Goal: Task Accomplishment & Management: Use online tool/utility

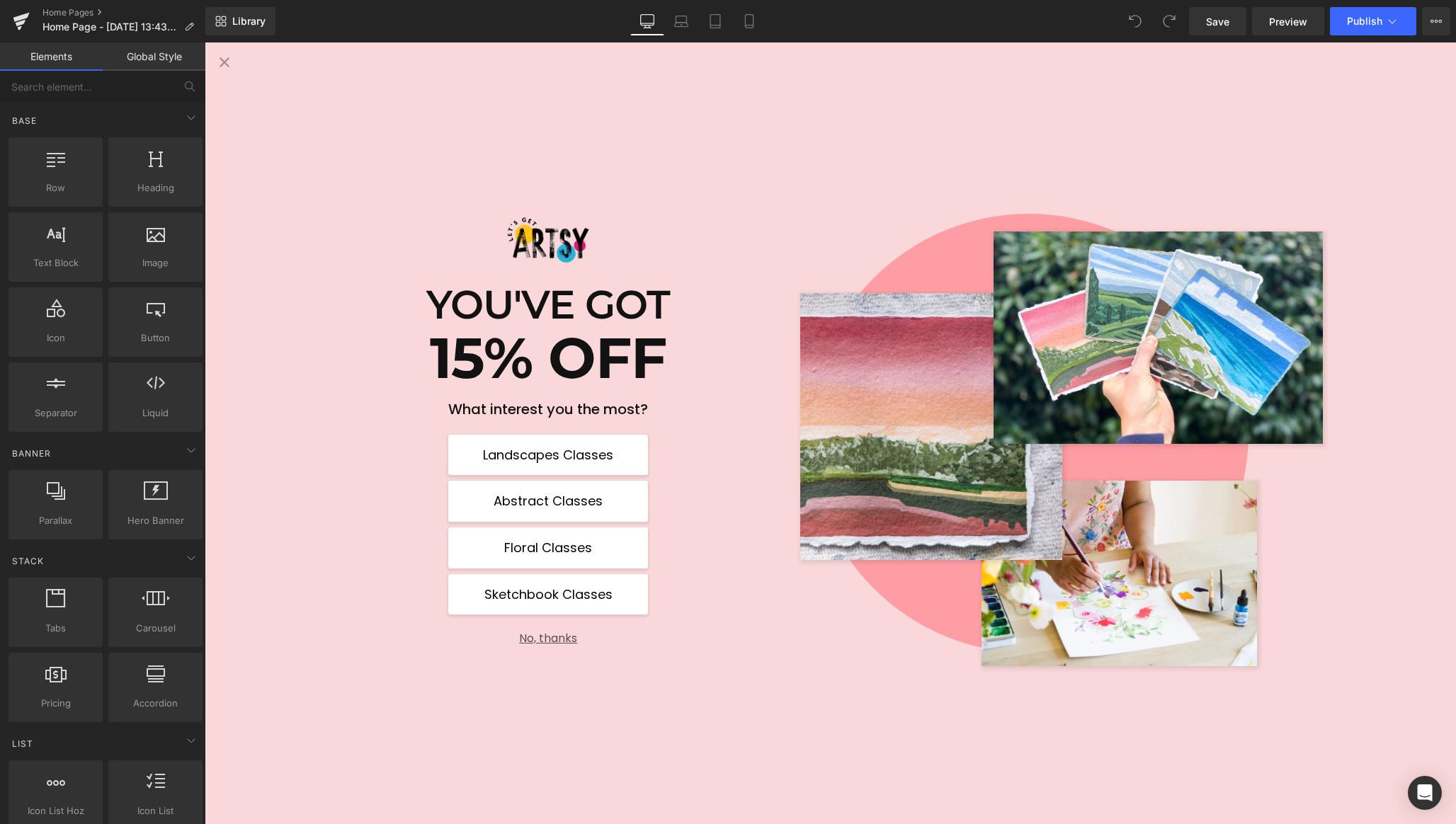
click at [538, 640] on button "No, thanks" at bounding box center [548, 632] width 200 height 25
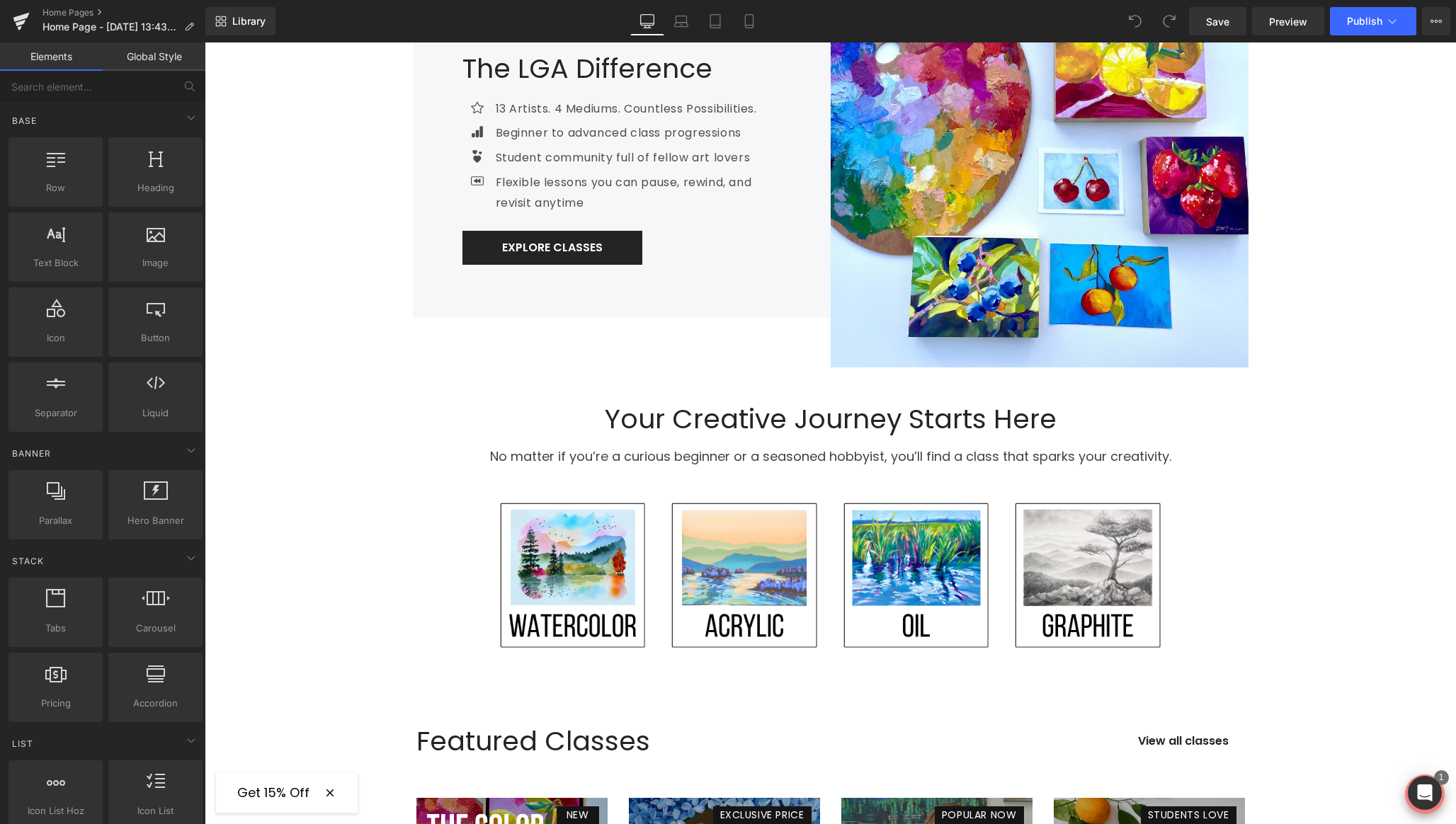
scroll to position [536, 0]
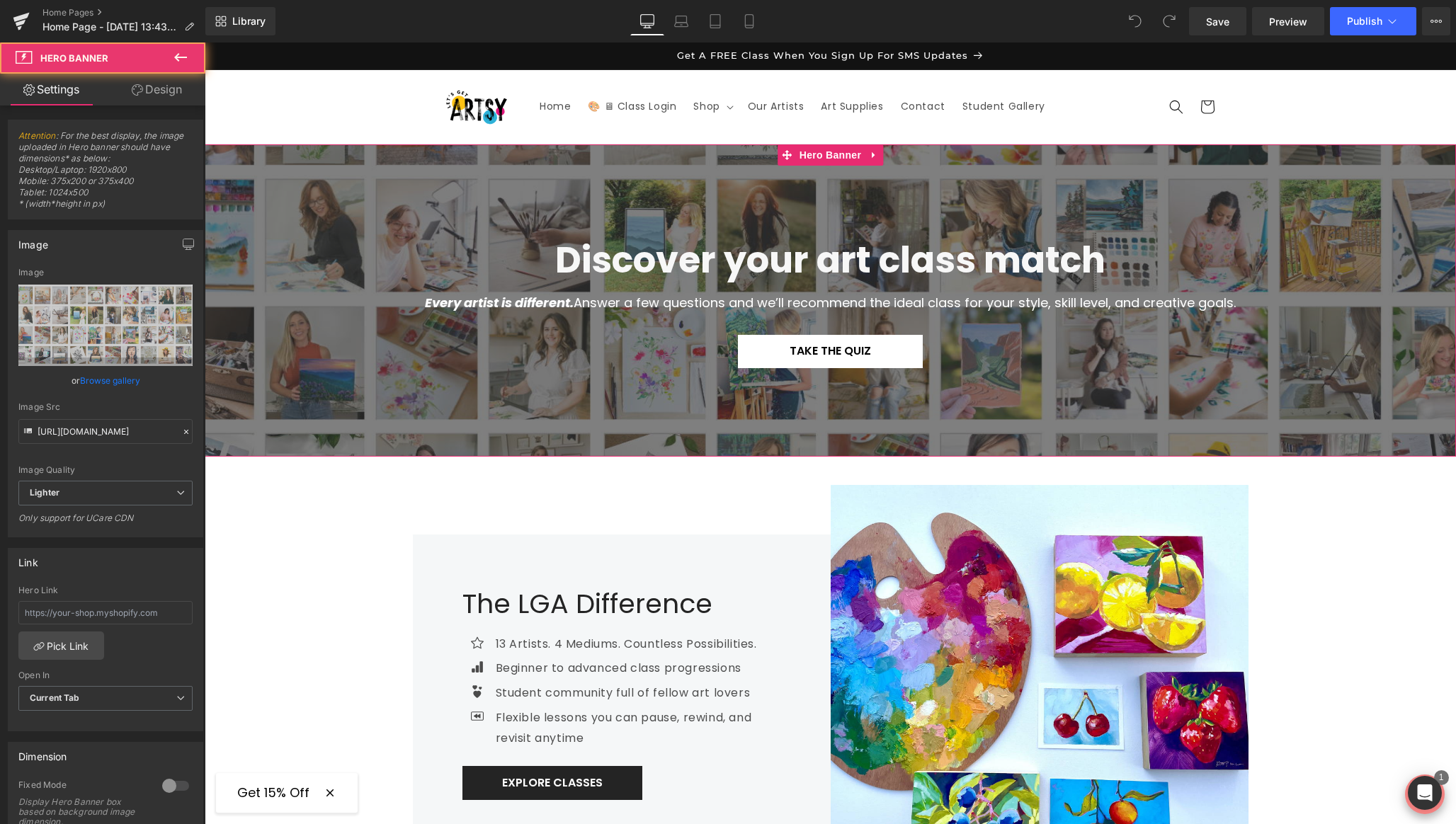
click at [306, 227] on div at bounding box center [830, 300] width 1252 height 312
click at [873, 155] on icon at bounding box center [873, 154] width 10 height 11
click at [844, 156] on icon at bounding box center [847, 154] width 10 height 10
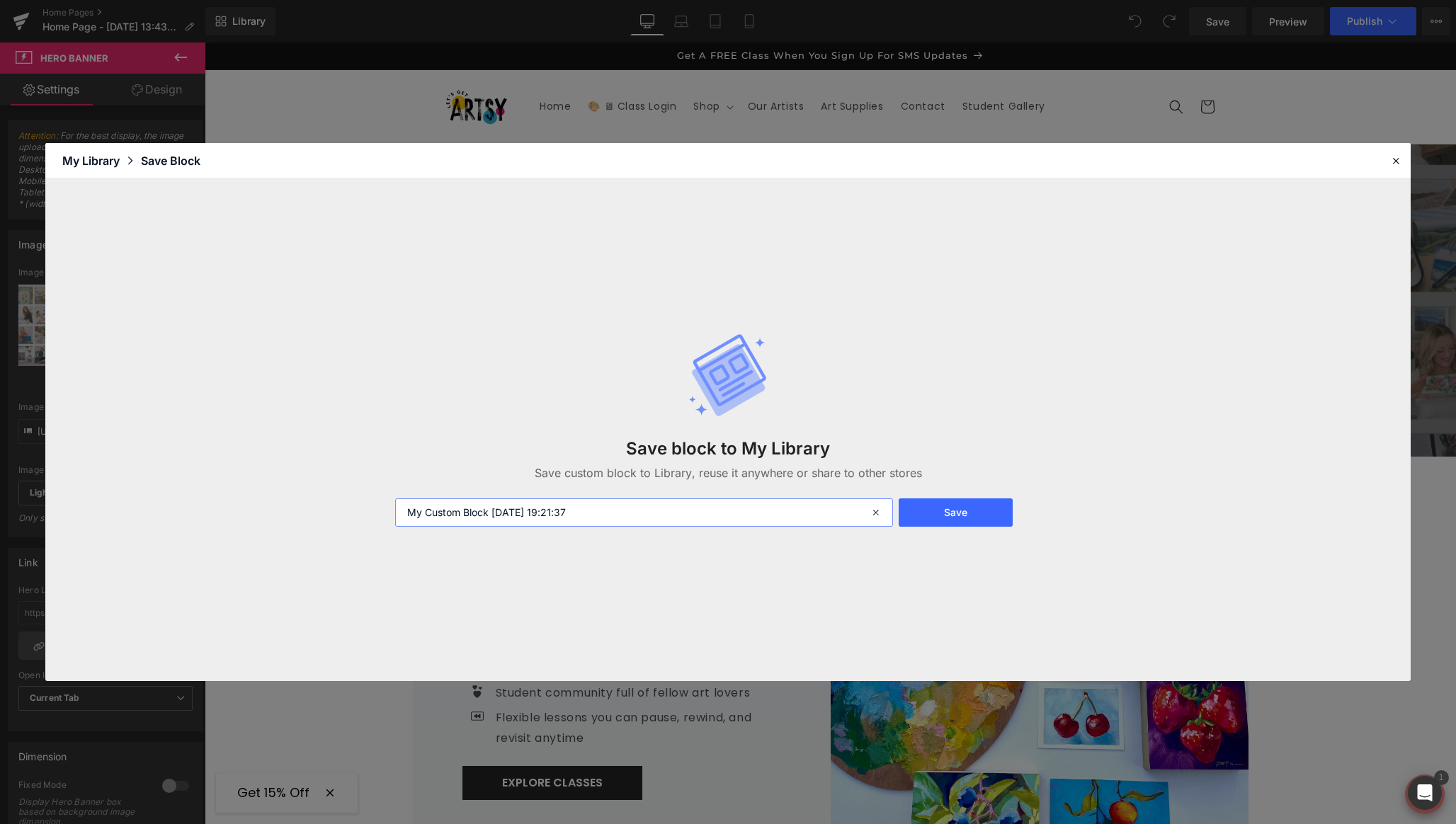
click at [666, 514] on input "My Custom Block 2025-08-19 19:21:37" at bounding box center [644, 512] width 498 height 29
type input "Hime"
type input "Home - Banner"
click at [979, 516] on button "Save" at bounding box center [955, 512] width 114 height 29
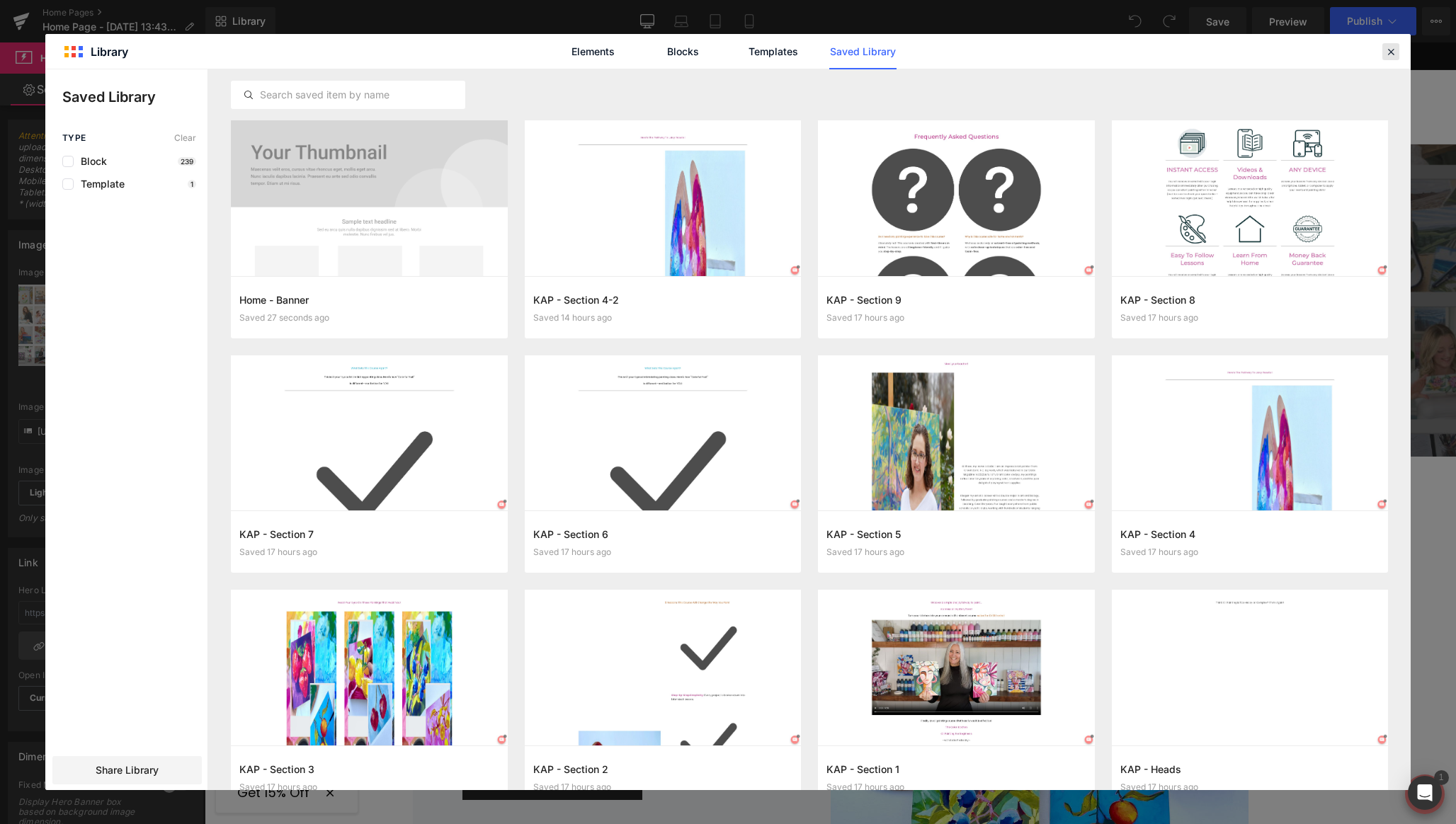
click at [1397, 49] on div at bounding box center [1391, 52] width 17 height 17
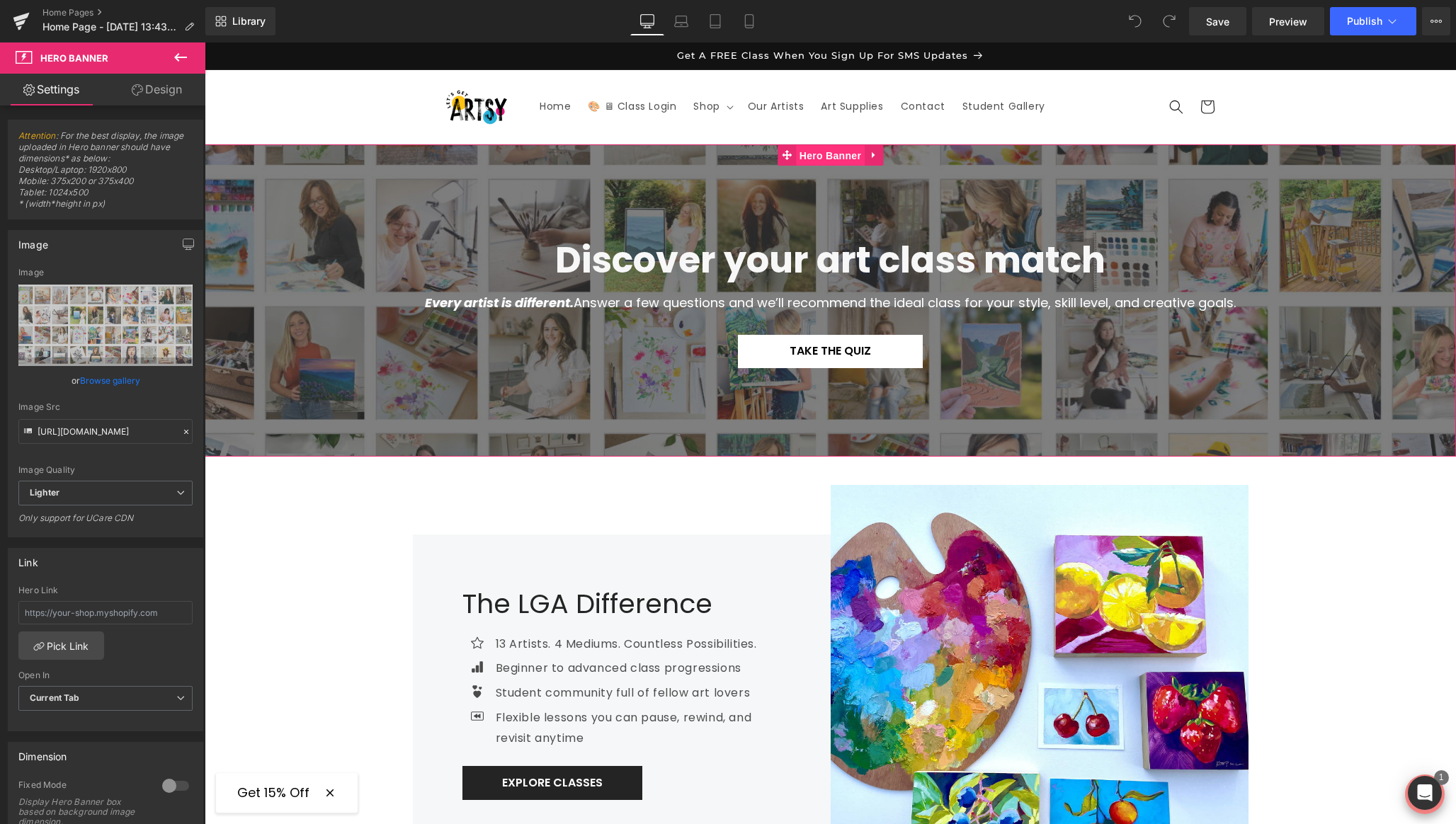
click at [803, 155] on span "Hero Banner" at bounding box center [830, 155] width 69 height 21
click at [155, 93] on link "Design" at bounding box center [156, 89] width 103 height 32
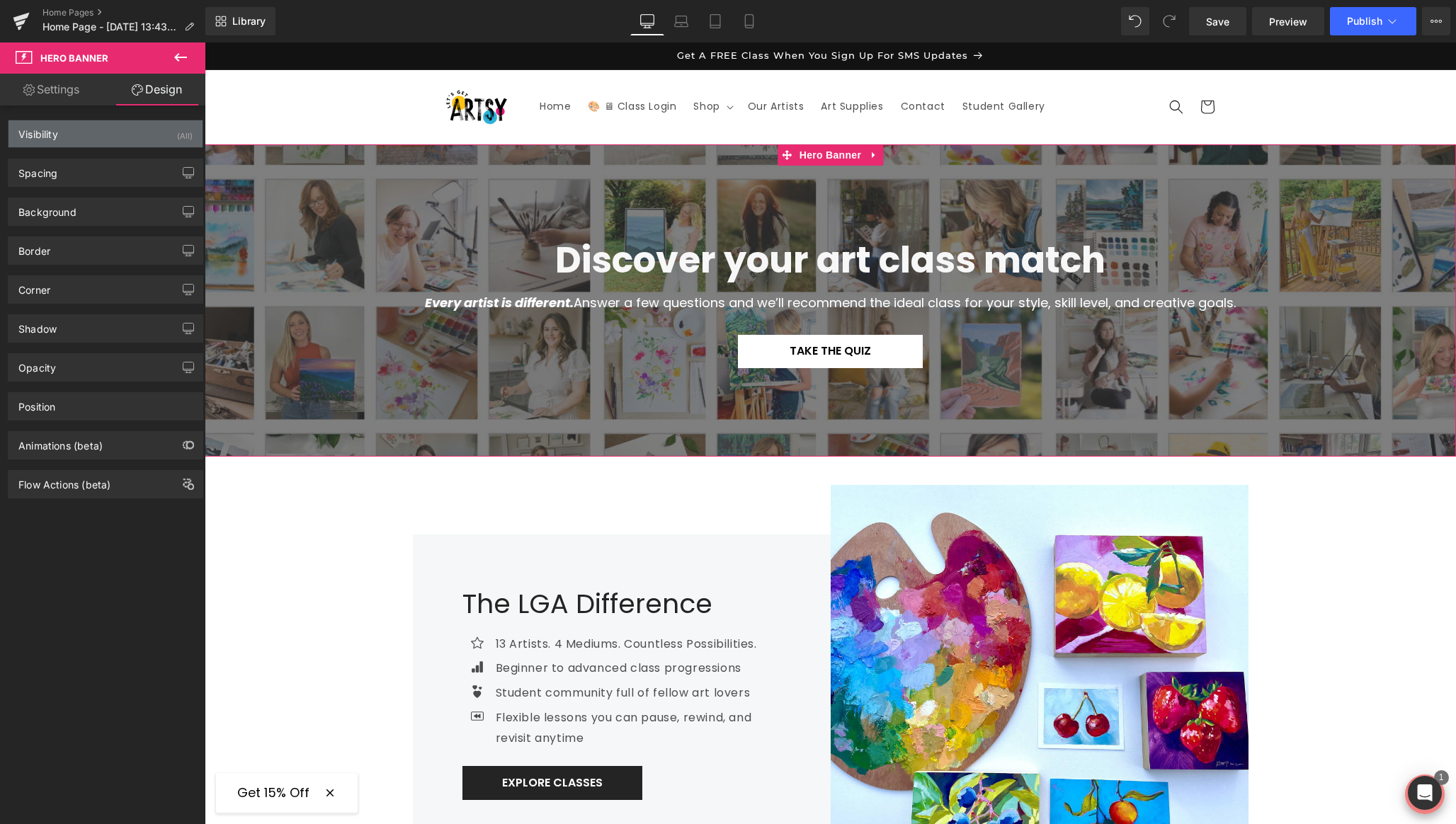
click at [98, 133] on div "Visibility (All)" at bounding box center [106, 133] width 194 height 27
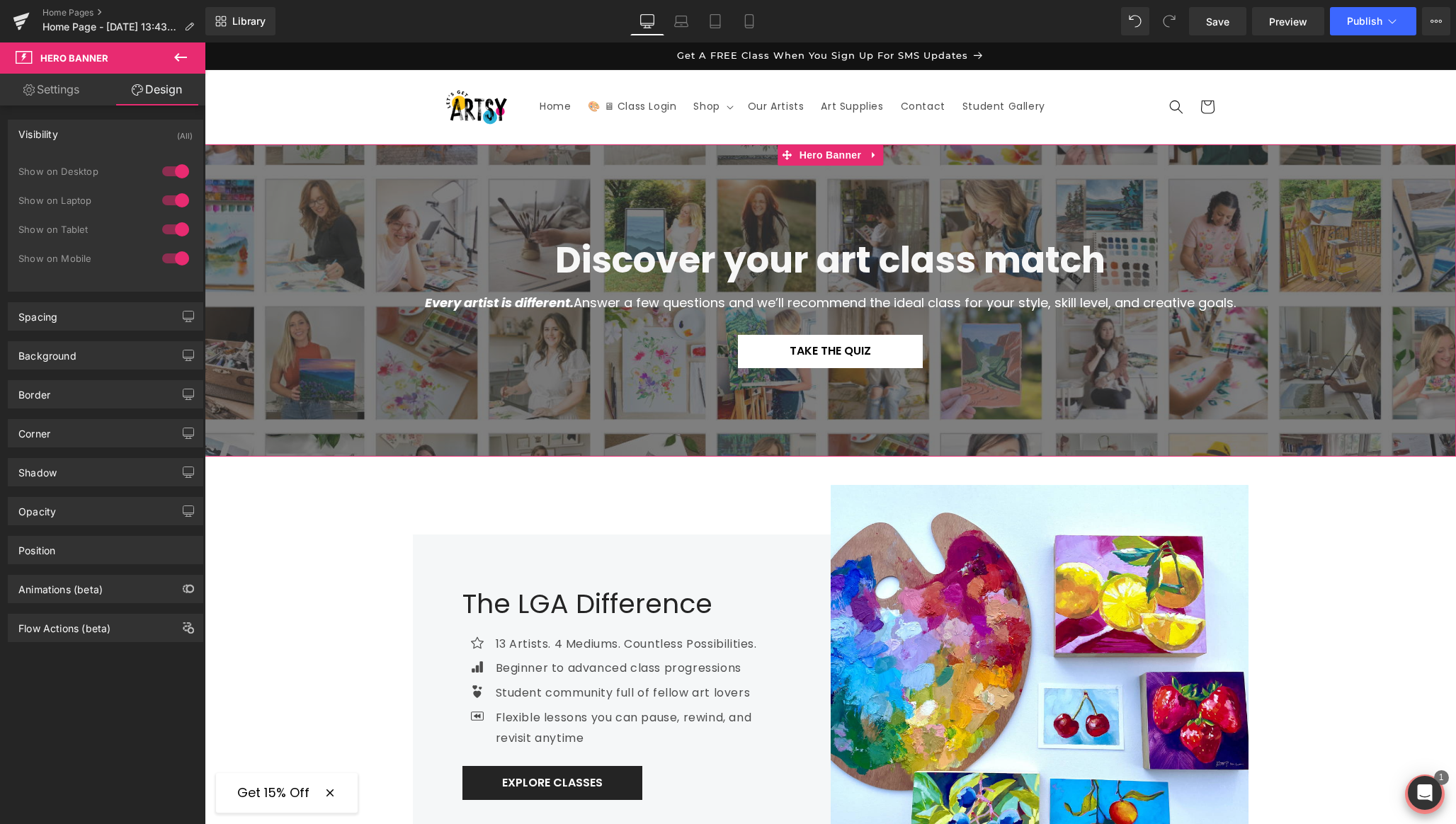
click at [177, 261] on div at bounding box center [175, 258] width 34 height 23
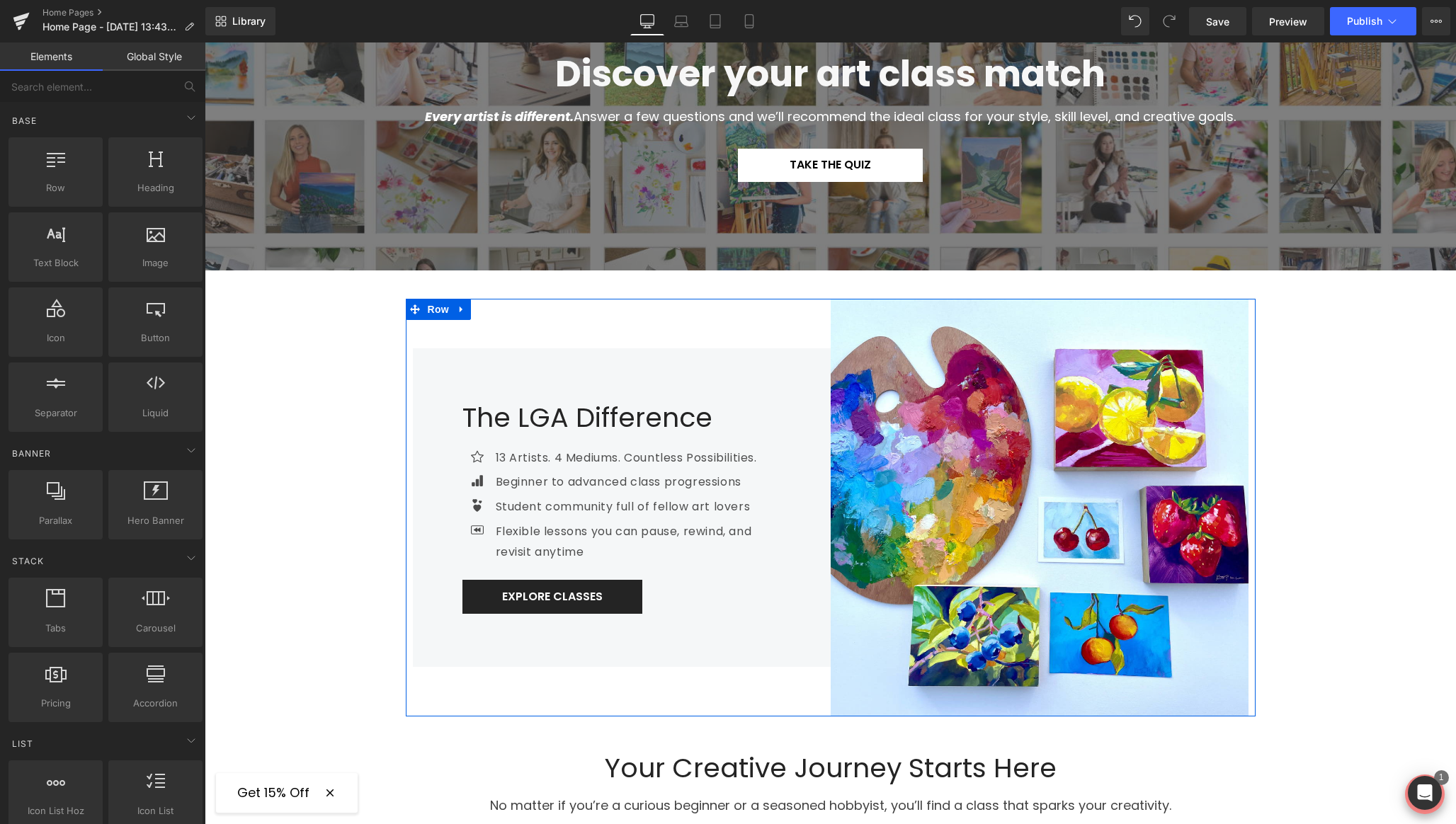
scroll to position [200, 0]
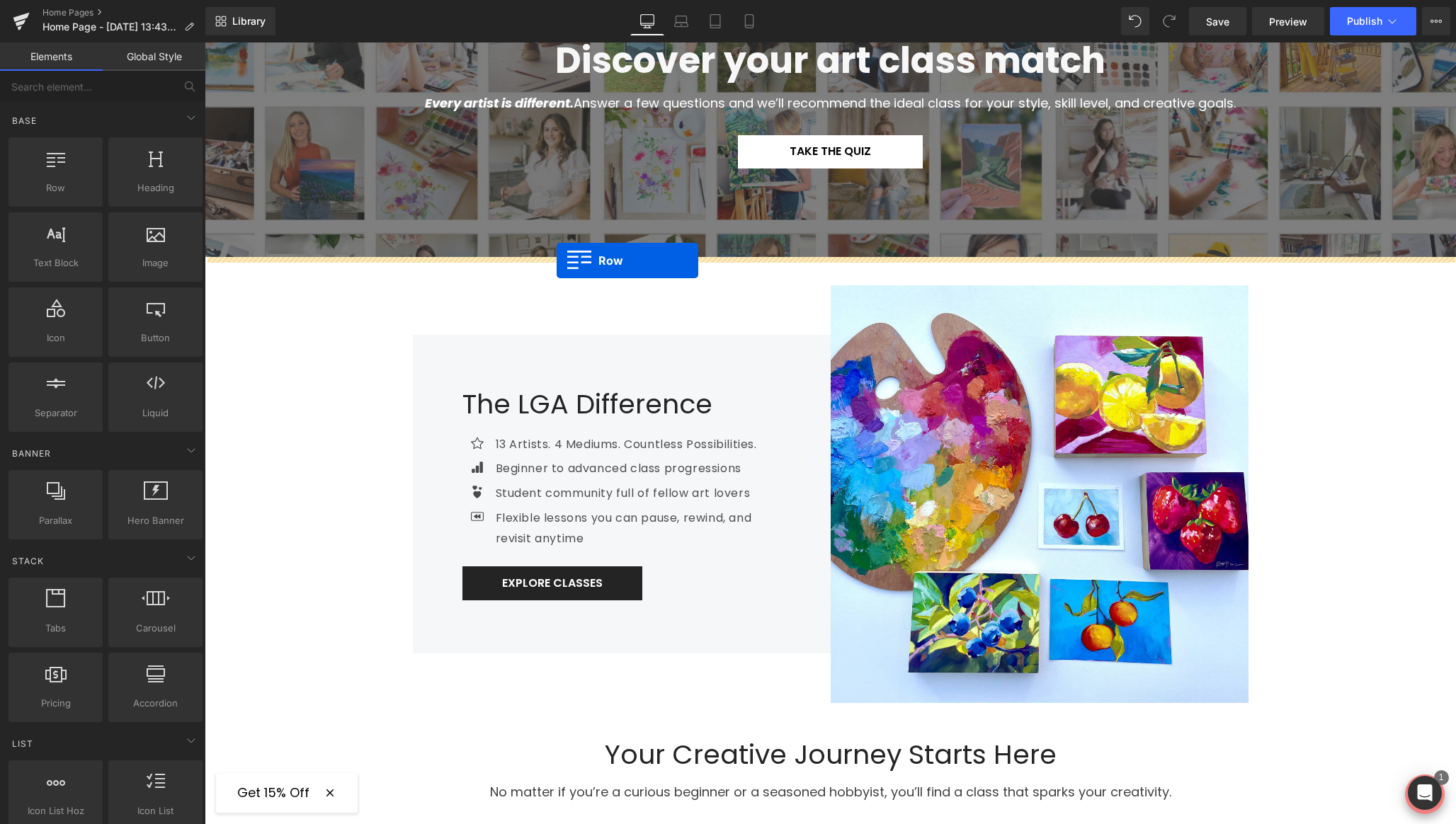
drag, startPoint x: 350, startPoint y: 228, endPoint x: 557, endPoint y: 261, distance: 209.6
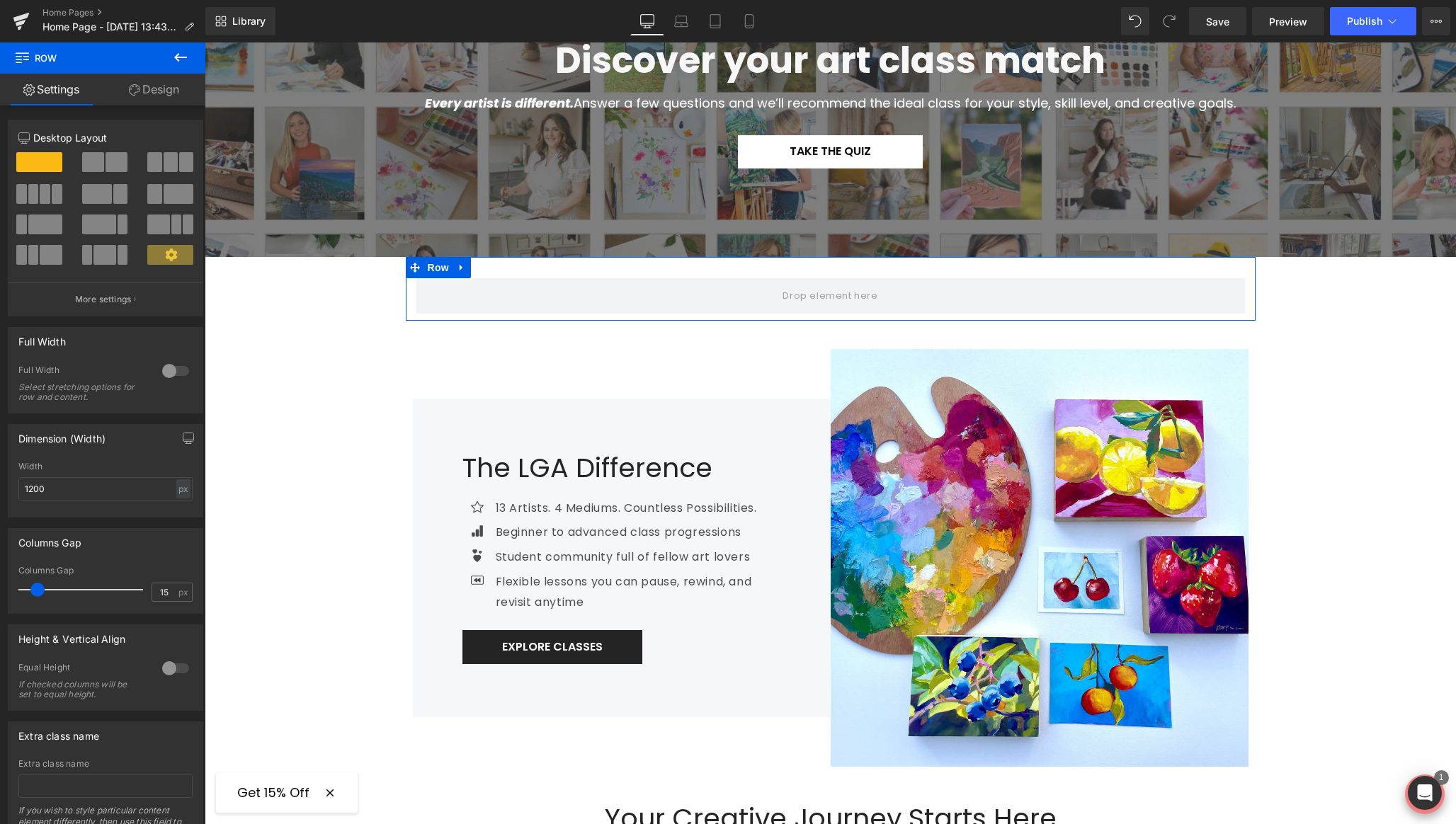
click at [172, 377] on div at bounding box center [175, 371] width 34 height 23
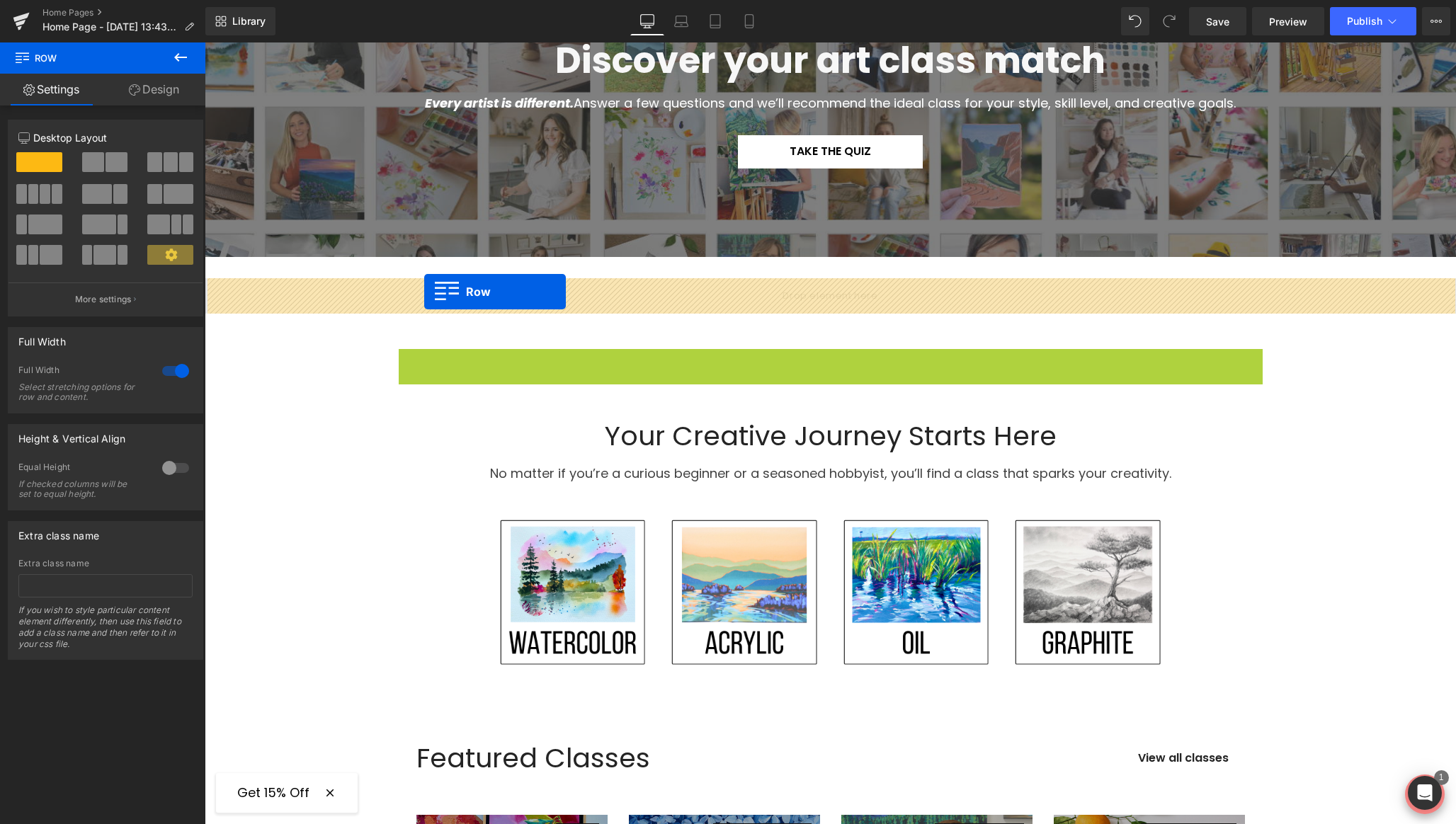
drag, startPoint x: 417, startPoint y: 334, endPoint x: 424, endPoint y: 292, distance: 42.6
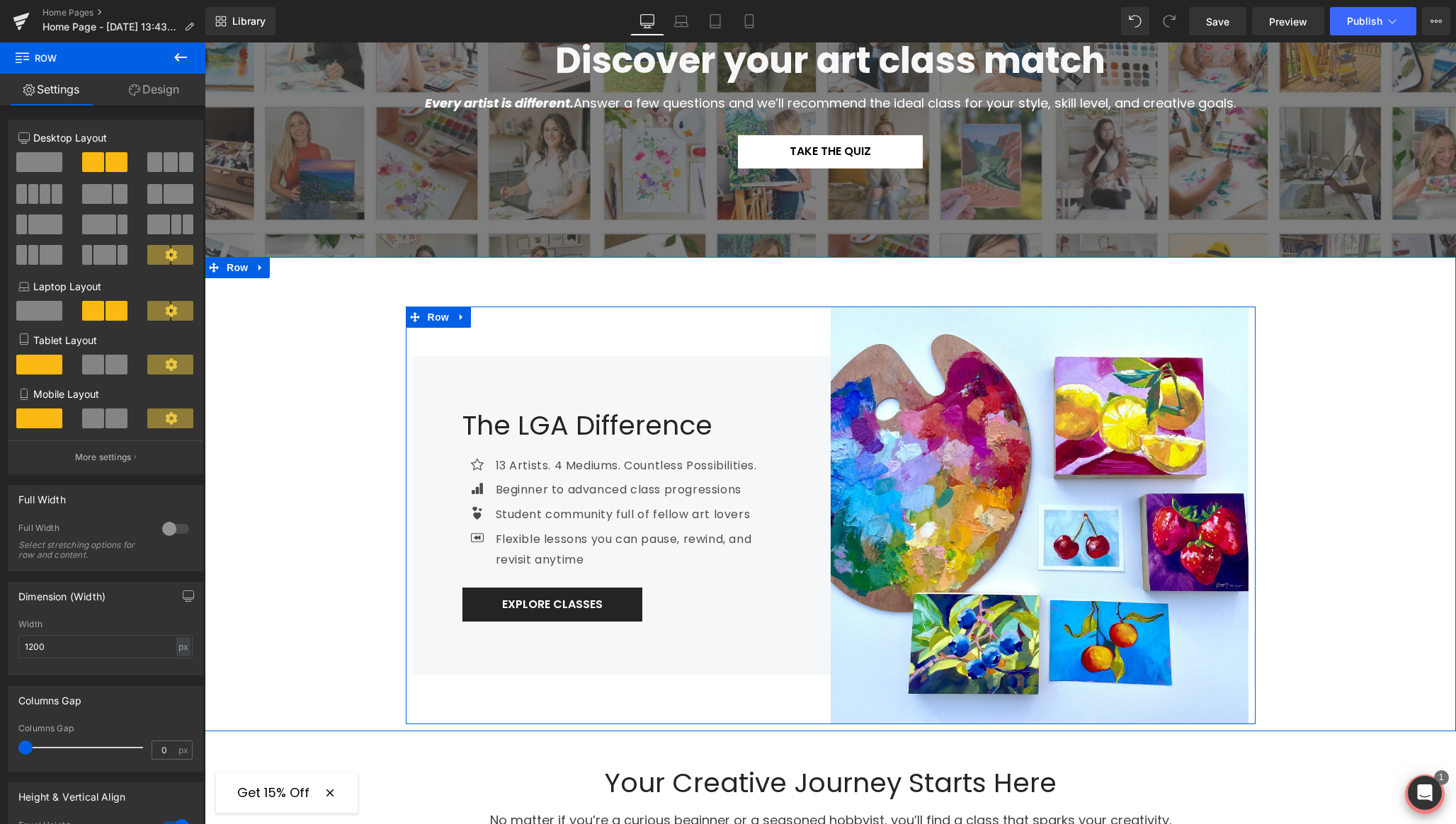
drag, startPoint x: 238, startPoint y: 266, endPoint x: 215, endPoint y: 247, distance: 29.8
click at [238, 266] on span "Row" at bounding box center [237, 268] width 29 height 21
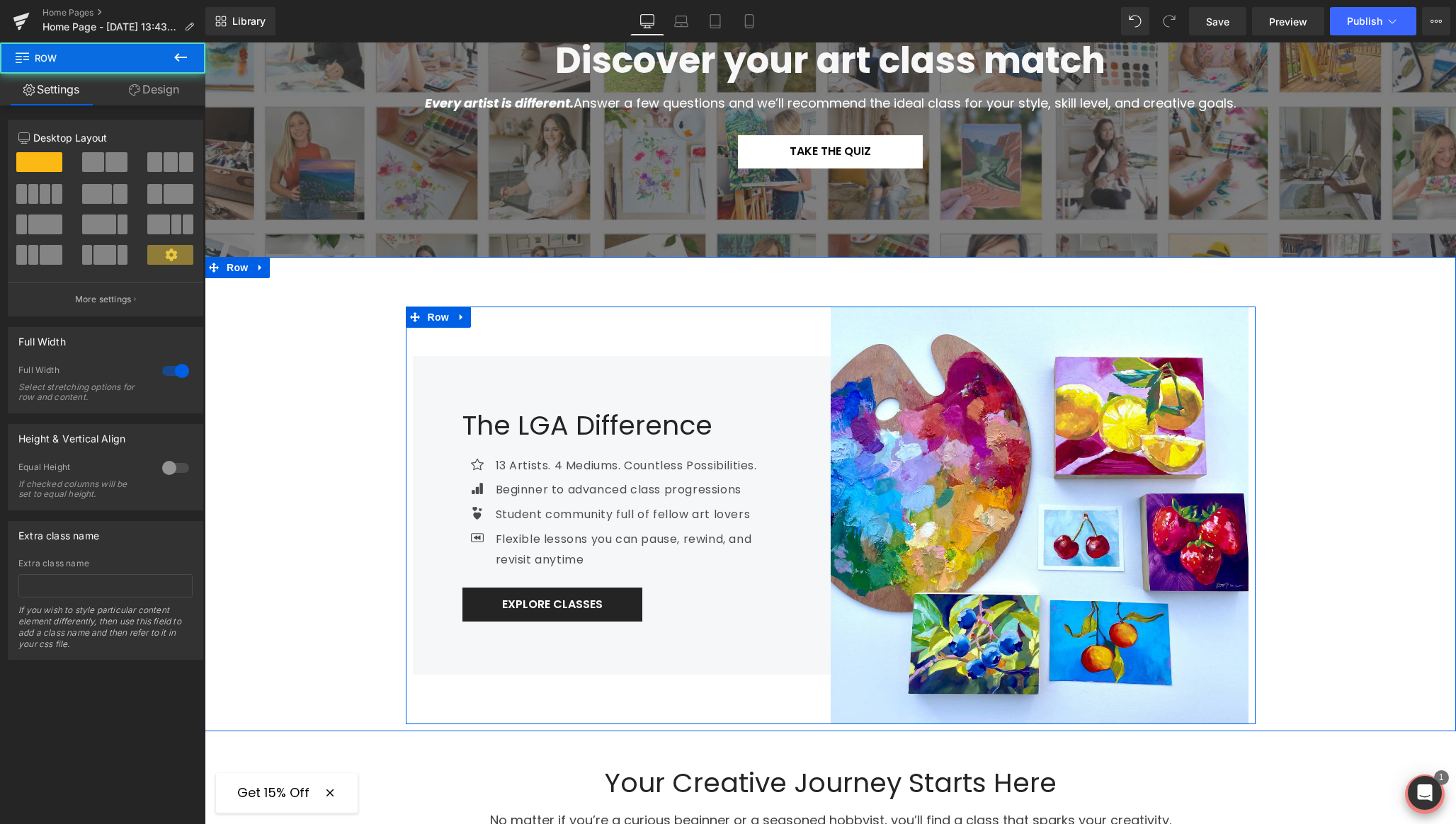
click at [174, 96] on link "Design" at bounding box center [154, 89] width 103 height 32
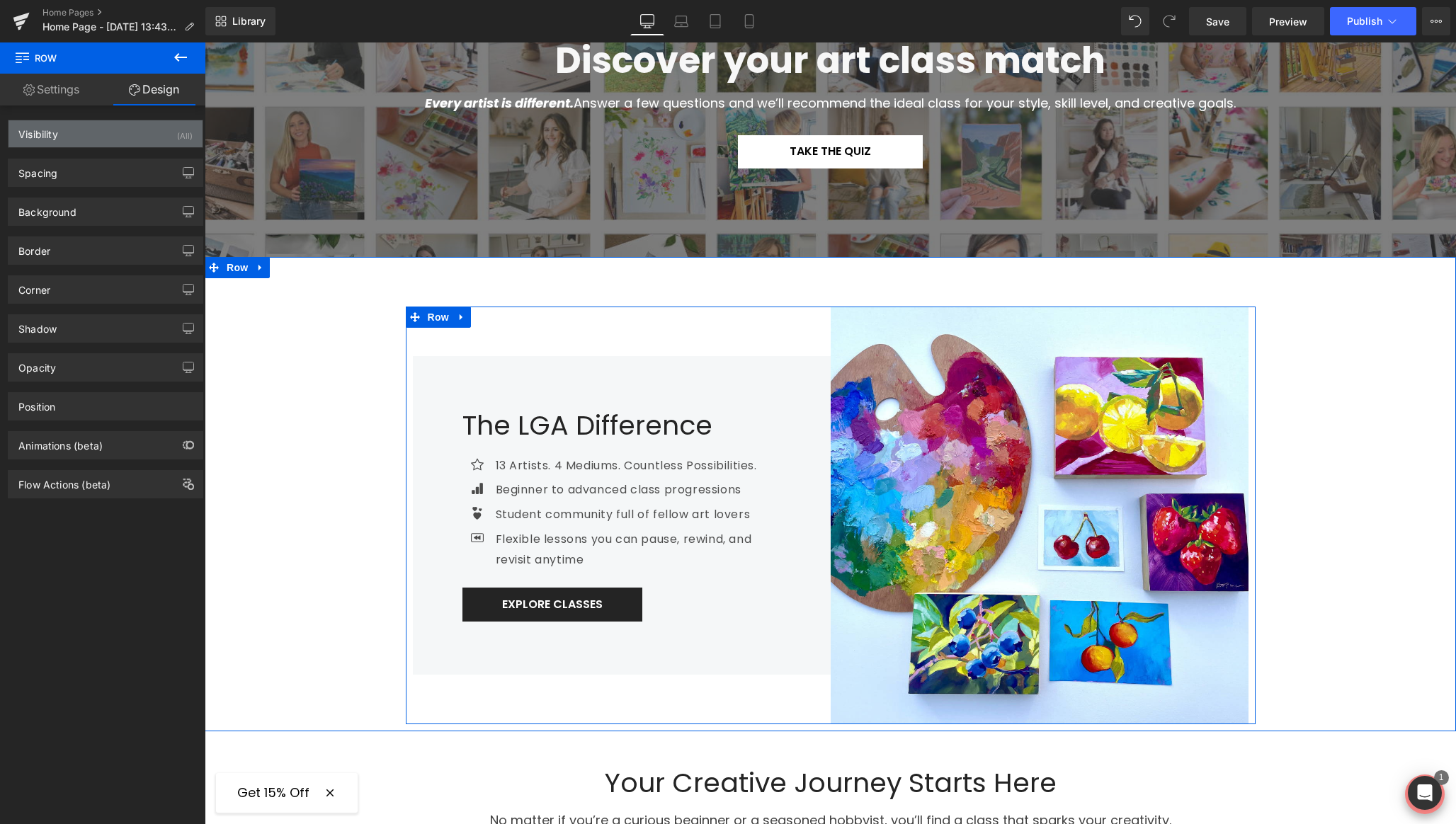
click at [177, 132] on div "(All)" at bounding box center [184, 131] width 15 height 23
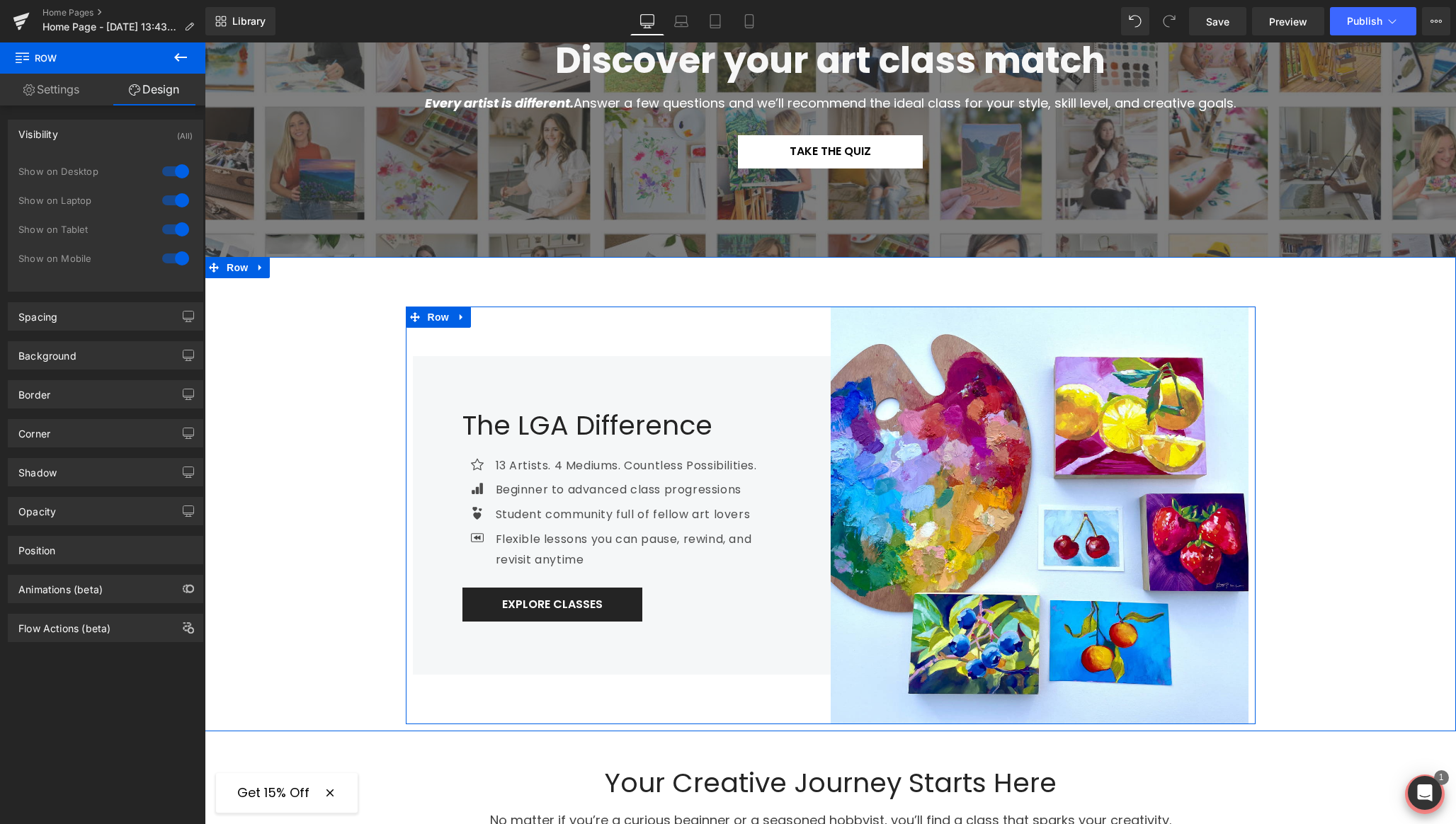
click at [172, 262] on div at bounding box center [175, 258] width 34 height 23
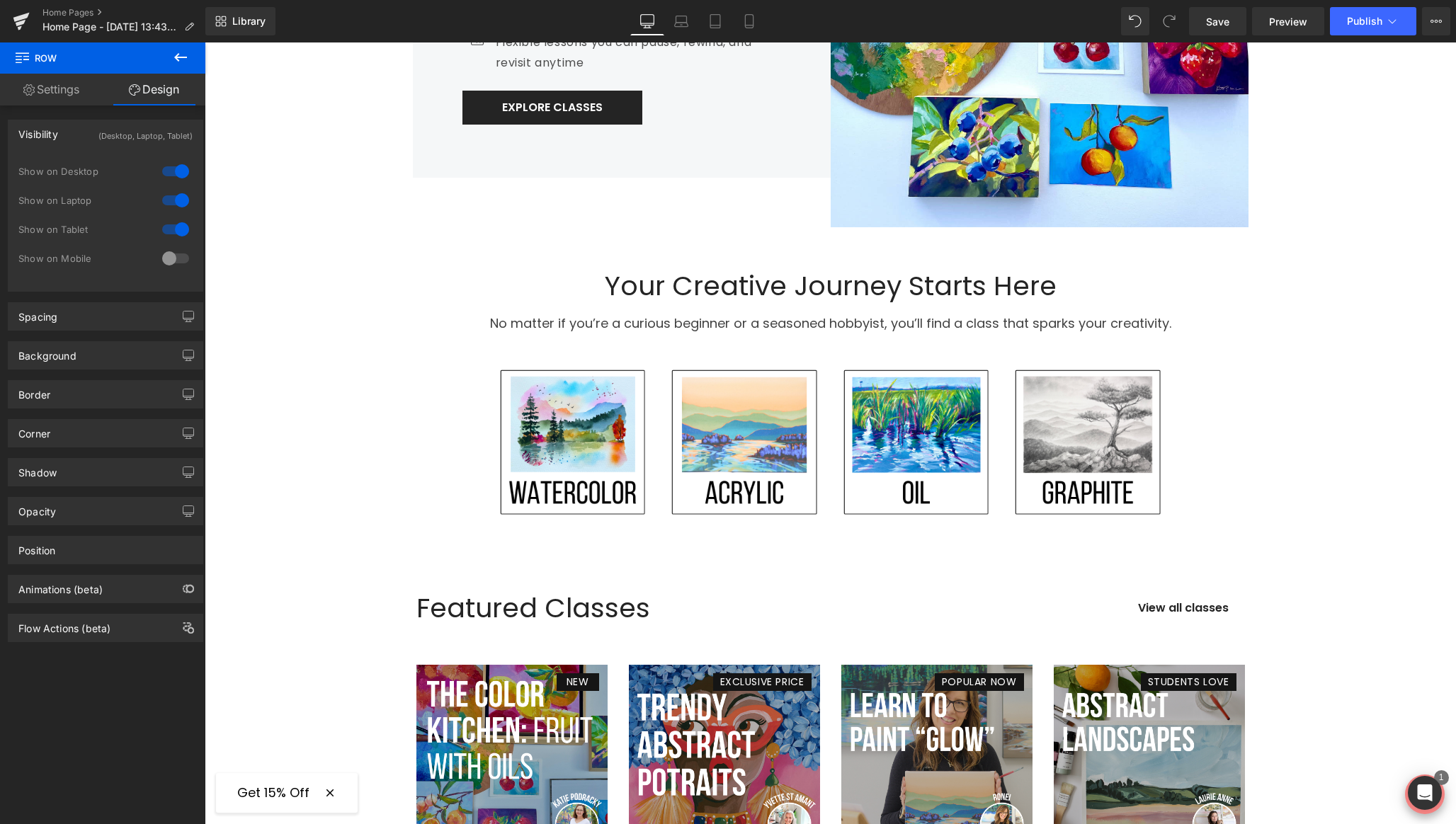
scroll to position [703, 0]
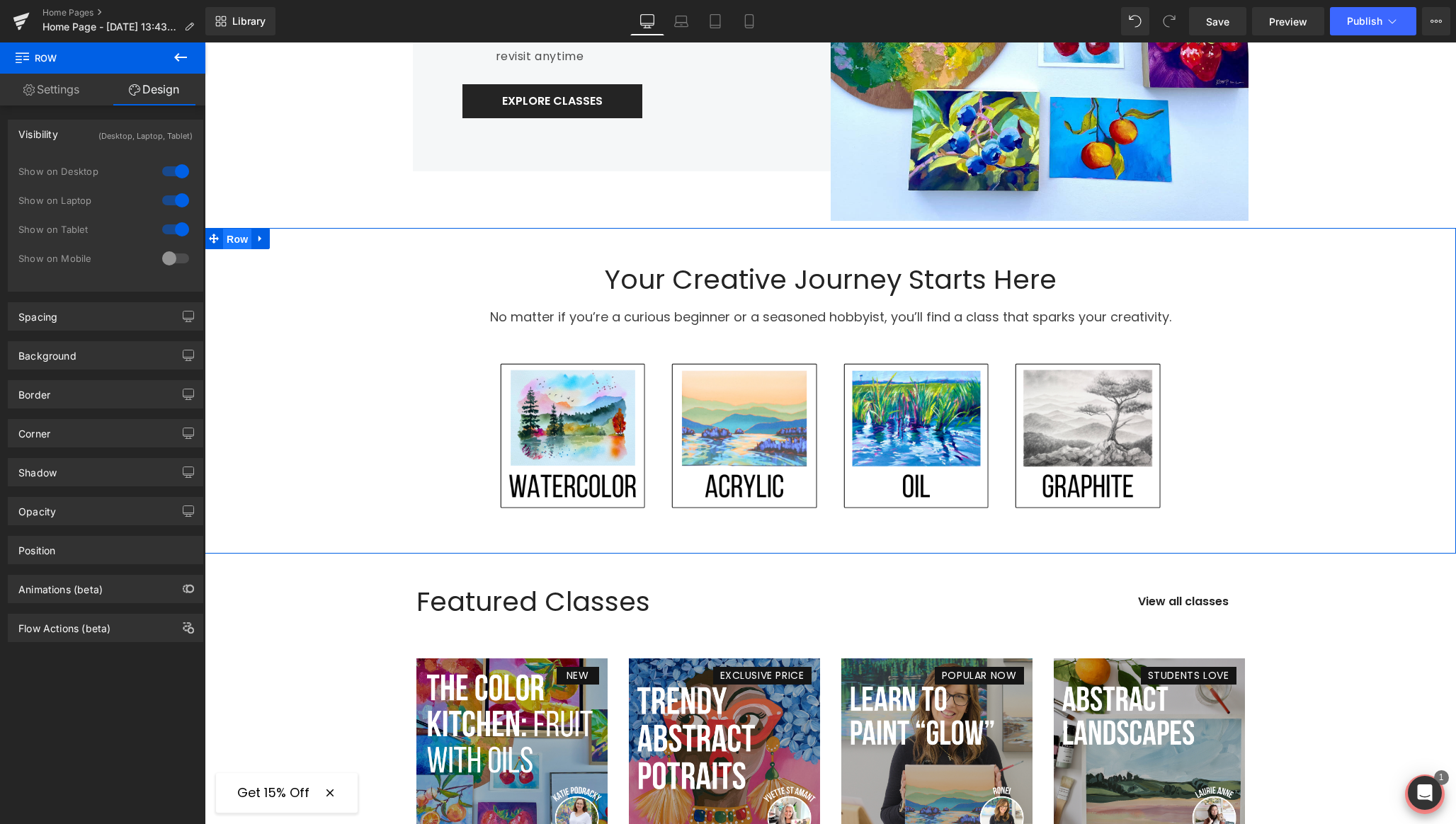
click at [236, 238] on span "Row" at bounding box center [237, 239] width 29 height 21
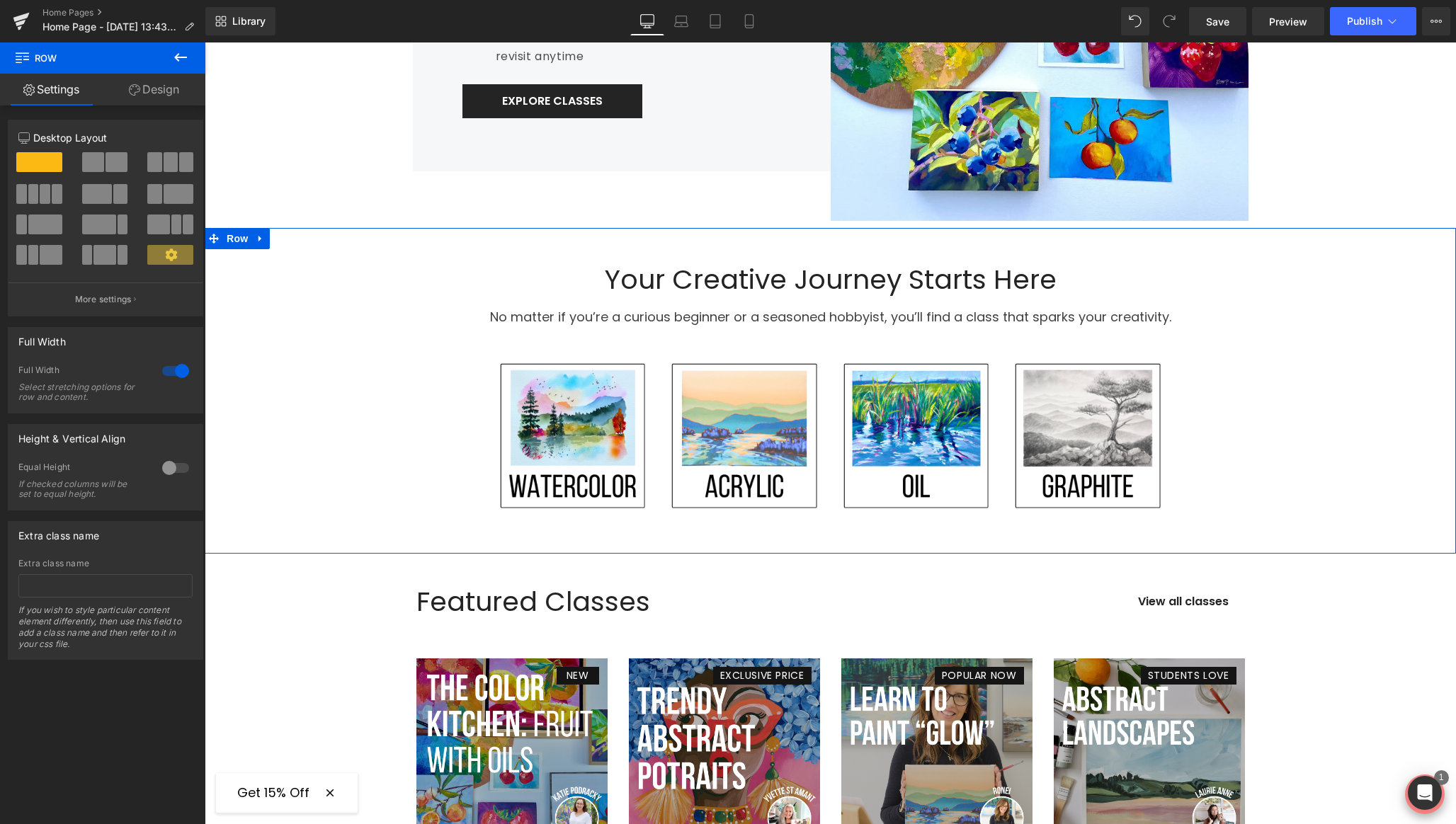
click at [148, 93] on link "Design" at bounding box center [154, 89] width 103 height 32
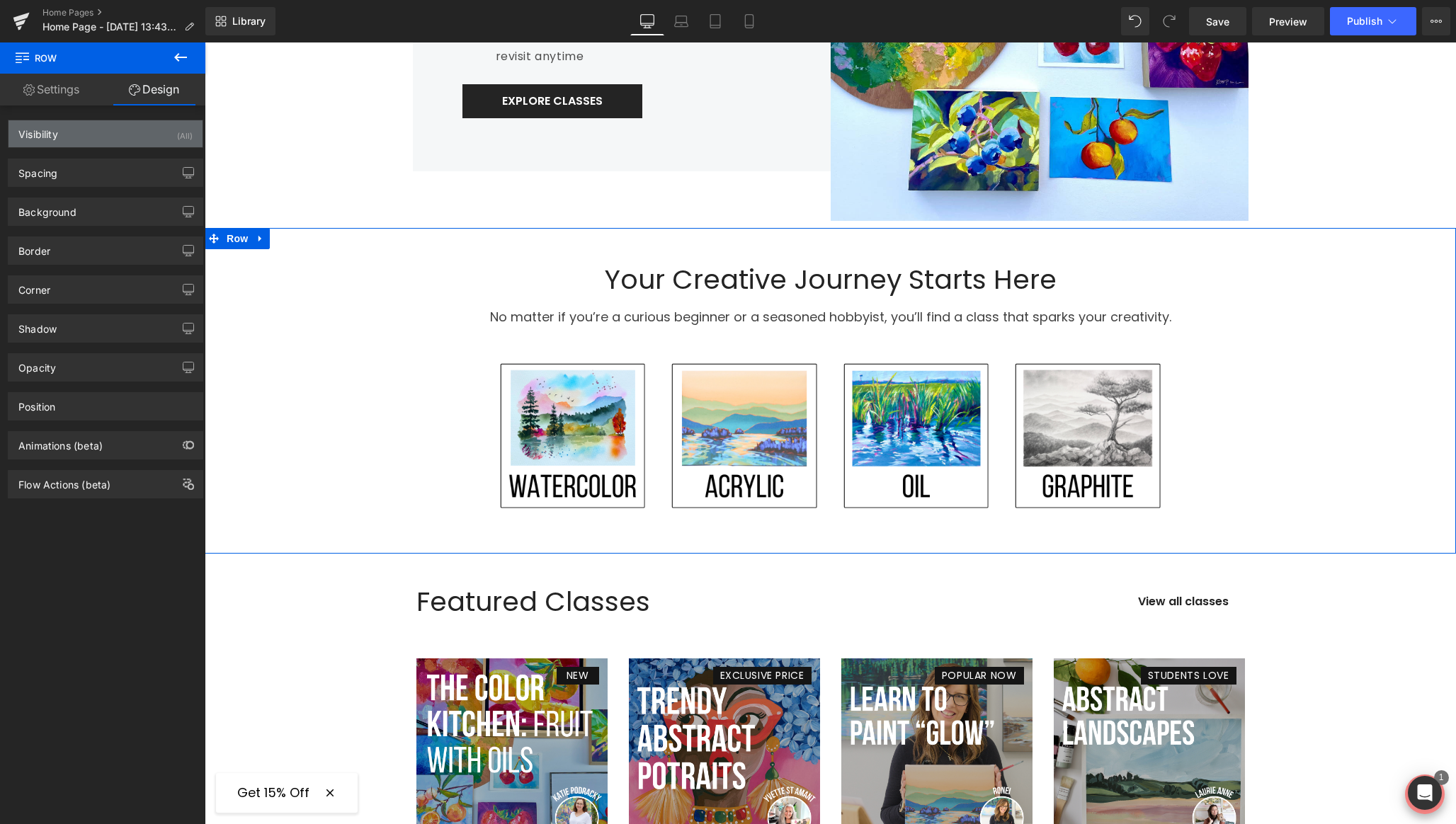
click at [163, 123] on div "Visibility (All)" at bounding box center [106, 133] width 194 height 27
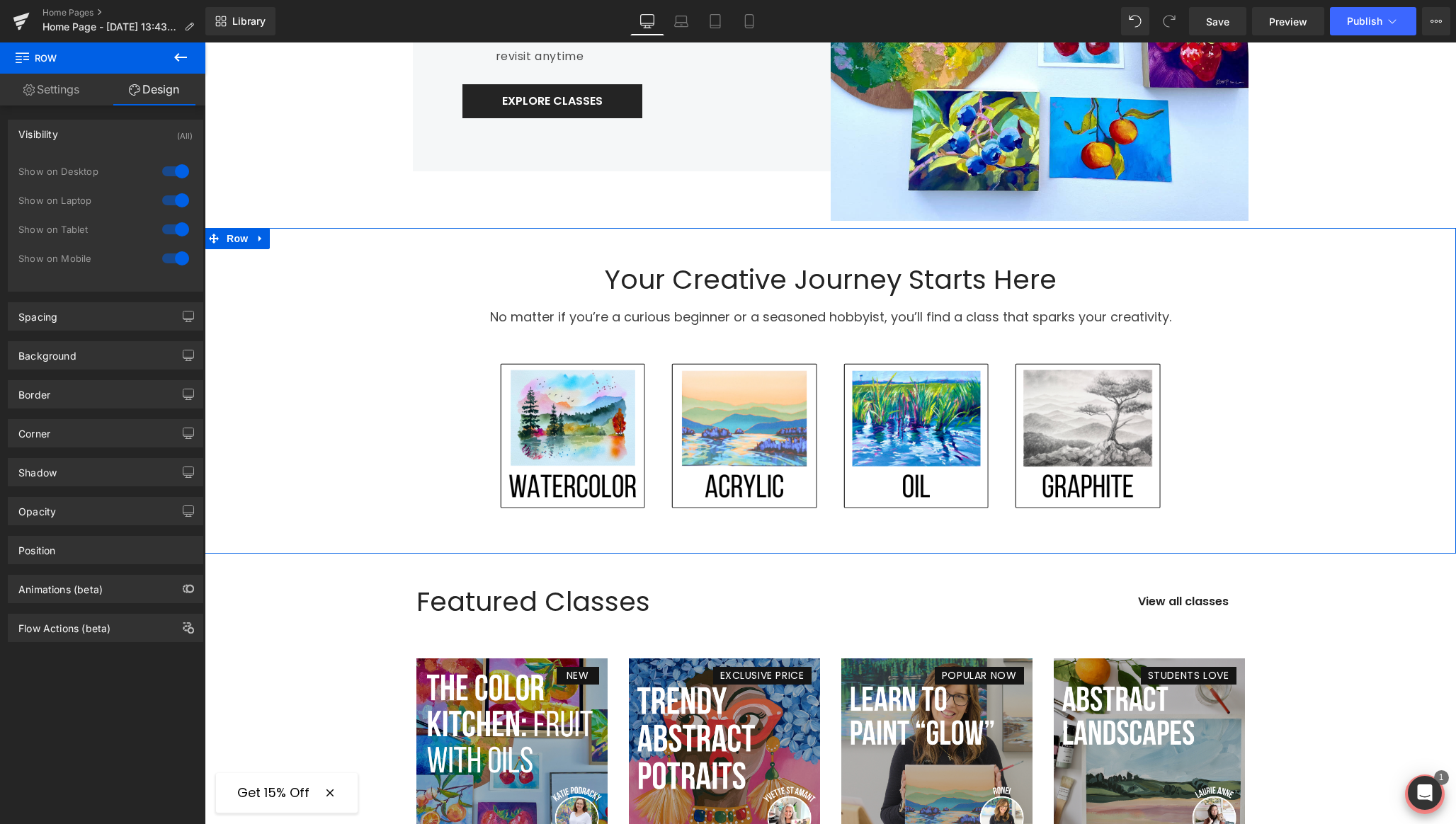
click at [160, 256] on div at bounding box center [175, 258] width 34 height 23
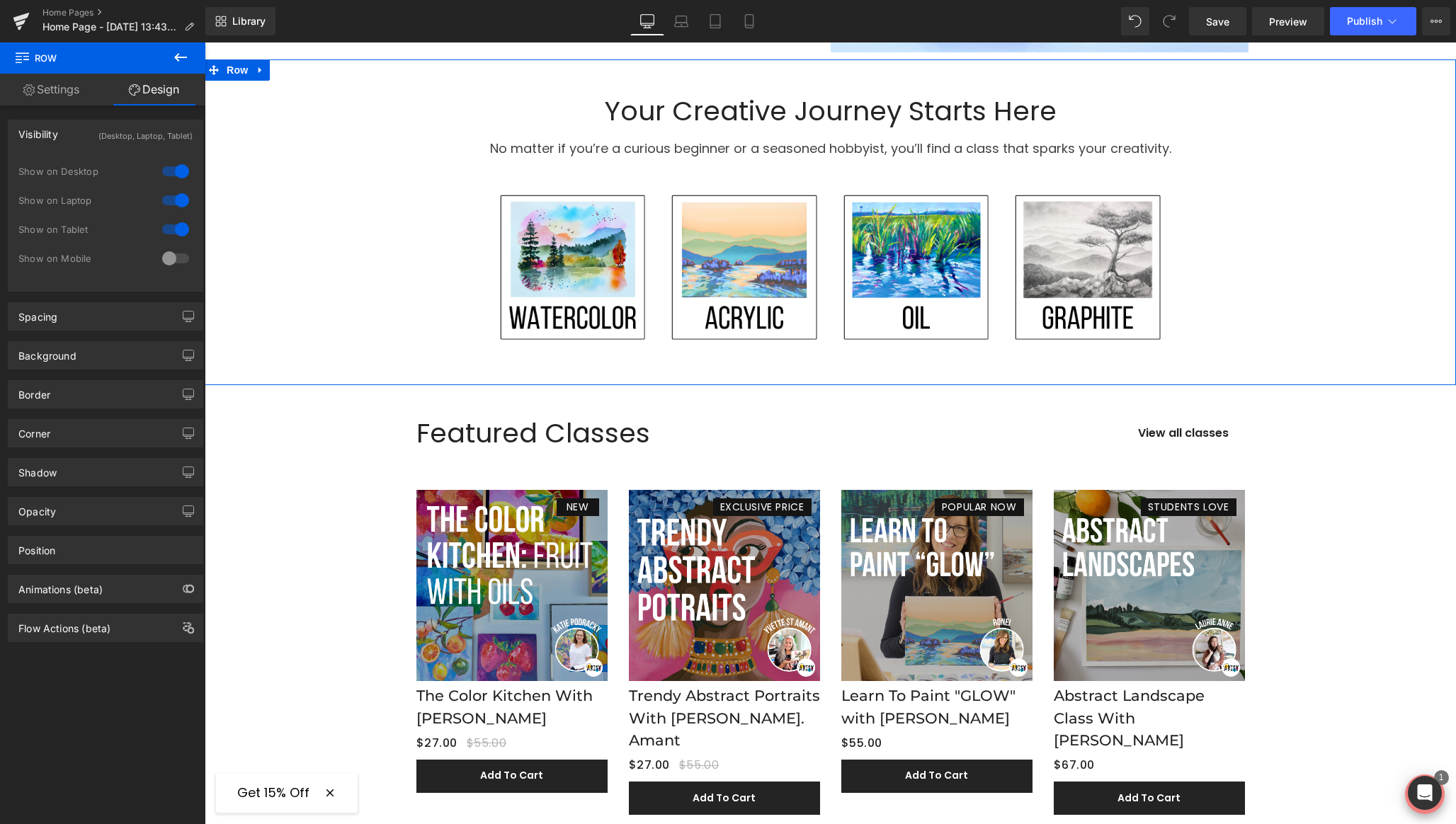
scroll to position [965, 0]
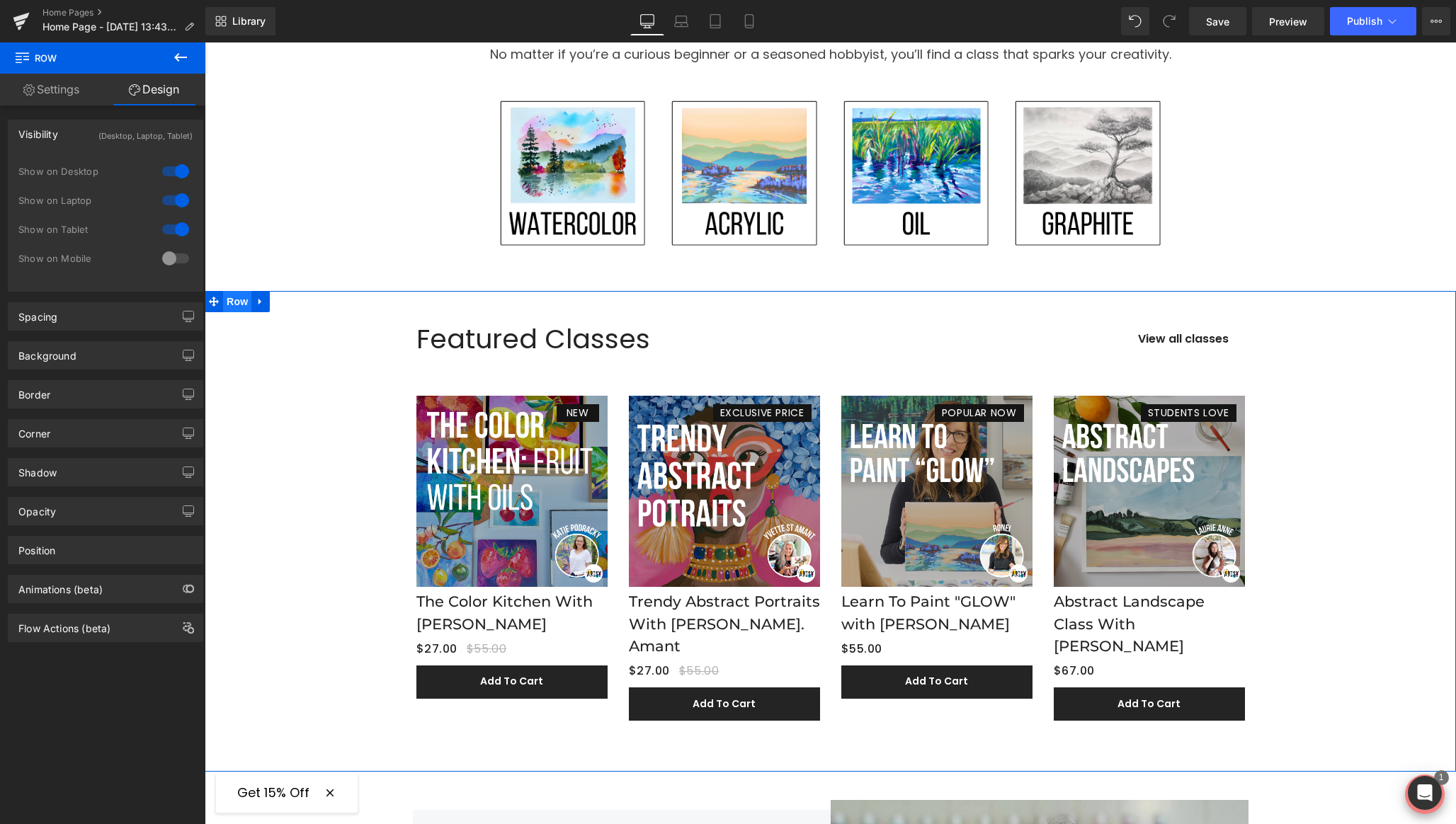
click at [239, 303] on span "Row" at bounding box center [237, 301] width 29 height 21
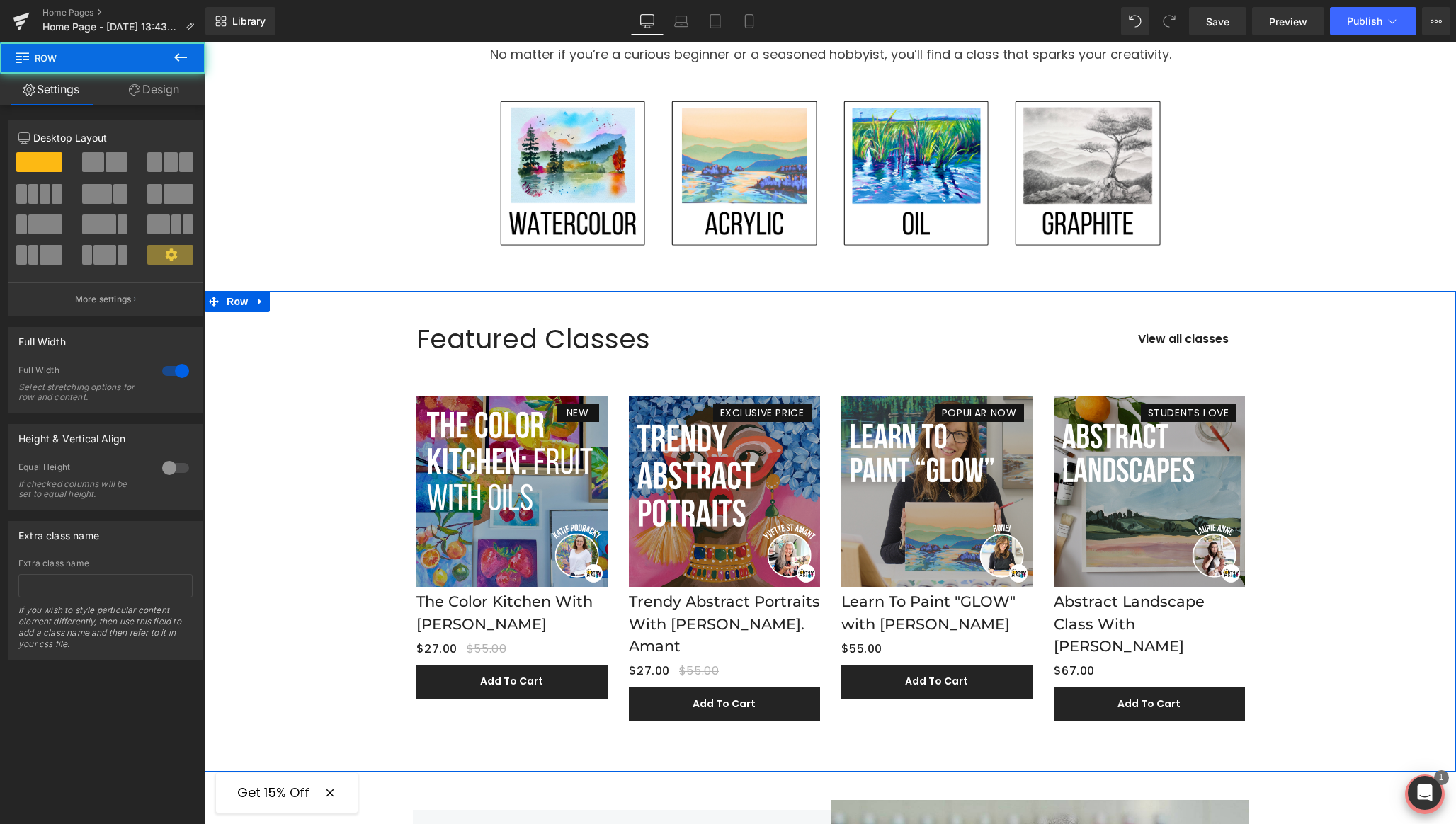
click at [162, 90] on link "Design" at bounding box center [154, 89] width 103 height 32
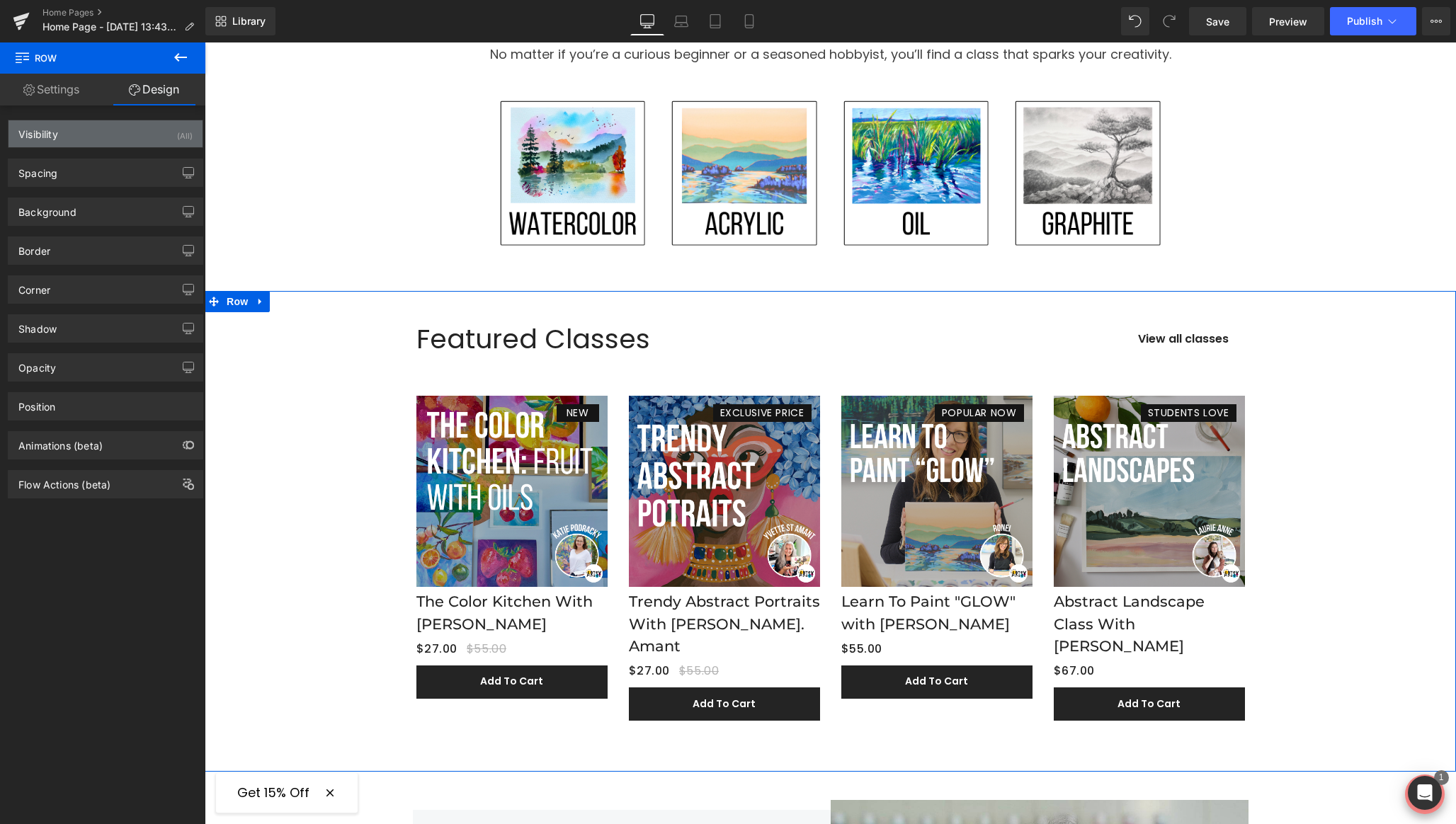
click at [170, 132] on div "Visibility (All)" at bounding box center [106, 133] width 194 height 27
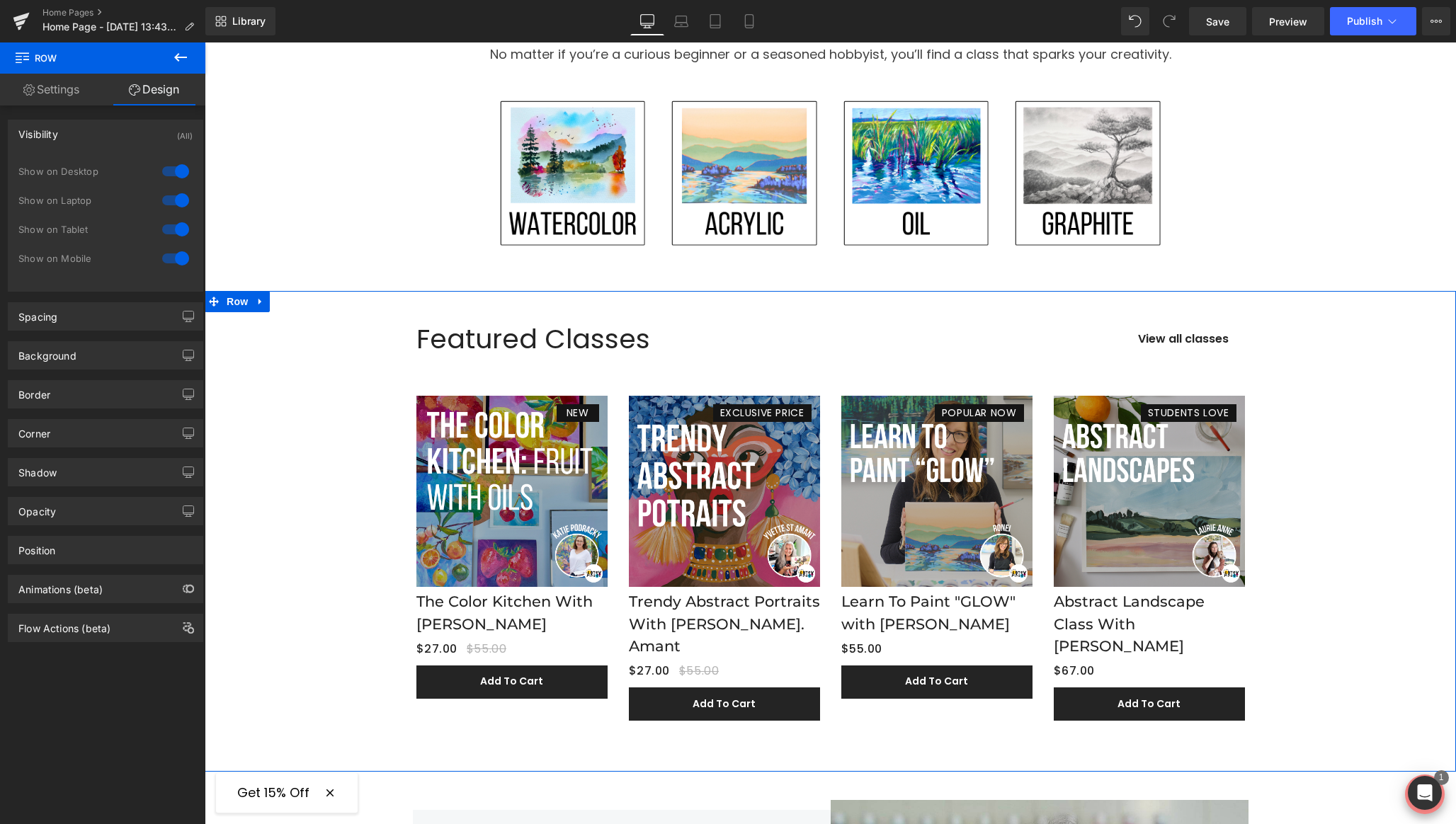
drag, startPoint x: 174, startPoint y: 255, endPoint x: 47, endPoint y: 269, distance: 127.8
click at [174, 255] on div at bounding box center [175, 258] width 34 height 23
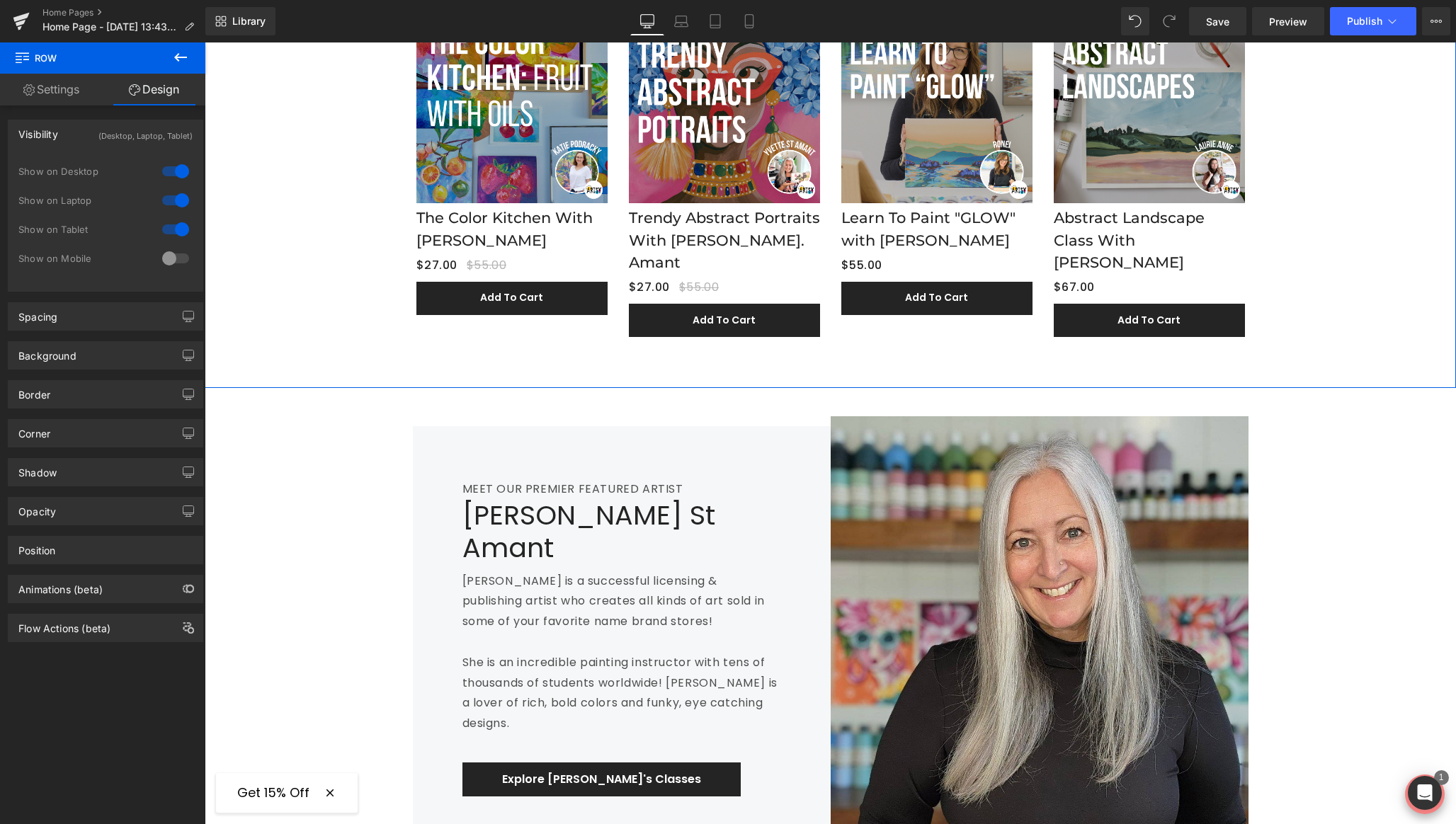
scroll to position [1402, 0]
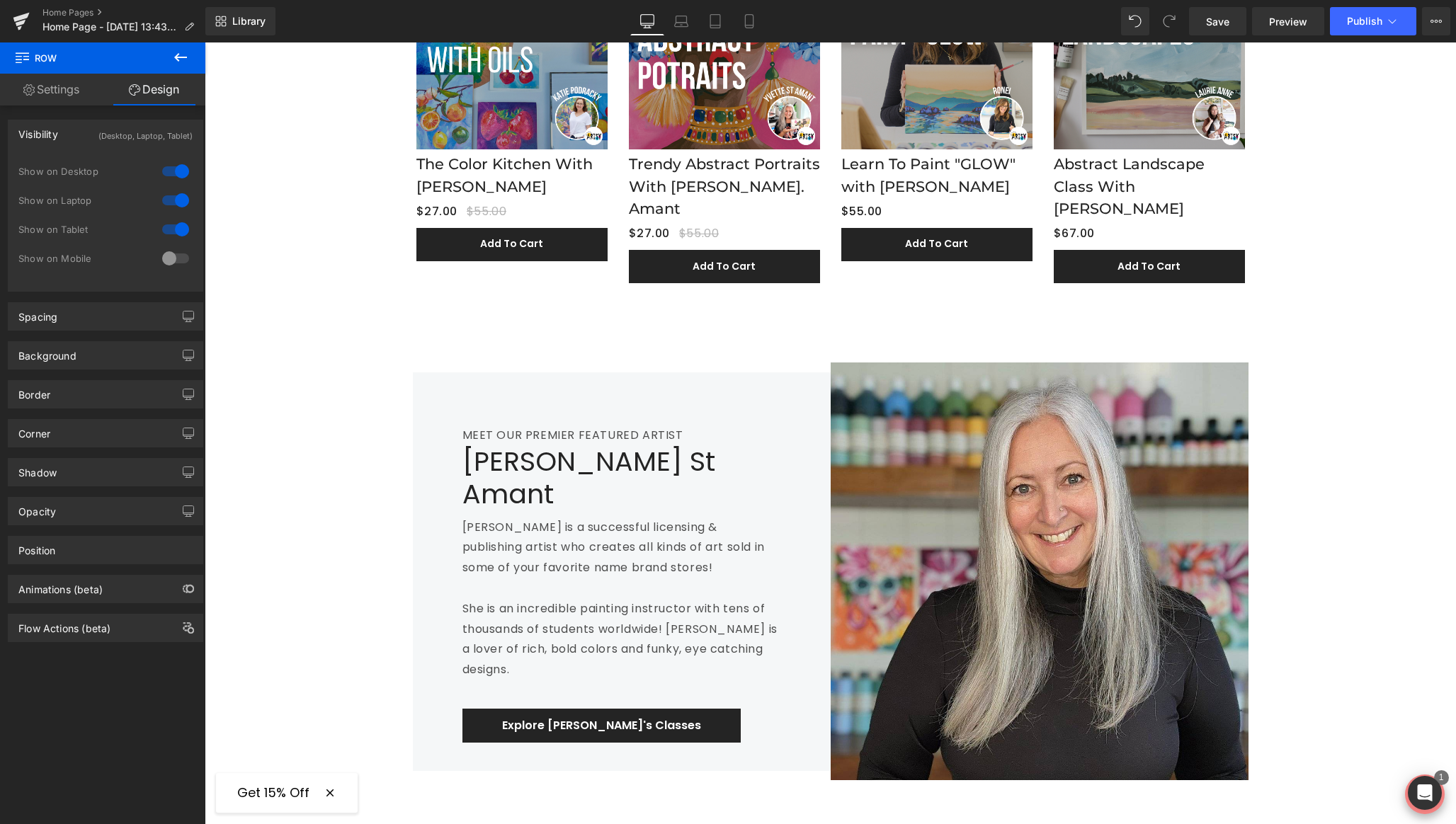
click at [184, 59] on icon at bounding box center [180, 58] width 17 height 17
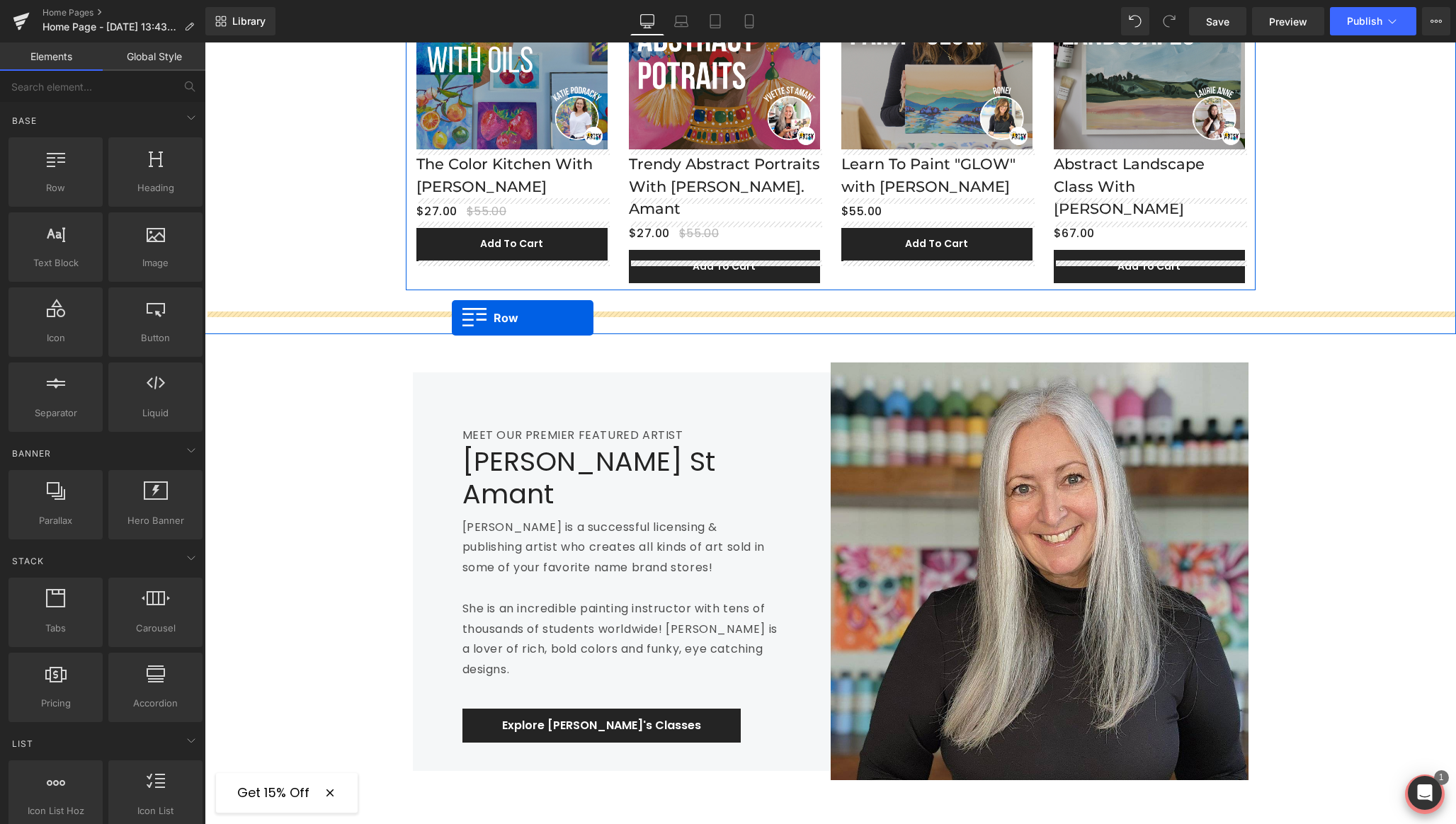
drag, startPoint x: 379, startPoint y: 237, endPoint x: 452, endPoint y: 318, distance: 109.0
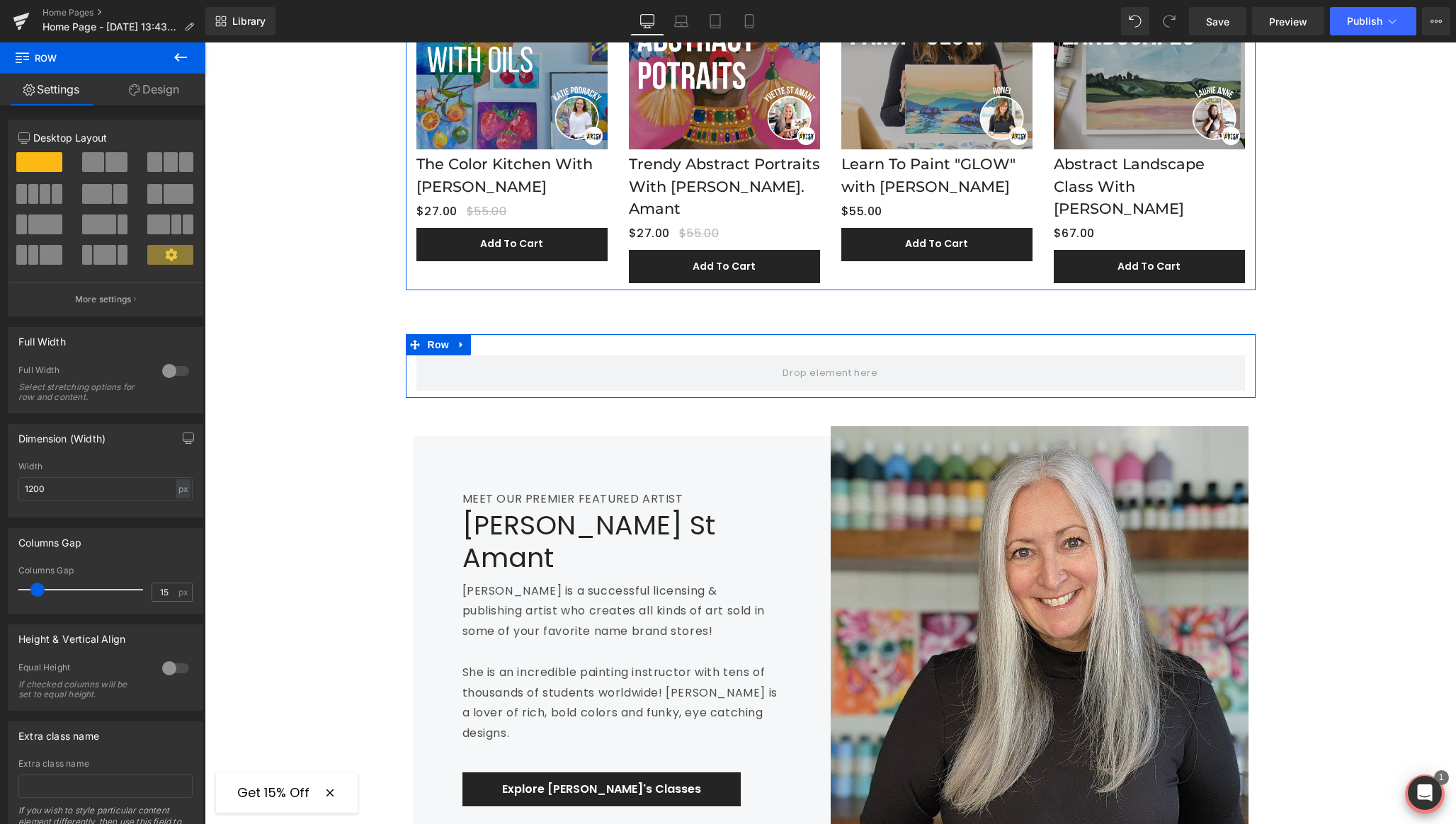
drag, startPoint x: 169, startPoint y: 370, endPoint x: 60, endPoint y: 325, distance: 117.9
click at [169, 370] on div at bounding box center [175, 371] width 34 height 23
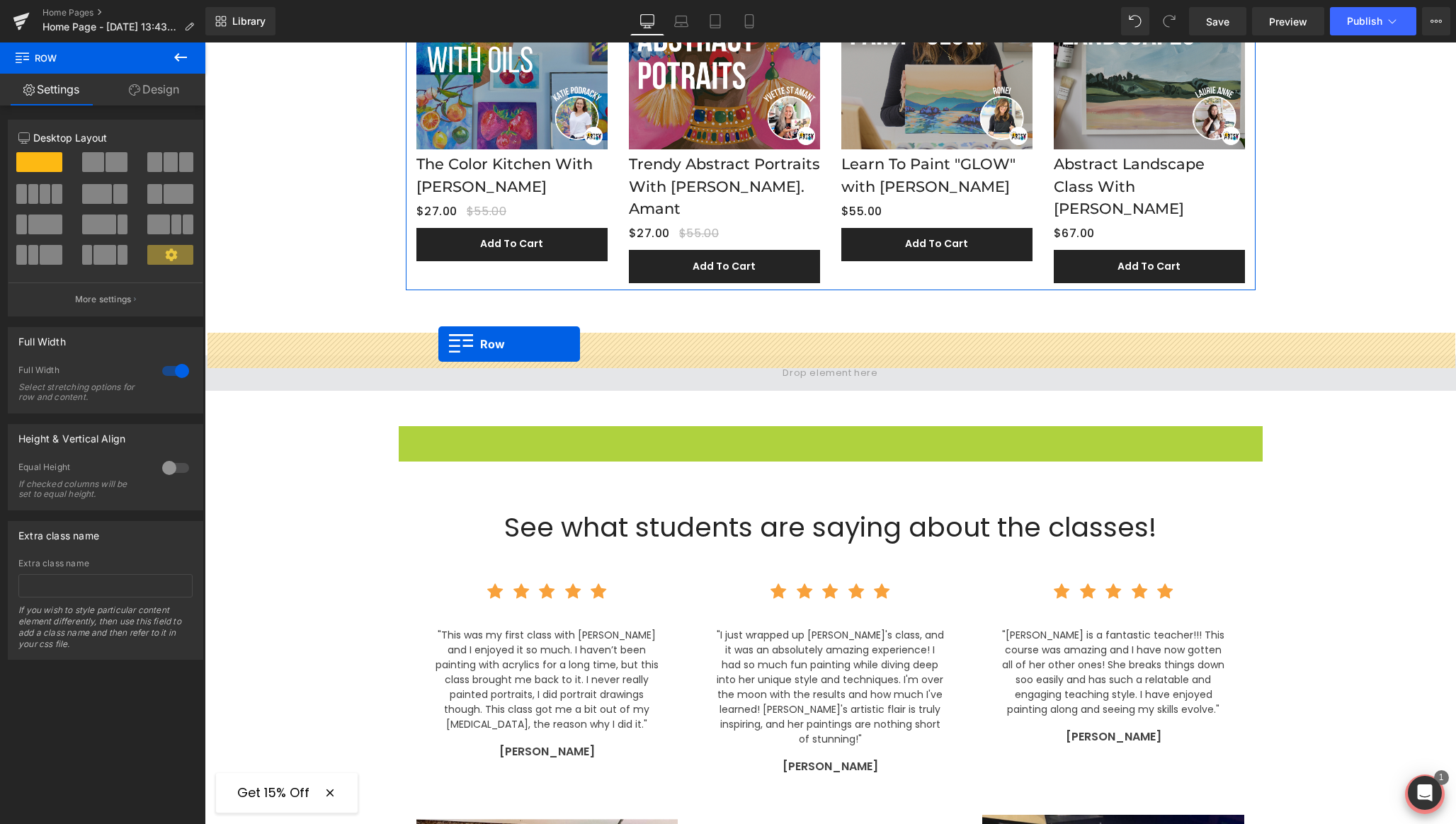
drag, startPoint x: 418, startPoint y: 412, endPoint x: 439, endPoint y: 344, distance: 71.2
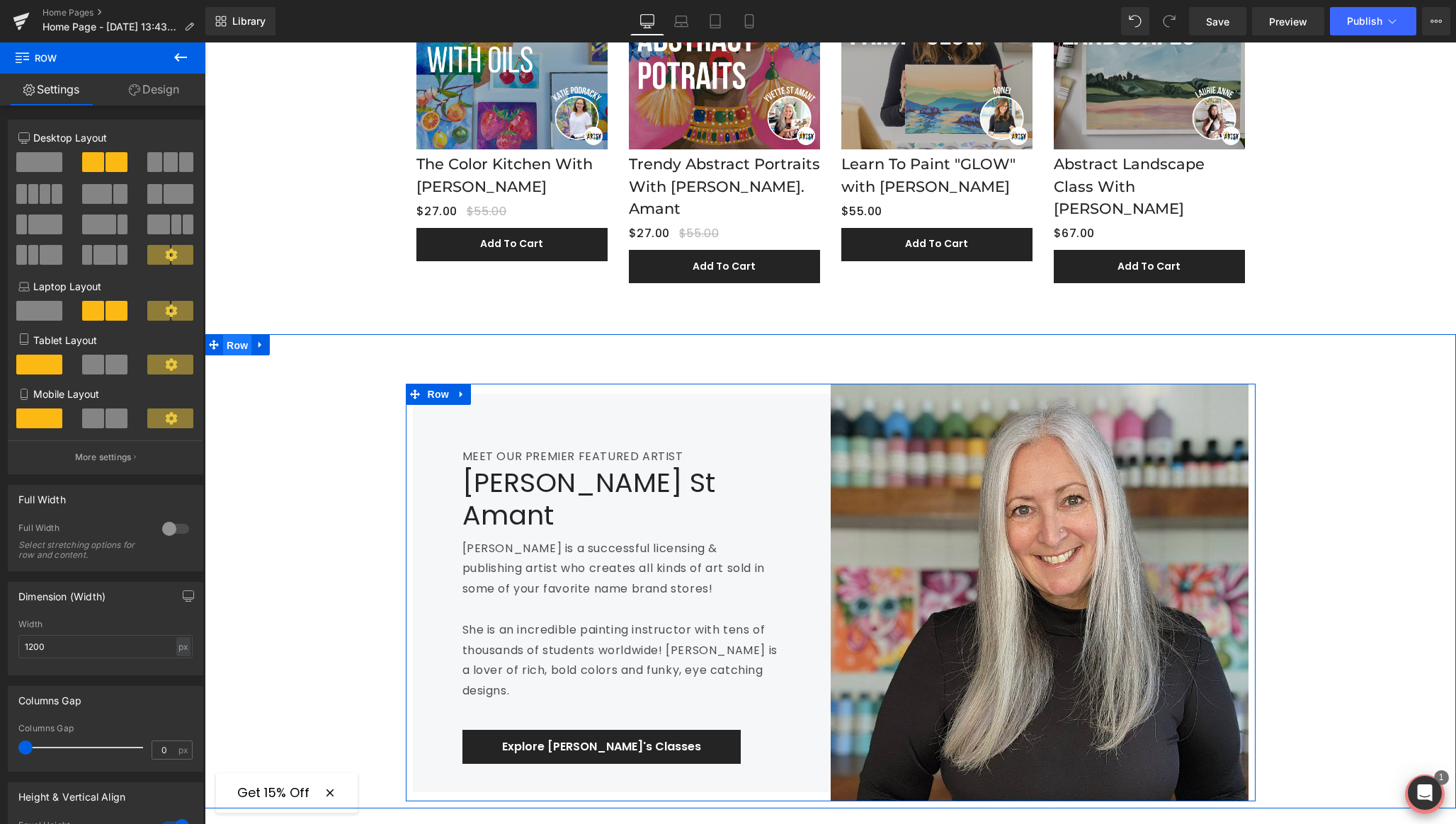
click at [231, 335] on span "Row" at bounding box center [237, 345] width 29 height 21
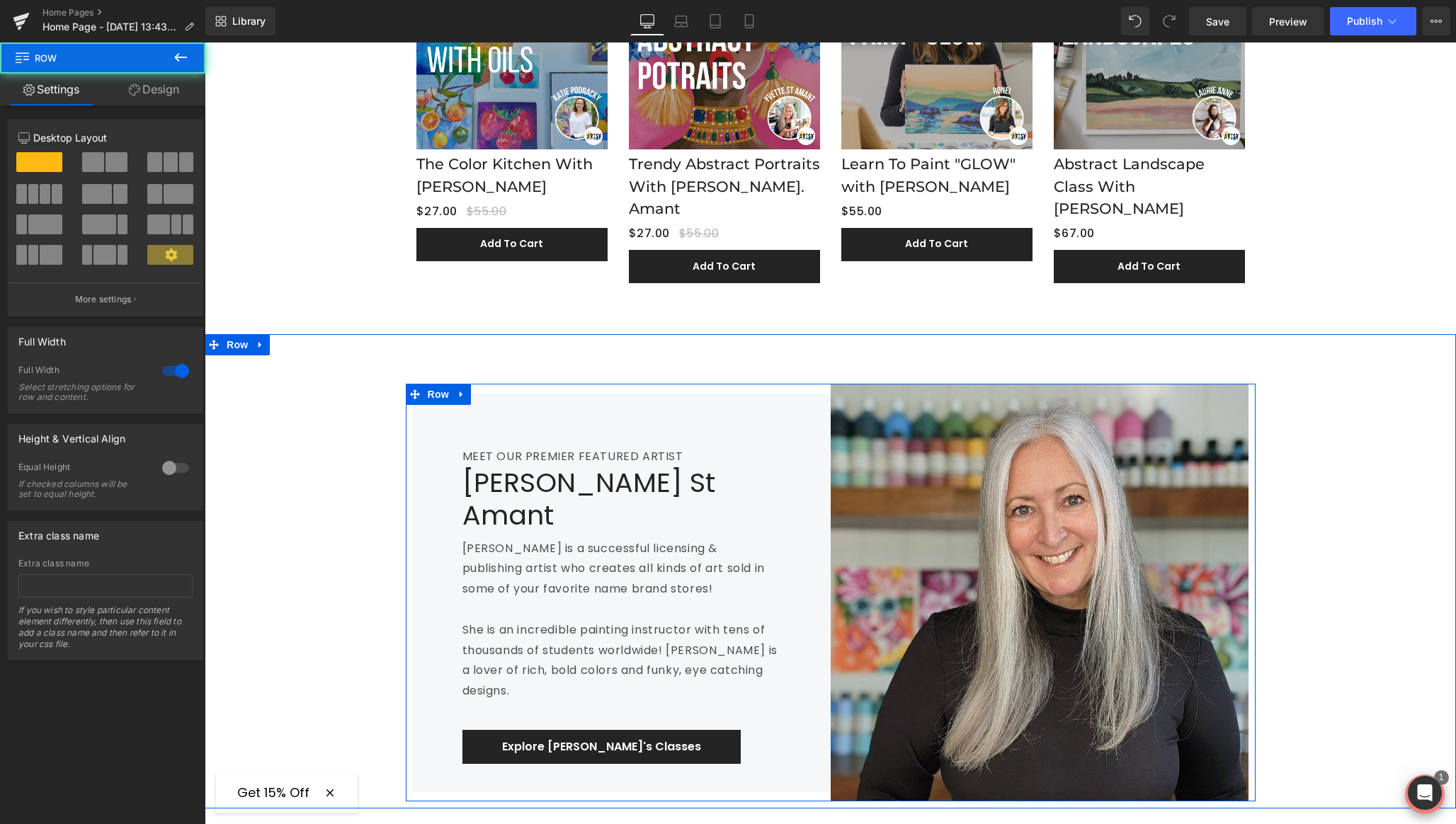
click at [153, 91] on link "Design" at bounding box center [154, 89] width 103 height 32
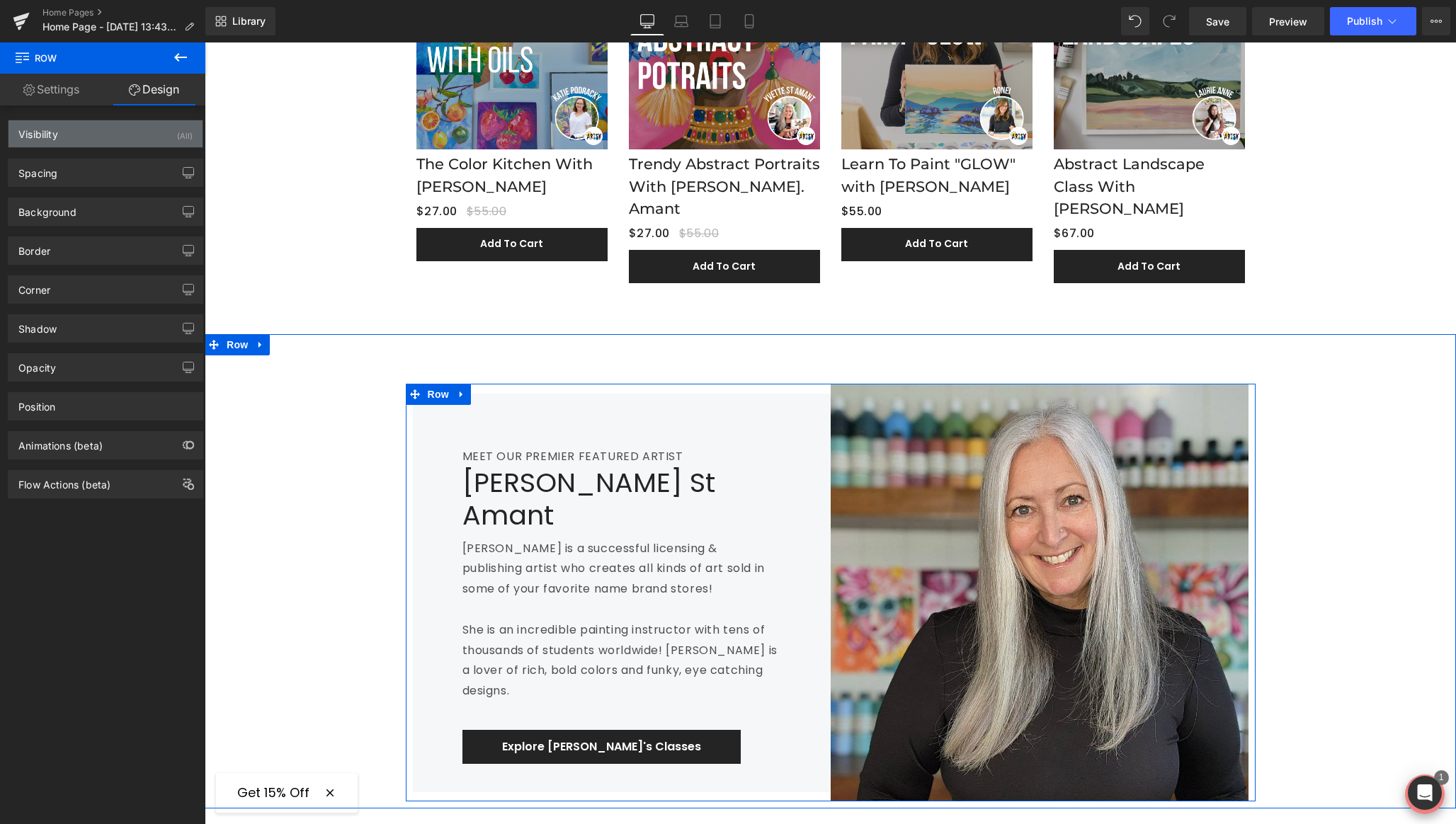
click at [152, 132] on div "Visibility (All)" at bounding box center [106, 133] width 194 height 27
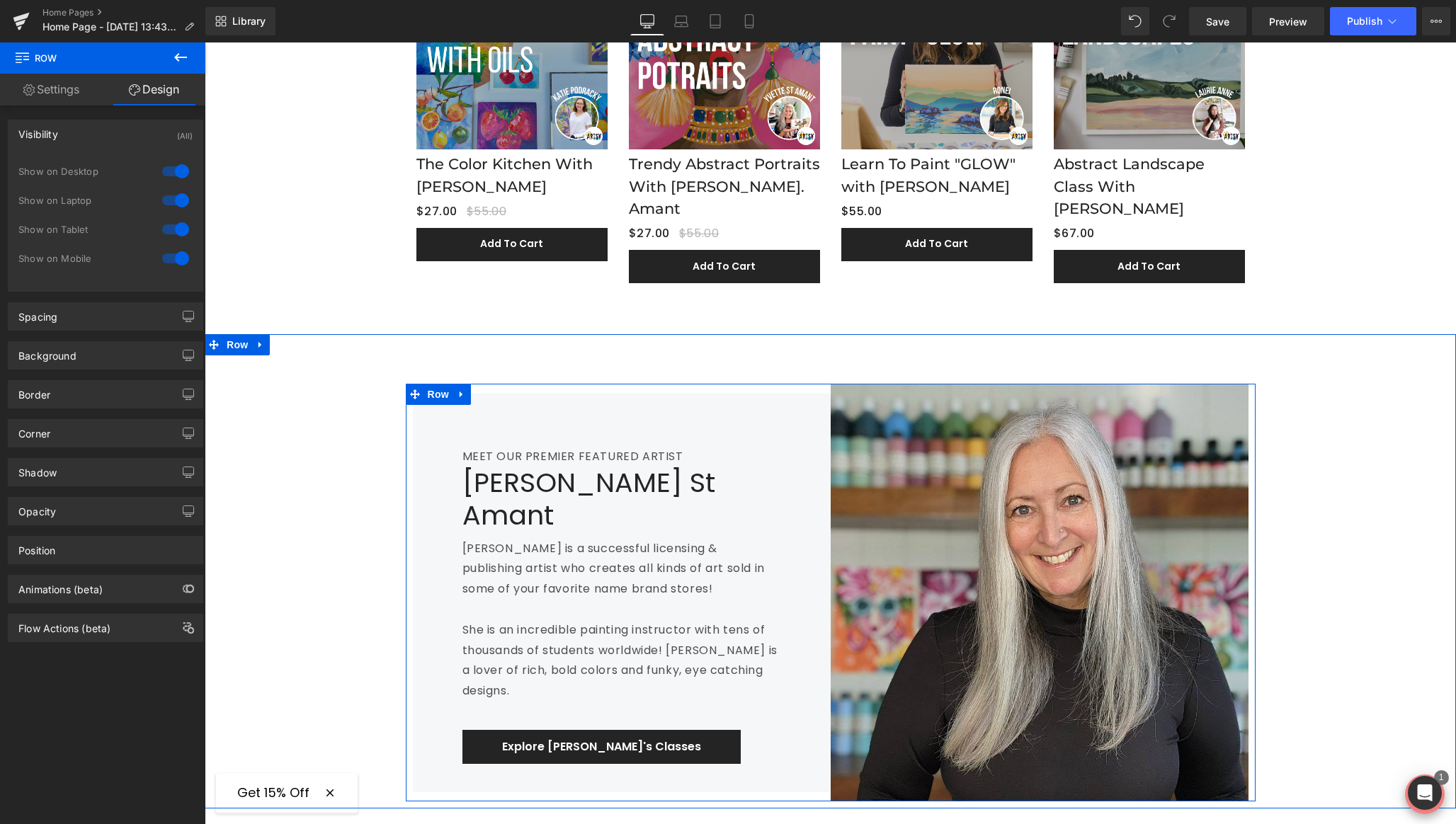
drag, startPoint x: 171, startPoint y: 257, endPoint x: 199, endPoint y: 261, distance: 28.3
click at [171, 257] on div at bounding box center [175, 258] width 34 height 23
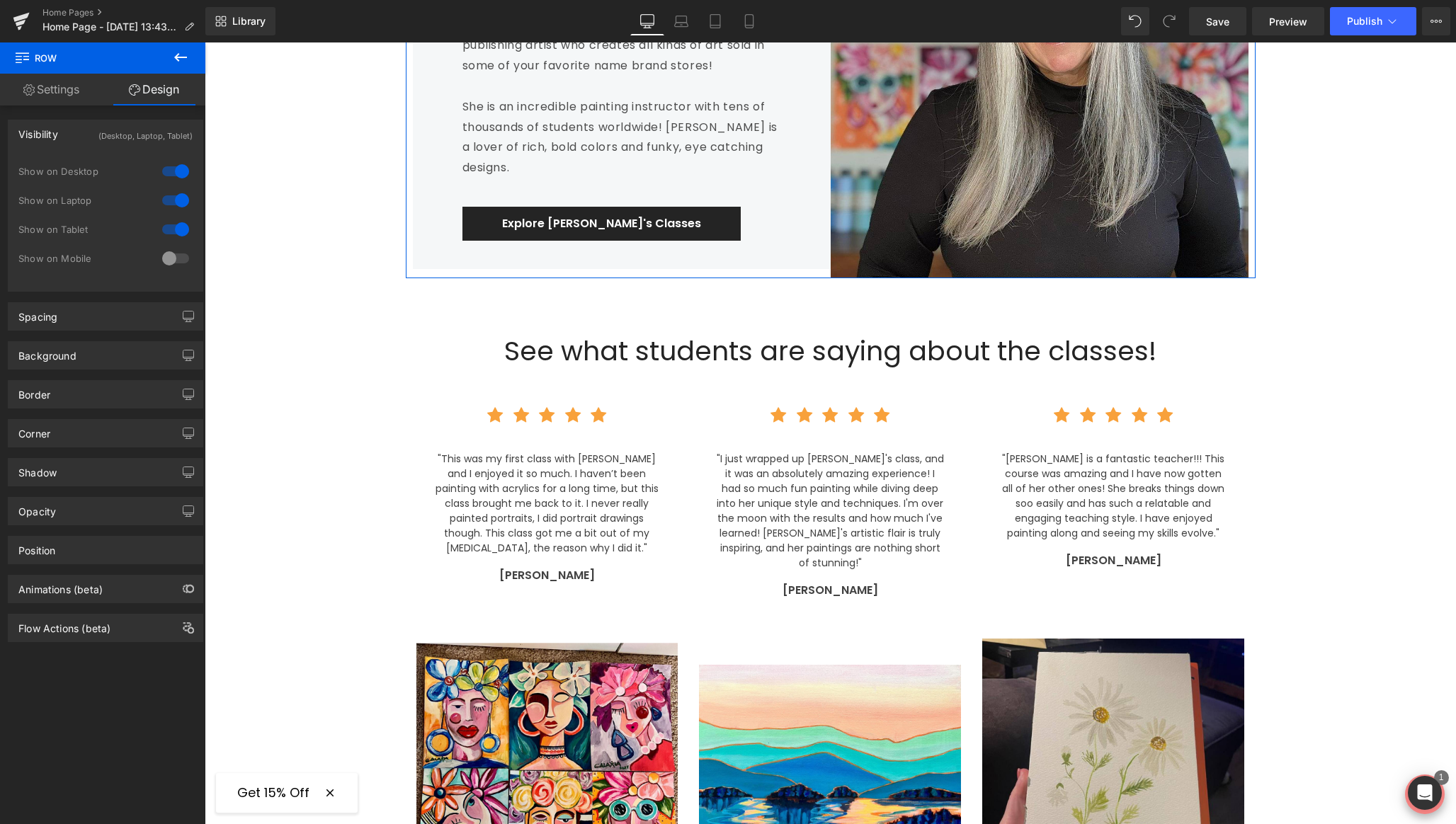
scroll to position [1935, 0]
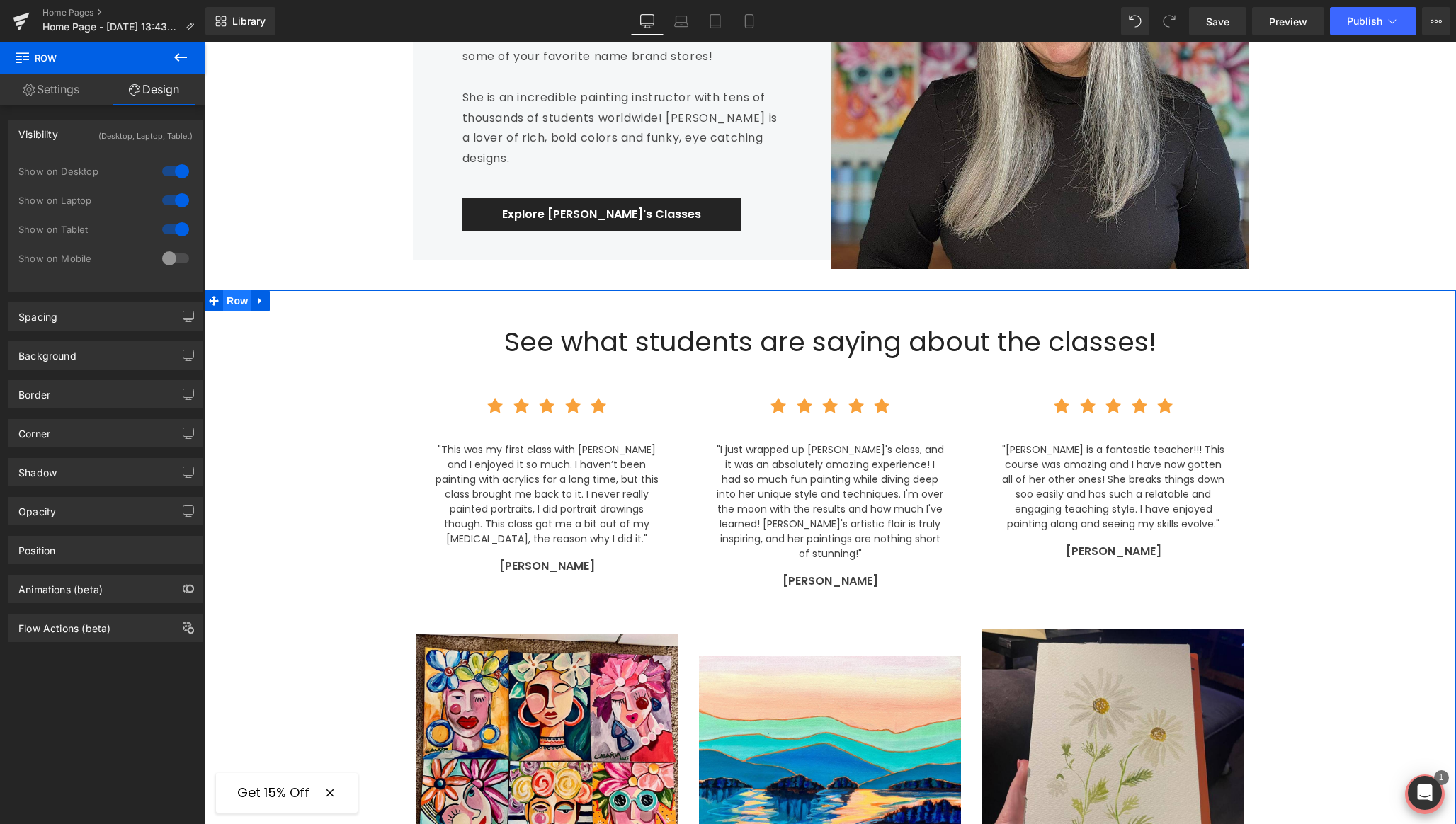
click at [236, 291] on span "Row" at bounding box center [237, 301] width 29 height 21
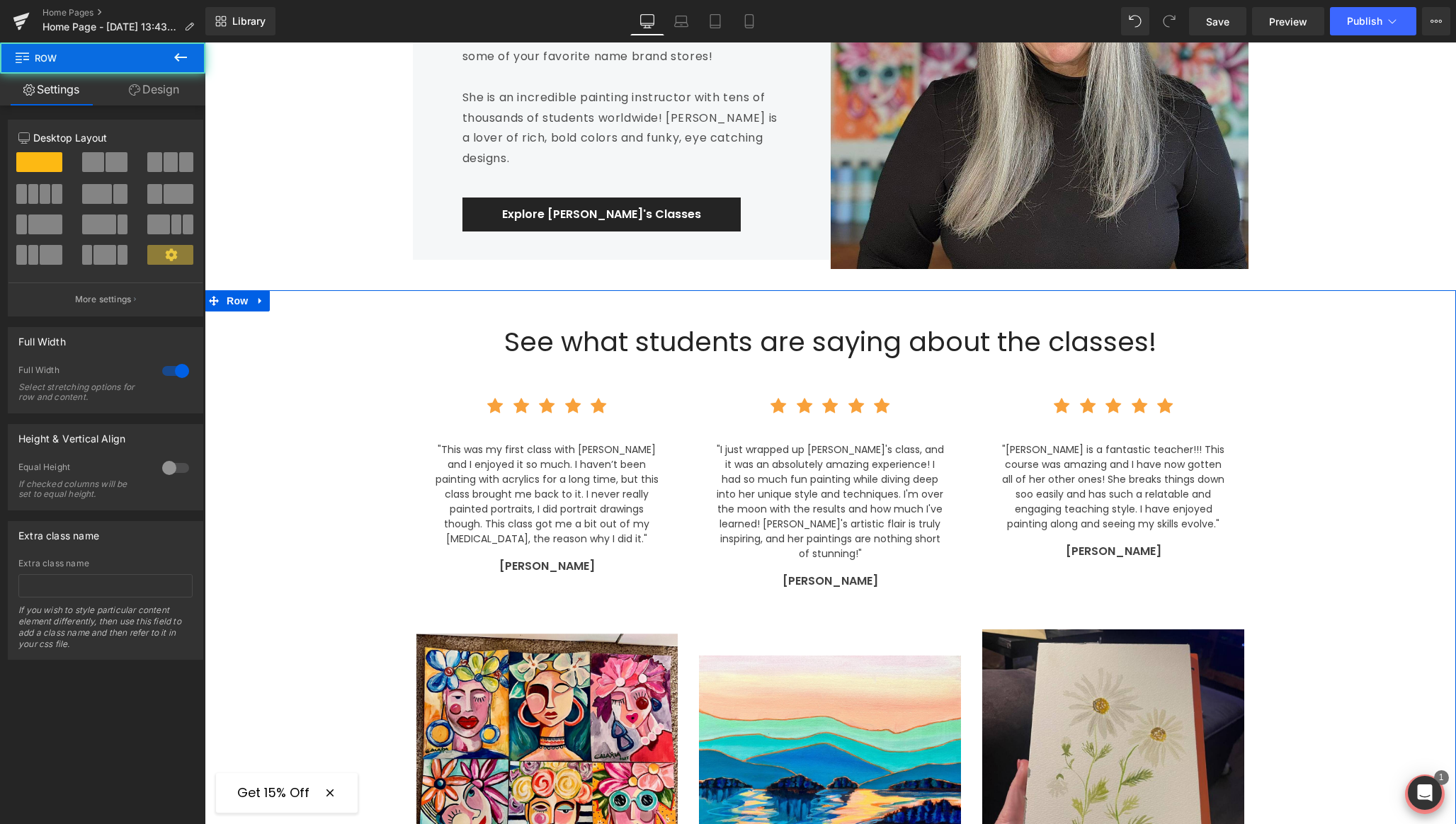
click at [166, 89] on link "Design" at bounding box center [154, 89] width 103 height 32
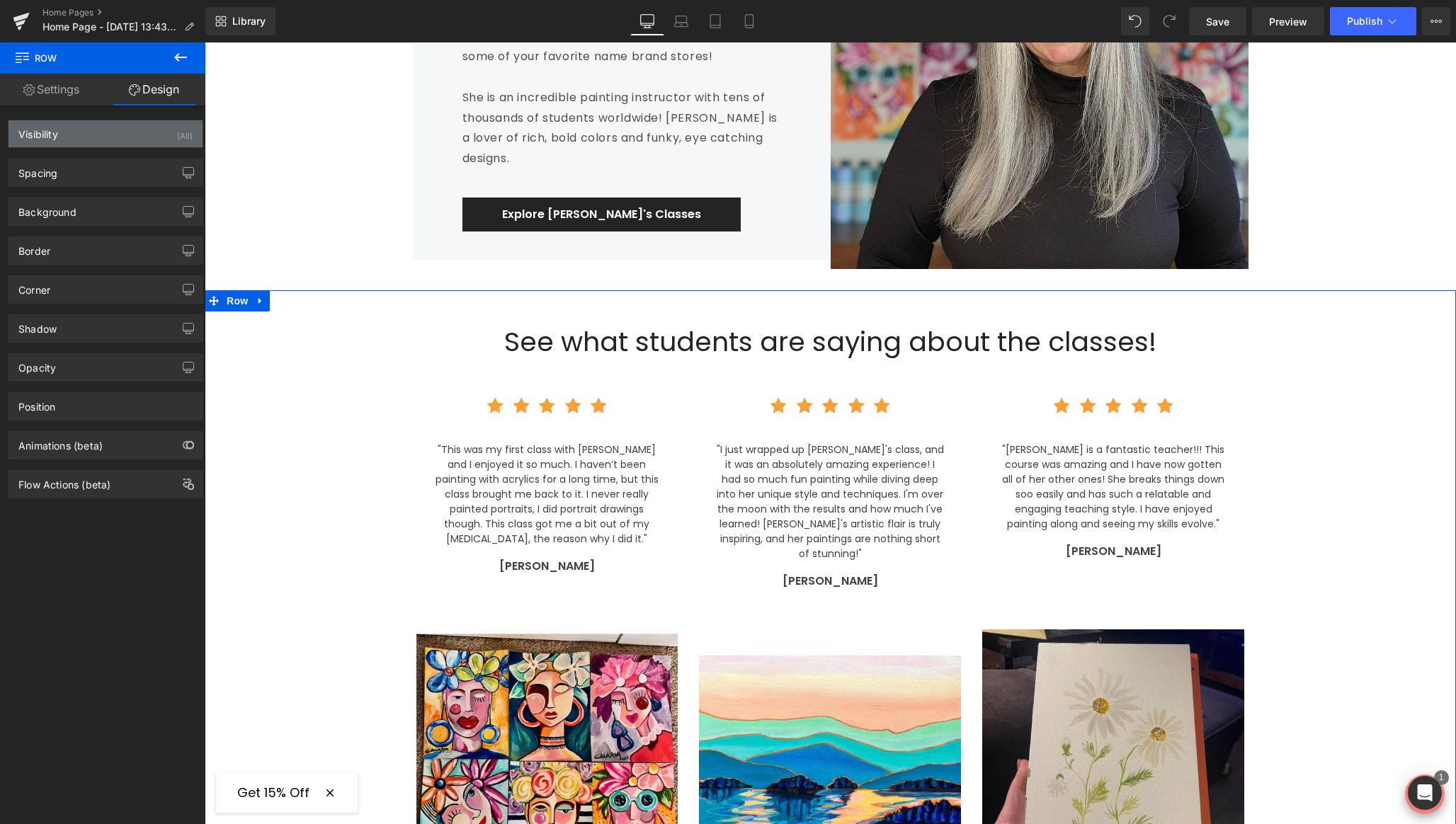
click at [166, 137] on div "Visibility (All)" at bounding box center [106, 133] width 194 height 27
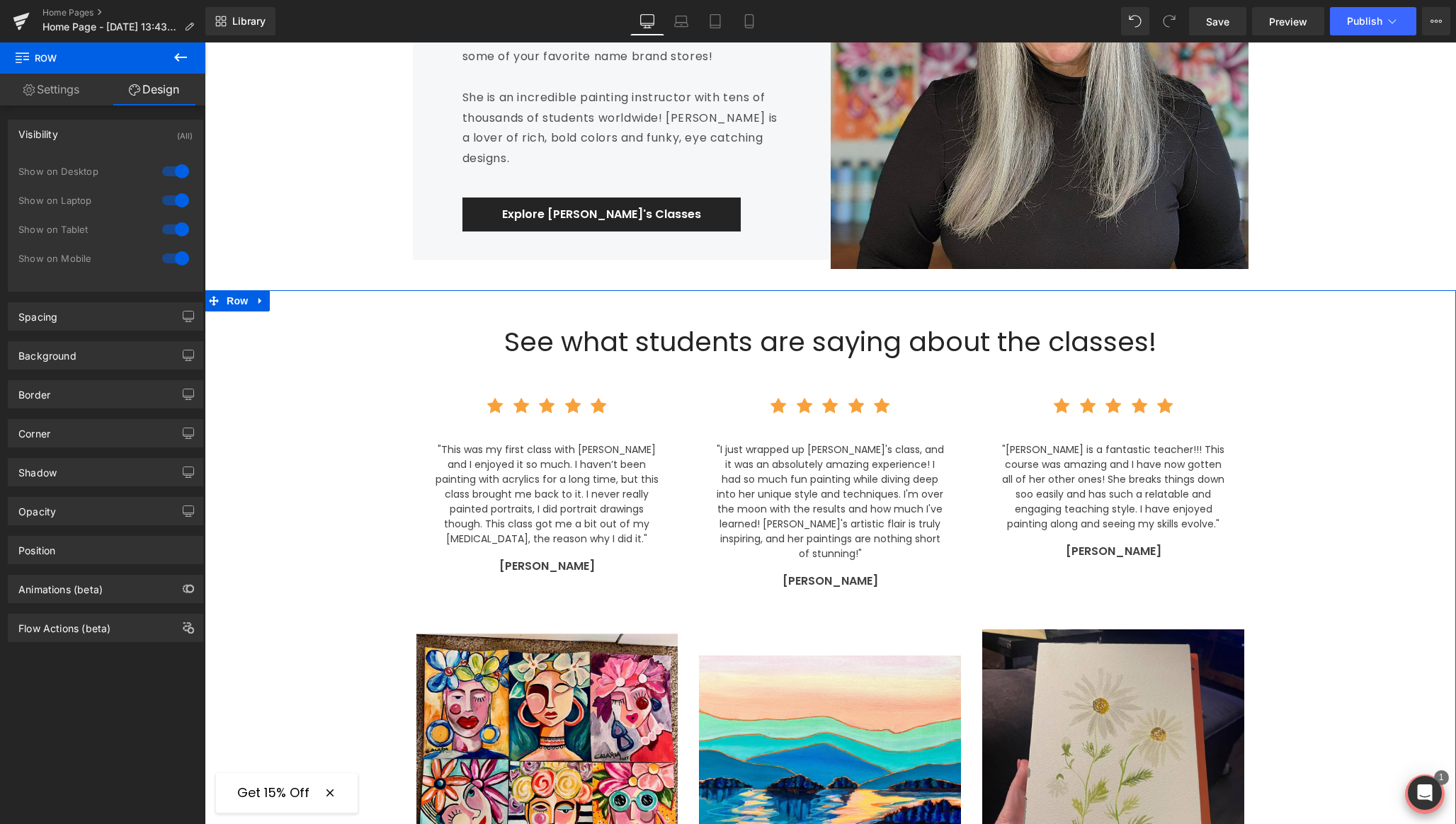
click at [165, 252] on div at bounding box center [175, 258] width 34 height 23
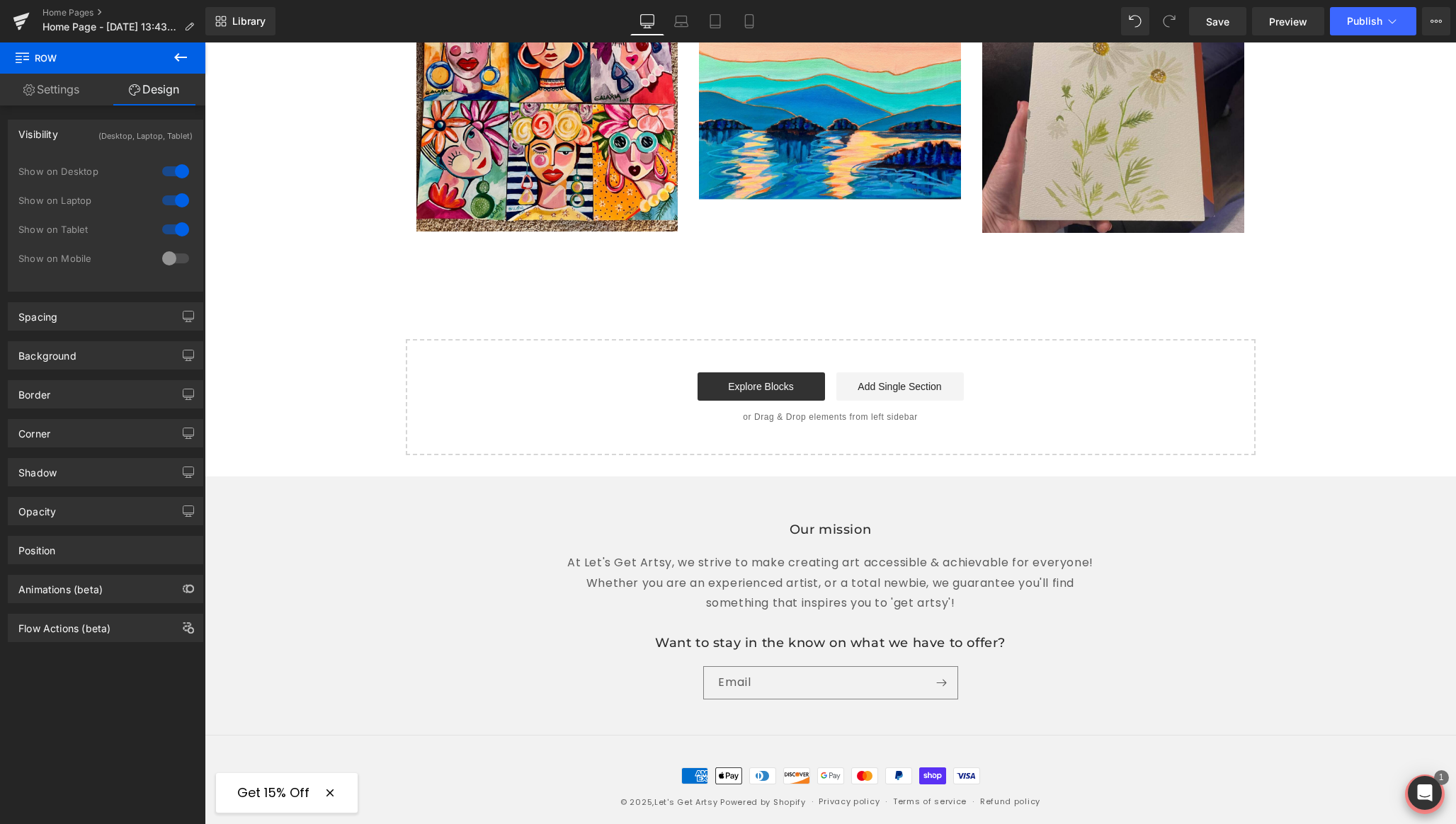
scroll to position [2594, 0]
click at [1205, 32] on link "Save" at bounding box center [1218, 21] width 58 height 29
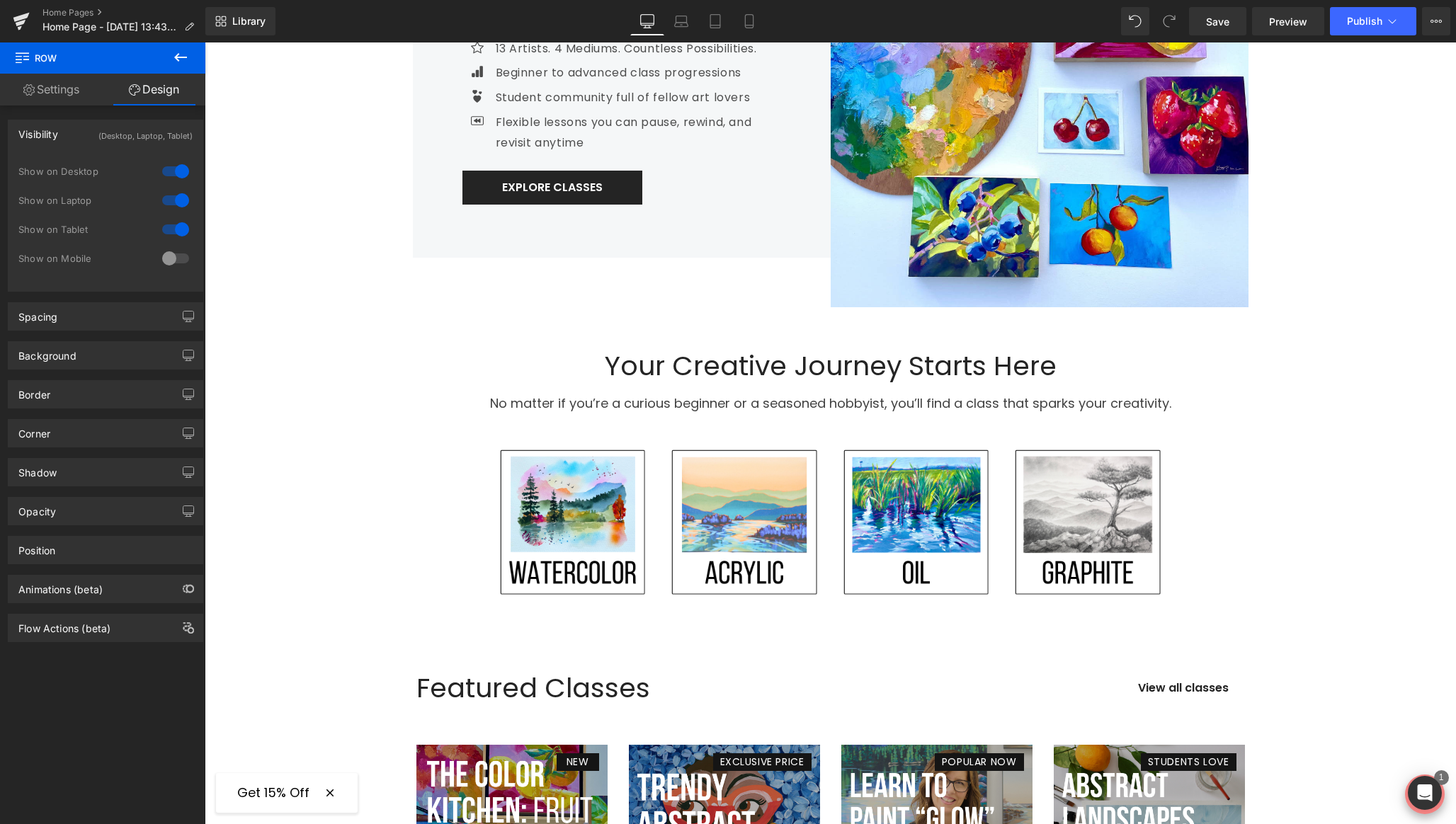
scroll to position [0, 0]
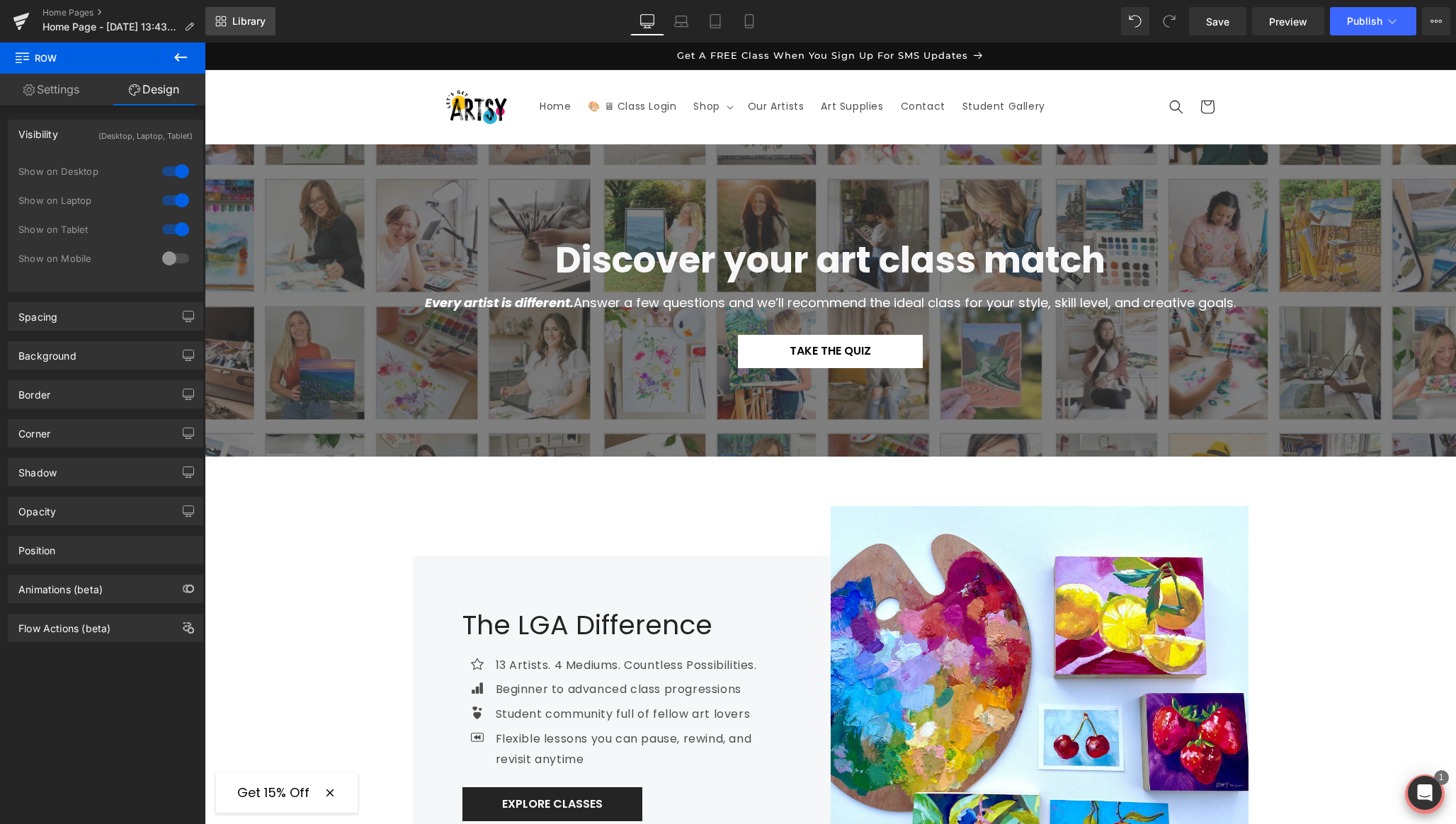
click at [238, 27] on span "Library" at bounding box center [249, 20] width 34 height 12
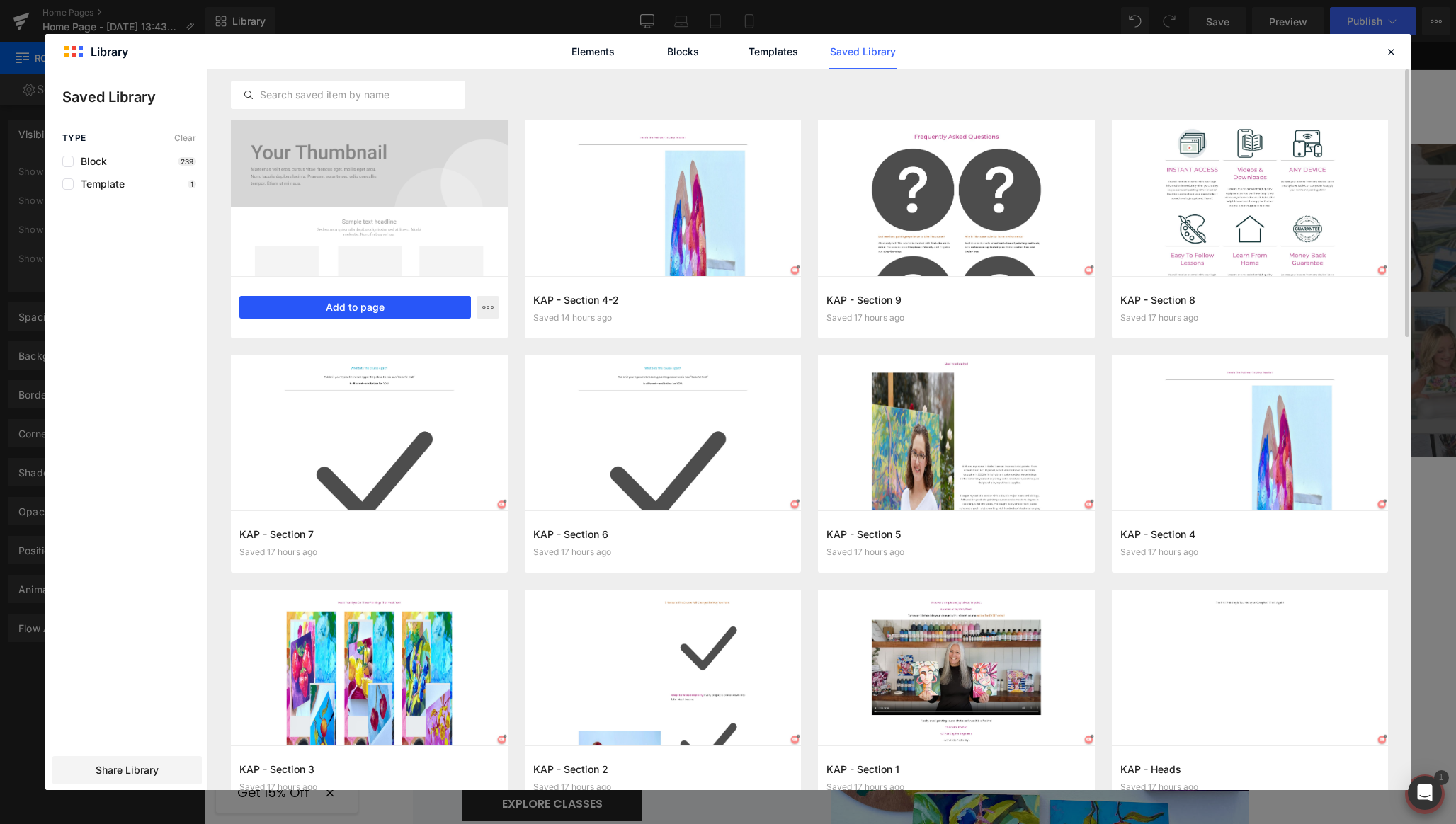
click at [350, 305] on button "Add to page" at bounding box center [354, 307] width 231 height 23
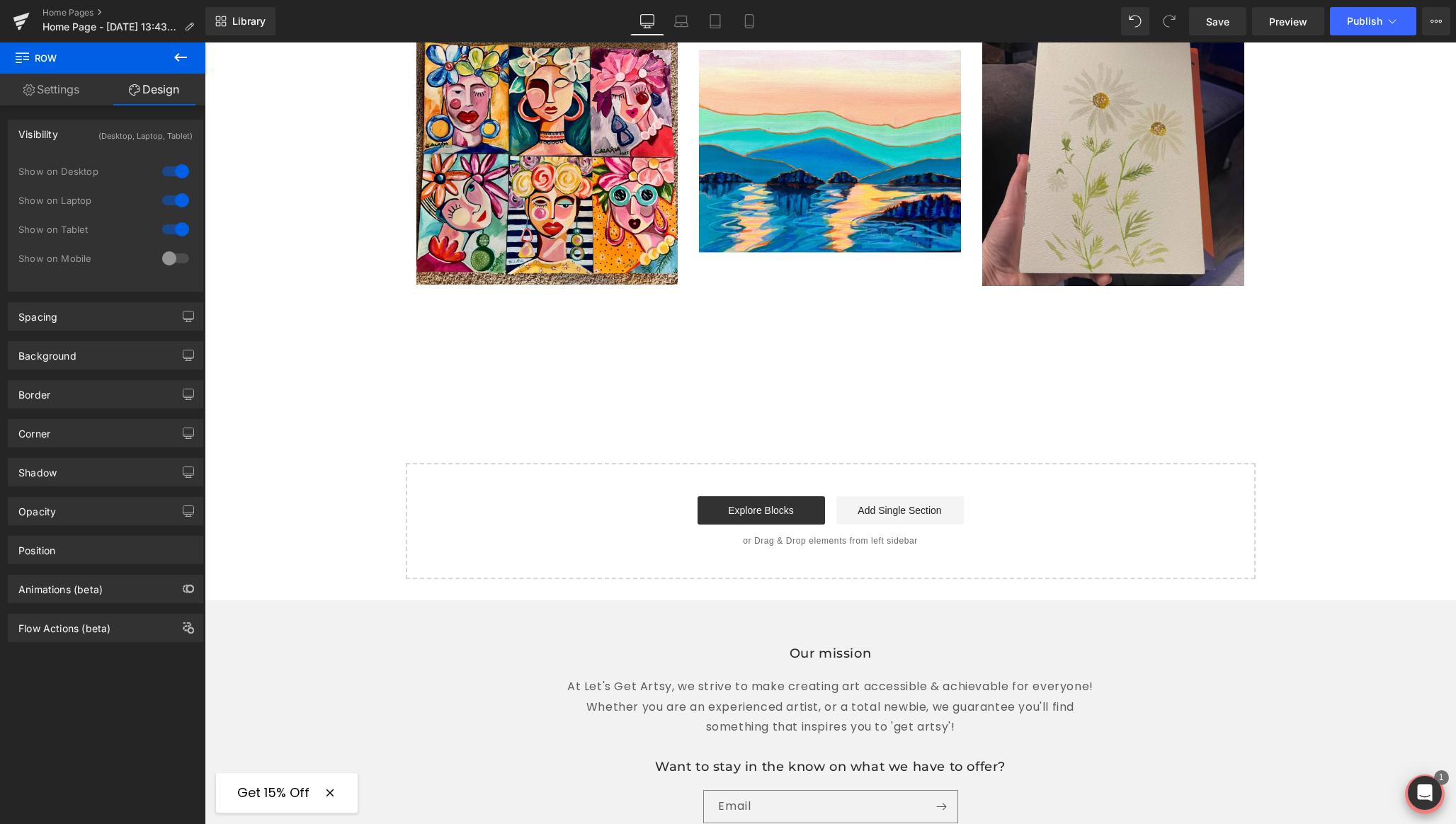
scroll to position [2682, 0]
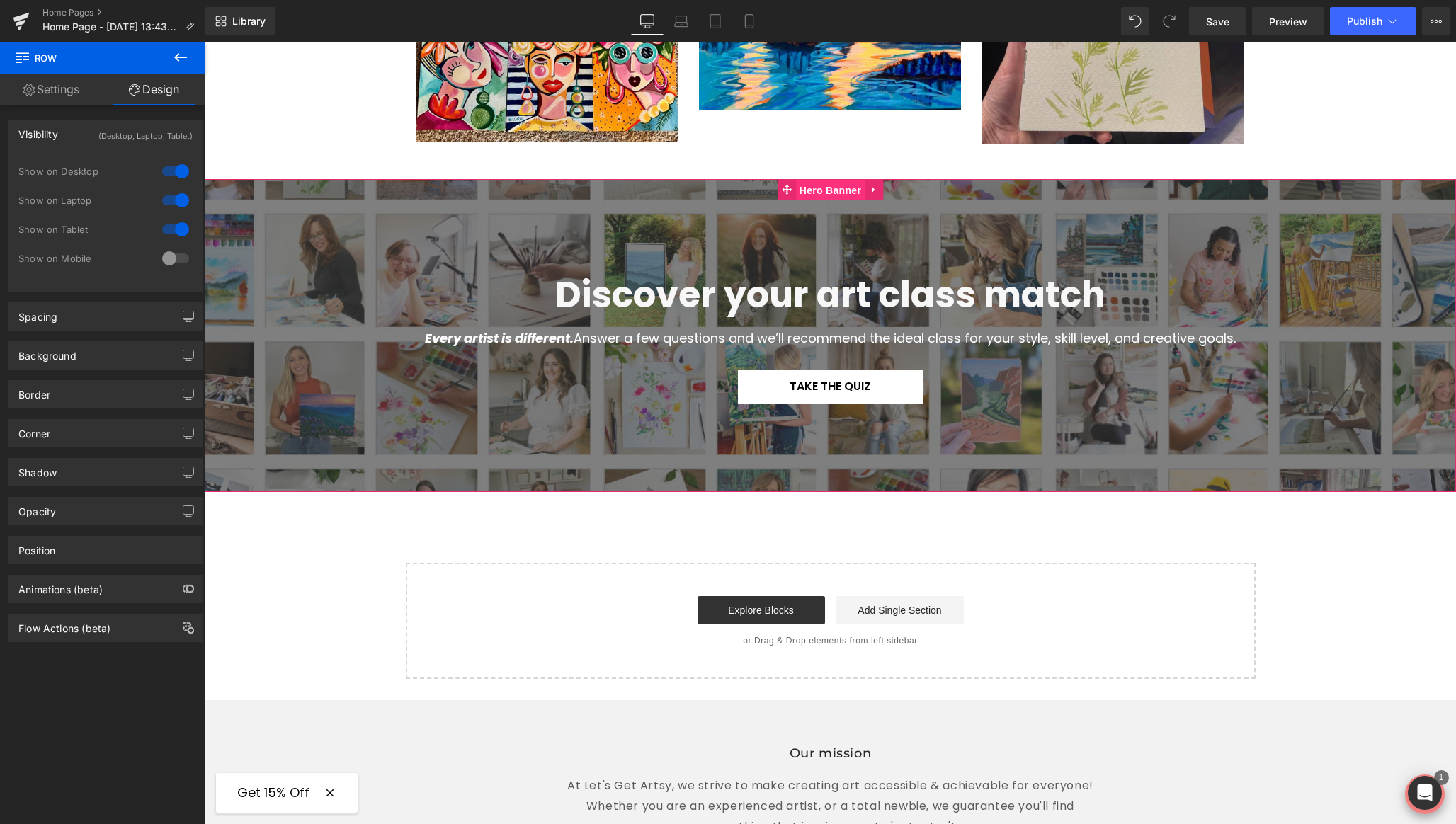
click at [819, 179] on span "Hero Banner" at bounding box center [830, 190] width 69 height 21
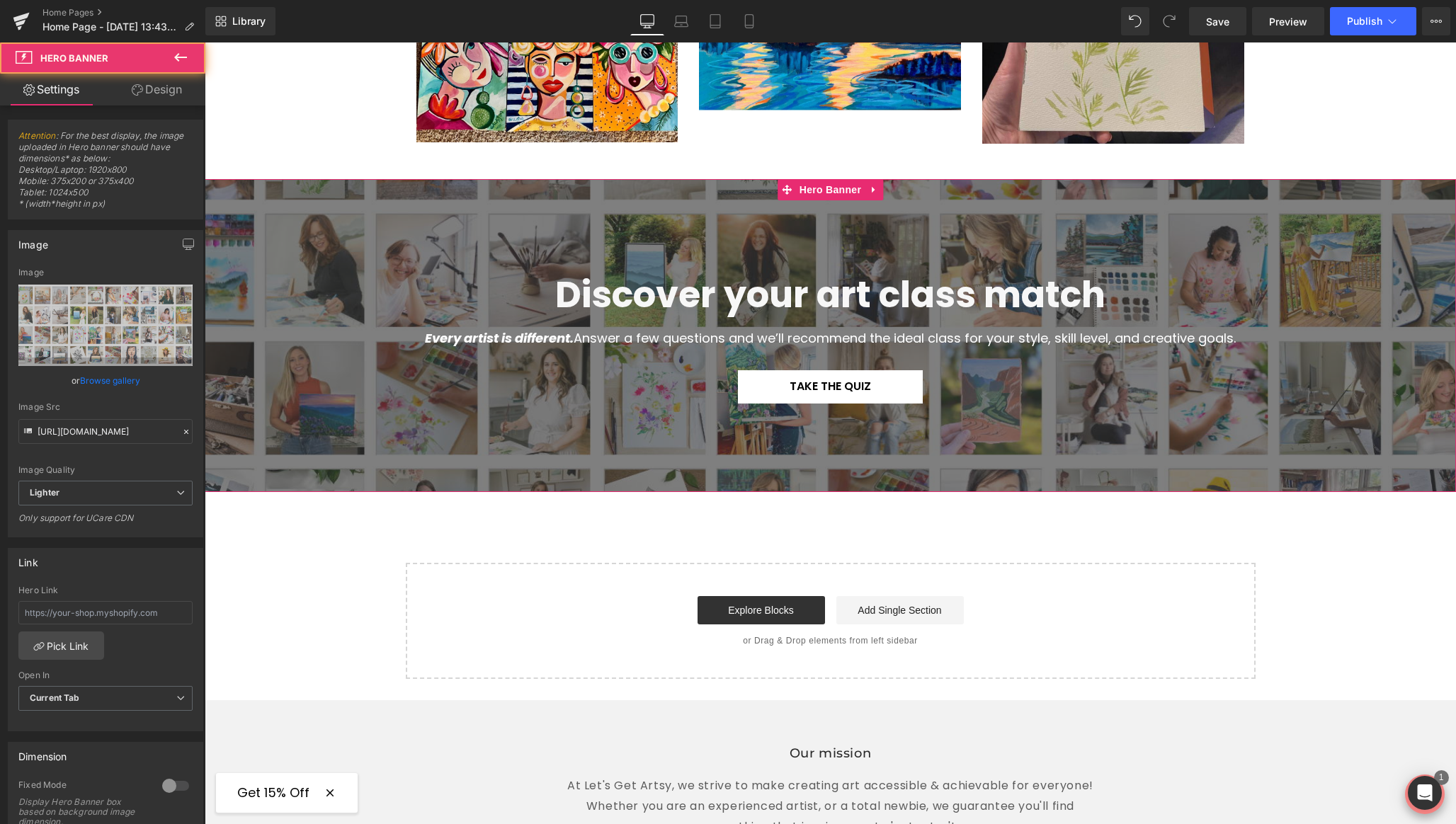
click at [171, 89] on link "Design" at bounding box center [156, 89] width 103 height 32
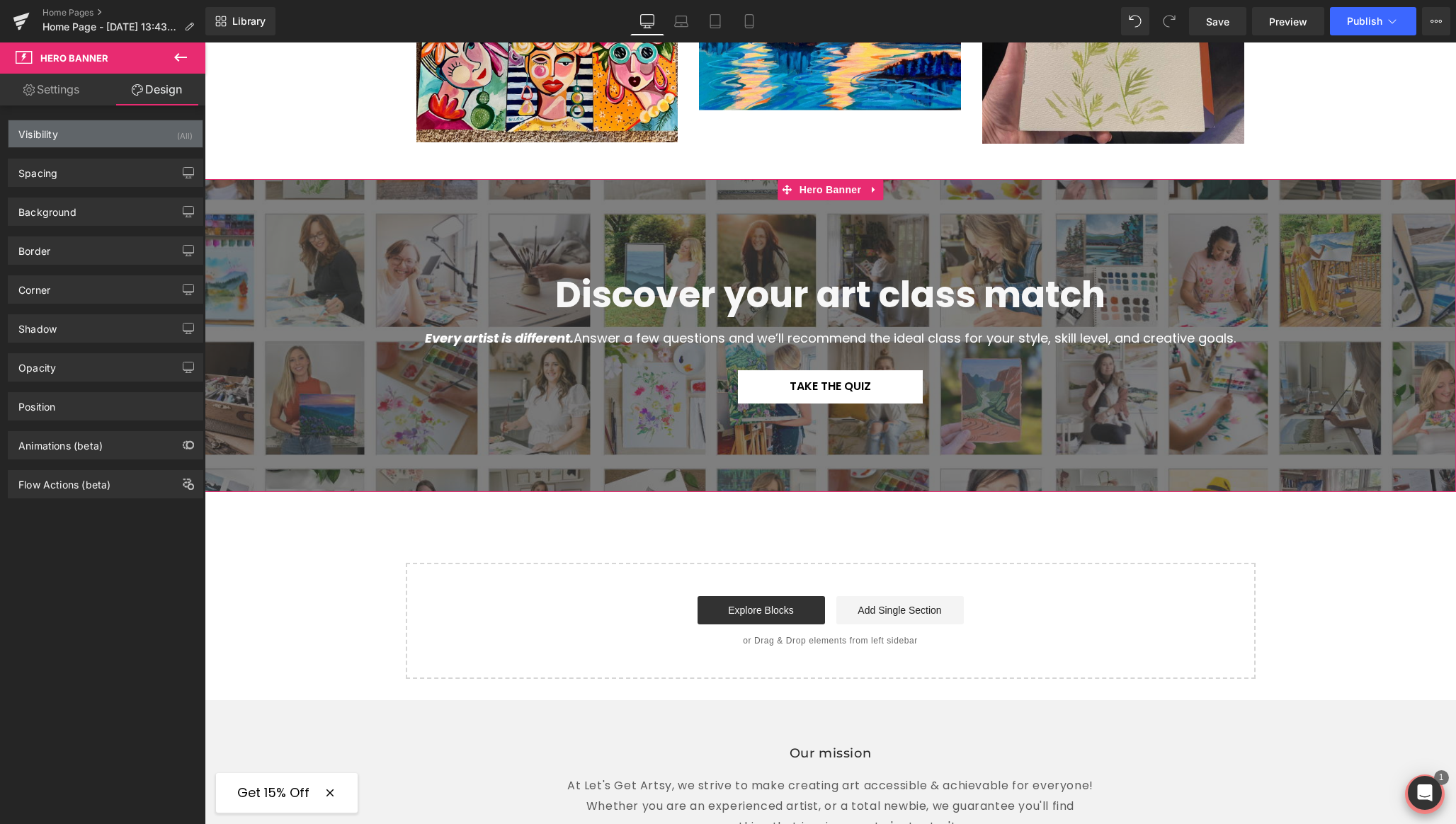
click at [169, 129] on div "Visibility (All)" at bounding box center [106, 133] width 194 height 27
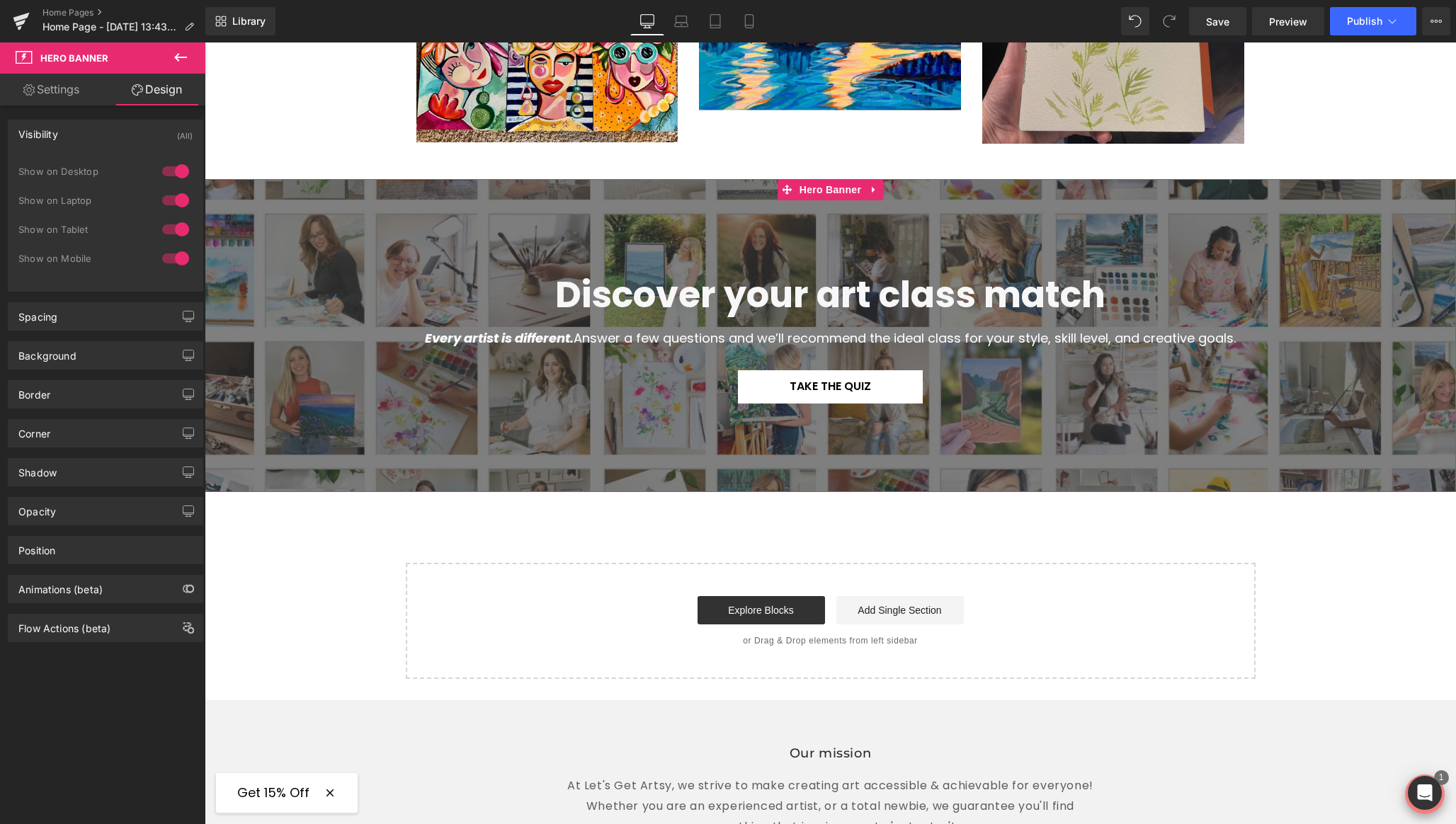
drag, startPoint x: 174, startPoint y: 166, endPoint x: 174, endPoint y: 192, distance: 26.0
click at [174, 168] on div at bounding box center [175, 172] width 34 height 23
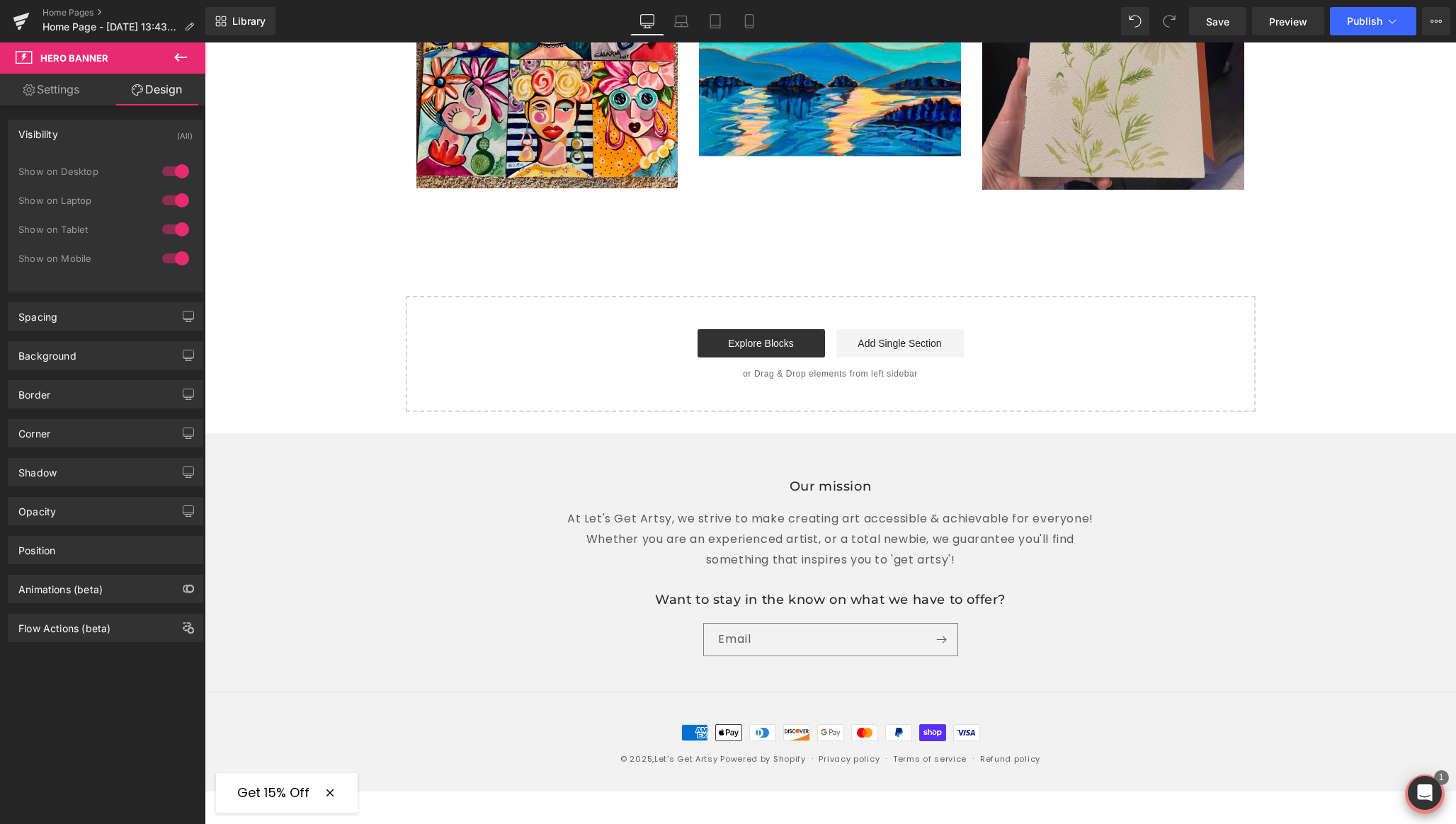
scroll to position [2612, 0]
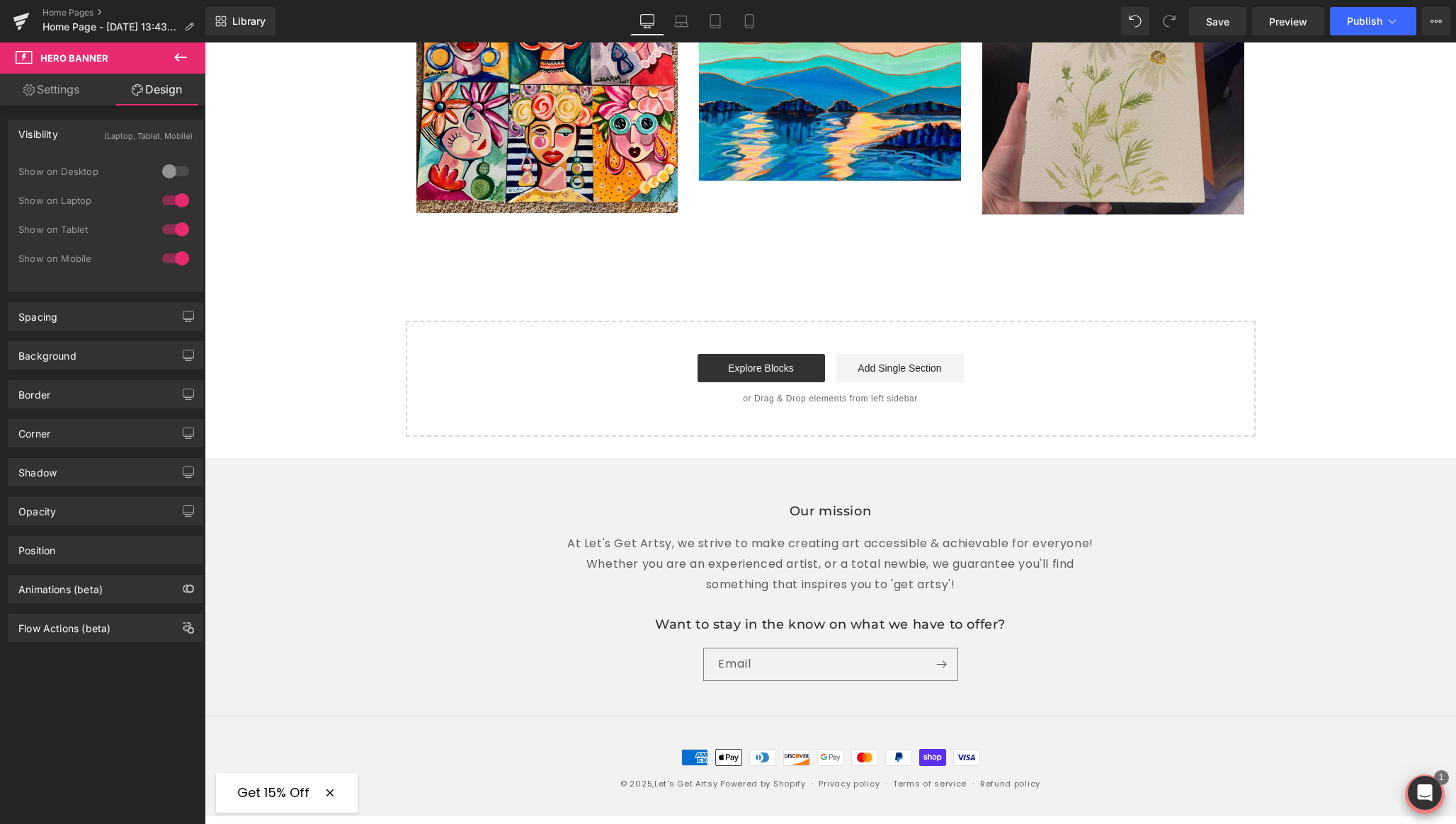
click at [173, 193] on div at bounding box center [175, 200] width 34 height 23
drag, startPoint x: 169, startPoint y: 228, endPoint x: 181, endPoint y: 226, distance: 12.2
click at [169, 228] on div at bounding box center [175, 229] width 34 height 23
click at [752, 17] on icon at bounding box center [749, 21] width 14 height 14
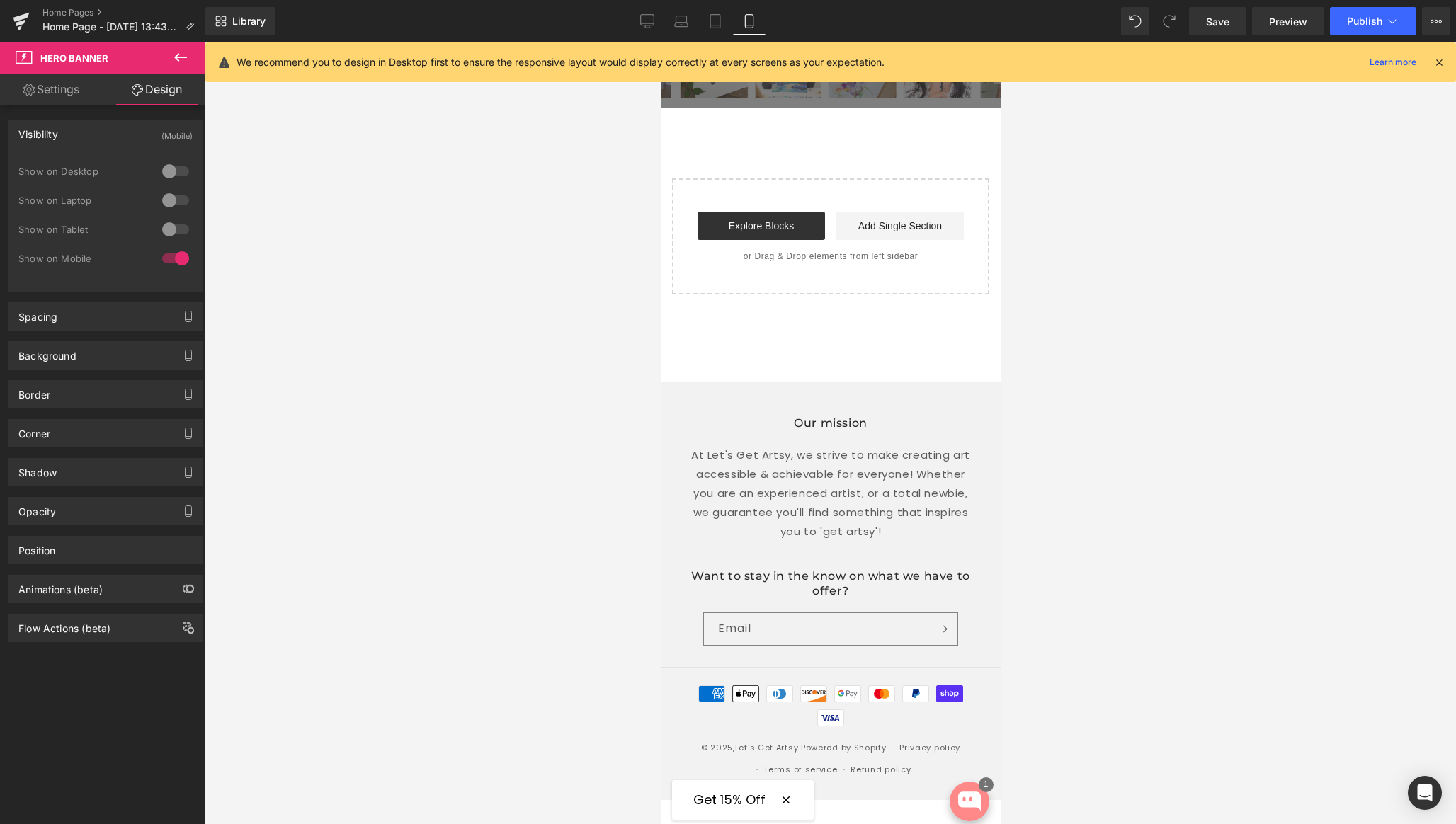
scroll to position [0, 0]
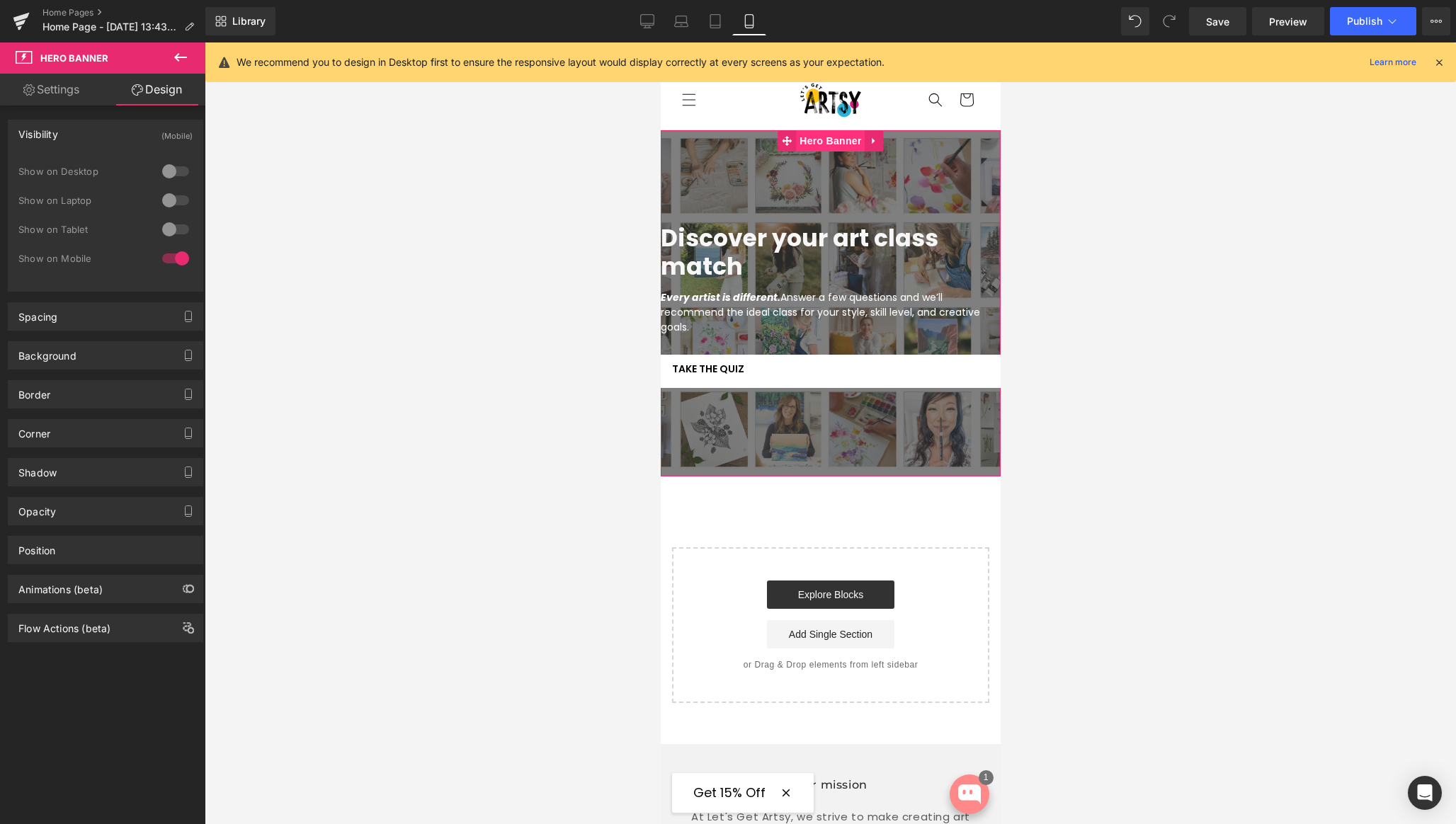
click at [823, 146] on span "Hero Banner" at bounding box center [830, 141] width 69 height 21
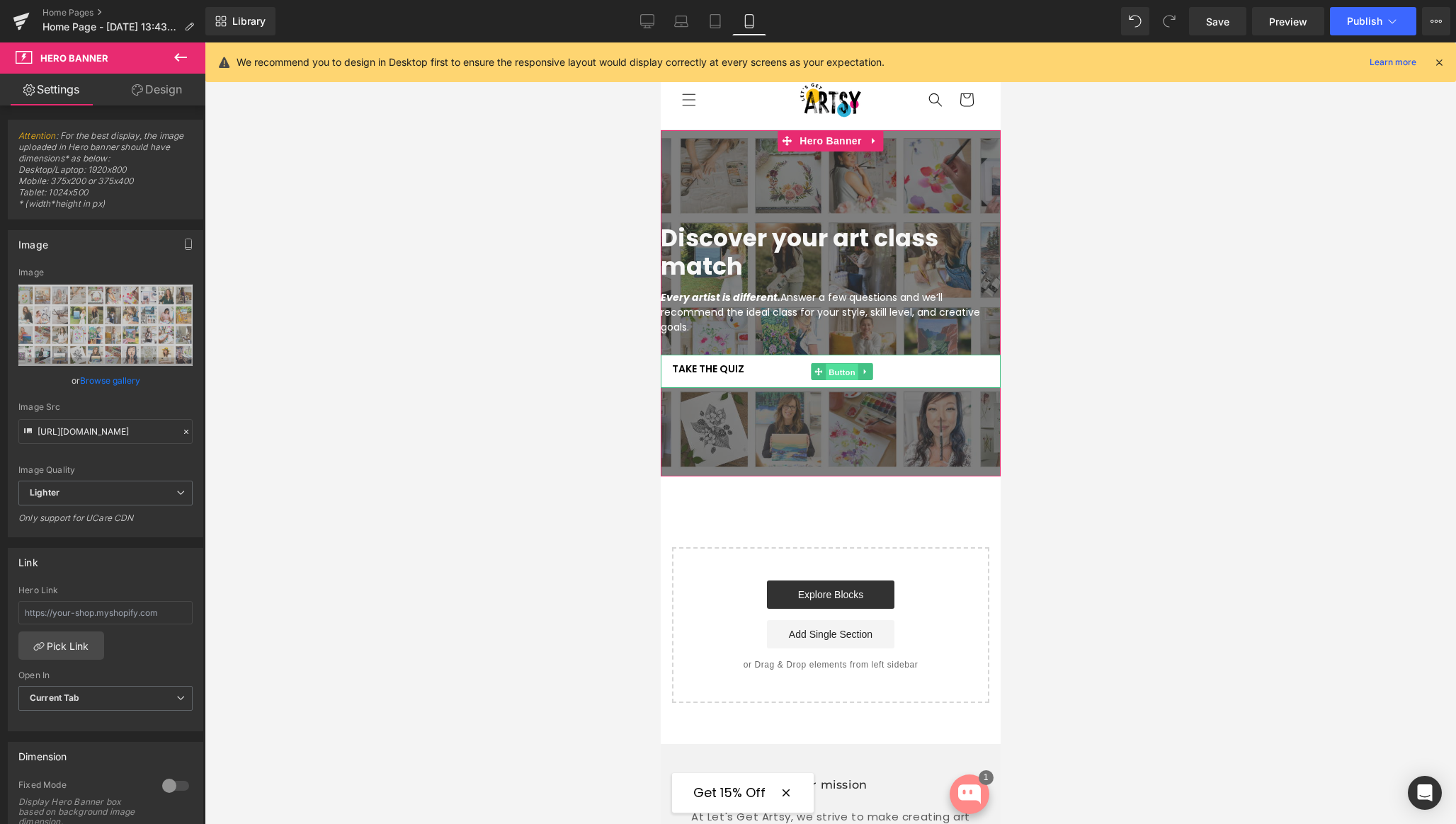
click at [831, 368] on span "Button" at bounding box center [842, 371] width 33 height 17
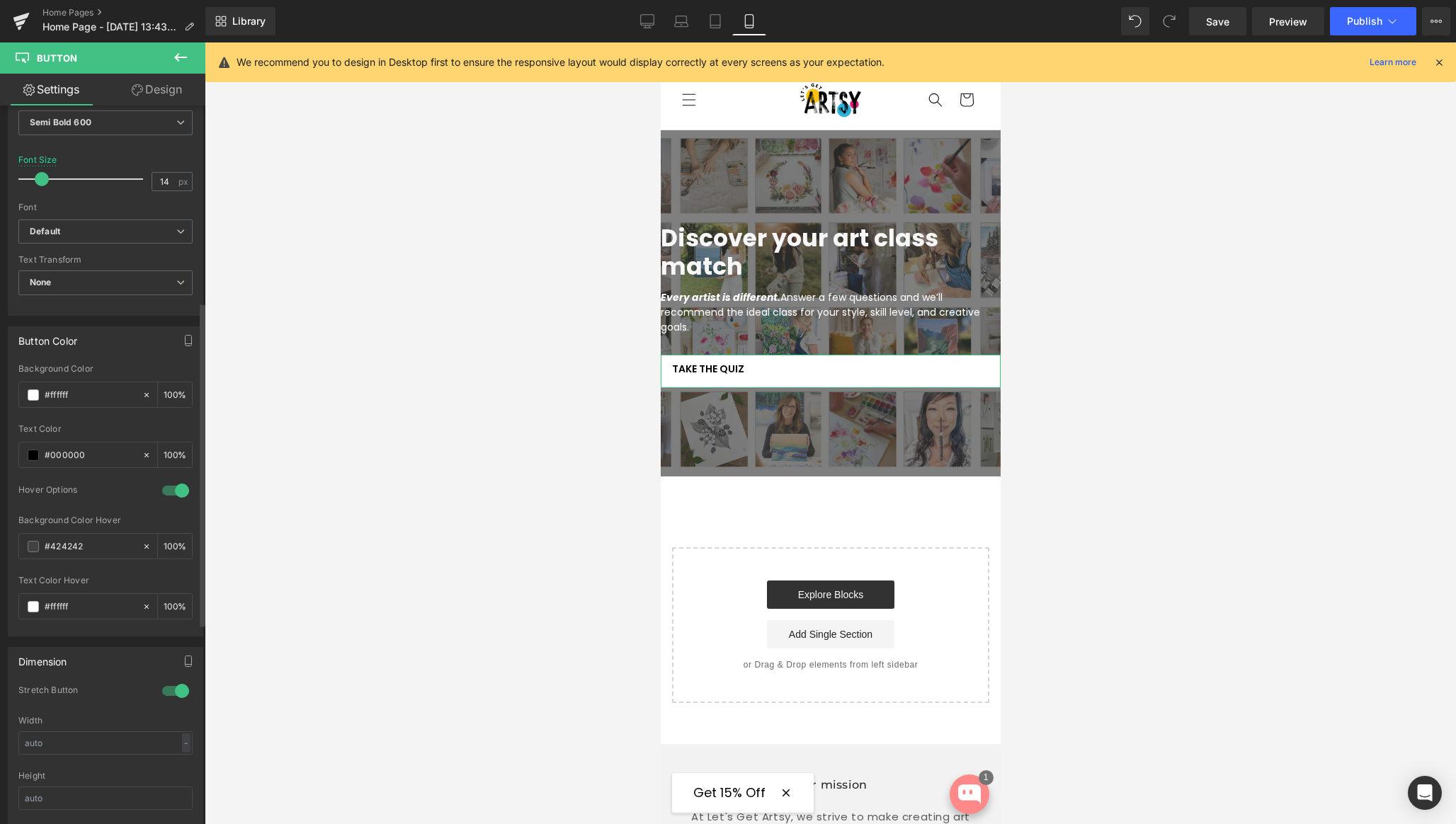
scroll to position [473, 0]
click at [167, 688] on div at bounding box center [175, 690] width 34 height 23
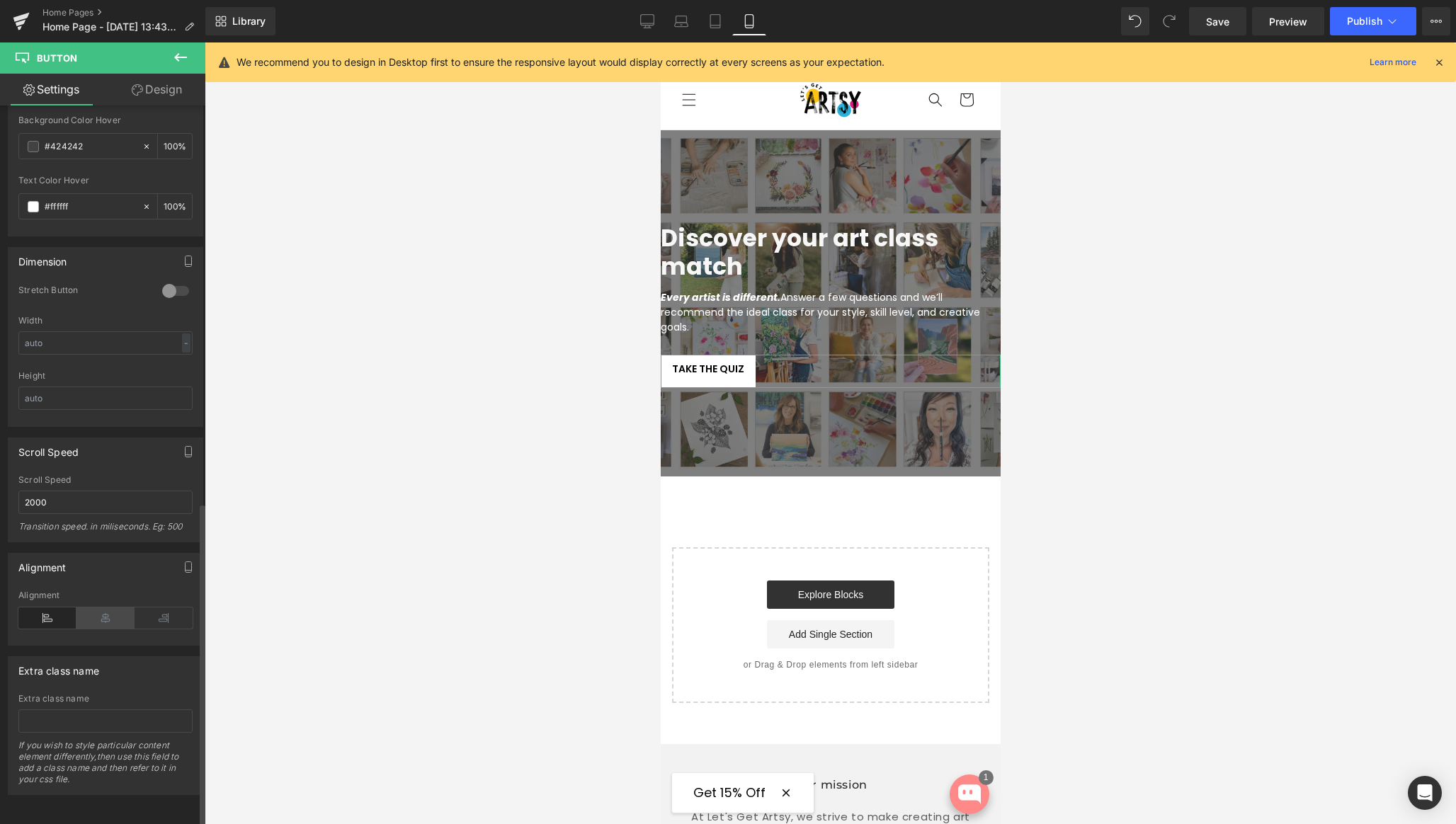
click at [100, 616] on icon at bounding box center [106, 618] width 59 height 21
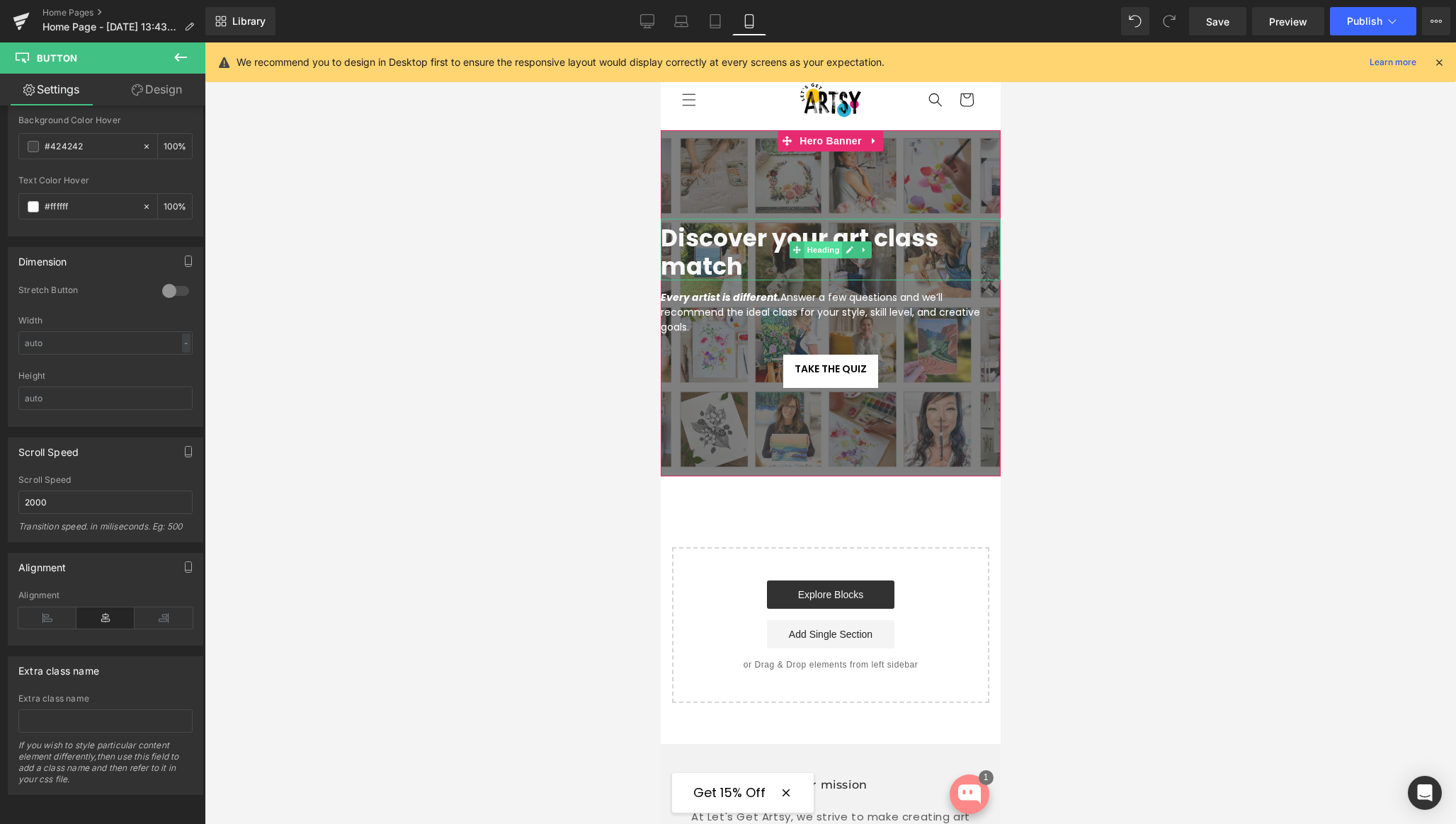
click at [824, 250] on span "Heading" at bounding box center [823, 250] width 38 height 17
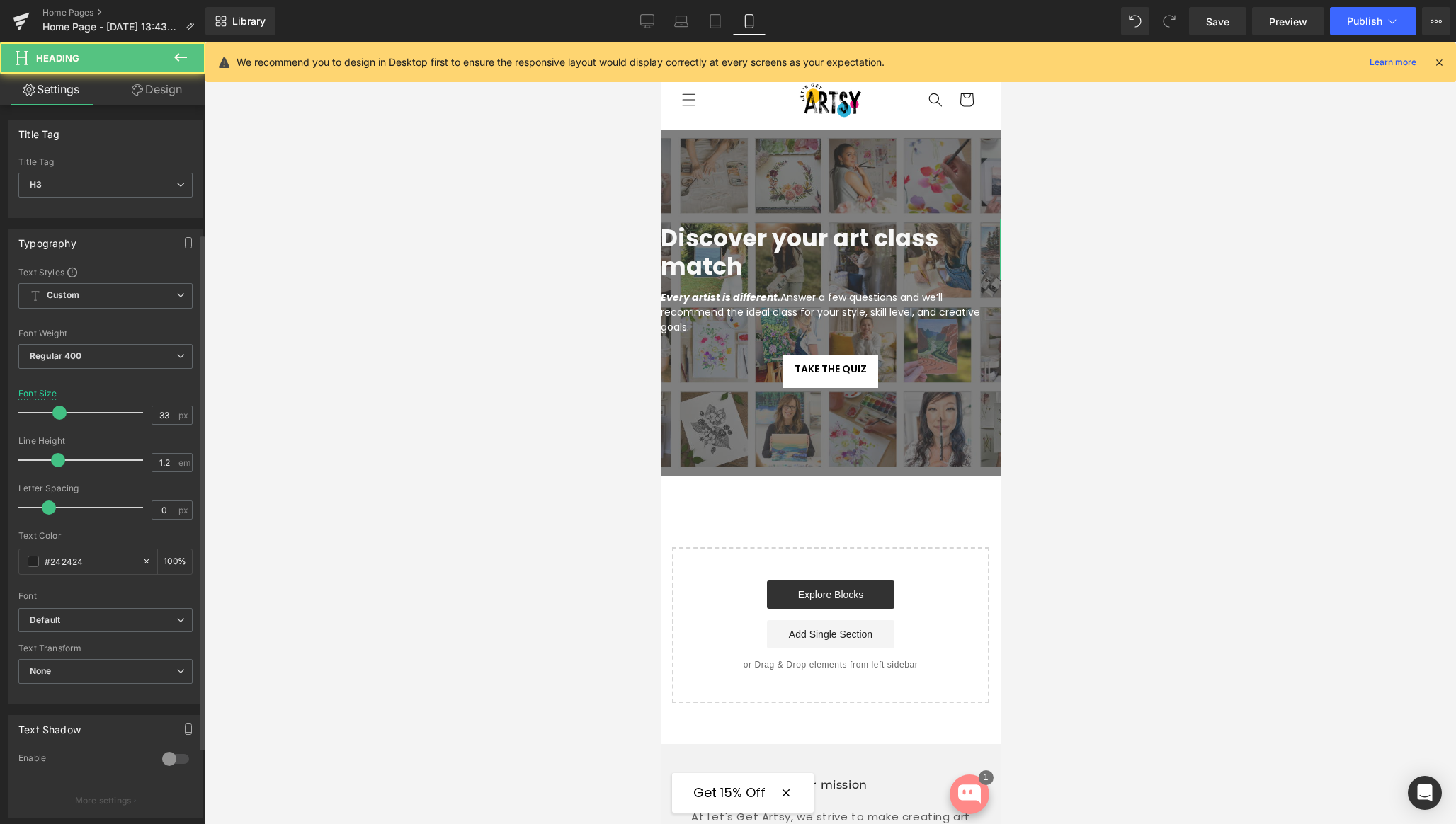
scroll to position [286, 0]
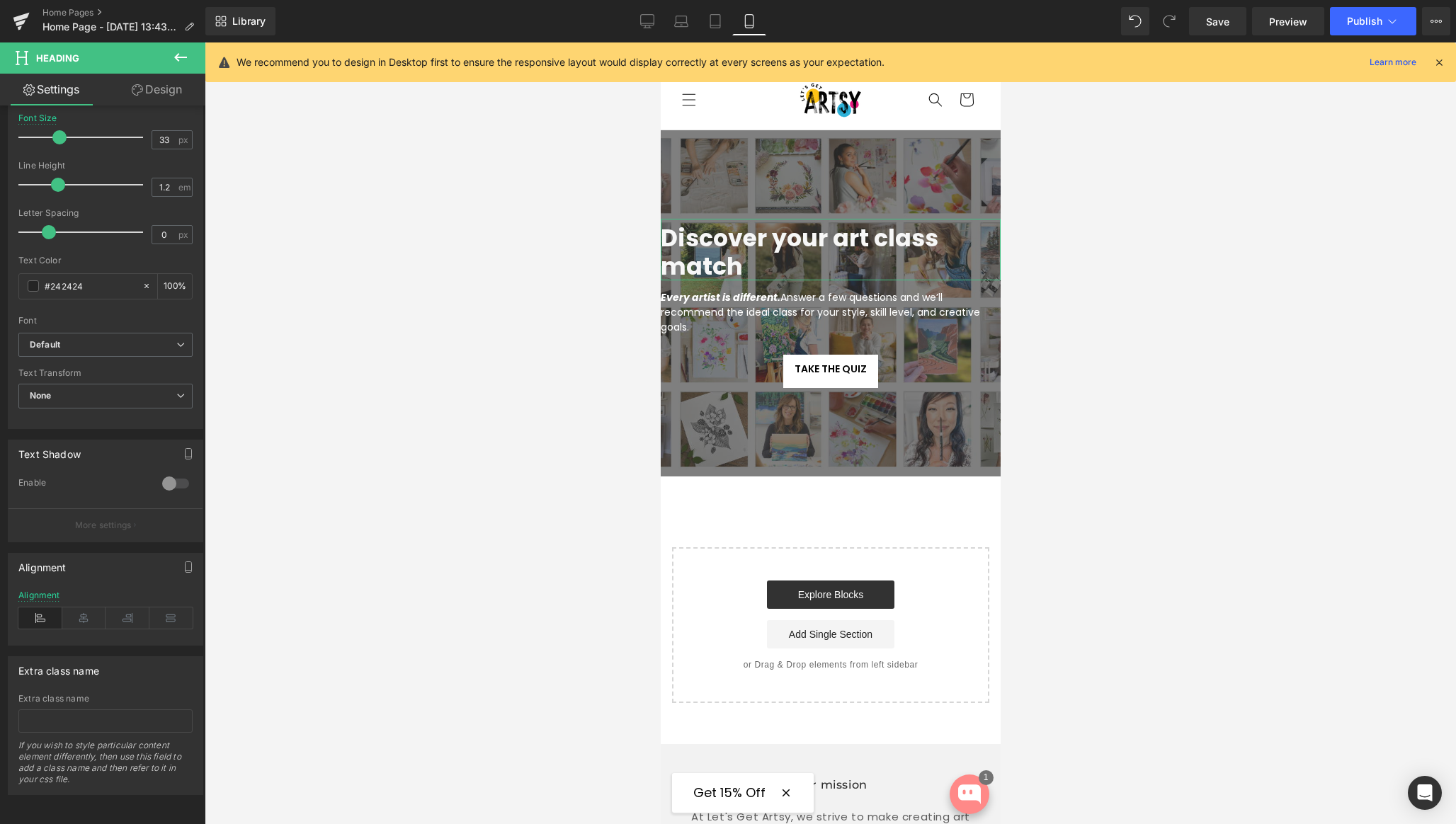
drag, startPoint x: 83, startPoint y: 604, endPoint x: 288, endPoint y: 430, distance: 268.9
click at [83, 607] on icon at bounding box center [84, 618] width 44 height 21
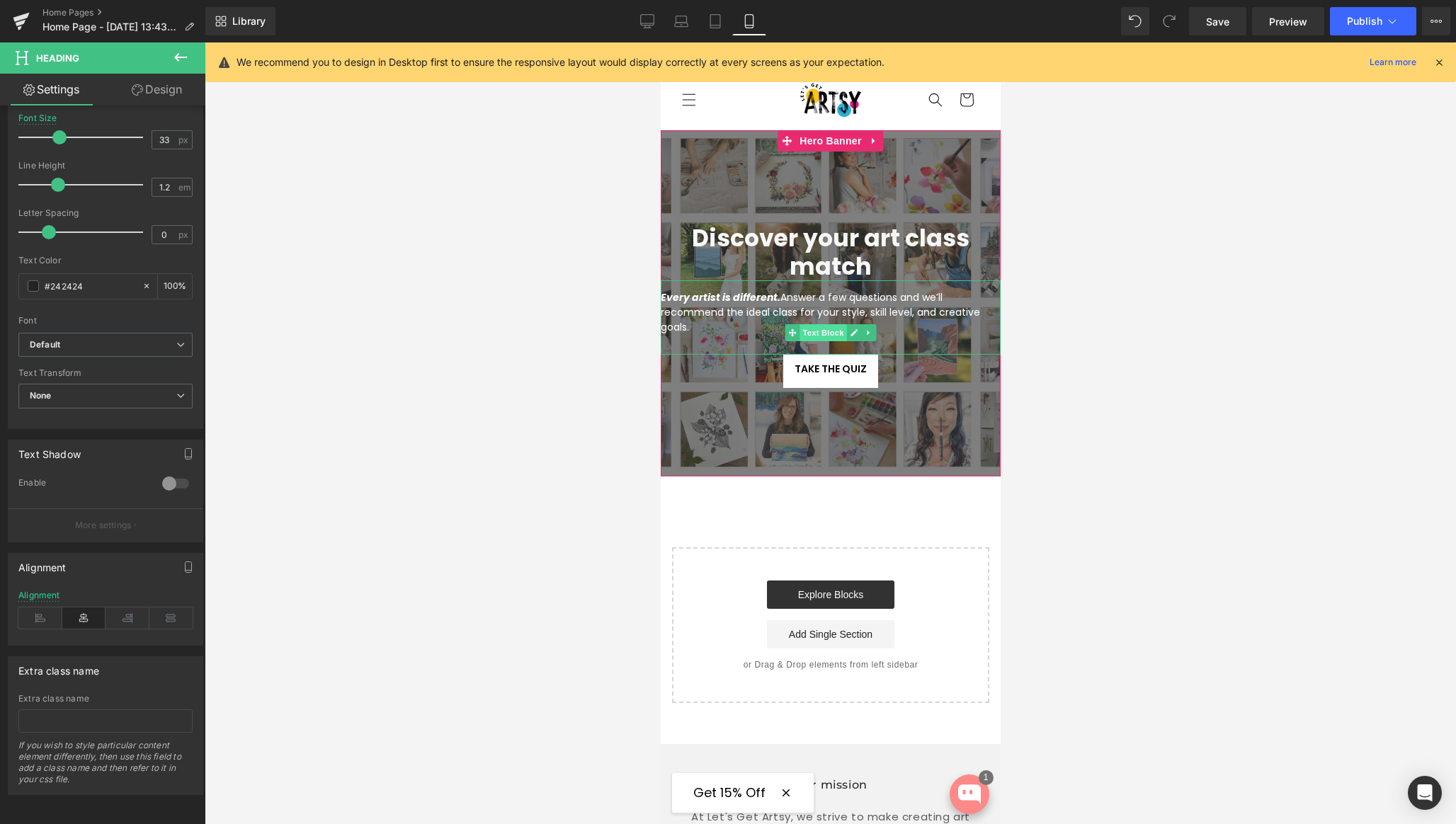
drag, startPoint x: 825, startPoint y: 328, endPoint x: 1113, endPoint y: 571, distance: 376.8
click at [825, 328] on span "Text Block" at bounding box center [822, 333] width 47 height 17
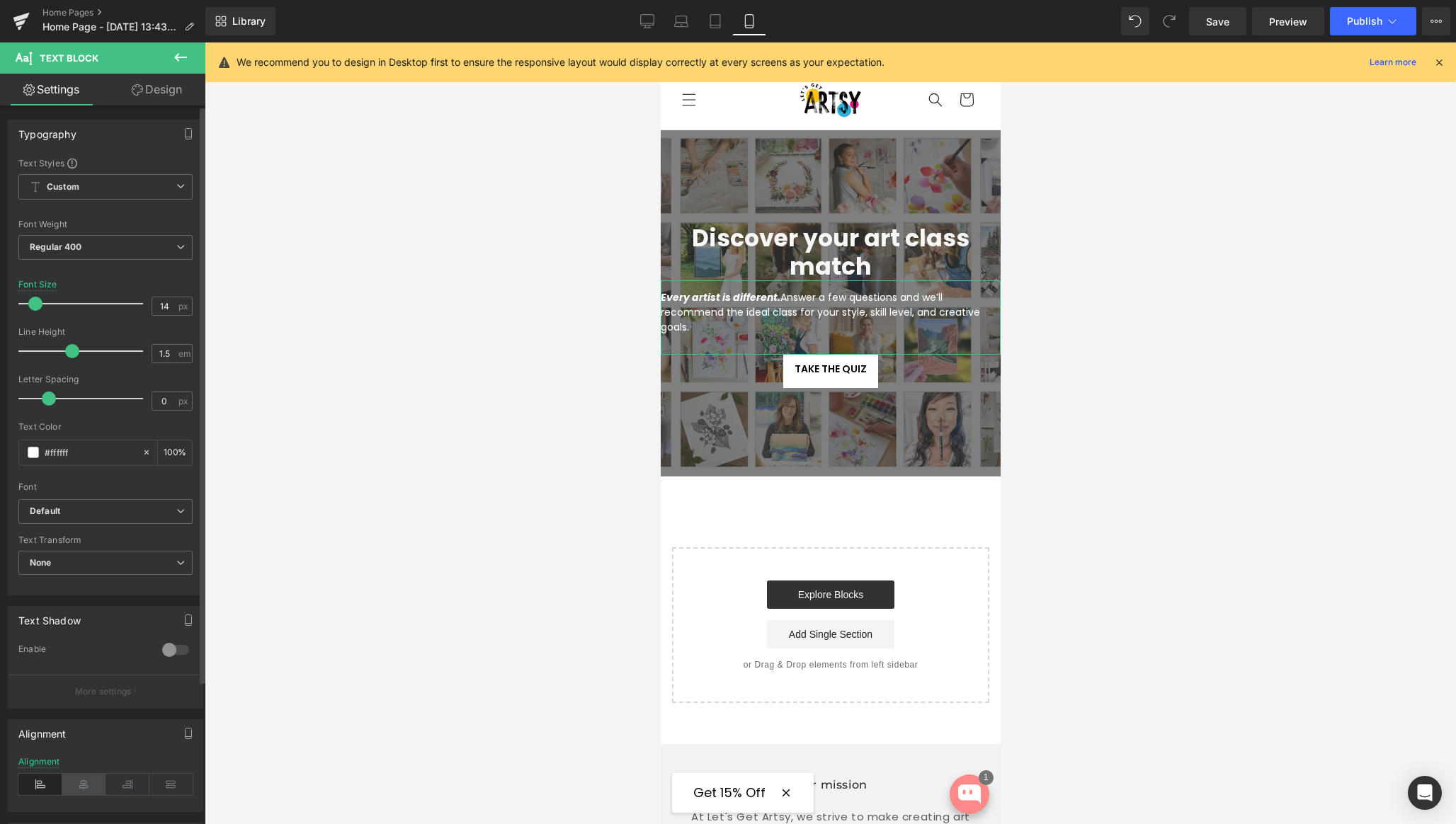
click at [80, 780] on icon at bounding box center [84, 784] width 44 height 21
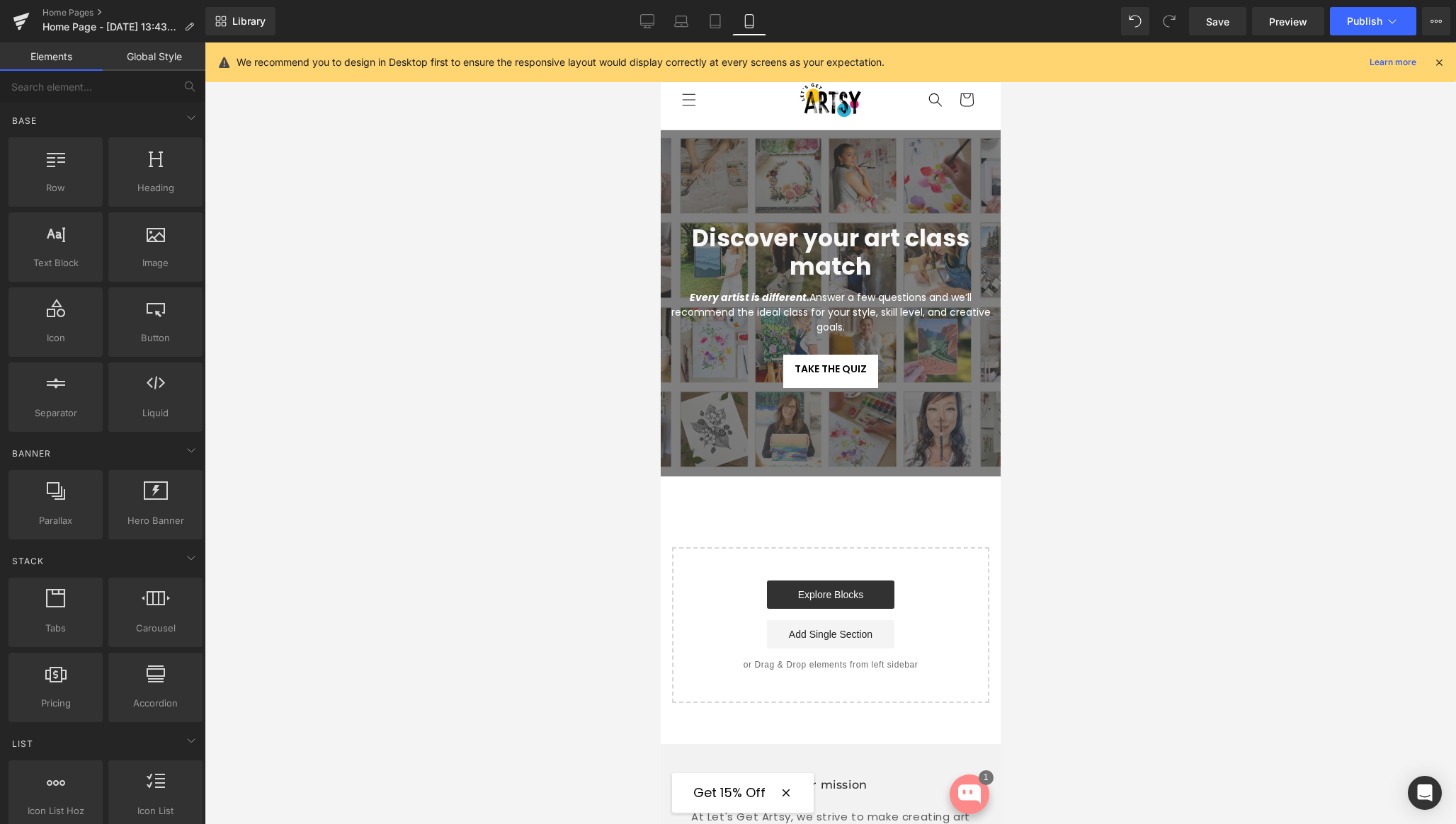
click at [1184, 342] on div at bounding box center [830, 433] width 1252 height 782
click at [829, 372] on span "Button" at bounding box center [830, 371] width 33 height 17
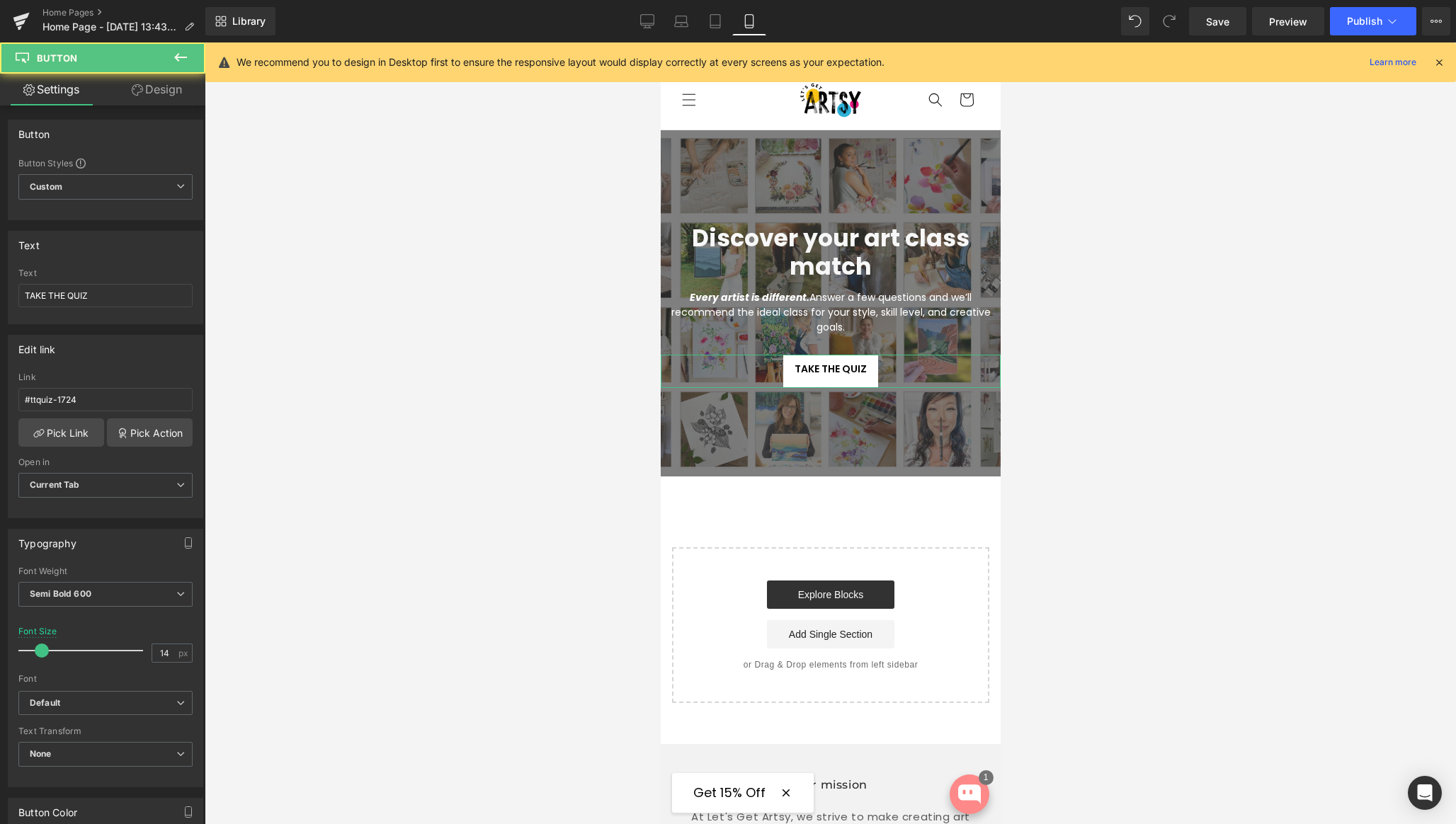
click at [163, 85] on link "Design" at bounding box center [156, 89] width 103 height 32
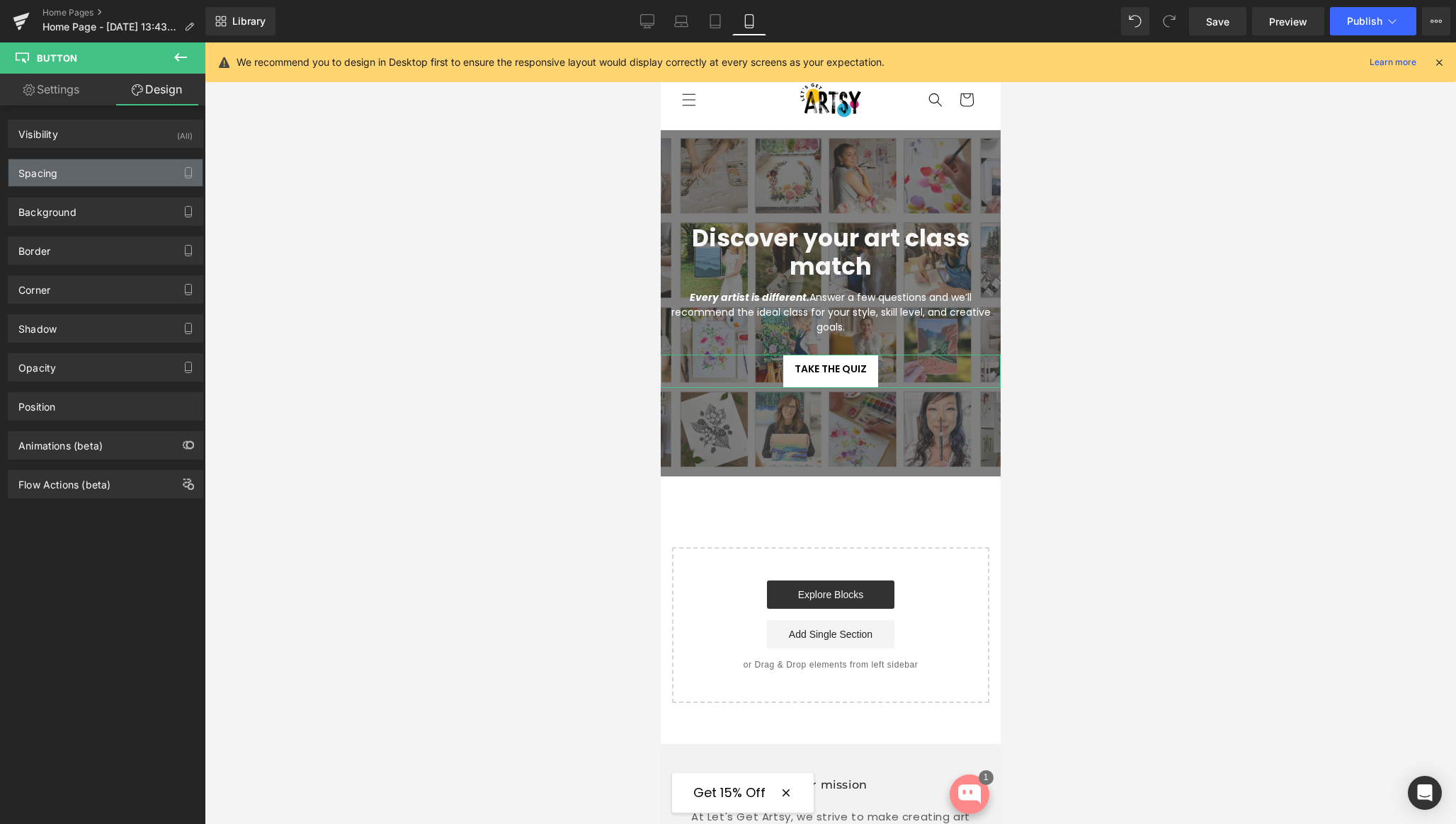
click at [85, 166] on div "Spacing" at bounding box center [106, 173] width 194 height 27
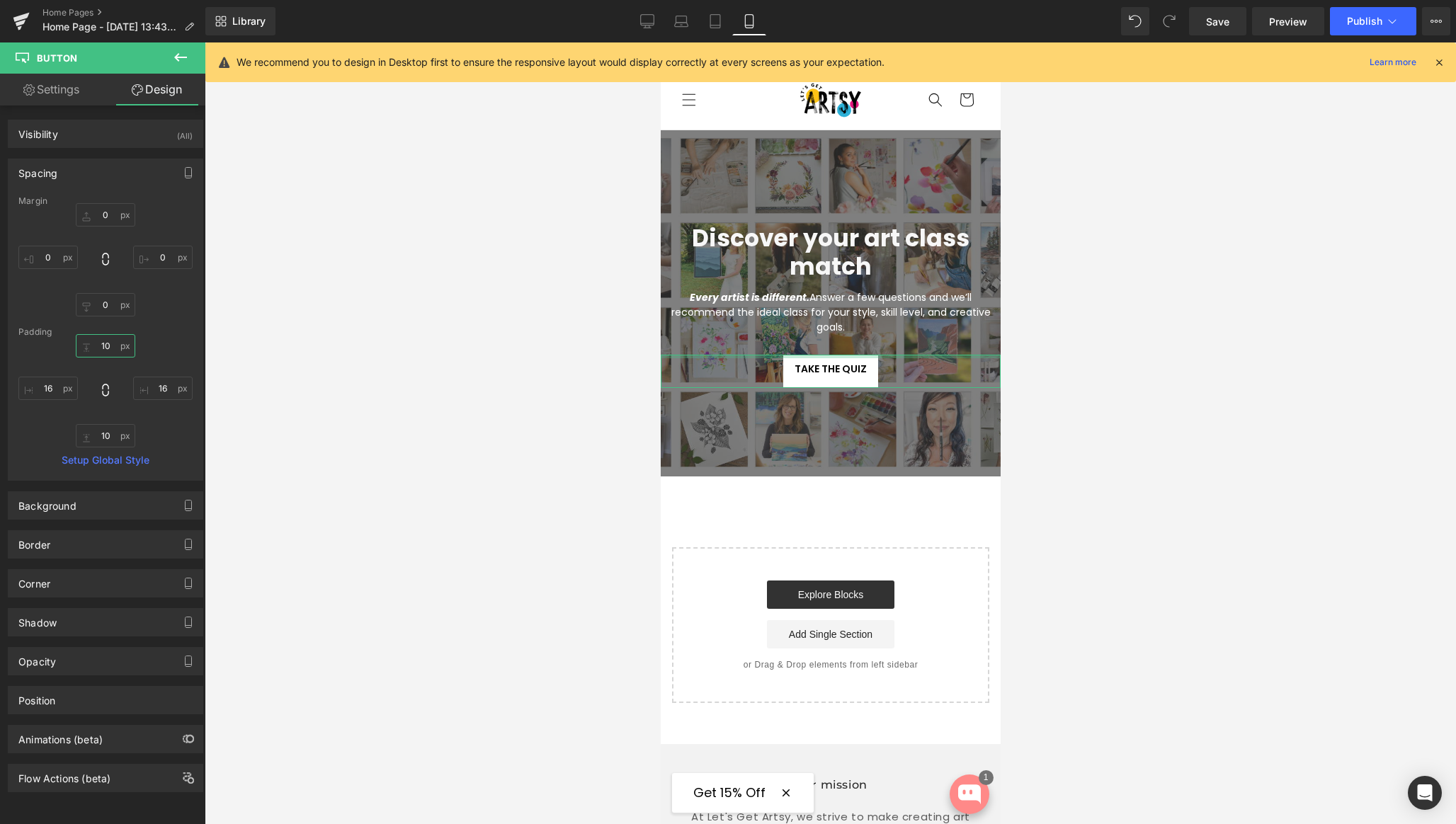
click at [107, 344] on input "10" at bounding box center [106, 345] width 60 height 23
type input "14"
click at [1195, 421] on div at bounding box center [830, 433] width 1252 height 782
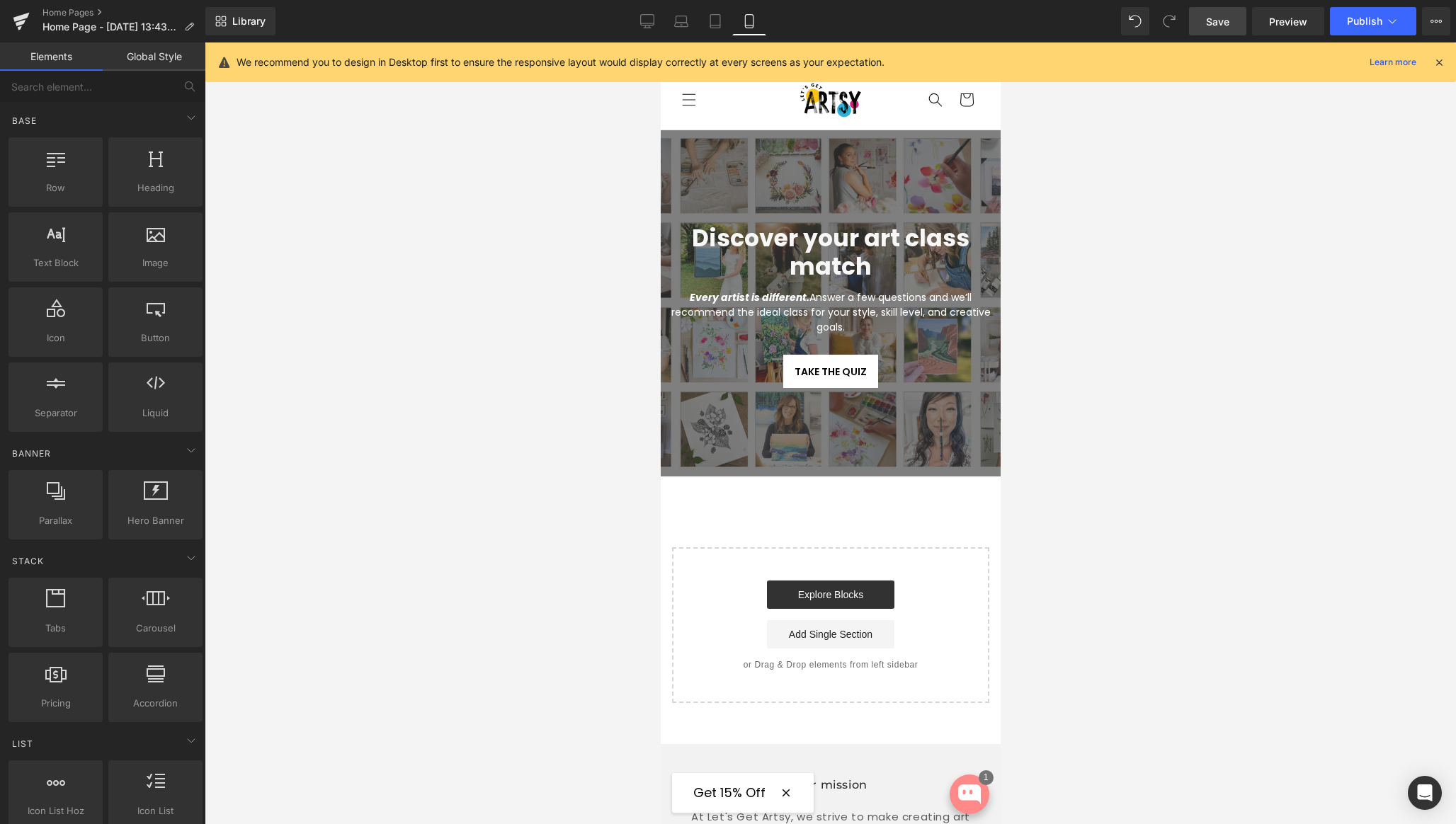
click at [1213, 24] on span "Save" at bounding box center [1217, 21] width 23 height 14
click at [647, 23] on icon at bounding box center [647, 21] width 14 height 14
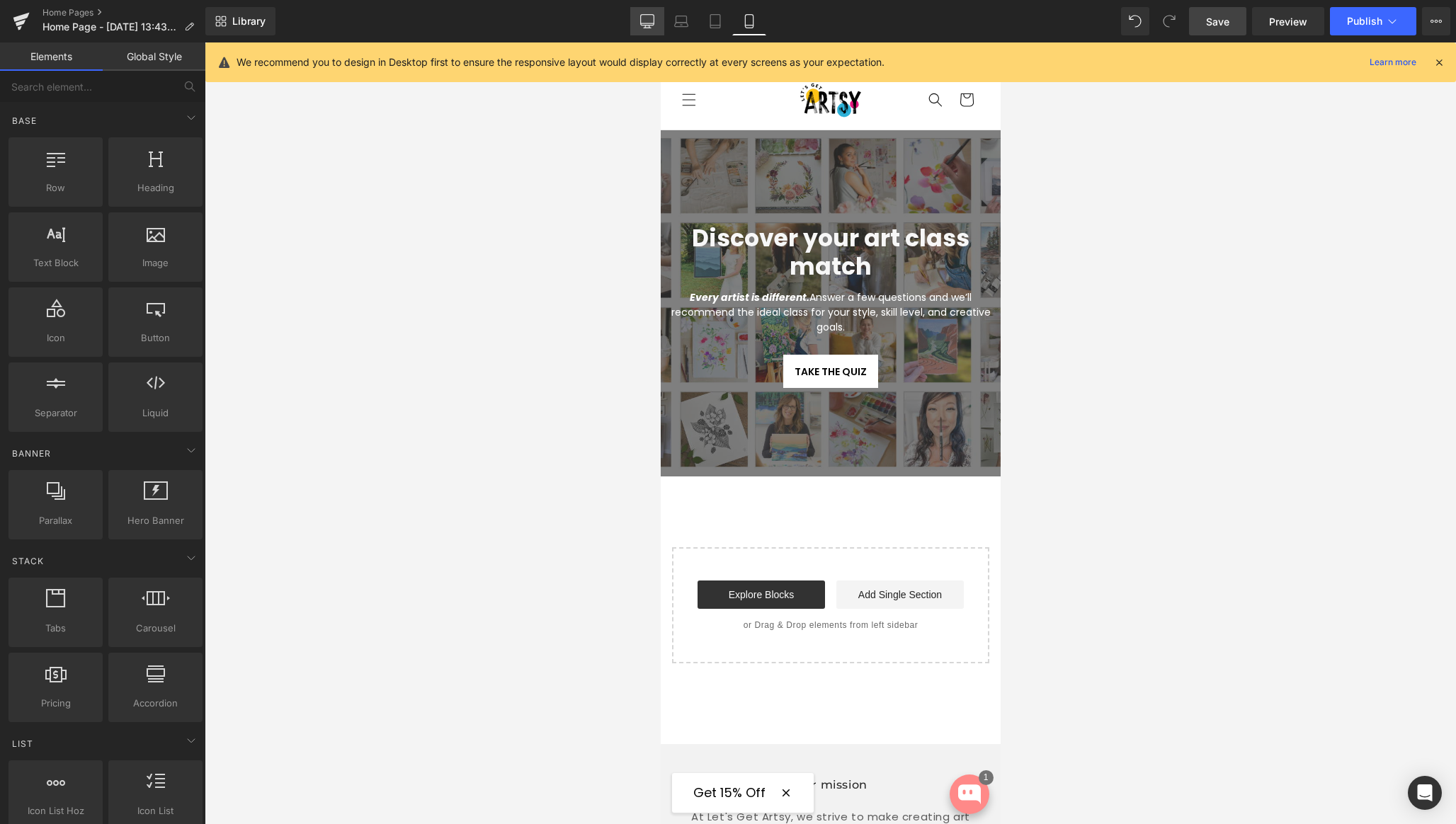
scroll to position [102, 0]
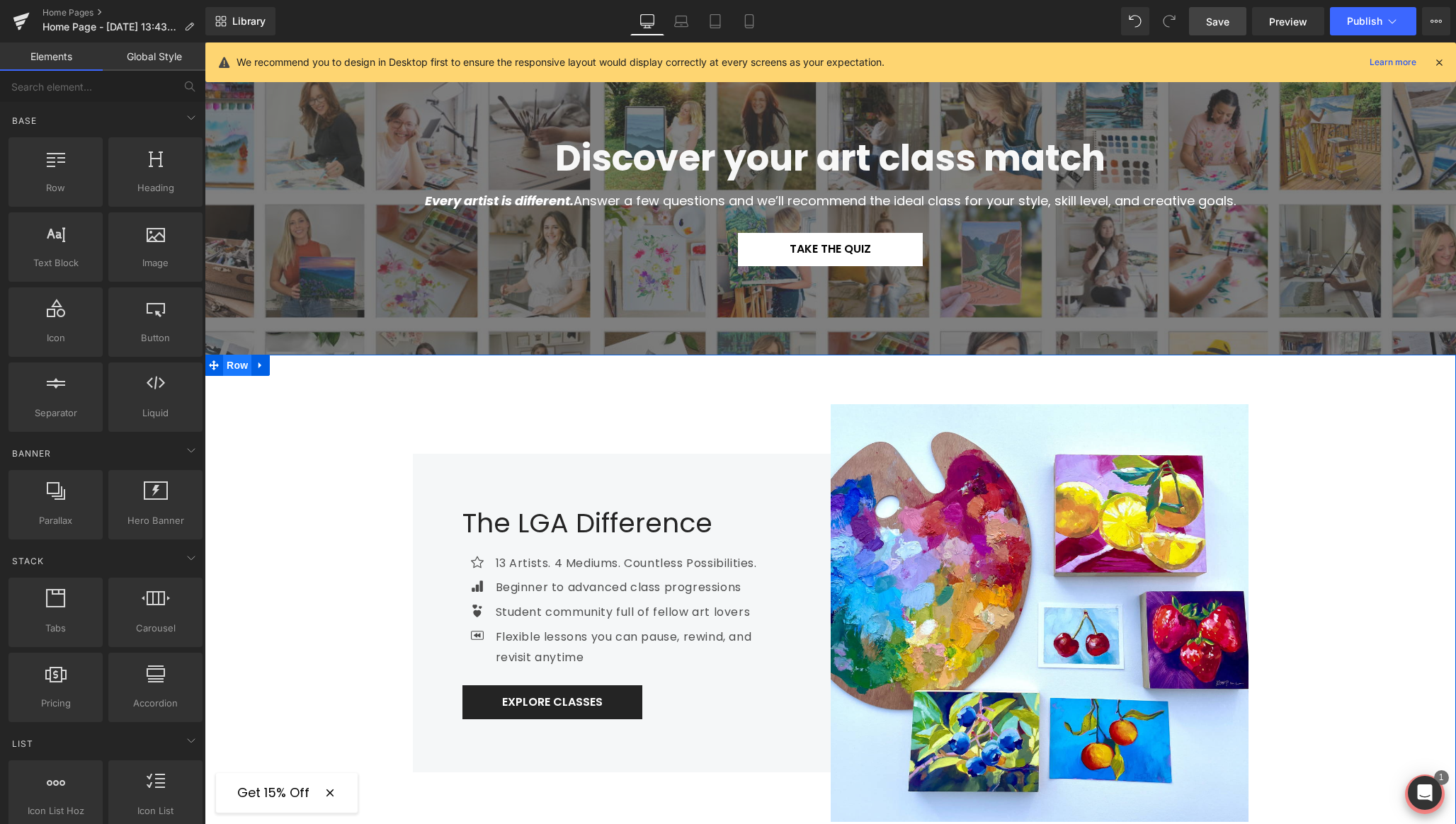
click at [237, 368] on span "Row" at bounding box center [237, 365] width 29 height 21
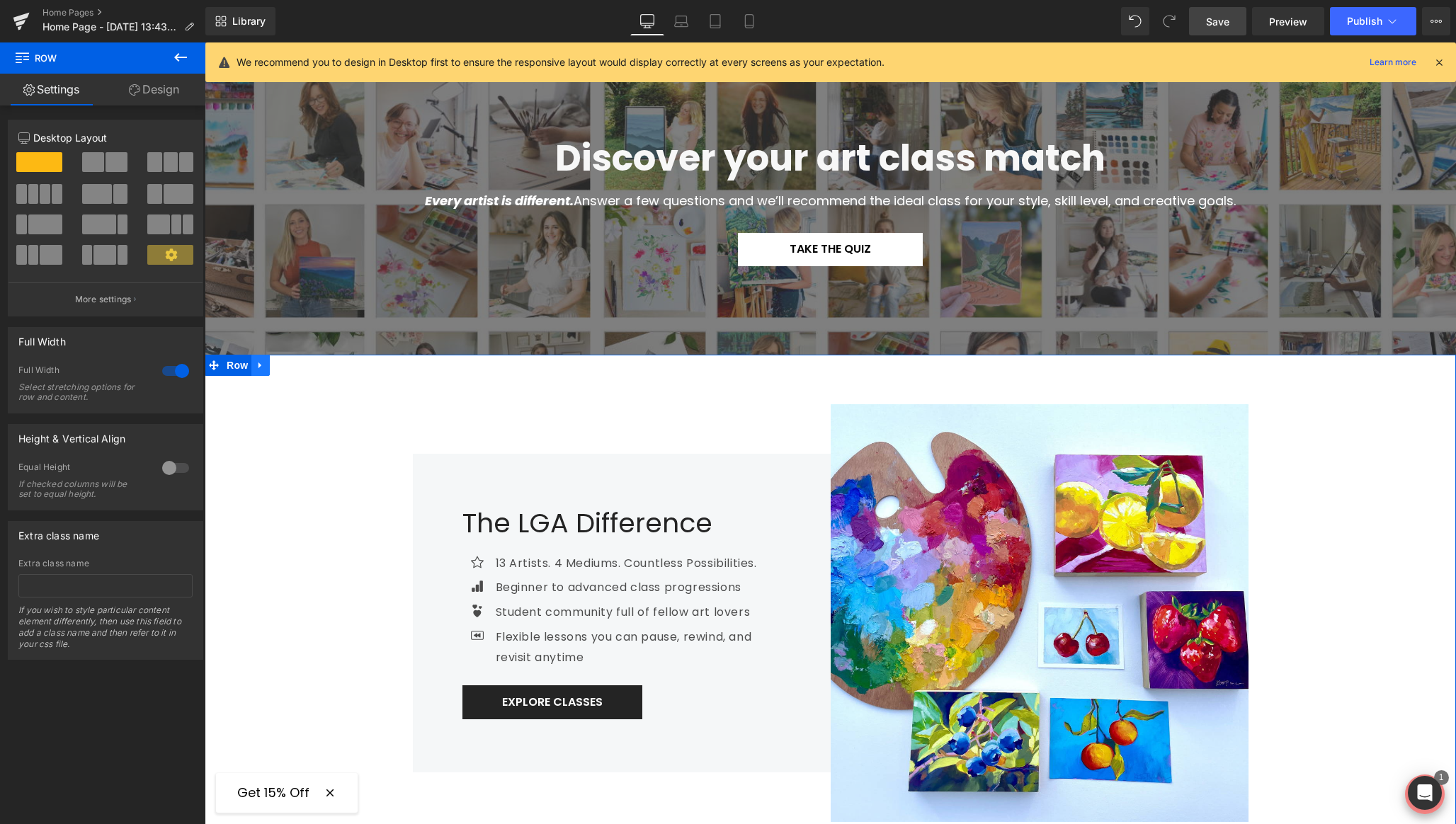
click at [258, 365] on icon at bounding box center [259, 365] width 3 height 7
click at [255, 366] on icon at bounding box center [260, 365] width 10 height 11
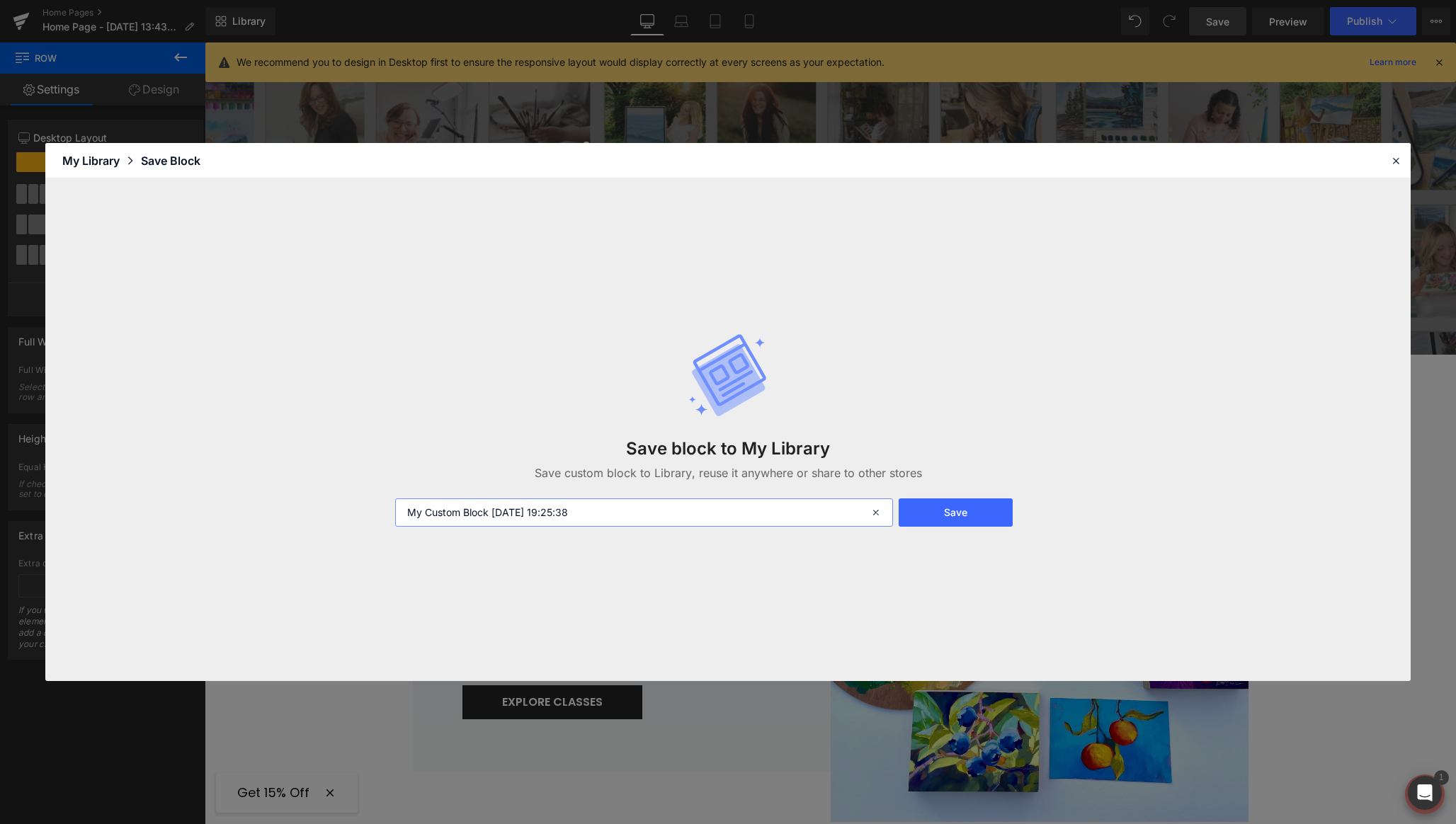
click at [633, 515] on input "My Custom Block 2025-08-19 19:25:38" at bounding box center [644, 512] width 498 height 29
type input "Home - Section 1"
click at [929, 516] on button "Save" at bounding box center [955, 512] width 114 height 29
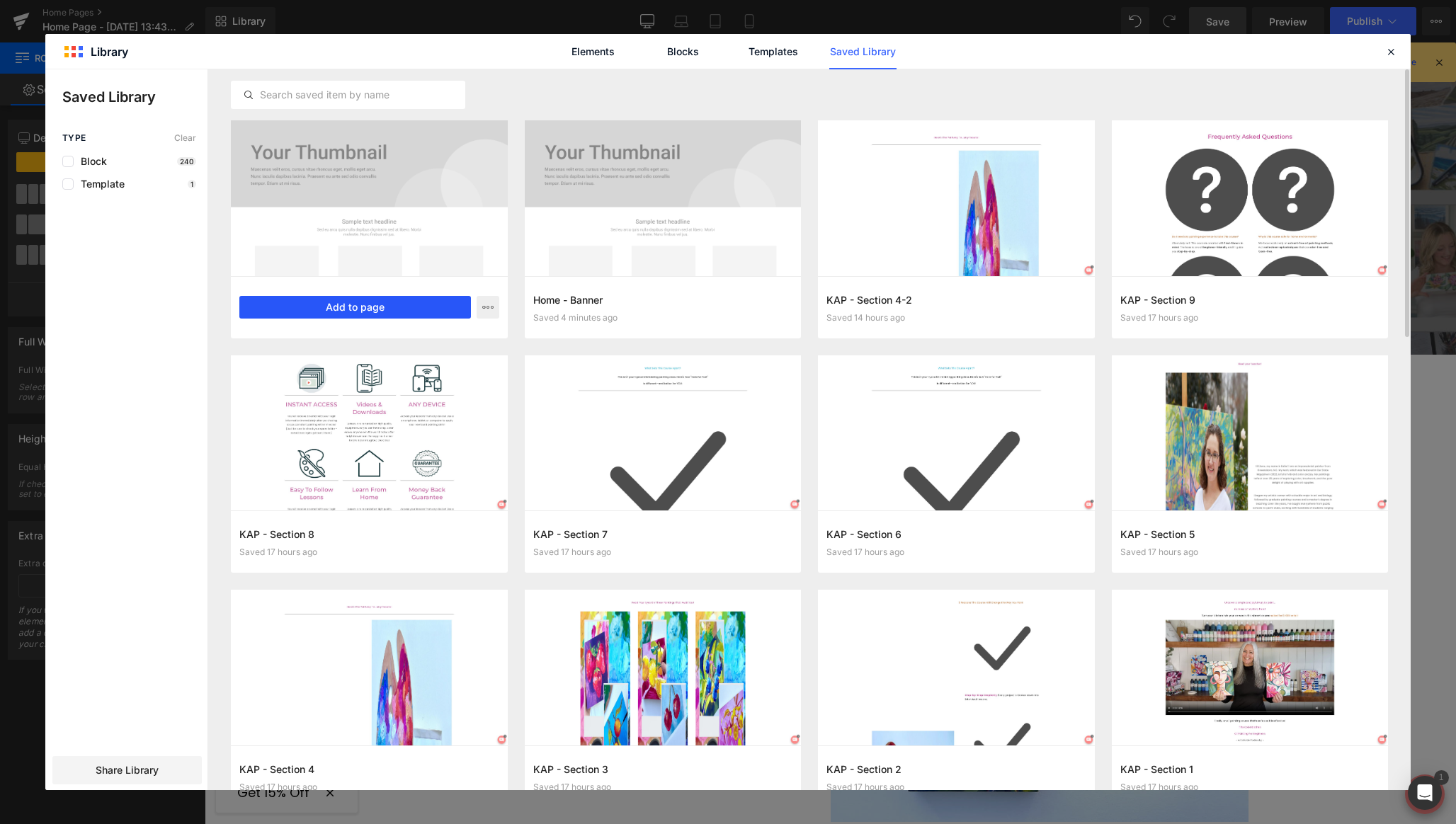
drag, startPoint x: 371, startPoint y: 305, endPoint x: 172, endPoint y: 261, distance: 203.8
click at [371, 305] on button "Add to page" at bounding box center [354, 307] width 231 height 23
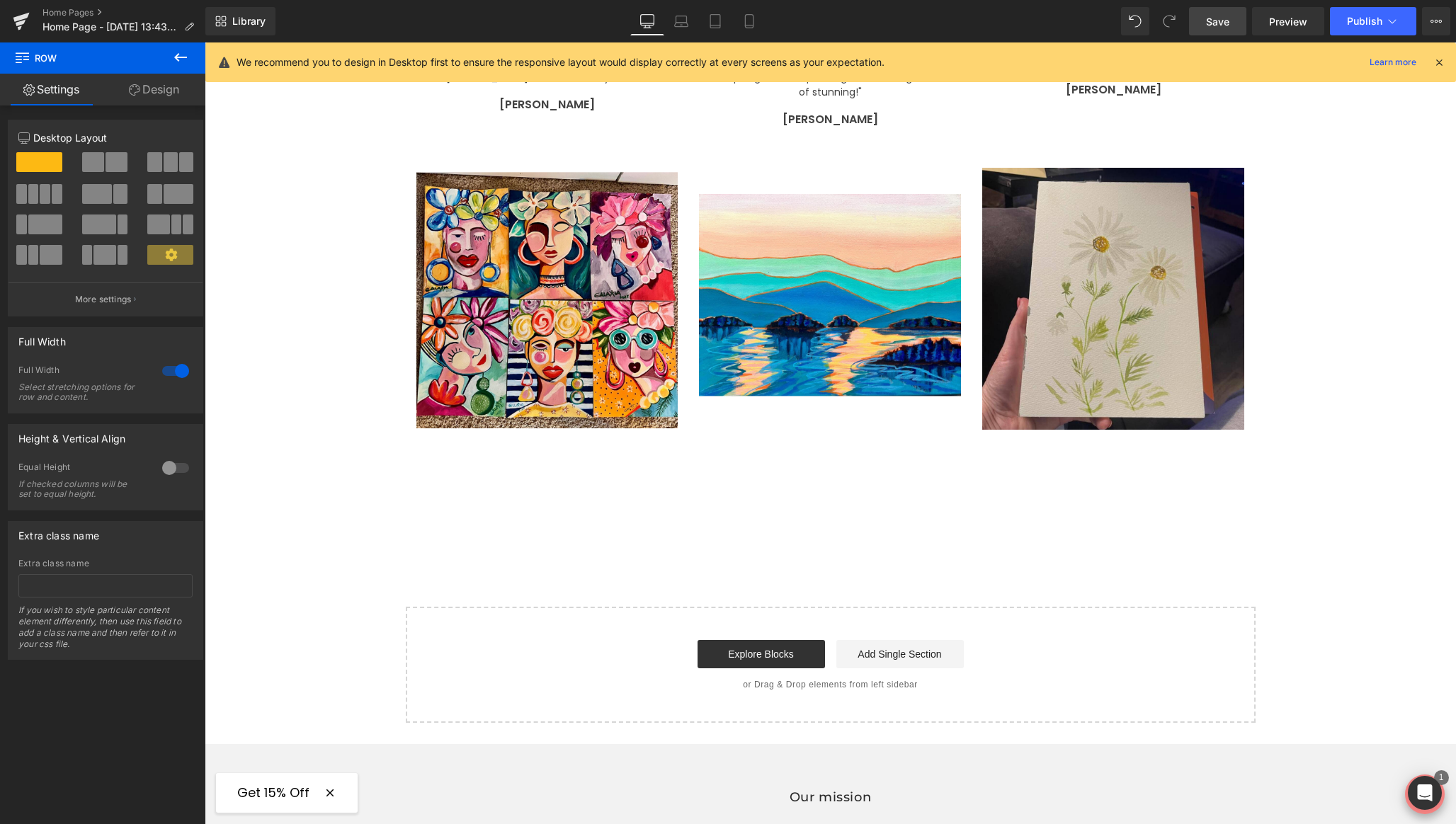
scroll to position [2682, 0]
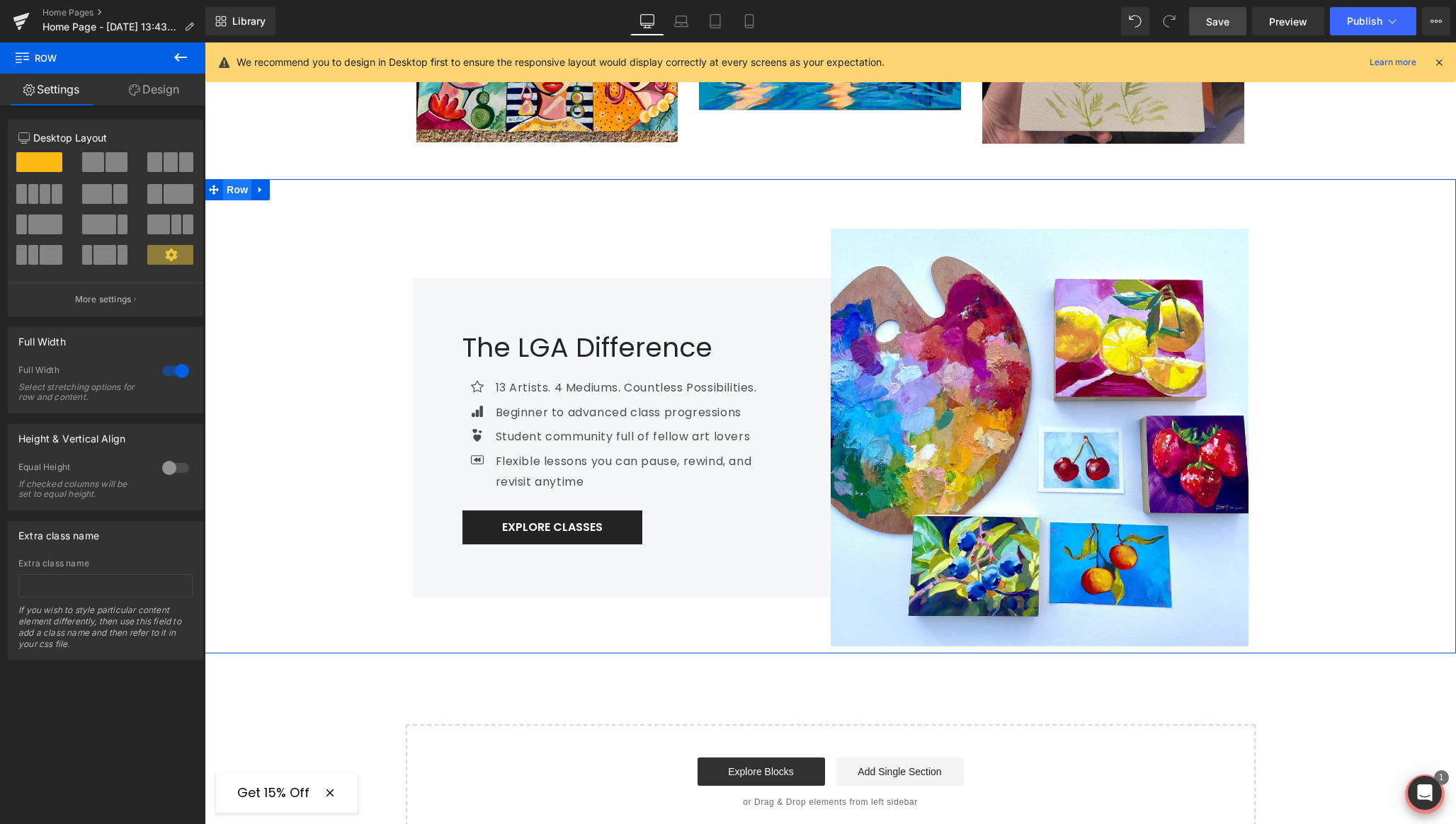
click at [236, 179] on span "Row" at bounding box center [237, 190] width 29 height 21
click at [159, 90] on link "Design" at bounding box center [154, 89] width 103 height 32
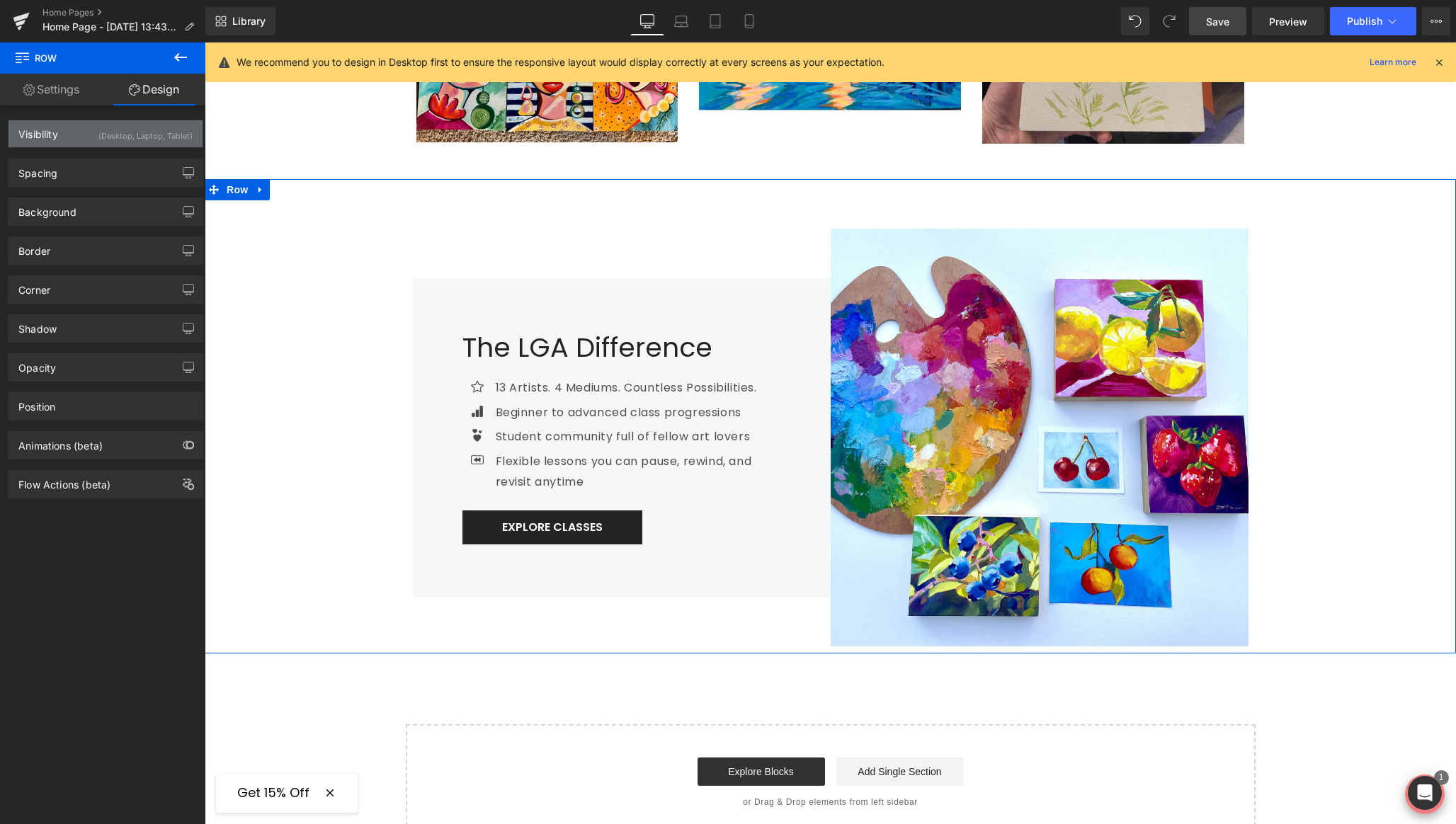
click at [153, 129] on div "(Desktop, Laptop, Tablet)" at bounding box center [146, 131] width 94 height 23
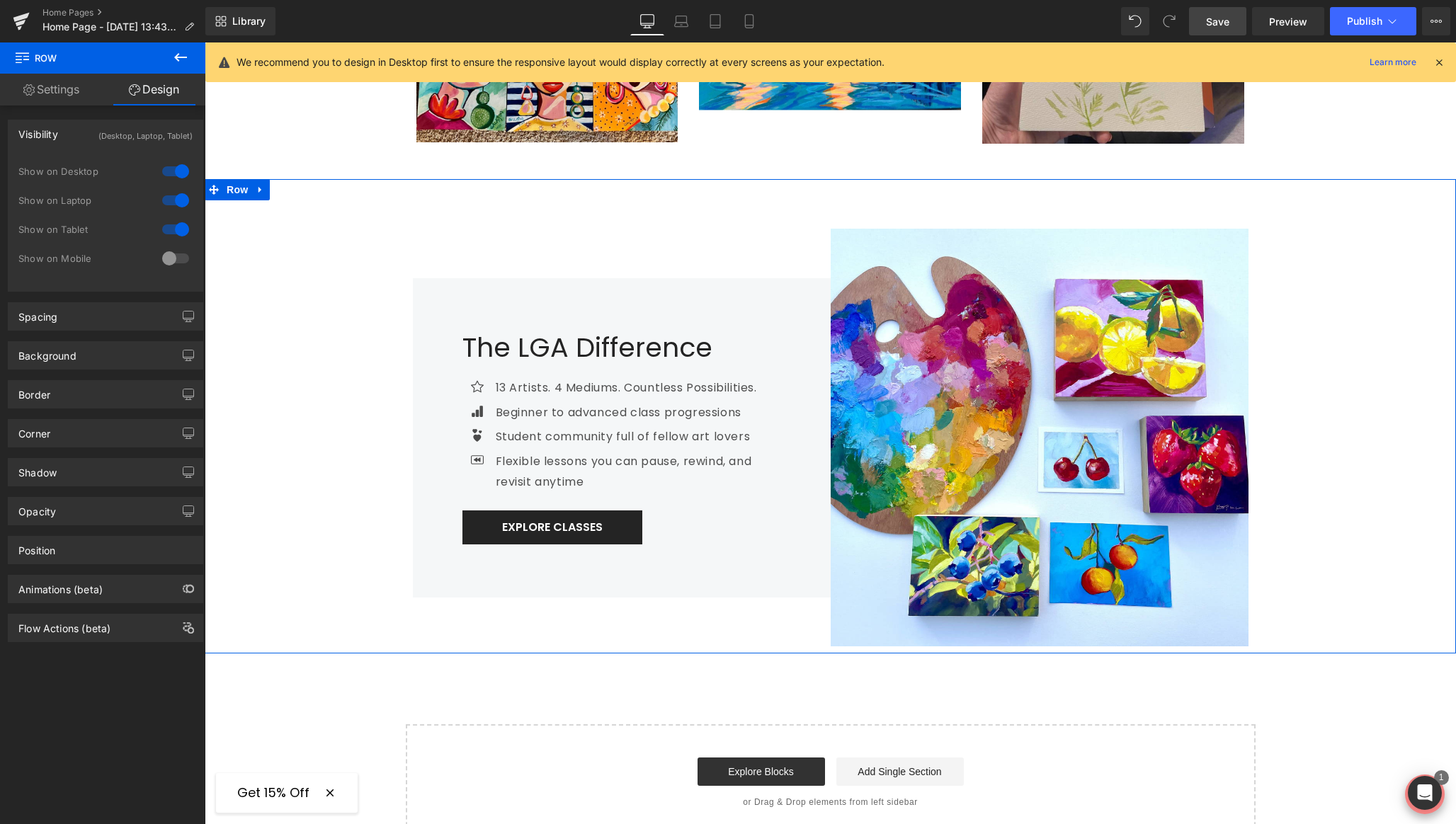
click at [177, 252] on div at bounding box center [175, 258] width 34 height 23
drag, startPoint x: 170, startPoint y: 227, endPoint x: 164, endPoint y: 204, distance: 23.8
click at [170, 224] on div at bounding box center [175, 229] width 34 height 23
drag, startPoint x: 163, startPoint y: 198, endPoint x: 166, endPoint y: 179, distance: 19.2
click at [164, 196] on div at bounding box center [175, 200] width 34 height 23
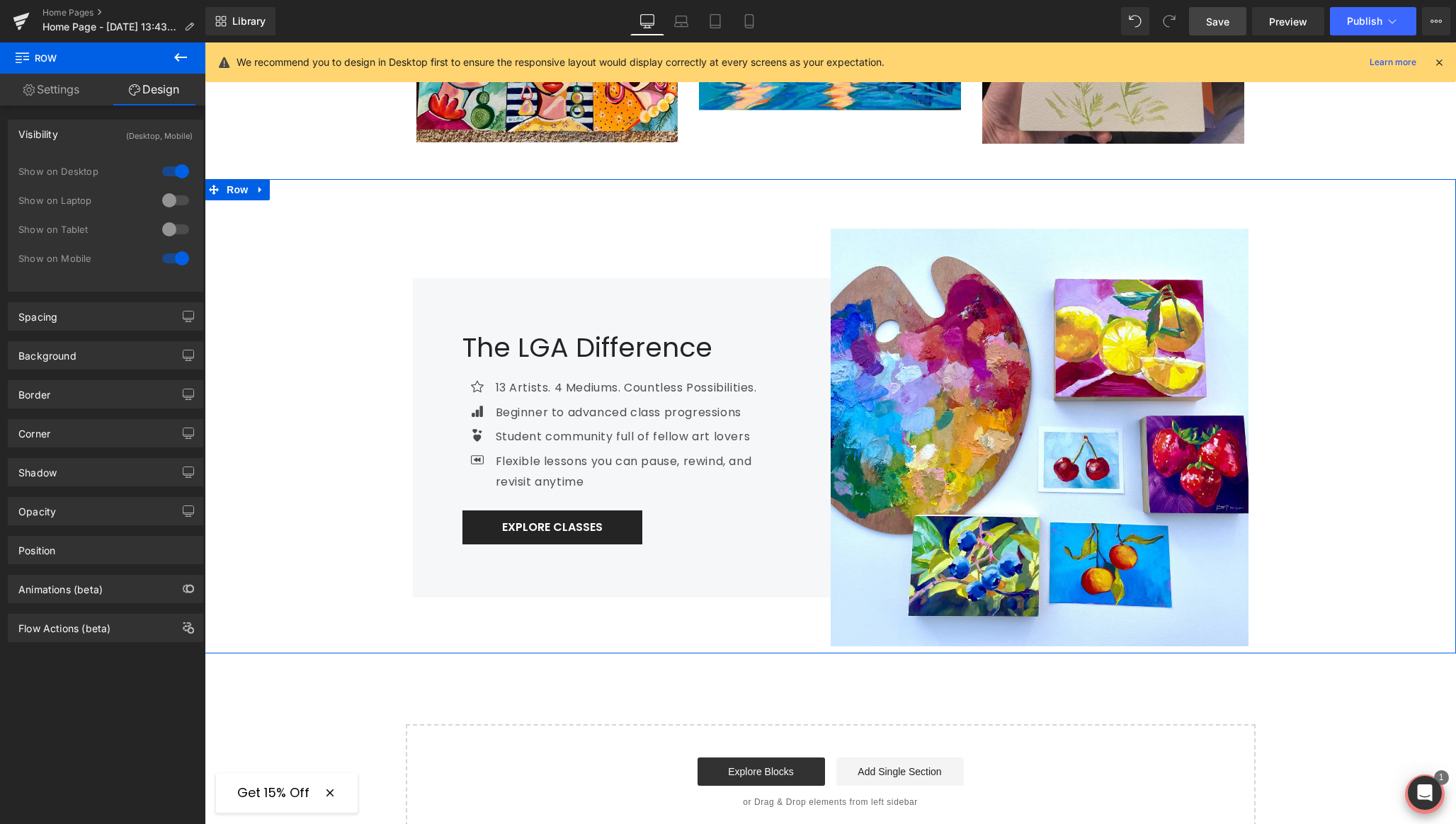
drag, startPoint x: 167, startPoint y: 169, endPoint x: 87, endPoint y: 61, distance: 134.4
click at [167, 169] on div at bounding box center [175, 172] width 34 height 23
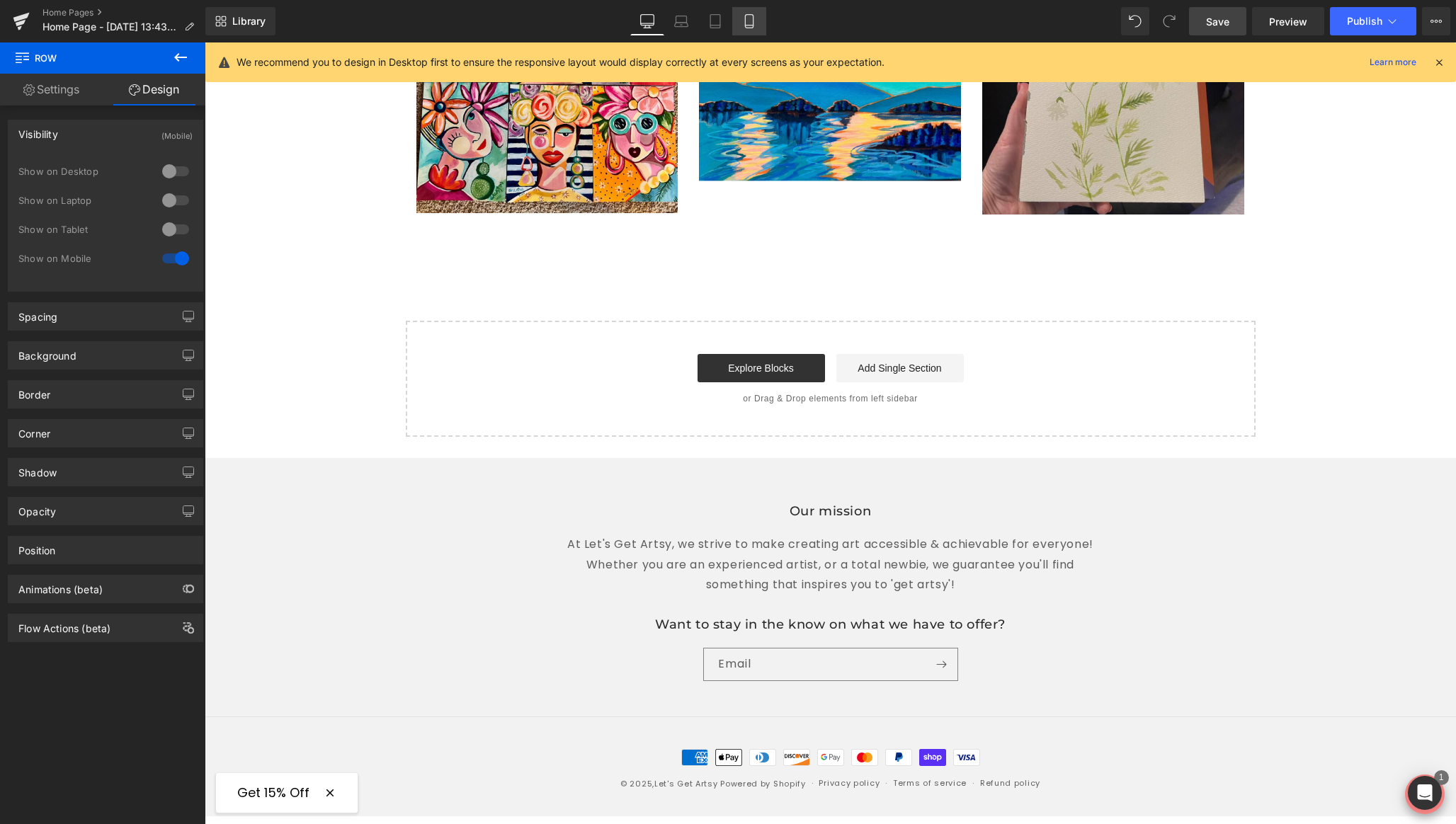
click at [752, 23] on icon at bounding box center [749, 21] width 14 height 14
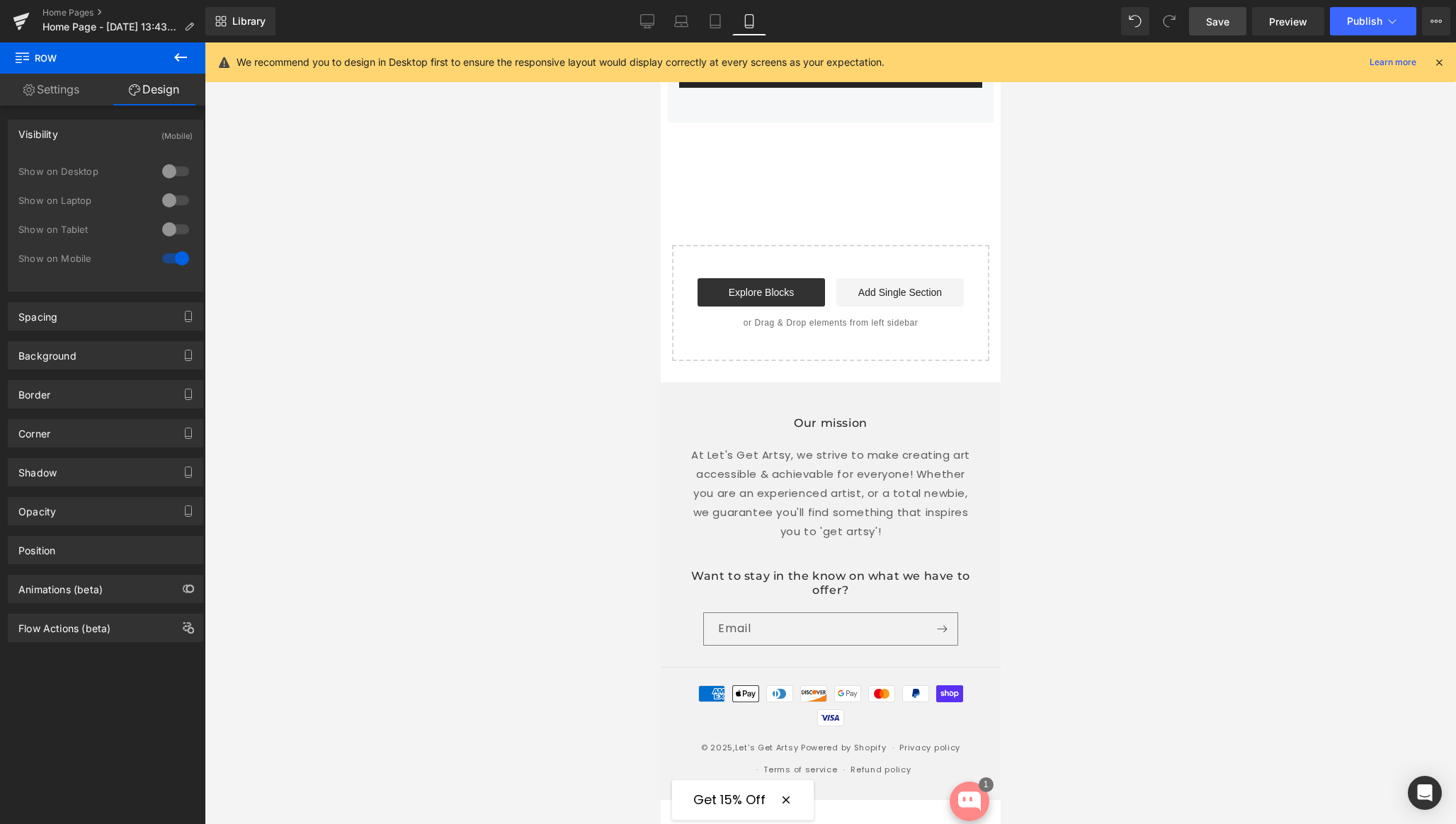
scroll to position [172, 0]
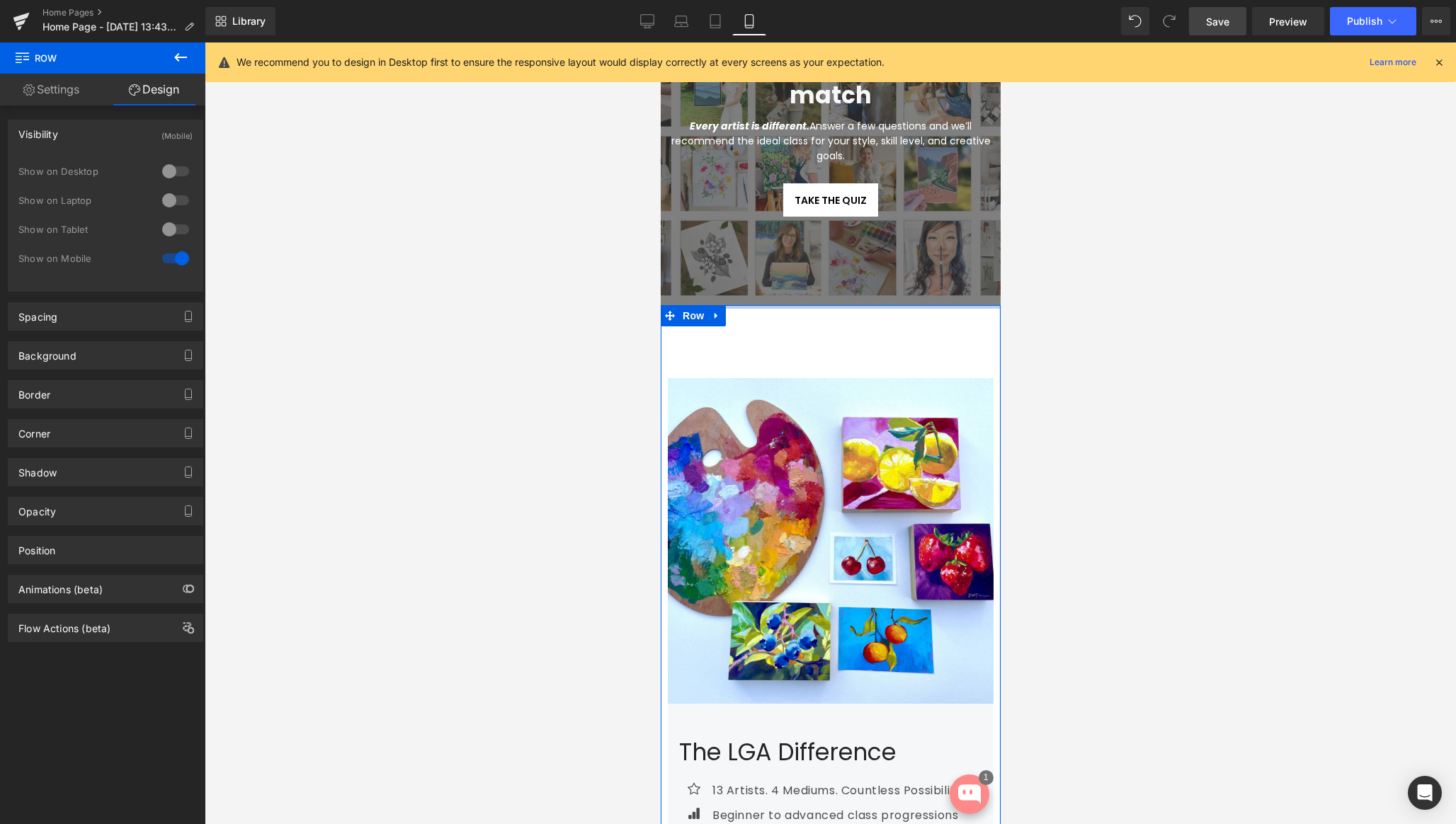
drag, startPoint x: 835, startPoint y: 311, endPoint x: 836, endPoint y: 282, distance: 29.0
click at [836, 282] on div "Discover your art class match Heading Every artist is different. Answer a few q…" at bounding box center [830, 608] width 340 height 1299
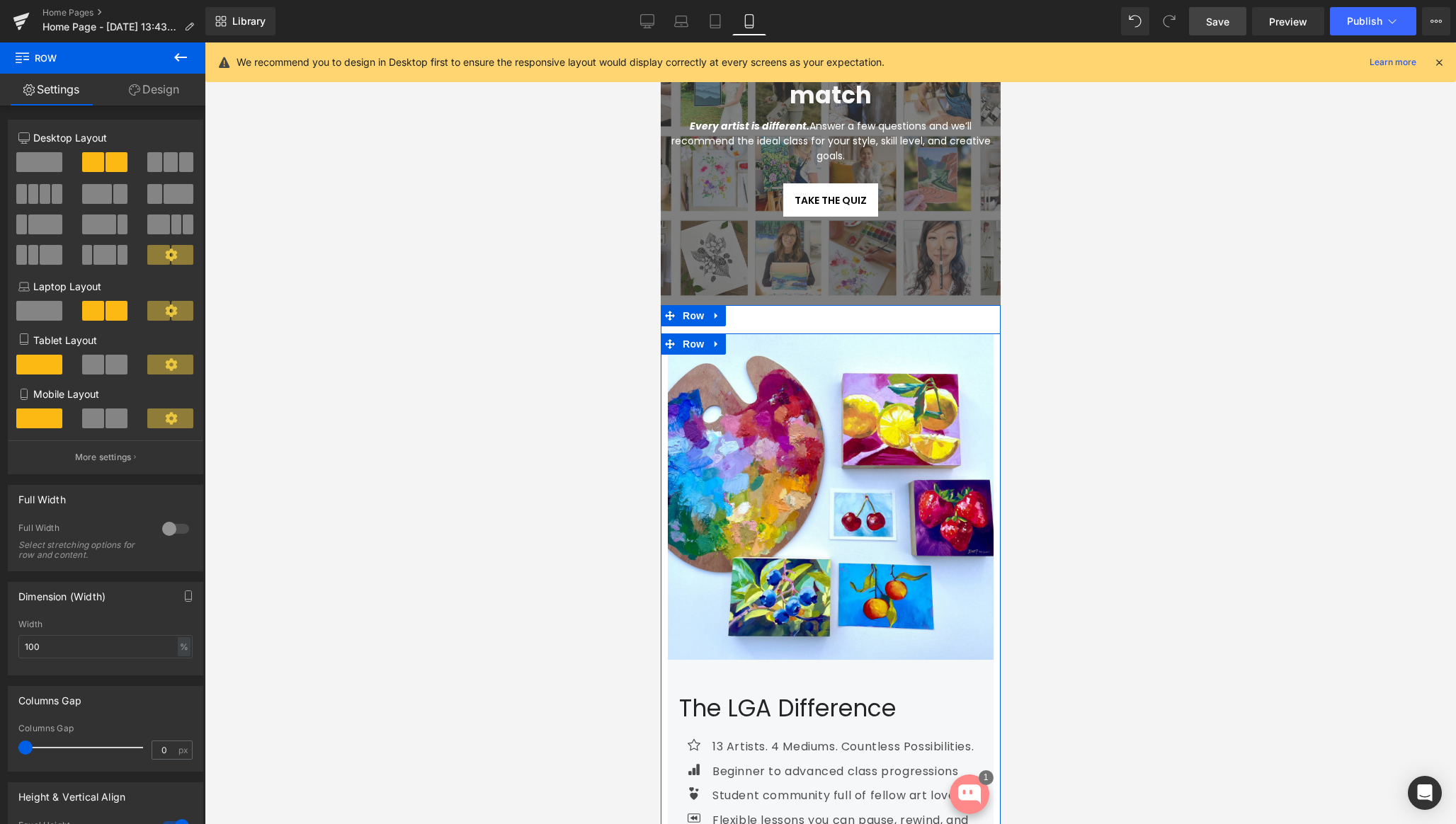
drag, startPoint x: 809, startPoint y: 339, endPoint x: 810, endPoint y: 303, distance: 36.0
click at [810, 303] on div "Discover your art class match Heading Every artist is different. Answer a few q…" at bounding box center [830, 586] width 340 height 1255
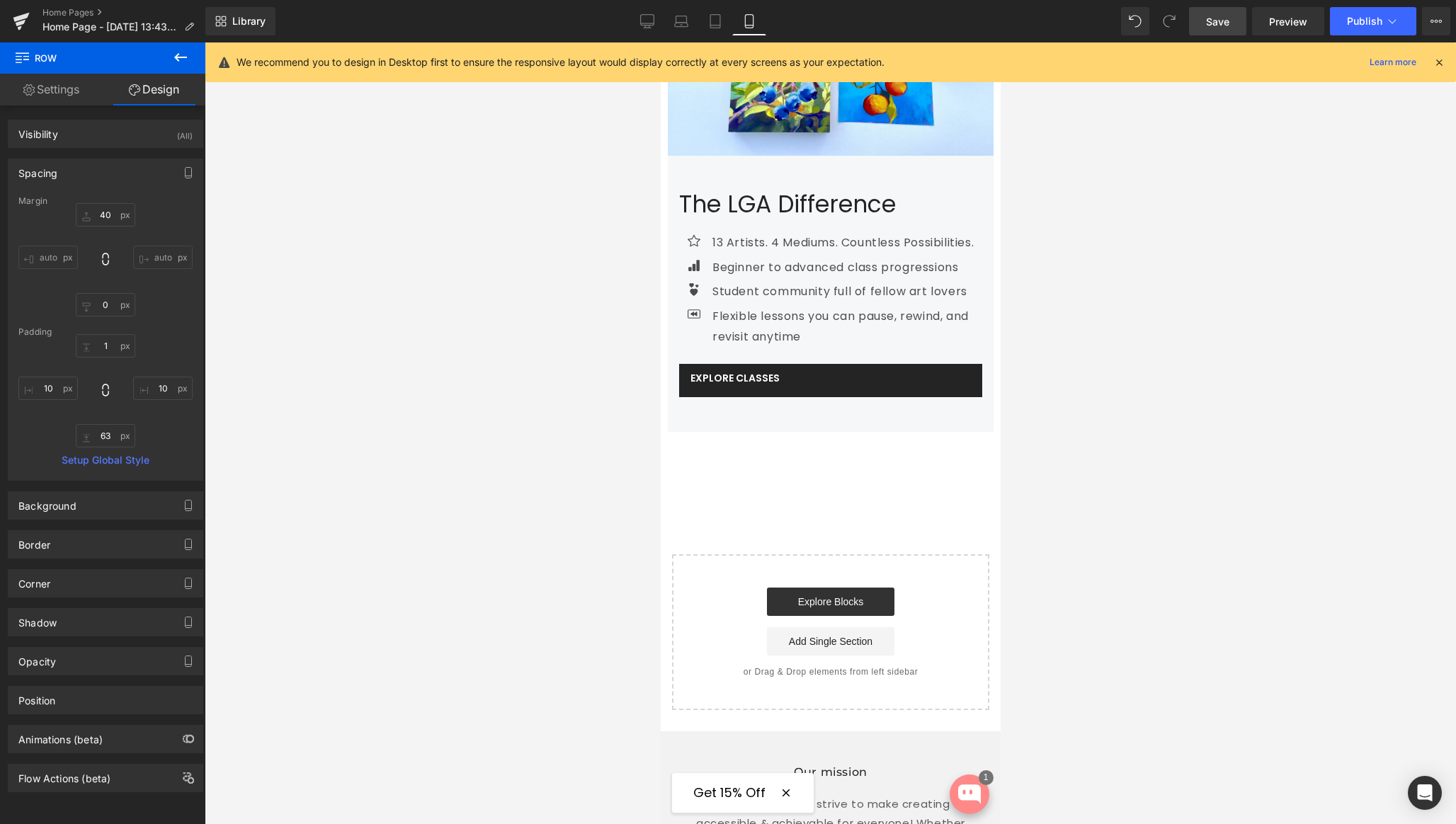
scroll to position [678, 0]
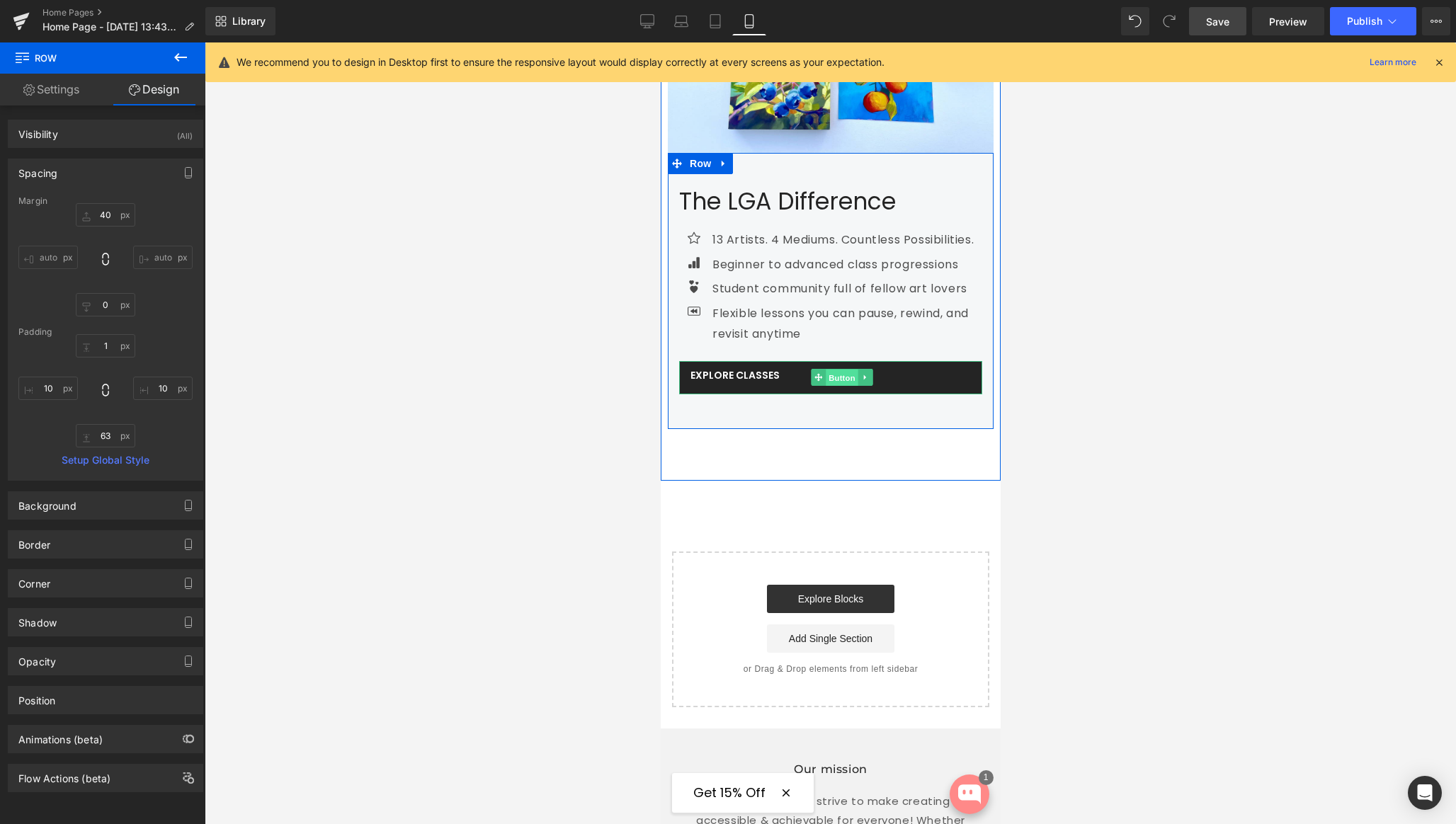
click at [835, 377] on span "Button" at bounding box center [842, 378] width 33 height 17
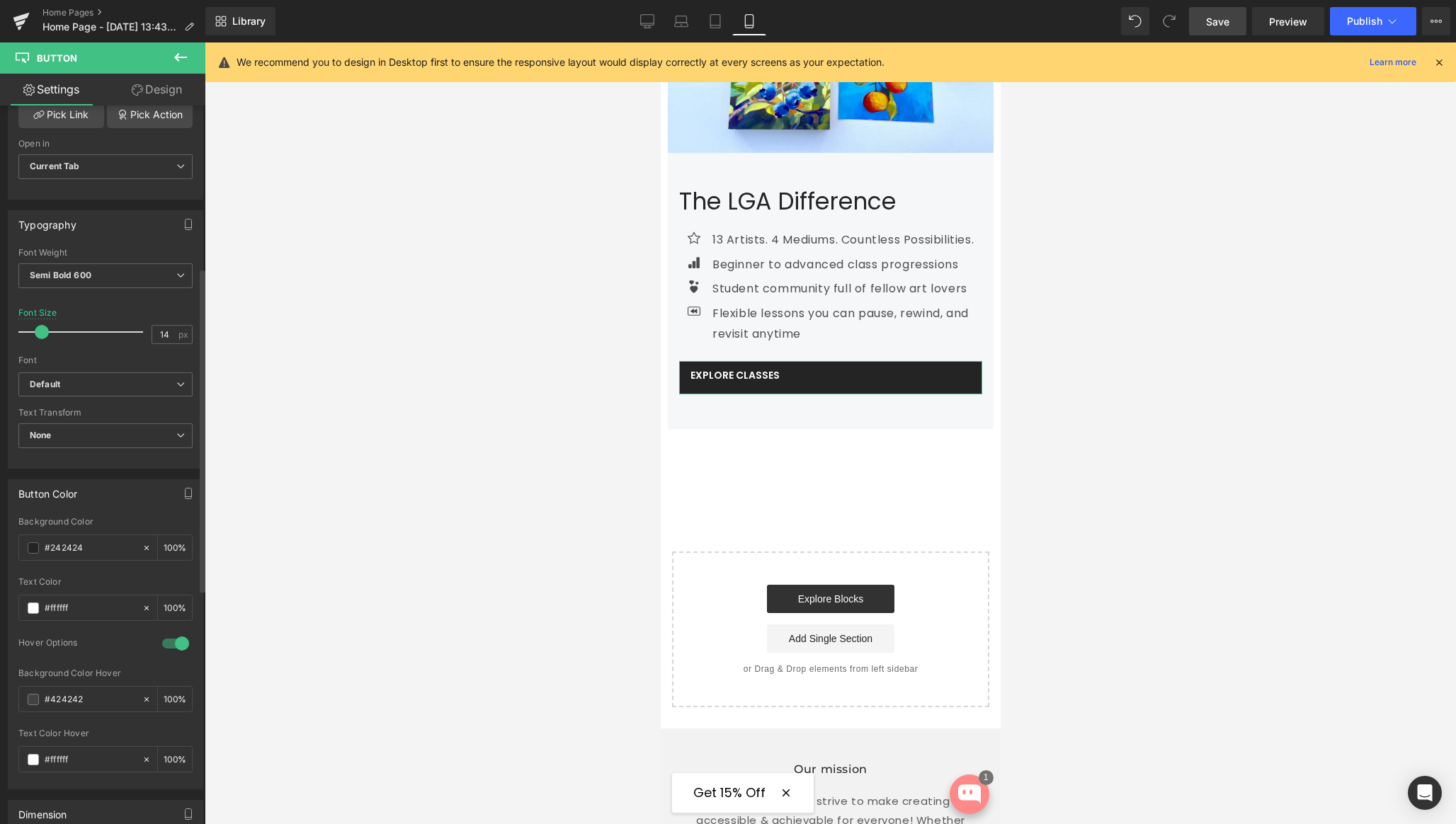
scroll to position [360, 0]
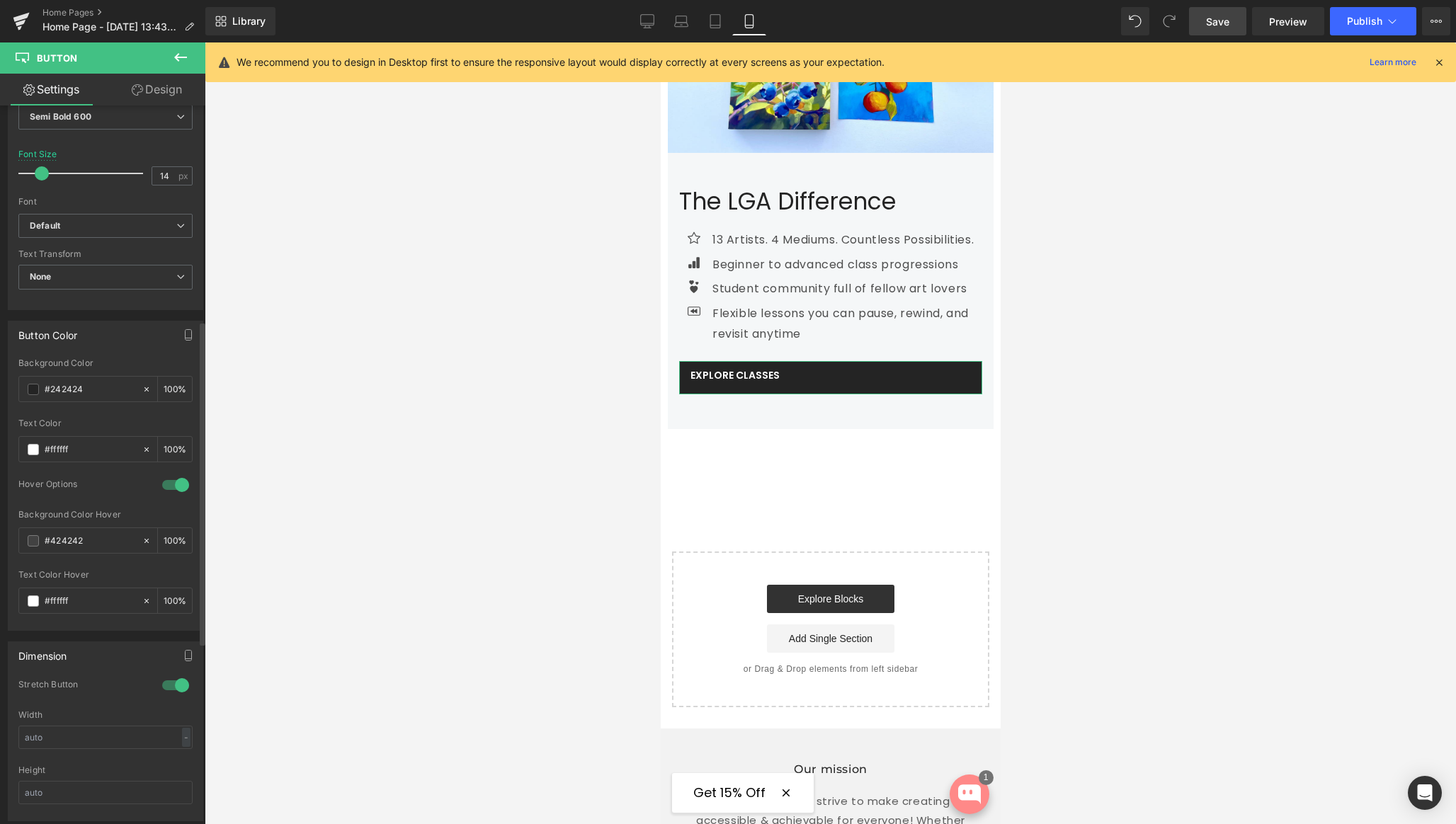
click at [162, 685] on div at bounding box center [175, 685] width 34 height 23
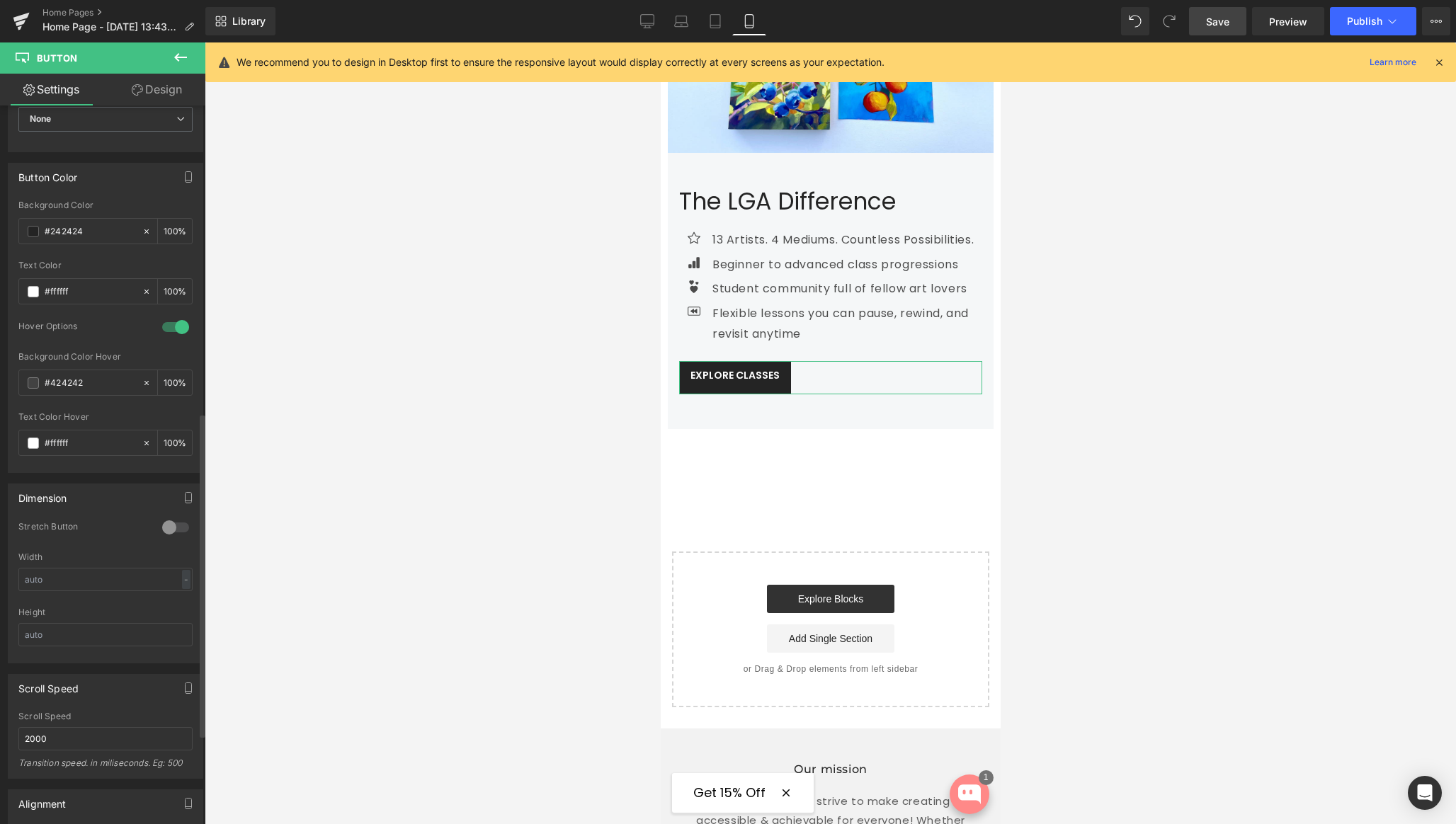
scroll to position [881, 0]
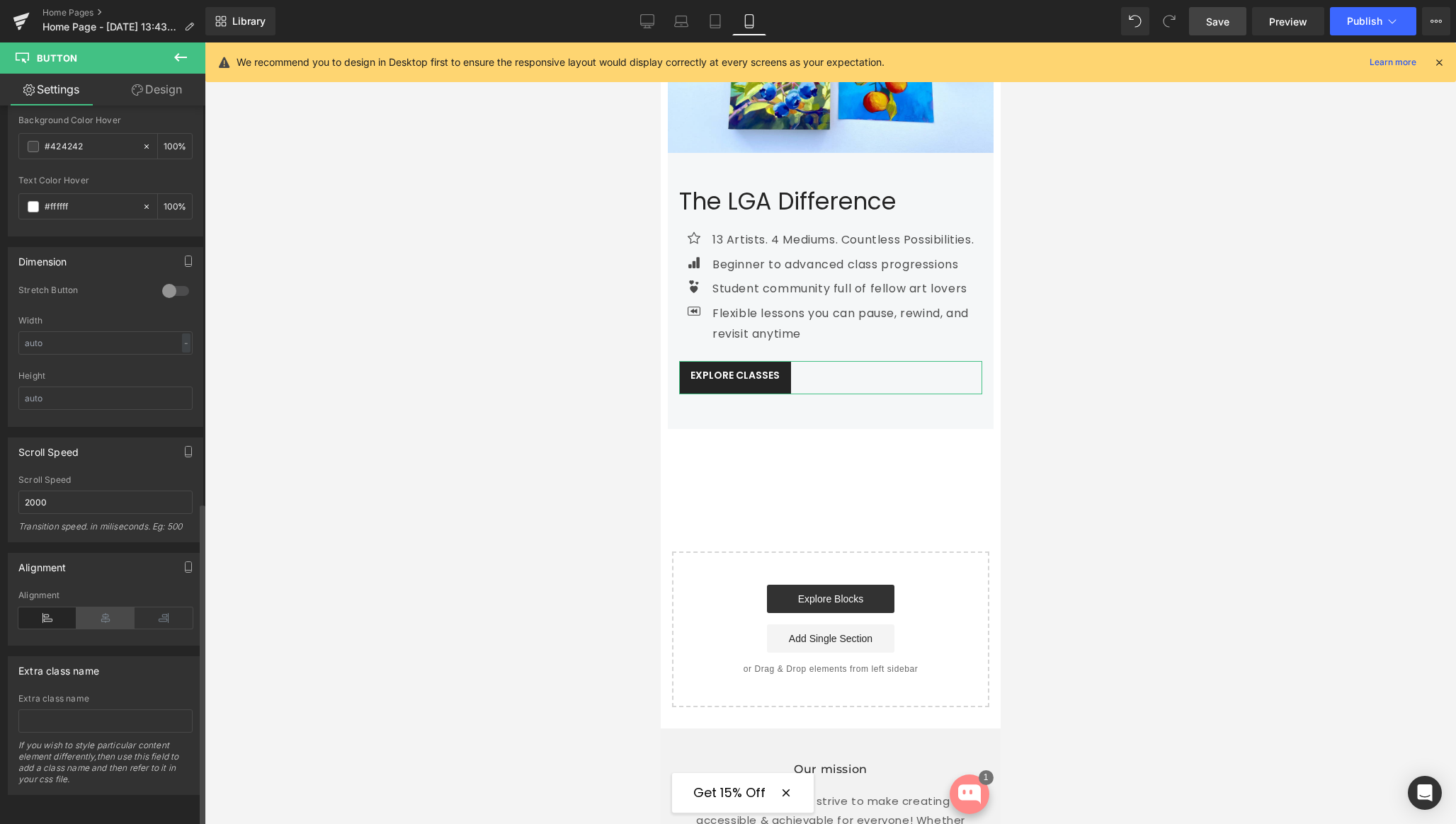
click at [93, 615] on icon at bounding box center [106, 618] width 59 height 21
click at [146, 94] on link "Design" at bounding box center [156, 89] width 103 height 32
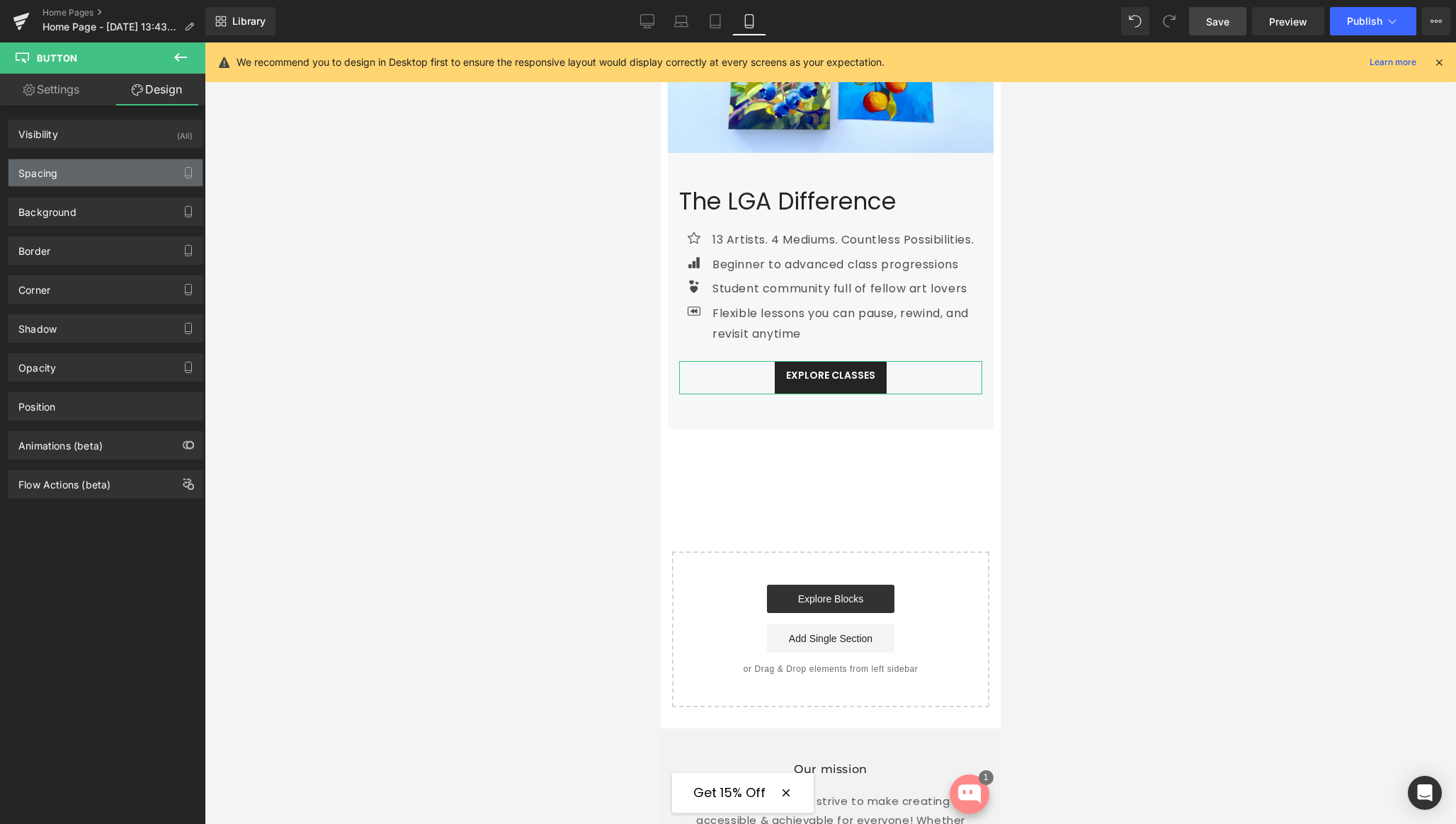
click at [77, 182] on div "Spacing" at bounding box center [106, 173] width 194 height 27
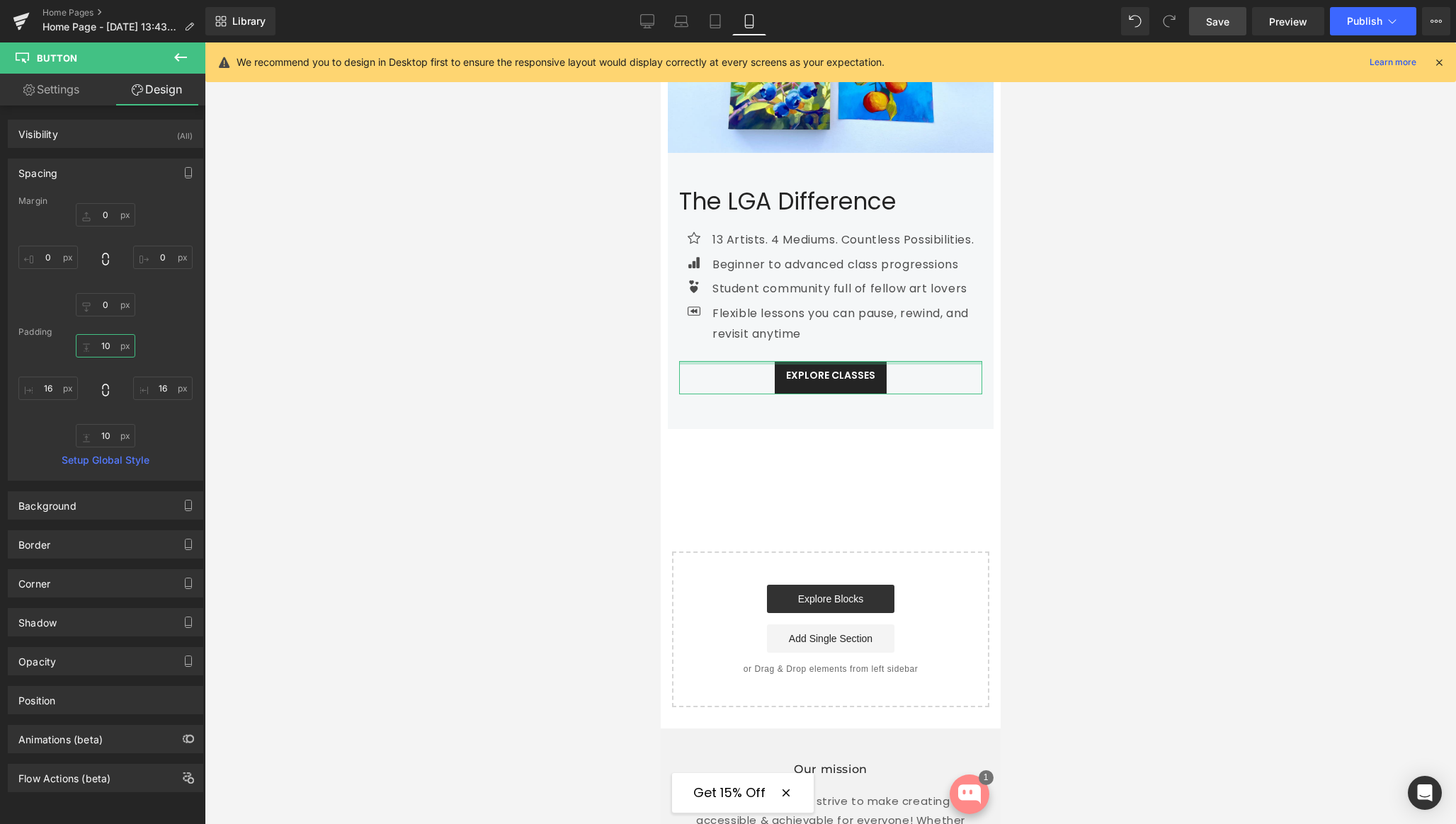
click at [102, 345] on input "10" at bounding box center [106, 345] width 60 height 23
type input "13"
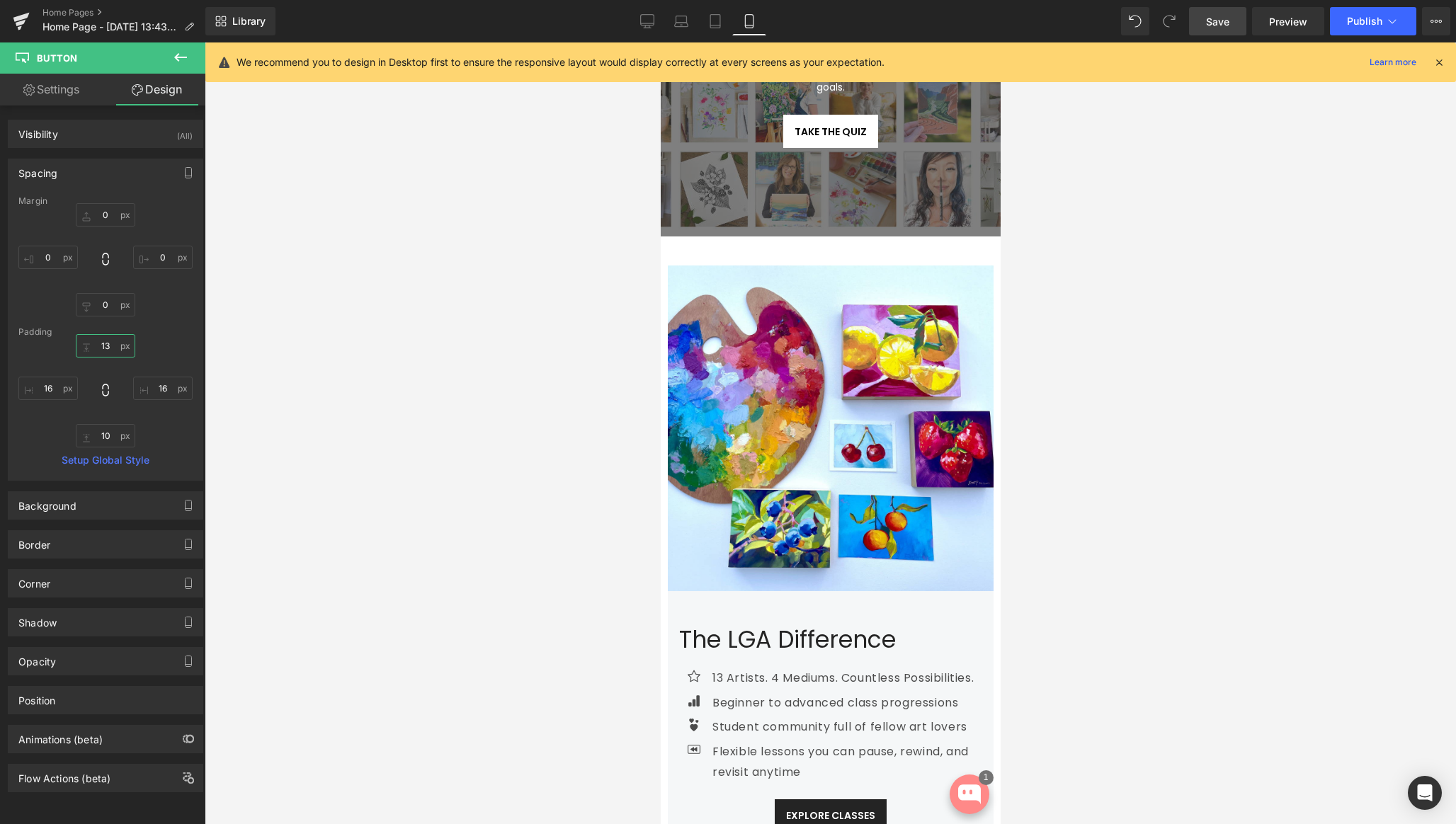
scroll to position [239, 0]
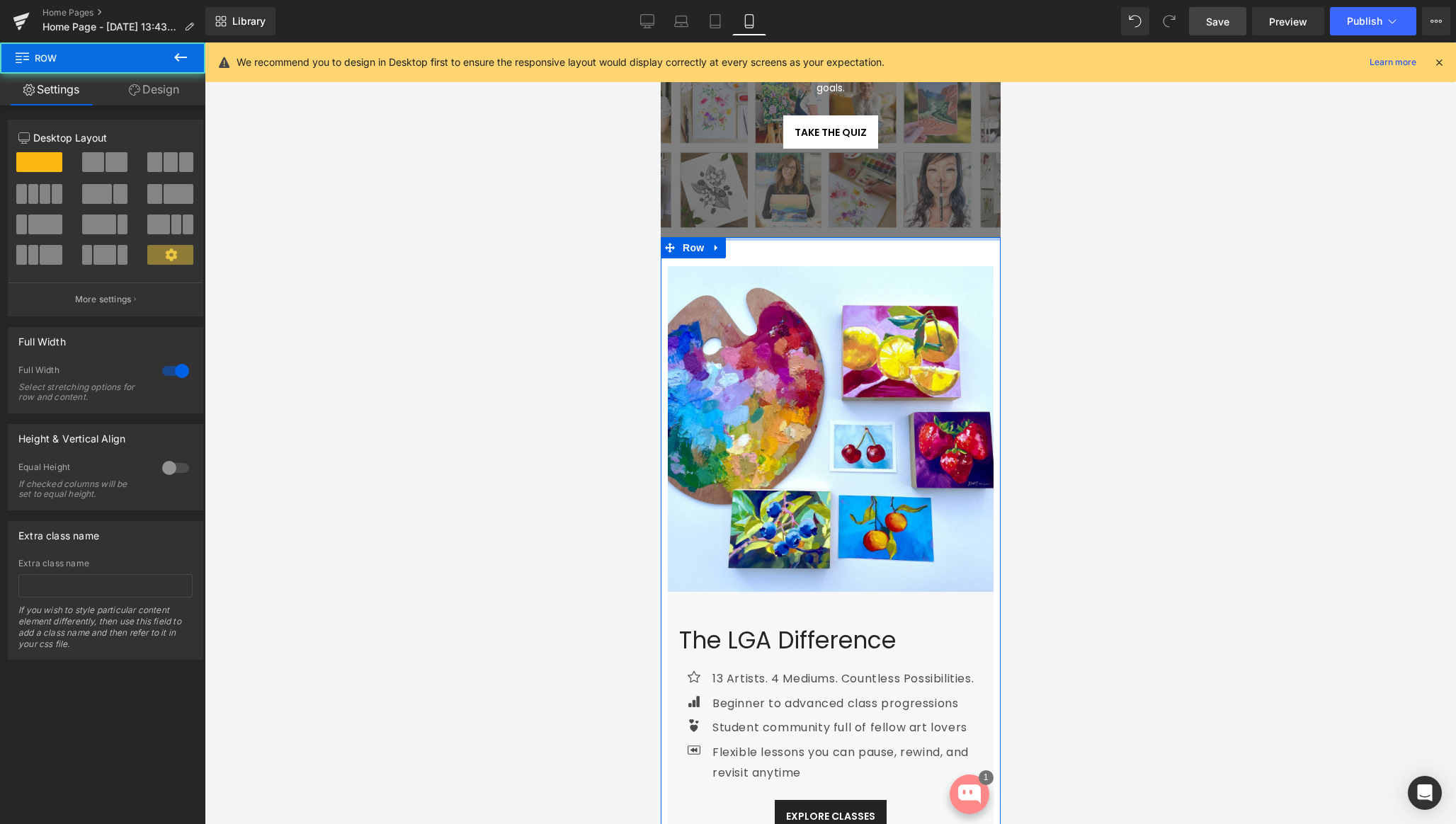
drag, startPoint x: 882, startPoint y: 238, endPoint x: 883, endPoint y: 228, distance: 10.0
click at [883, 228] on div "Discover your art class match Heading Every artist is different. Answer a few q…" at bounding box center [830, 518] width 340 height 1255
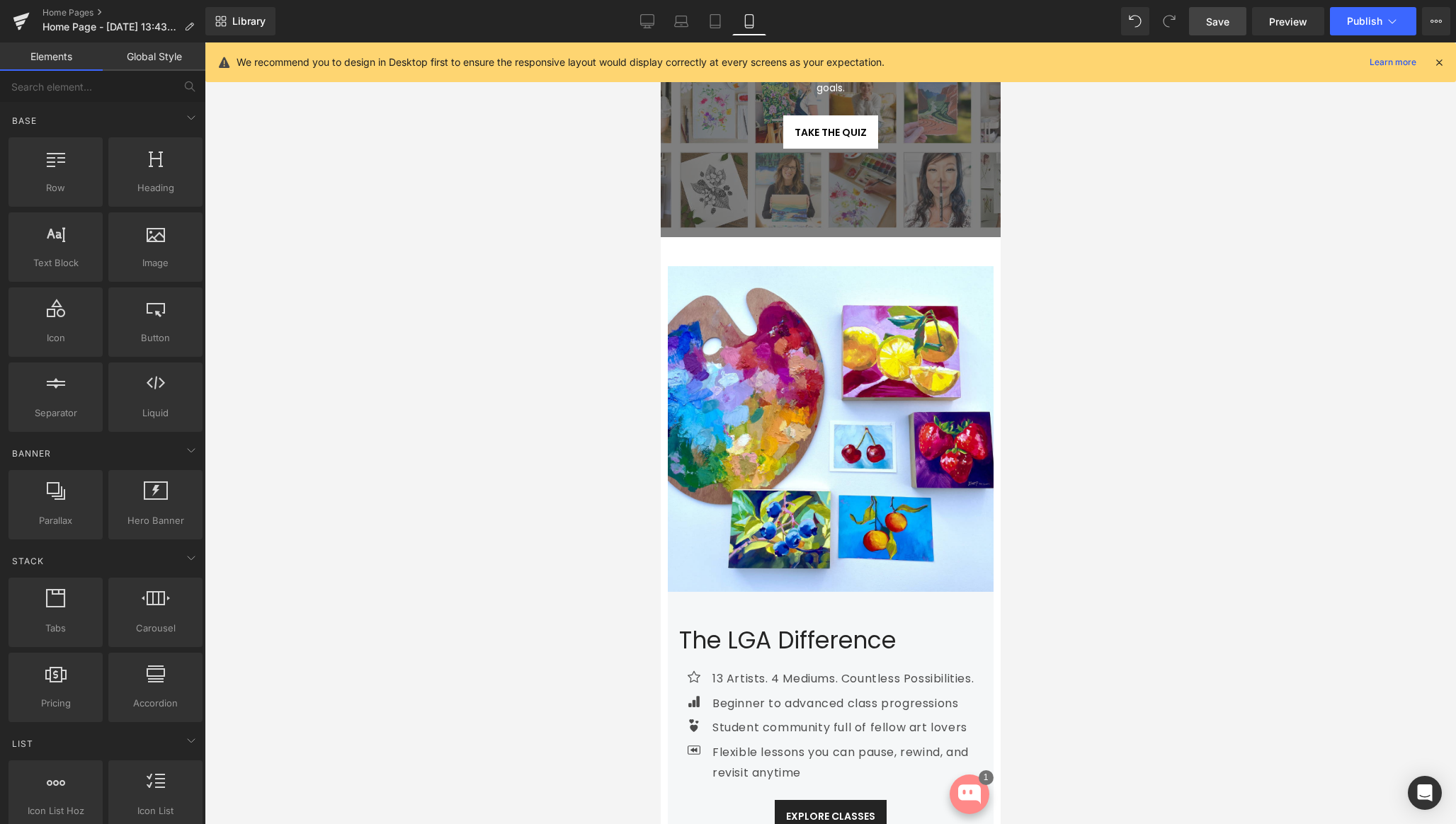
drag, startPoint x: 1152, startPoint y: 295, endPoint x: 1012, endPoint y: 295, distance: 140.0
click at [1105, 295] on div at bounding box center [830, 433] width 1252 height 782
click at [689, 250] on span "Row" at bounding box center [693, 247] width 29 height 21
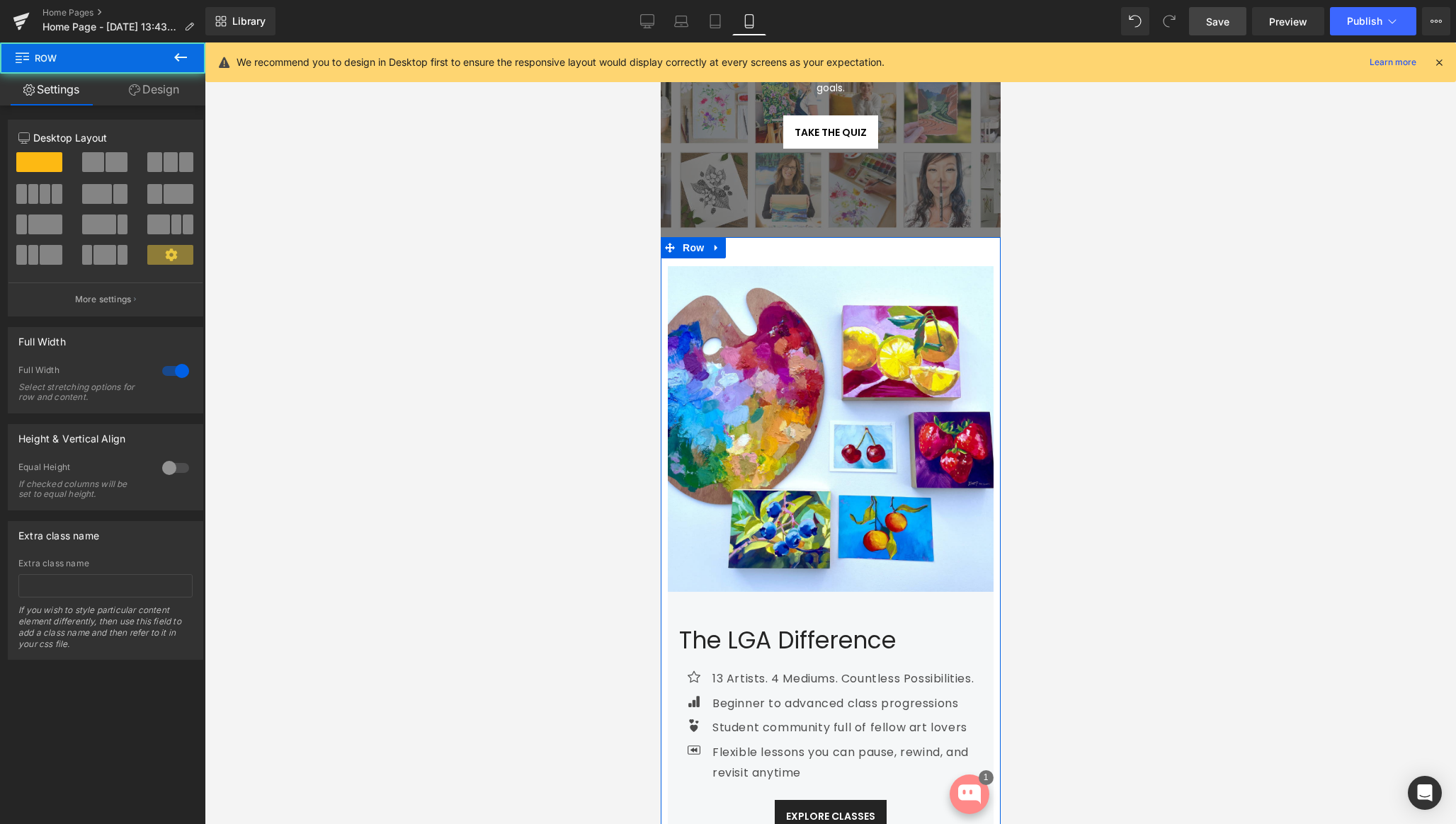
click at [142, 84] on link "Design" at bounding box center [154, 89] width 103 height 32
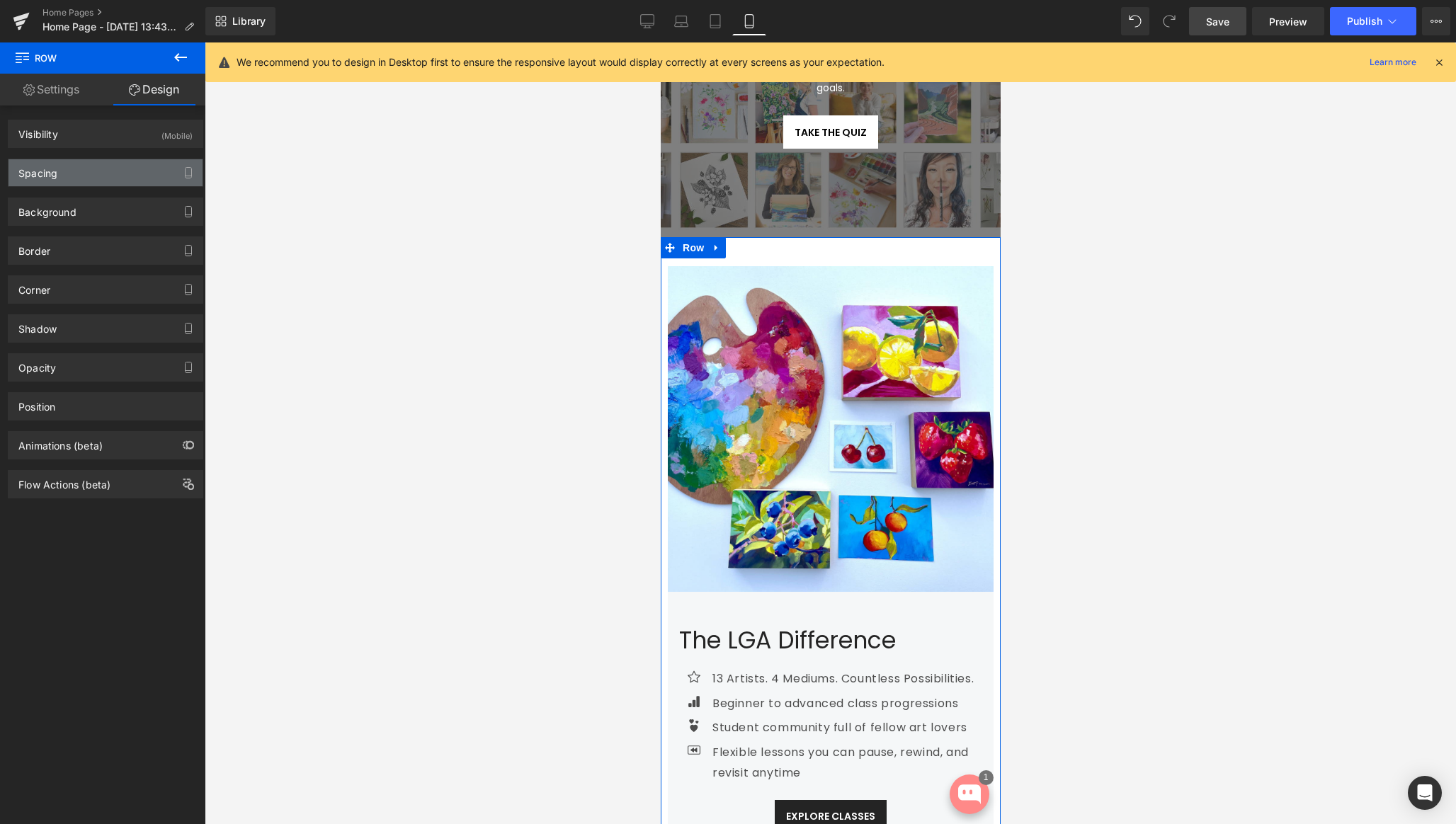
click at [69, 175] on div "Spacing" at bounding box center [106, 173] width 194 height 27
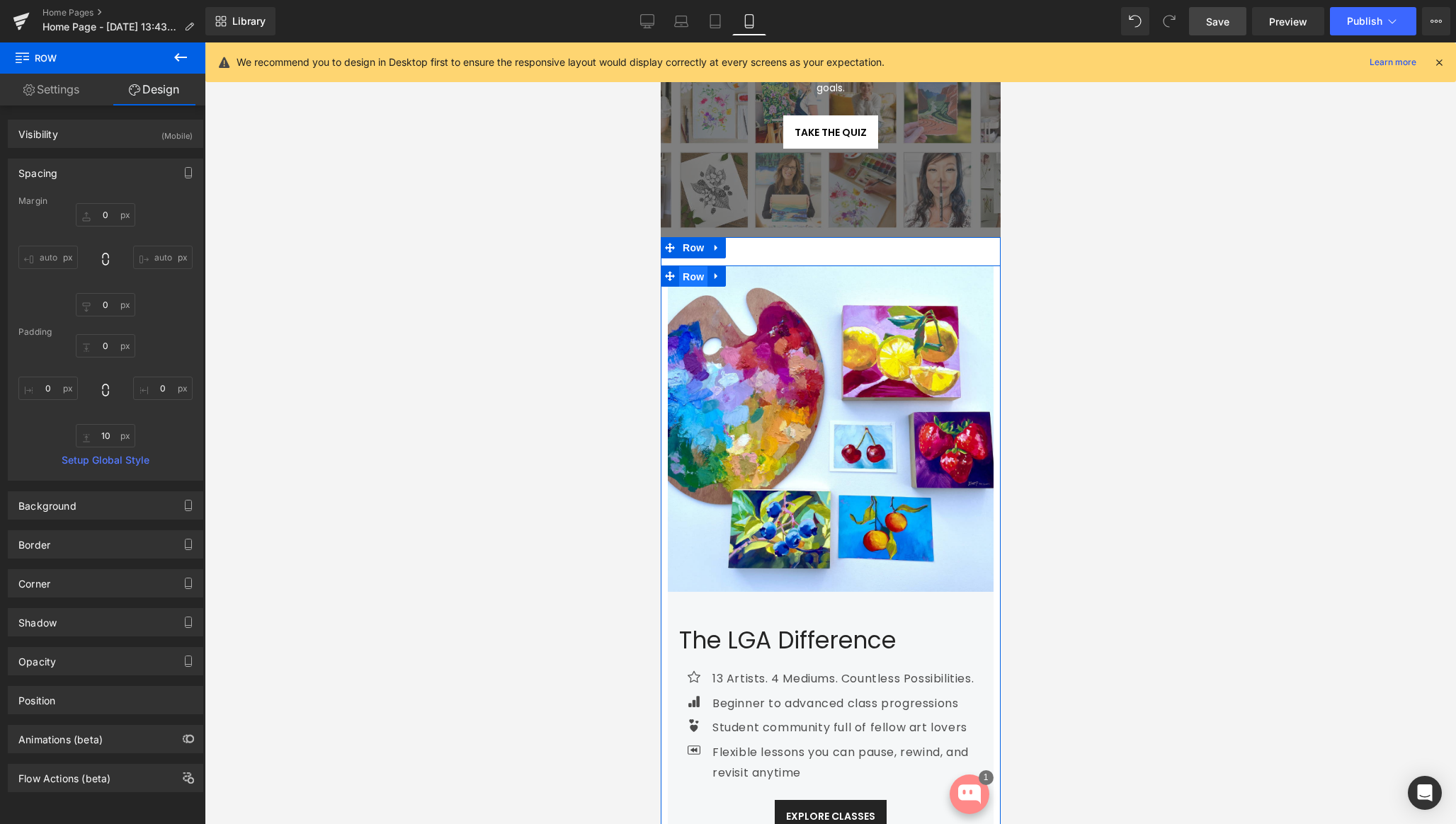
click at [690, 275] on span "Row" at bounding box center [693, 276] width 29 height 21
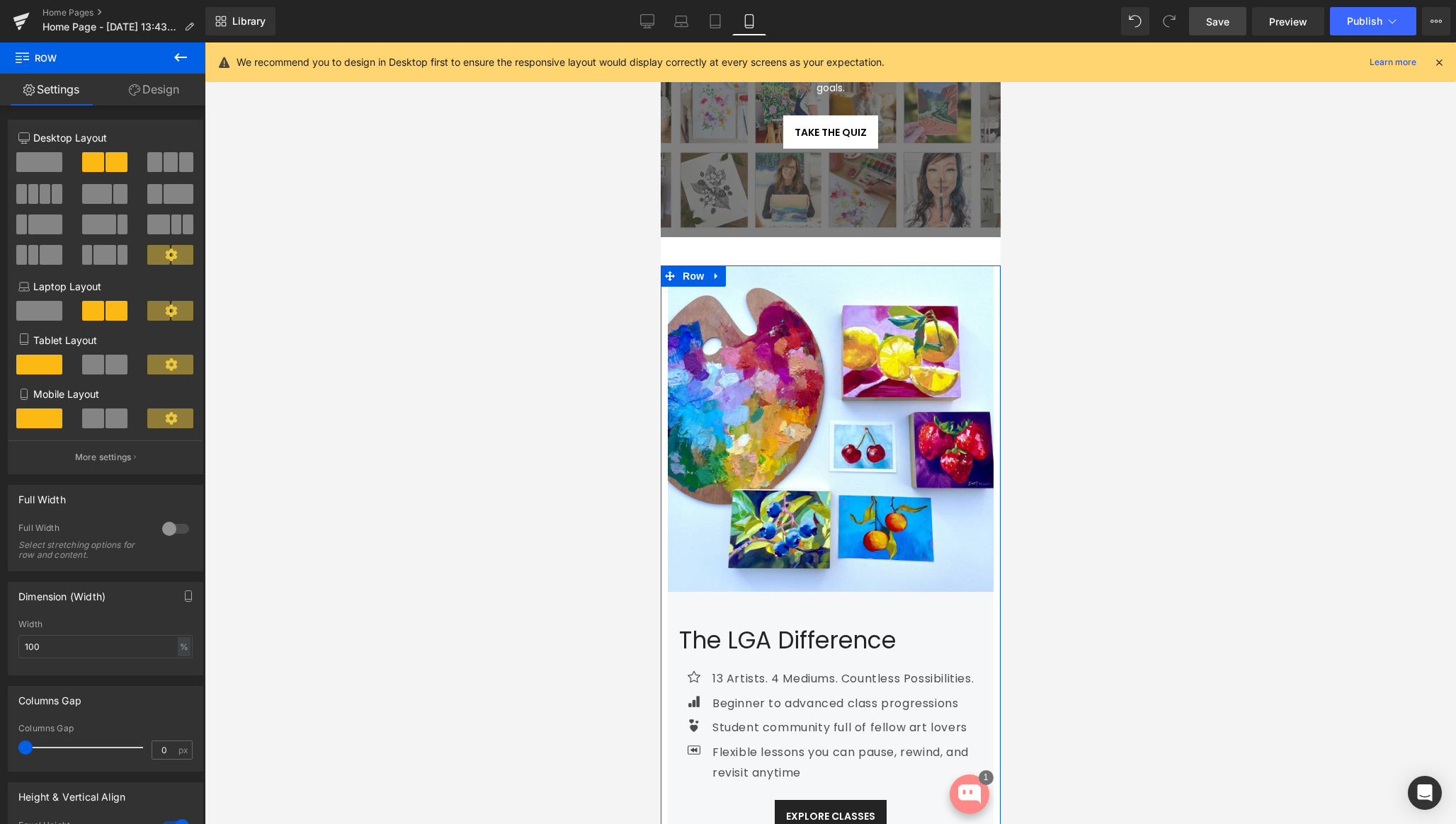
click at [169, 90] on link "Design" at bounding box center [154, 89] width 103 height 32
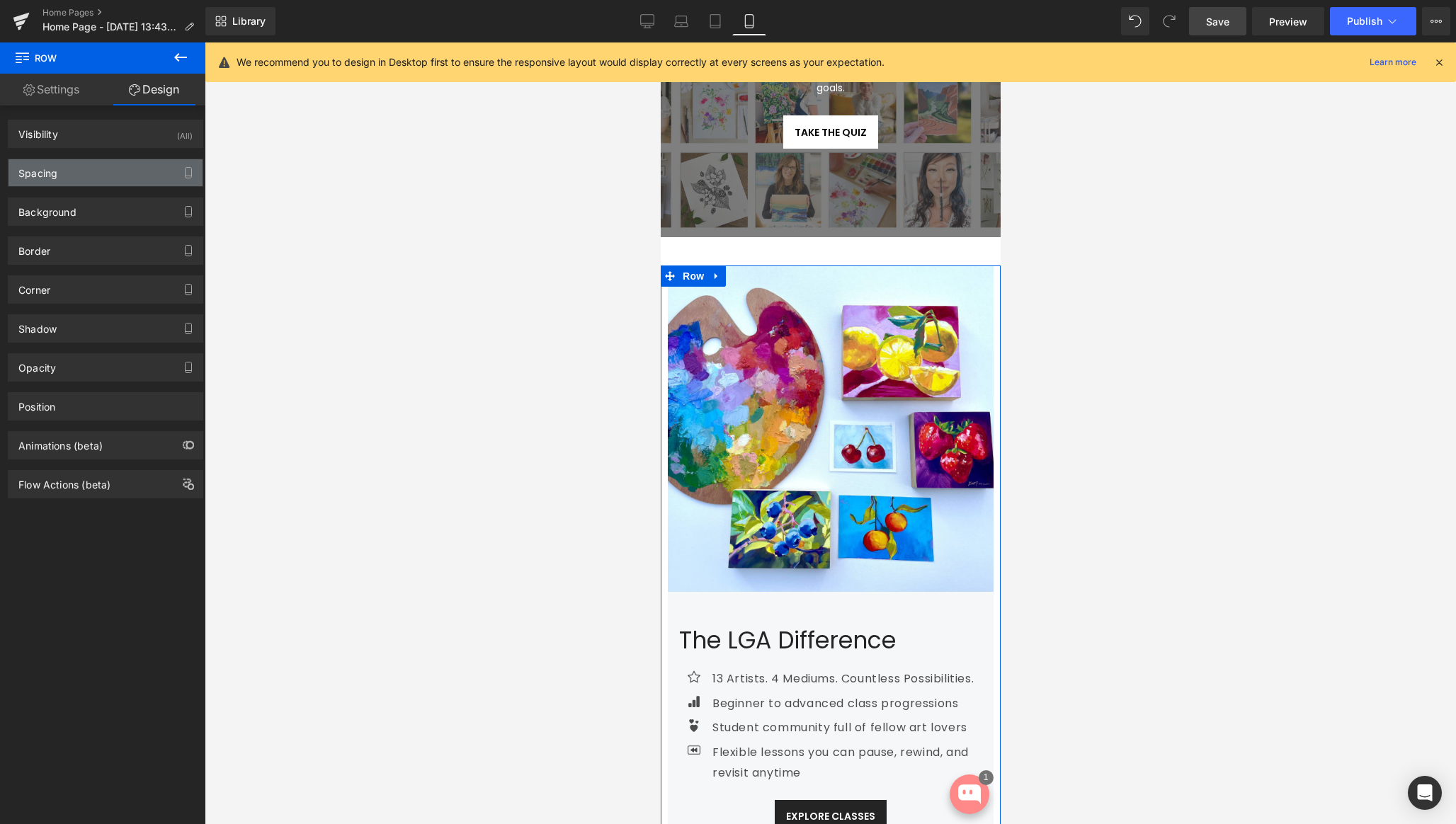
click at [69, 167] on div "Spacing" at bounding box center [106, 173] width 194 height 27
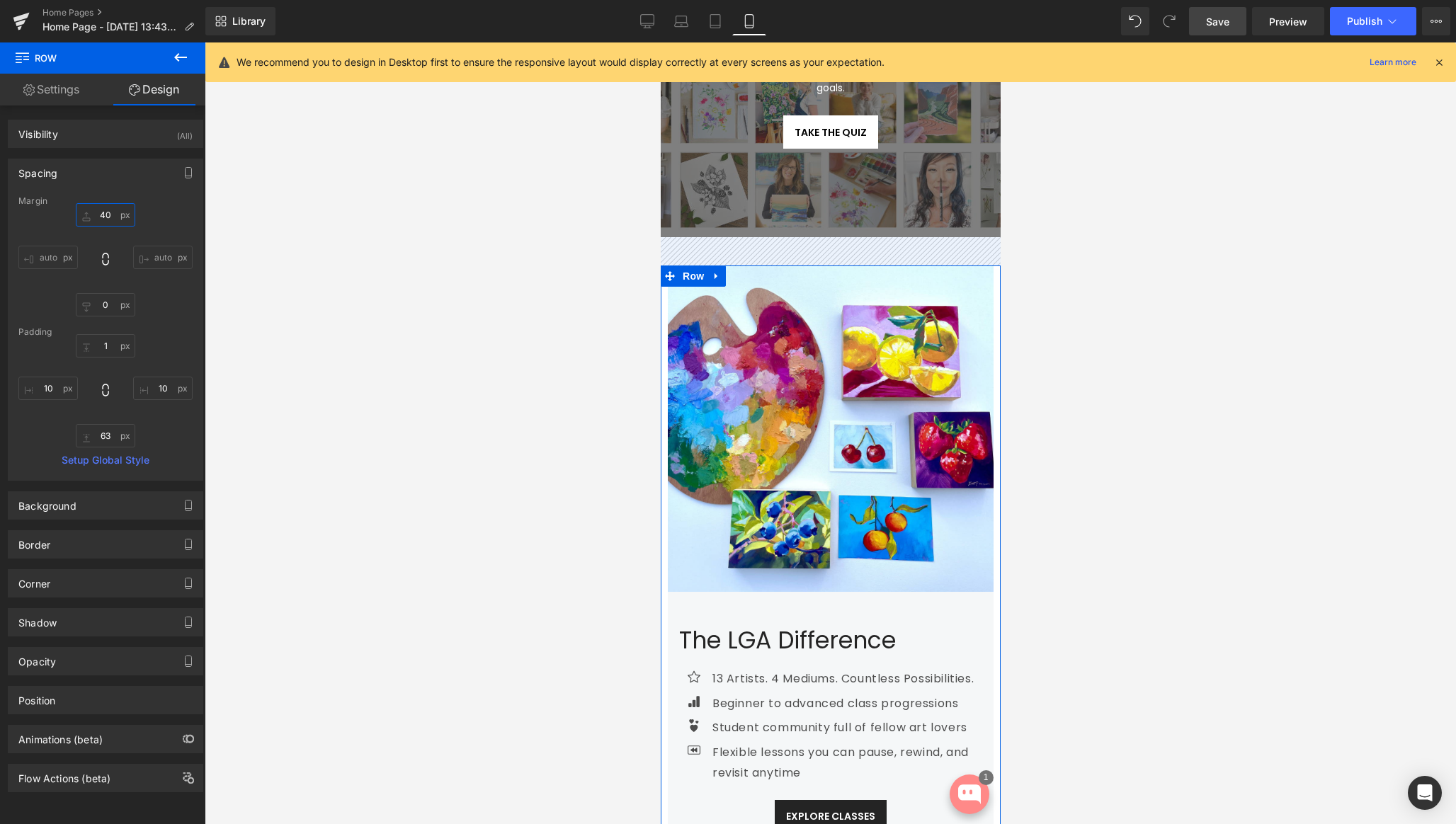
click at [84, 217] on input "40" at bounding box center [106, 215] width 60 height 23
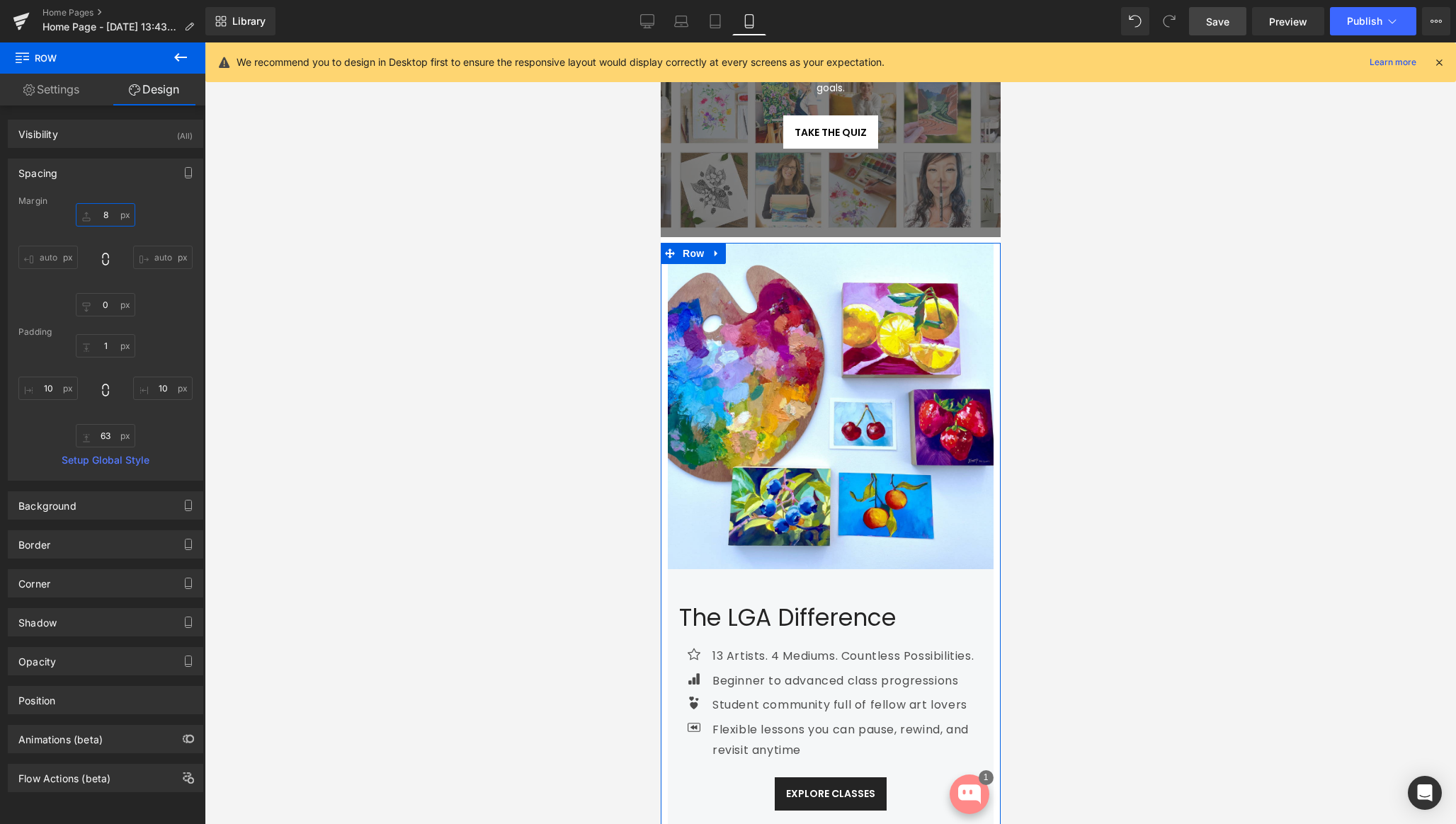
type input "8"
drag, startPoint x: 84, startPoint y: 217, endPoint x: 85, endPoint y: 239, distance: 22.0
click at [85, 239] on div "8px 8 auto auto 0px 0 auto auto" at bounding box center [106, 260] width 175 height 113
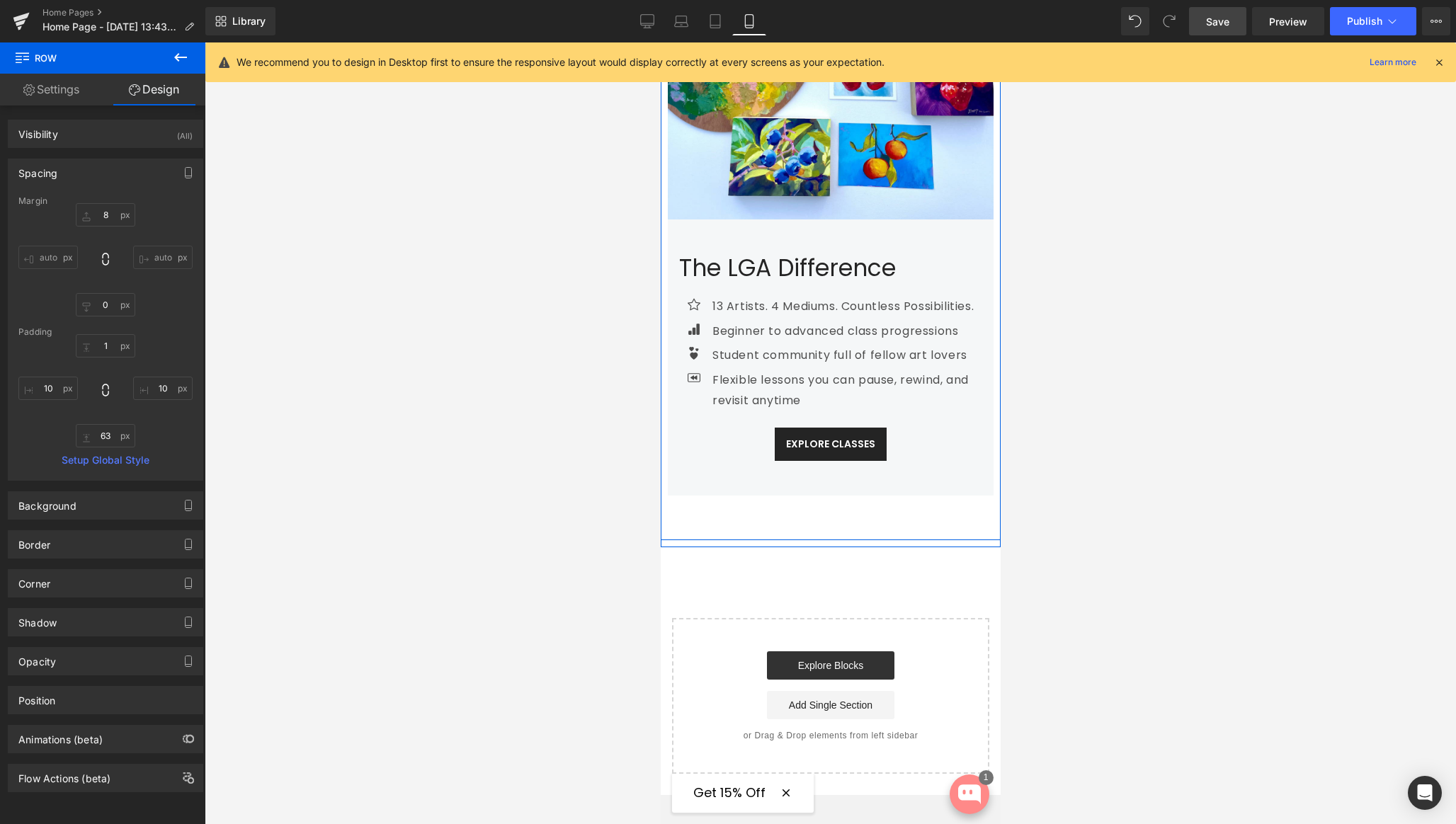
scroll to position [595, 0]
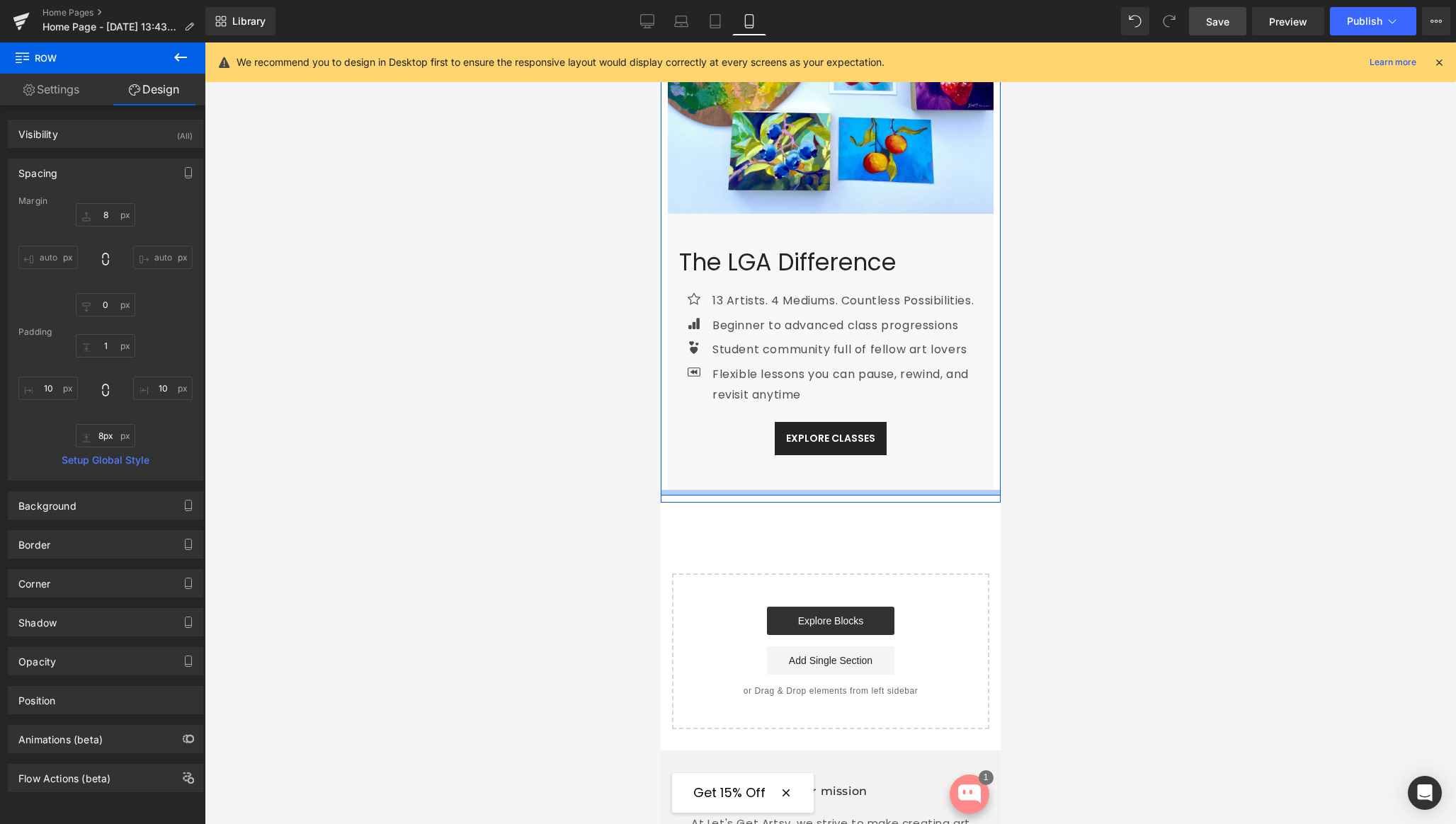
drag, startPoint x: 780, startPoint y: 530, endPoint x: 855, endPoint y: 493, distance: 83.6
click at [785, 491] on div at bounding box center [830, 493] width 340 height 6
type input "9px"
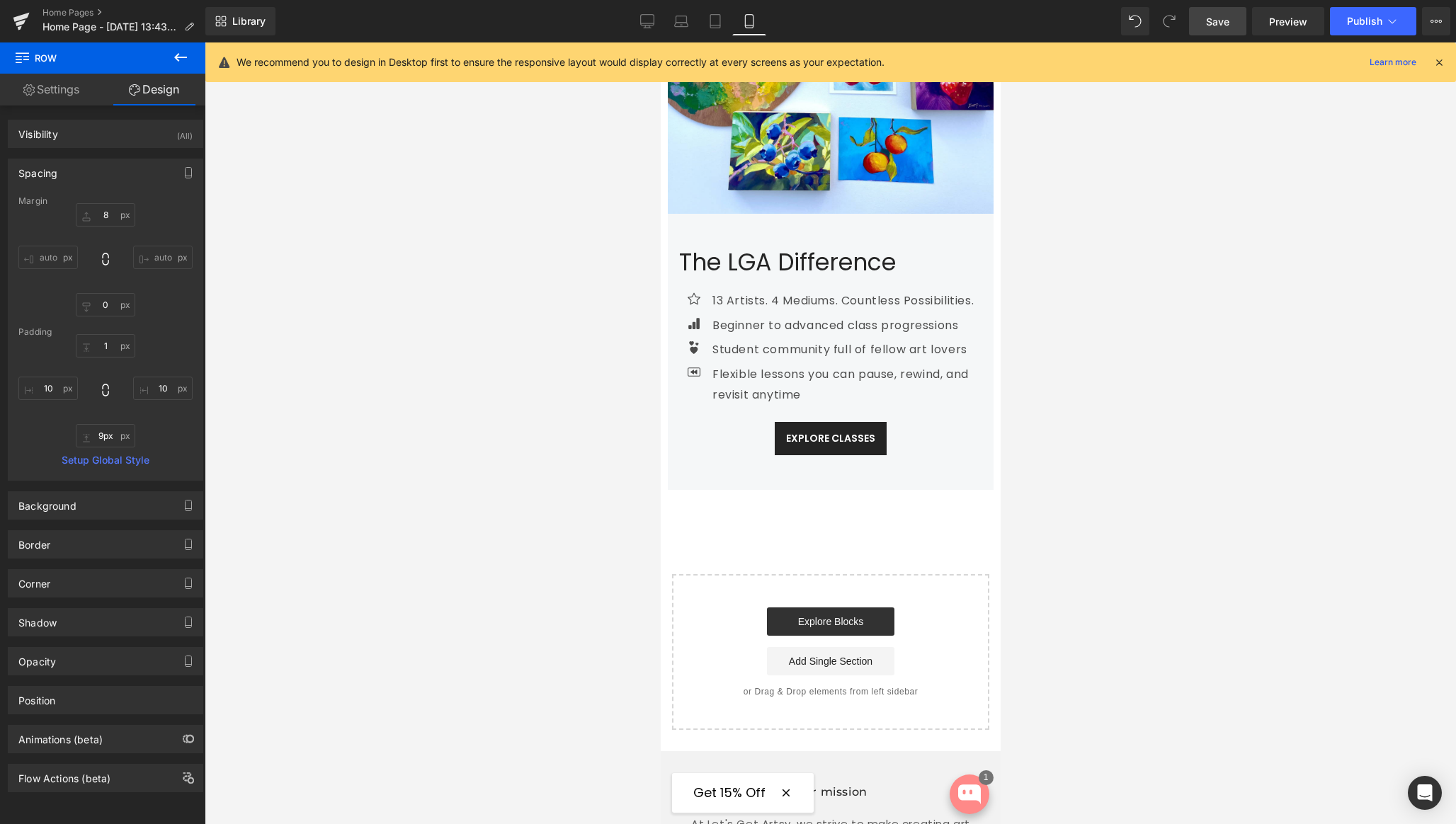
click at [1208, 20] on span "Save" at bounding box center [1217, 21] width 23 height 14
click at [647, 28] on icon at bounding box center [647, 28] width 7 height 0
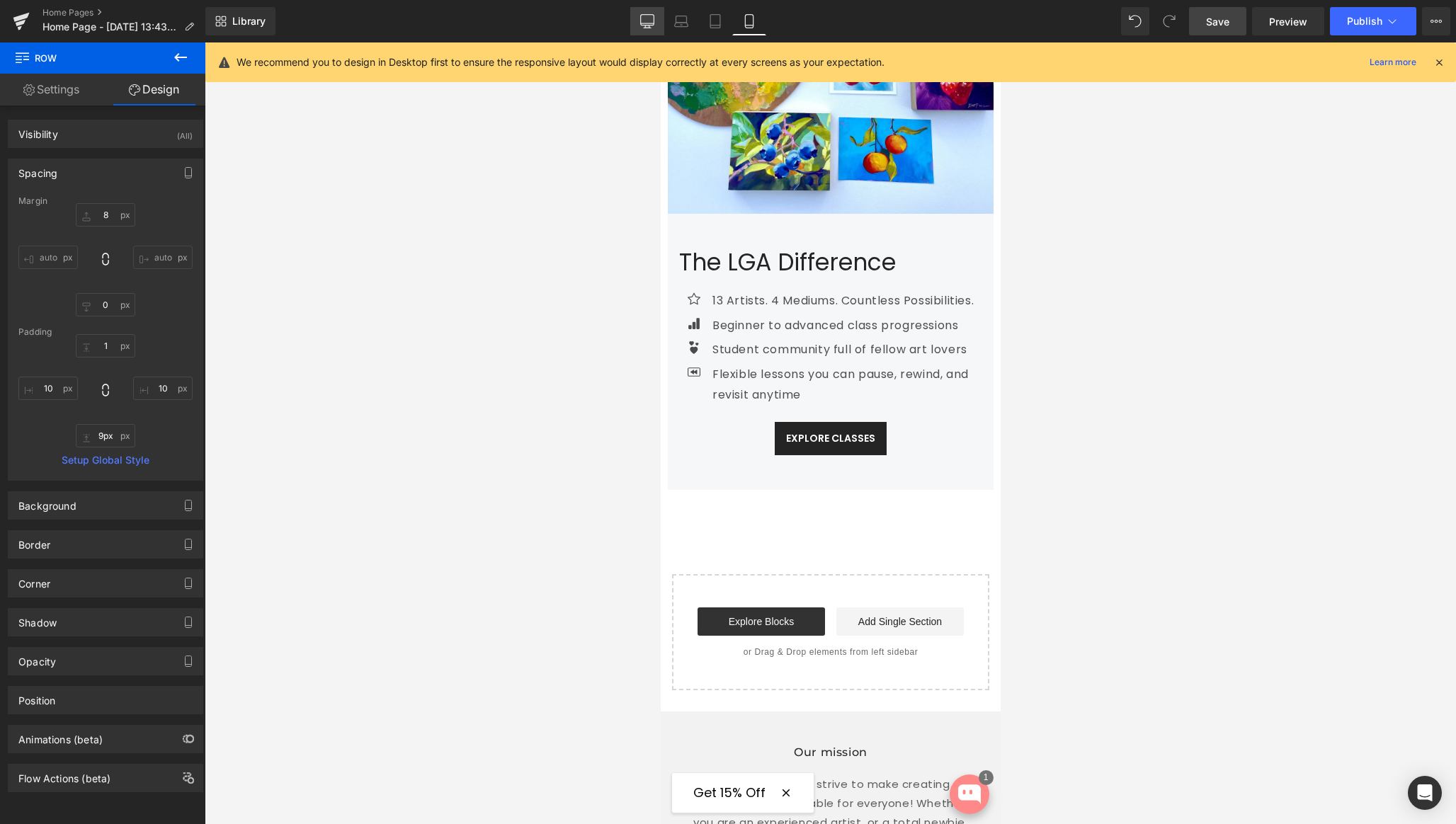
scroll to position [0, 0]
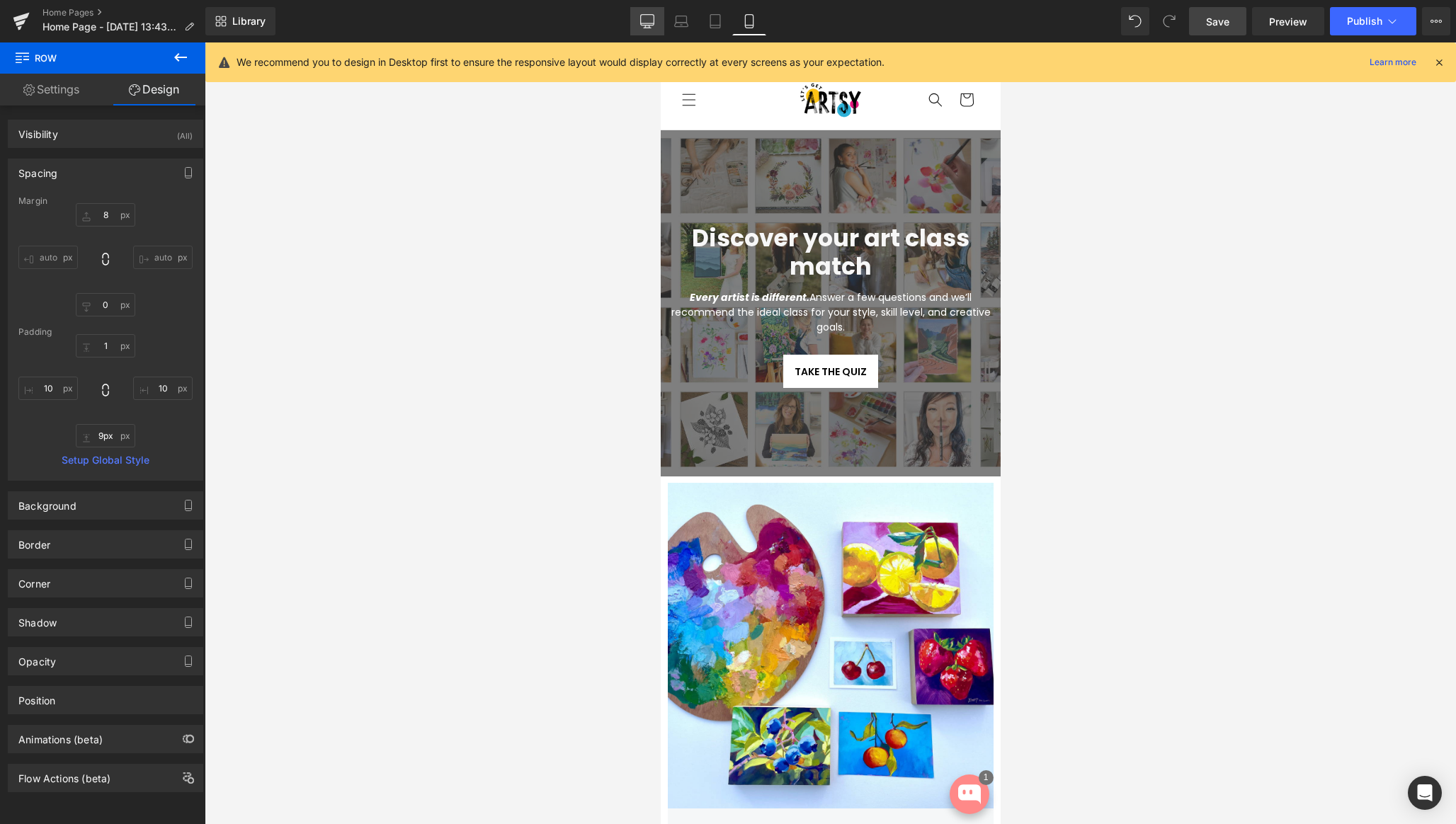
type input "40"
type input "0"
type input "10"
type input "0"
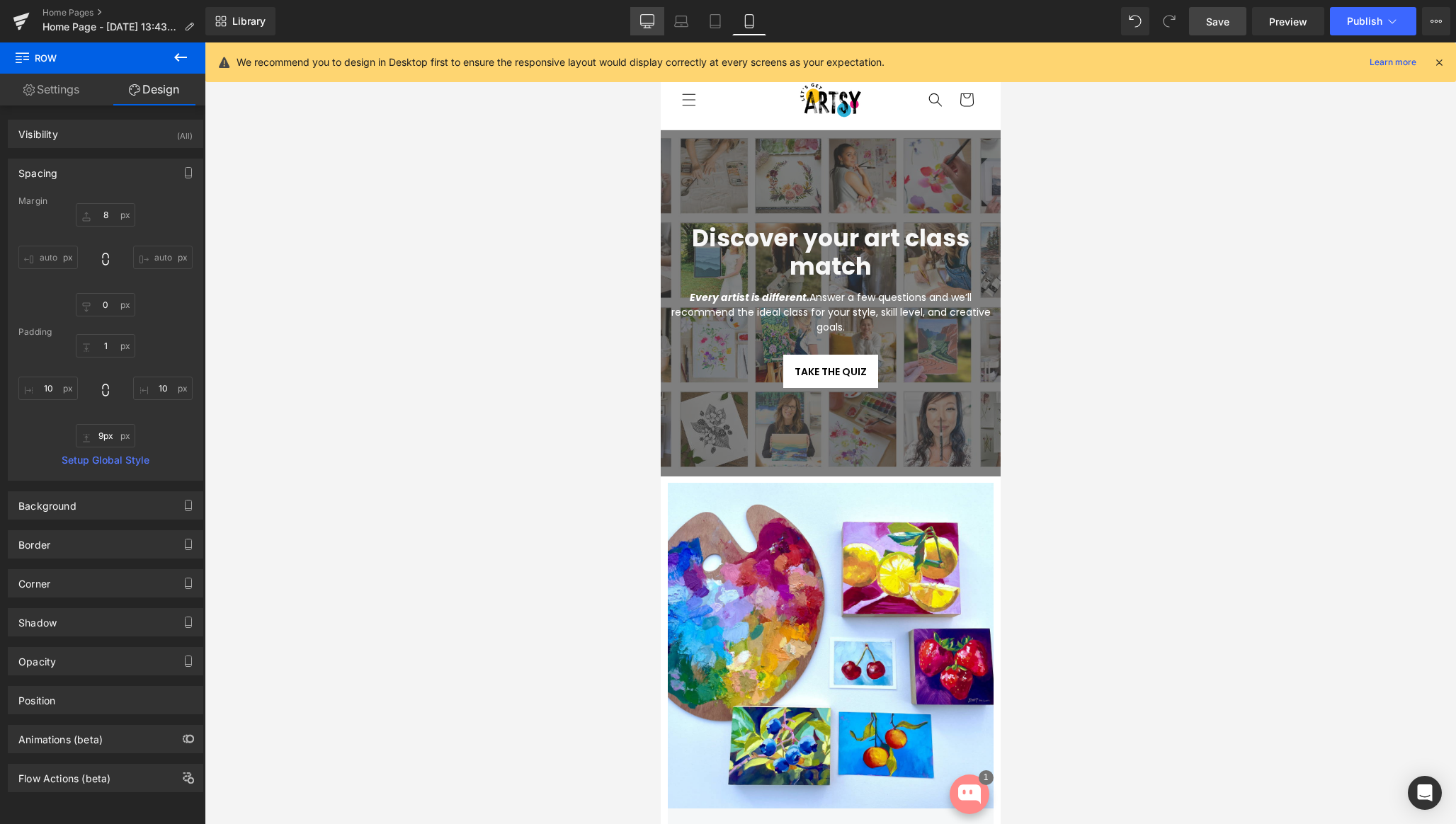
type input "10"
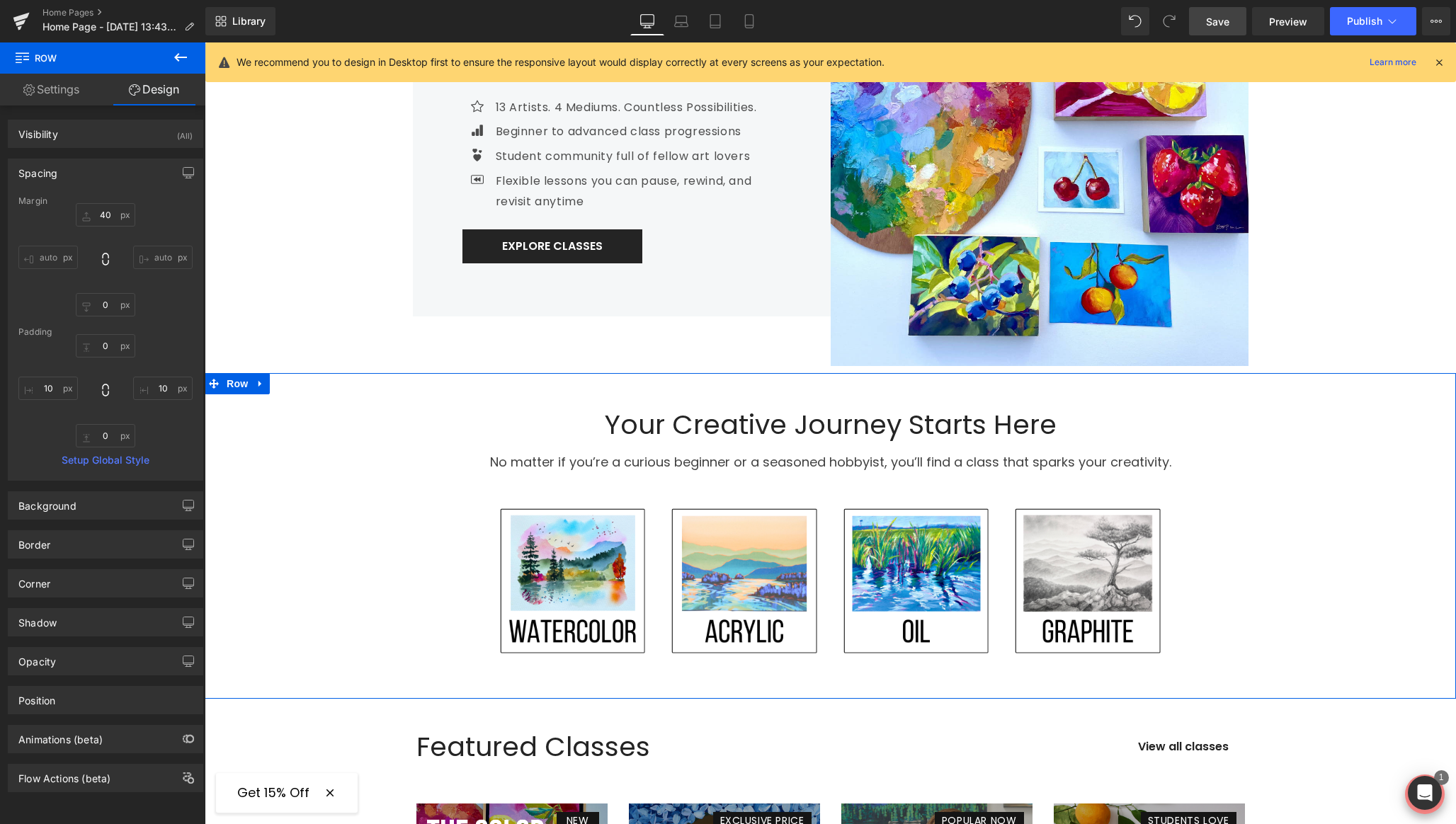
scroll to position [558, 0]
click at [231, 386] on span "Row" at bounding box center [237, 383] width 29 height 21
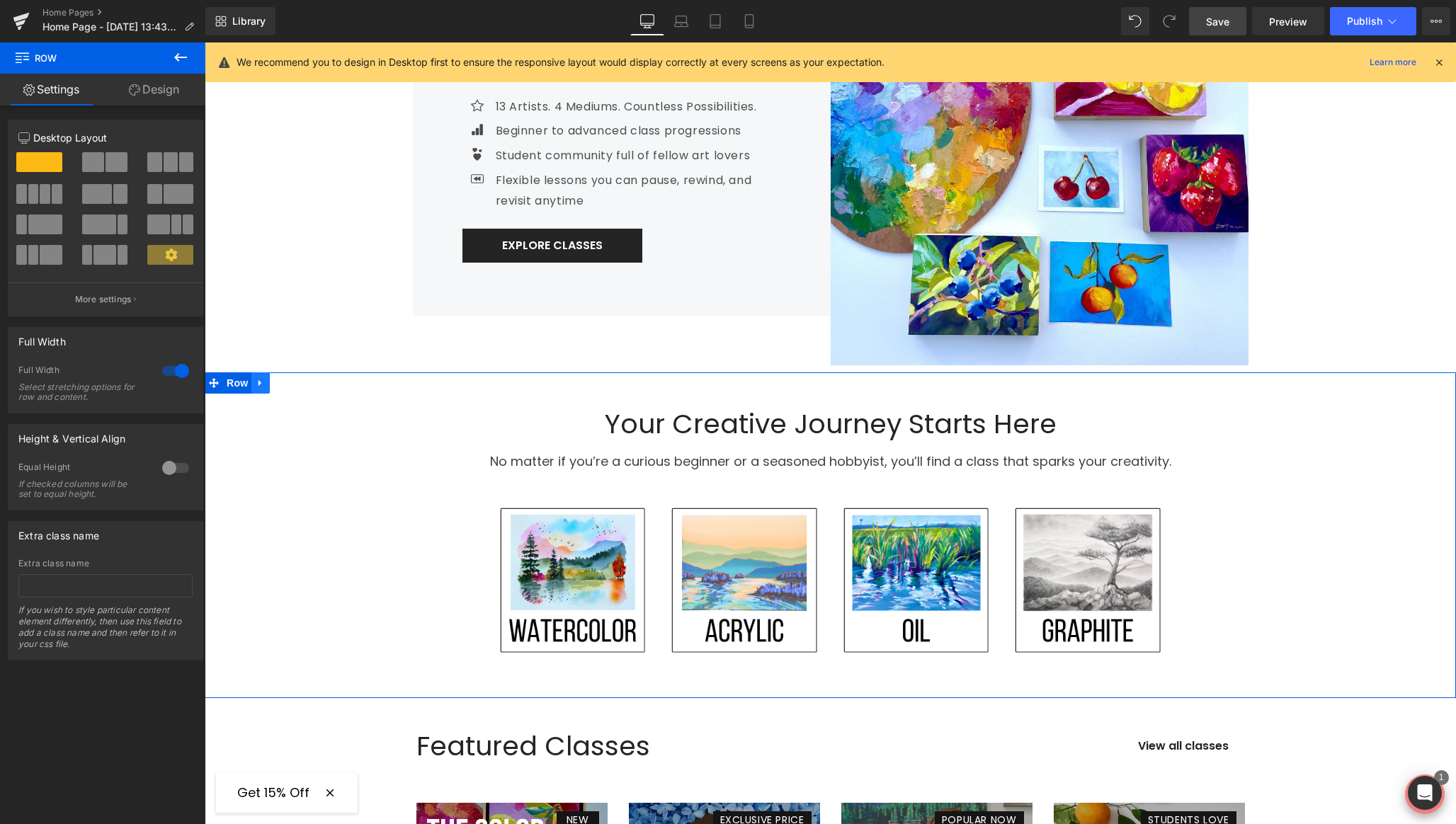
click at [258, 383] on icon at bounding box center [259, 383] width 3 height 7
click at [258, 385] on icon at bounding box center [260, 383] width 10 height 10
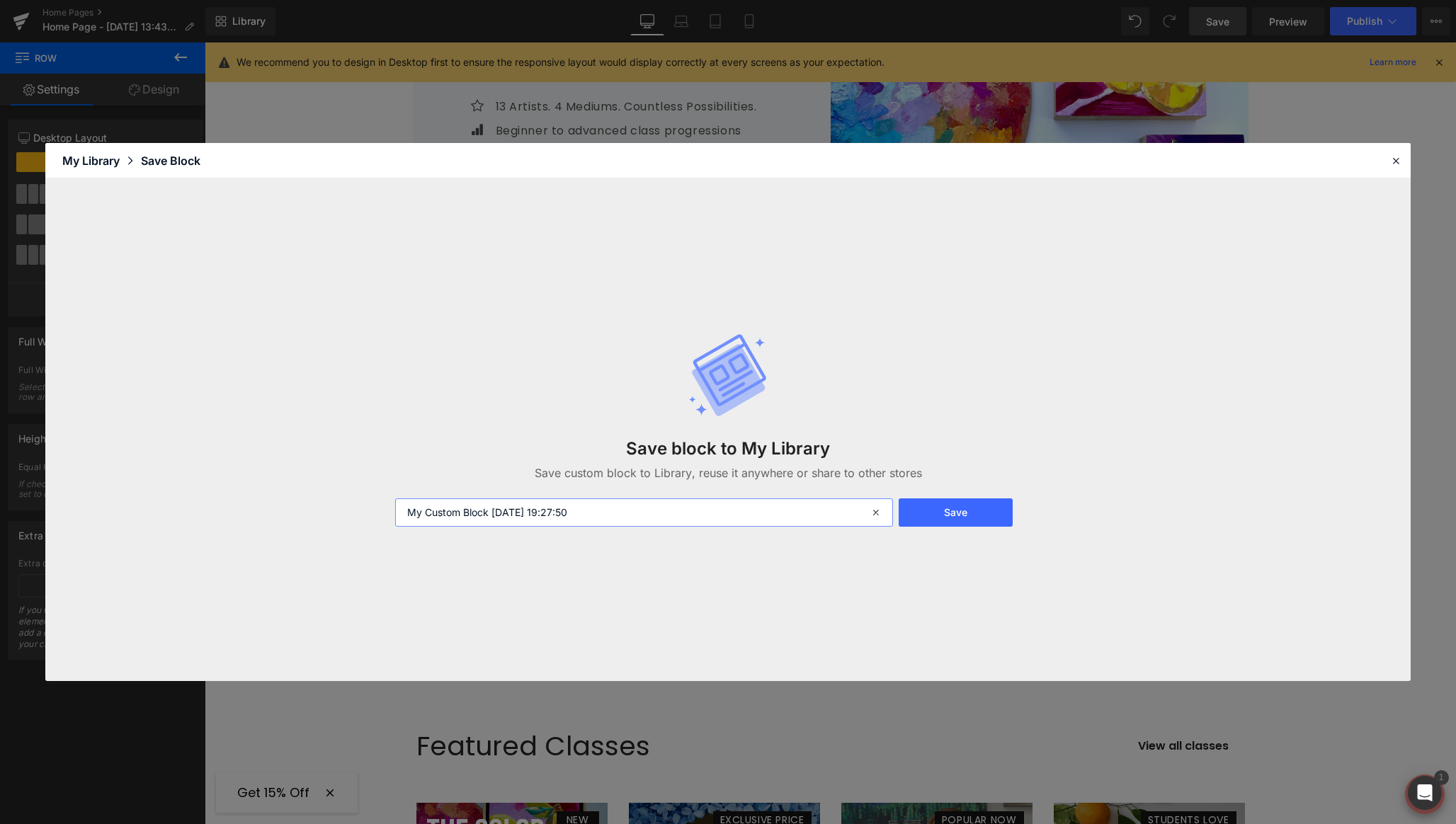
click at [684, 514] on input "My Custom Block 2025-08-19 19:27:50" at bounding box center [644, 512] width 498 height 29
type input "Hero - Section 2"
click at [948, 510] on button "Save" at bounding box center [955, 512] width 114 height 29
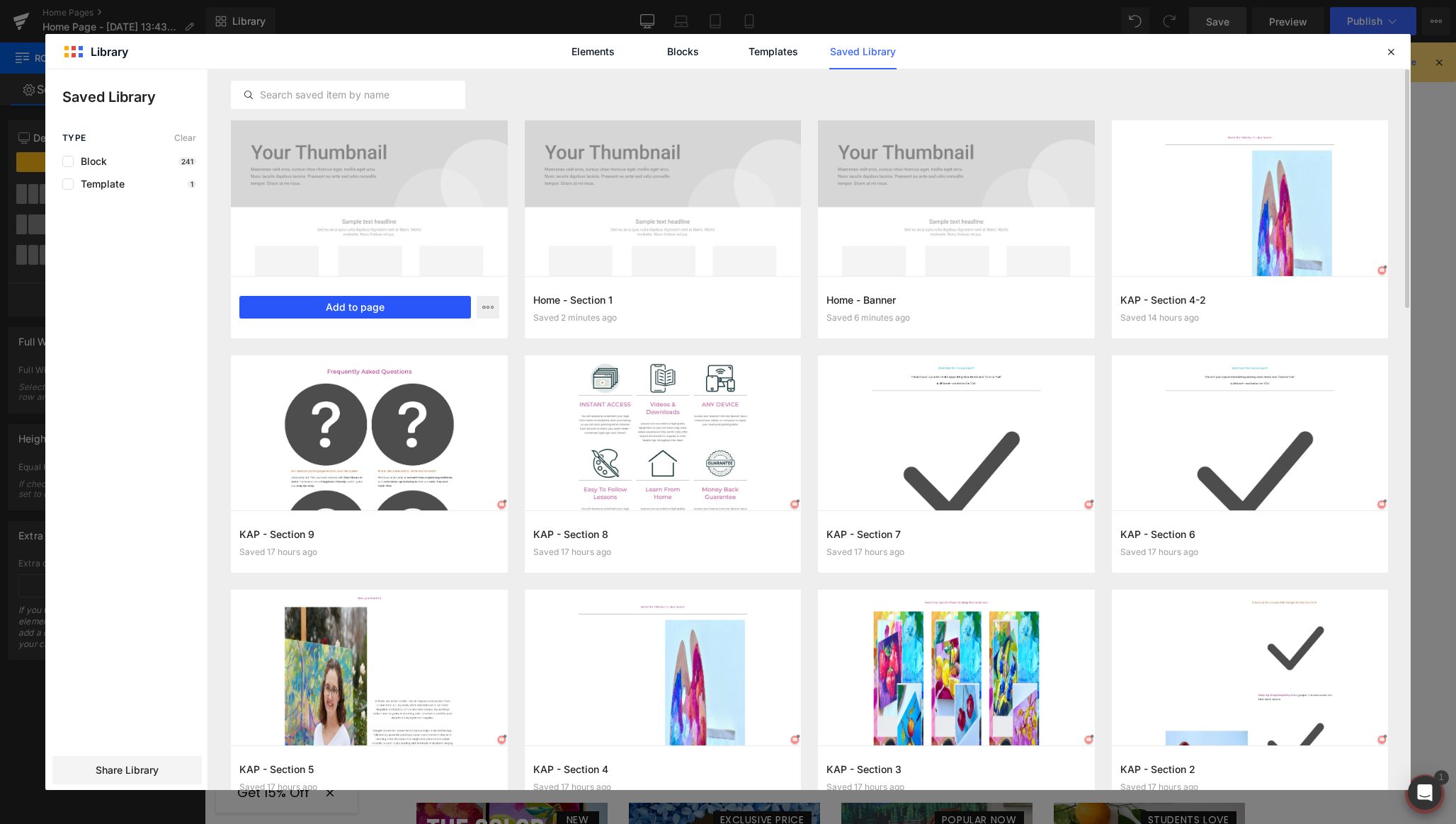
click at [355, 308] on button "Add to page" at bounding box center [354, 307] width 231 height 23
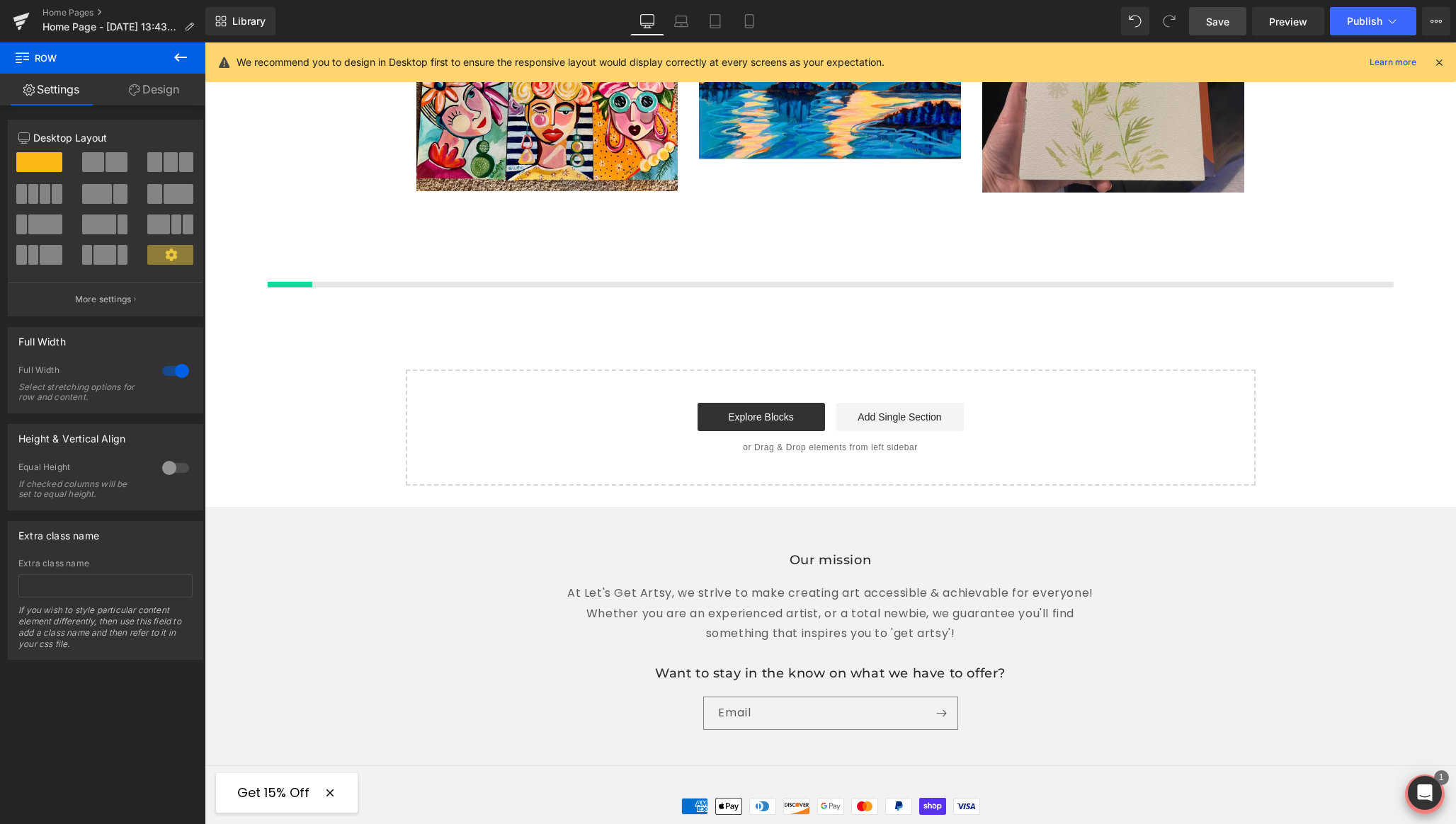
scroll to position [2682, 0]
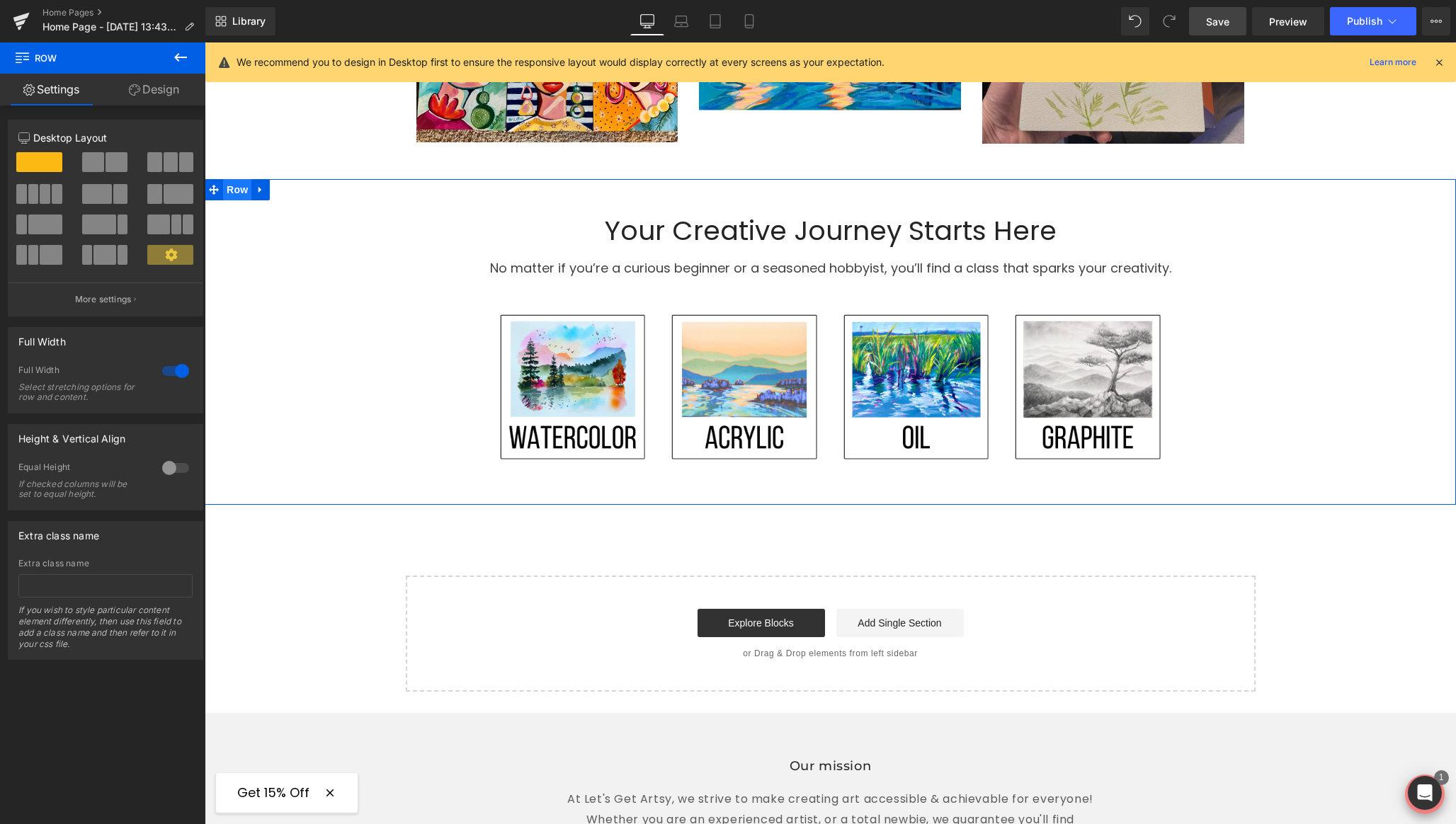
click at [234, 179] on span "Row" at bounding box center [237, 190] width 29 height 21
drag, startPoint x: 156, startPoint y: 96, endPoint x: 175, endPoint y: 102, distance: 19.9
click at [156, 96] on link "Design" at bounding box center [154, 89] width 103 height 32
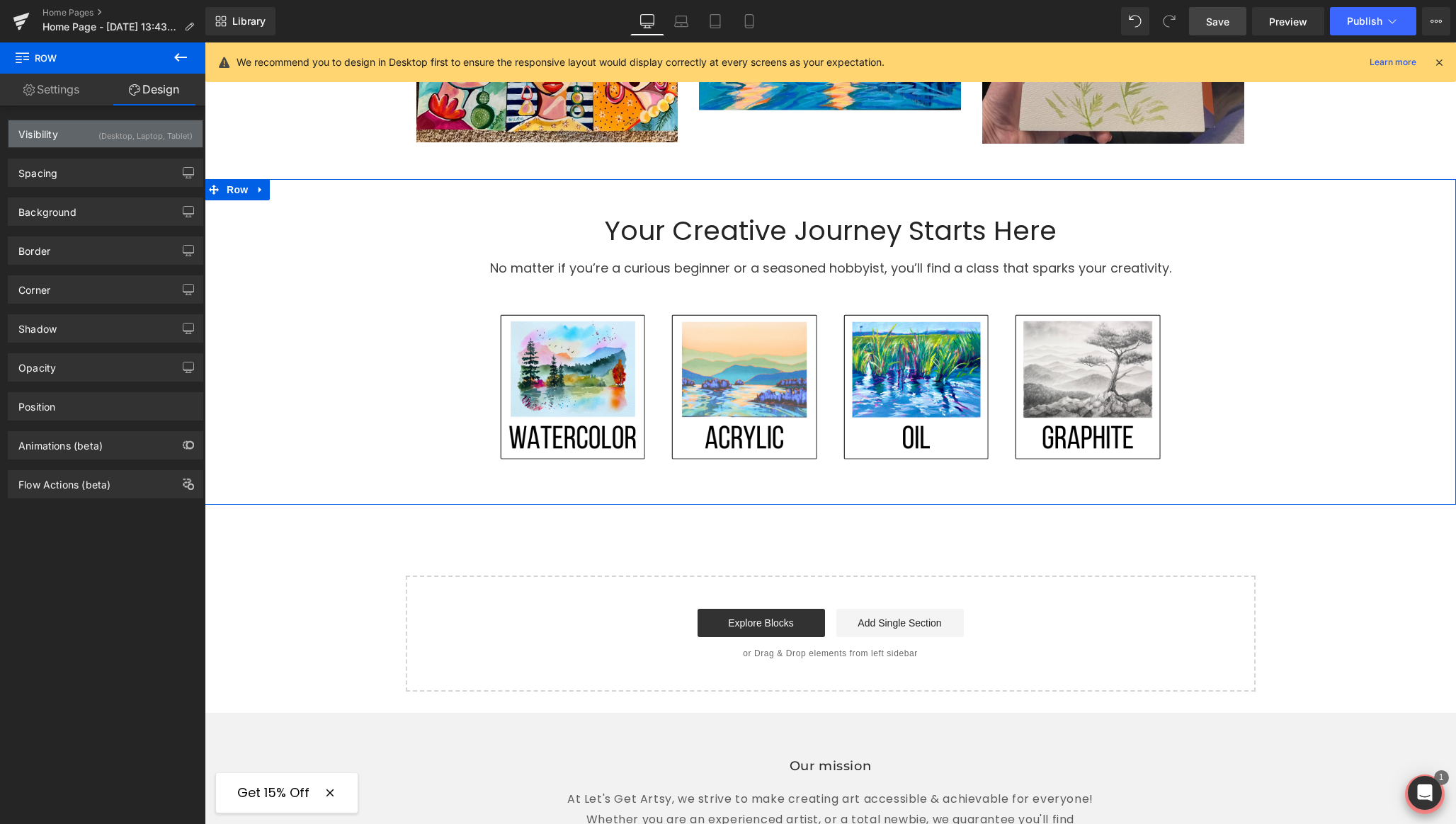
click at [179, 134] on div "(Desktop, Laptop, Tablet)" at bounding box center [146, 131] width 94 height 23
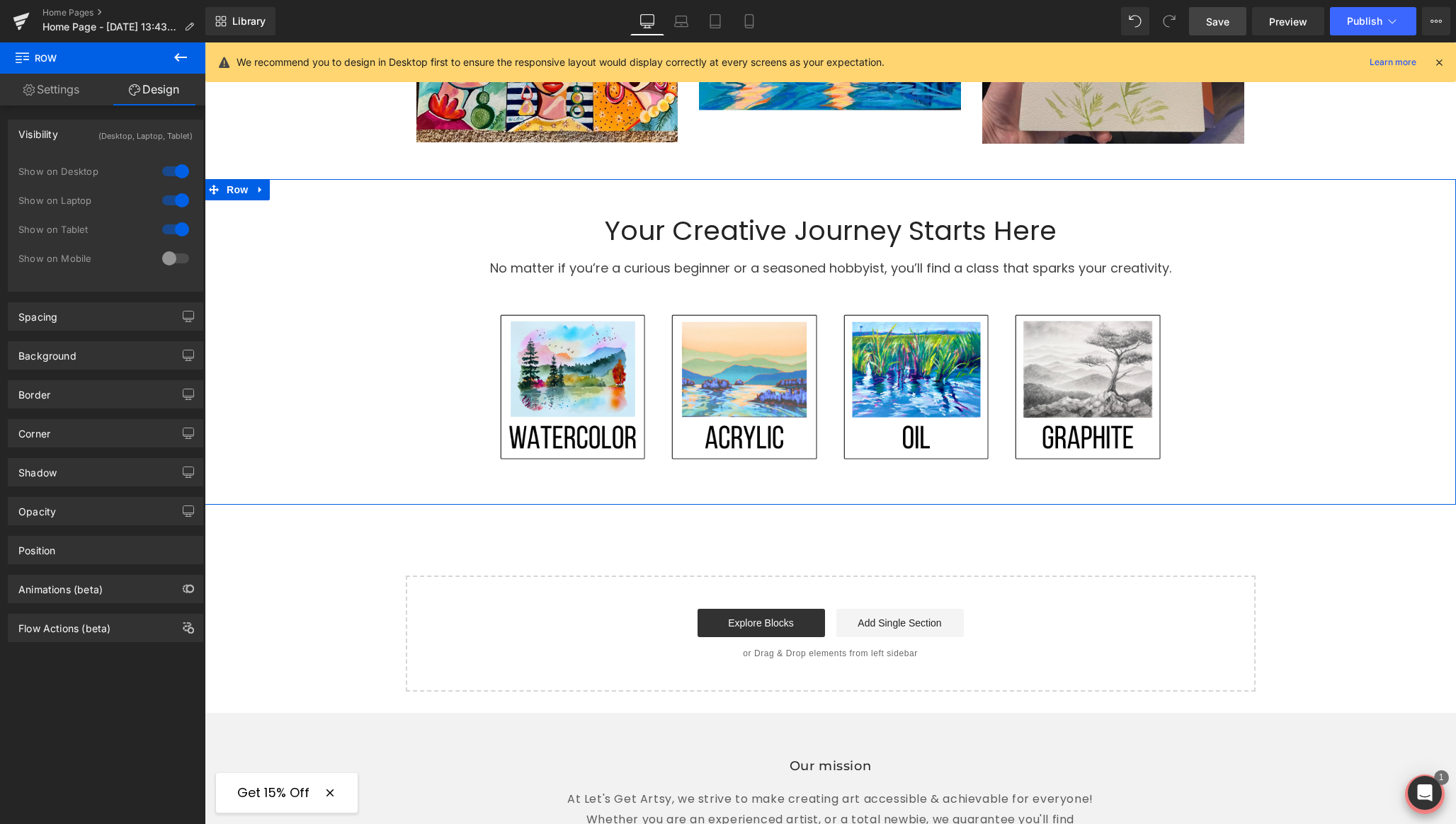
drag, startPoint x: 169, startPoint y: 256, endPoint x: 169, endPoint y: 227, distance: 29.0
click at [169, 255] on div at bounding box center [175, 258] width 34 height 23
drag, startPoint x: 169, startPoint y: 224, endPoint x: 169, endPoint y: 206, distance: 18.0
click at [169, 220] on div at bounding box center [175, 229] width 34 height 23
drag, startPoint x: 166, startPoint y: 198, endPoint x: 169, endPoint y: 182, distance: 16.3
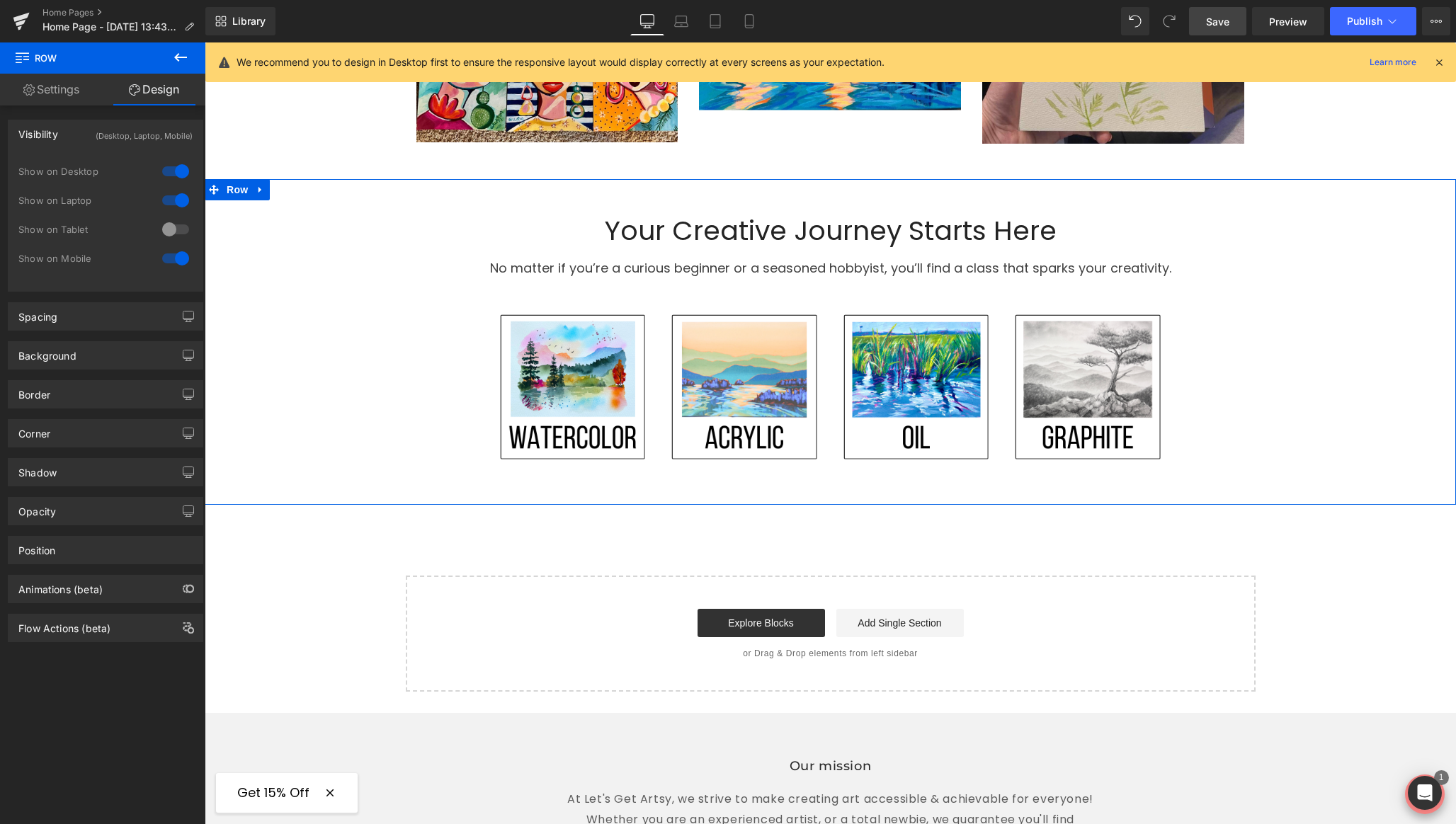
click at [168, 187] on div "1 Show on Desktop 1 Show on Laptop 0 Show on Tablet 1 Show on Mobile" at bounding box center [106, 219] width 175 height 123
click at [169, 166] on div at bounding box center [175, 172] width 34 height 23
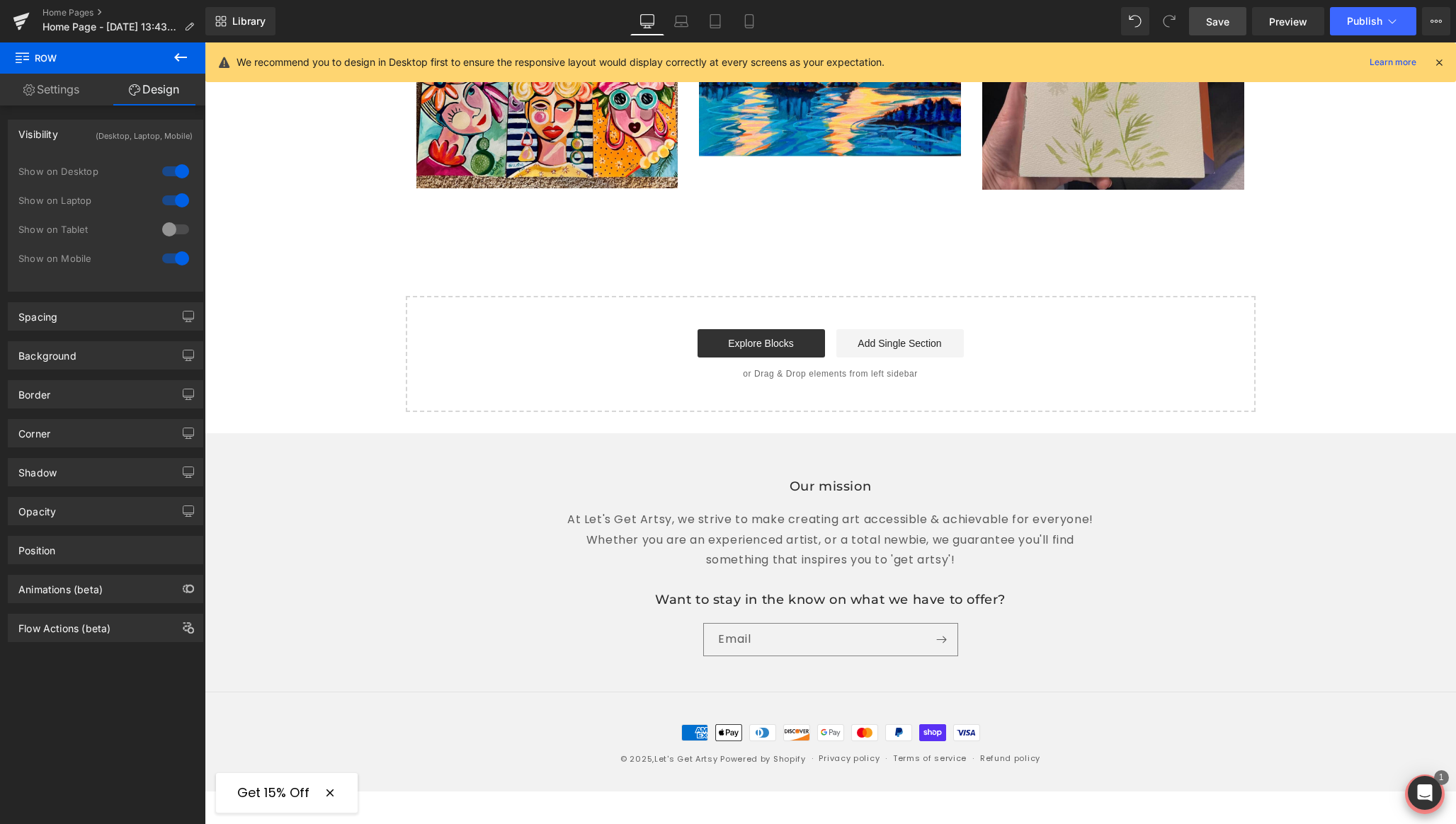
scroll to position [2612, 0]
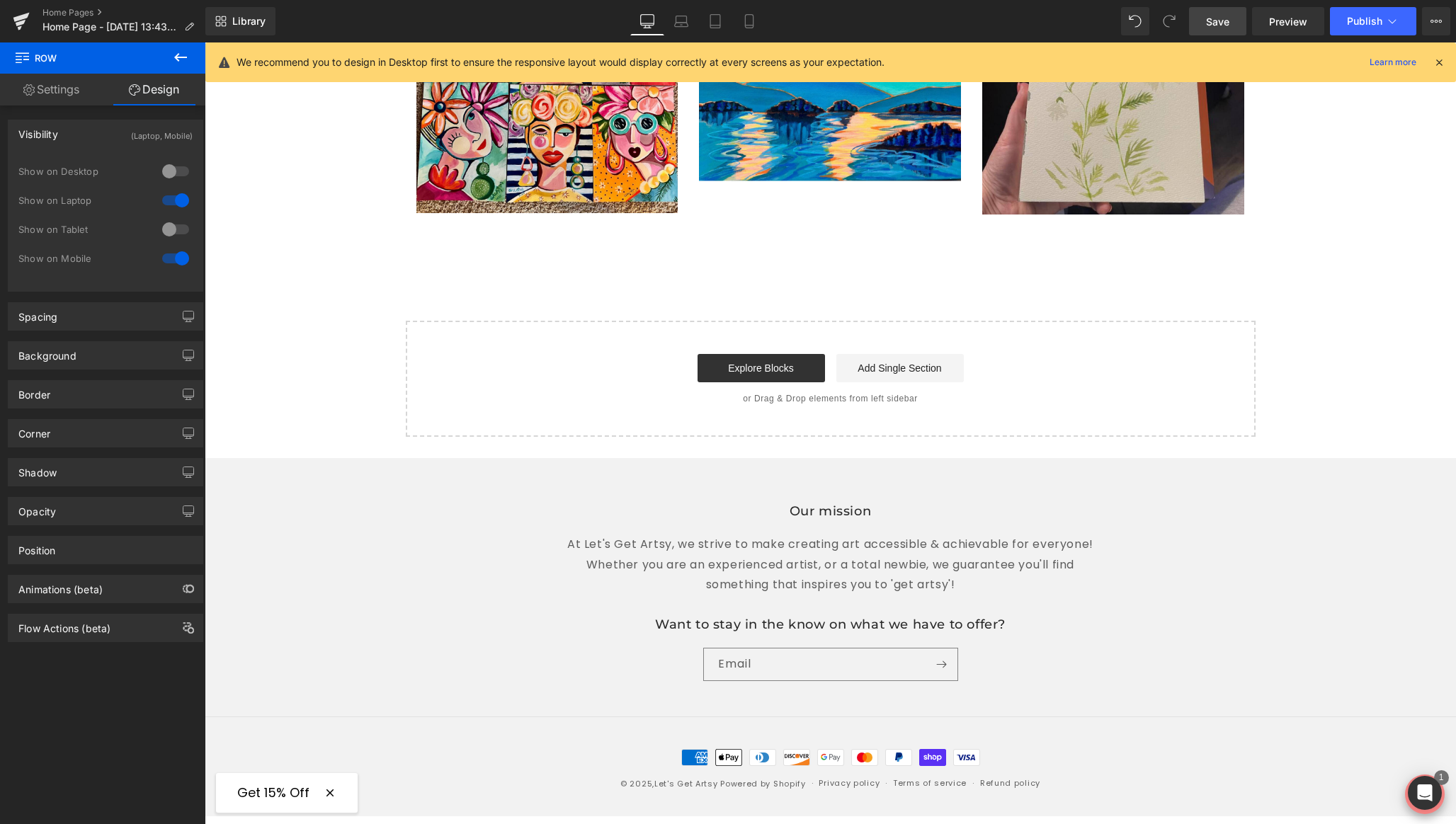
drag, startPoint x: 169, startPoint y: 199, endPoint x: 110, endPoint y: 41, distance: 168.7
click at [169, 199] on div at bounding box center [175, 200] width 34 height 23
click at [752, 24] on icon at bounding box center [749, 21] width 14 height 14
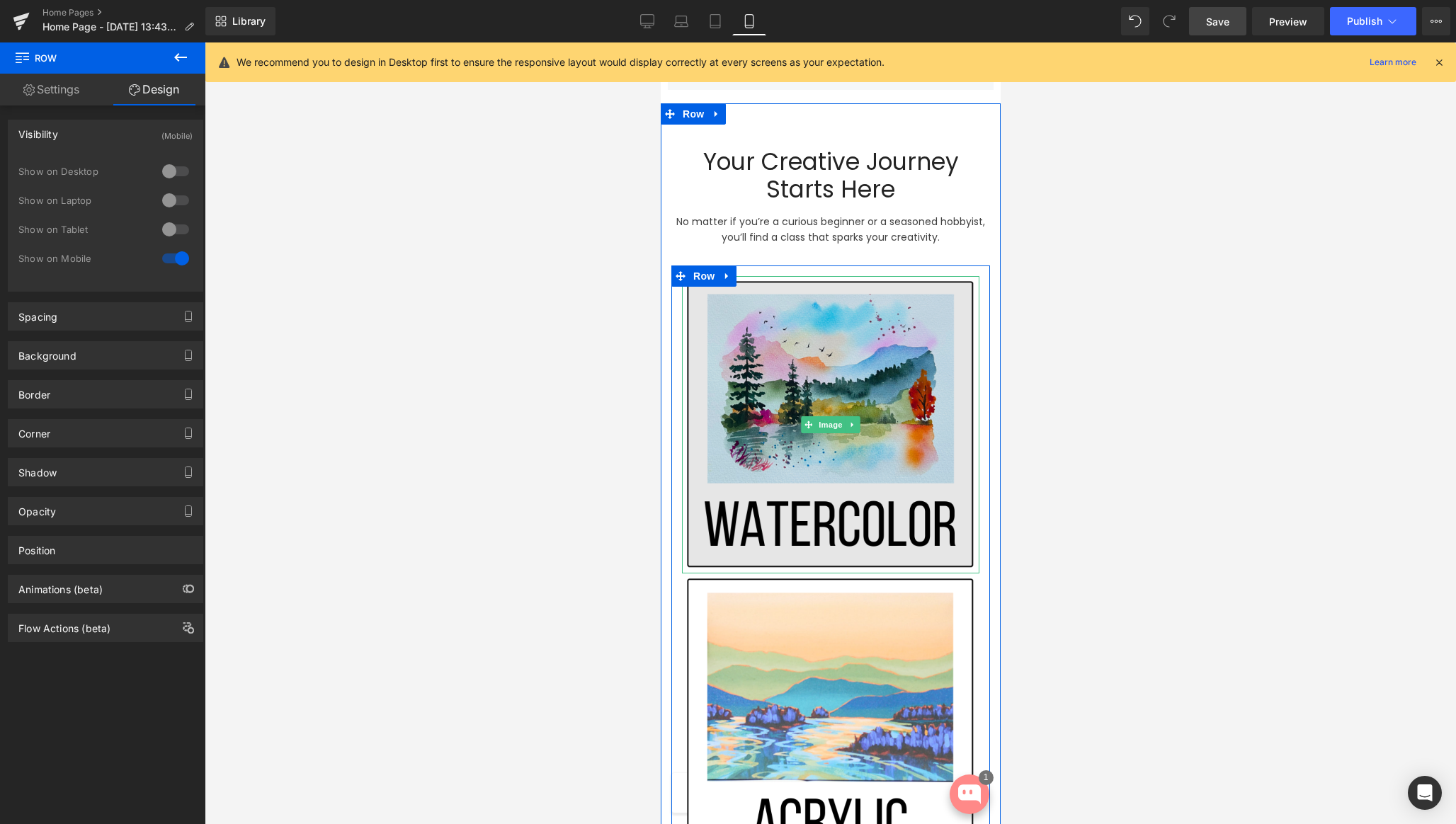
scroll to position [1000, 0]
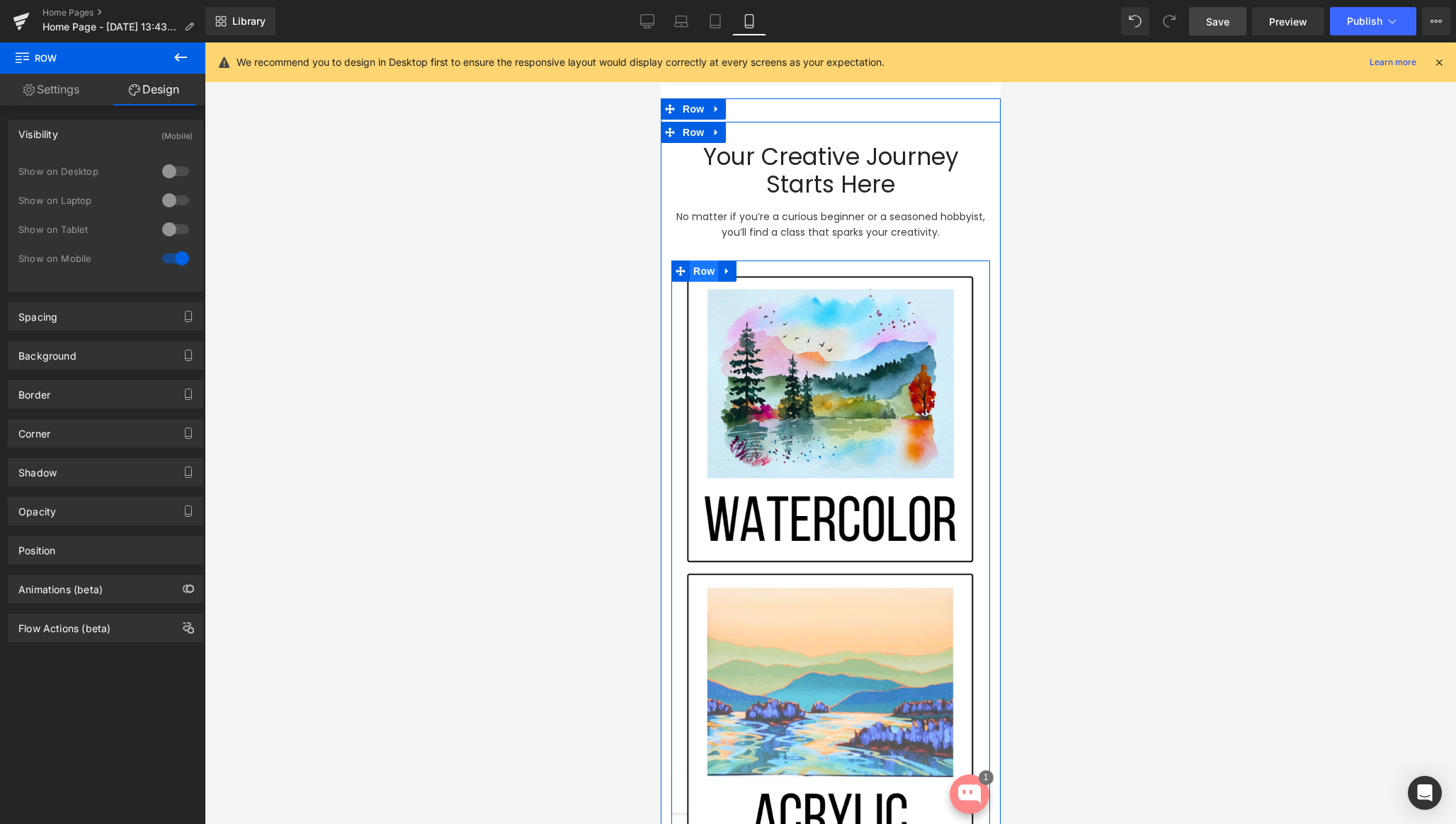
click at [698, 274] on span "Row" at bounding box center [704, 271] width 29 height 21
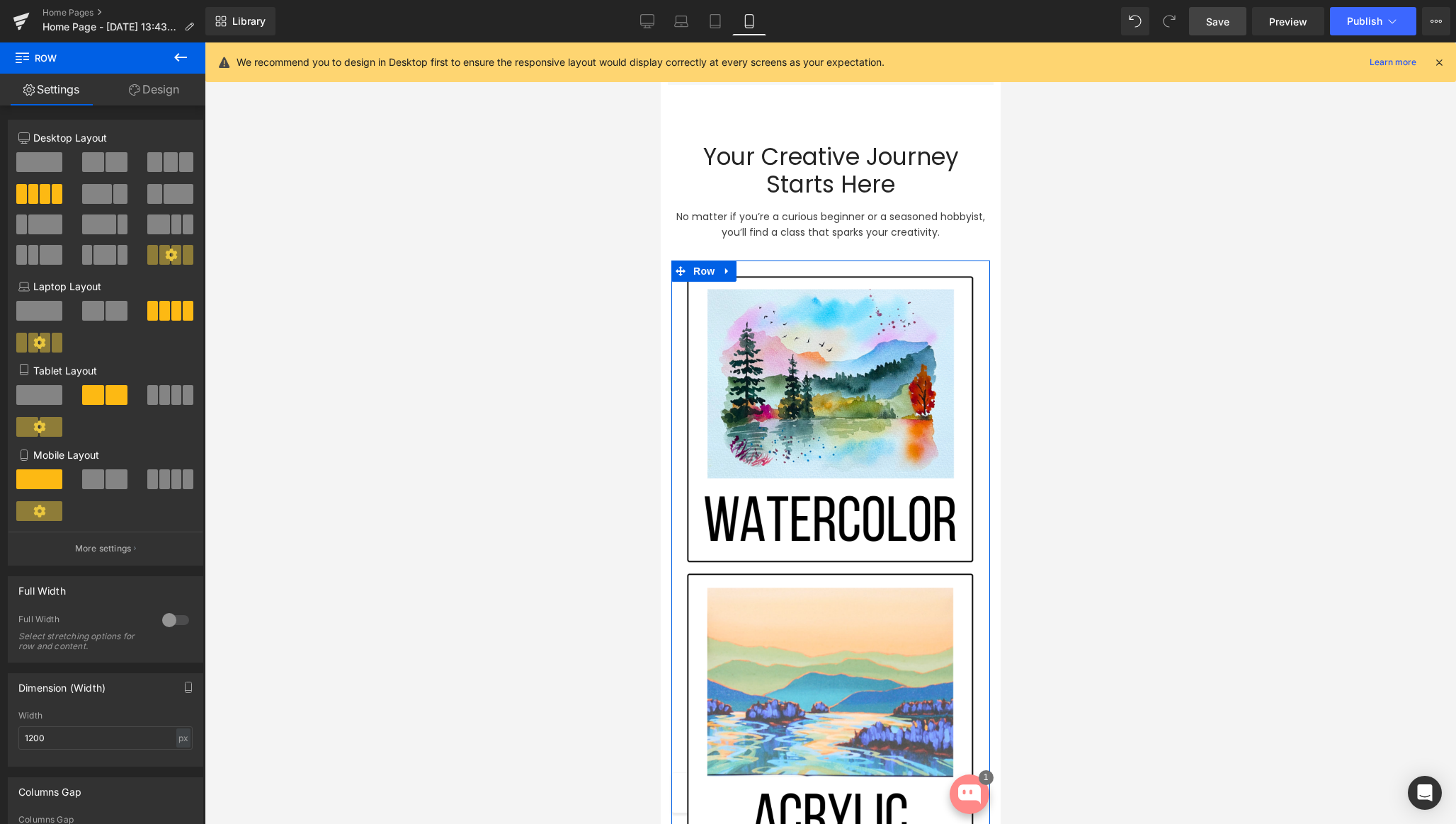
click at [91, 163] on span at bounding box center [93, 162] width 22 height 20
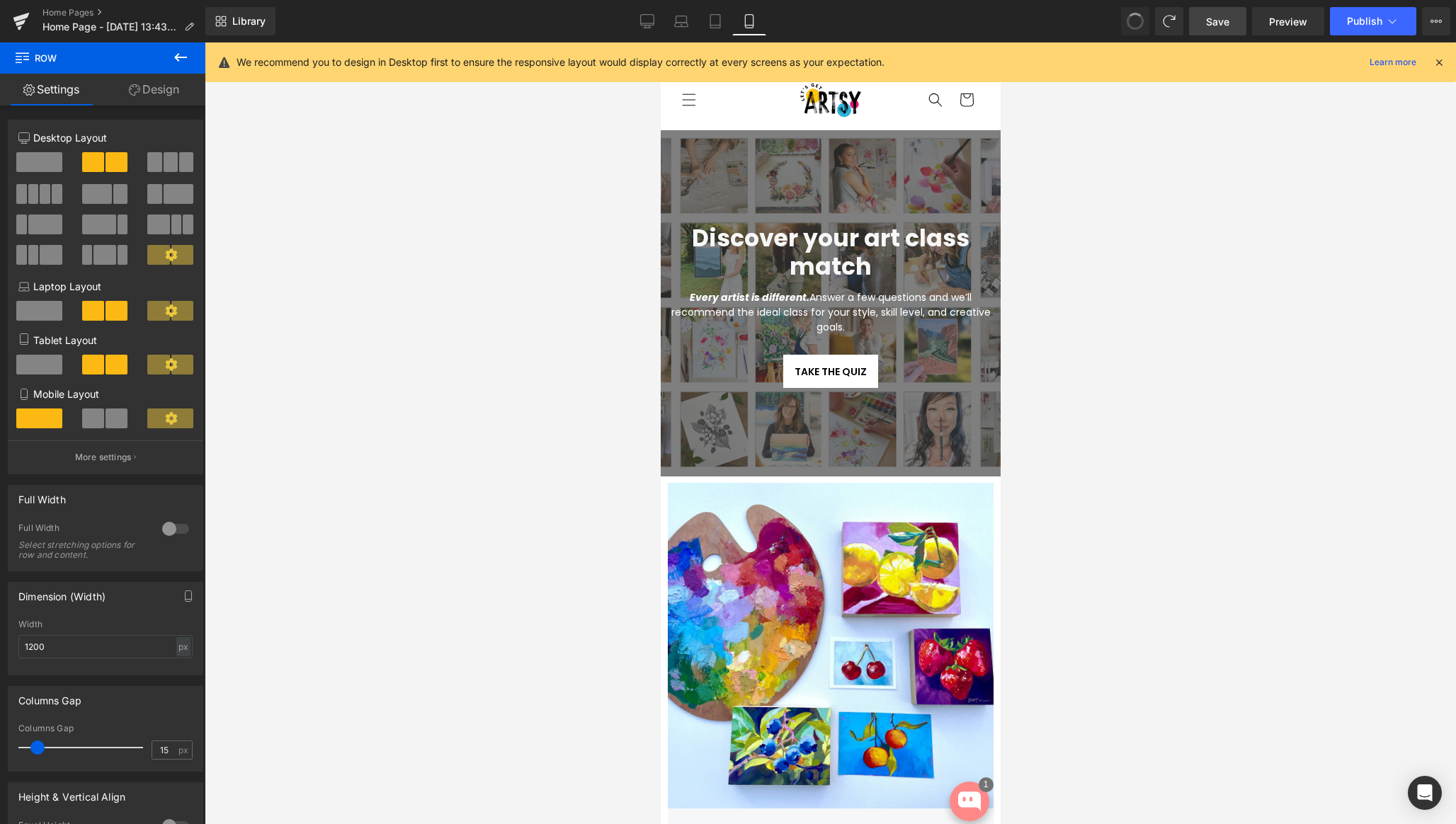
scroll to position [954, 0]
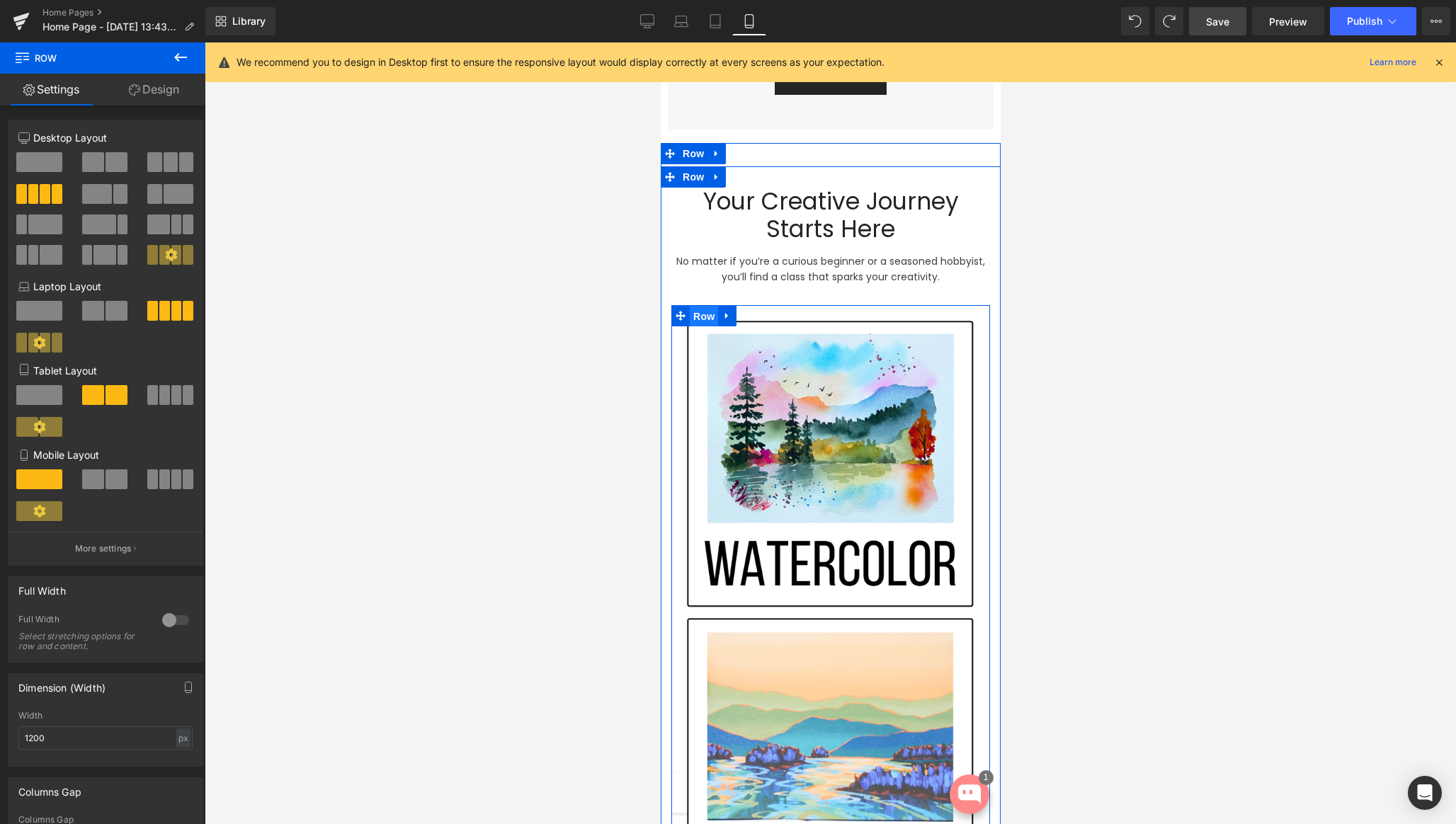
click at [699, 314] on span "Row" at bounding box center [704, 317] width 29 height 21
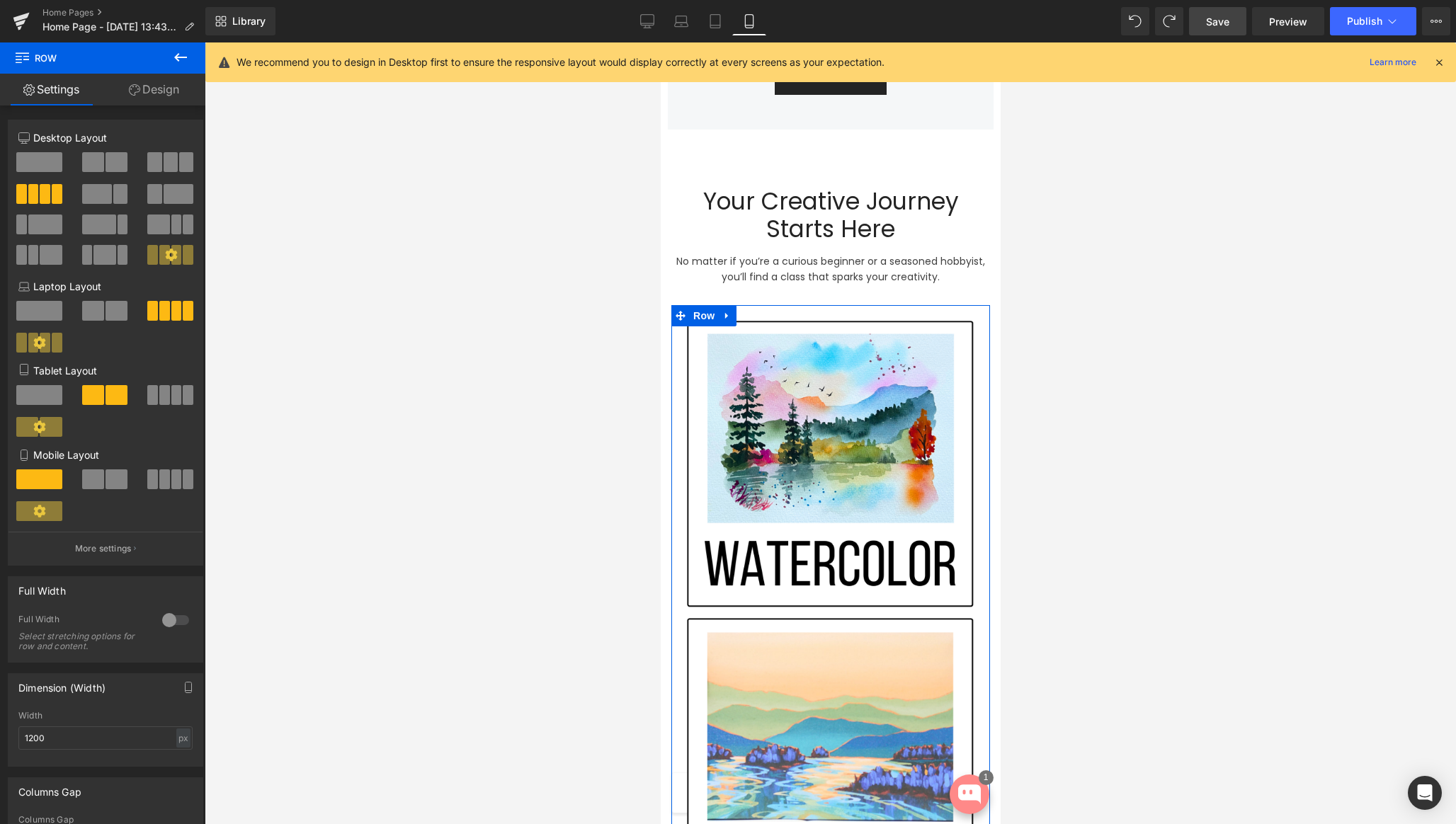
click at [93, 479] on span at bounding box center [93, 479] width 22 height 20
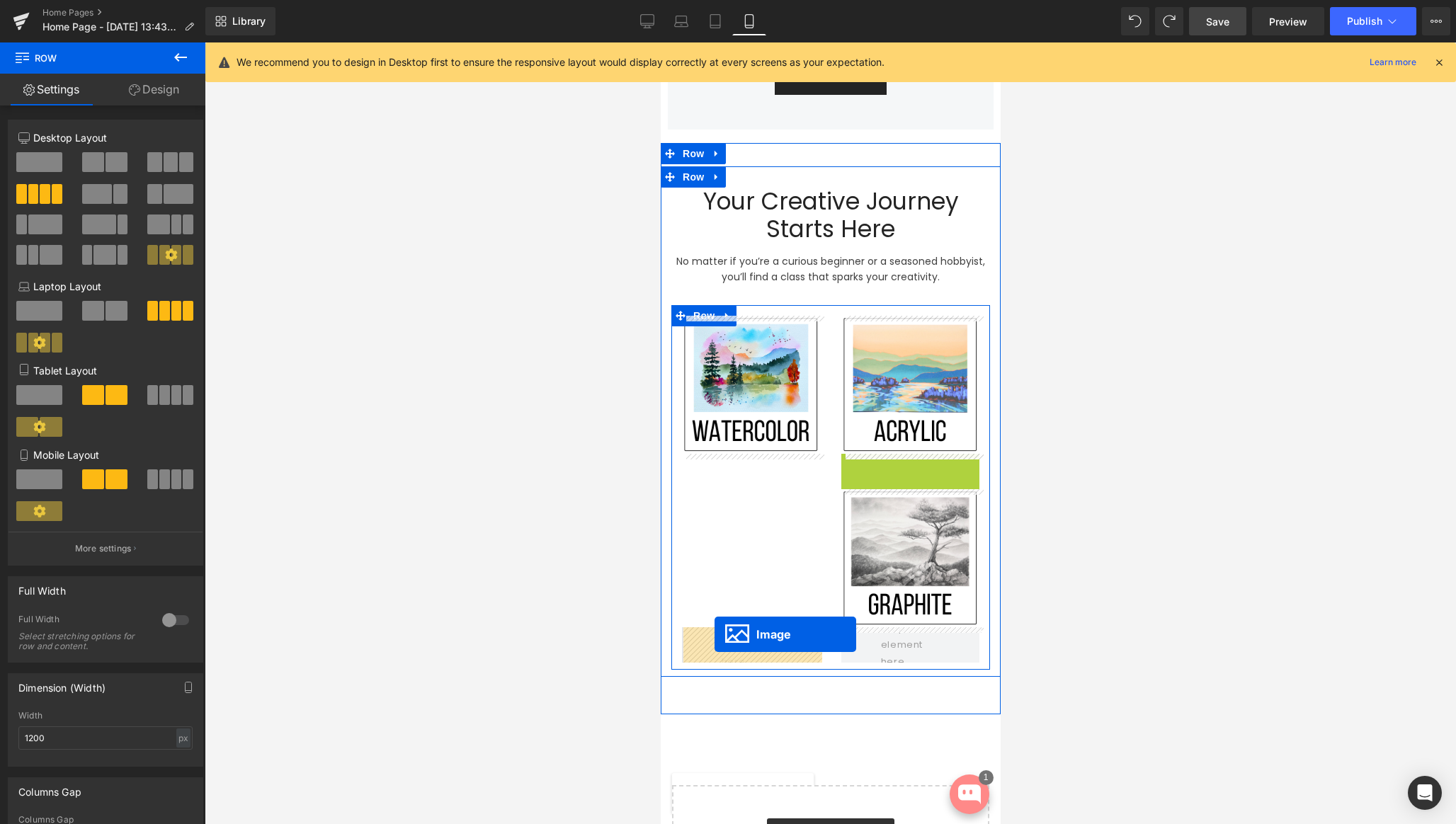
drag, startPoint x: 885, startPoint y: 521, endPoint x: 714, endPoint y: 634, distance: 205.0
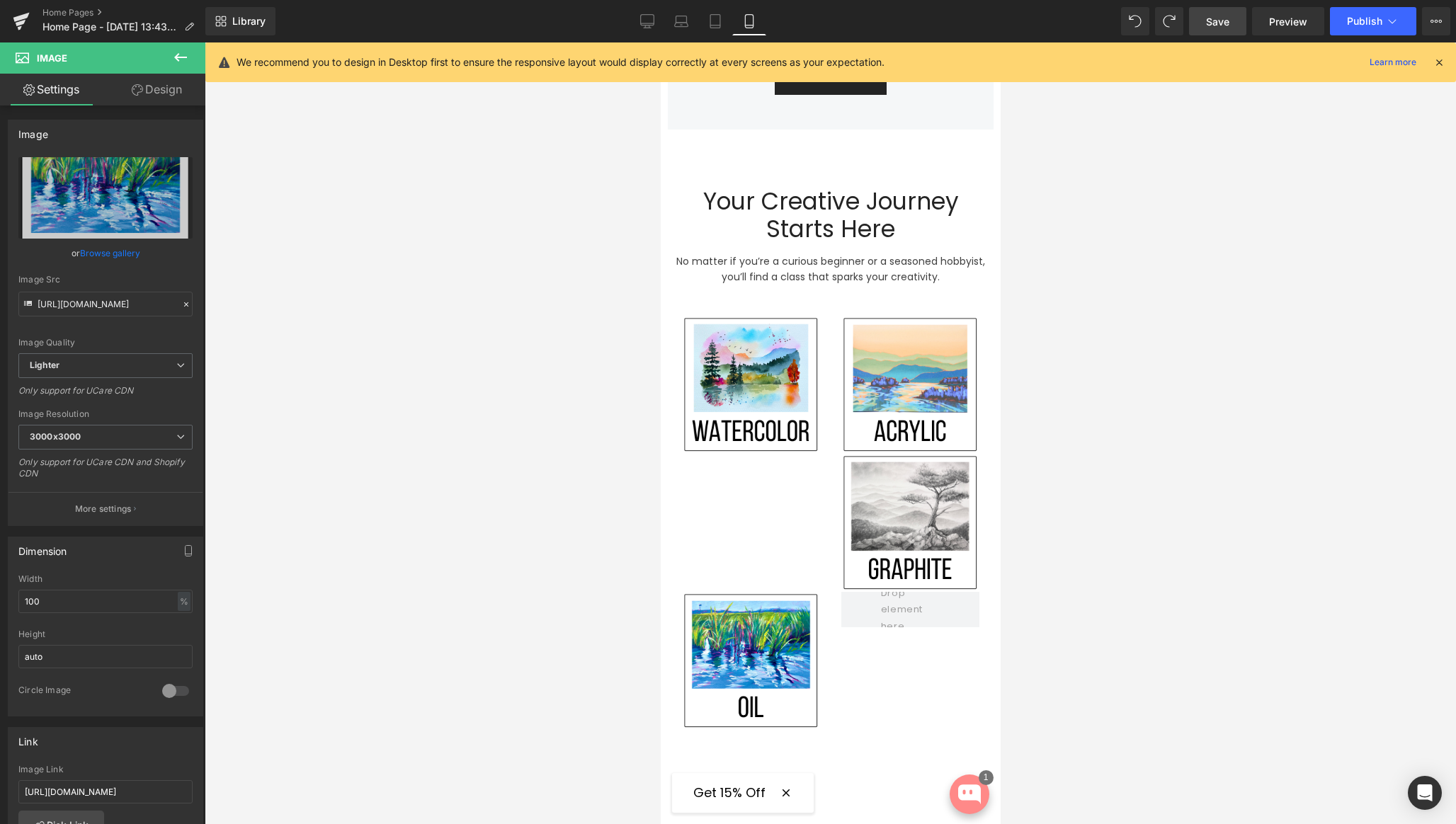
click at [181, 59] on icon at bounding box center [180, 58] width 17 height 17
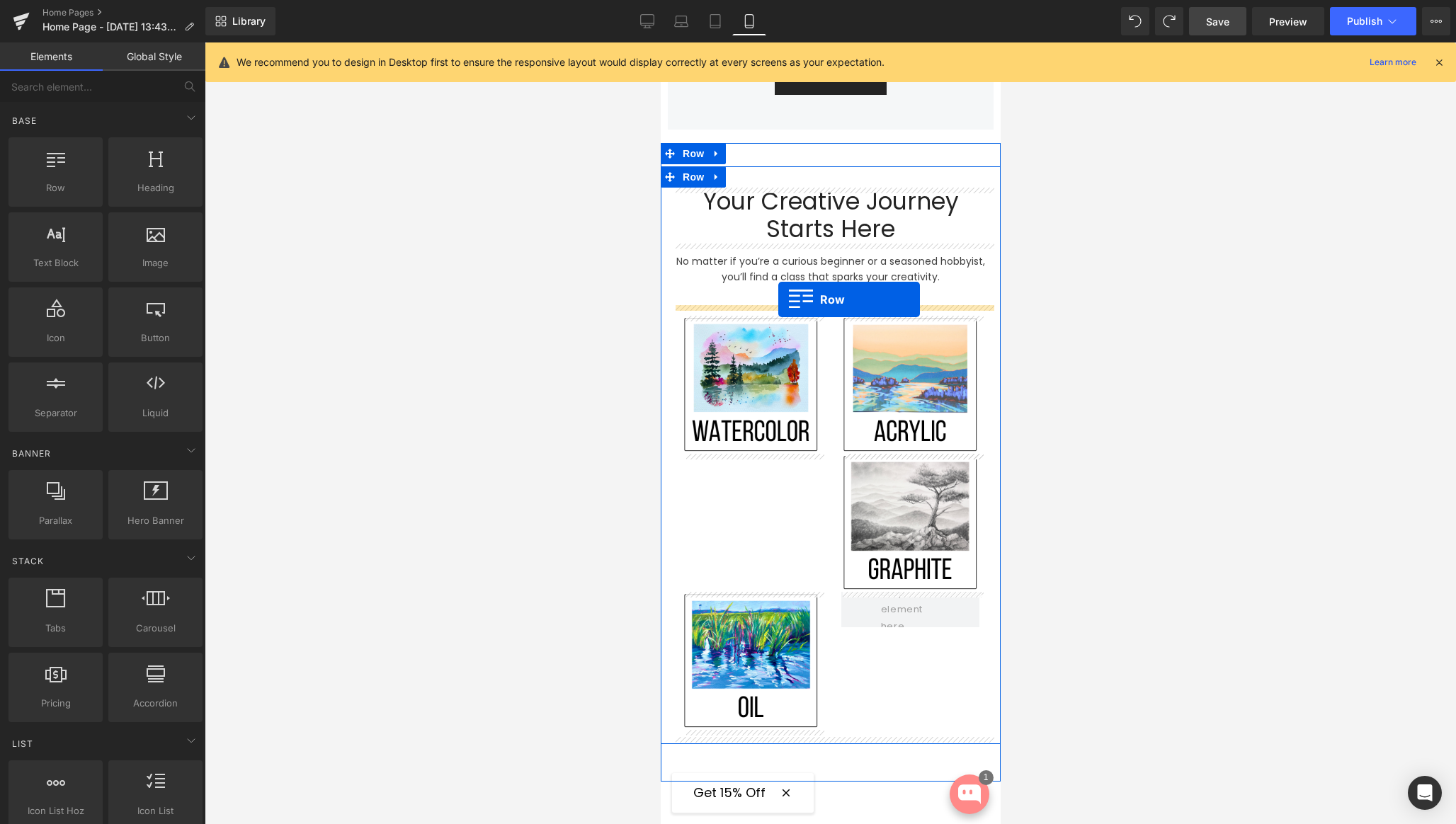
drag, startPoint x: 1303, startPoint y: 441, endPoint x: 777, endPoint y: 299, distance: 544.8
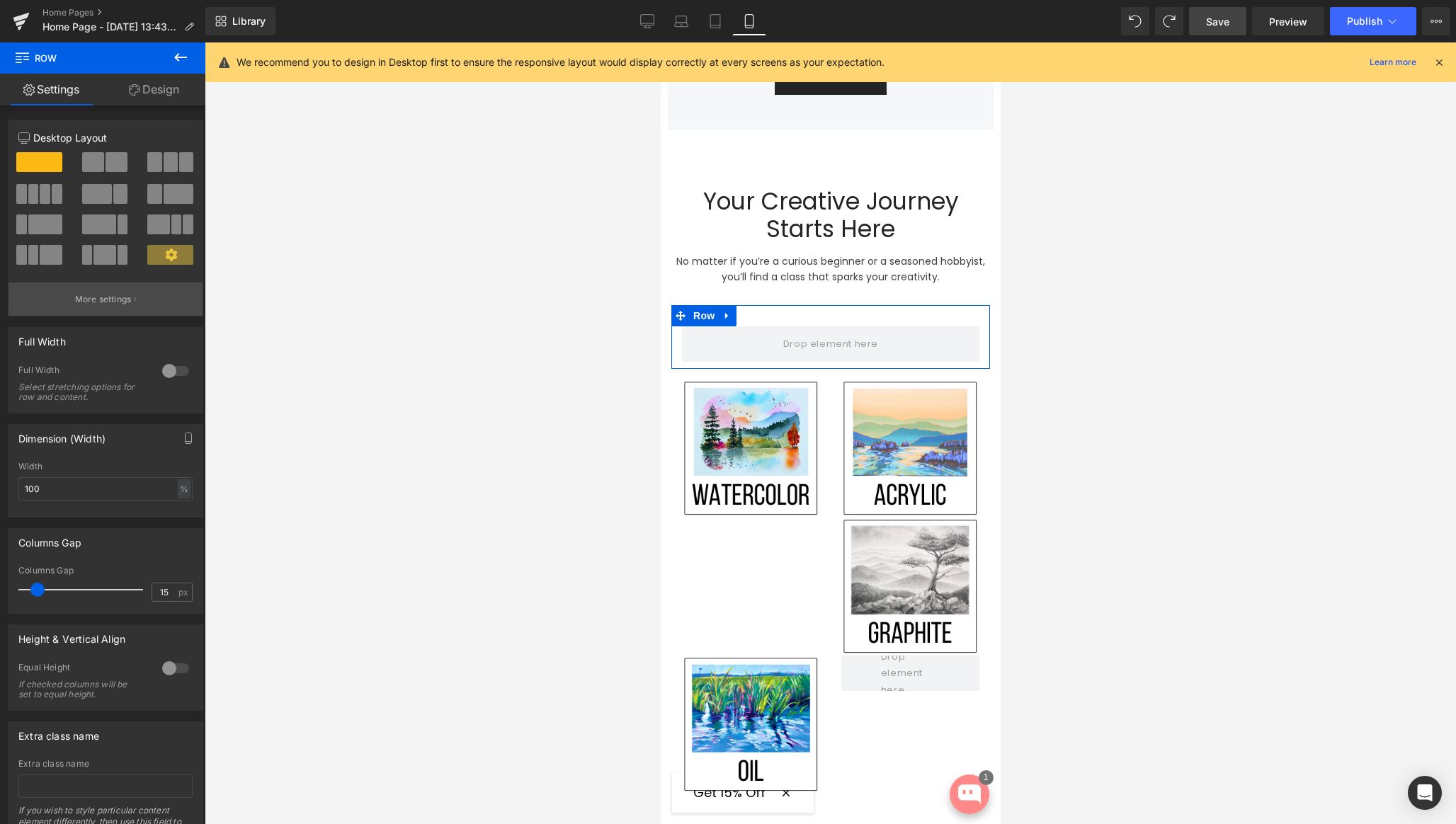
click at [93, 303] on p "More settings" at bounding box center [103, 298] width 57 height 12
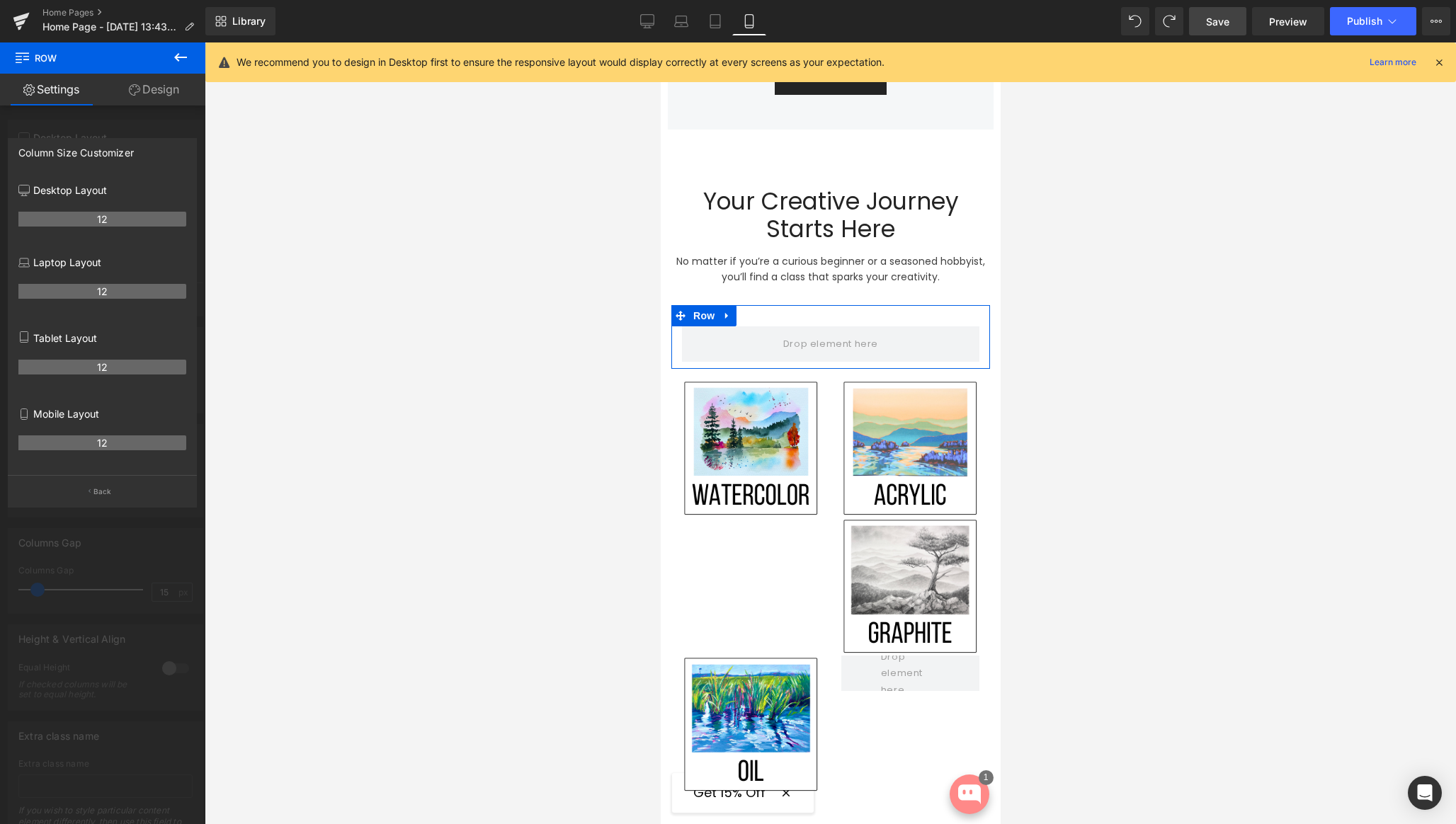
drag, startPoint x: 163, startPoint y: 445, endPoint x: 109, endPoint y: 447, distance: 54.0
click at [114, 447] on th "12" at bounding box center [102, 442] width 168 height 14
drag, startPoint x: 109, startPoint y: 446, endPoint x: 87, endPoint y: 446, distance: 22.0
click at [87, 446] on th "12" at bounding box center [102, 442] width 168 height 14
drag, startPoint x: 109, startPoint y: 444, endPoint x: 91, endPoint y: 442, distance: 18.1
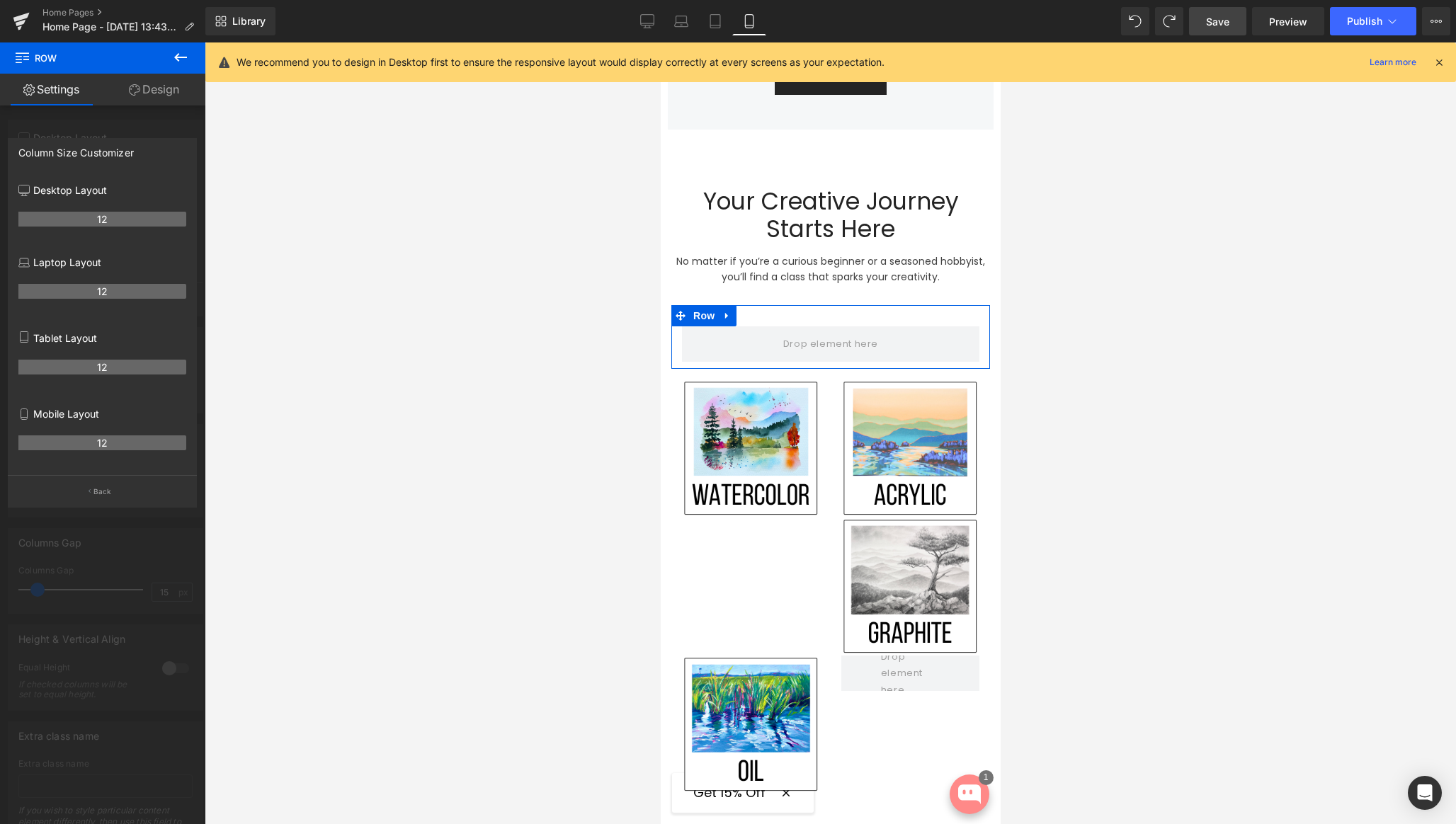
click at [91, 442] on th "12" at bounding box center [102, 442] width 168 height 14
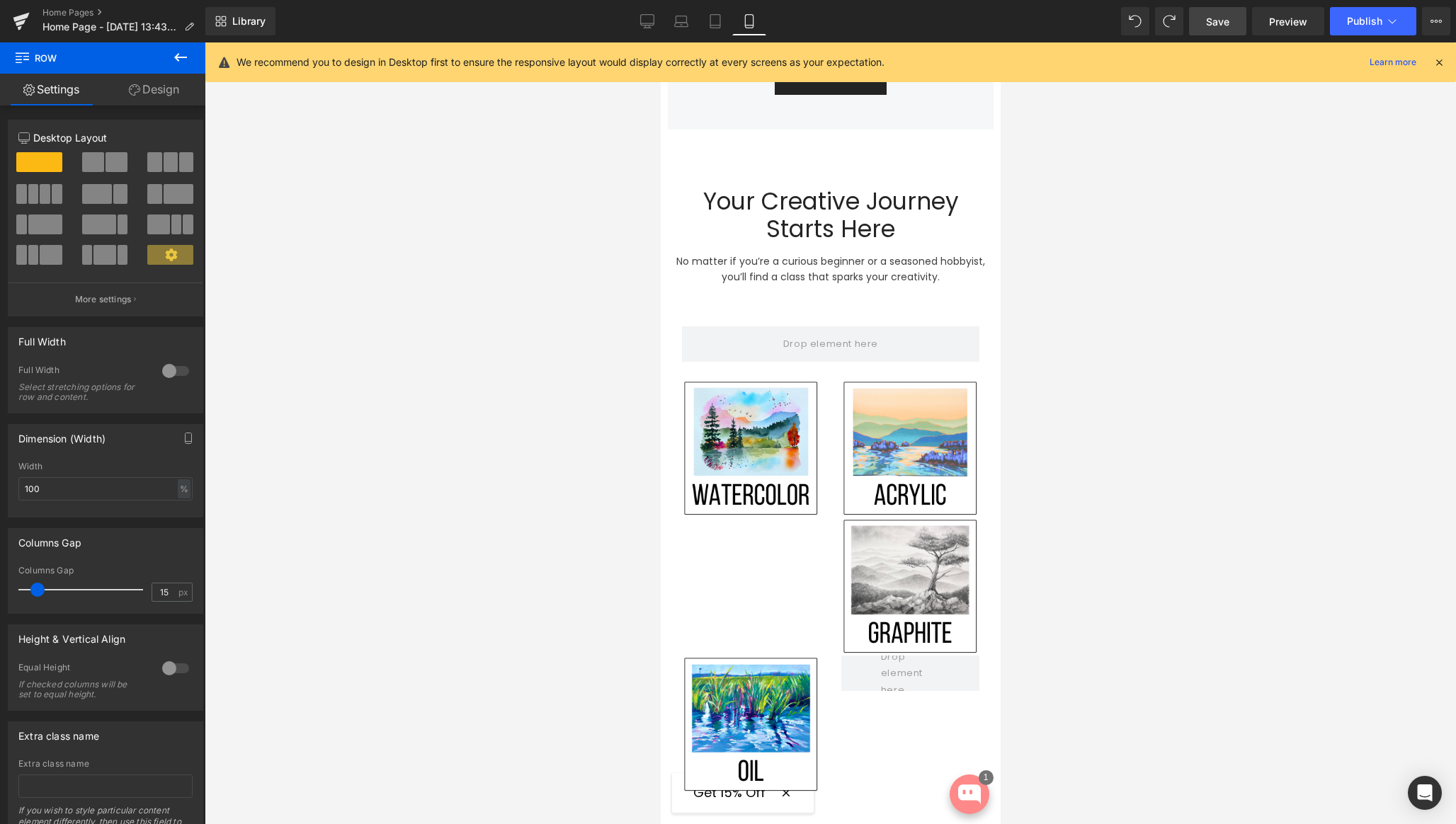
click at [800, 336] on body "Skip to content 1 Your cart is empty Continue shopping Best Sellers Best Seller…" at bounding box center [830, 299] width 340 height 2423
click at [108, 165] on span at bounding box center [116, 162] width 22 height 20
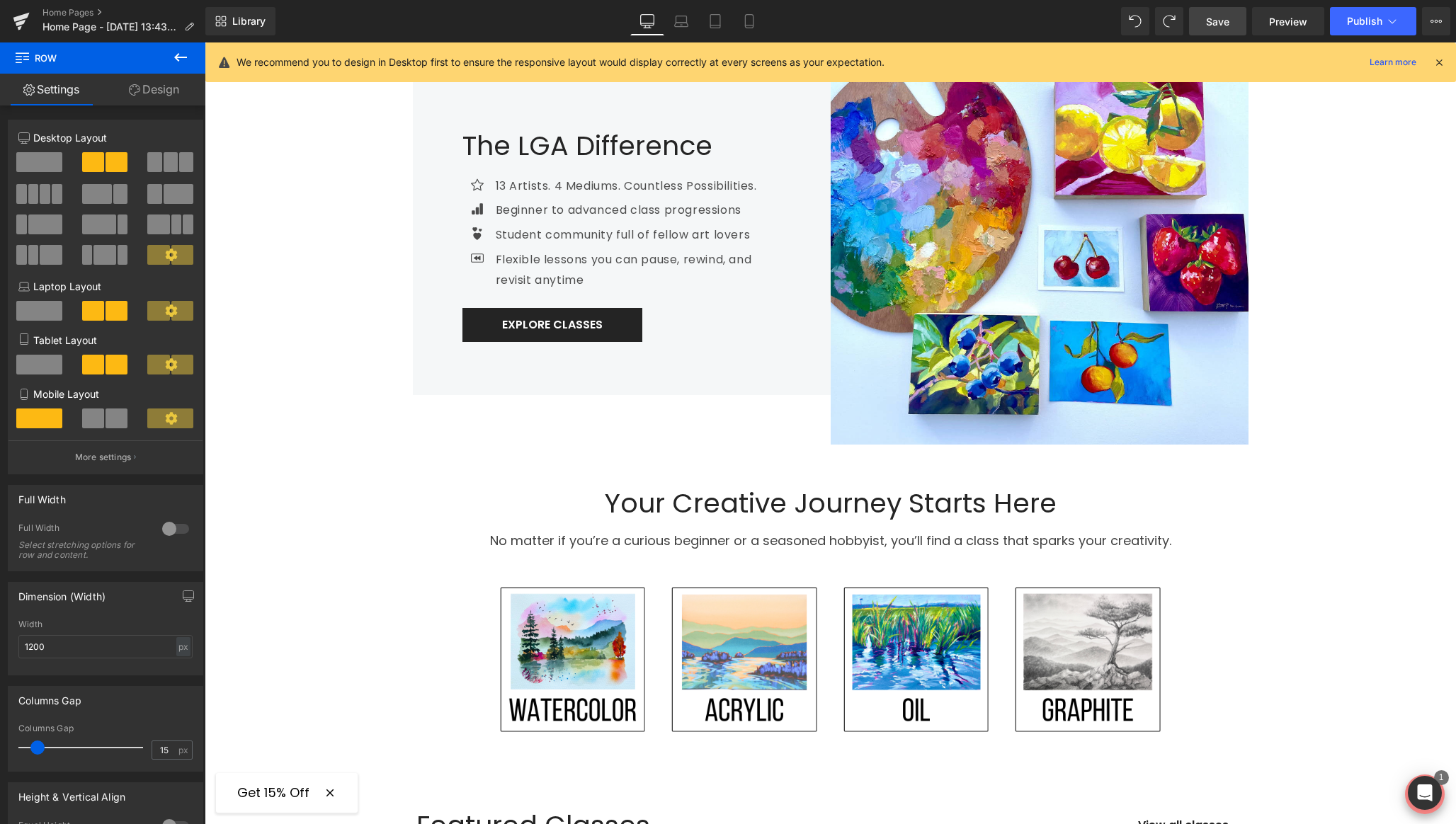
scroll to position [511, 0]
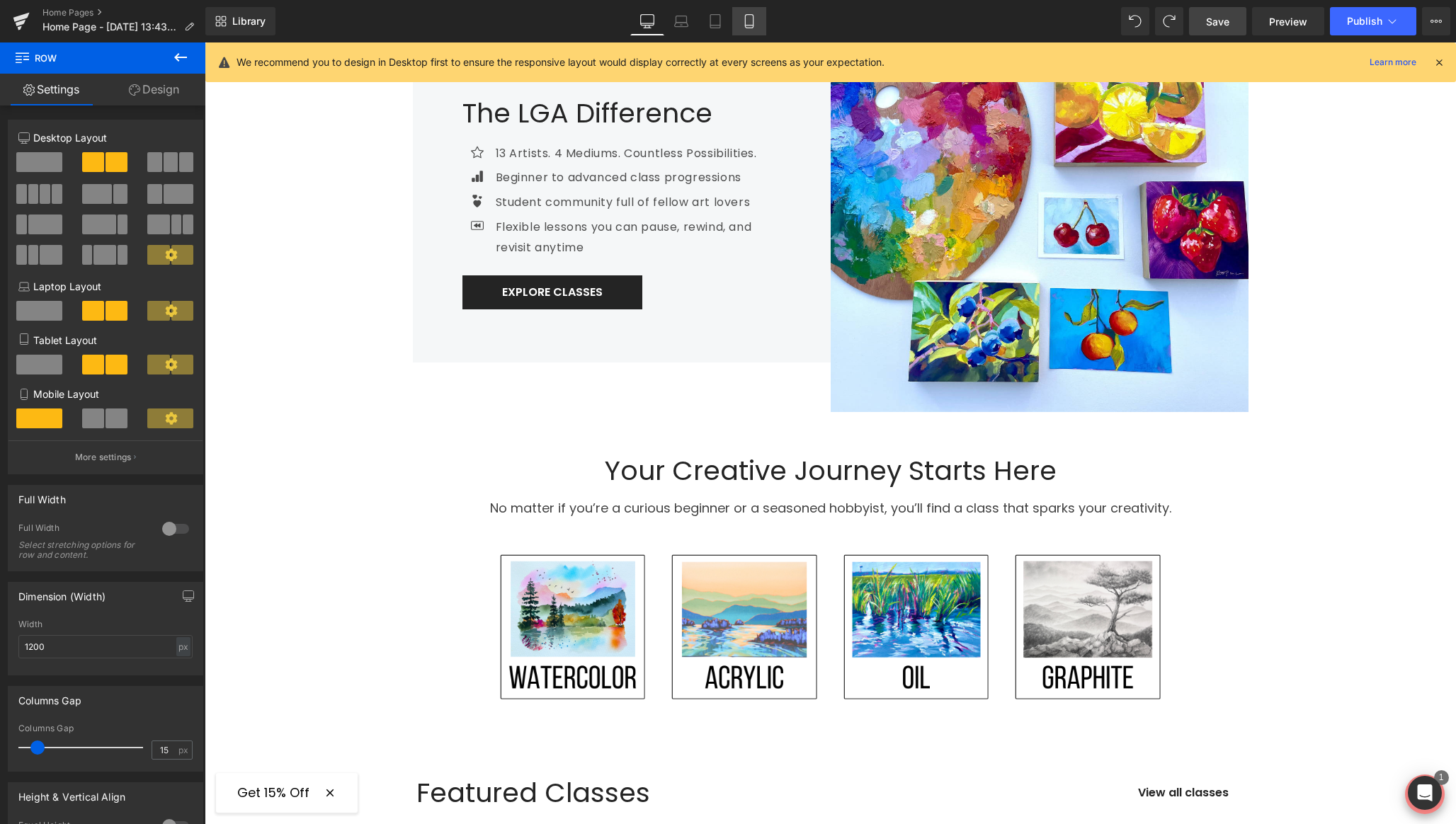
click at [752, 19] on icon at bounding box center [749, 21] width 14 height 14
type input "100"
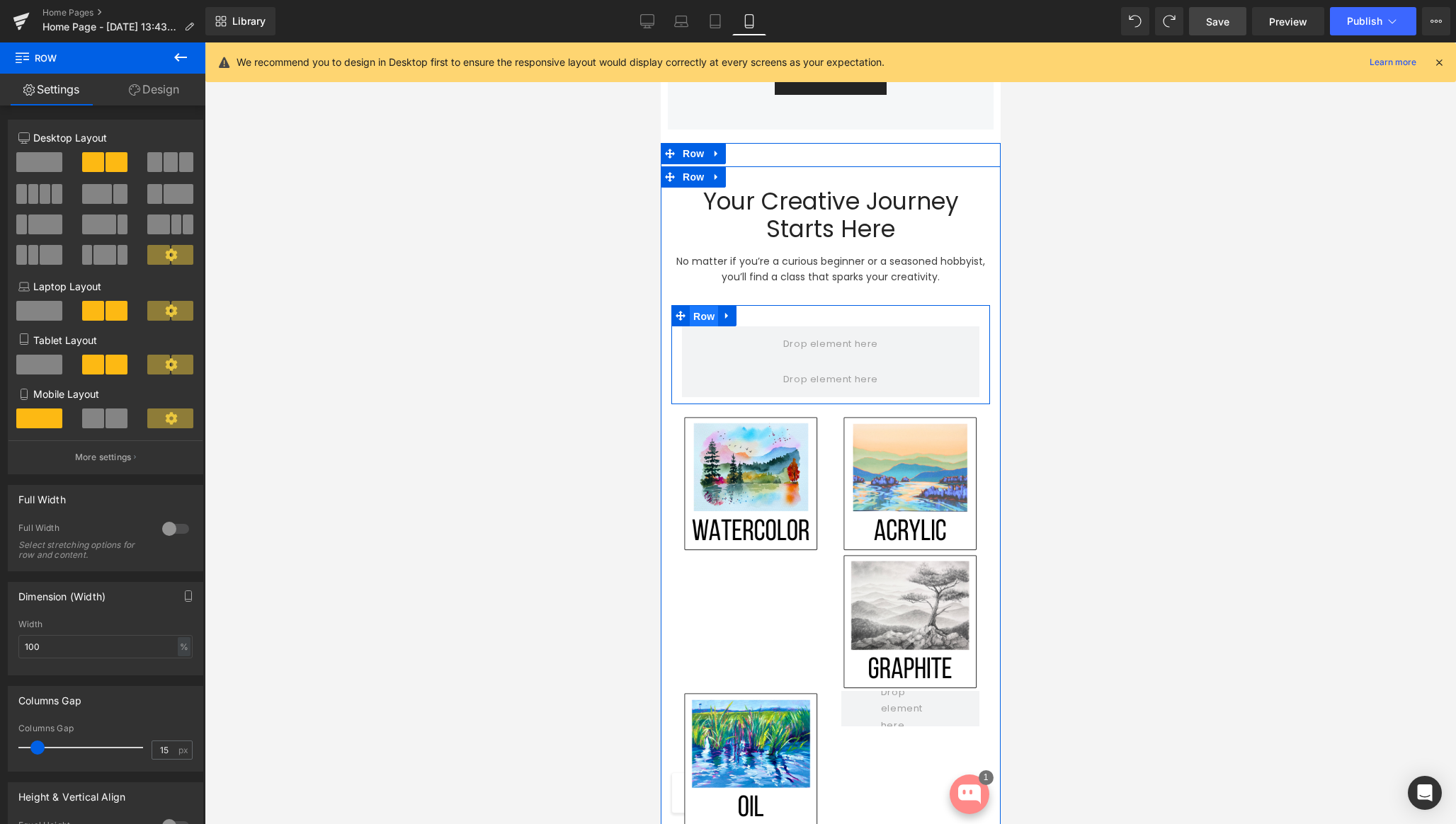
click at [709, 319] on span "Row" at bounding box center [704, 317] width 29 height 21
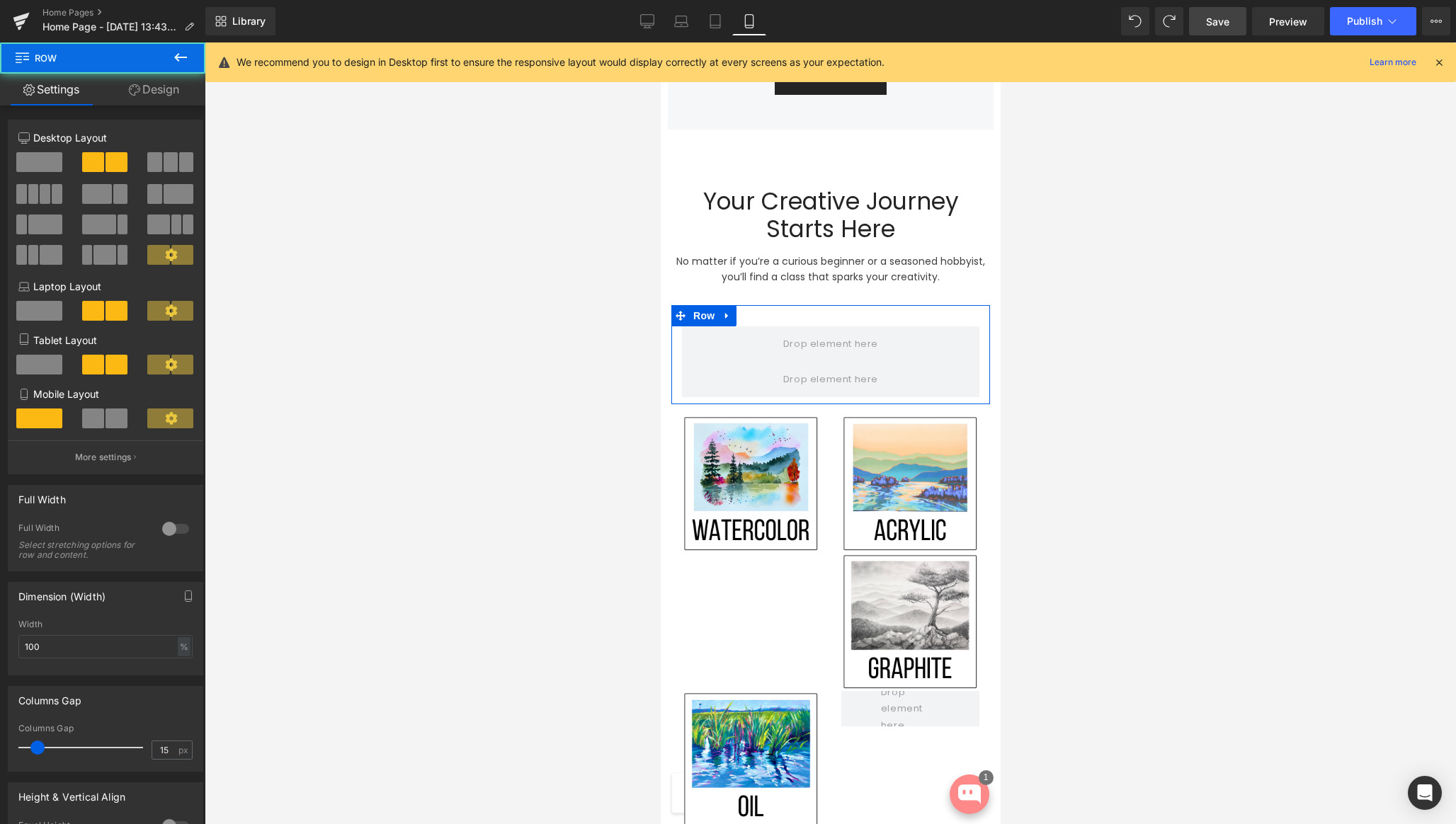
click at [85, 425] on span at bounding box center [93, 418] width 22 height 20
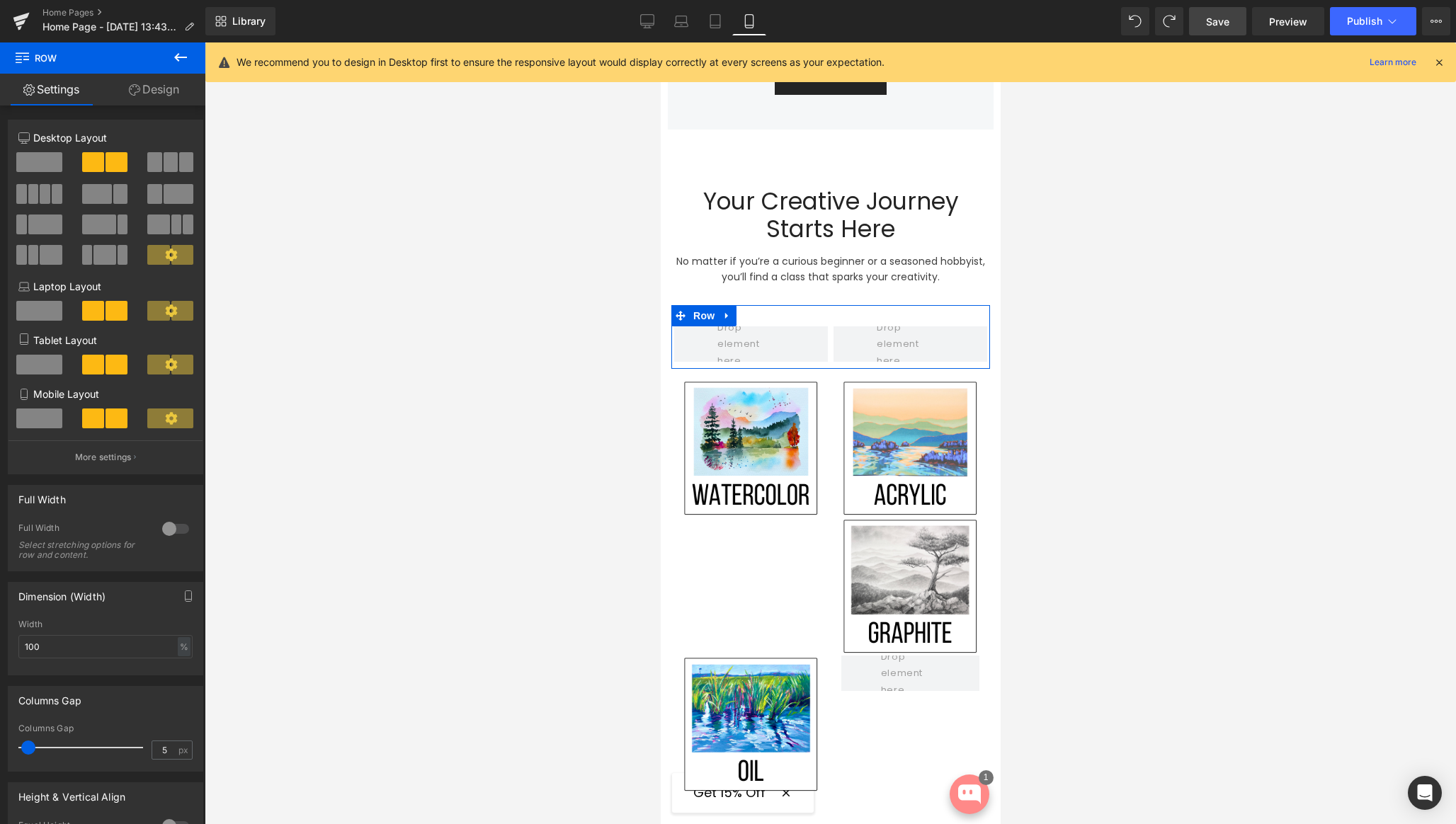
drag, startPoint x: 35, startPoint y: 749, endPoint x: 291, endPoint y: 659, distance: 271.4
click at [29, 749] on span at bounding box center [28, 747] width 14 height 14
type input "7"
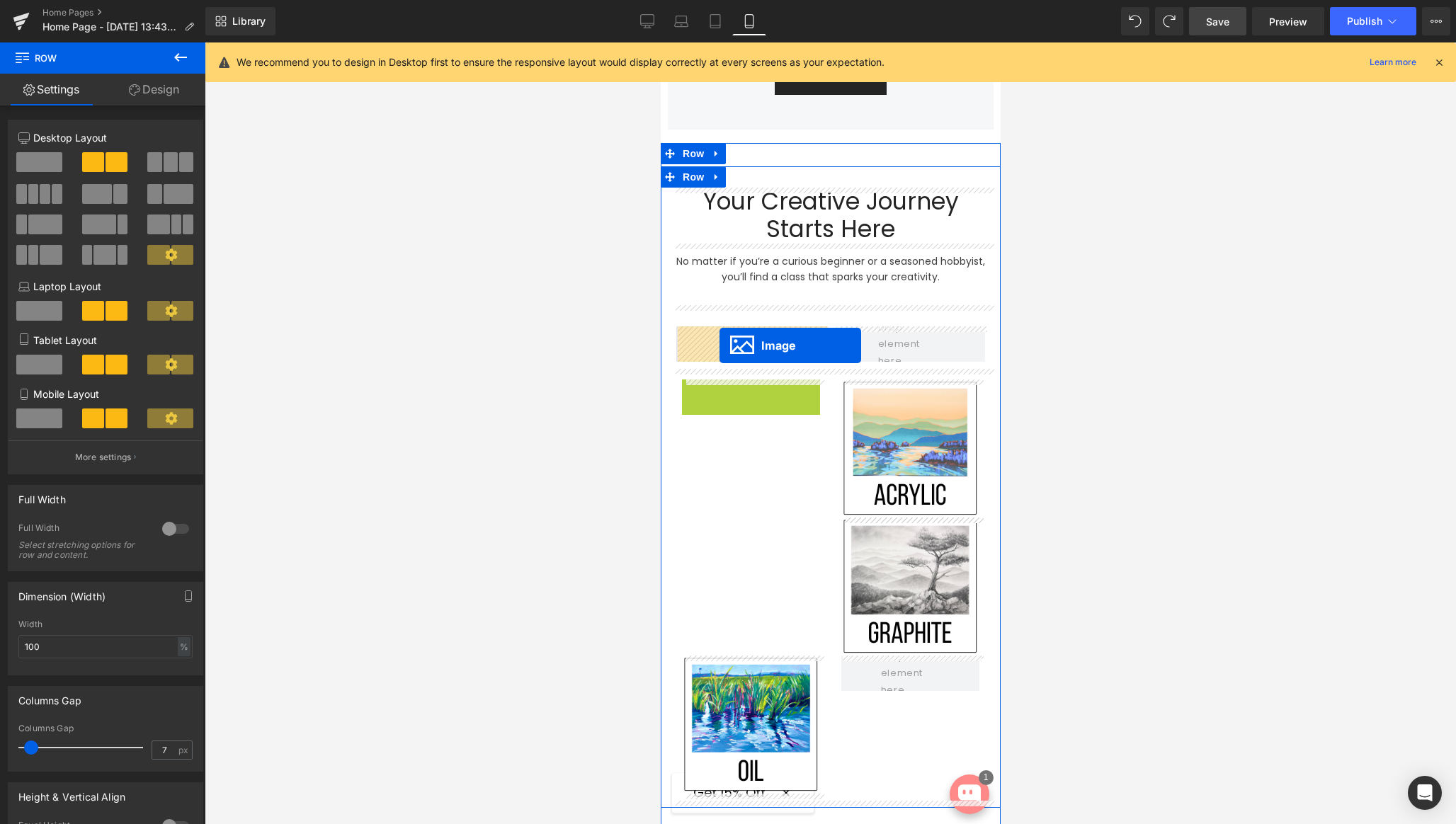
drag, startPoint x: 730, startPoint y: 416, endPoint x: 718, endPoint y: 345, distance: 72.0
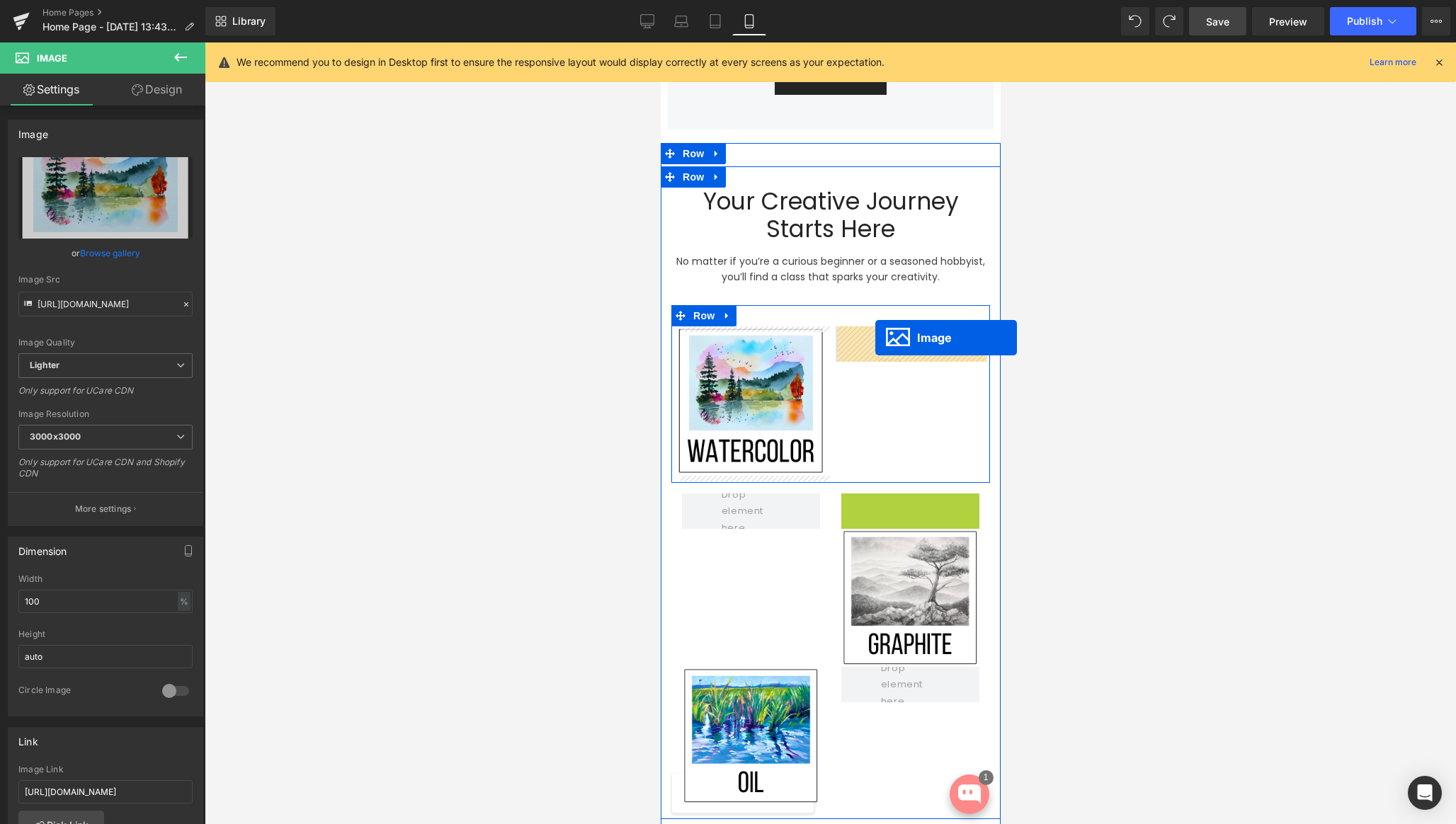
drag, startPoint x: 884, startPoint y: 557, endPoint x: 874, endPoint y: 338, distance: 219.2
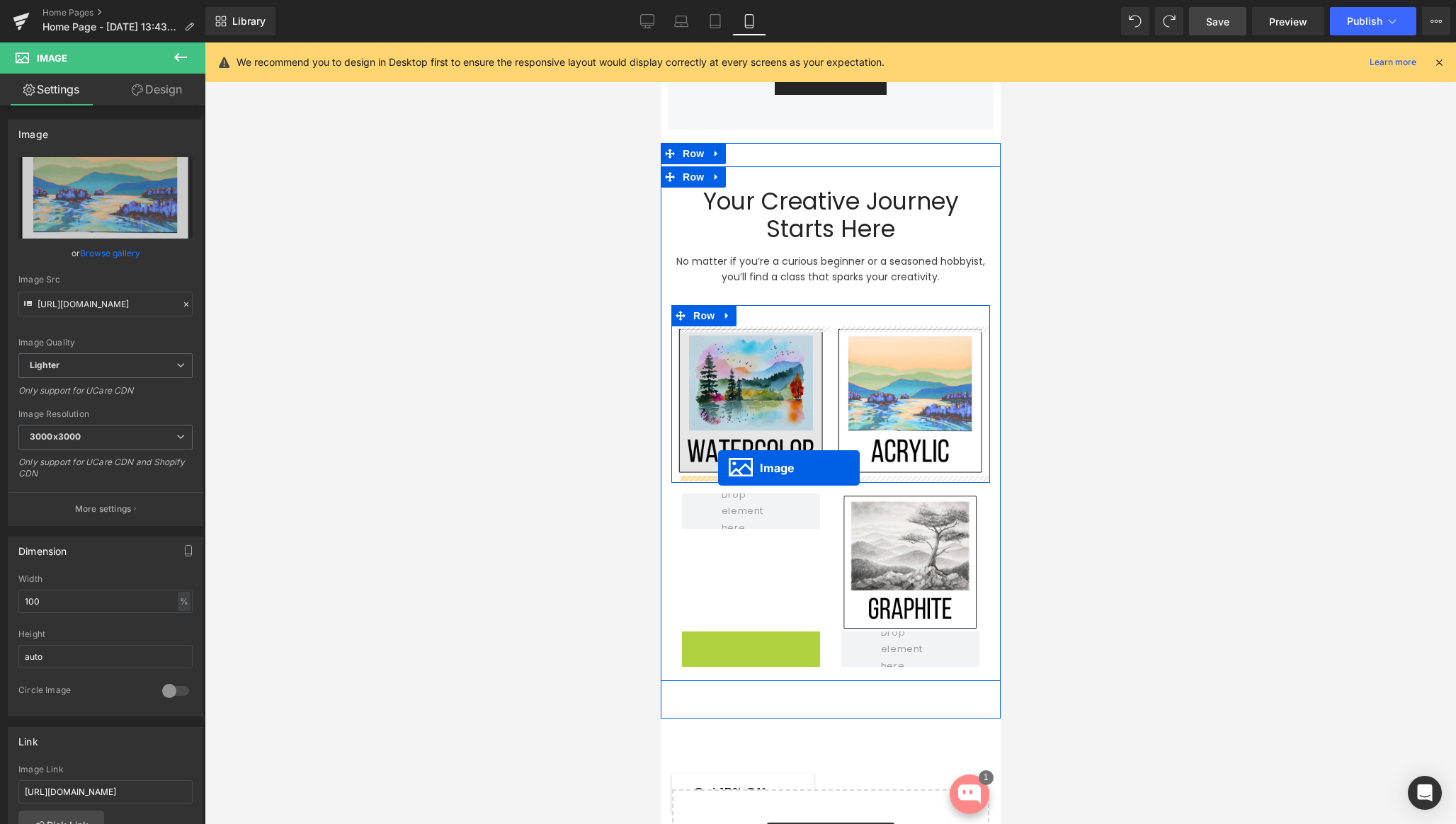
drag, startPoint x: 728, startPoint y: 693, endPoint x: 717, endPoint y: 468, distance: 225.3
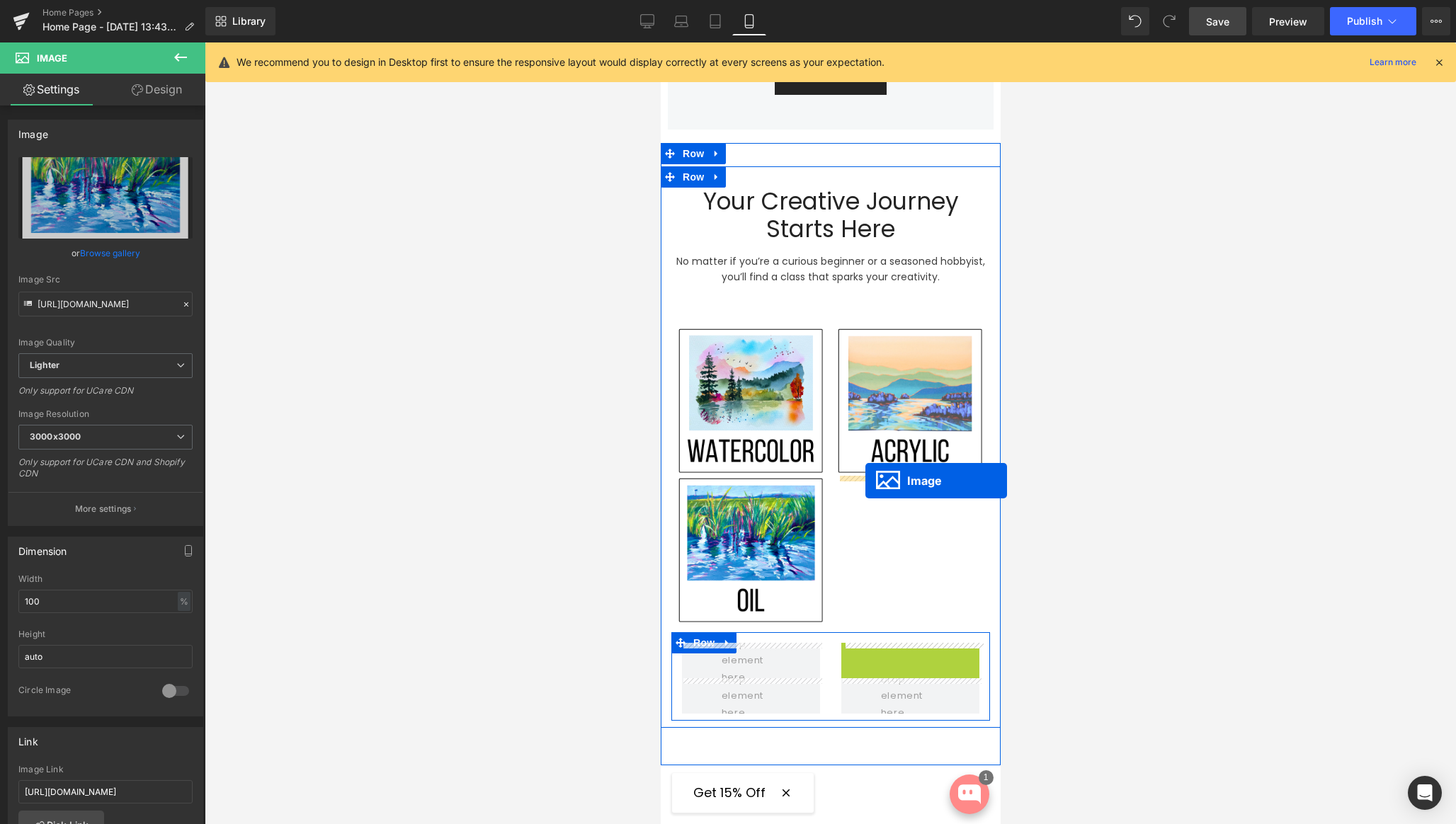
drag, startPoint x: 890, startPoint y: 707, endPoint x: 865, endPoint y: 481, distance: 227.4
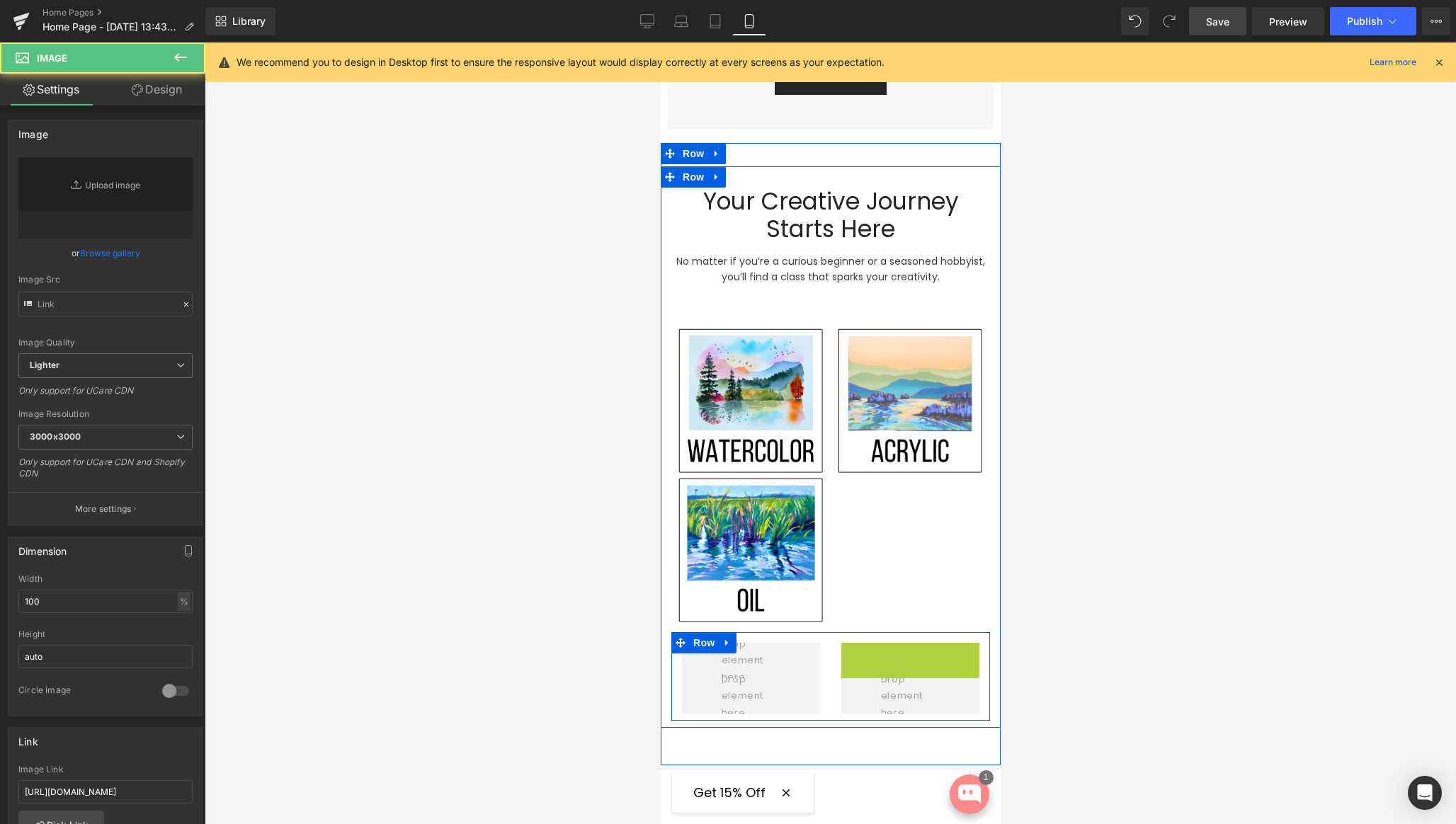
type input "https://ucarecdn.com/e0e3ba06-0b0b-42f1-b001-2c74f93a1077/-/format/auto/-/previ…"
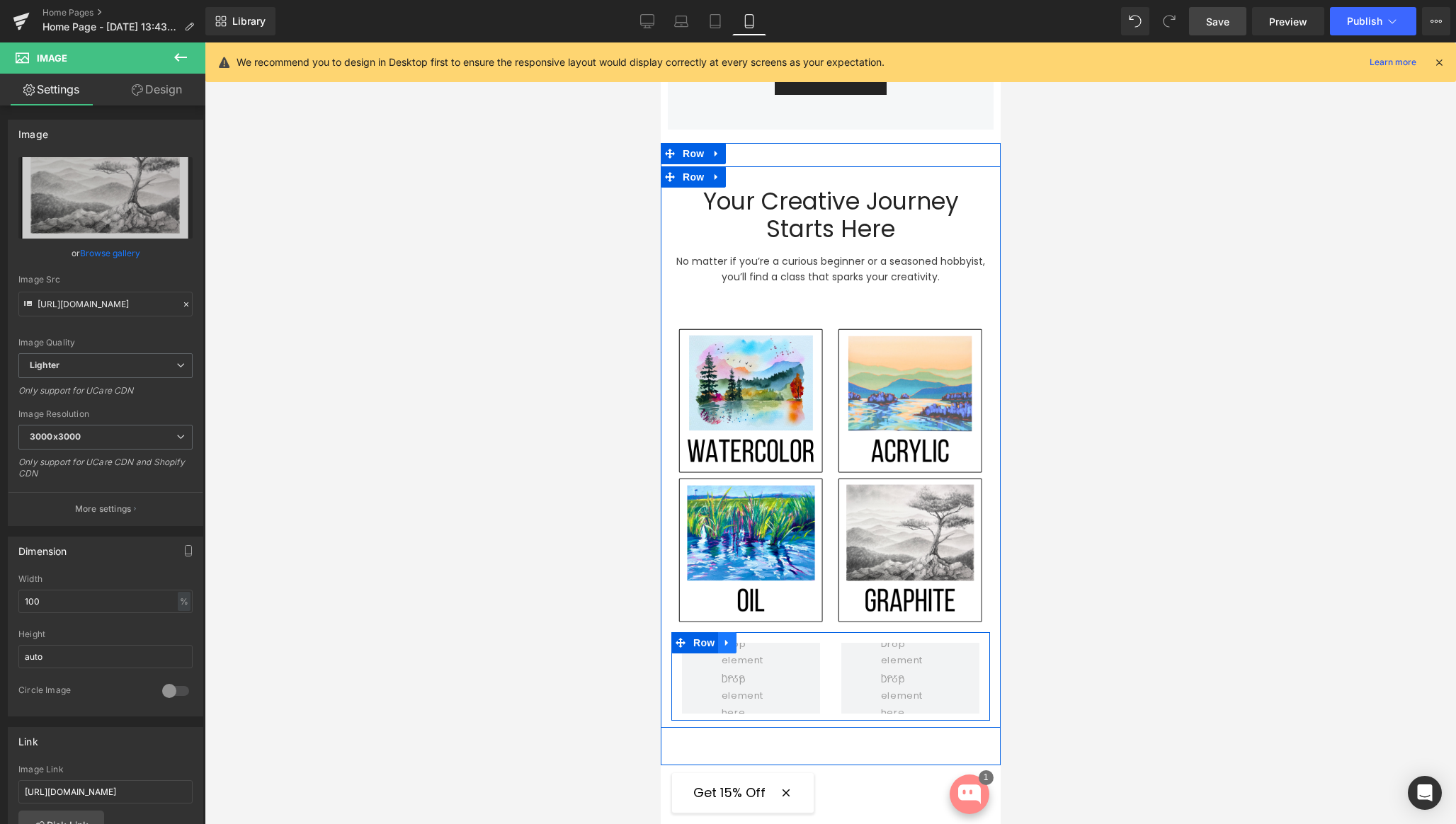
click at [728, 644] on icon at bounding box center [727, 642] width 10 height 11
click at [758, 643] on icon at bounding box center [763, 643] width 10 height 10
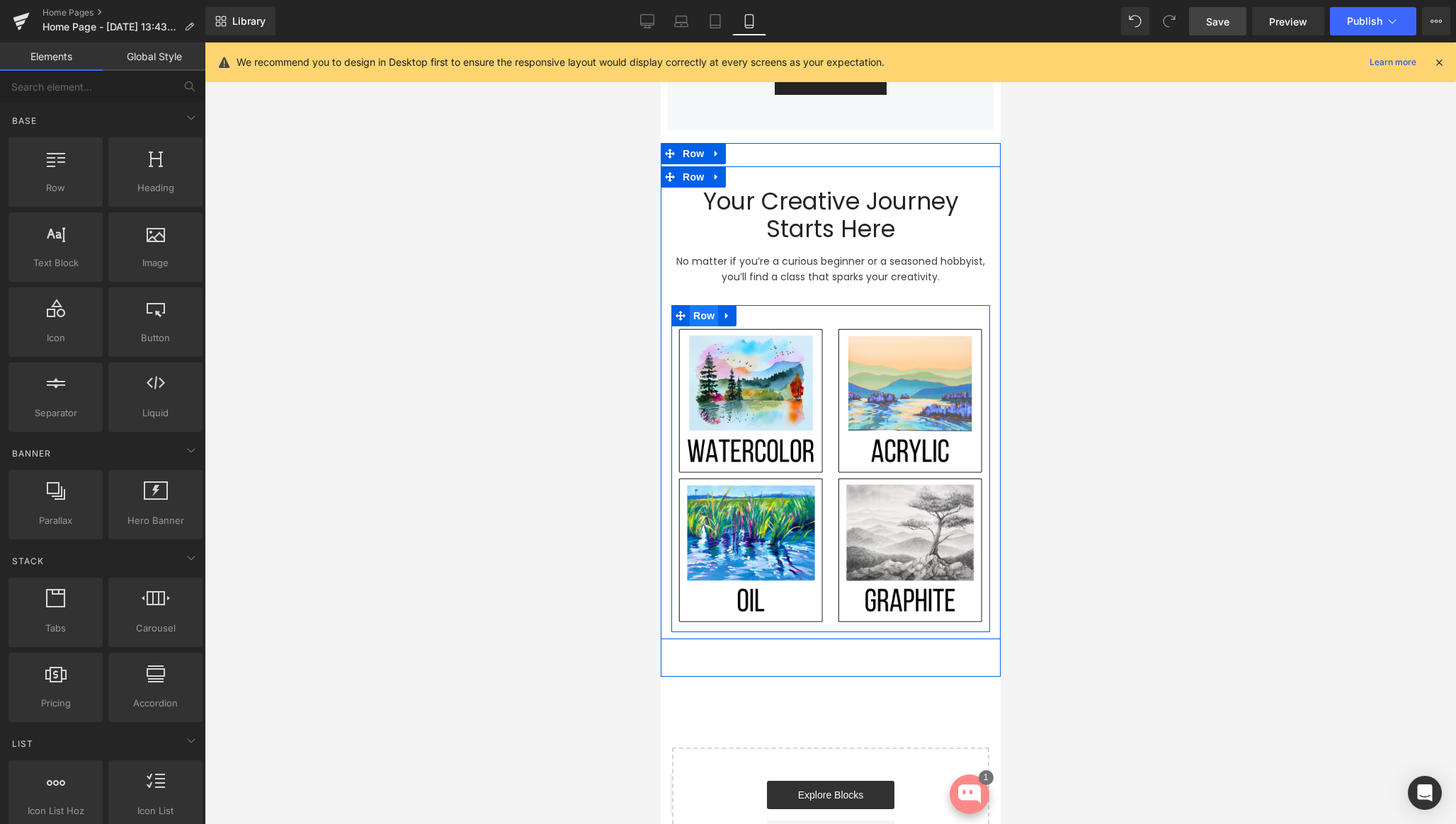
click at [704, 315] on span "Row" at bounding box center [704, 316] width 29 height 21
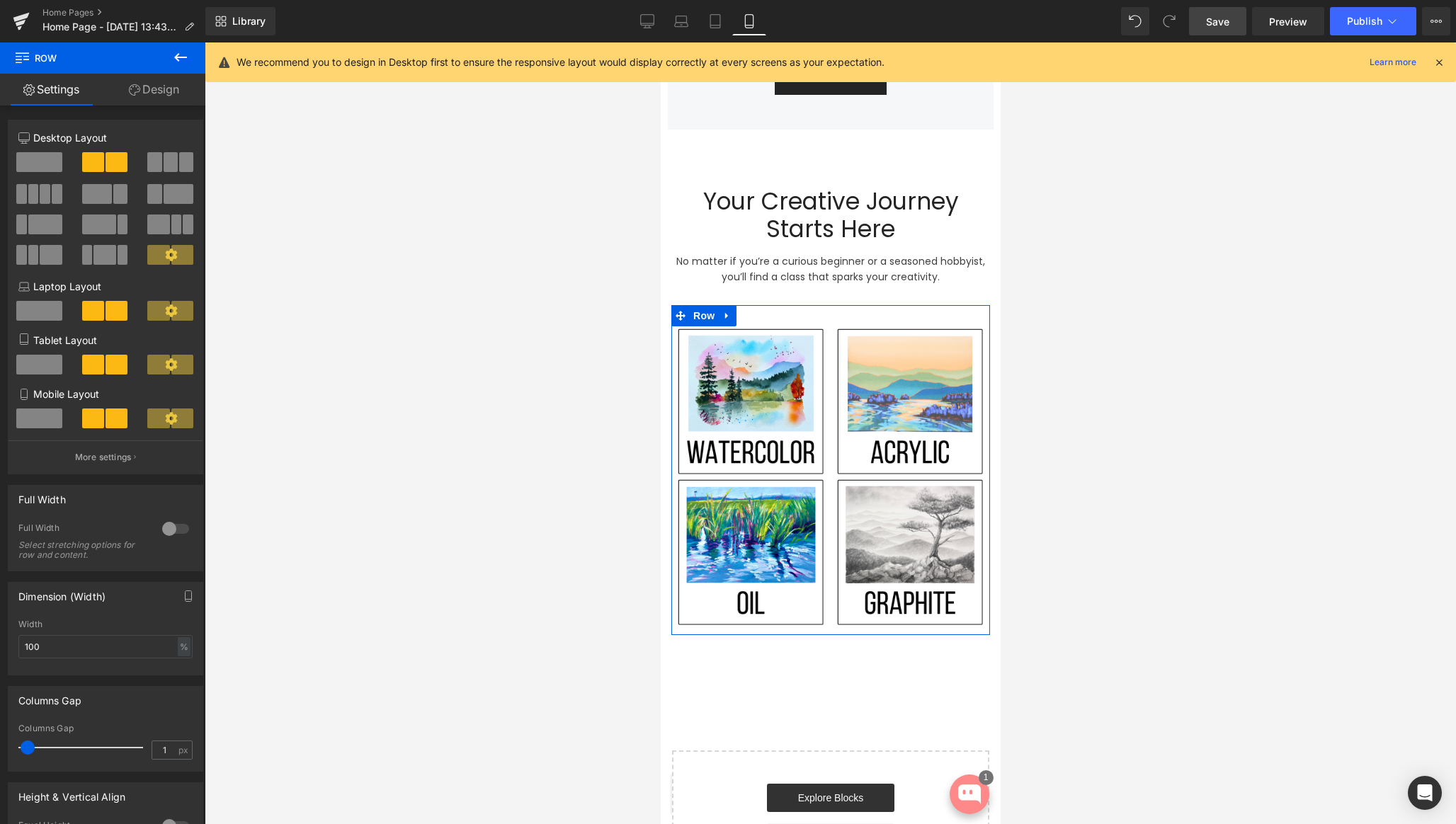
type input "0"
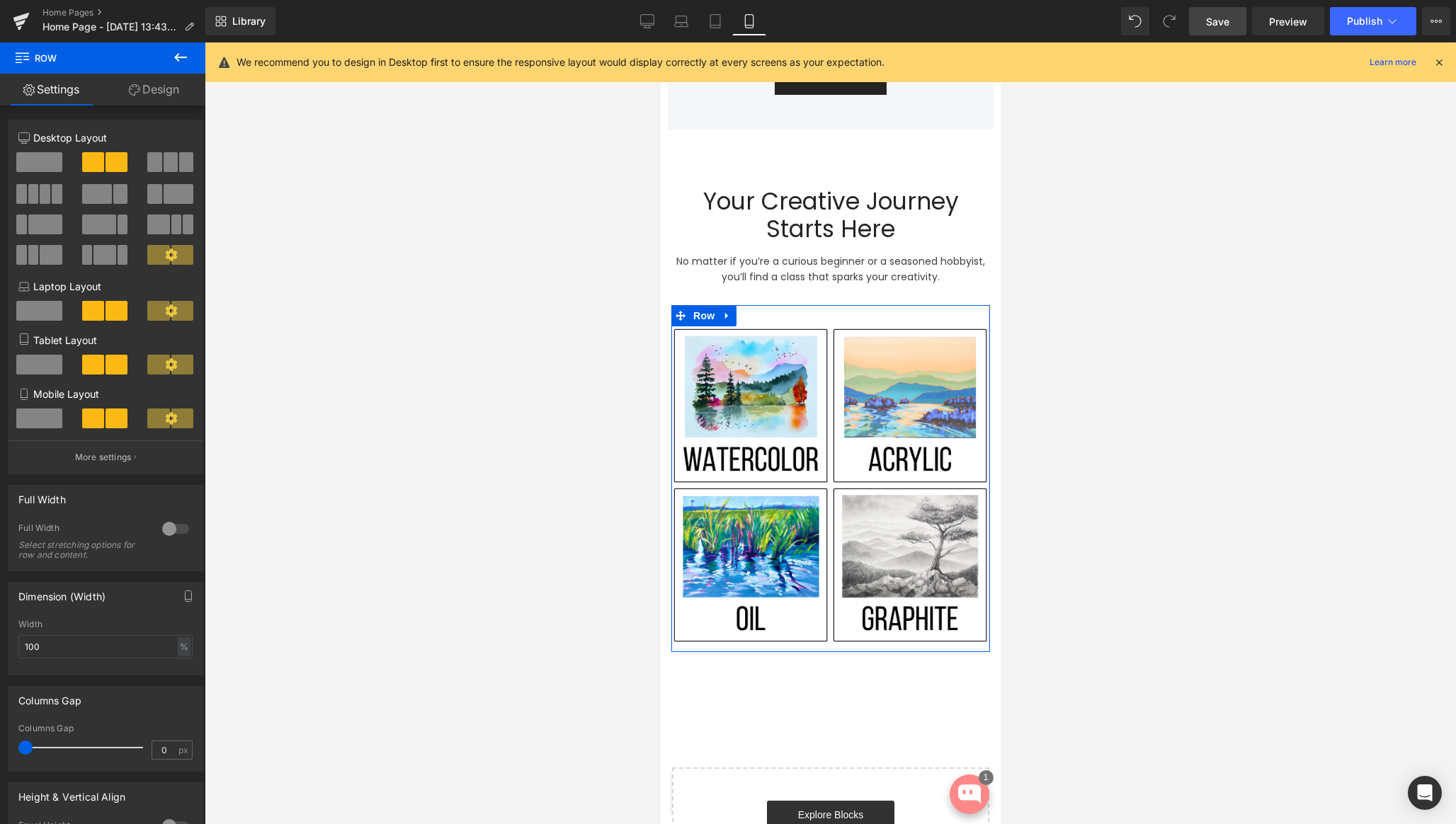
click at [26, 747] on span at bounding box center [25, 747] width 14 height 14
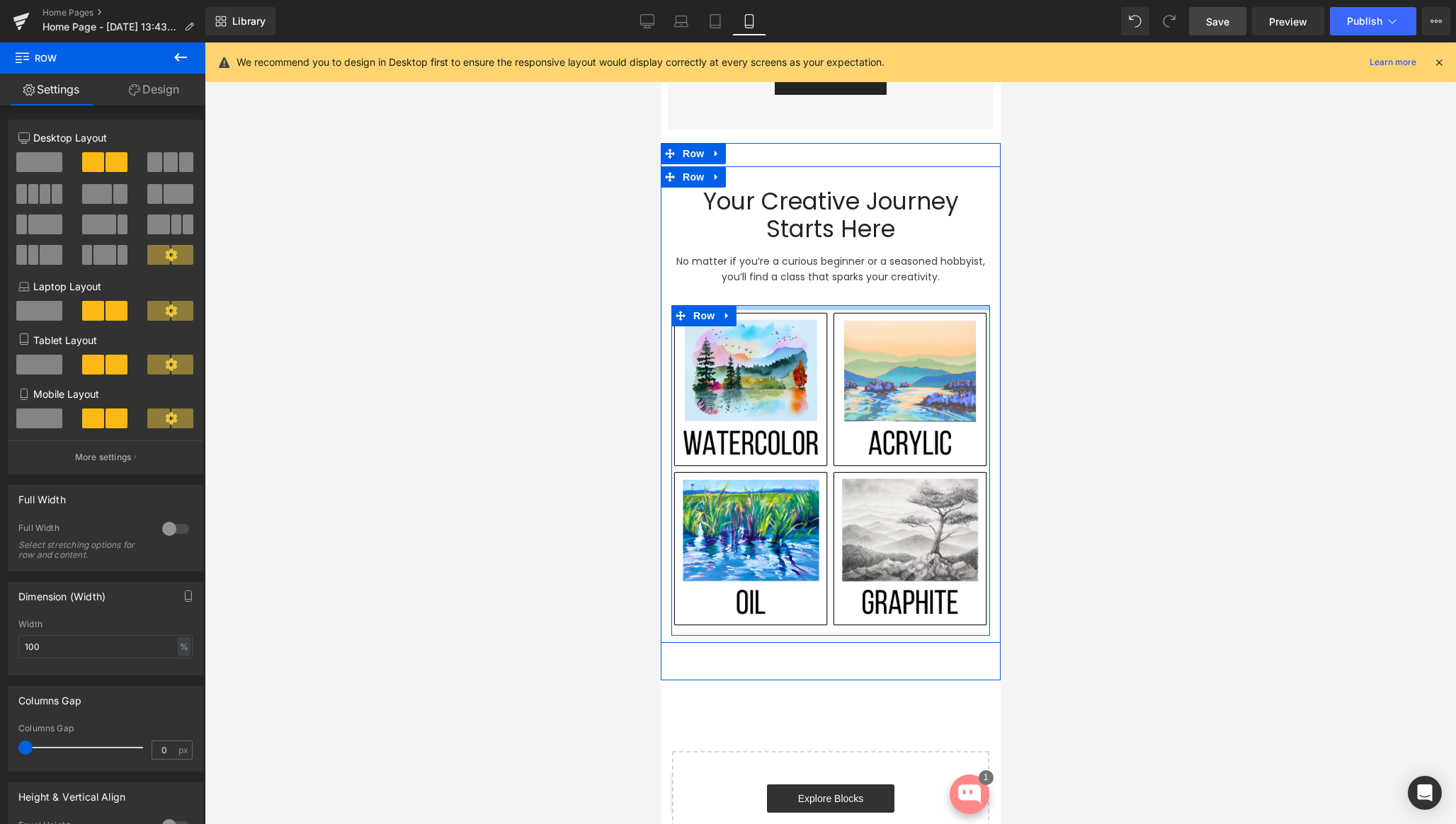
drag, startPoint x: 847, startPoint y: 306, endPoint x: 847, endPoint y: 291, distance: 15.0
click at [847, 291] on div "Your Creative Journey Starts Here Heading No matter if you’re a curious beginne…" at bounding box center [830, 412] width 340 height 448
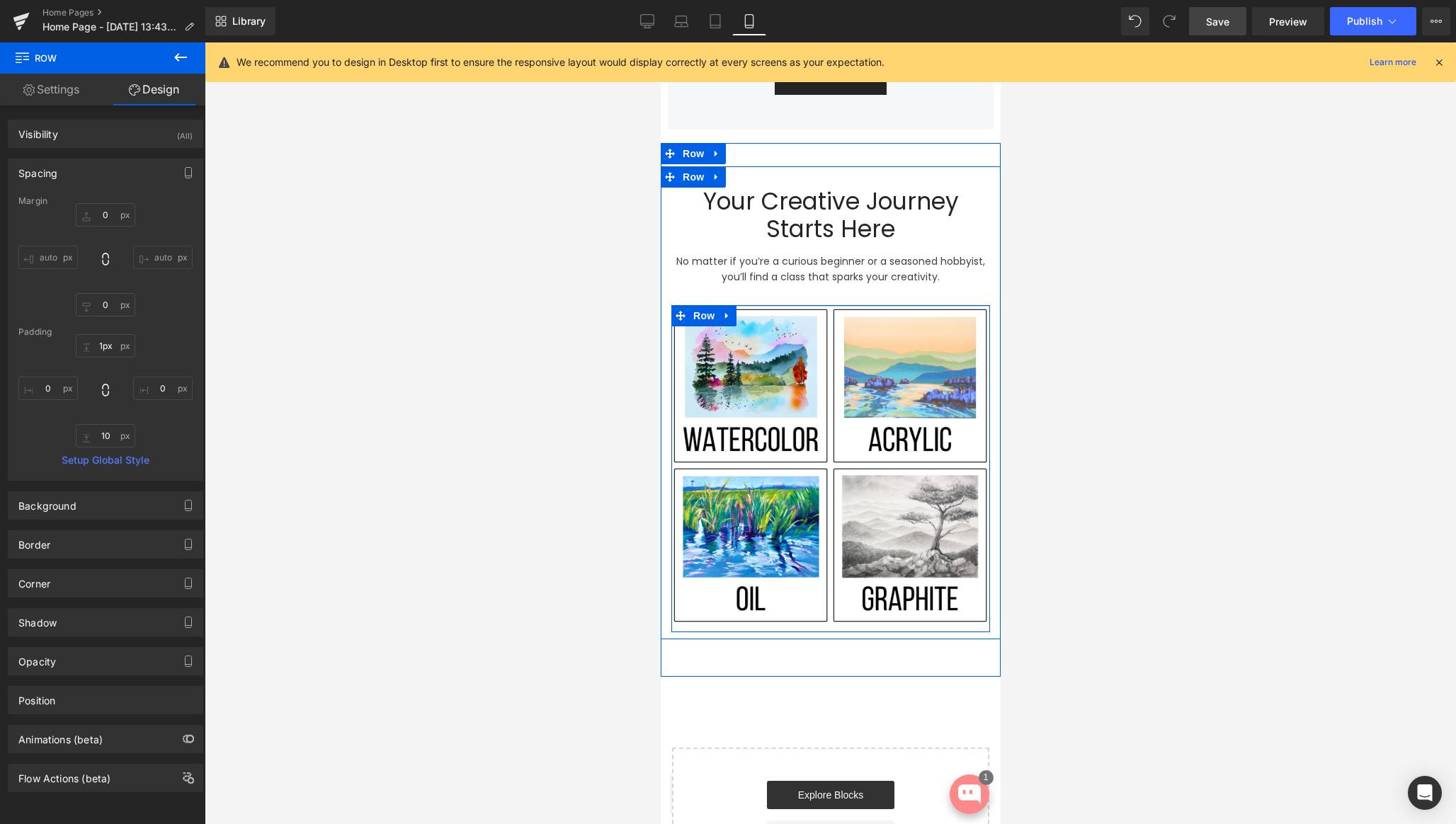
type input "0px"
click at [811, 298] on div "Your Creative Journey Starts Here Heading No matter if you’re a curious beginne…" at bounding box center [830, 410] width 340 height 444
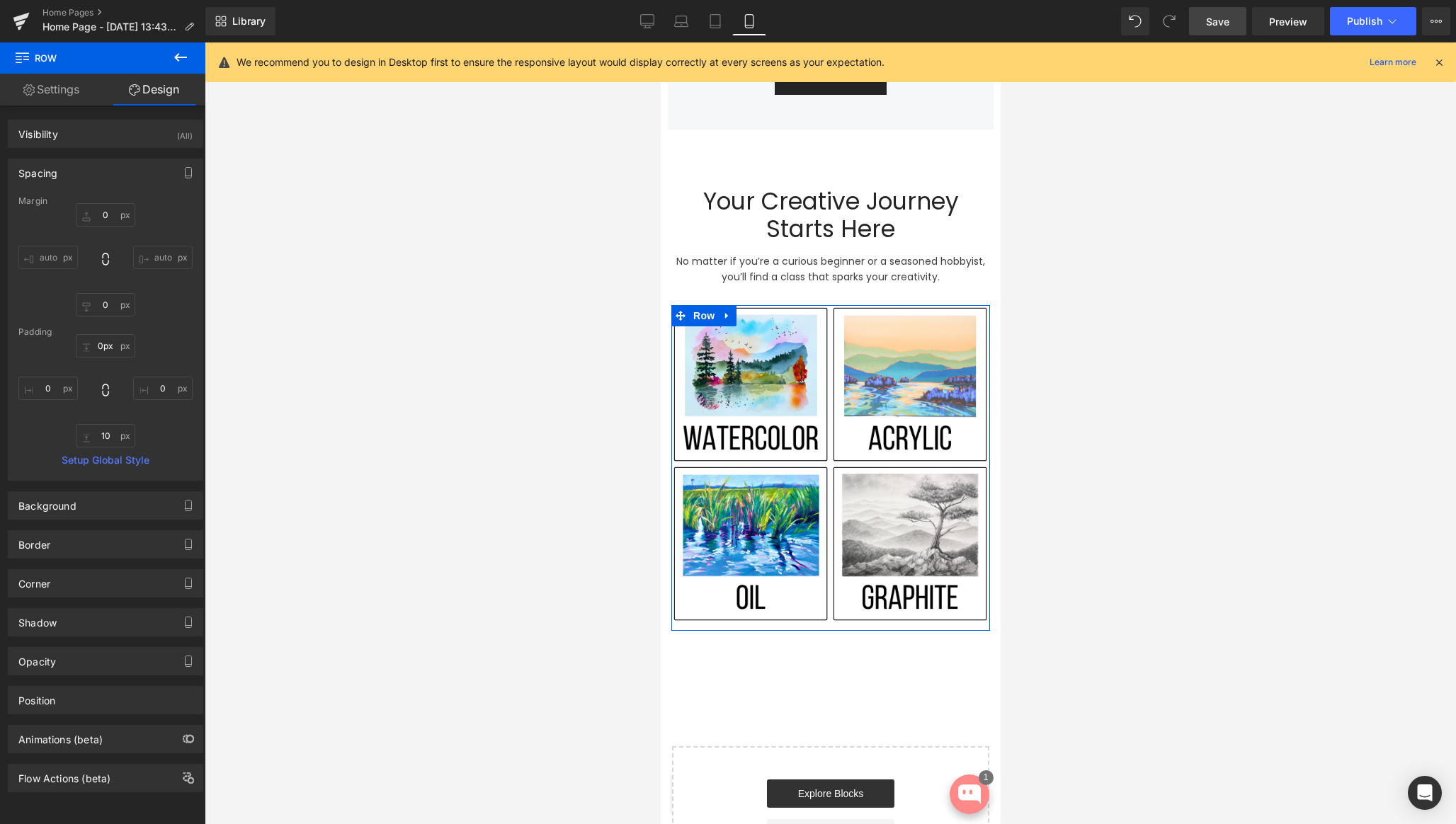
click at [1217, 270] on div at bounding box center [830, 433] width 1252 height 782
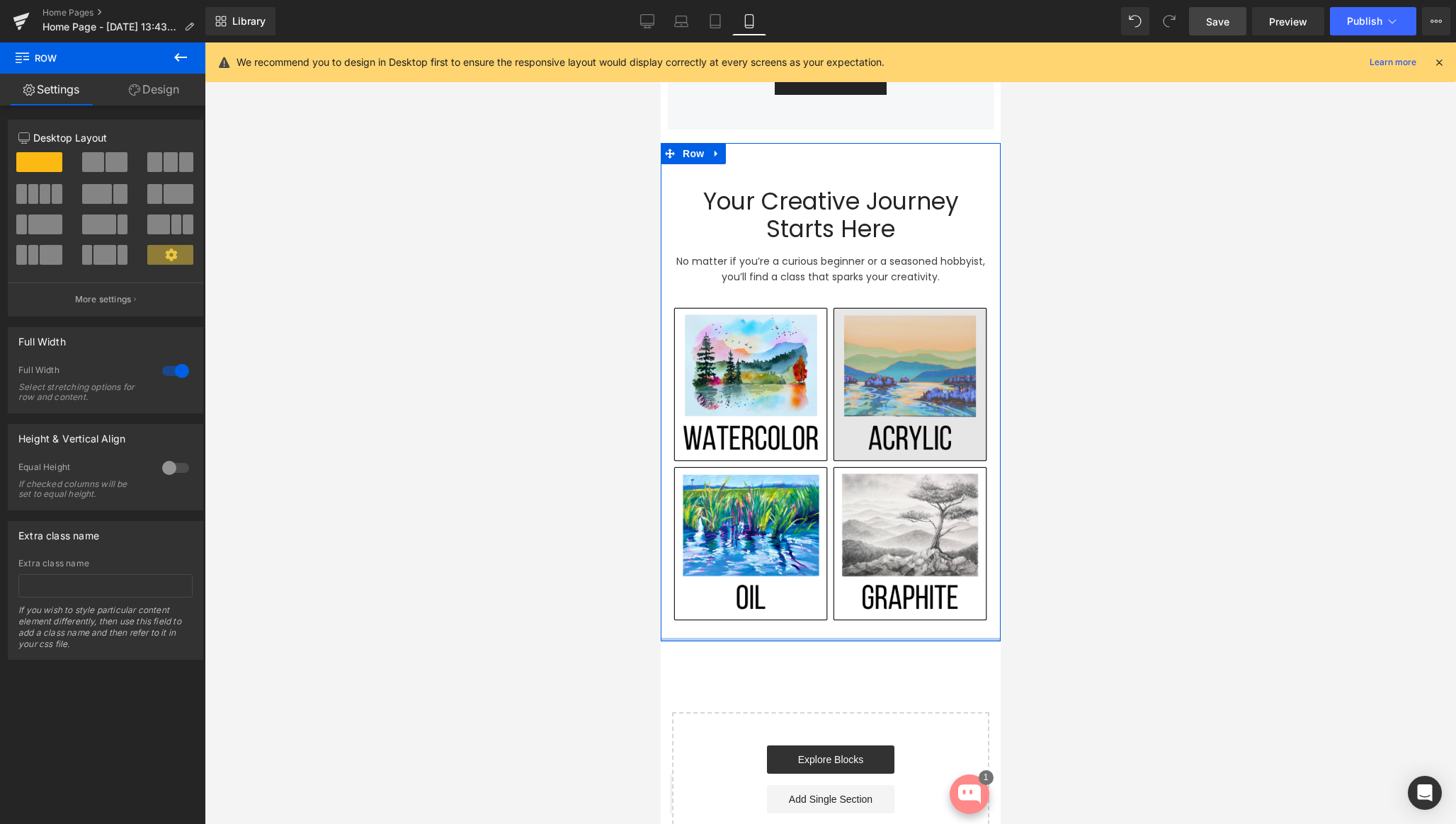
drag, startPoint x: 805, startPoint y: 672, endPoint x: 903, endPoint y: 449, distance: 243.6
click at [805, 638] on div at bounding box center [830, 640] width 340 height 4
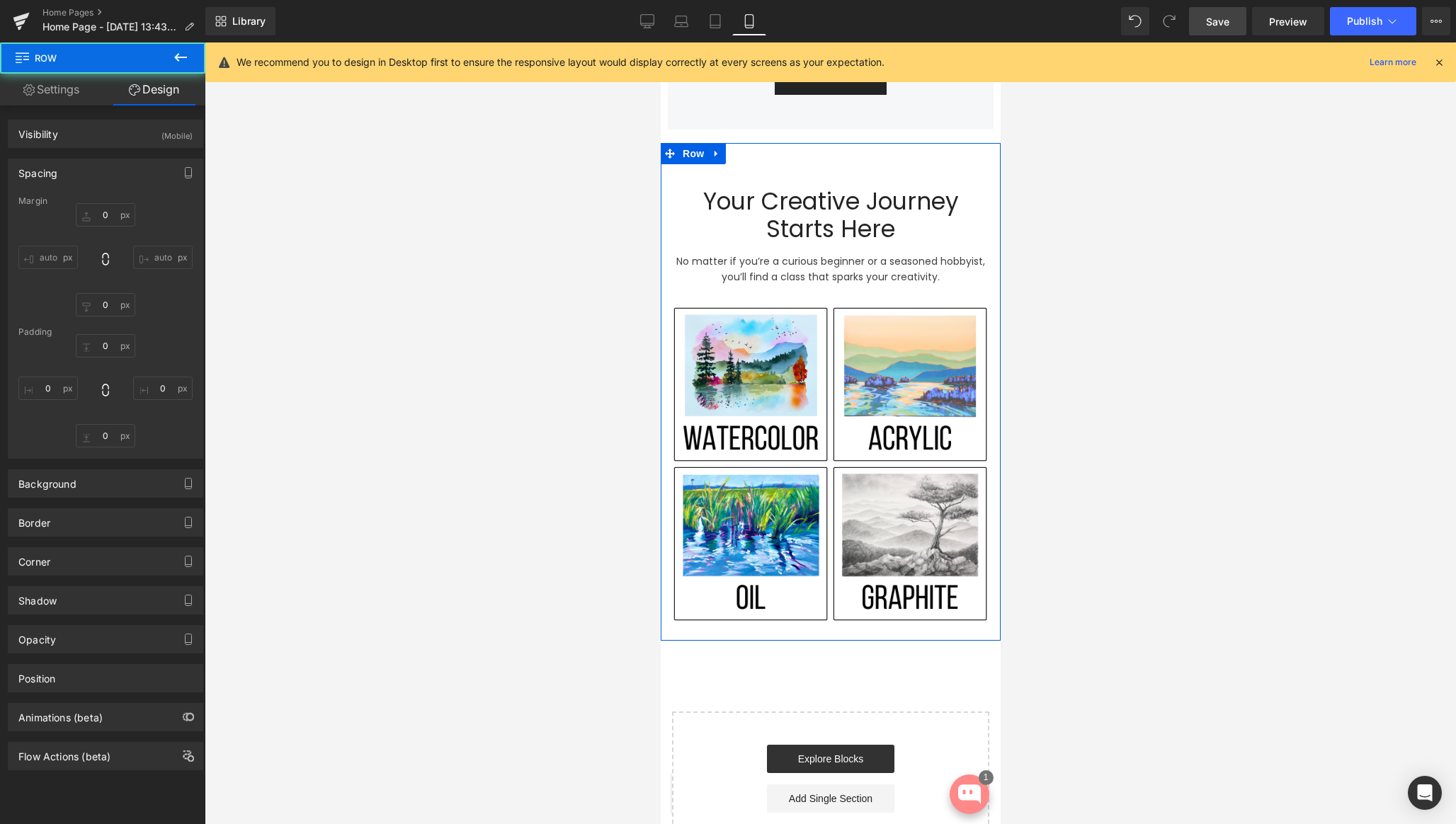
type input "0"
type input "33"
type input "0"
type input "4"
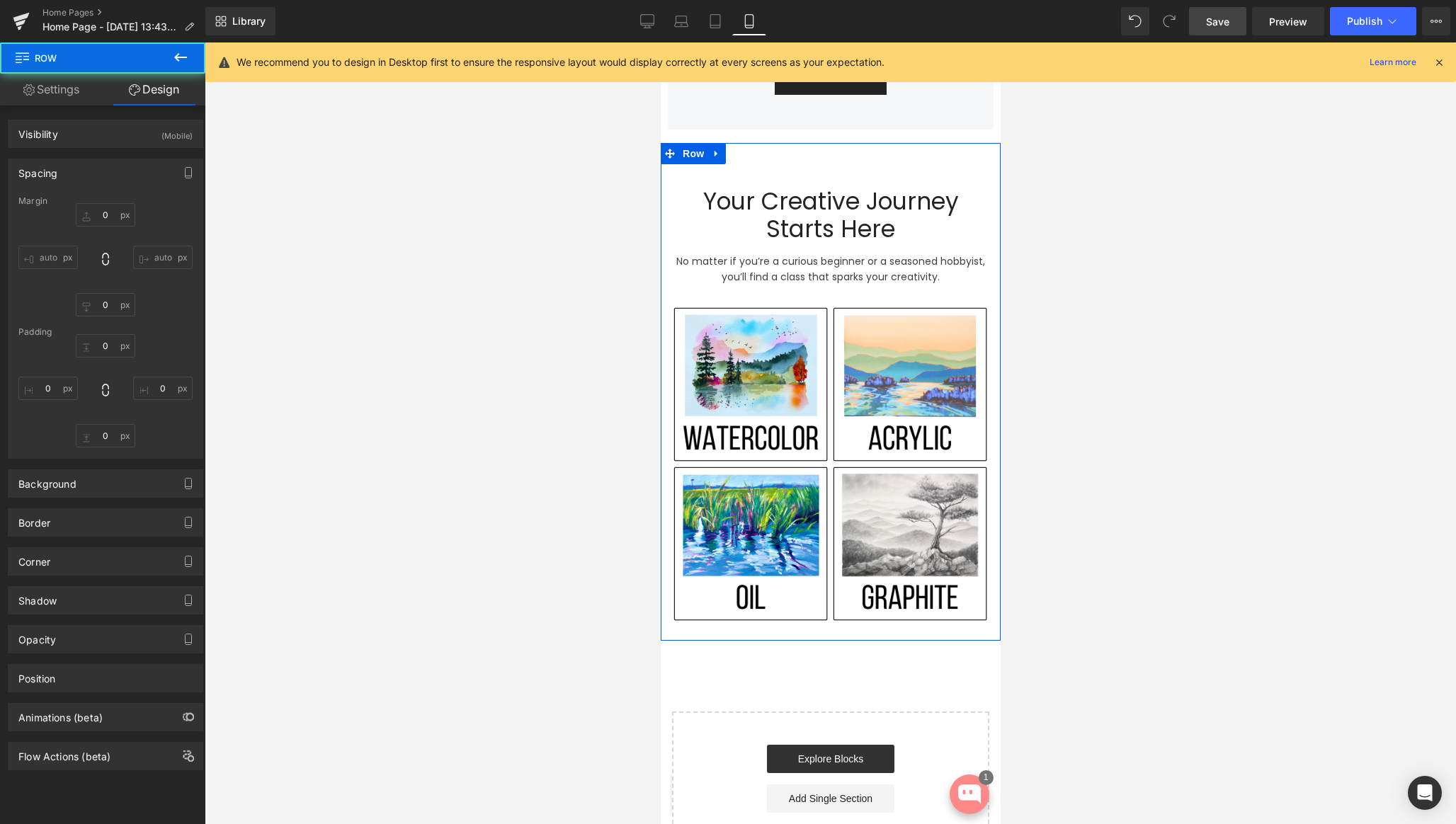
type input "0"
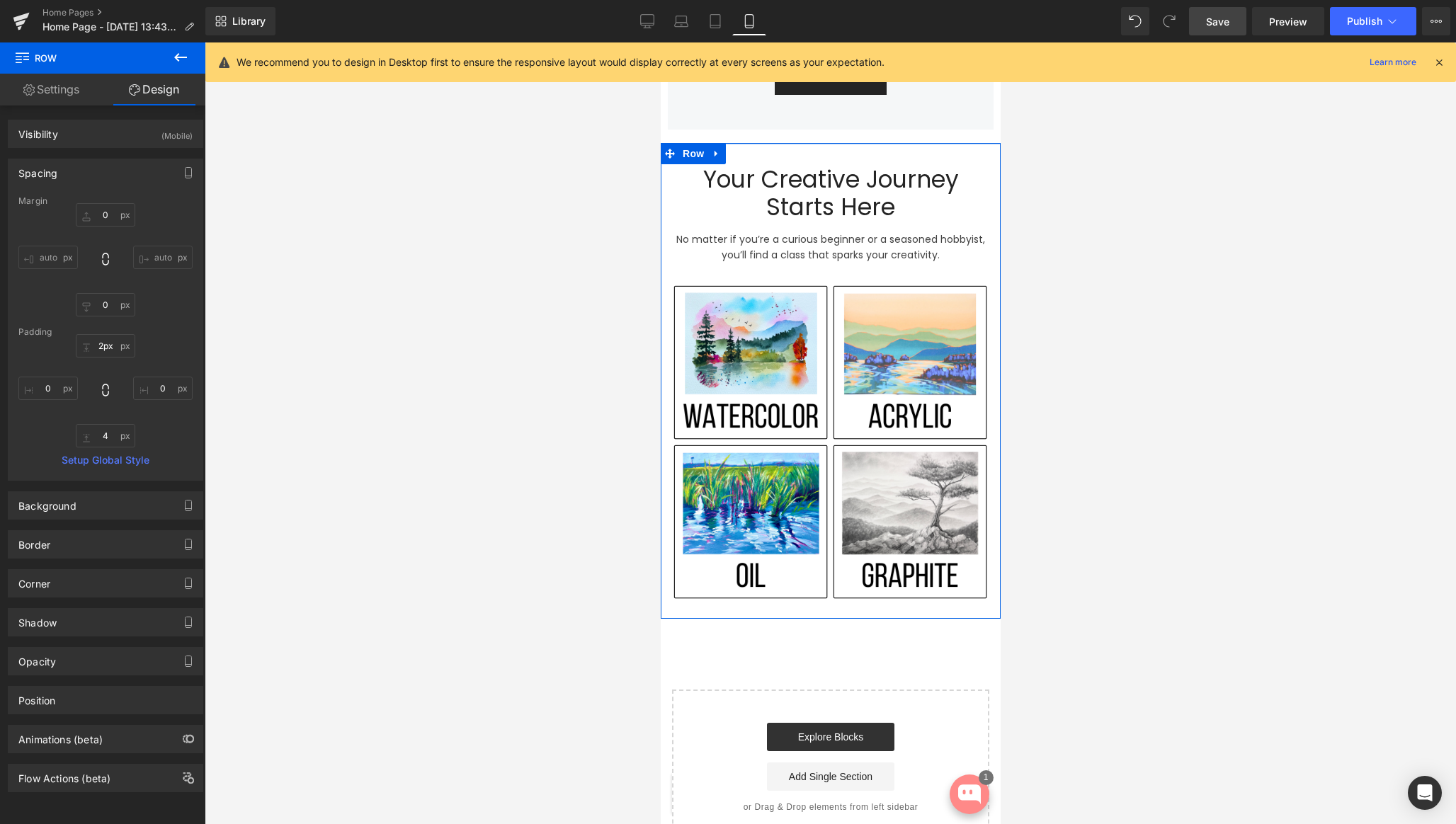
type input "1px"
drag, startPoint x: 804, startPoint y: 147, endPoint x: 866, endPoint y: 115, distance: 69.8
click at [803, 125] on div "Discover your art class match Heading Every artist is different. Answer a few q…" at bounding box center [830, 10] width 340 height 1669
click at [1100, 313] on div at bounding box center [830, 433] width 1252 height 782
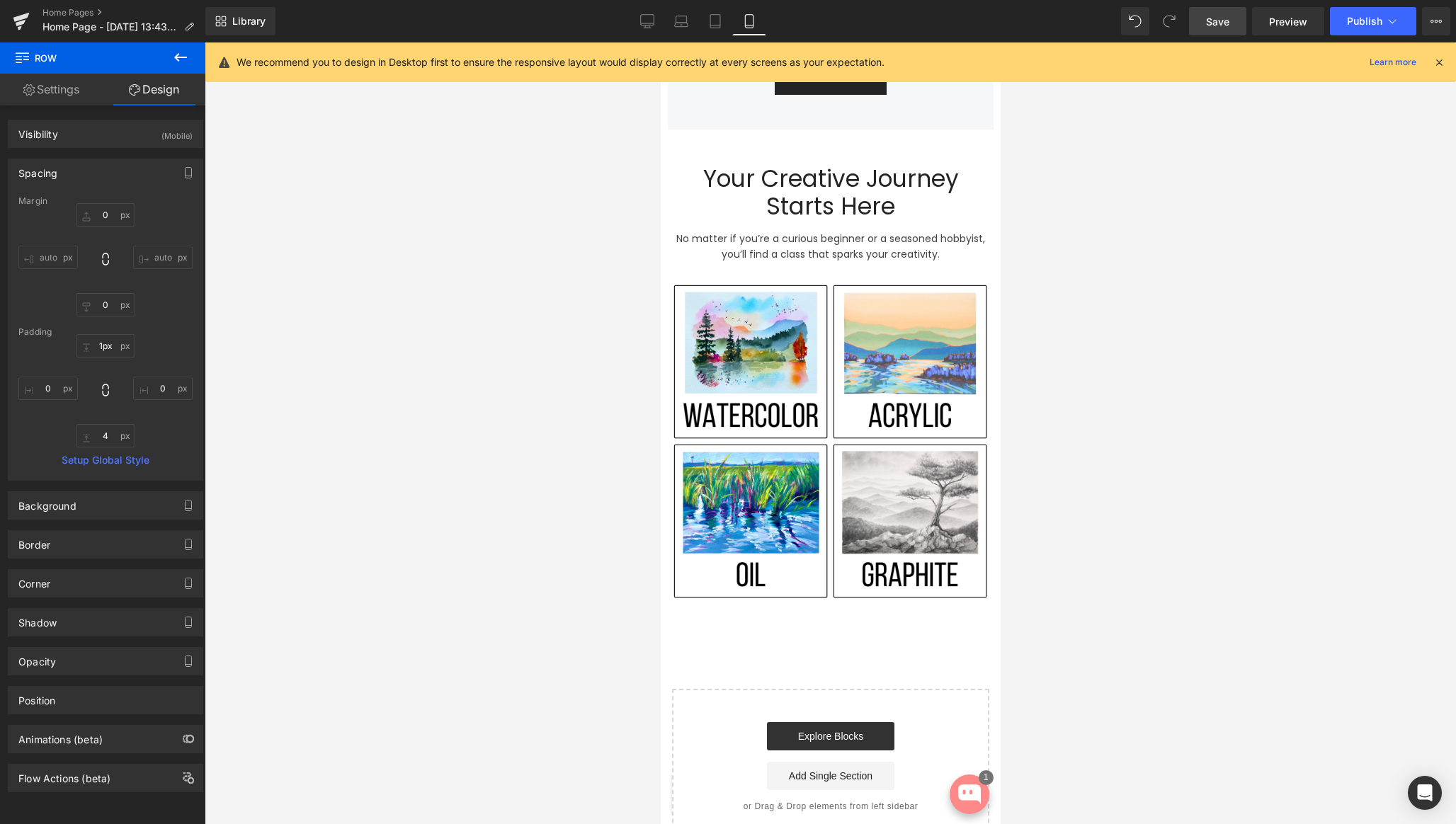
click at [1168, 257] on div at bounding box center [830, 433] width 1252 height 782
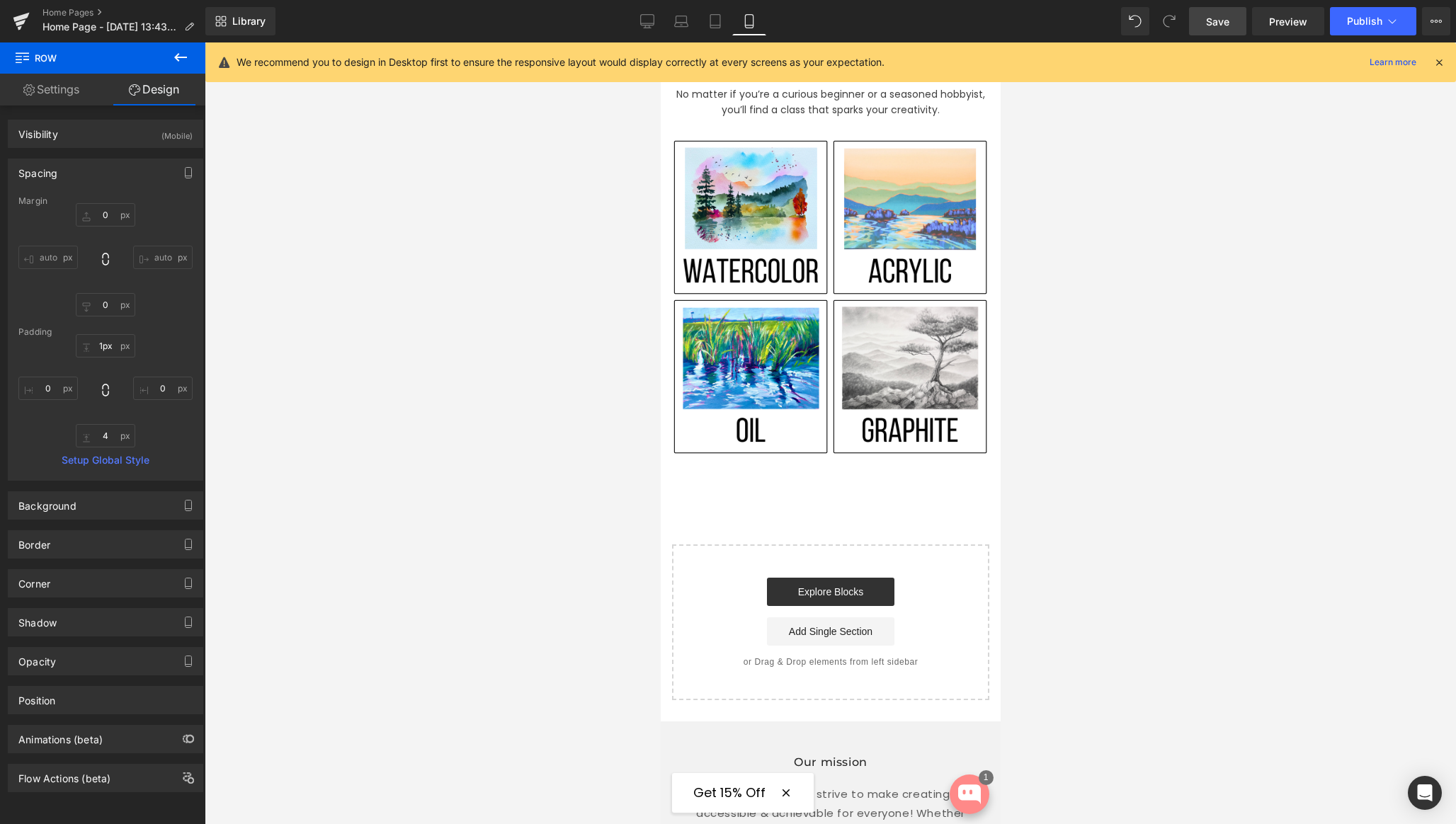
scroll to position [1118, 0]
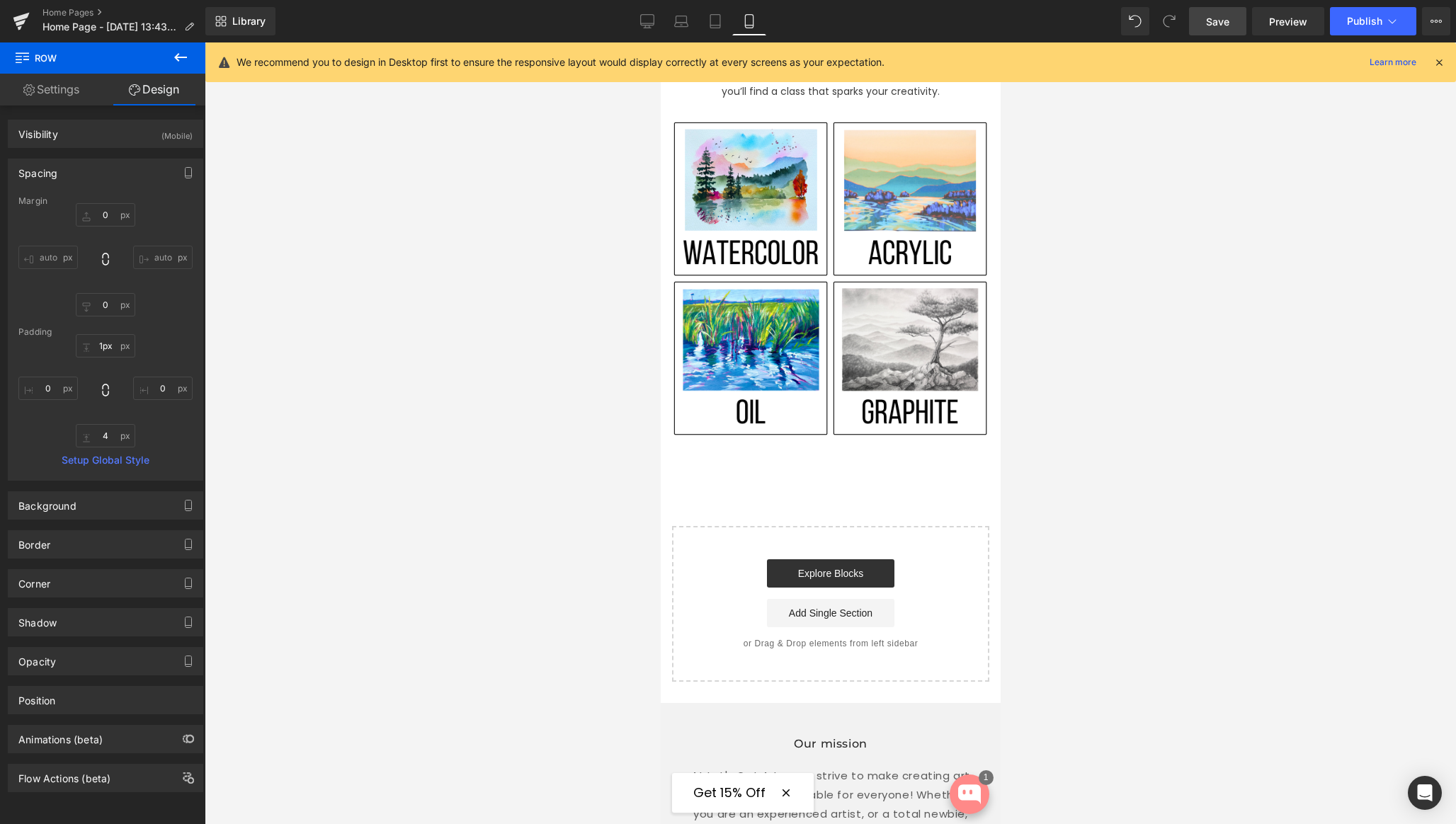
click at [1224, 29] on span "Save" at bounding box center [1217, 21] width 23 height 14
click at [647, 21] on icon at bounding box center [647, 21] width 14 height 14
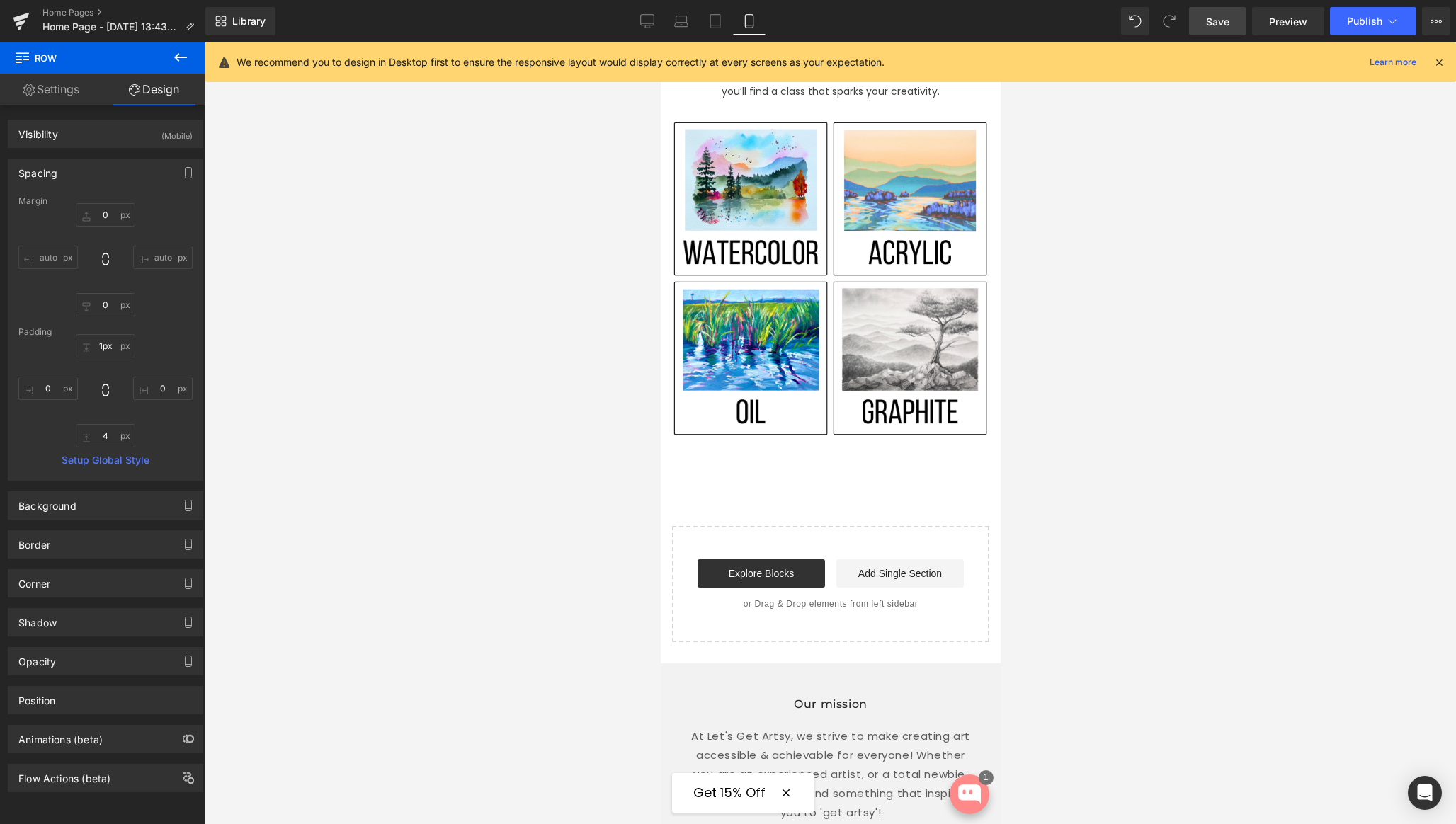
type input "0"
type input "20"
type input "0"
type input "40"
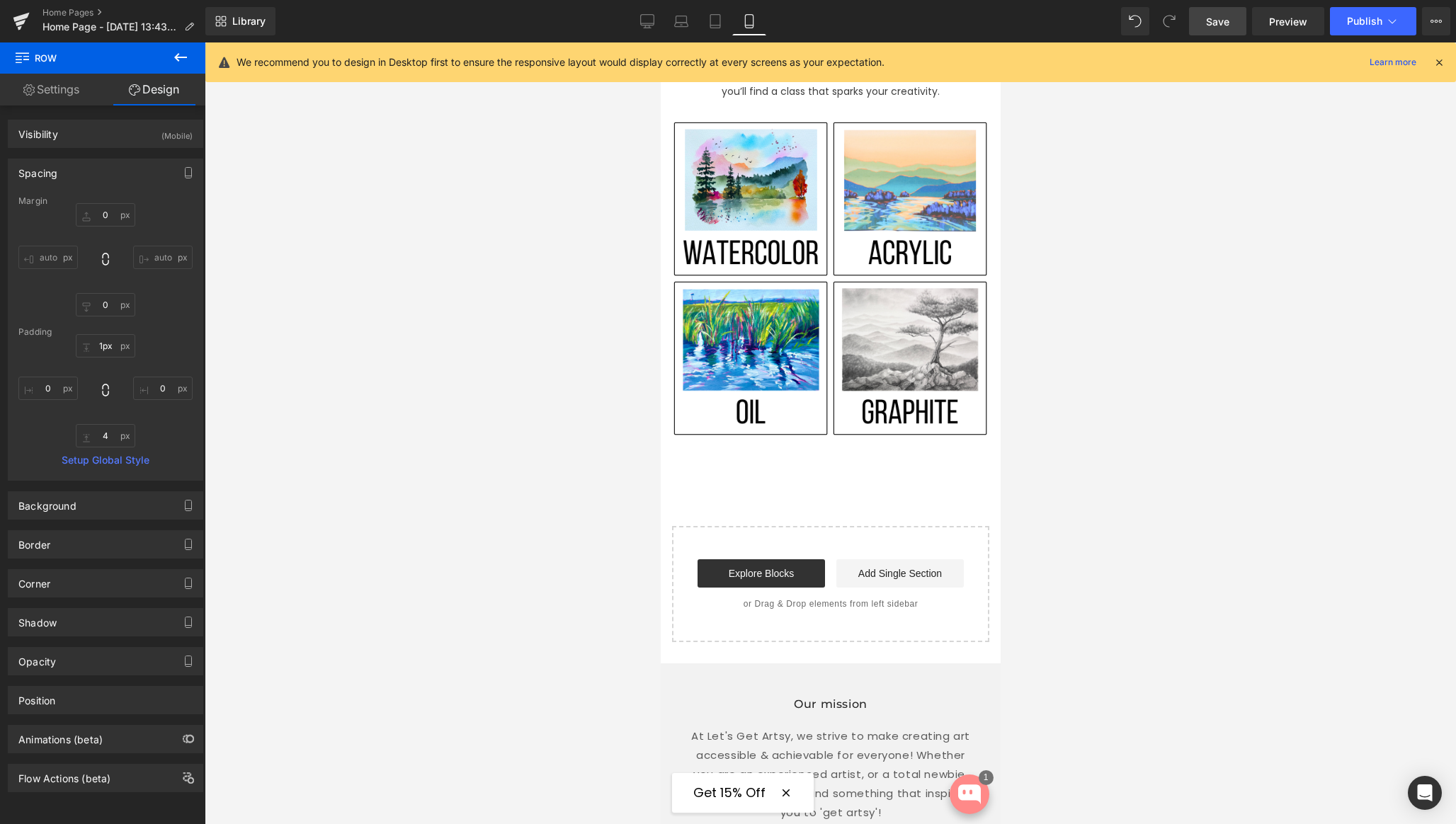
type input "0"
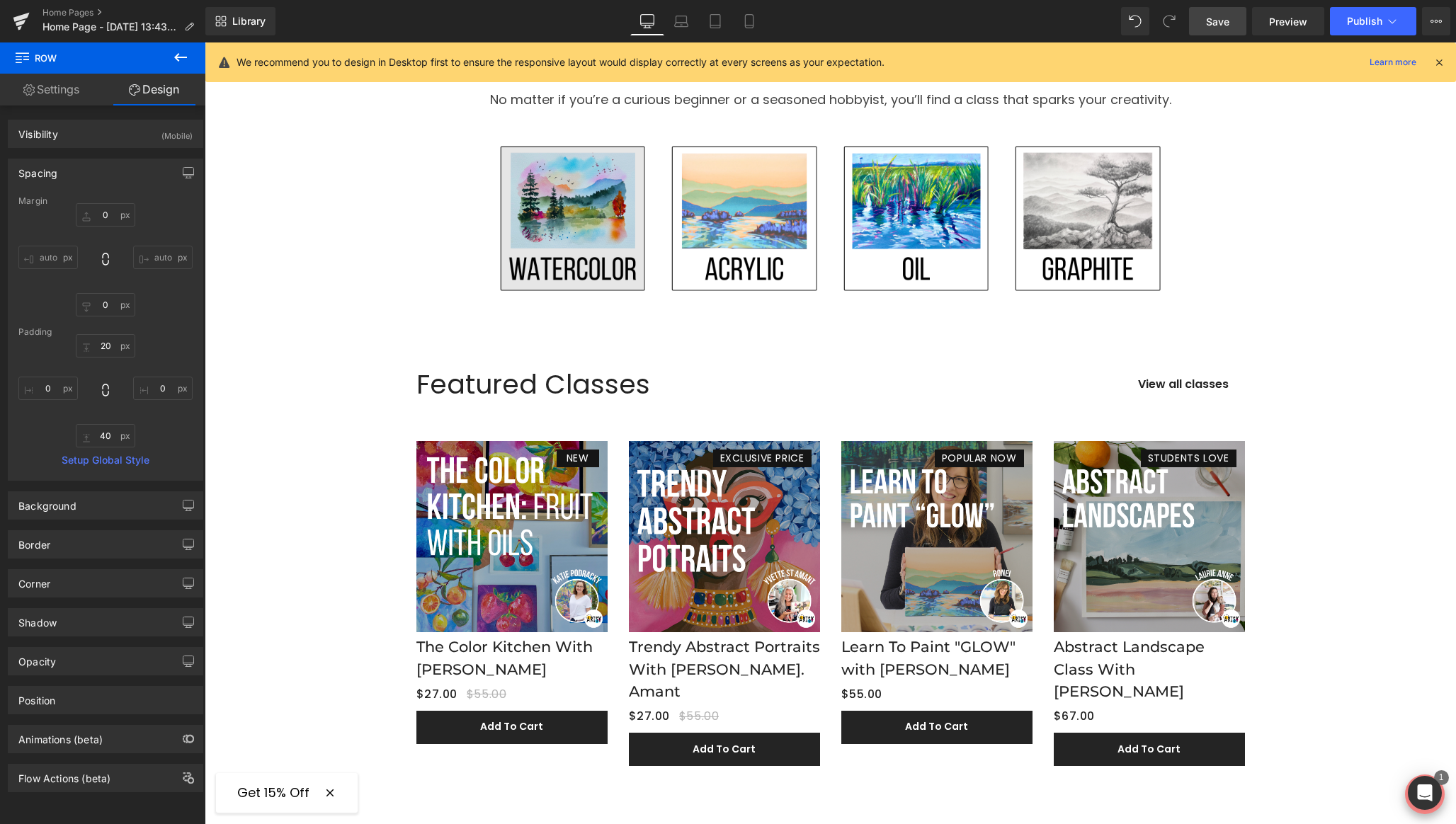
scroll to position [998, 0]
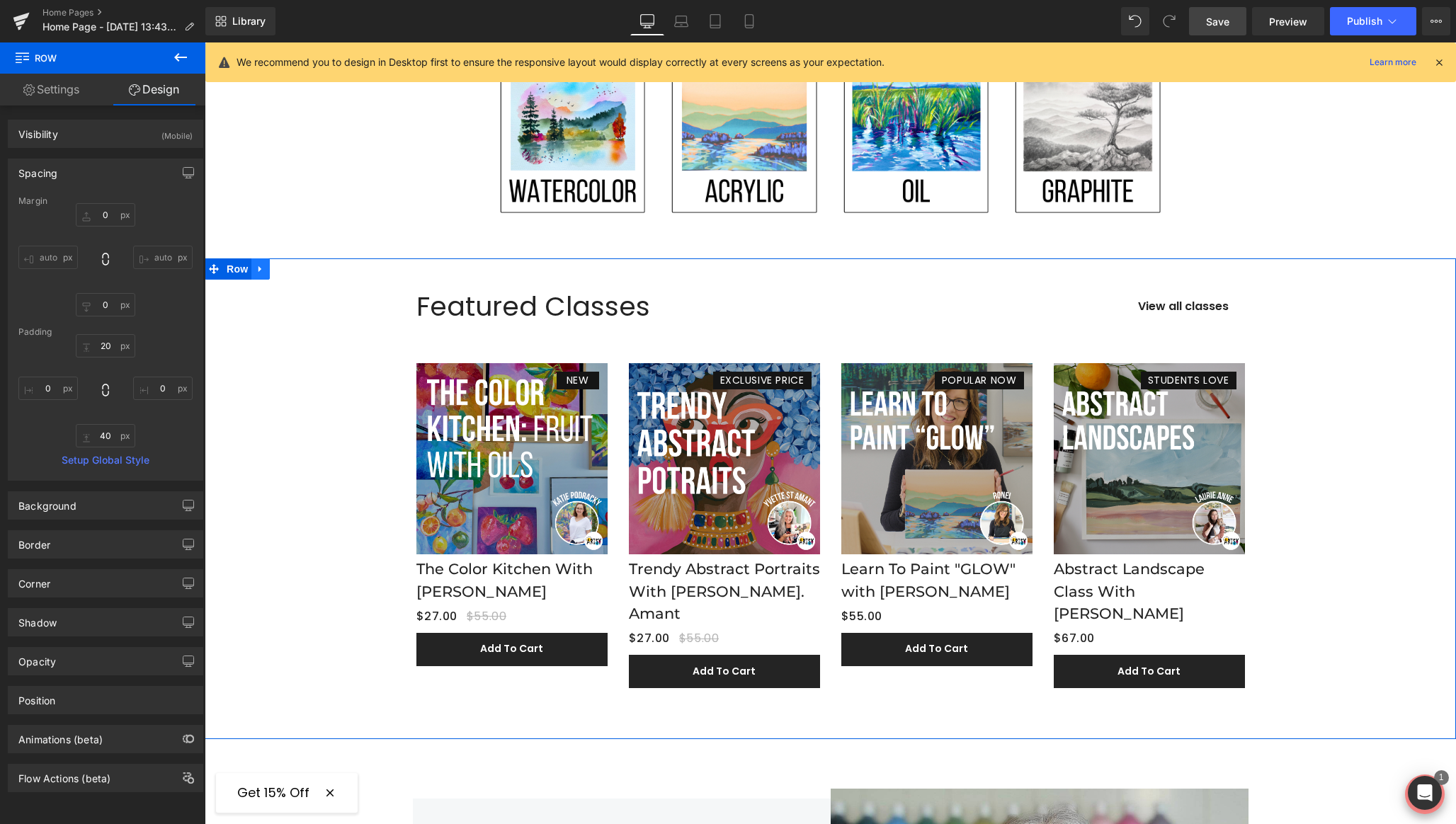
click at [258, 271] on icon at bounding box center [259, 269] width 3 height 7
click at [259, 271] on icon at bounding box center [260, 269] width 10 height 10
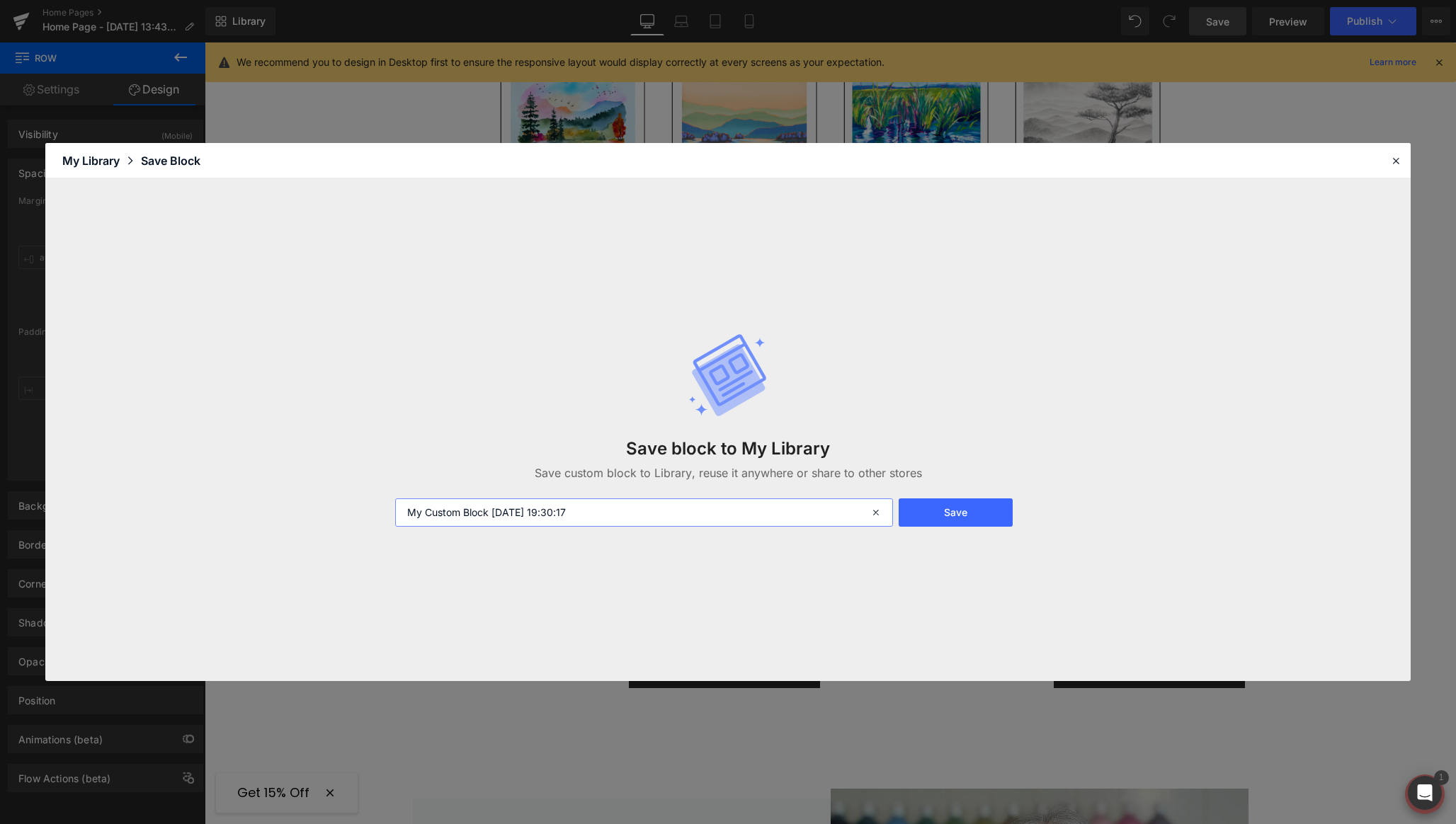
drag, startPoint x: 615, startPoint y: 508, endPoint x: 369, endPoint y: 521, distance: 246.3
click at [369, 521] on div "Save block to My Library Save custom block to Library, reuse it anywhere or sha…" at bounding box center [728, 430] width 1365 height 503
type input "Hero - Section 3"
click at [945, 511] on button "Save" at bounding box center [955, 512] width 114 height 29
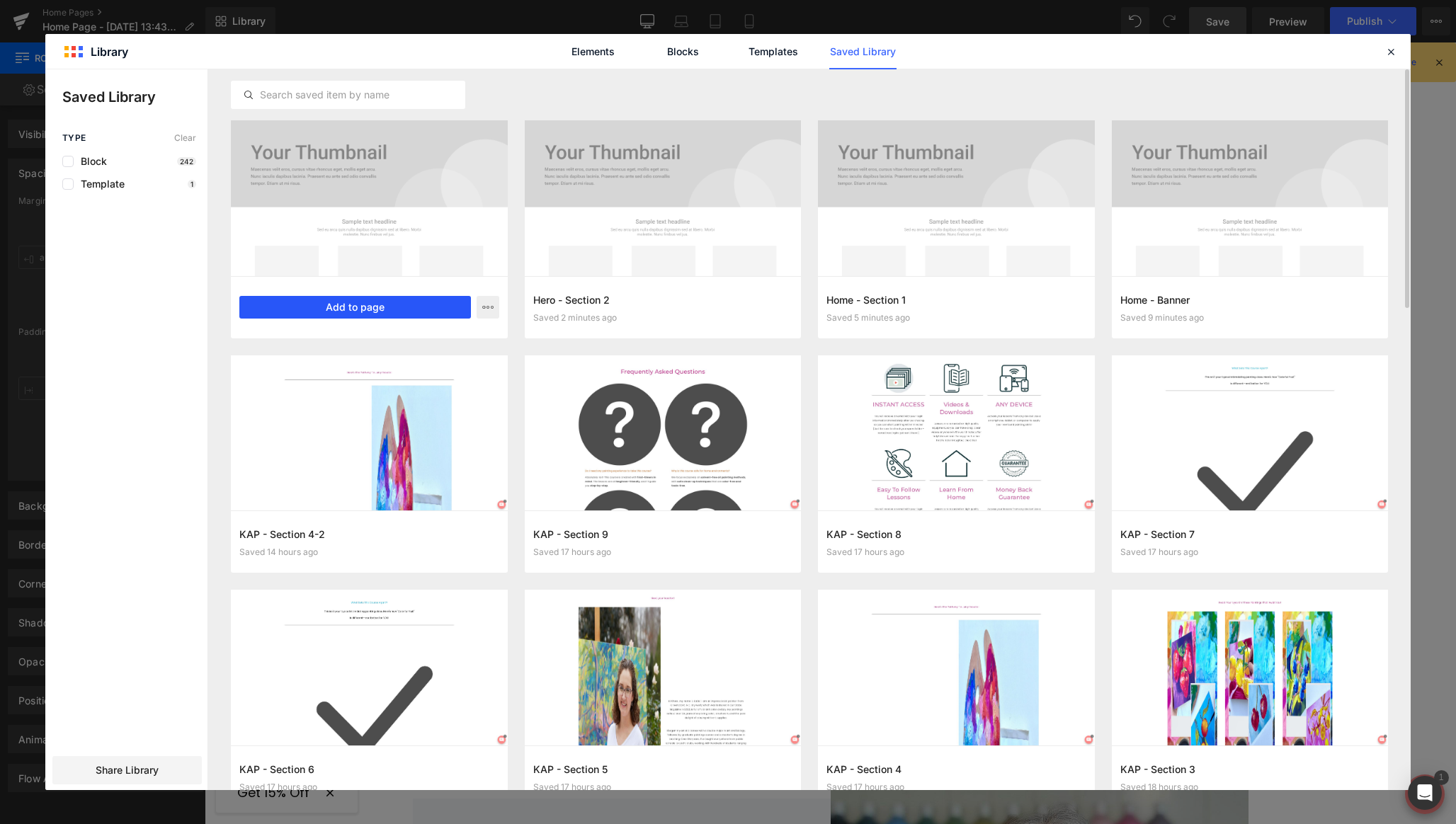
click at [342, 306] on button "Add to page" at bounding box center [354, 307] width 231 height 23
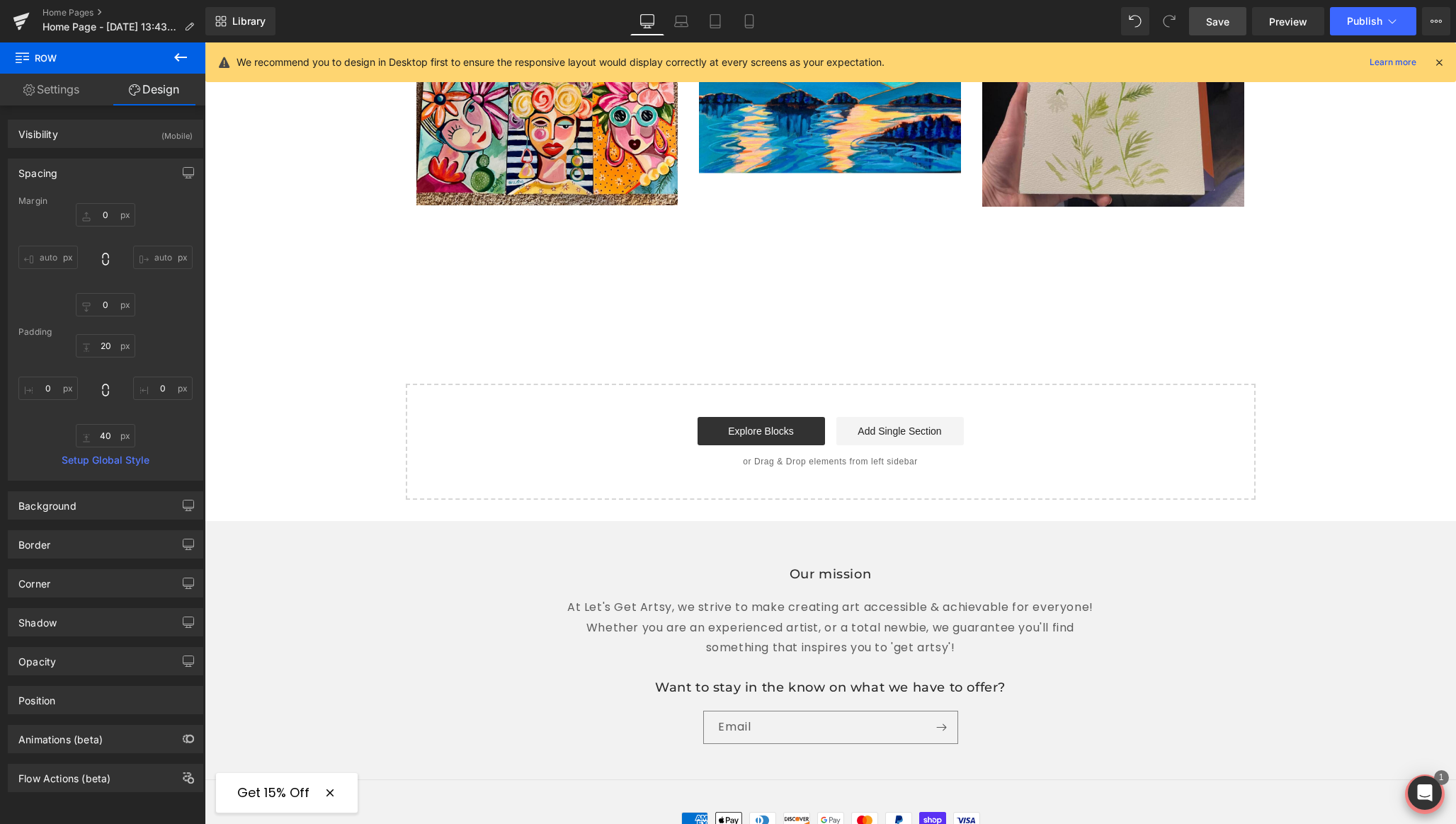
scroll to position [2682, 0]
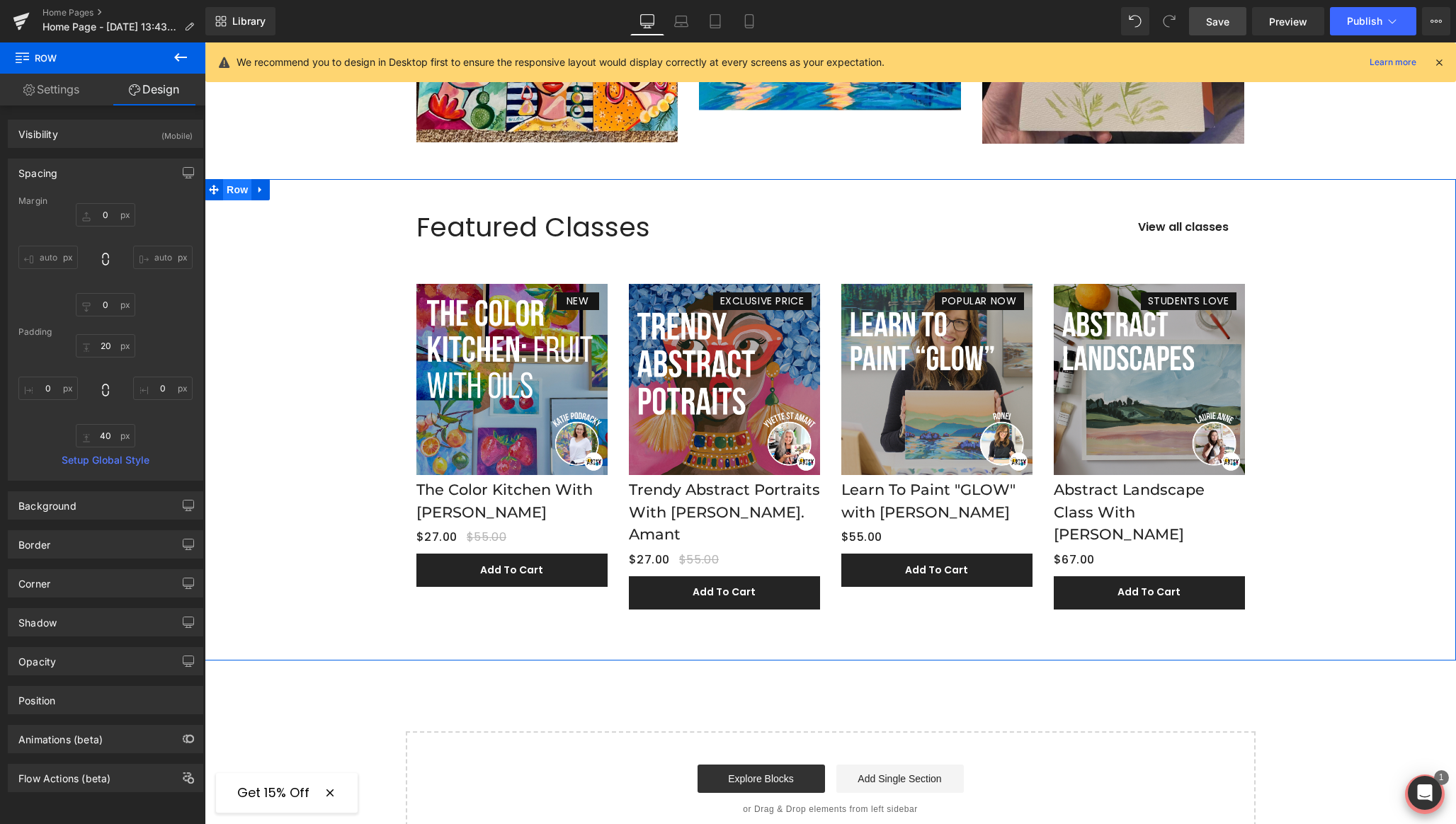
click at [236, 179] on span "Row" at bounding box center [237, 190] width 29 height 21
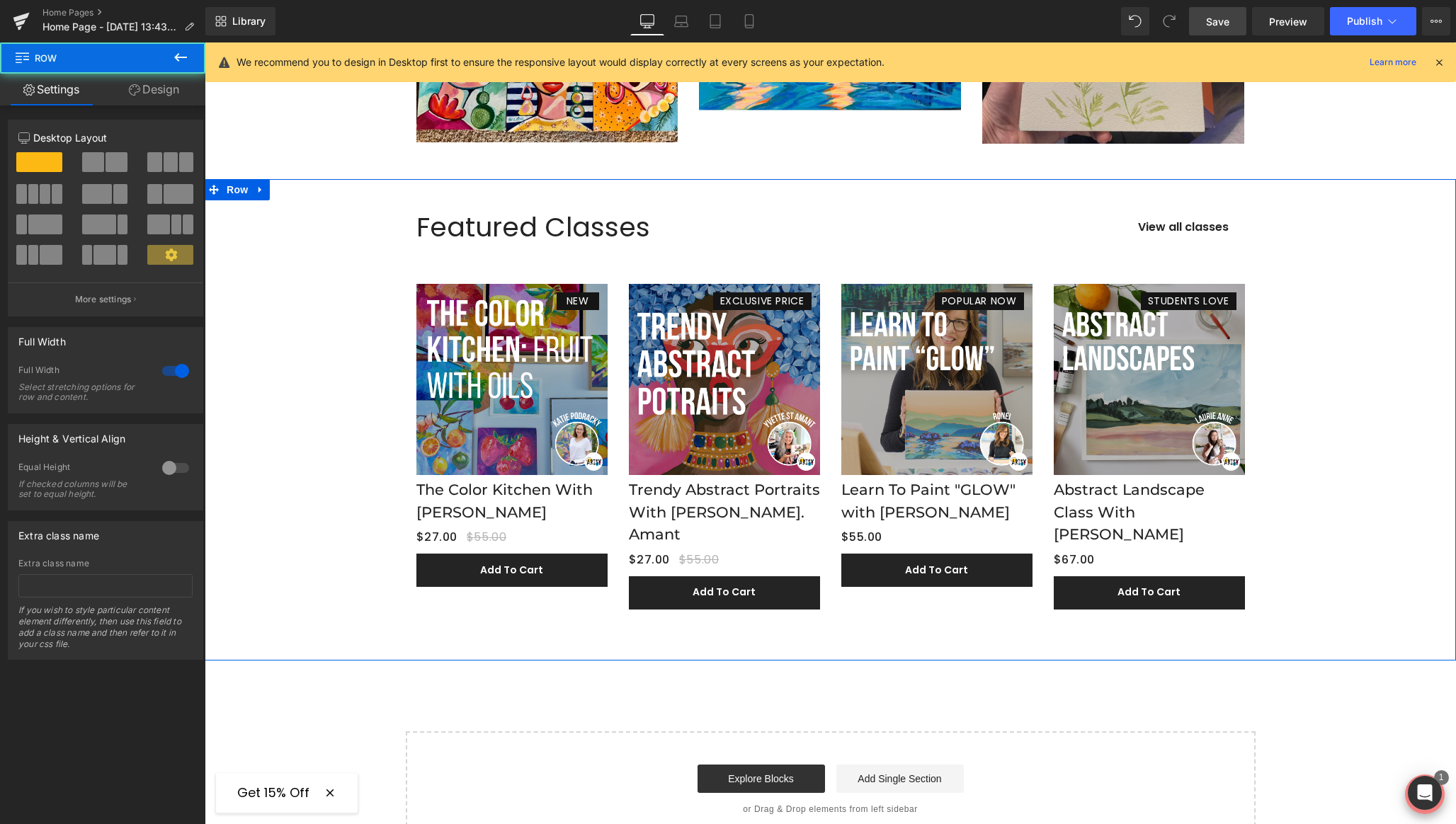
click at [154, 94] on link "Design" at bounding box center [154, 89] width 103 height 32
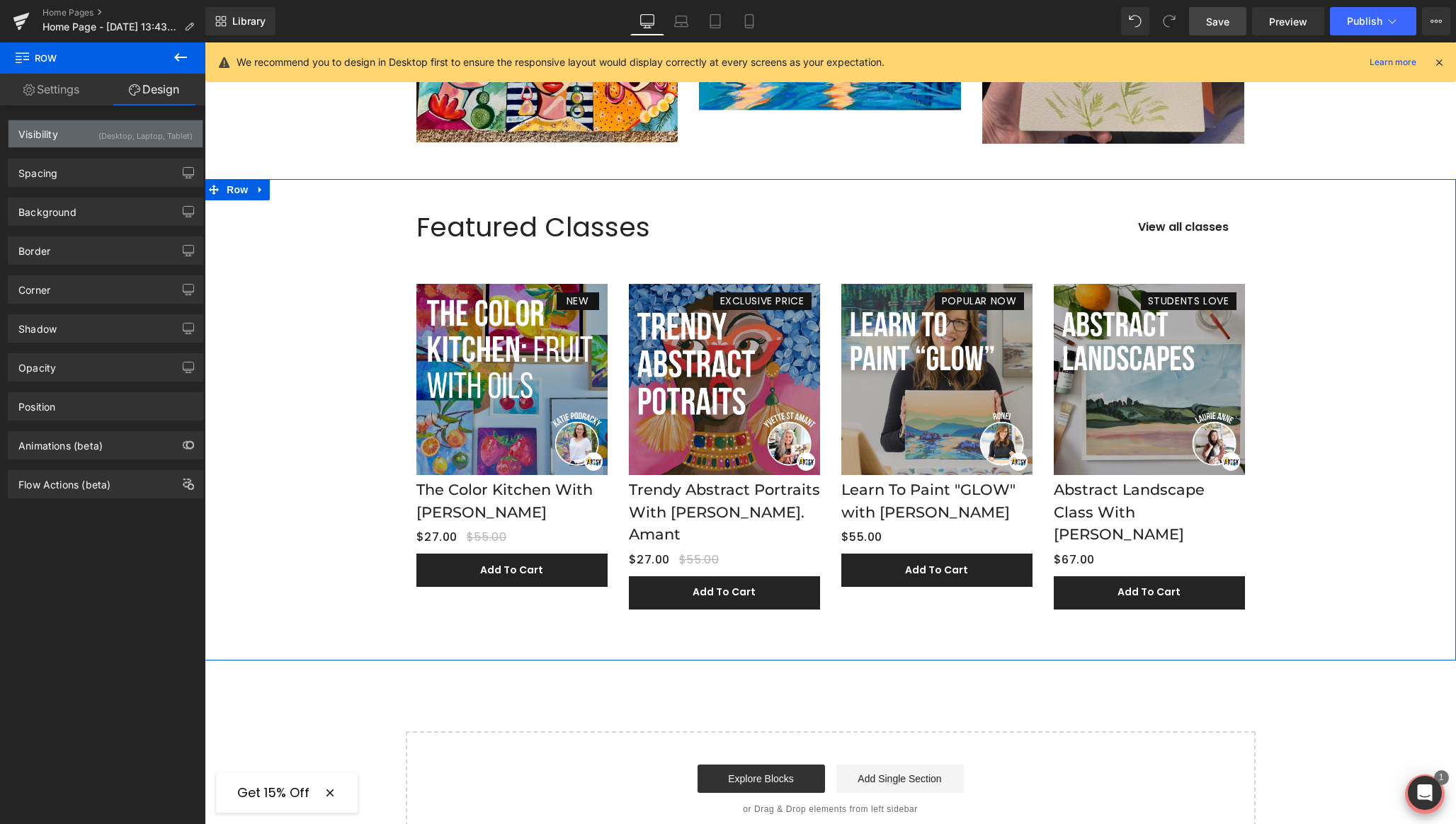
click at [170, 129] on div "(Desktop, Laptop, Tablet)" at bounding box center [146, 131] width 94 height 23
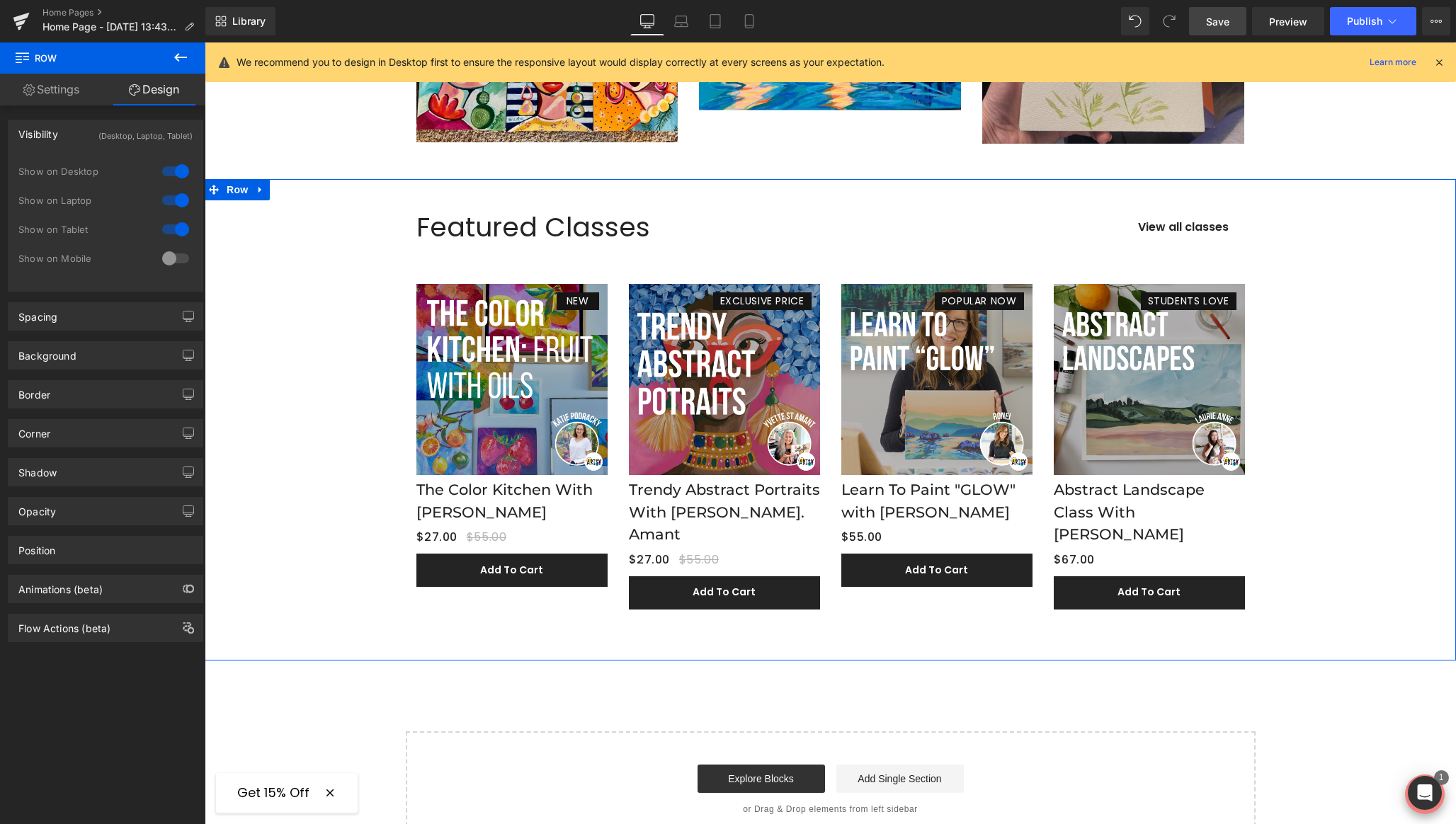
click at [172, 255] on div at bounding box center [175, 258] width 34 height 23
drag, startPoint x: 166, startPoint y: 225, endPoint x: 167, endPoint y: 203, distance: 22.0
click at [166, 223] on div at bounding box center [175, 229] width 34 height 23
drag, startPoint x: 167, startPoint y: 200, endPoint x: 169, endPoint y: 178, distance: 22.1
click at [168, 196] on div at bounding box center [175, 200] width 34 height 23
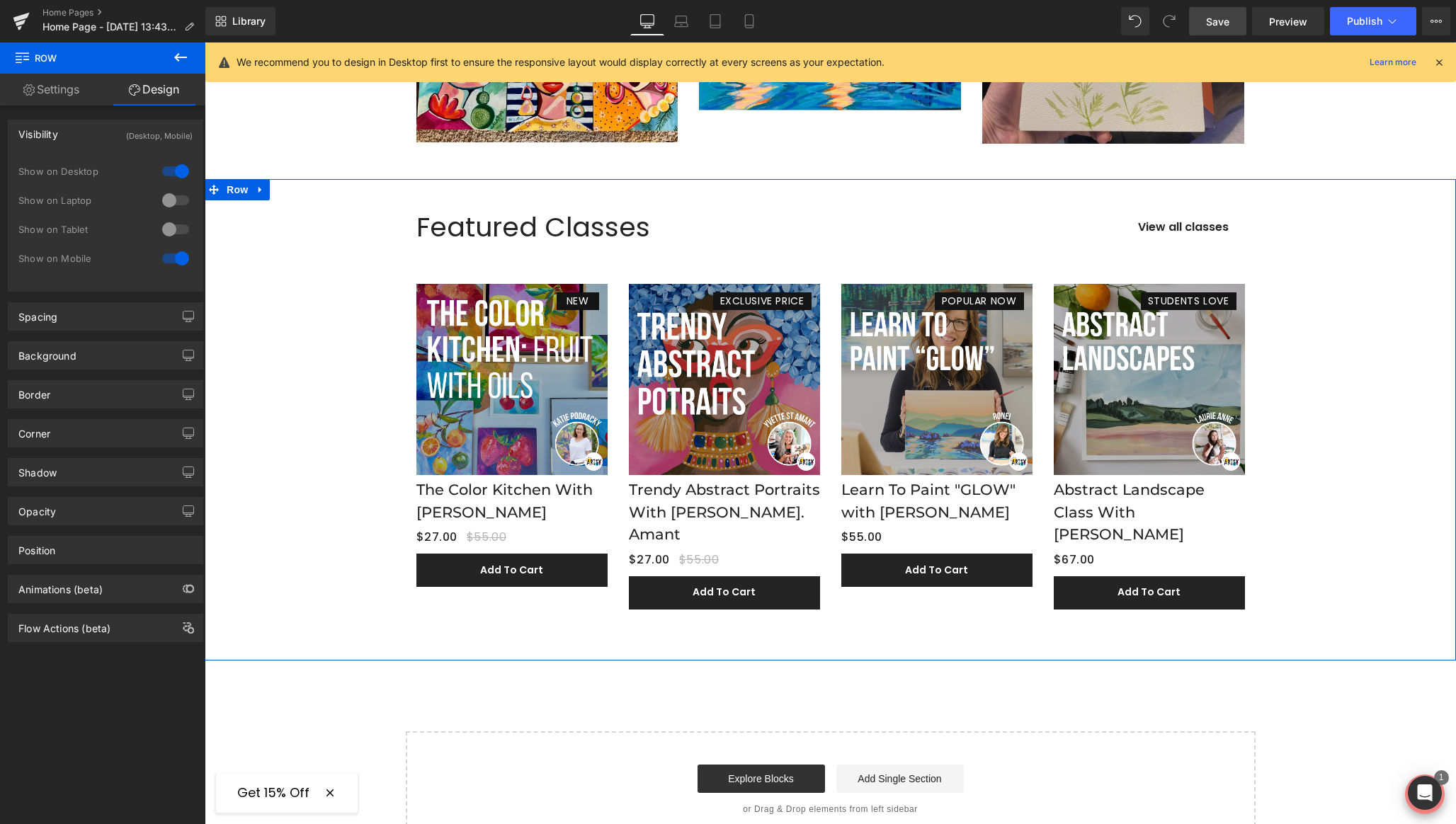
click at [168, 166] on div at bounding box center [175, 172] width 34 height 23
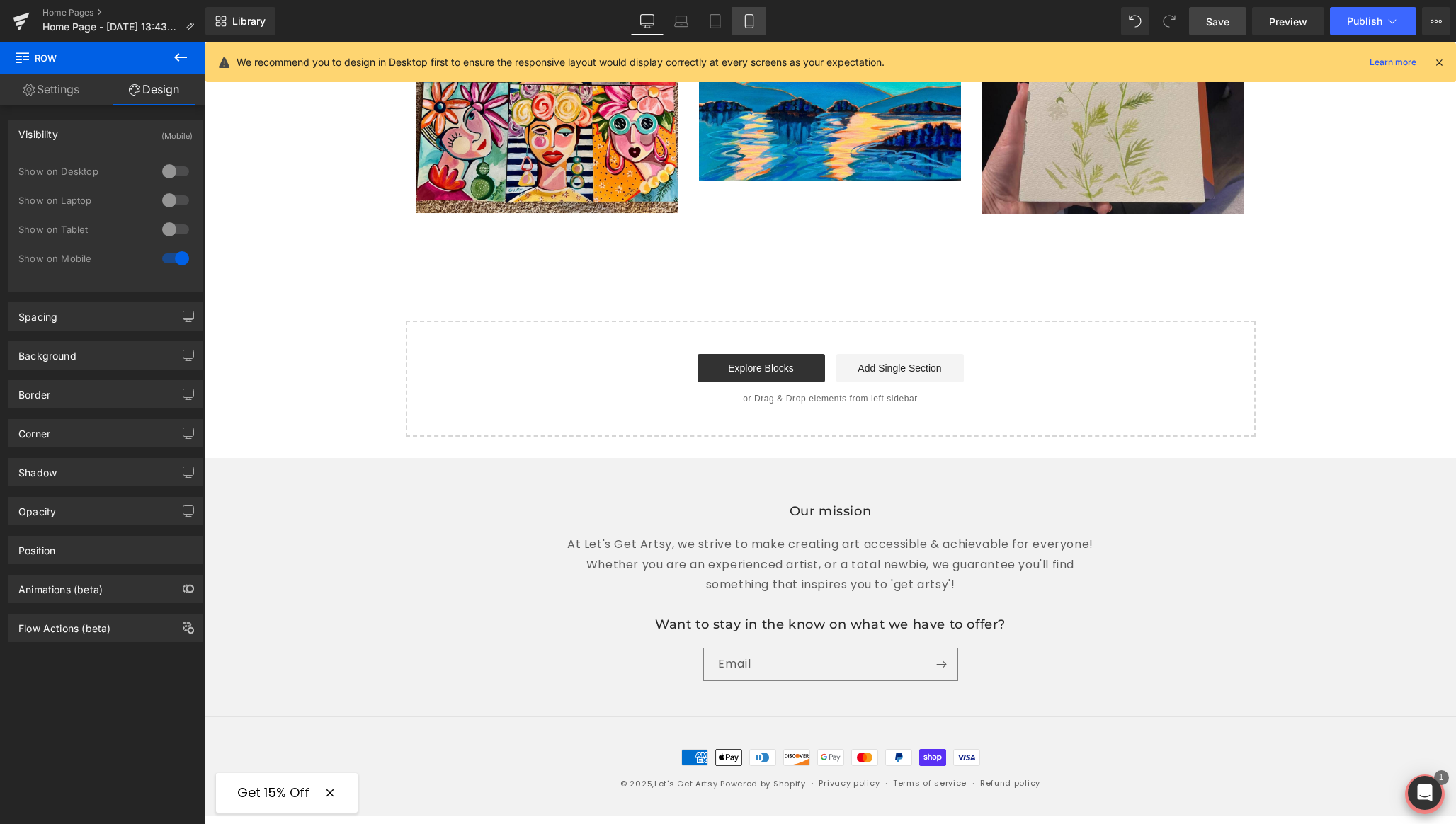
click at [752, 21] on icon at bounding box center [749, 21] width 14 height 14
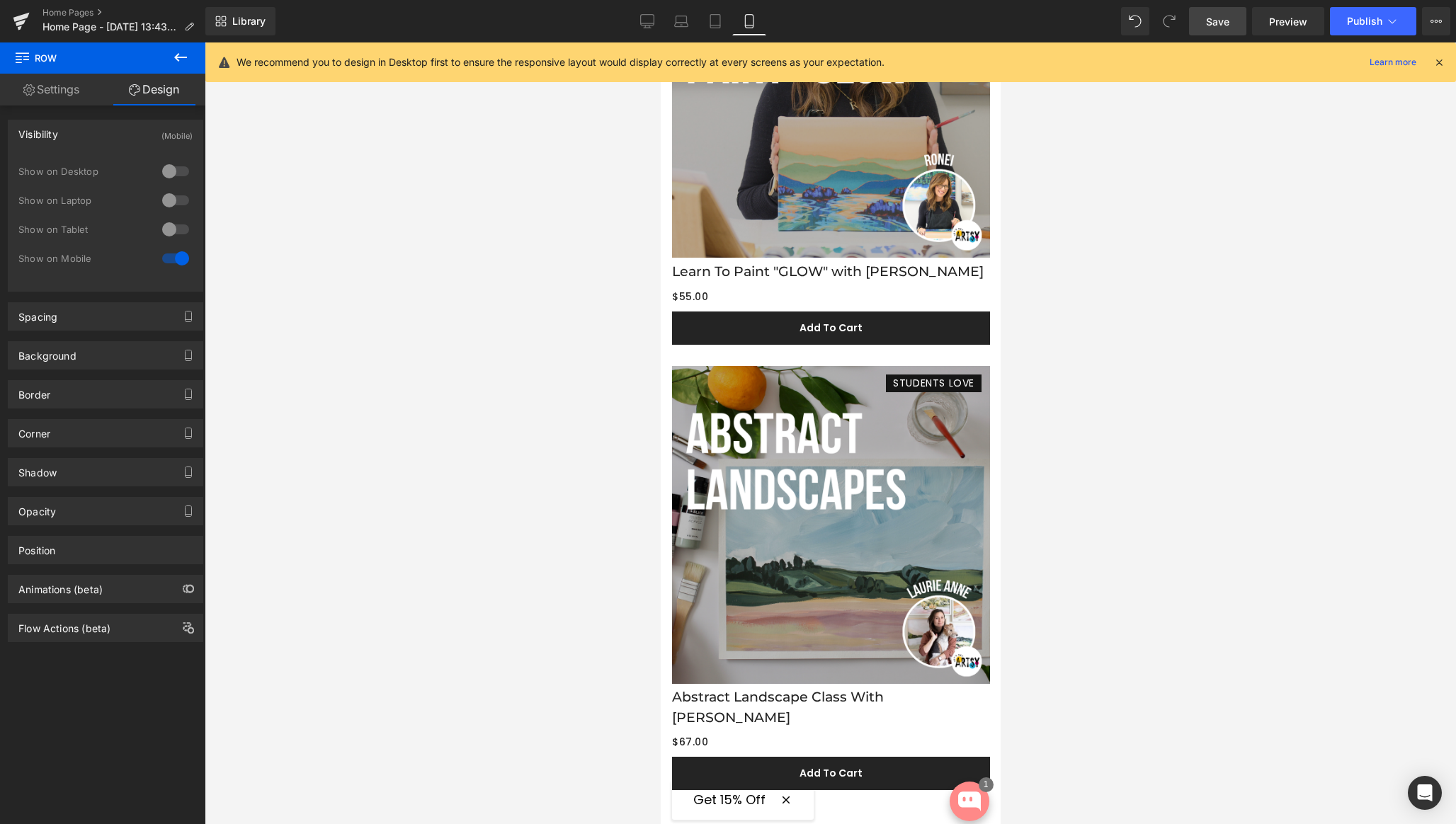
scroll to position [1267, 0]
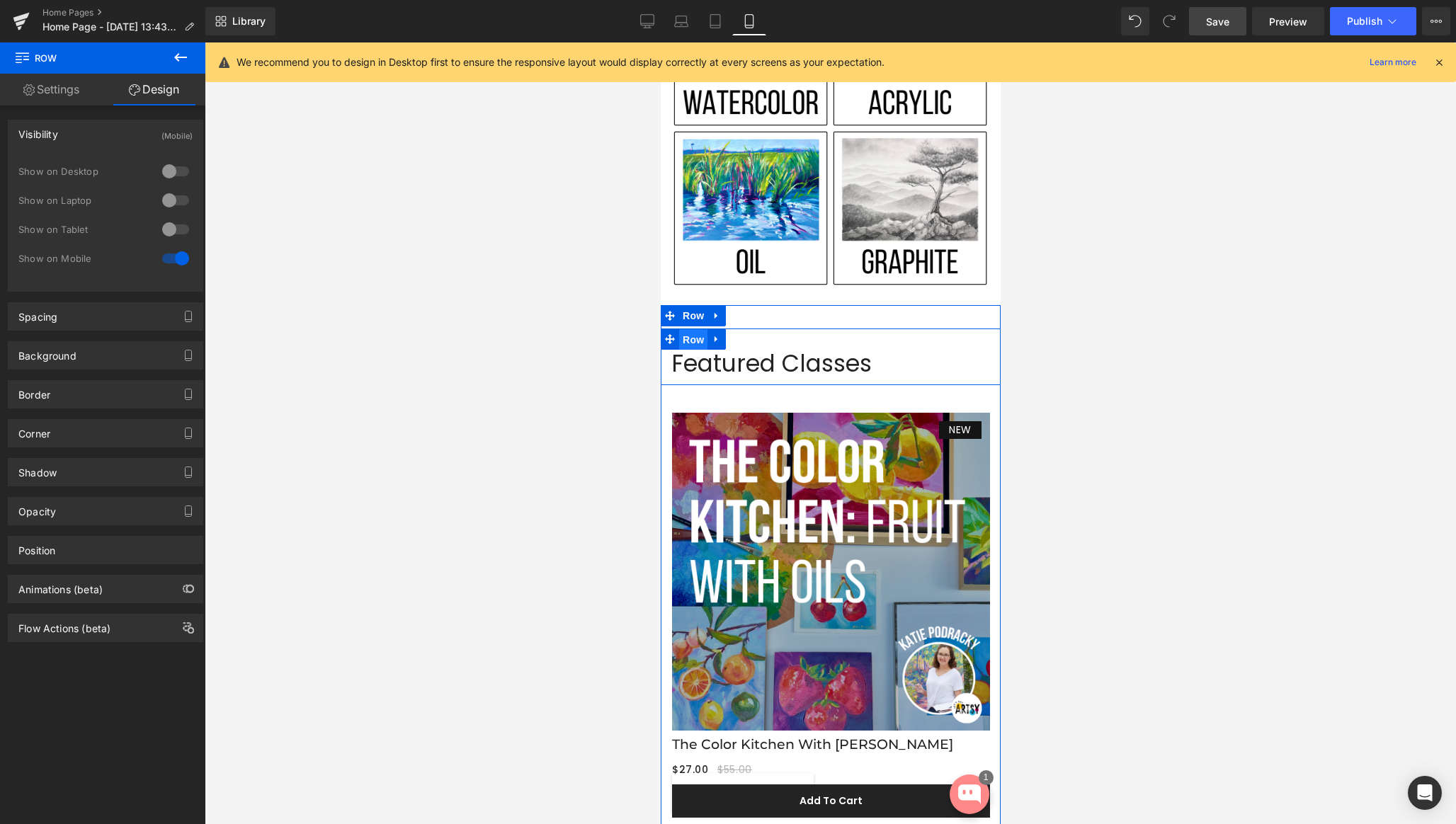
click at [687, 341] on span "Row" at bounding box center [693, 340] width 29 height 21
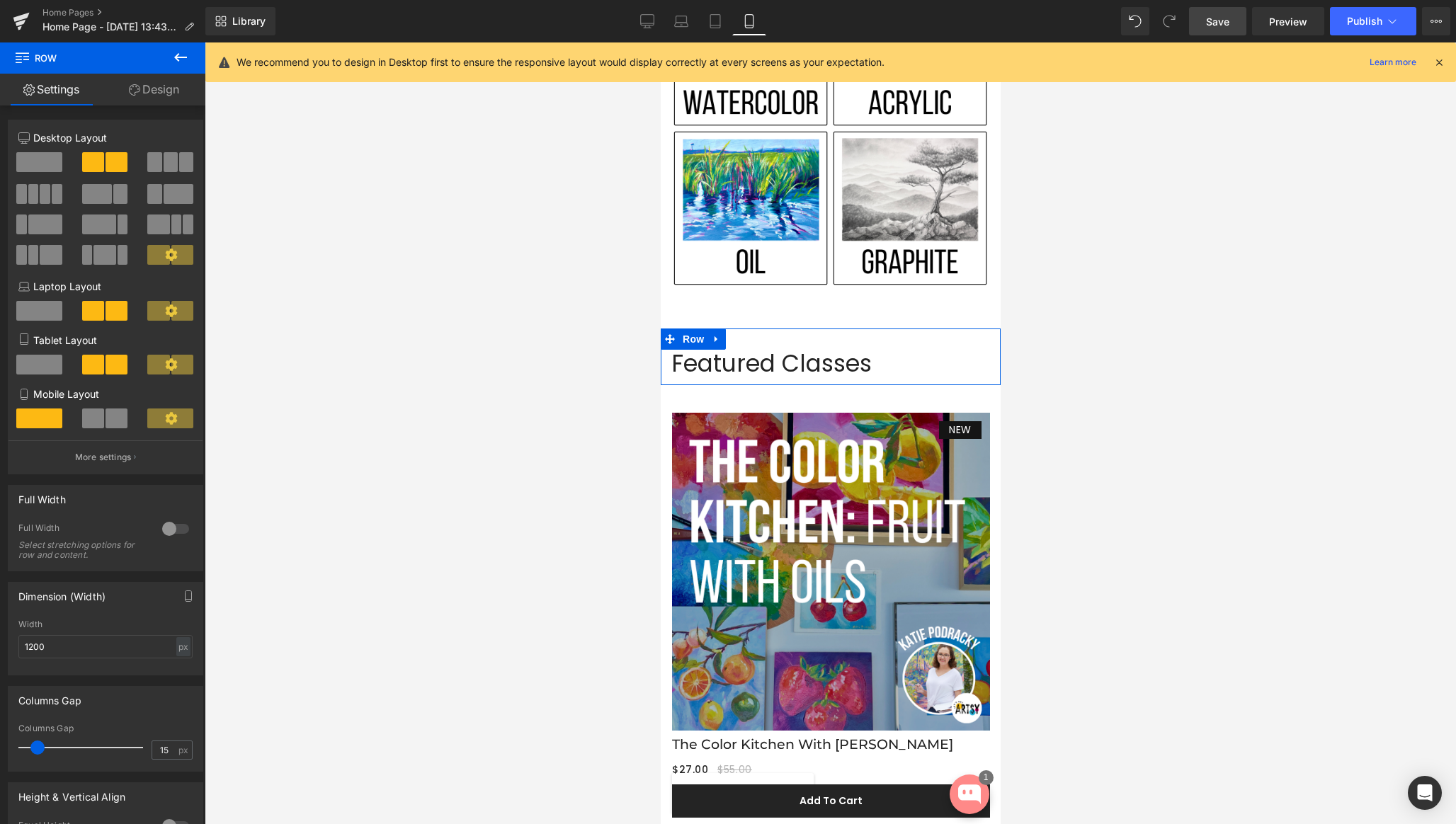
click at [93, 422] on span at bounding box center [93, 418] width 22 height 20
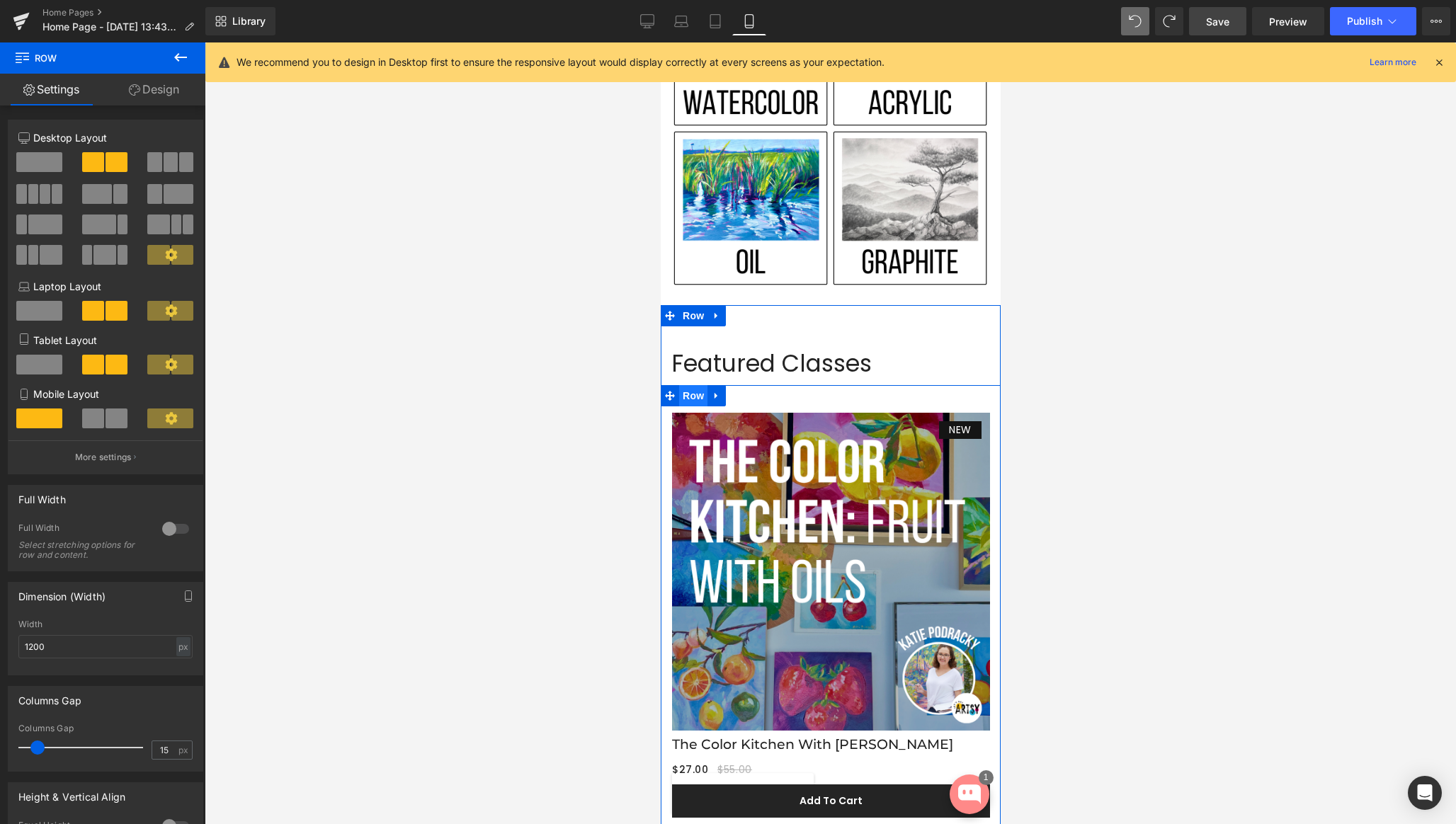
click at [689, 396] on span "Row" at bounding box center [693, 395] width 29 height 21
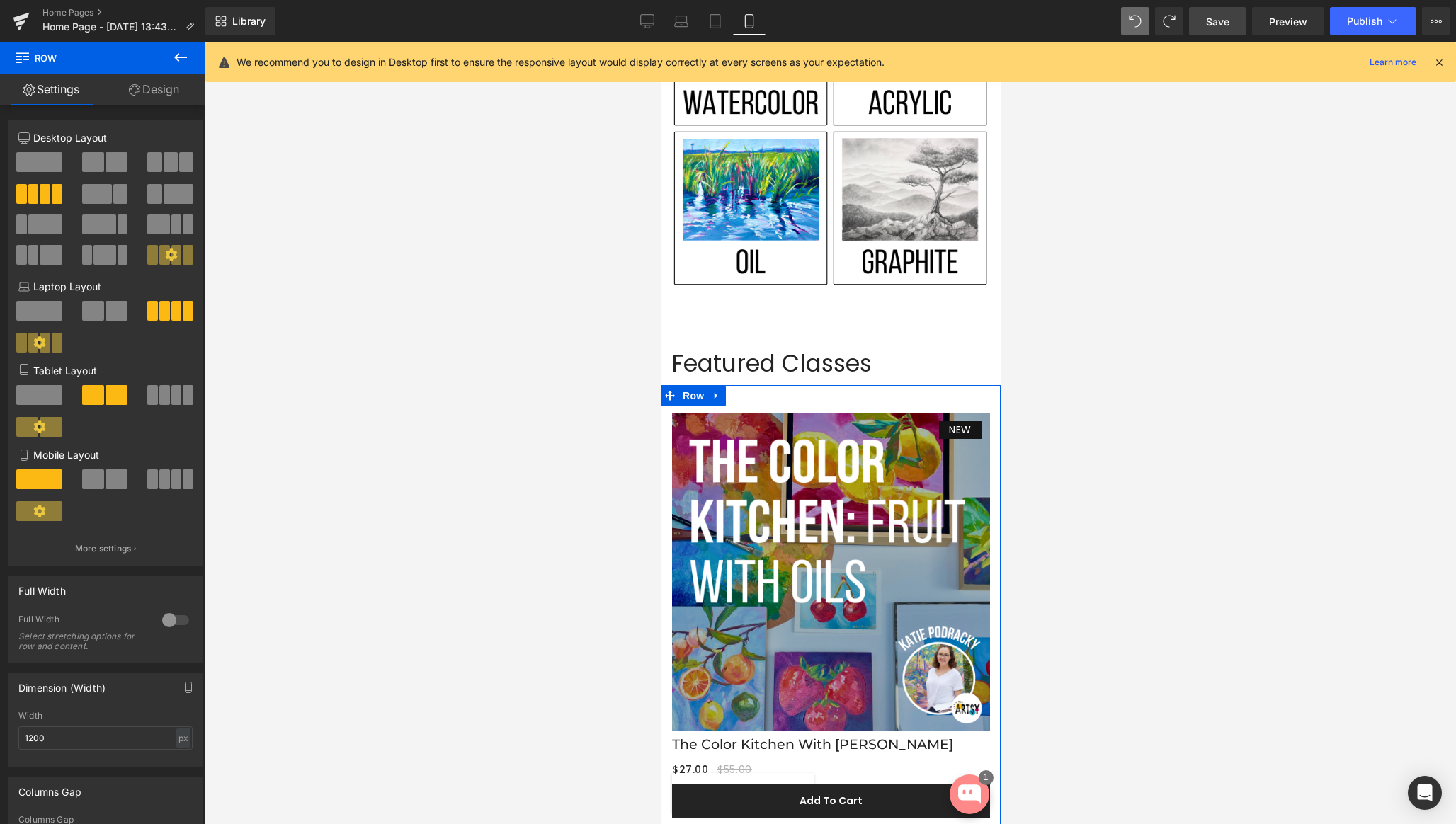
click at [99, 484] on span at bounding box center [93, 479] width 22 height 20
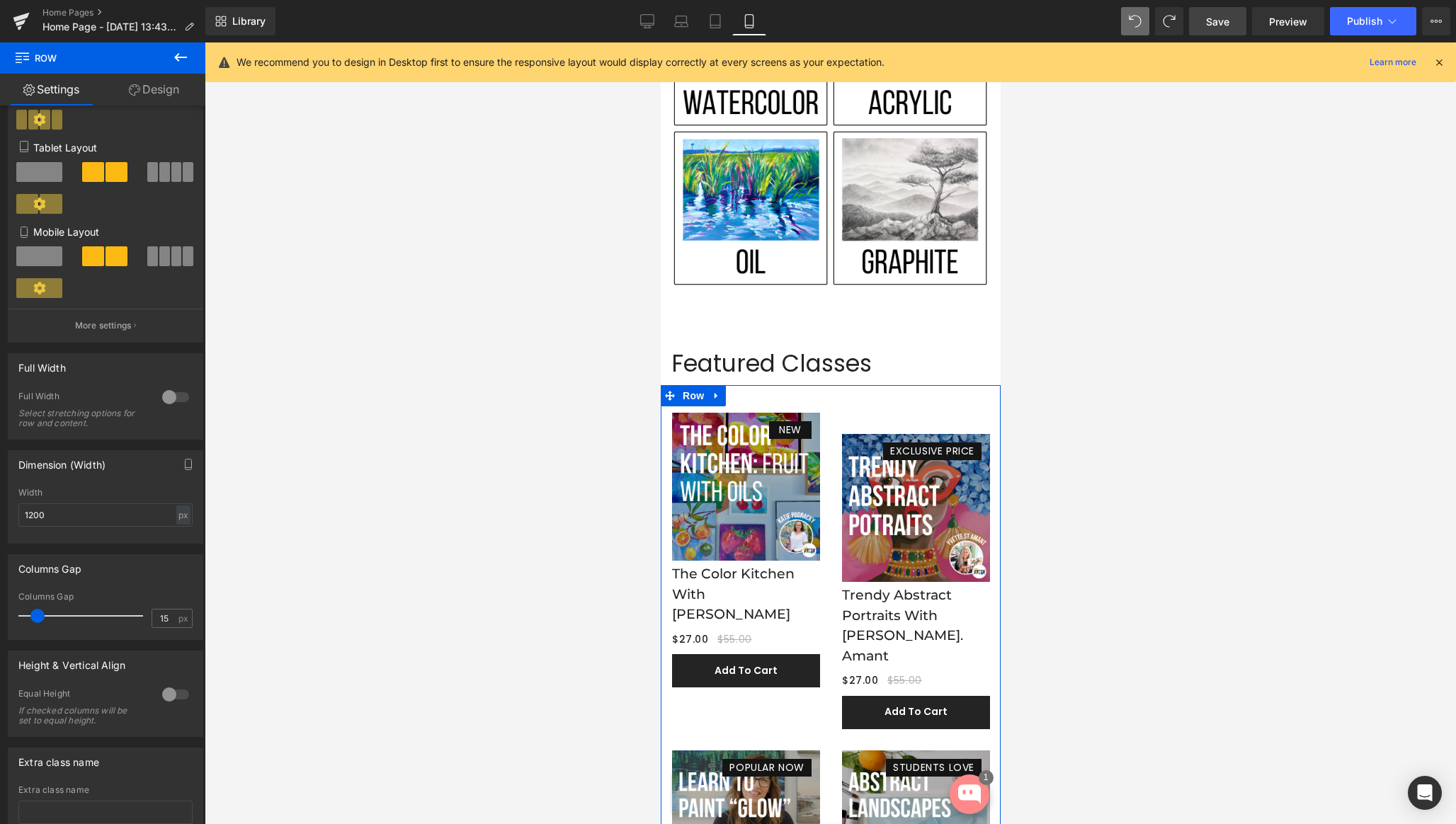
scroll to position [231, 0]
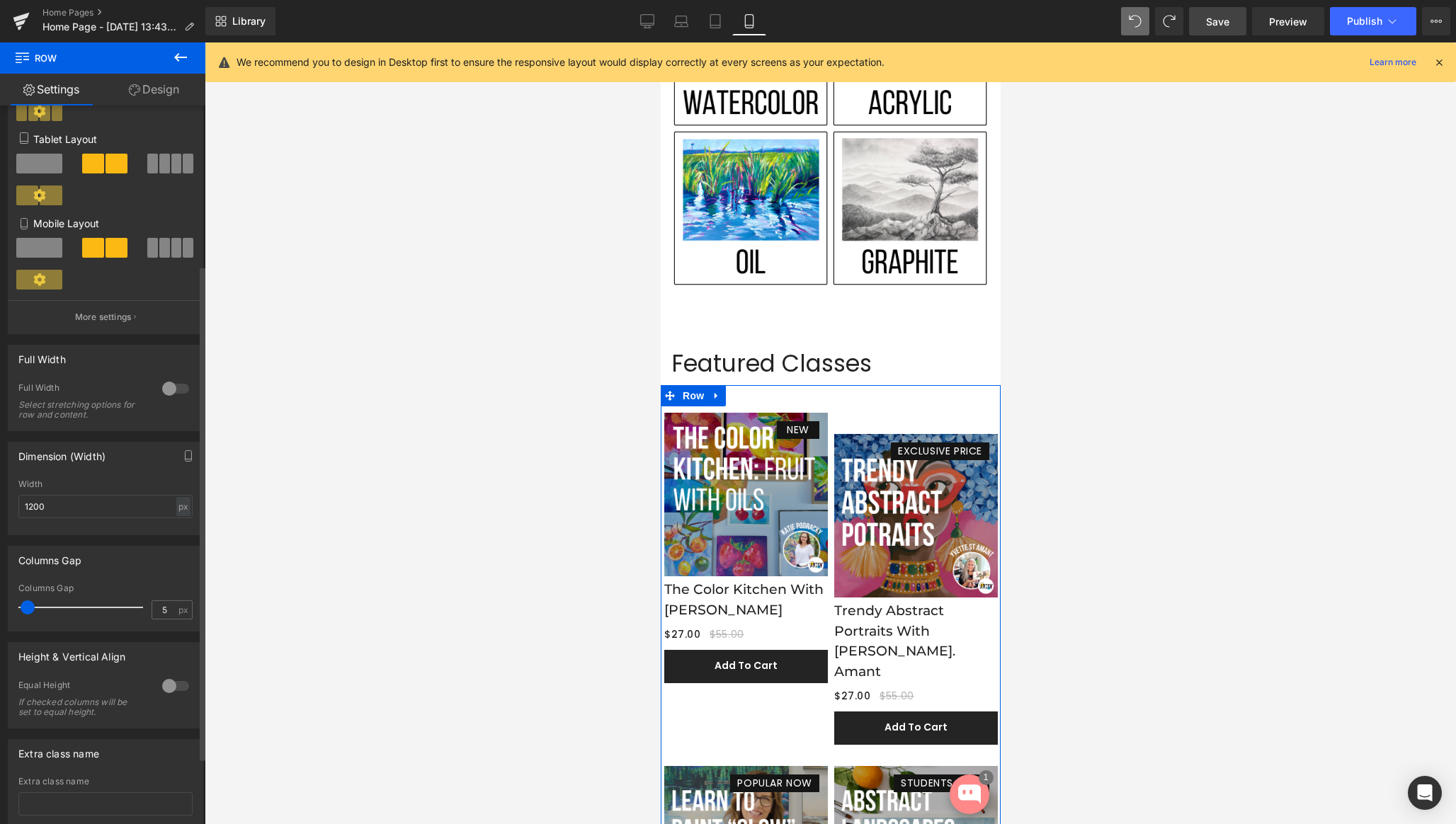
type input "6"
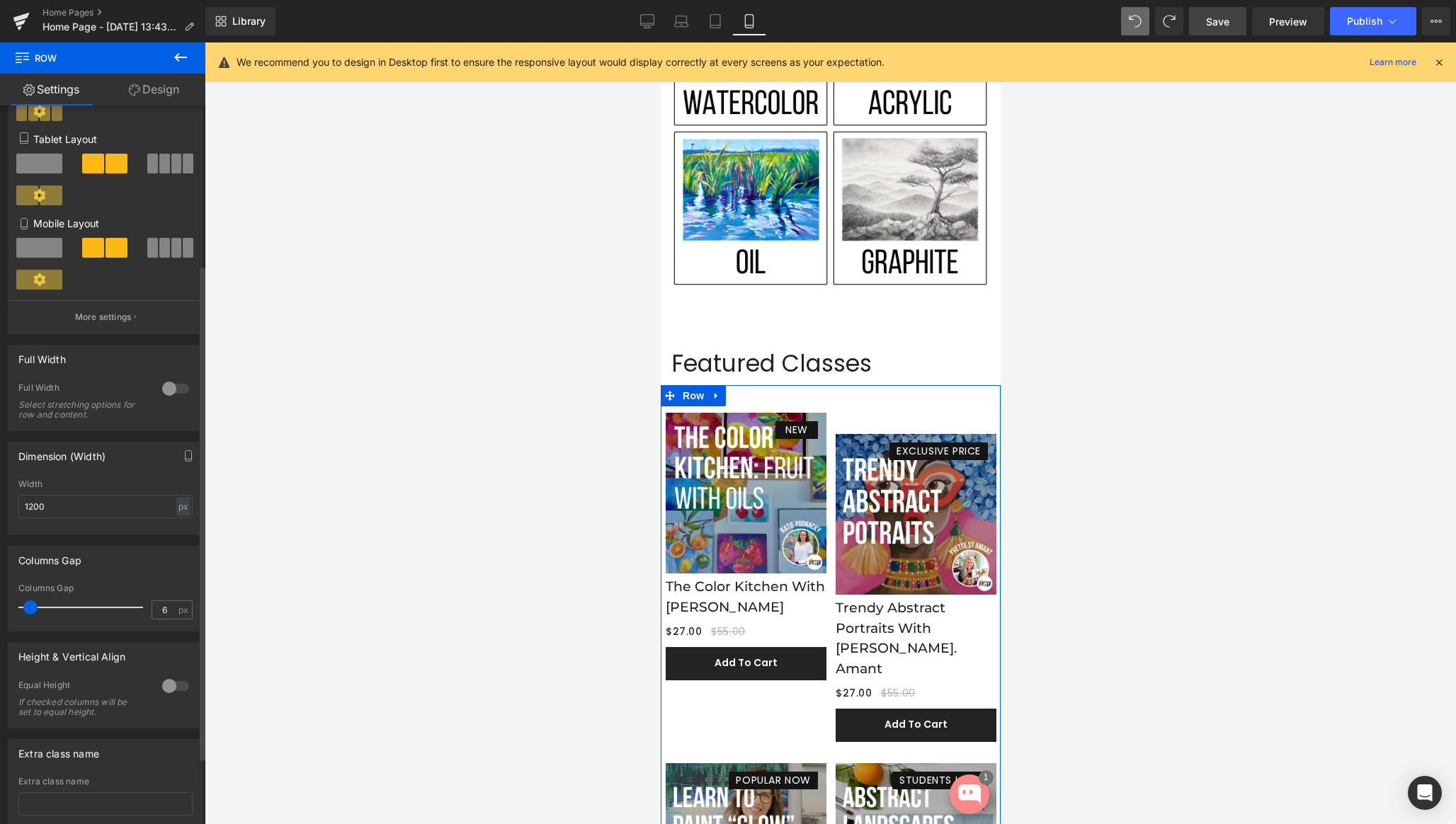
click at [28, 611] on span at bounding box center [30, 607] width 14 height 14
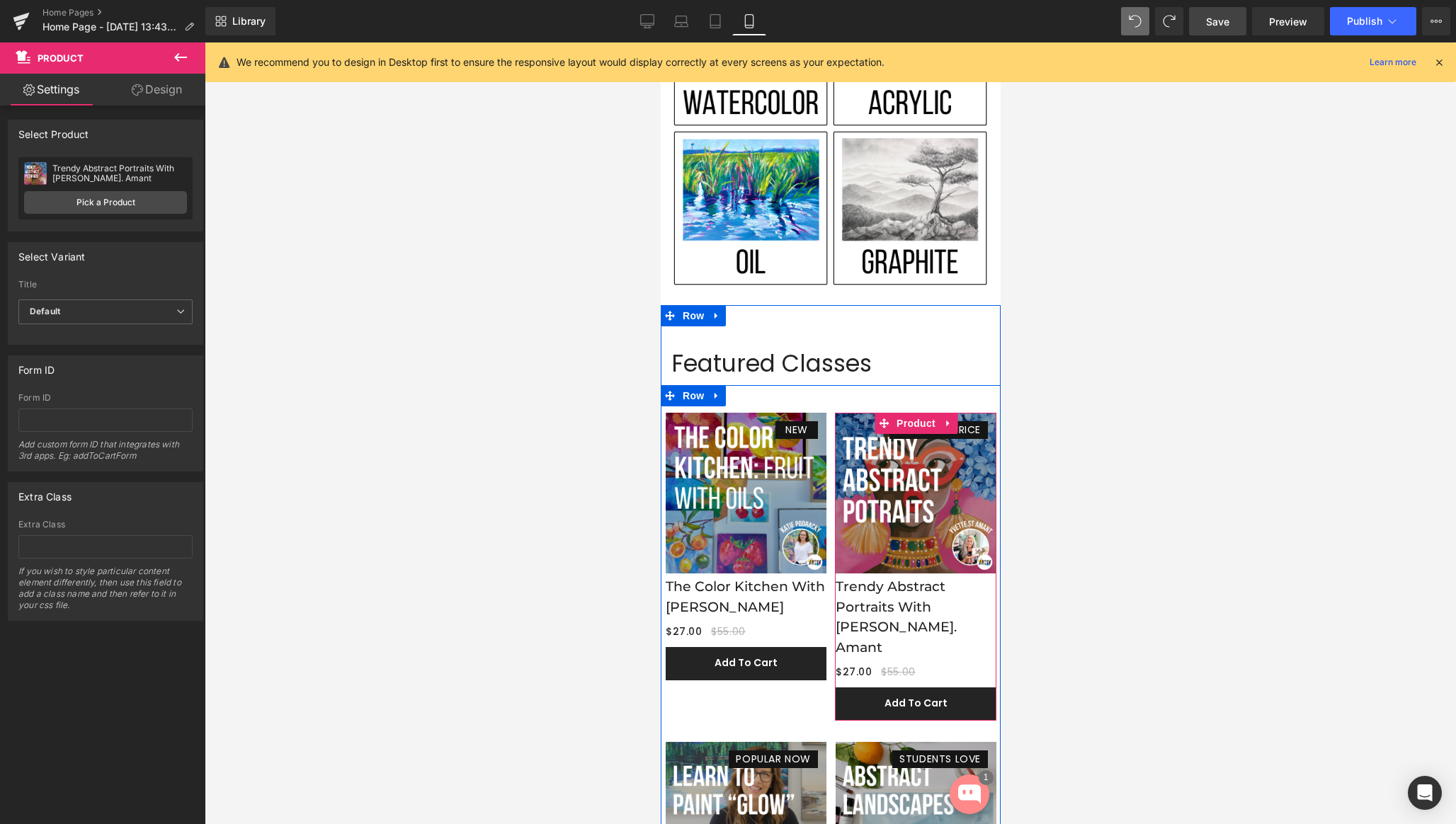
drag, startPoint x: 852, startPoint y: 412, endPoint x: 852, endPoint y: 392, distance: 20.0
click at [852, 392] on div "NEW (P) Image The Color Kitchen With Katie Podracky (P) Title $27.00 $55.00 (P)…" at bounding box center [830, 710] width 340 height 650
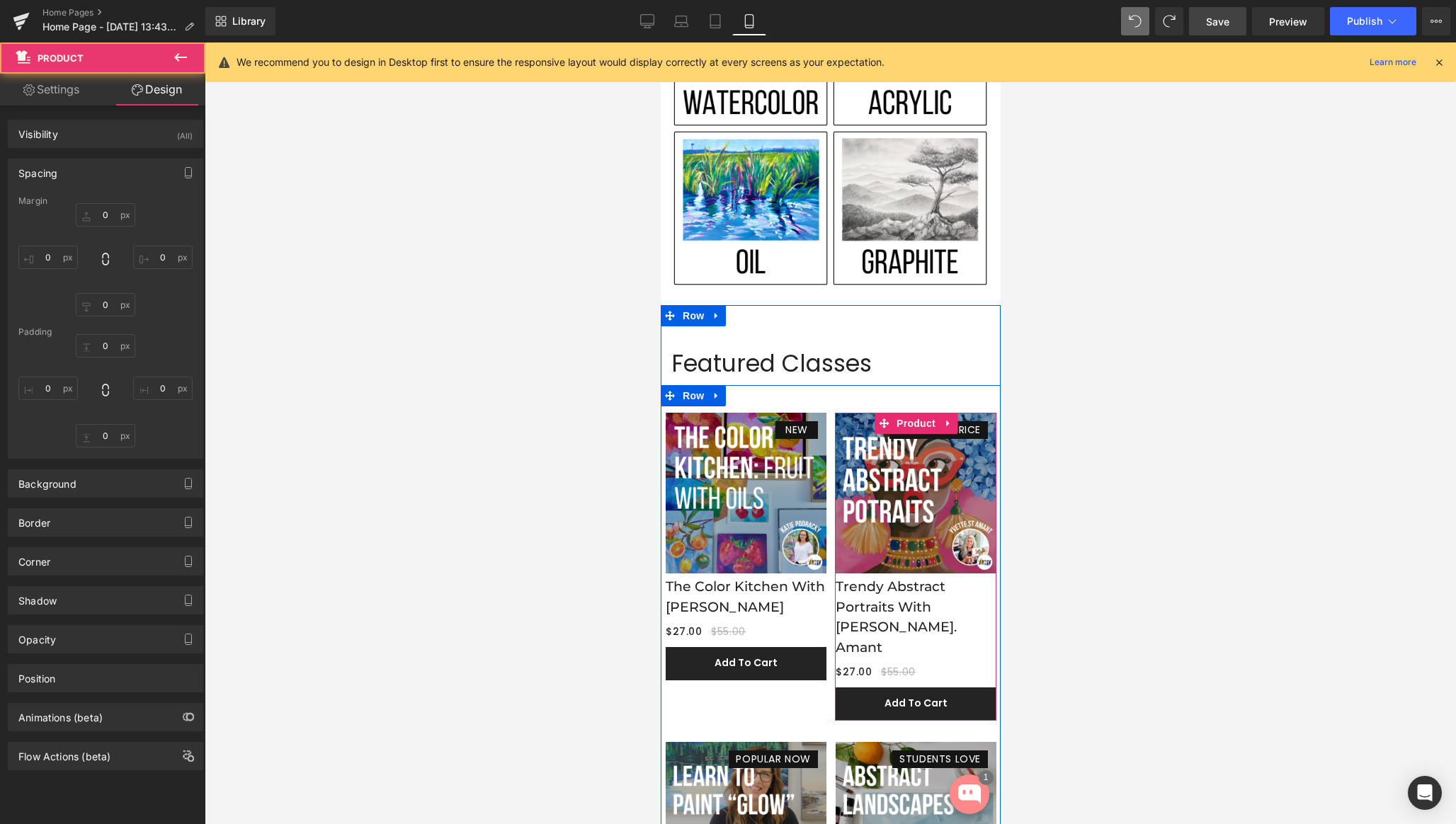
type input "0"
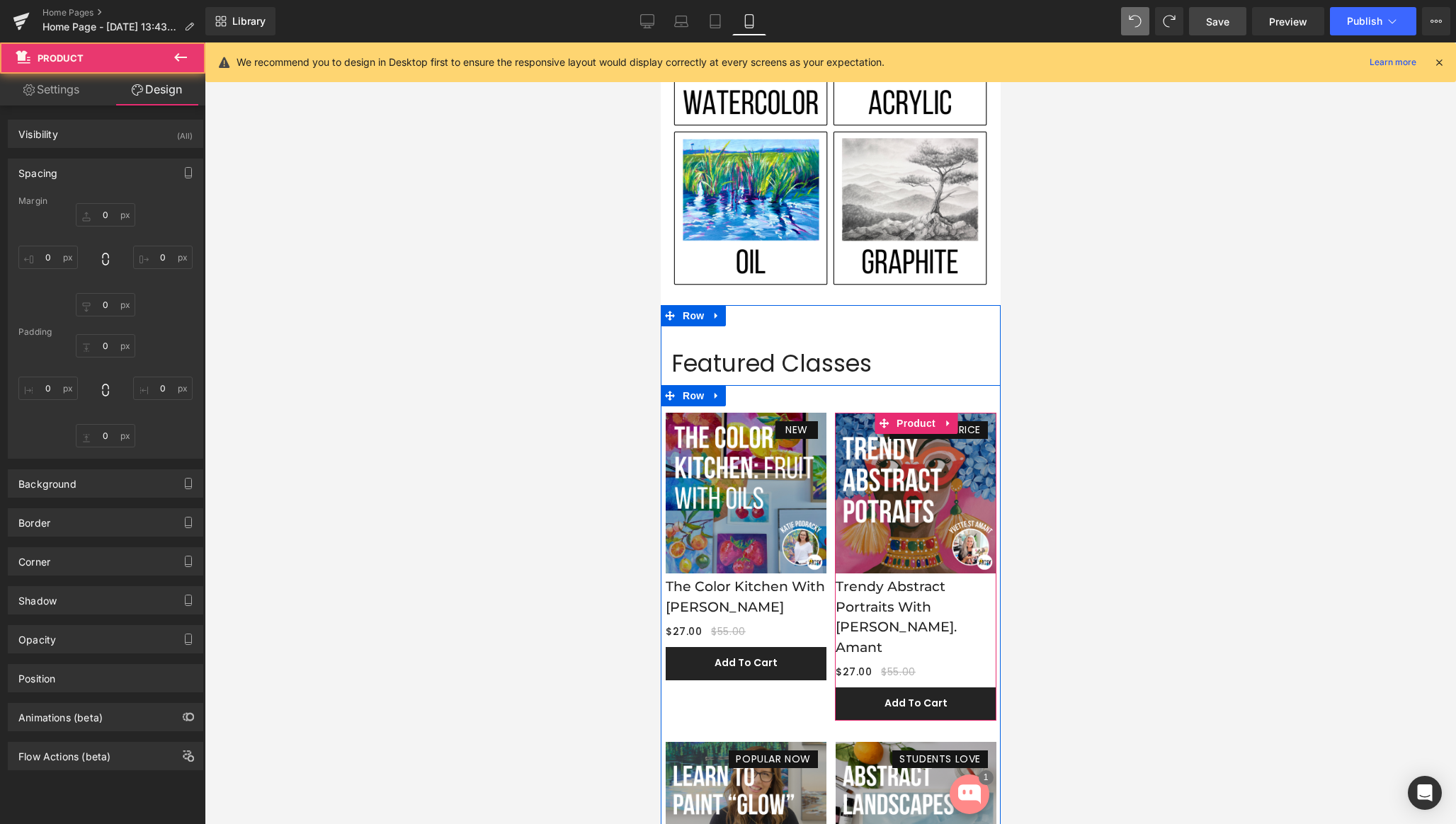
type input "0"
type input "1"
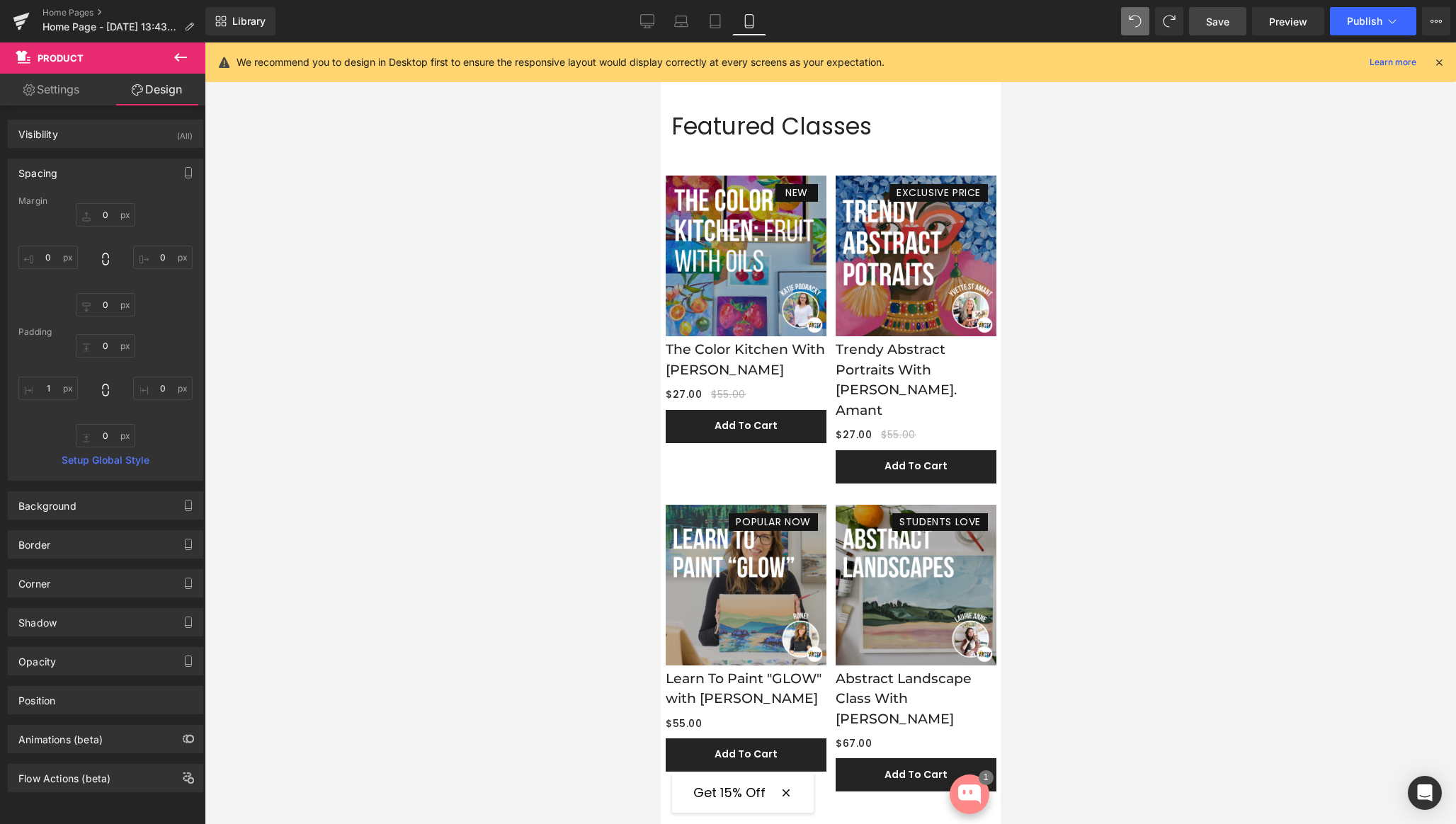
scroll to position [1505, 0]
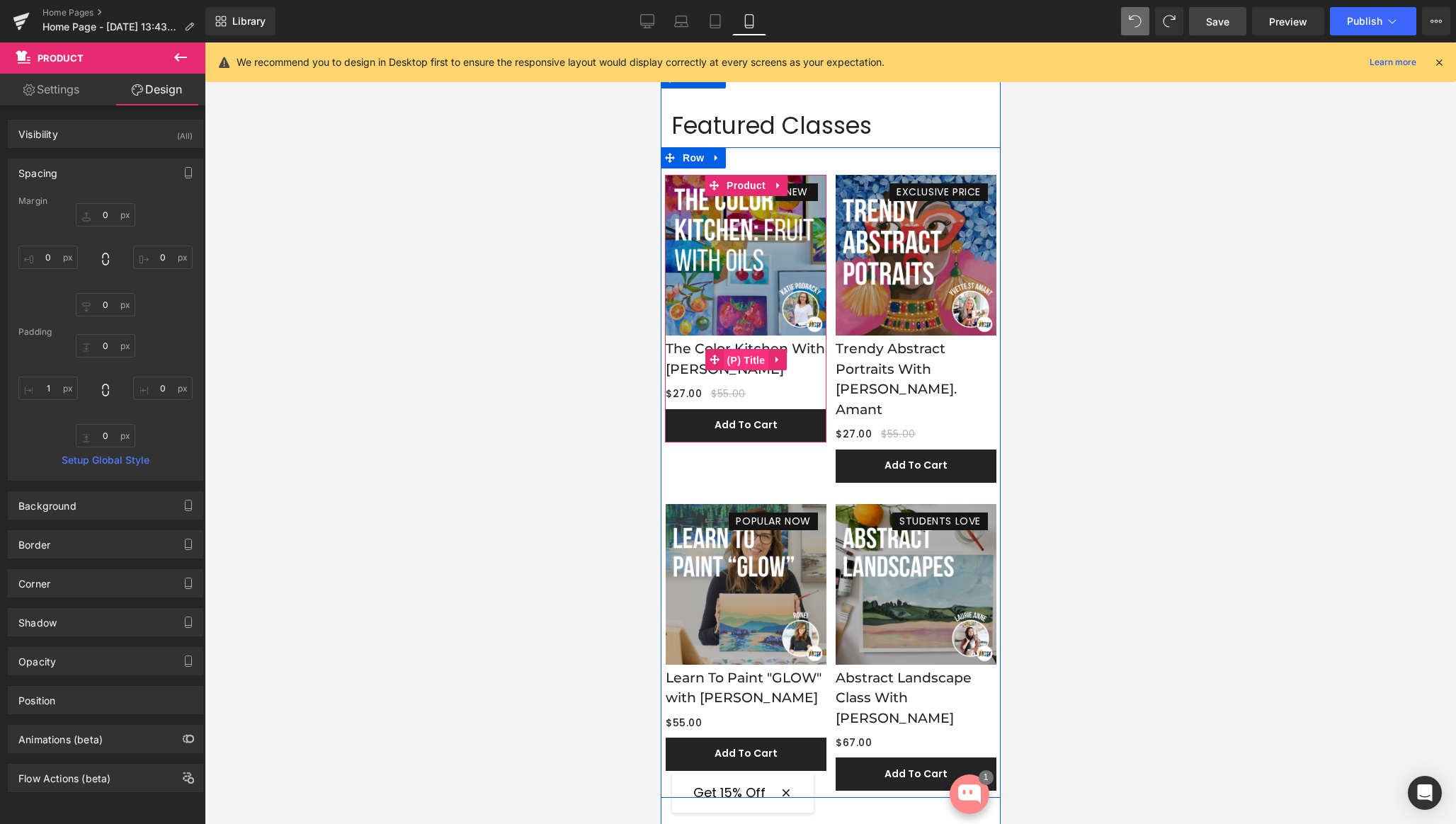
click at [743, 364] on span "(P) Title" at bounding box center [745, 360] width 45 height 21
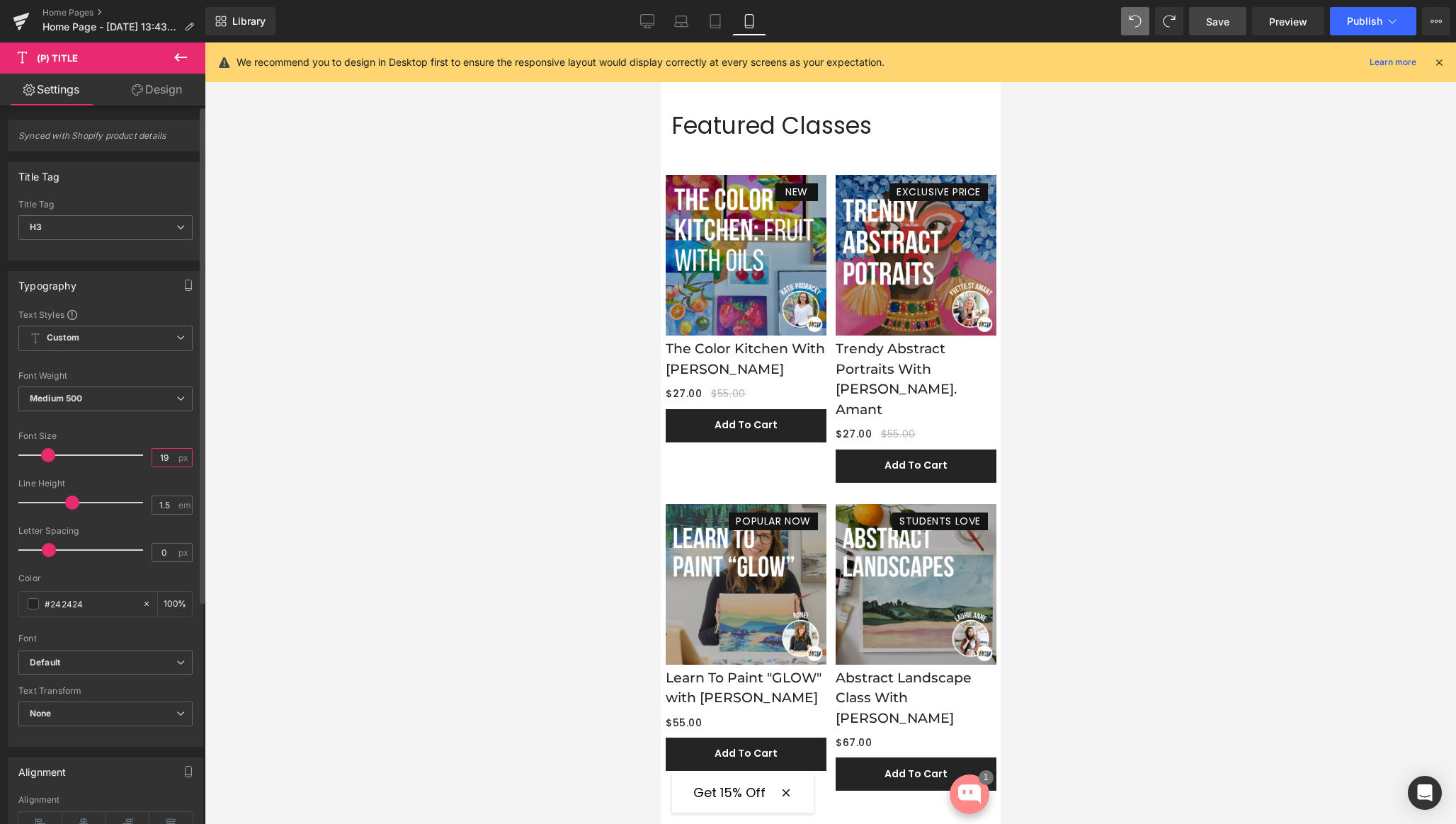
click at [158, 457] on input "19" at bounding box center [165, 458] width 25 height 17
type input "14"
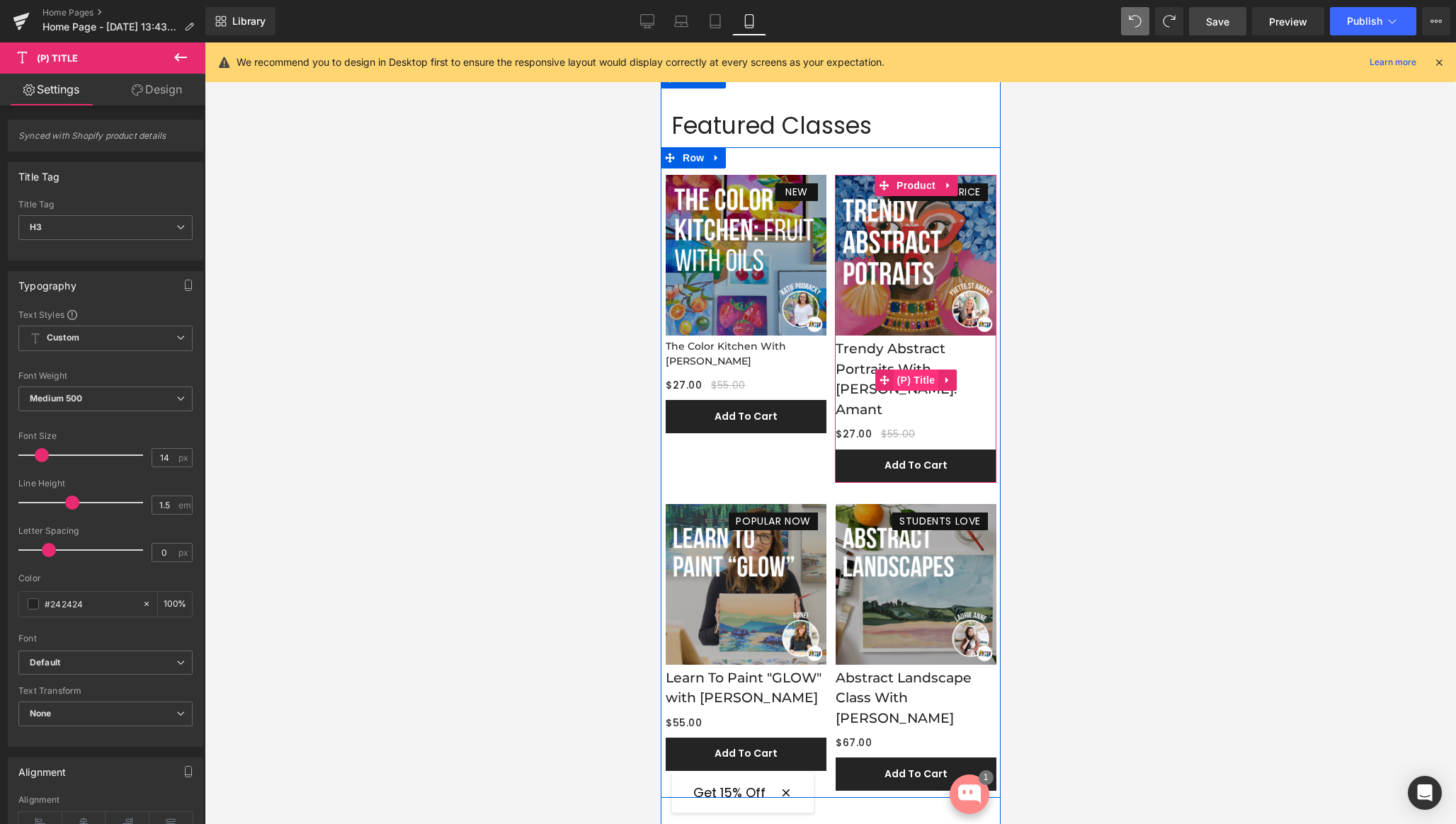
click at [907, 373] on span "(P) Title" at bounding box center [915, 380] width 45 height 21
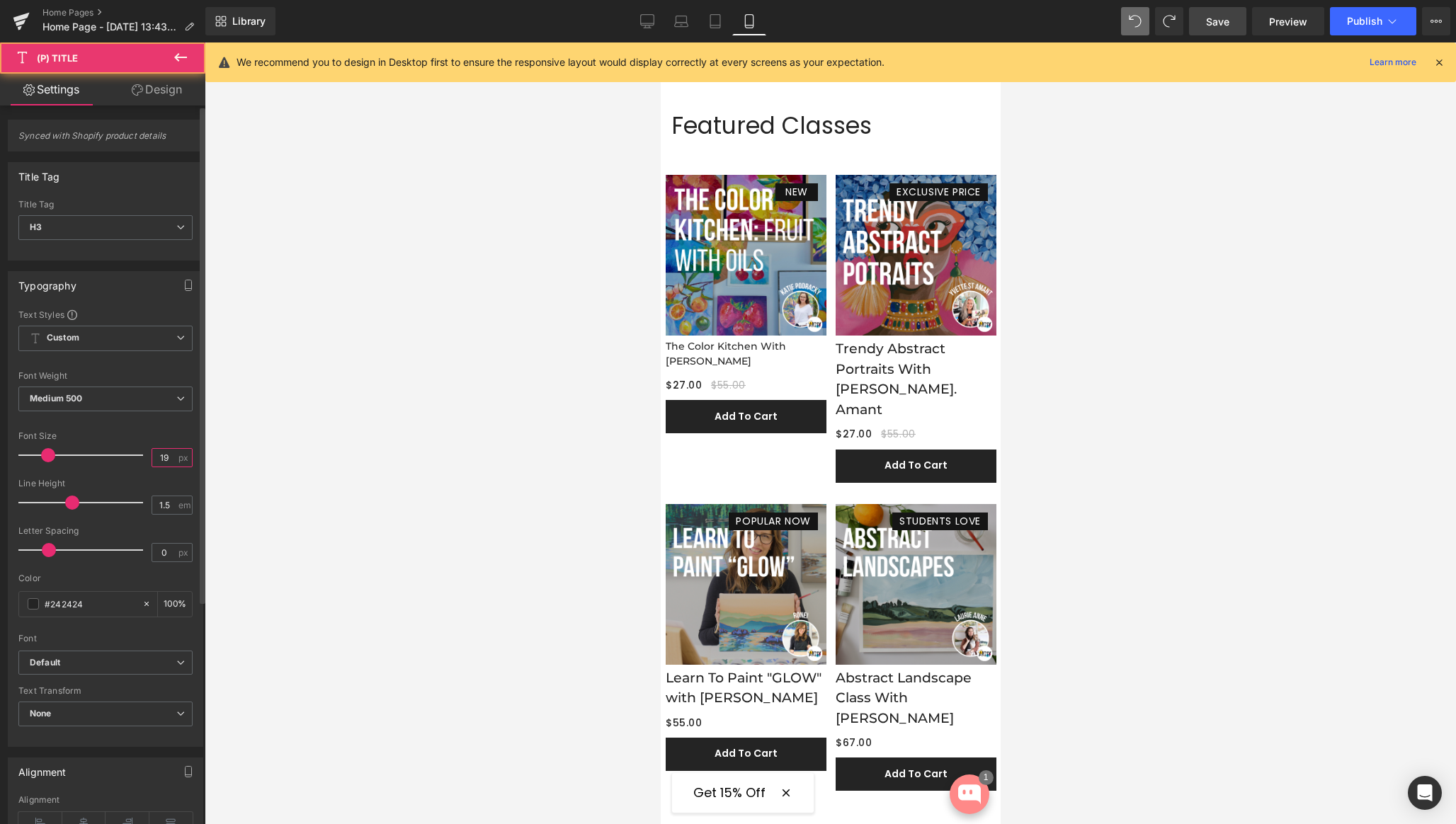
click at [158, 458] on input "19" at bounding box center [165, 458] width 25 height 17
type input "14"
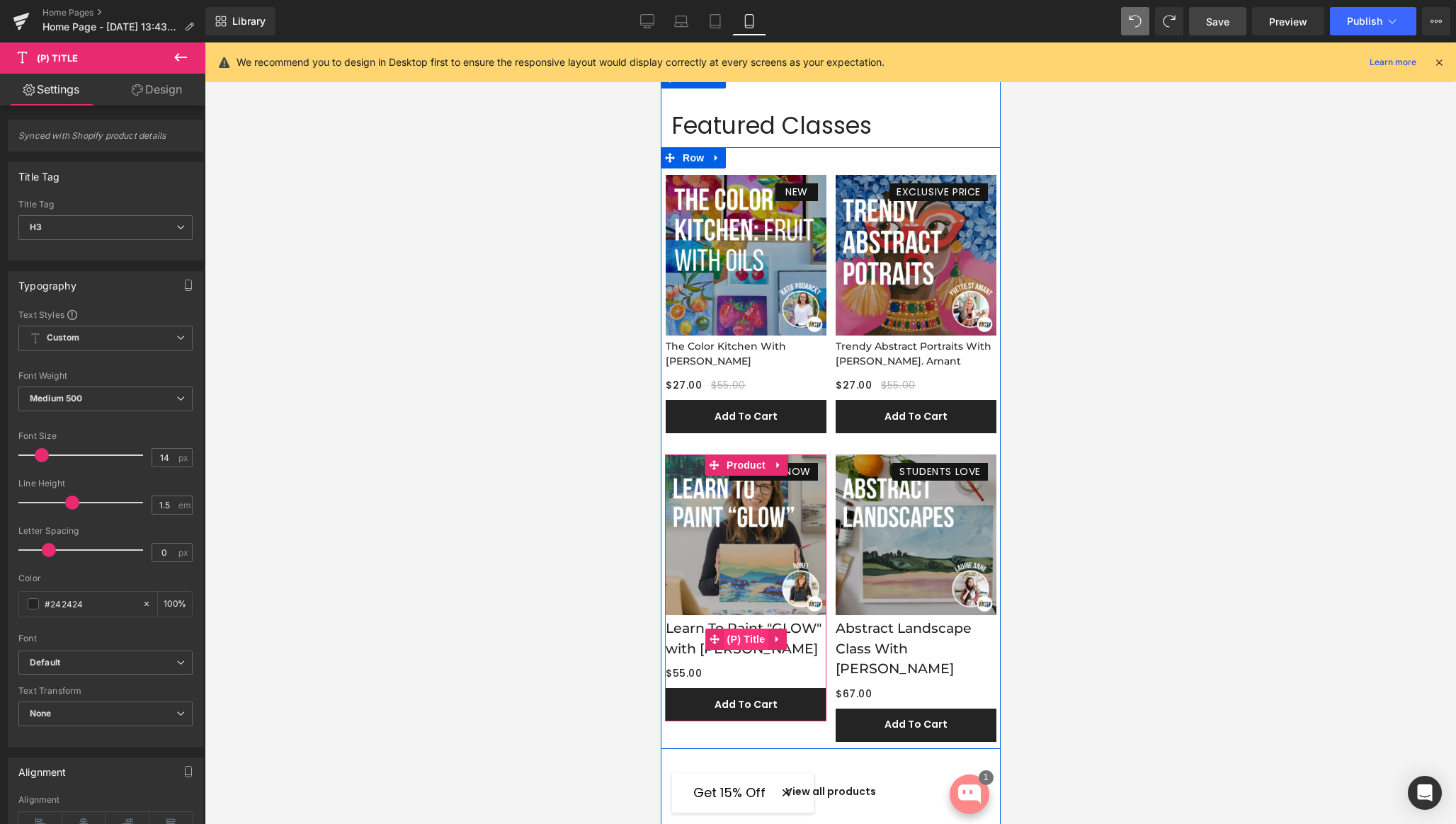
click at [745, 639] on span "(P) Title" at bounding box center [745, 639] width 45 height 21
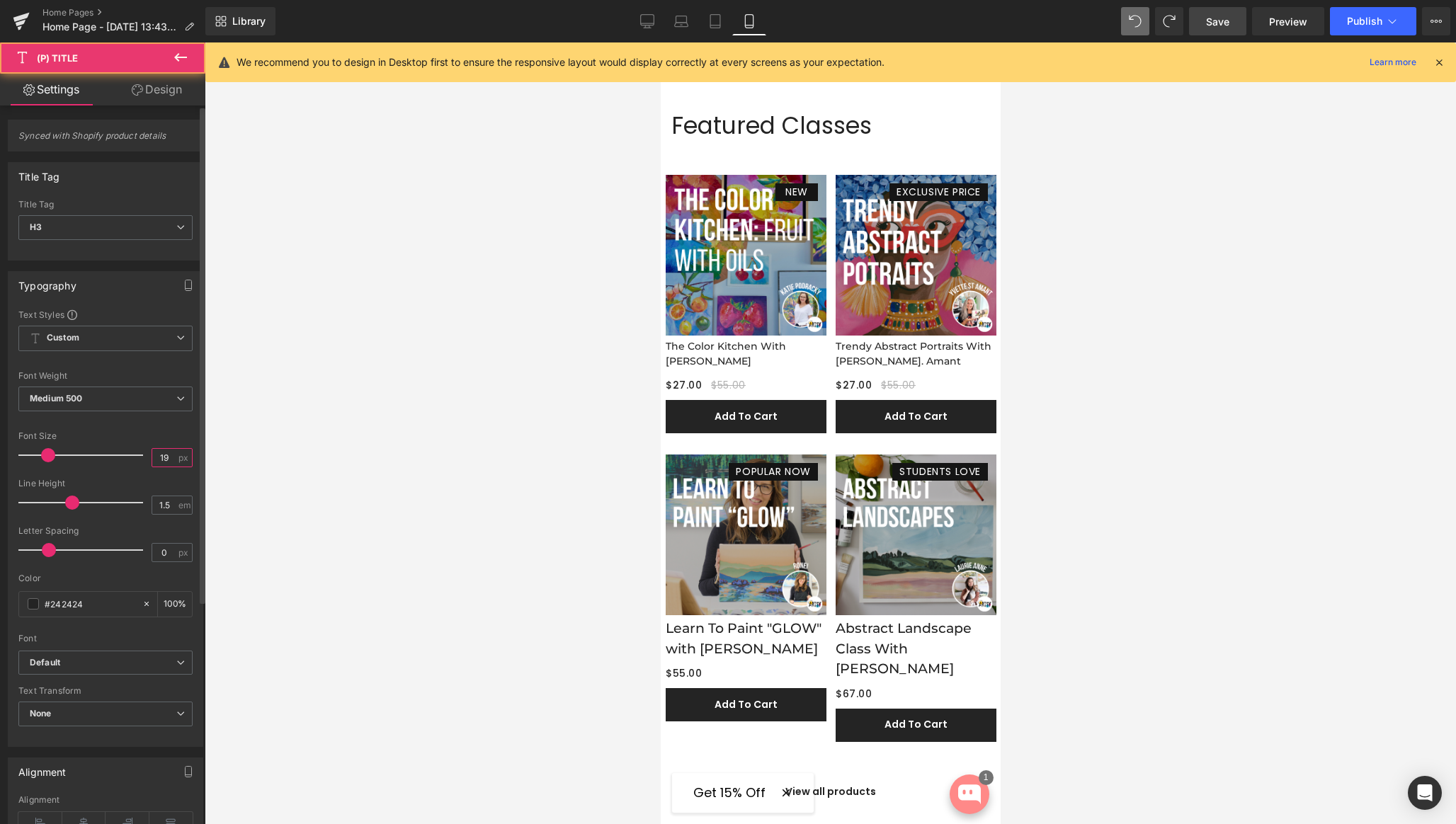
click at [157, 457] on input "19" at bounding box center [165, 458] width 25 height 17
type input "14"
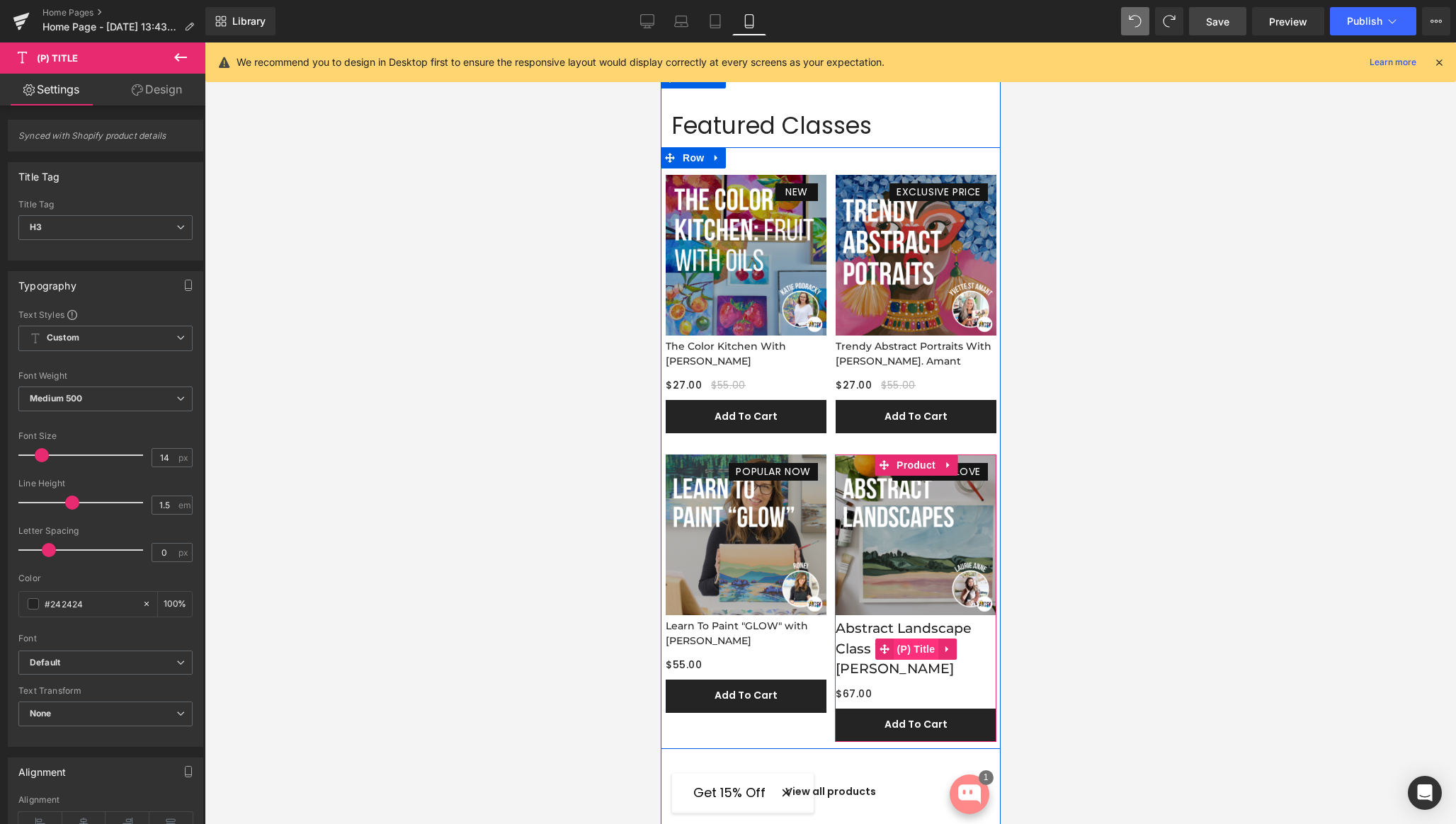
click at [911, 639] on span "(P) Title" at bounding box center [915, 649] width 45 height 21
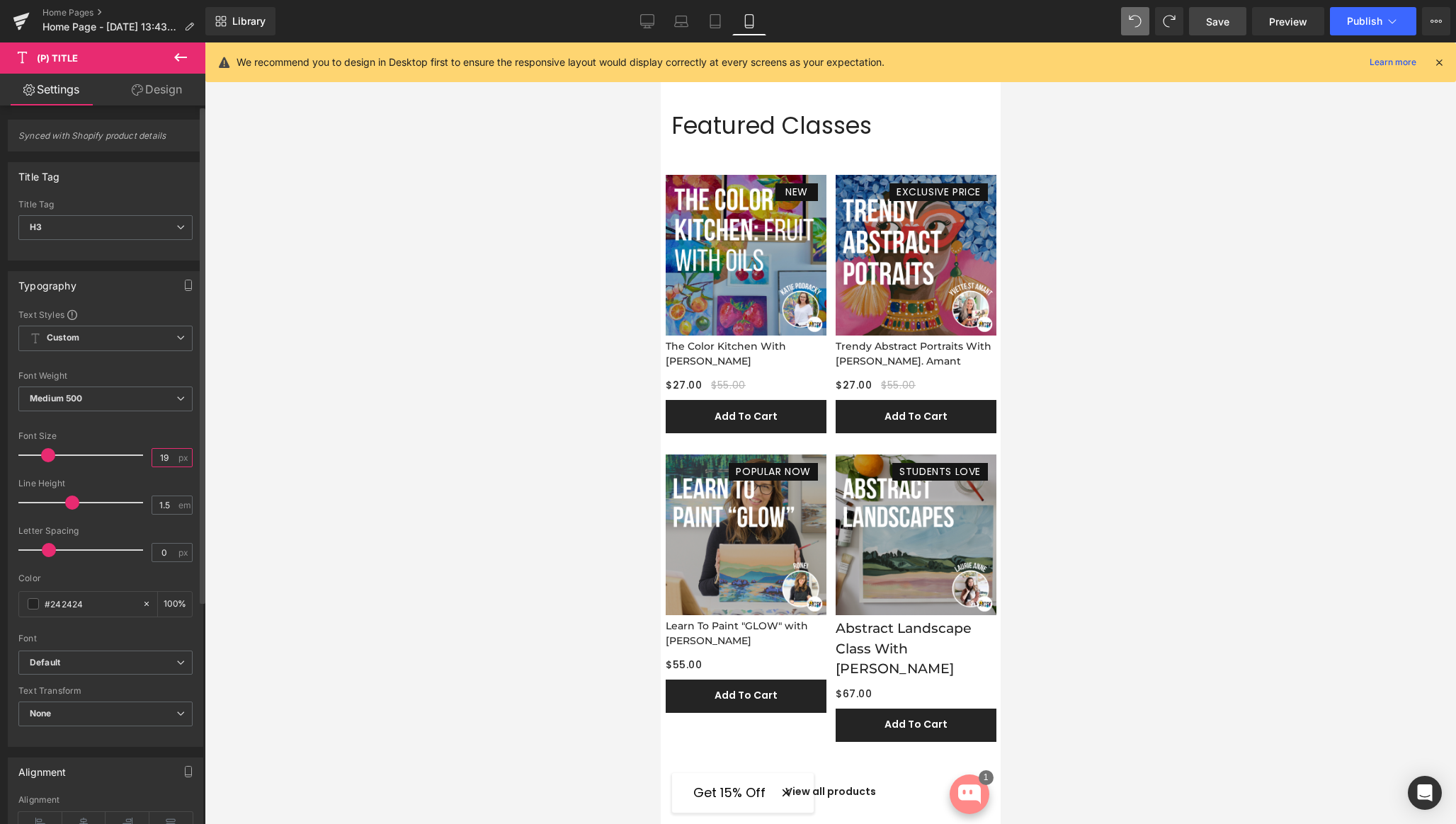
click at [159, 454] on input "19" at bounding box center [165, 458] width 25 height 17
type input "14"
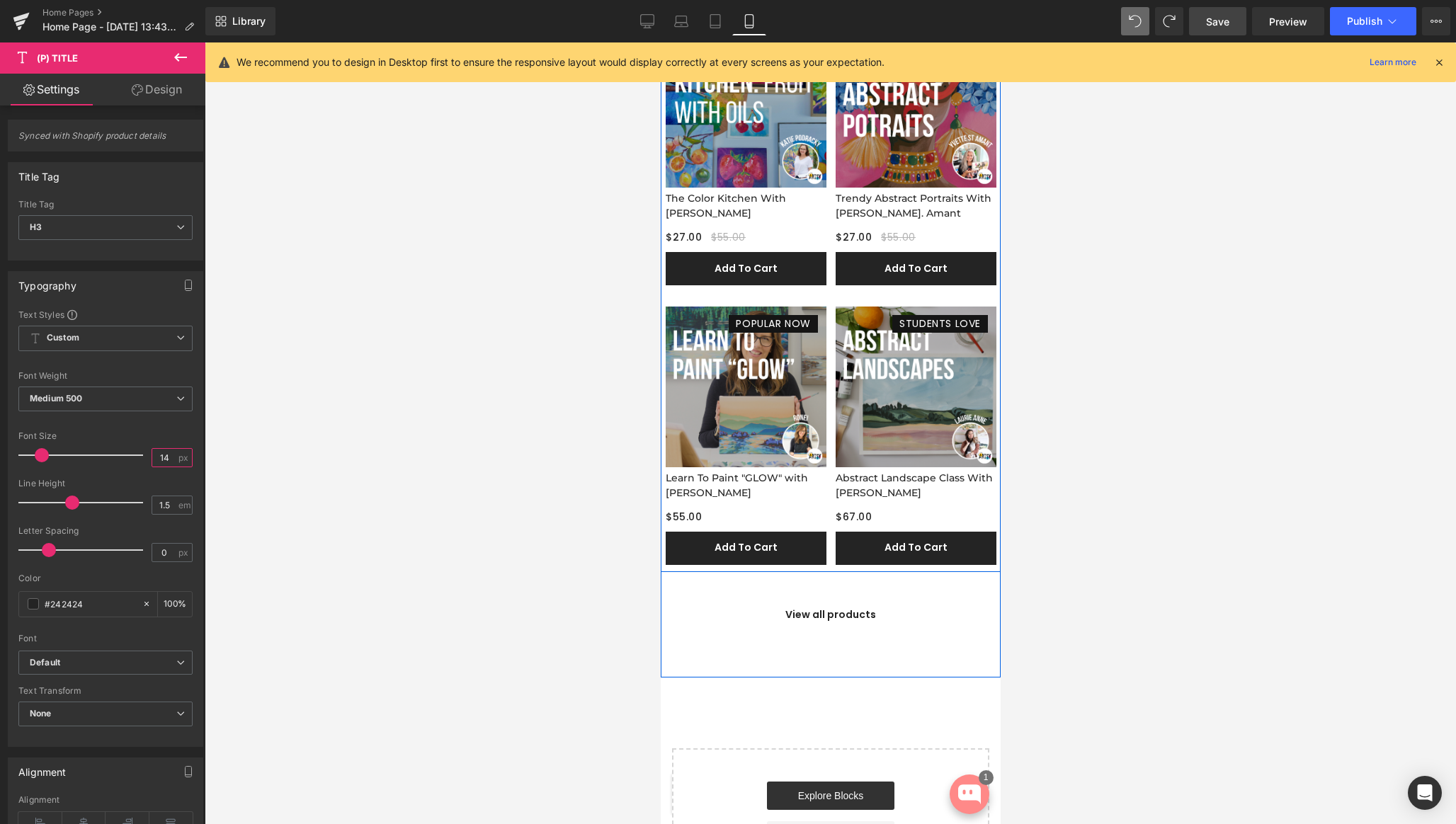
scroll to position [1664, 0]
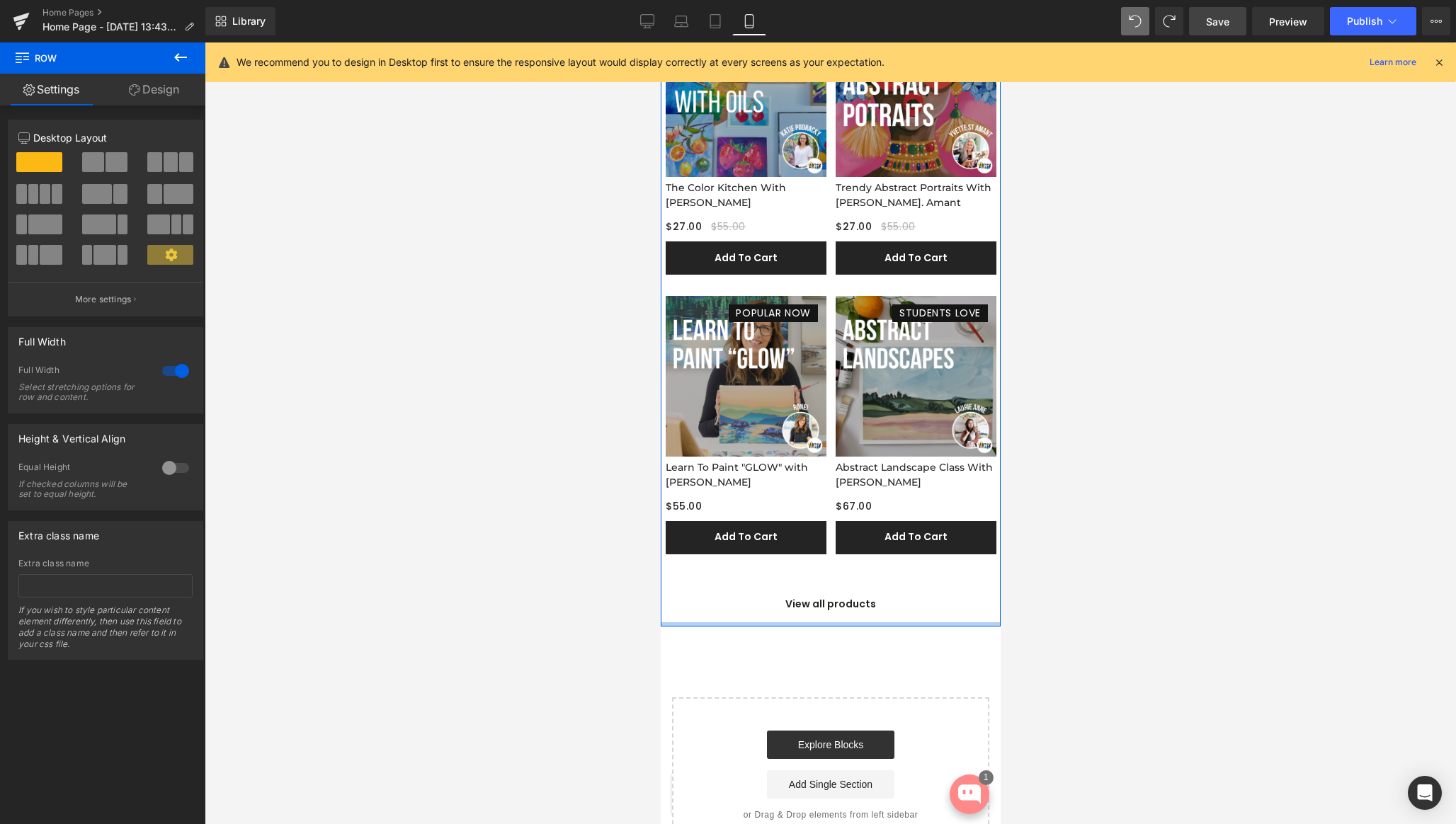
drag, startPoint x: 821, startPoint y: 665, endPoint x: 830, endPoint y: 589, distance: 76.5
click at [824, 623] on div at bounding box center [830, 624] width 340 height 4
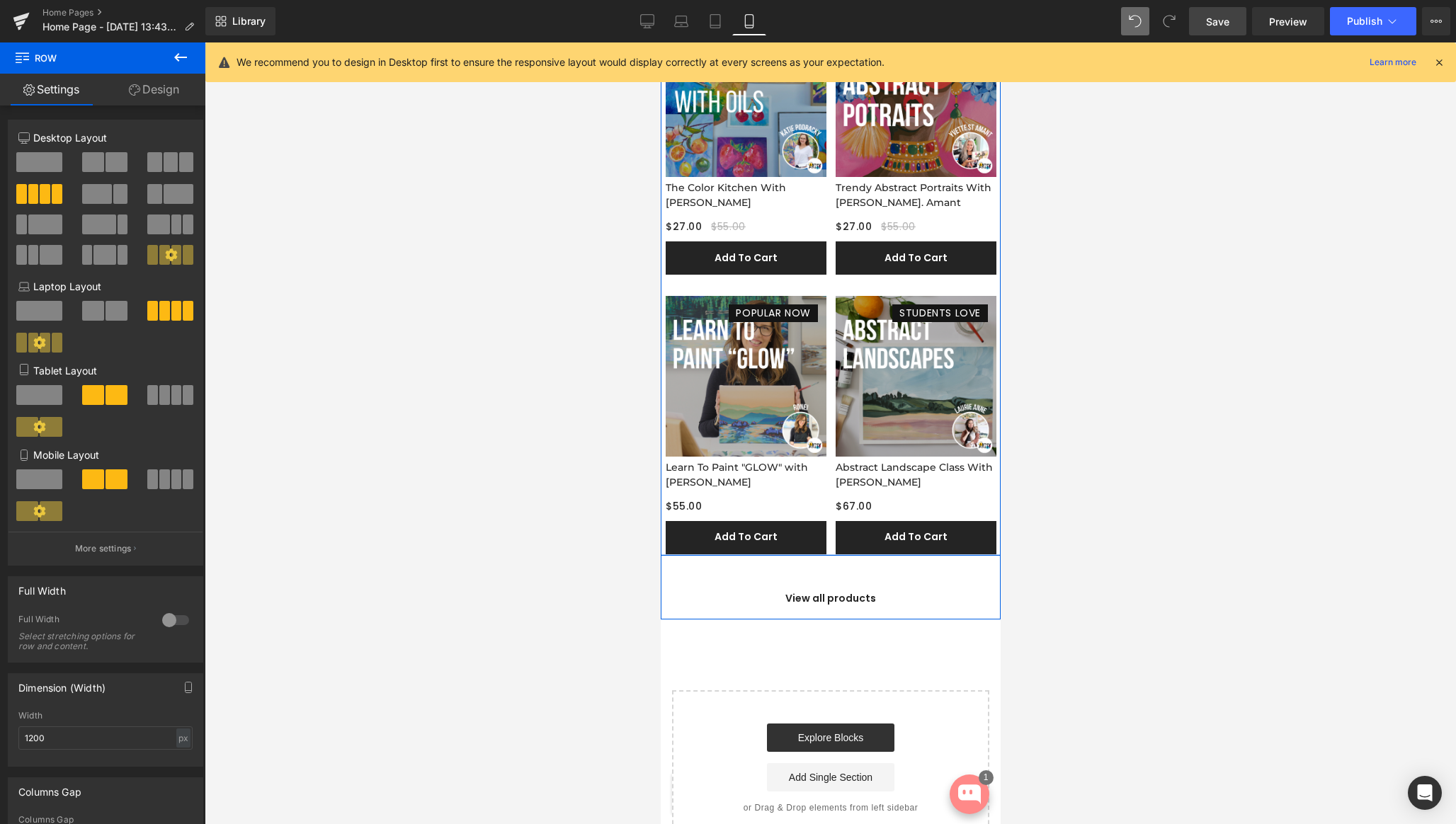
click at [878, 555] on div at bounding box center [830, 554] width 340 height 1
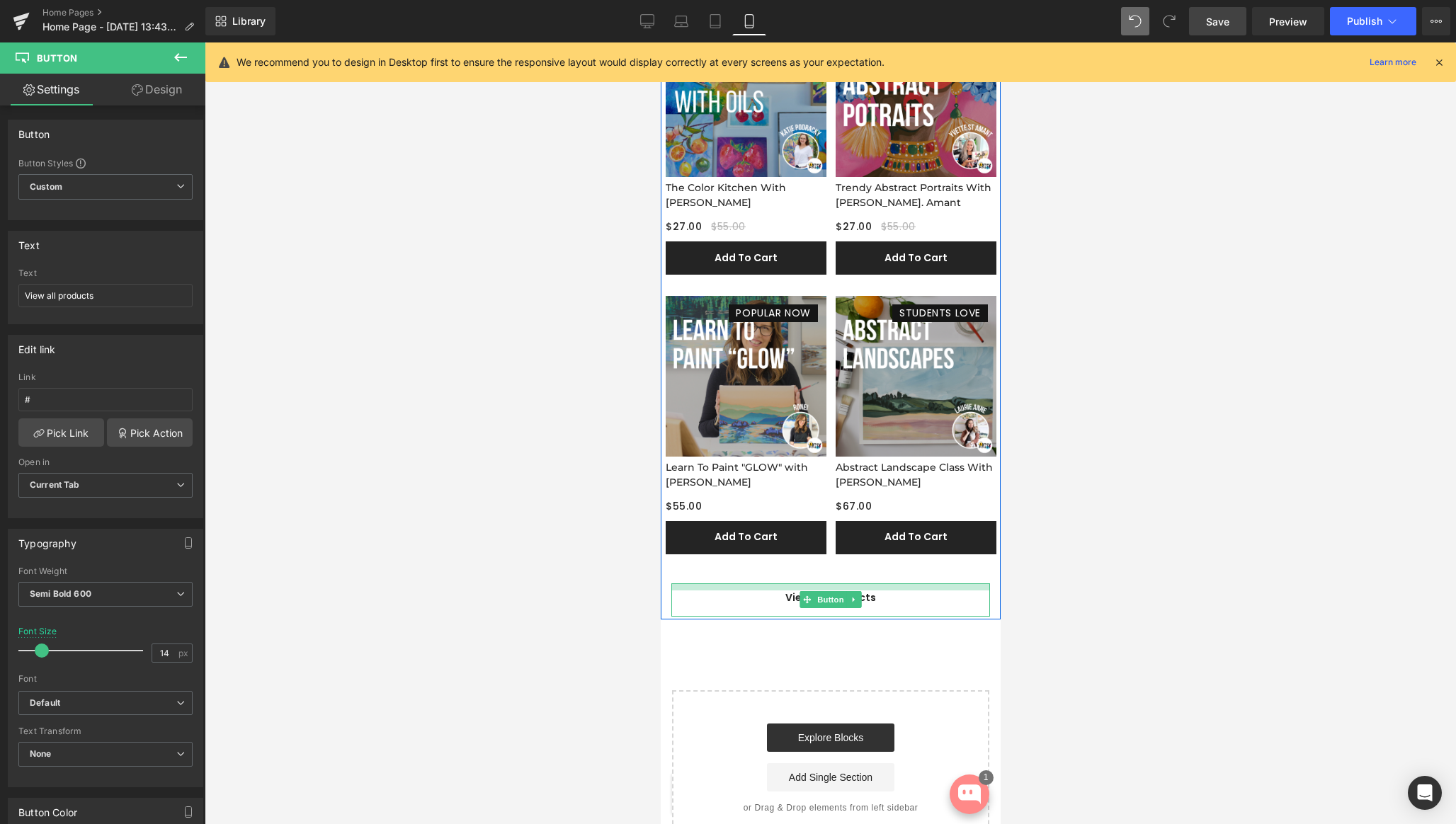
drag, startPoint x: 800, startPoint y: 584, endPoint x: 819, endPoint y: 589, distance: 19.6
click at [800, 582] on div "Featured Classes Heading View all classes Button Row NEW (P) Image The Color Ki…" at bounding box center [830, 273] width 340 height 684
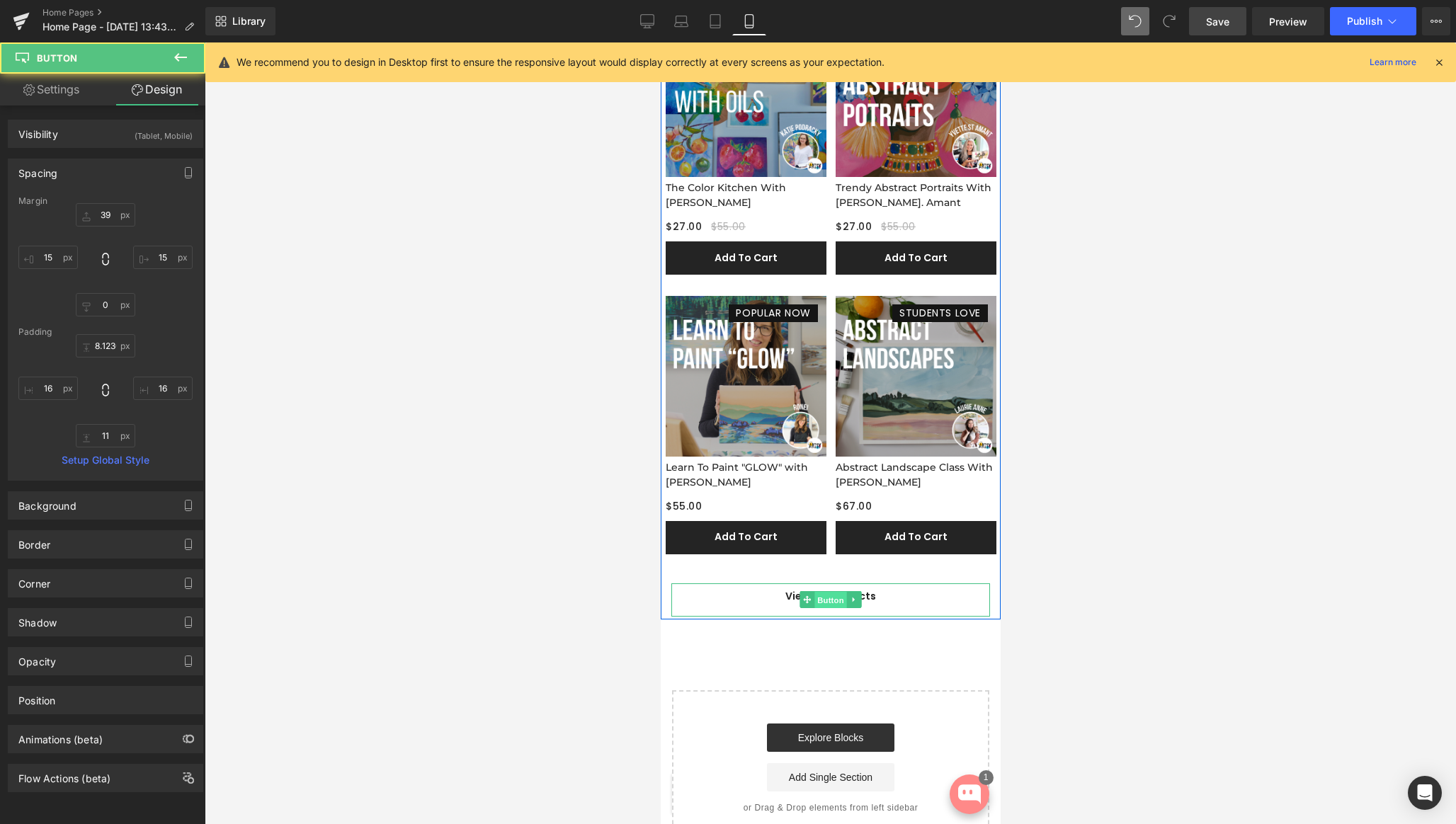
click at [823, 600] on span "Button" at bounding box center [830, 600] width 33 height 17
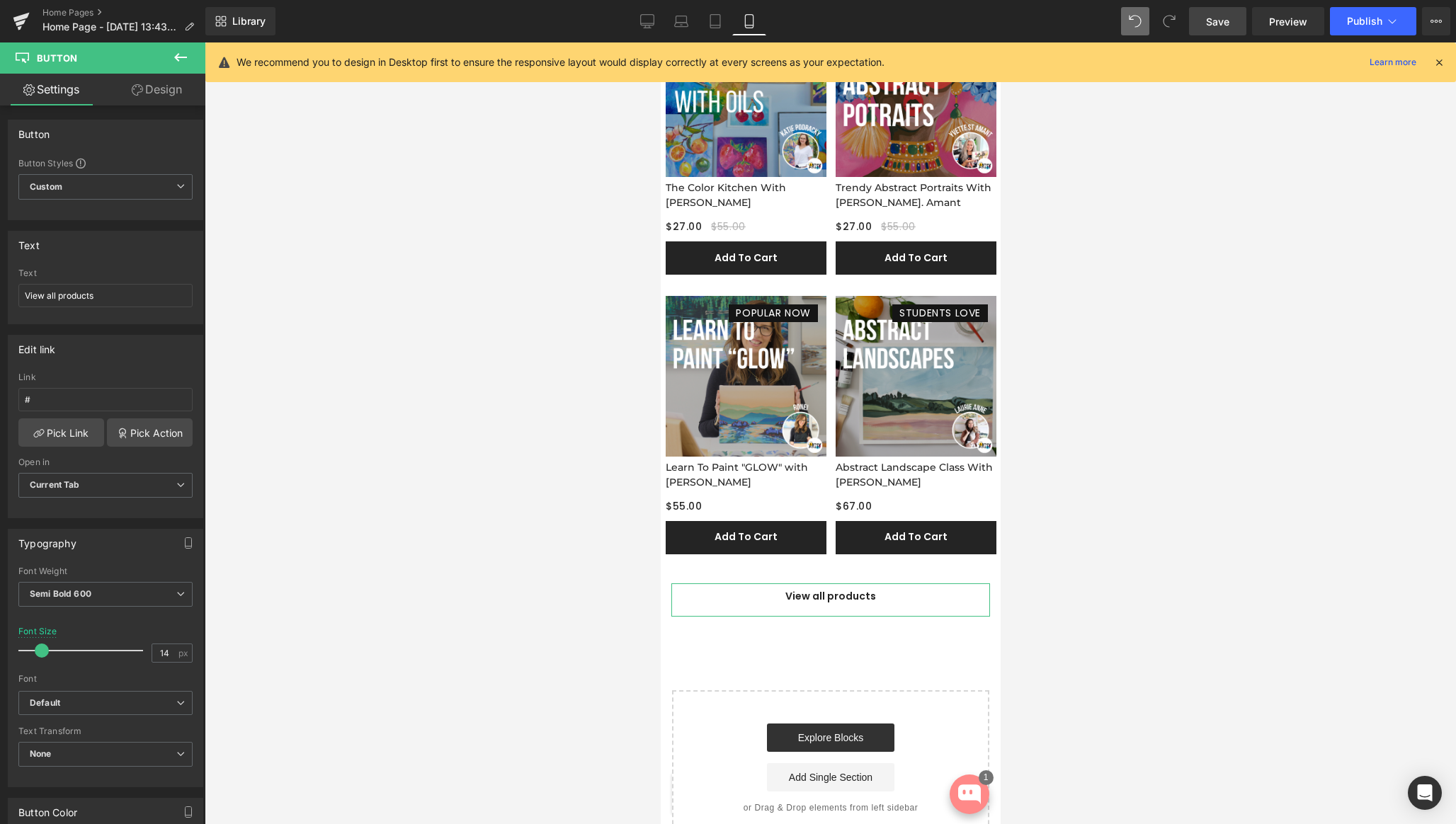
click at [161, 93] on link "Design" at bounding box center [156, 89] width 103 height 32
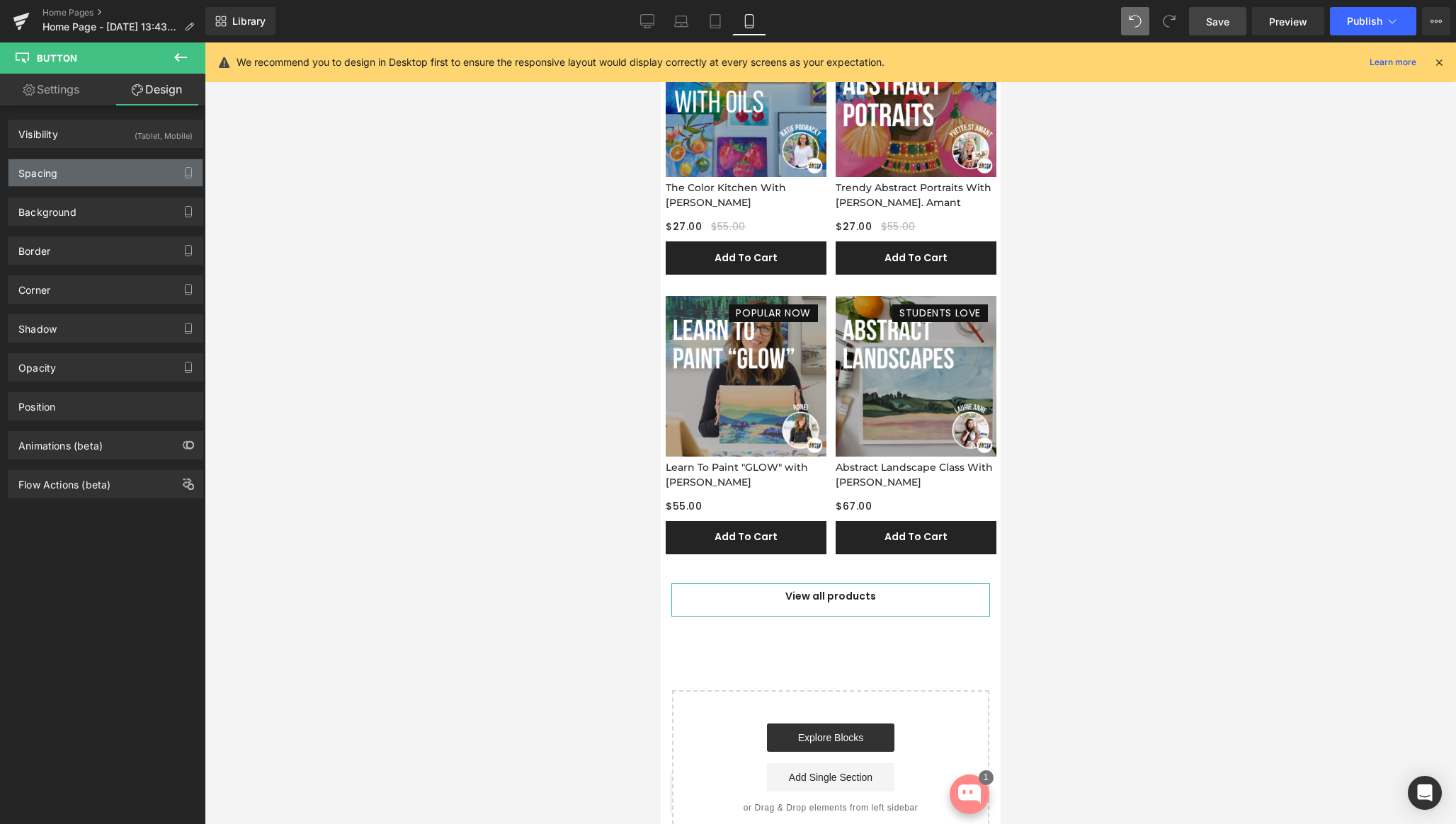
click at [104, 177] on div "Spacing" at bounding box center [106, 173] width 194 height 27
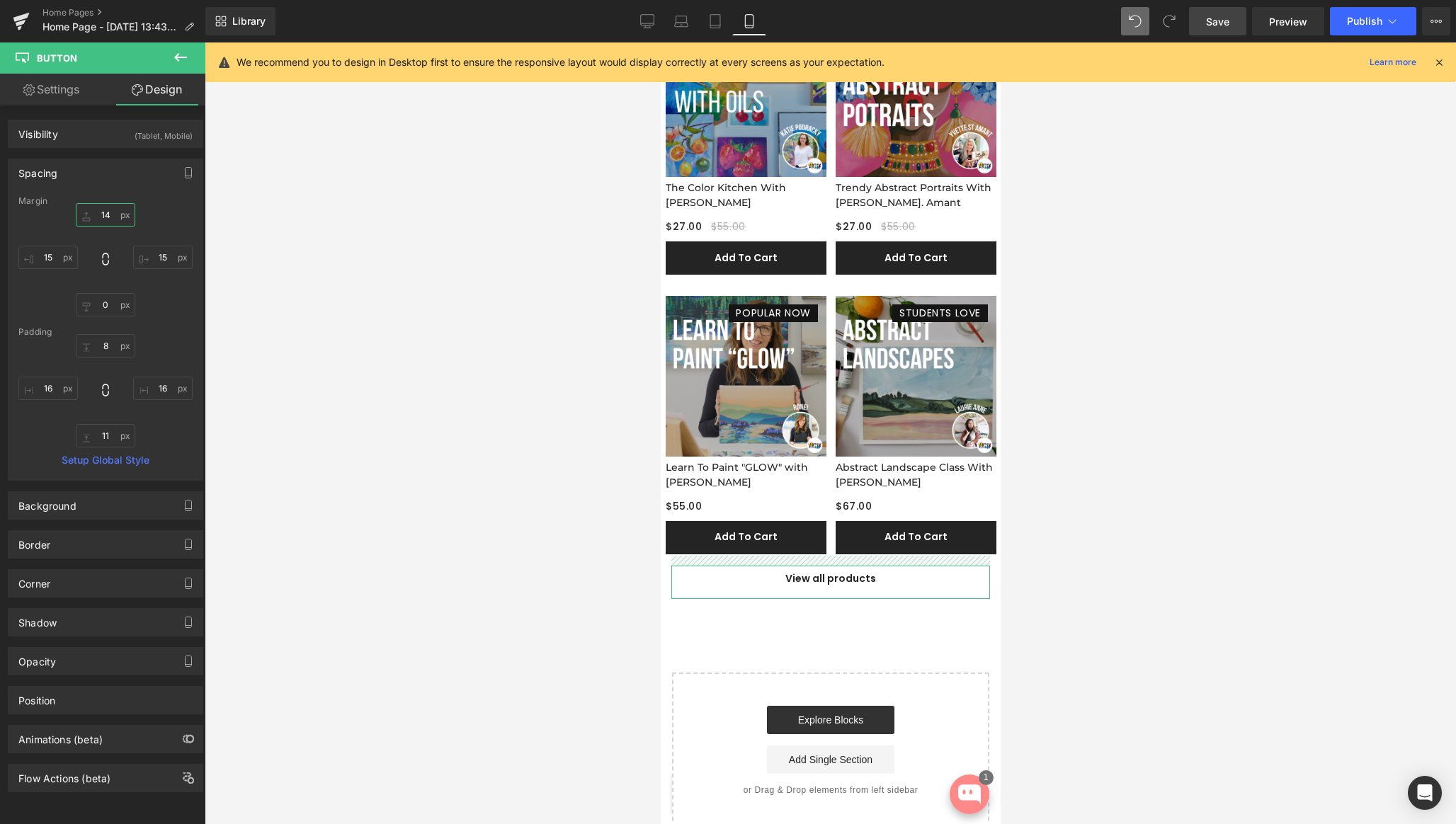
type input "14"
drag, startPoint x: 84, startPoint y: 215, endPoint x: 232, endPoint y: 233, distance: 149.1
click at [84, 232] on div "14px 14 15px 15 0px 0 15px 15" at bounding box center [106, 260] width 175 height 113
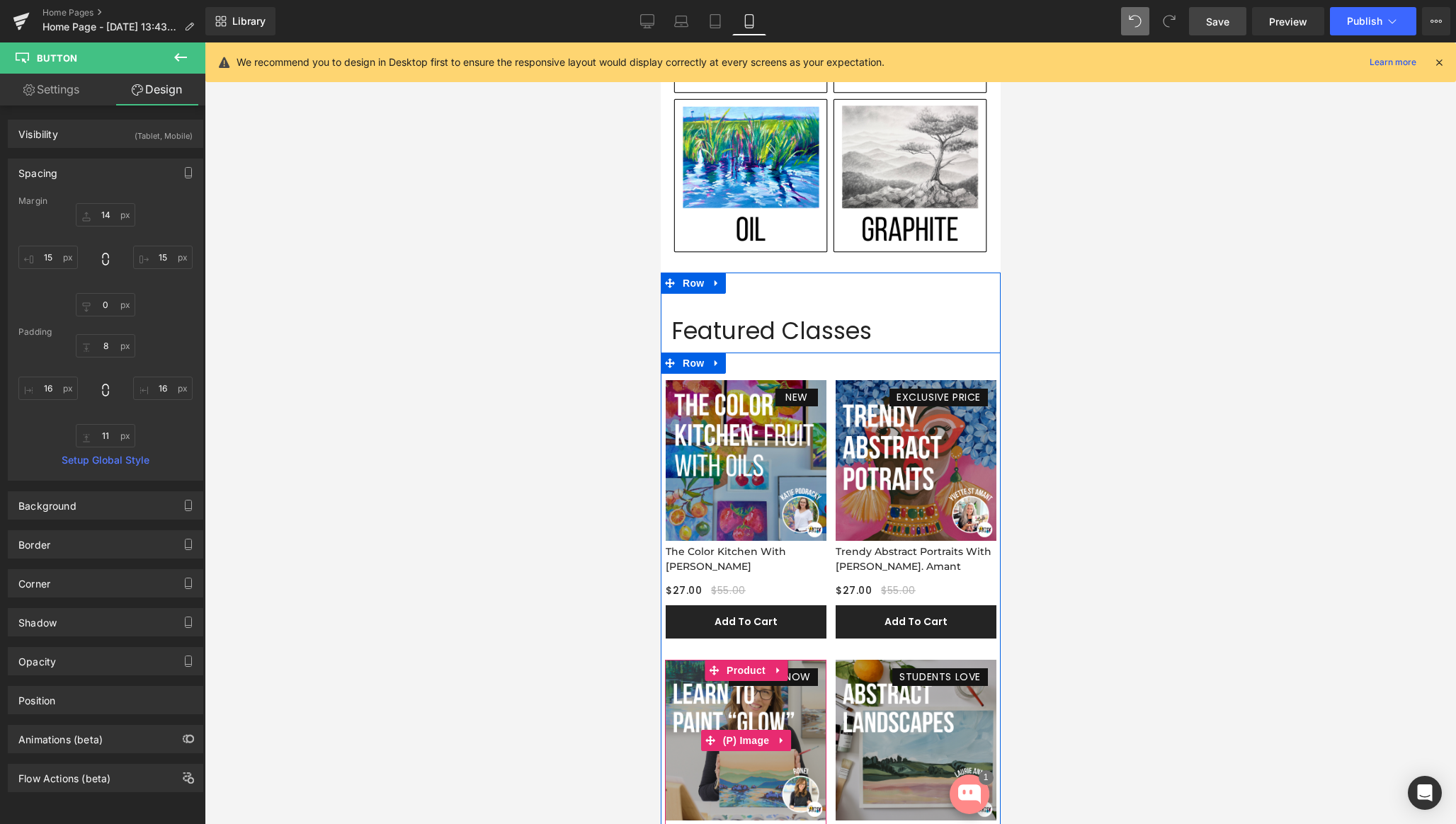
scroll to position [1267, 0]
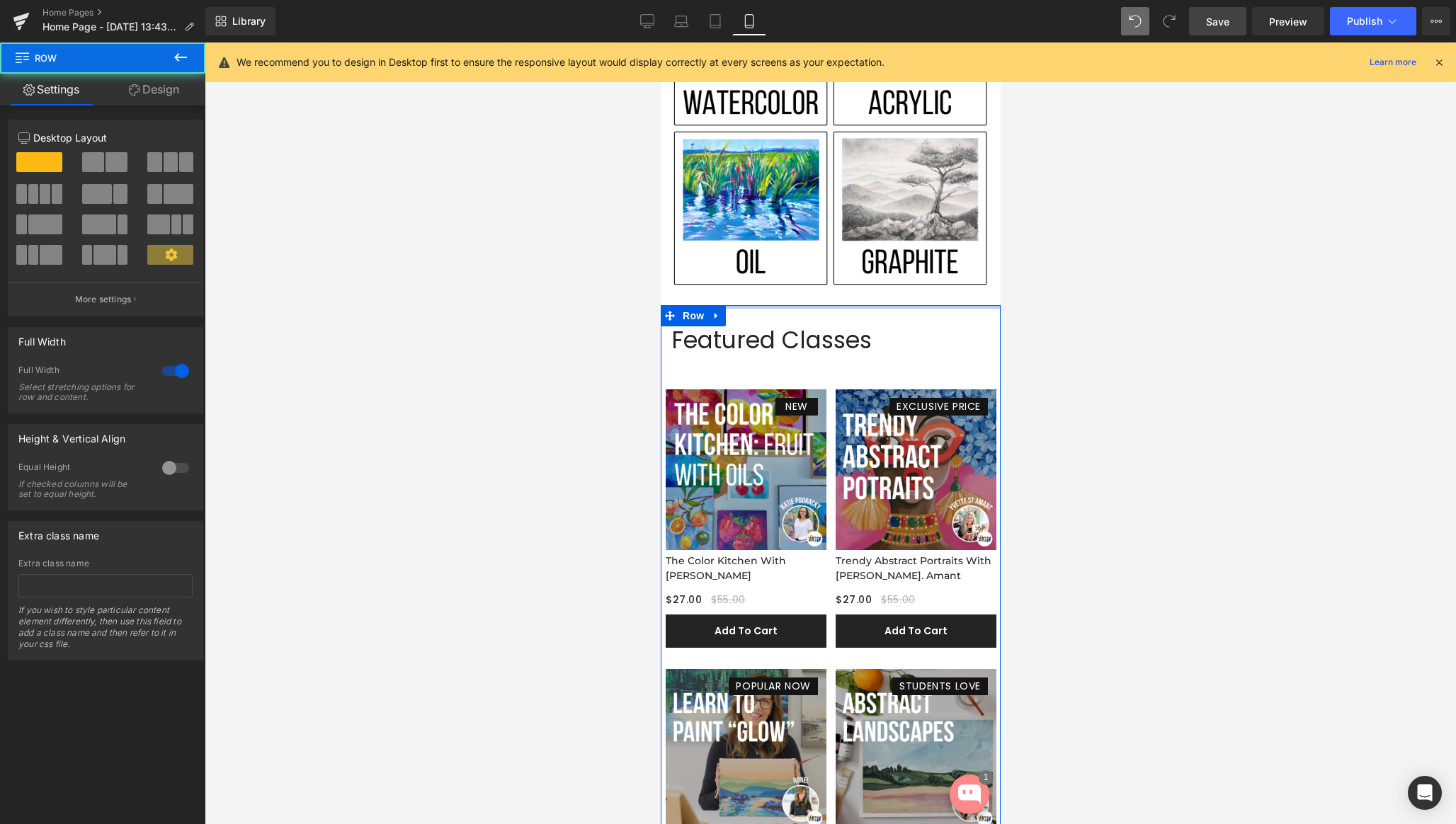
drag, startPoint x: 793, startPoint y: 300, endPoint x: 852, endPoint y: 309, distance: 59.7
click at [793, 279] on div "Discover your art class match Heading Every artist is different. Answer a few q…" at bounding box center [830, 32] width 340 height 2339
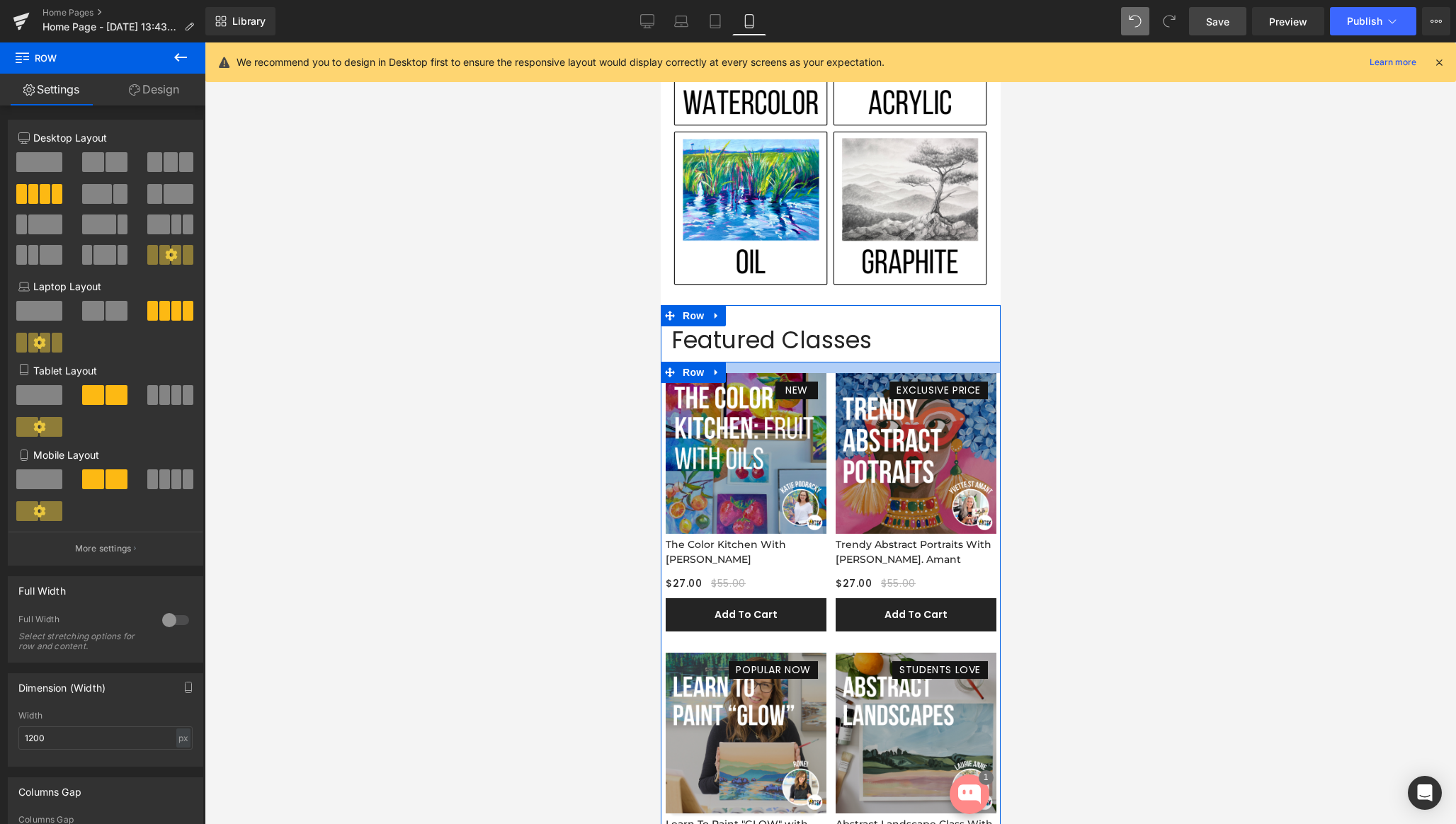
drag, startPoint x: 815, startPoint y: 364, endPoint x: 814, endPoint y: 347, distance: 17.0
click at [814, 347] on div "Featured Classes Heading View all classes Button Row NEW (P) Image The Color Ki…" at bounding box center [830, 630] width 340 height 650
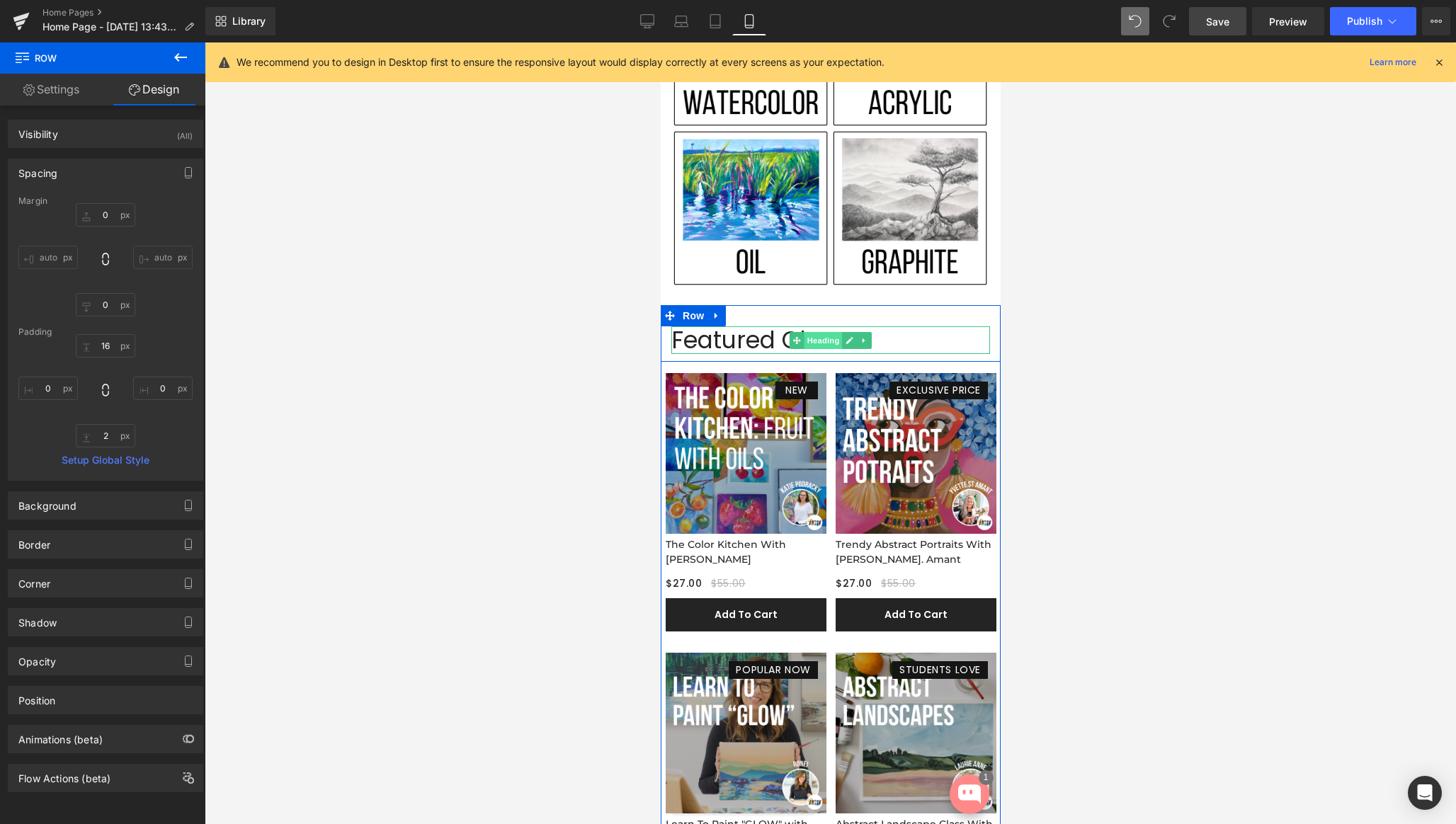
click at [833, 341] on span "Heading" at bounding box center [823, 341] width 38 height 17
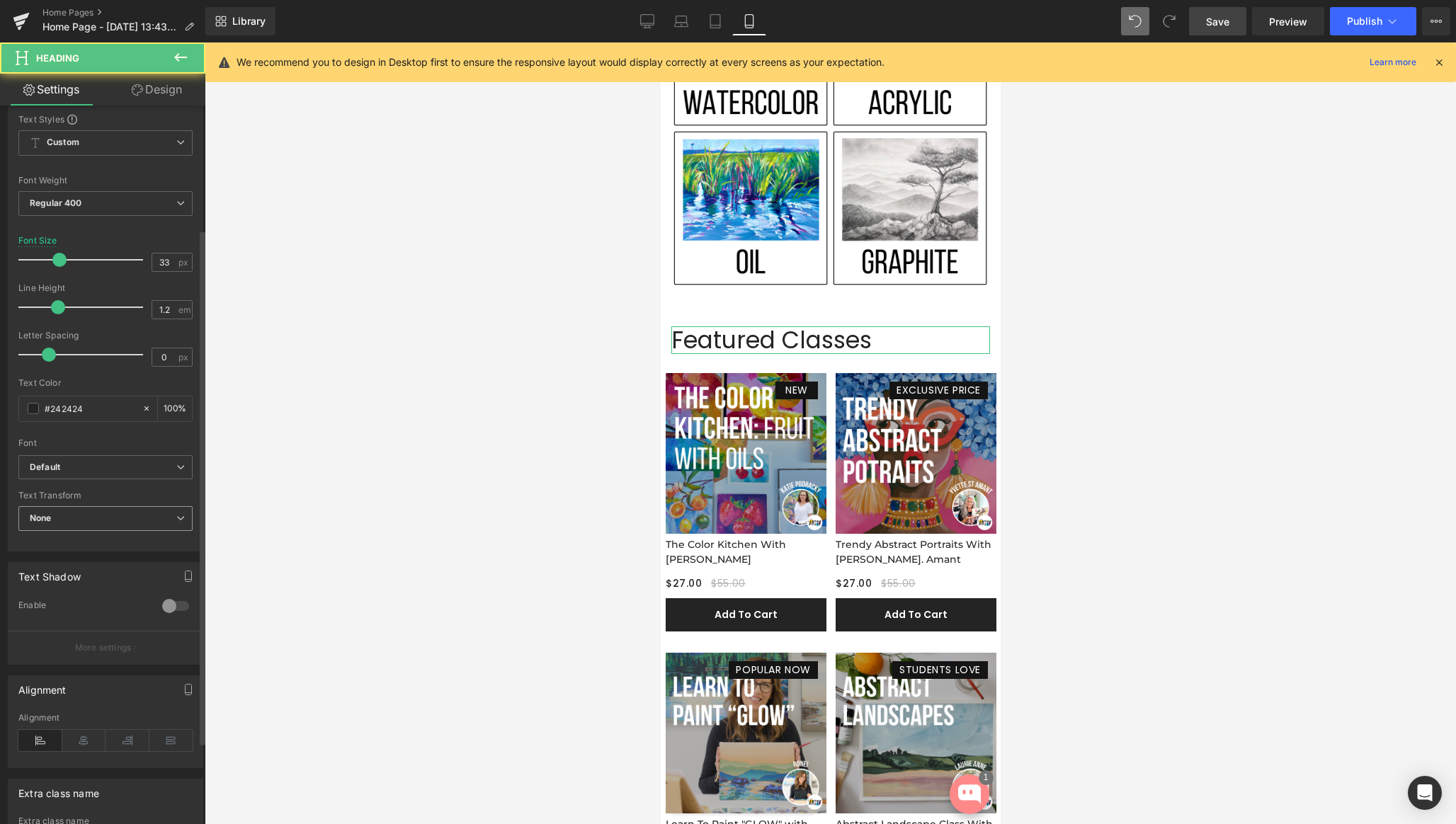
scroll to position [286, 0]
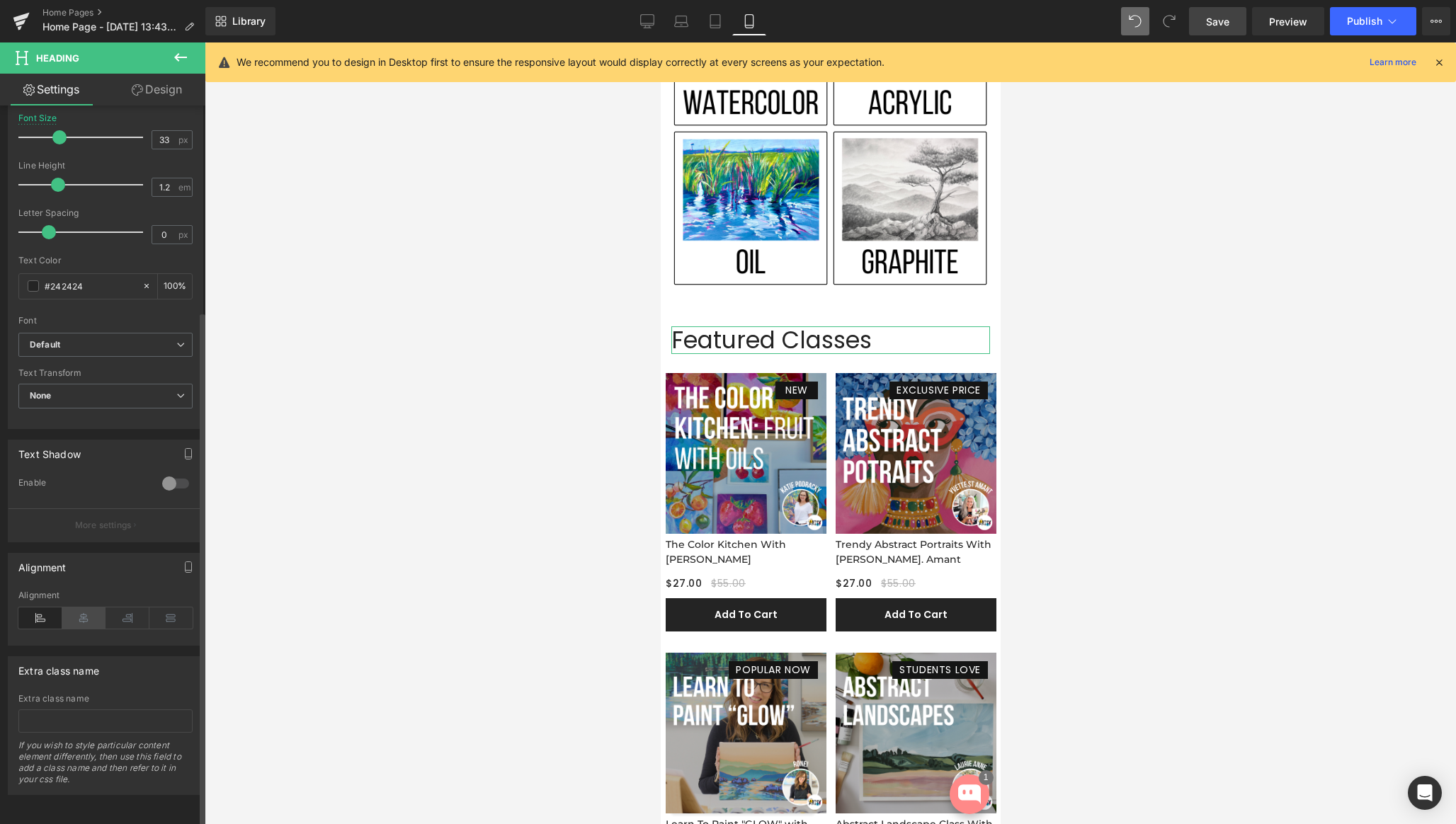
click at [86, 607] on icon at bounding box center [84, 618] width 44 height 21
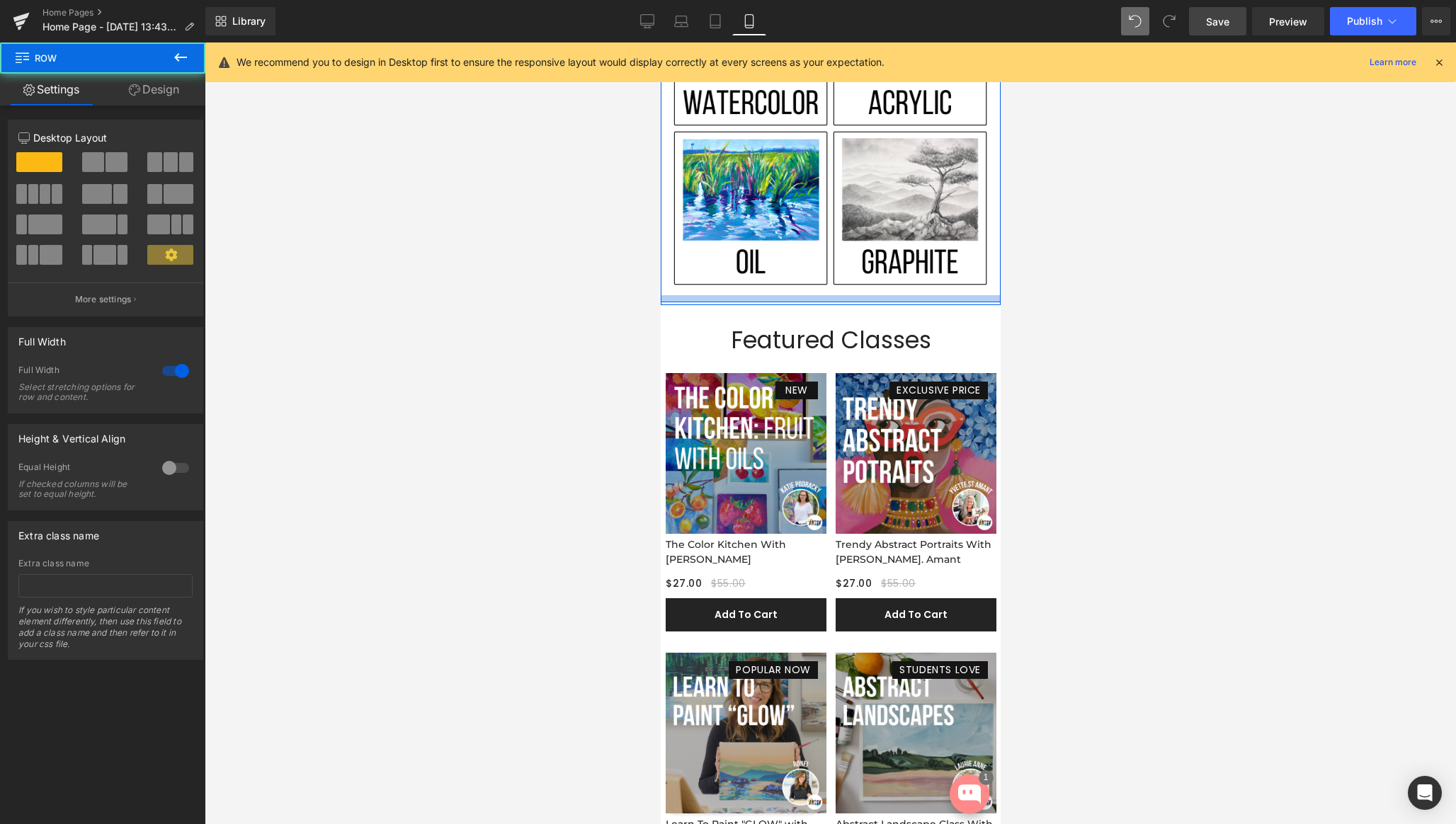
click at [825, 300] on div "Discover your art class match Heading Every artist is different. Answer a few q…" at bounding box center [830, 23] width 340 height 2322
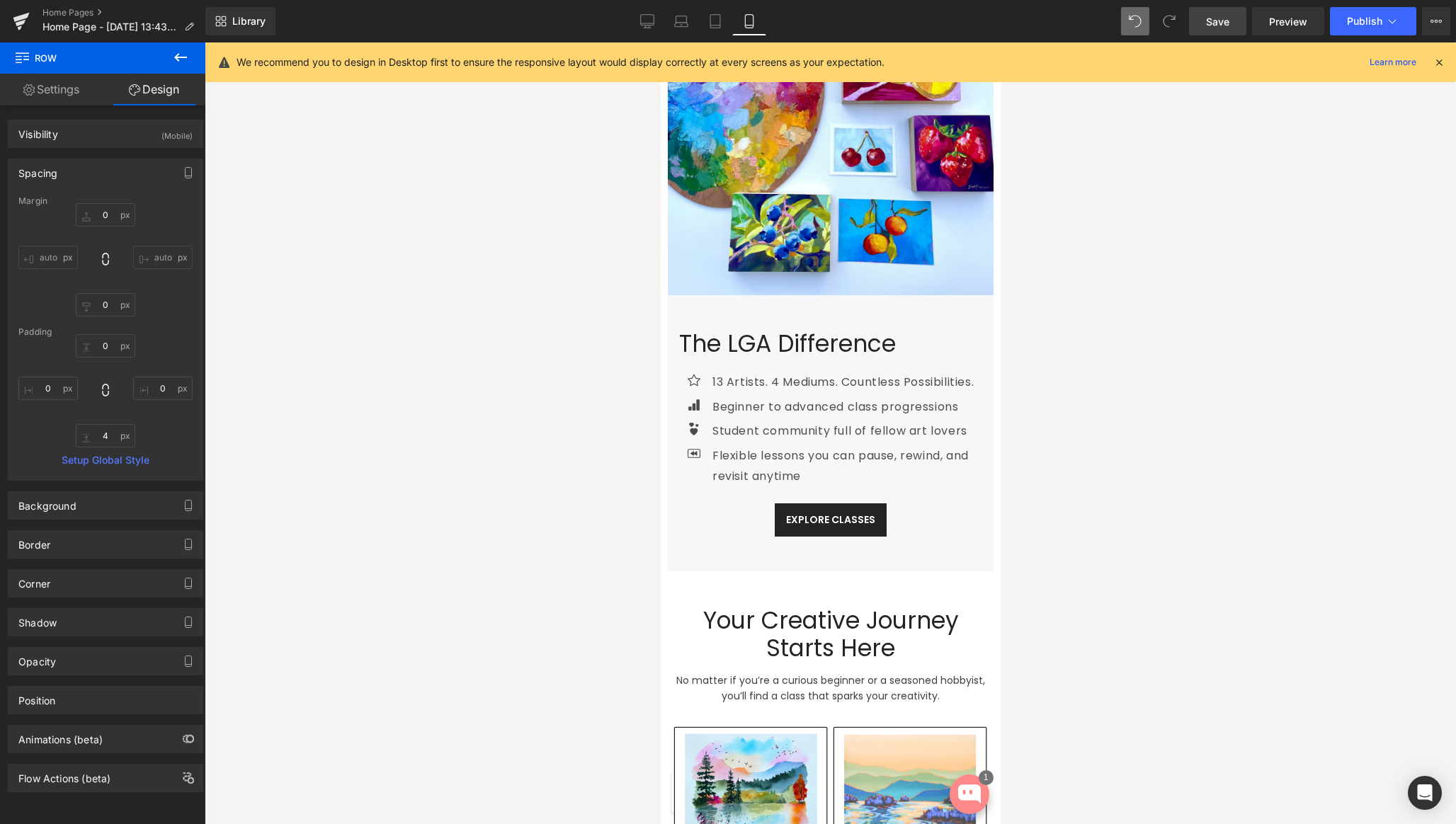
scroll to position [508, 0]
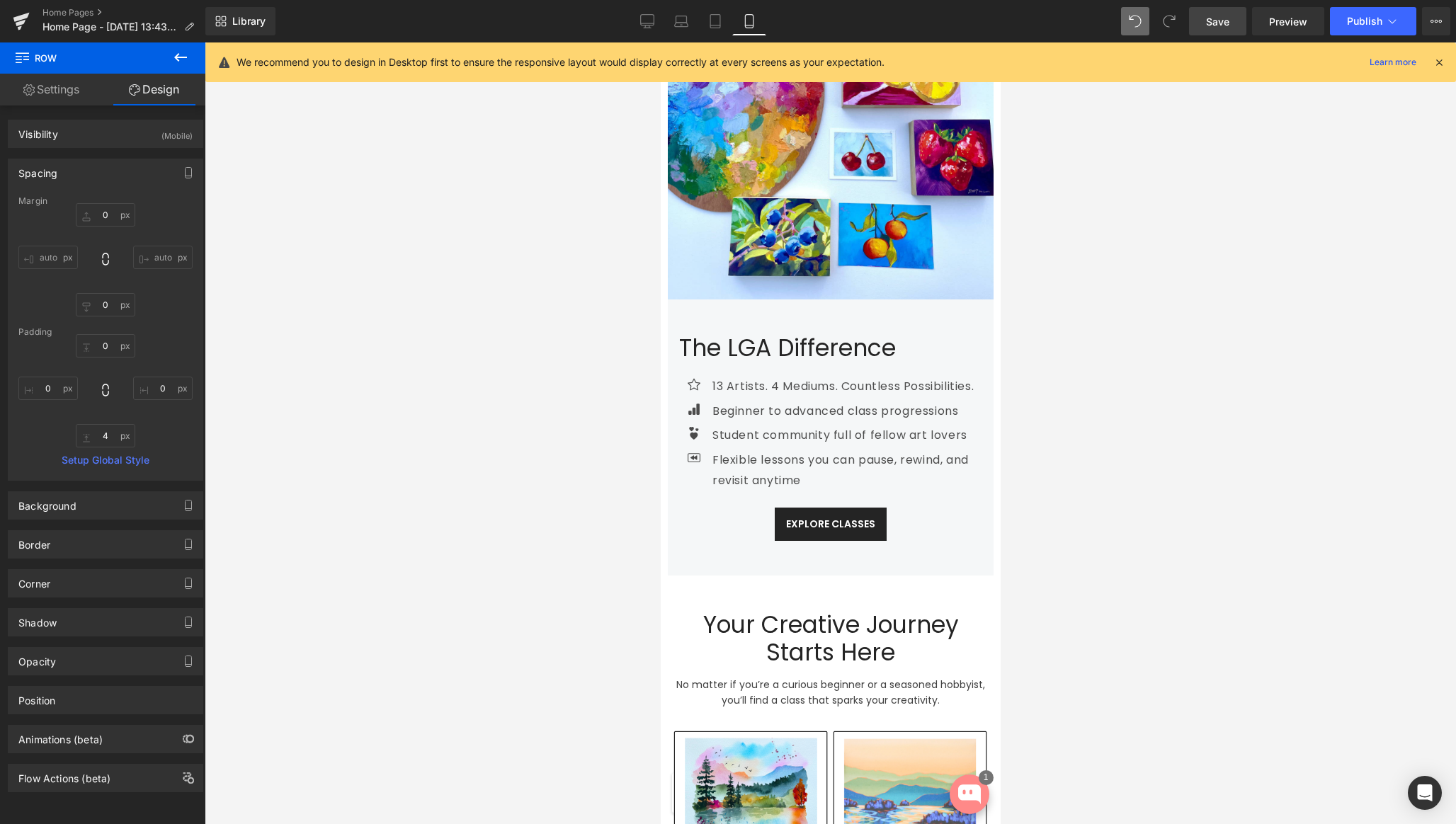
click at [1211, 28] on span "Save" at bounding box center [1217, 21] width 23 height 14
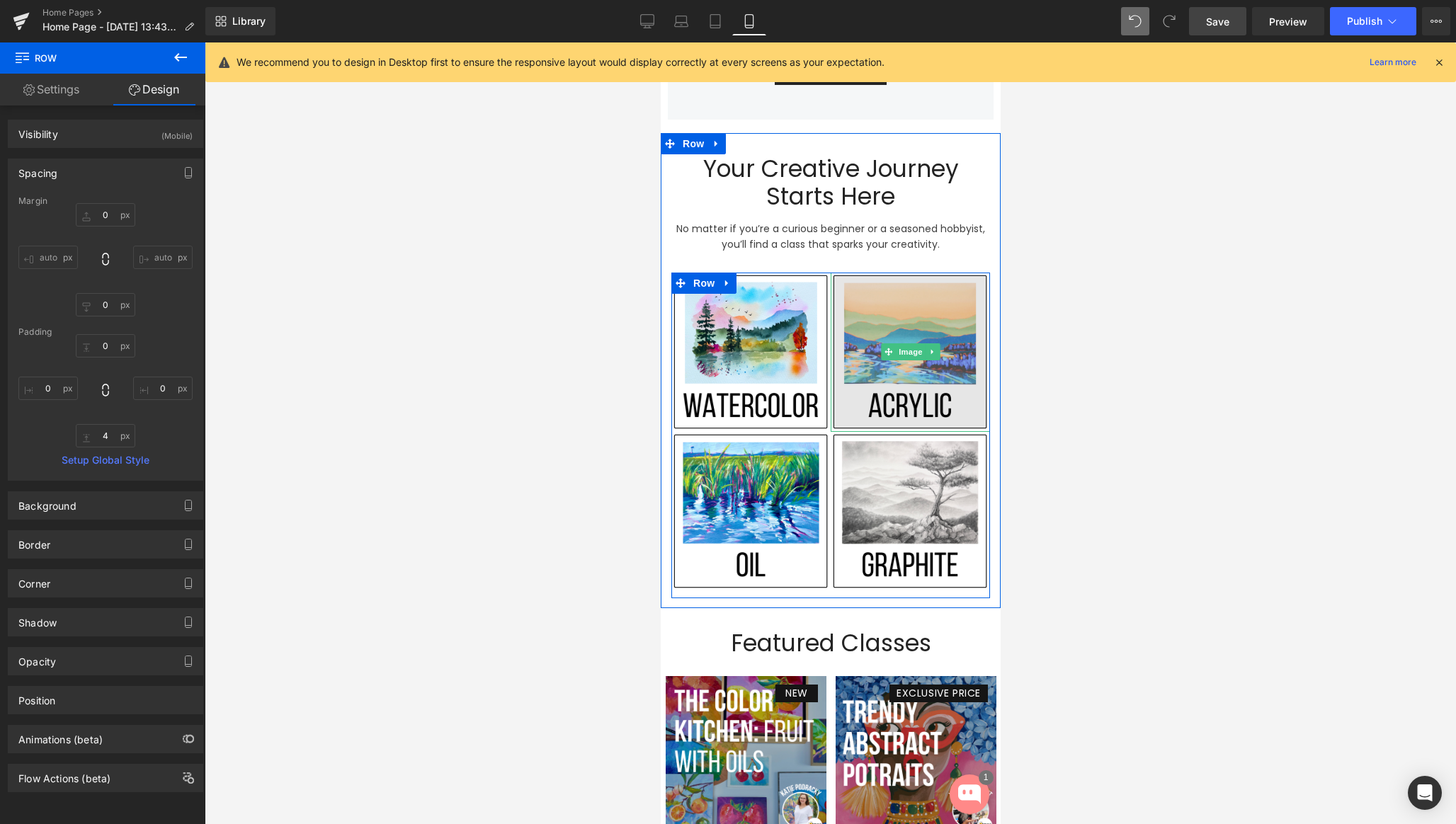
scroll to position [935, 0]
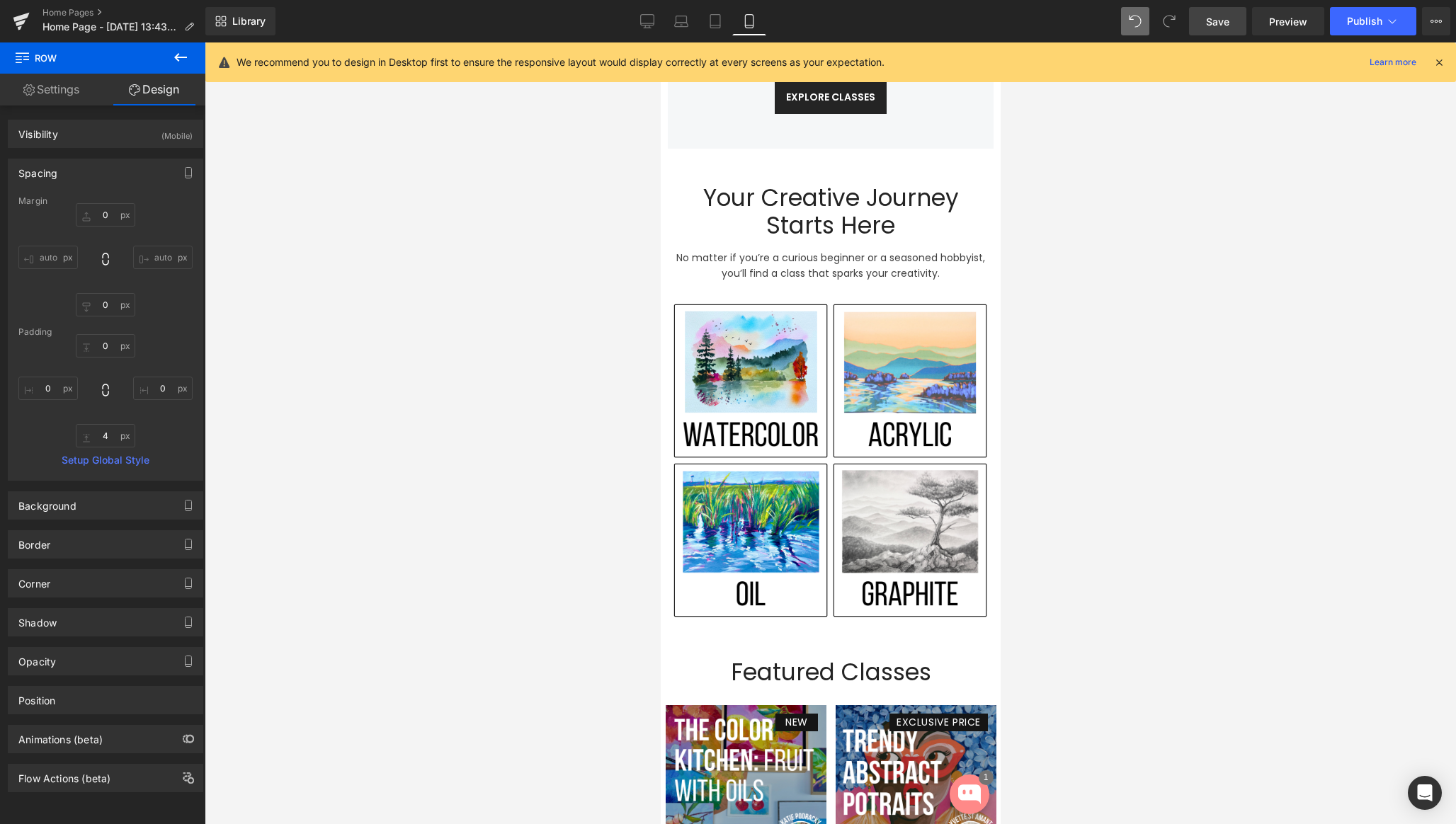
click at [1222, 21] on span "Save" at bounding box center [1217, 21] width 23 height 14
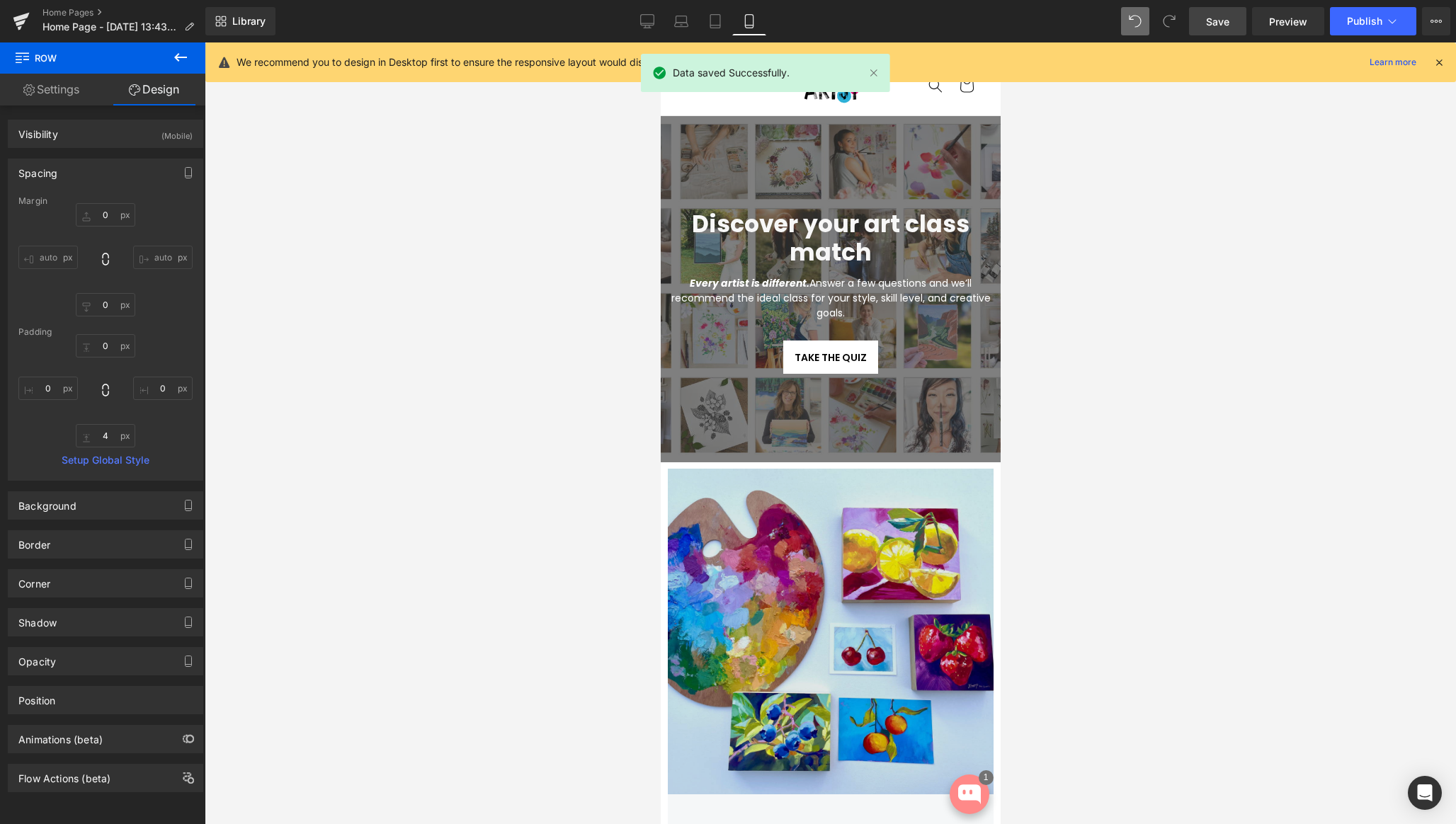
scroll to position [0, 0]
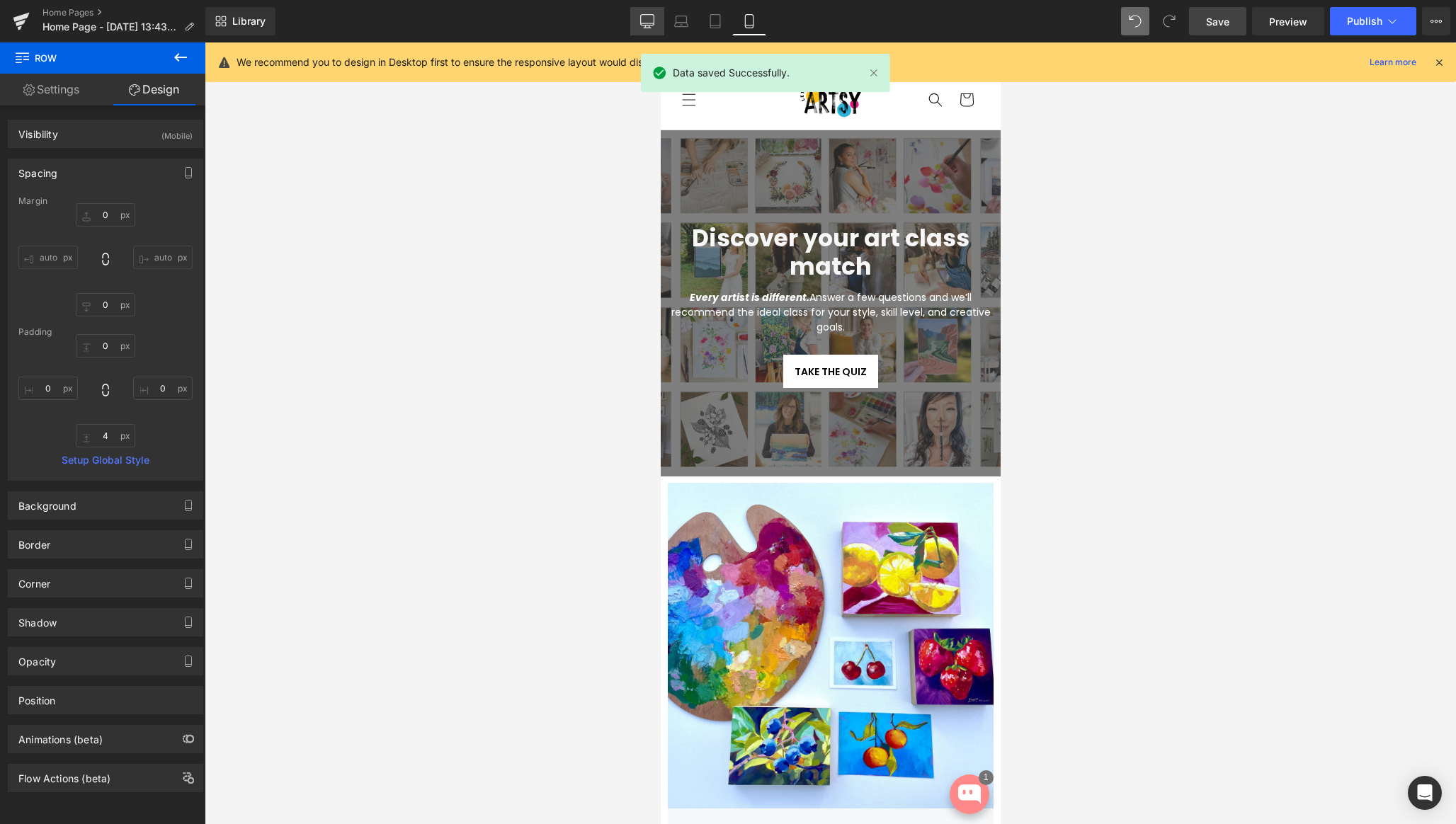
click at [643, 21] on icon at bounding box center [647, 21] width 14 height 14
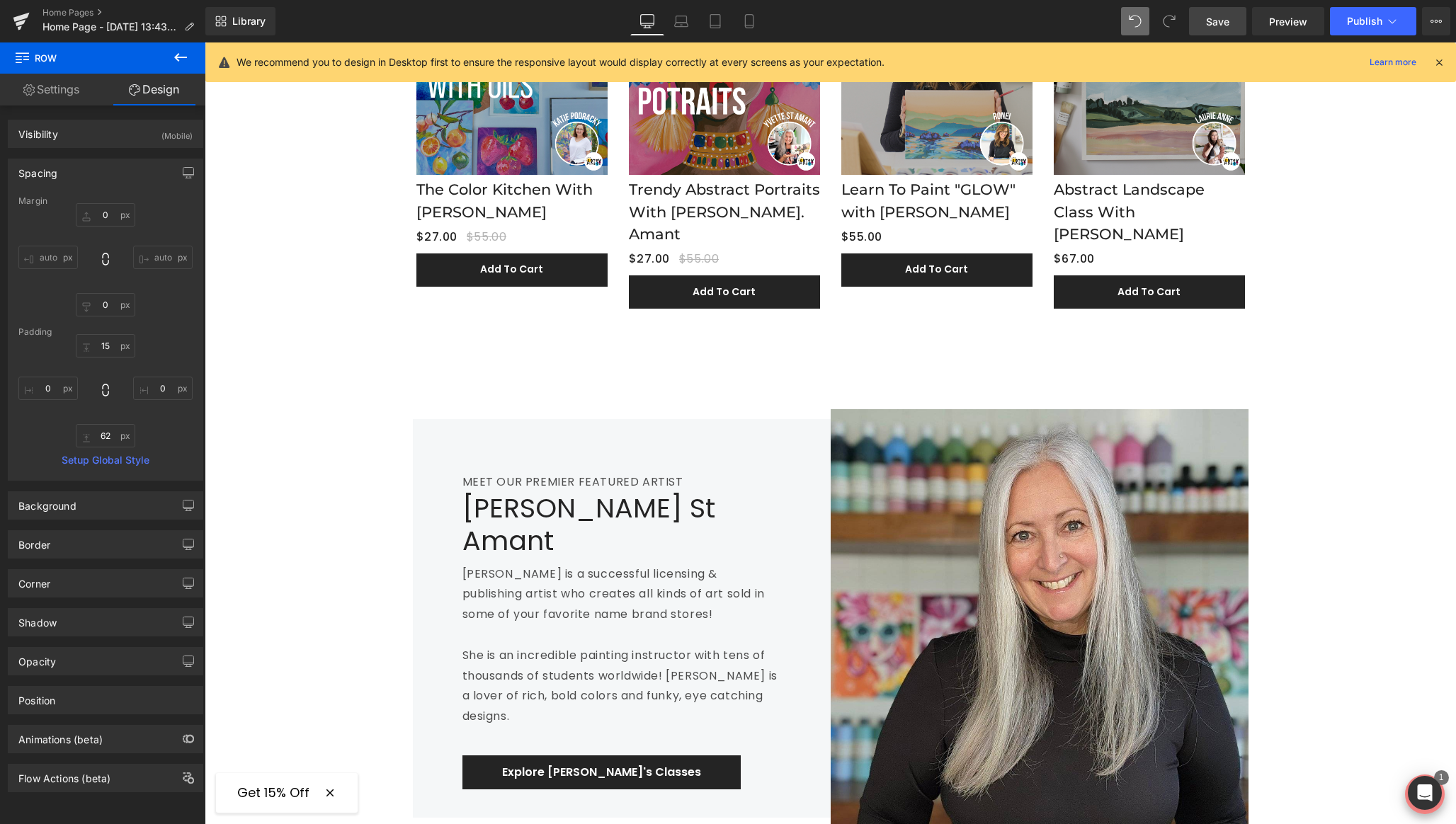
scroll to position [1460, 0]
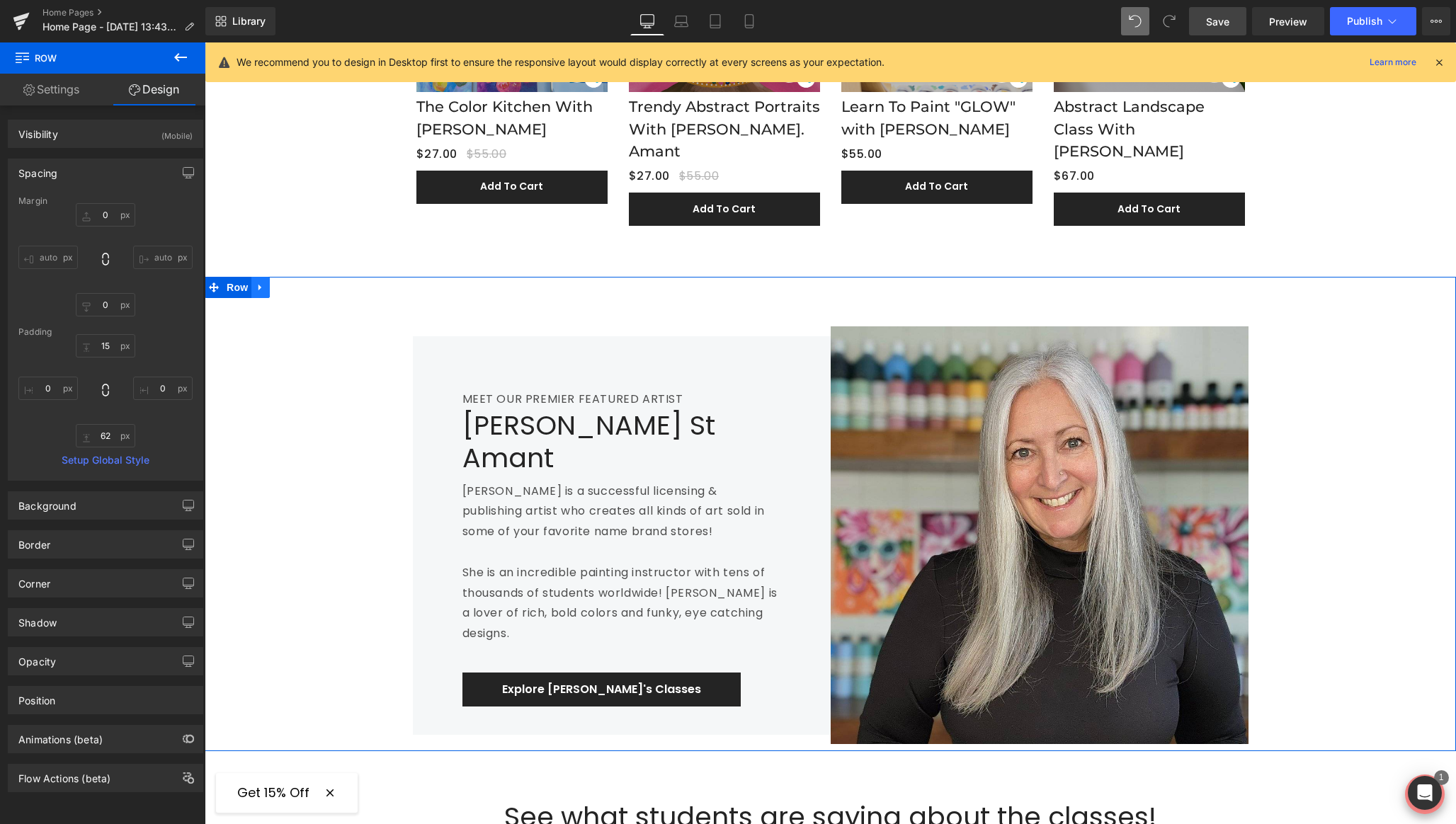
click at [258, 285] on icon at bounding box center [259, 288] width 3 height 7
click at [255, 282] on icon at bounding box center [260, 287] width 10 height 11
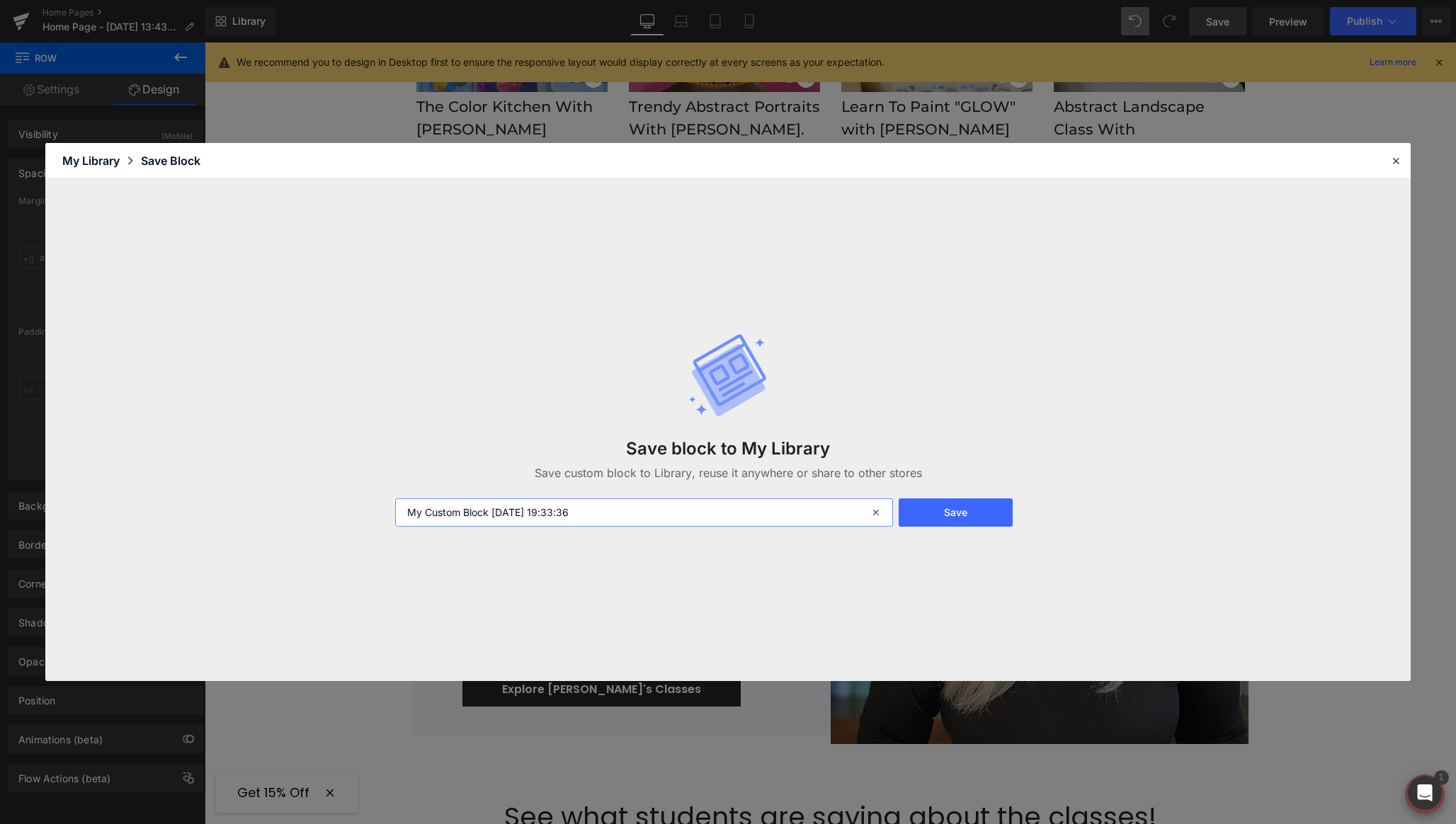
click at [673, 511] on input "My Custom Block 2025-08-19 19:33:36" at bounding box center [644, 512] width 498 height 29
type input "Hero - Section 4"
click at [941, 527] on button "Save" at bounding box center [955, 512] width 114 height 29
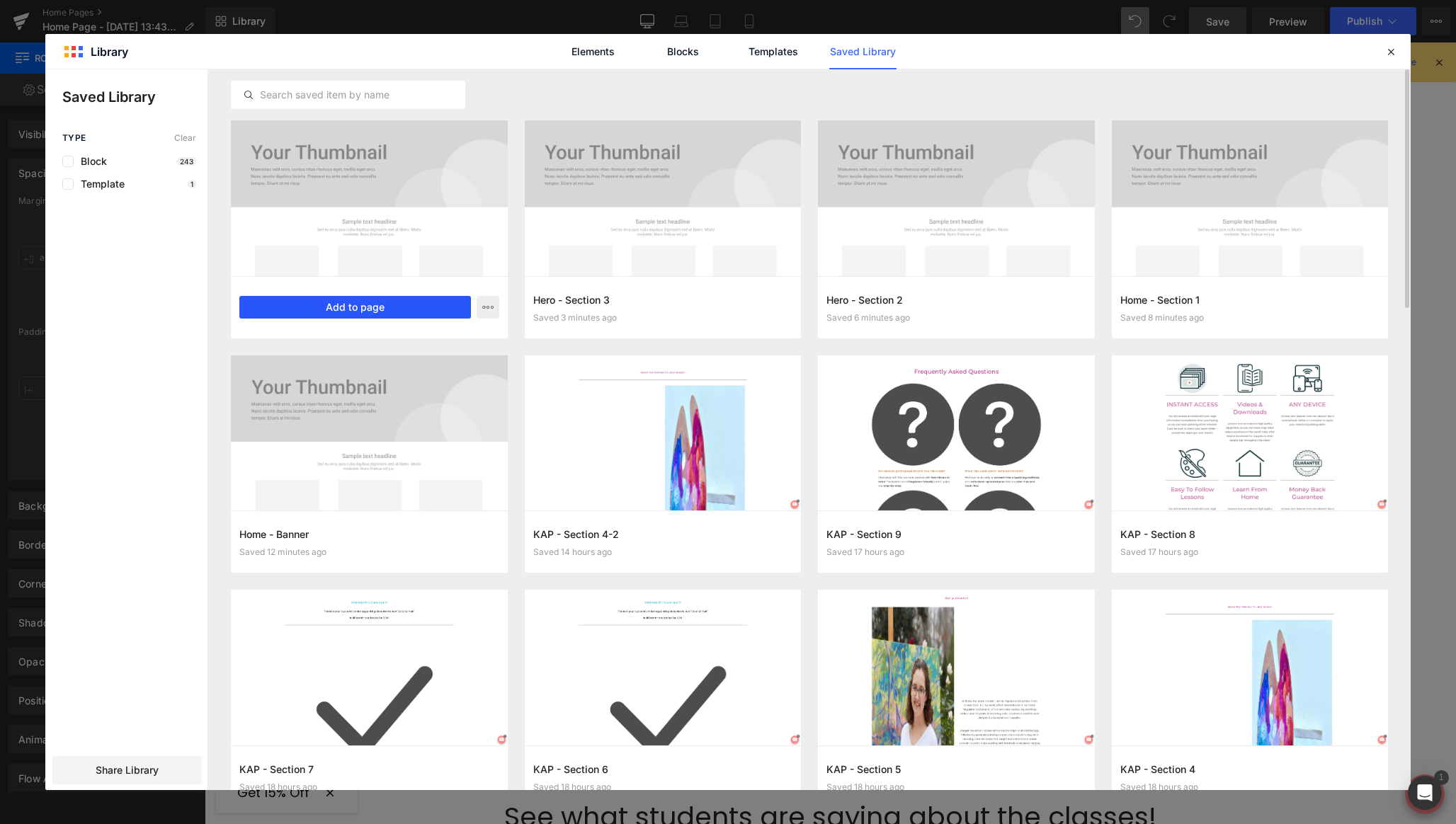
click at [357, 309] on button "Add to page" at bounding box center [354, 307] width 231 height 23
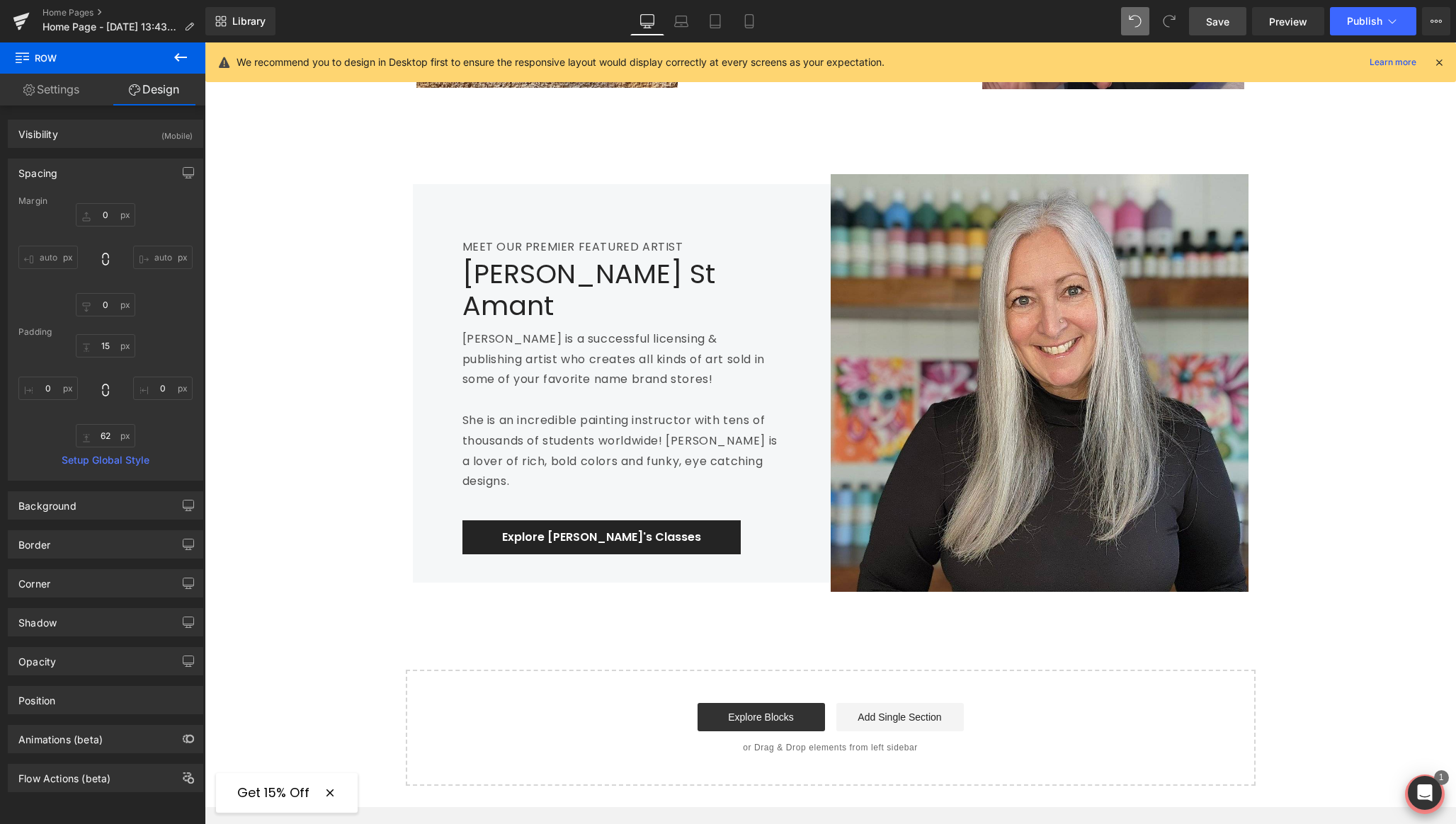
scroll to position [2656, 0]
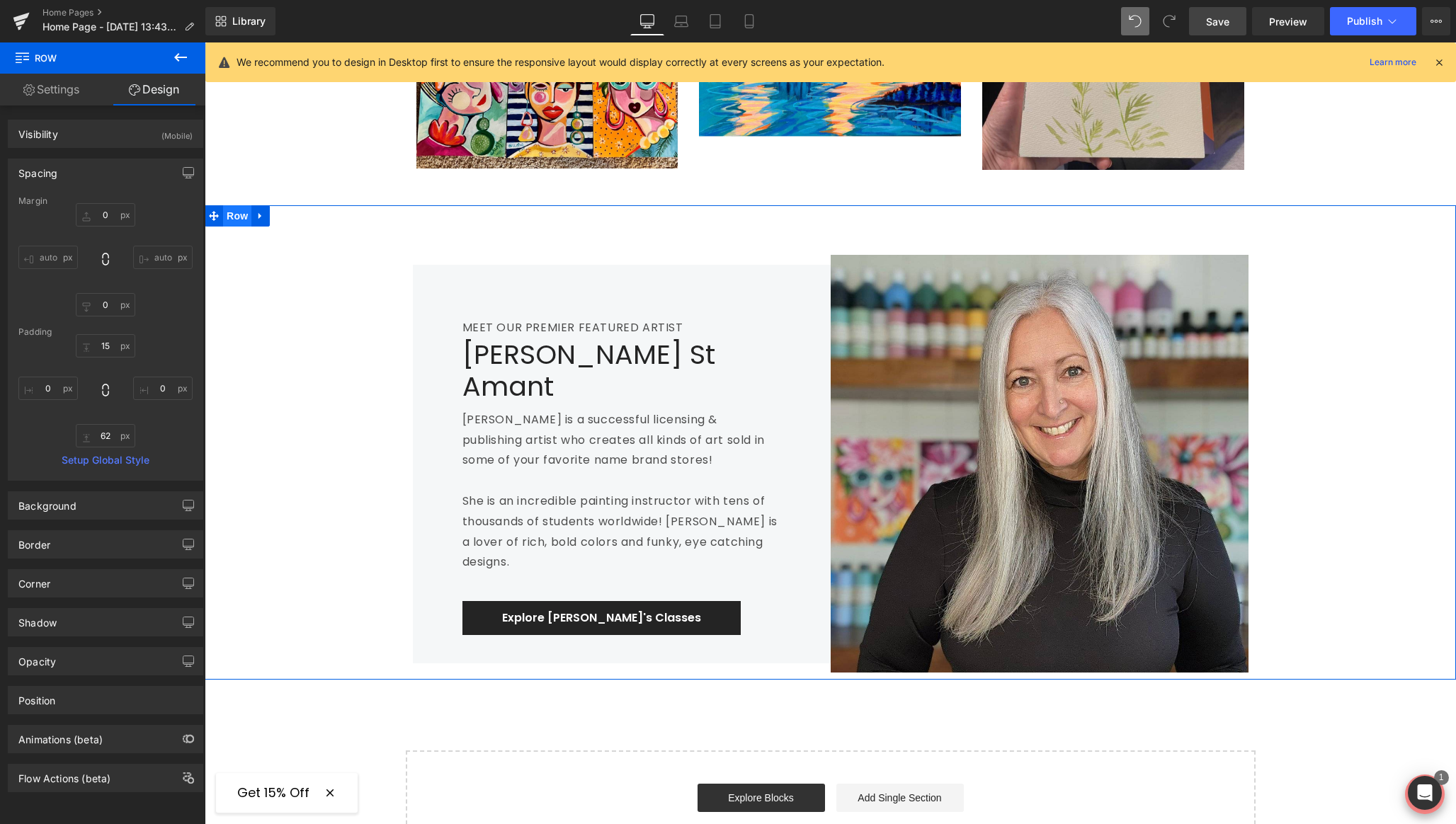
click at [236, 205] on span "Row" at bounding box center [237, 216] width 29 height 21
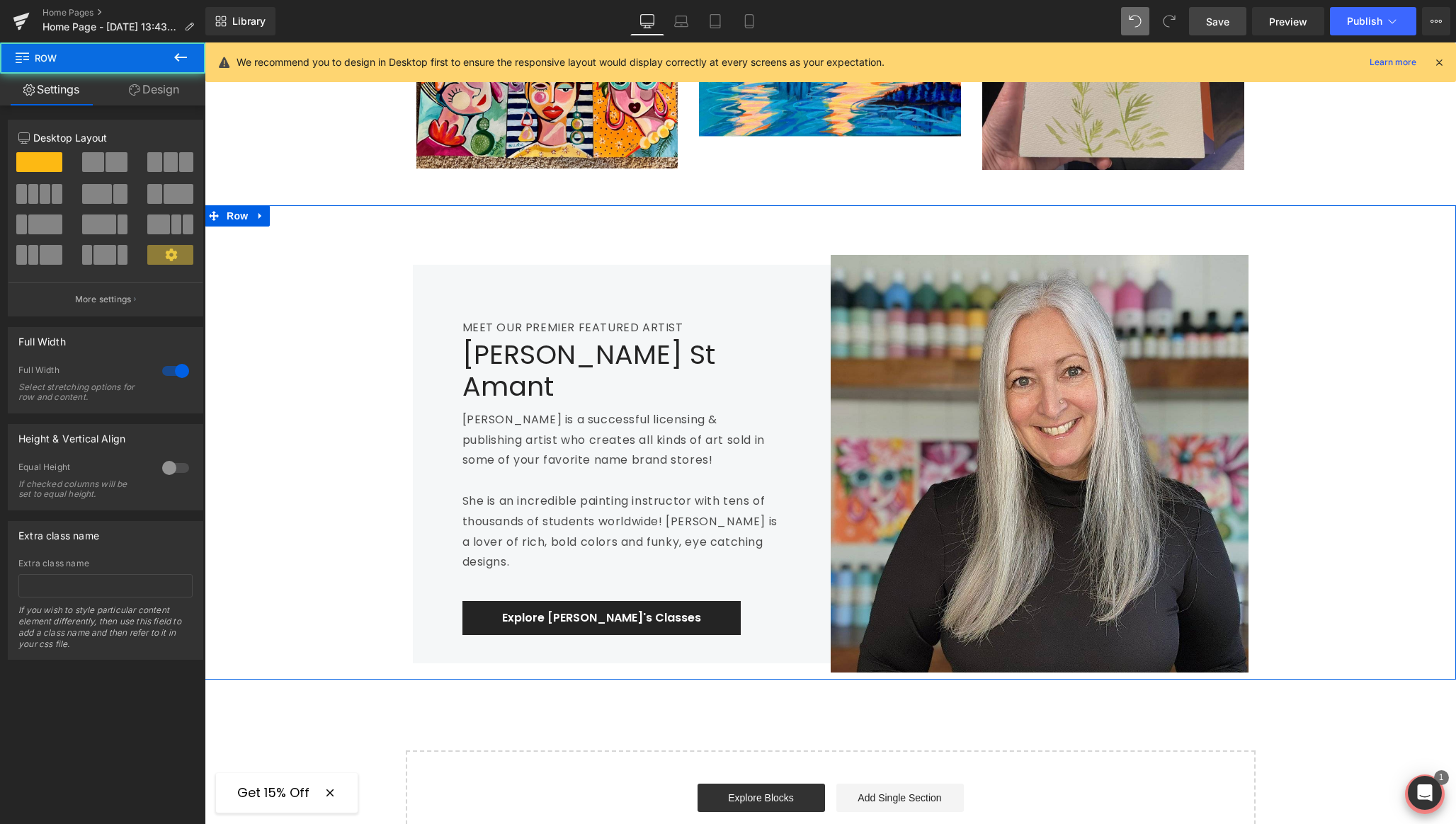
click at [154, 91] on link "Design" at bounding box center [154, 89] width 103 height 32
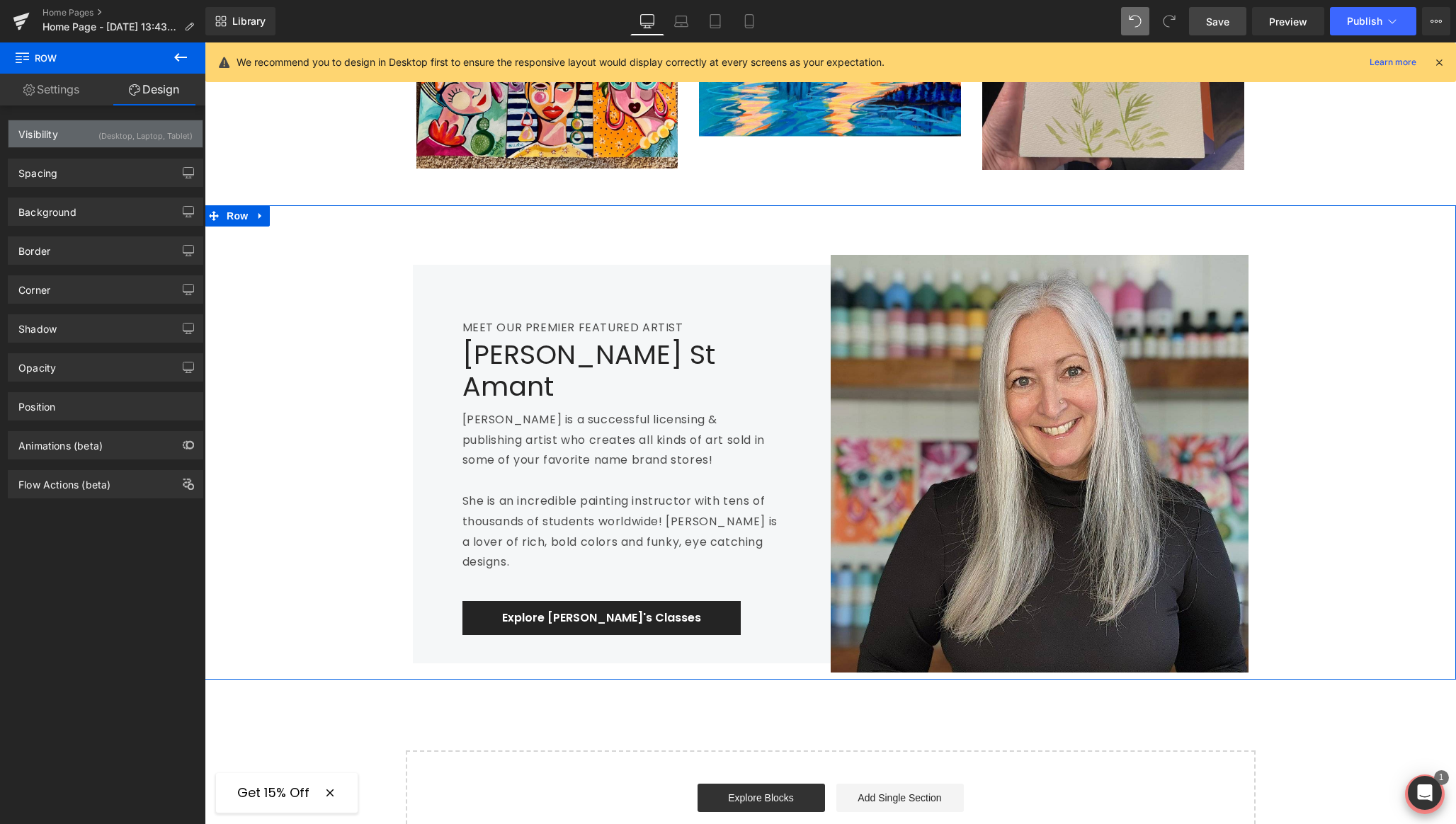
click at [137, 133] on div "(Desktop, Laptop, Tablet)" at bounding box center [146, 131] width 94 height 23
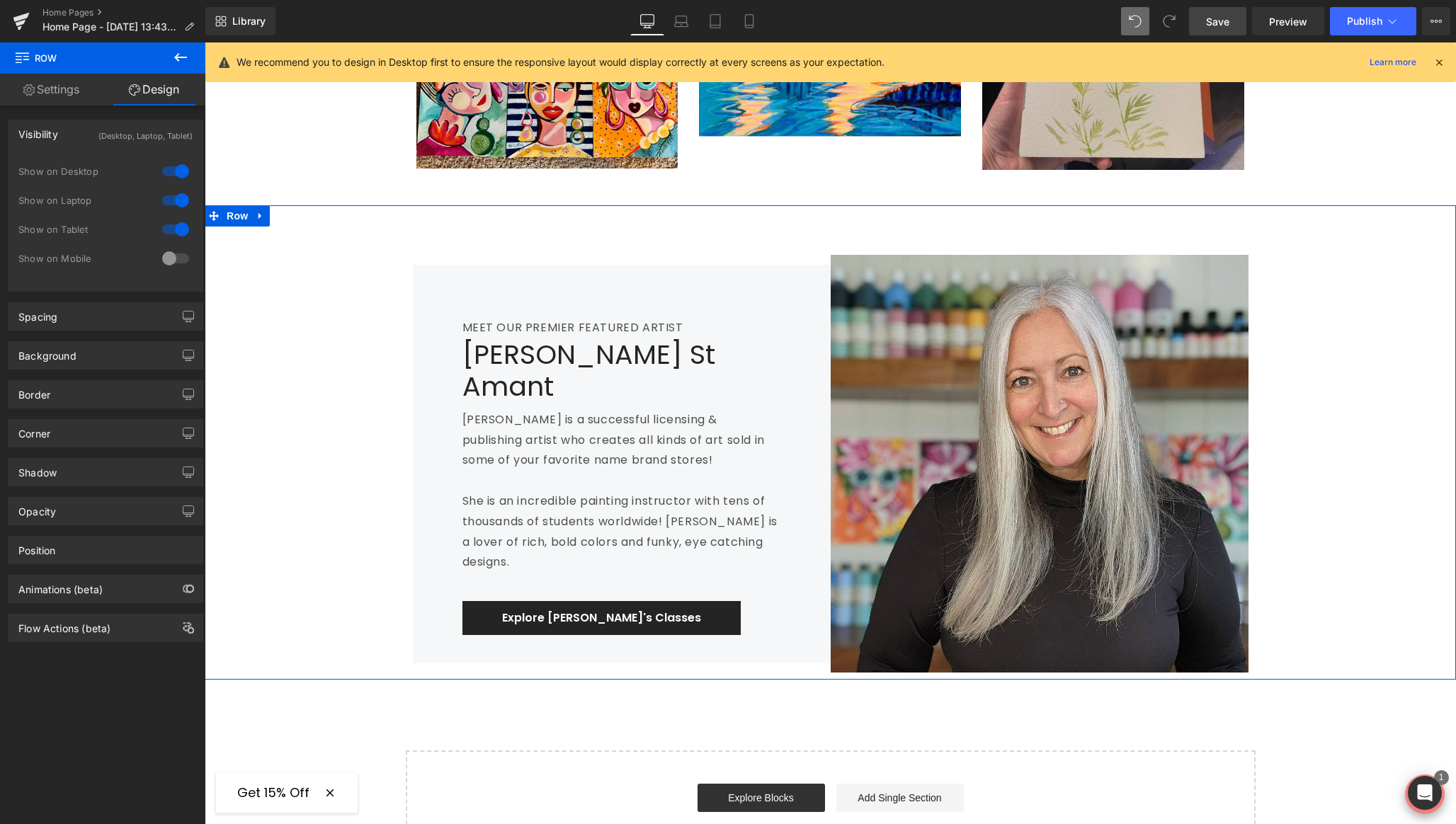
drag, startPoint x: 169, startPoint y: 255, endPoint x: 172, endPoint y: 231, distance: 24.2
click at [170, 255] on div at bounding box center [175, 258] width 34 height 23
click at [171, 220] on div at bounding box center [175, 229] width 34 height 23
drag, startPoint x: 170, startPoint y: 200, endPoint x: 172, endPoint y: 182, distance: 18.1
click at [170, 198] on div at bounding box center [175, 200] width 34 height 23
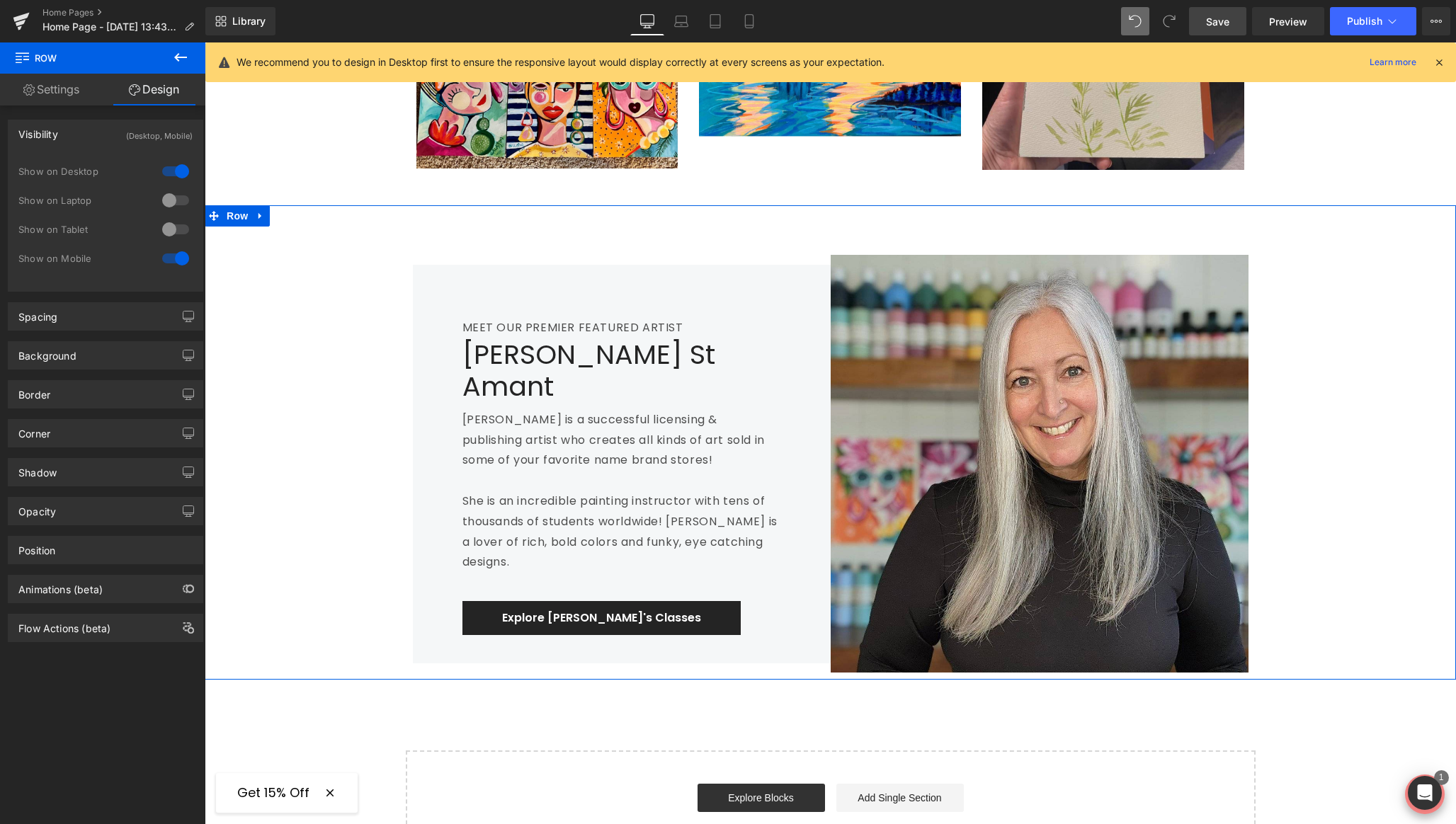
click at [171, 169] on div at bounding box center [175, 172] width 34 height 23
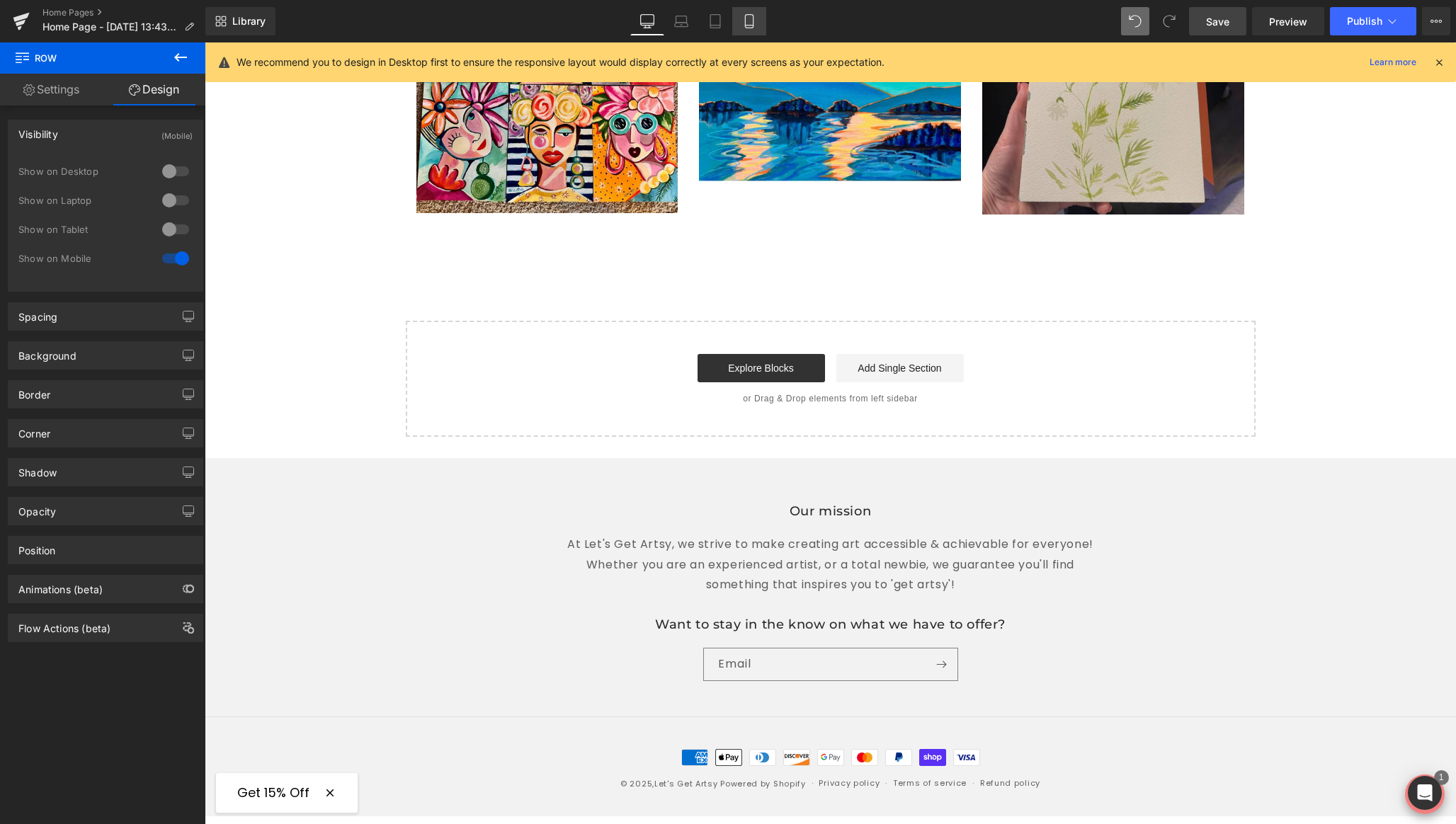
click at [752, 20] on icon at bounding box center [749, 21] width 14 height 14
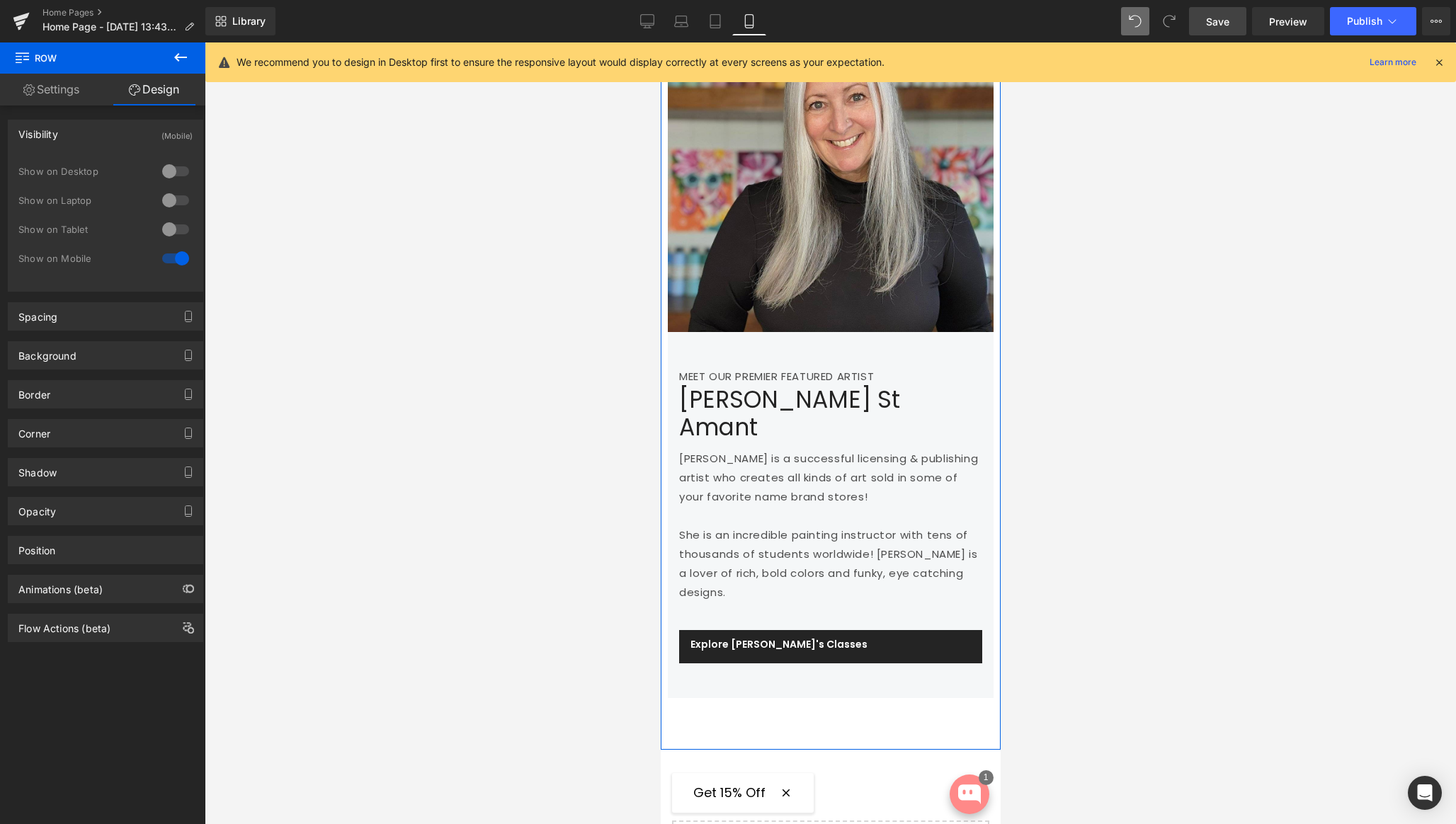
scroll to position [2335, 0]
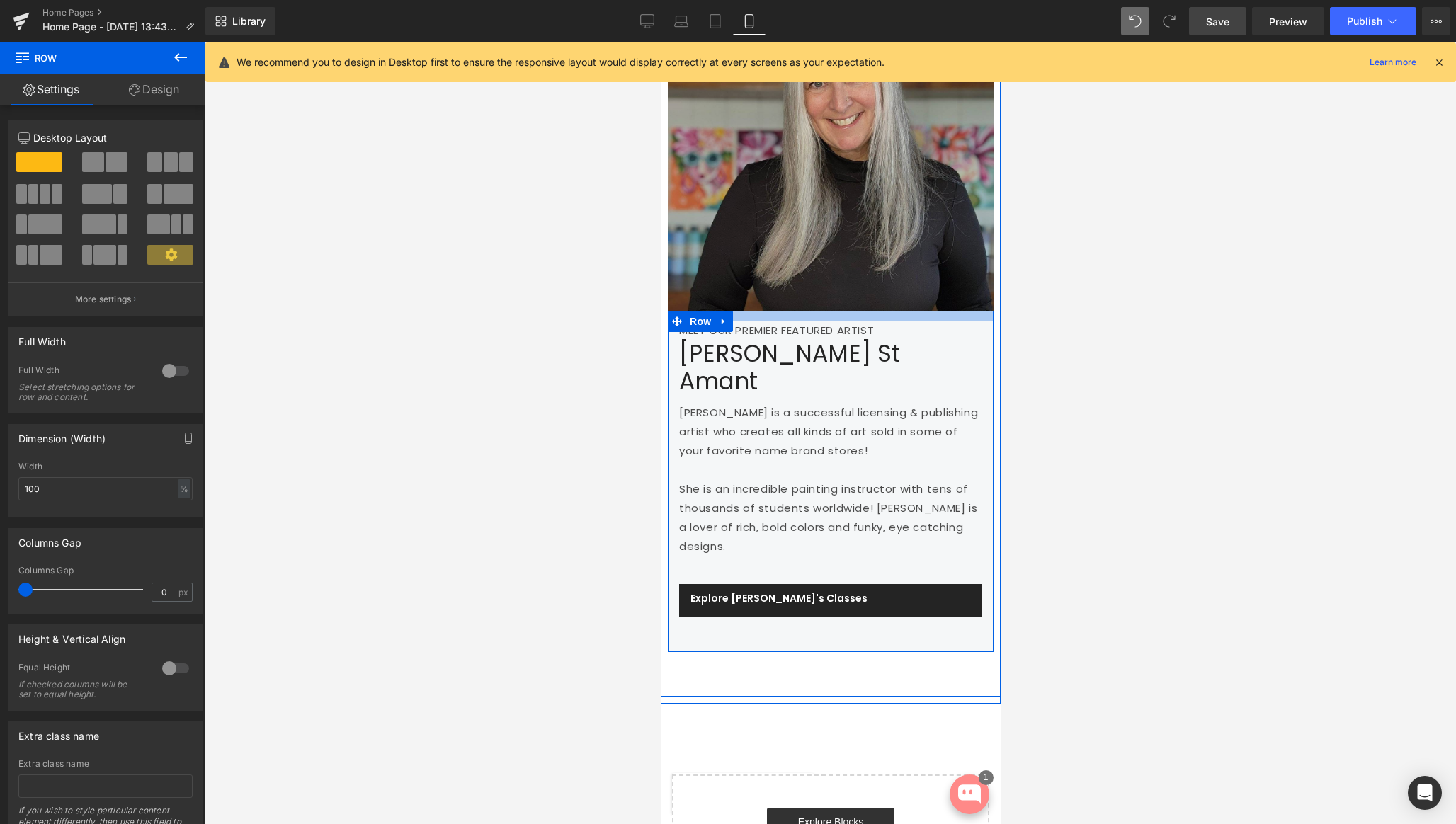
drag, startPoint x: 787, startPoint y: 315, endPoint x: 787, endPoint y: 291, distance: 24.0
click at [787, 291] on div "Image MEET OUR PREMIER FEATURED ARTIST Text Block Yvette St Amant Heading Yvett…" at bounding box center [830, 318] width 340 height 756
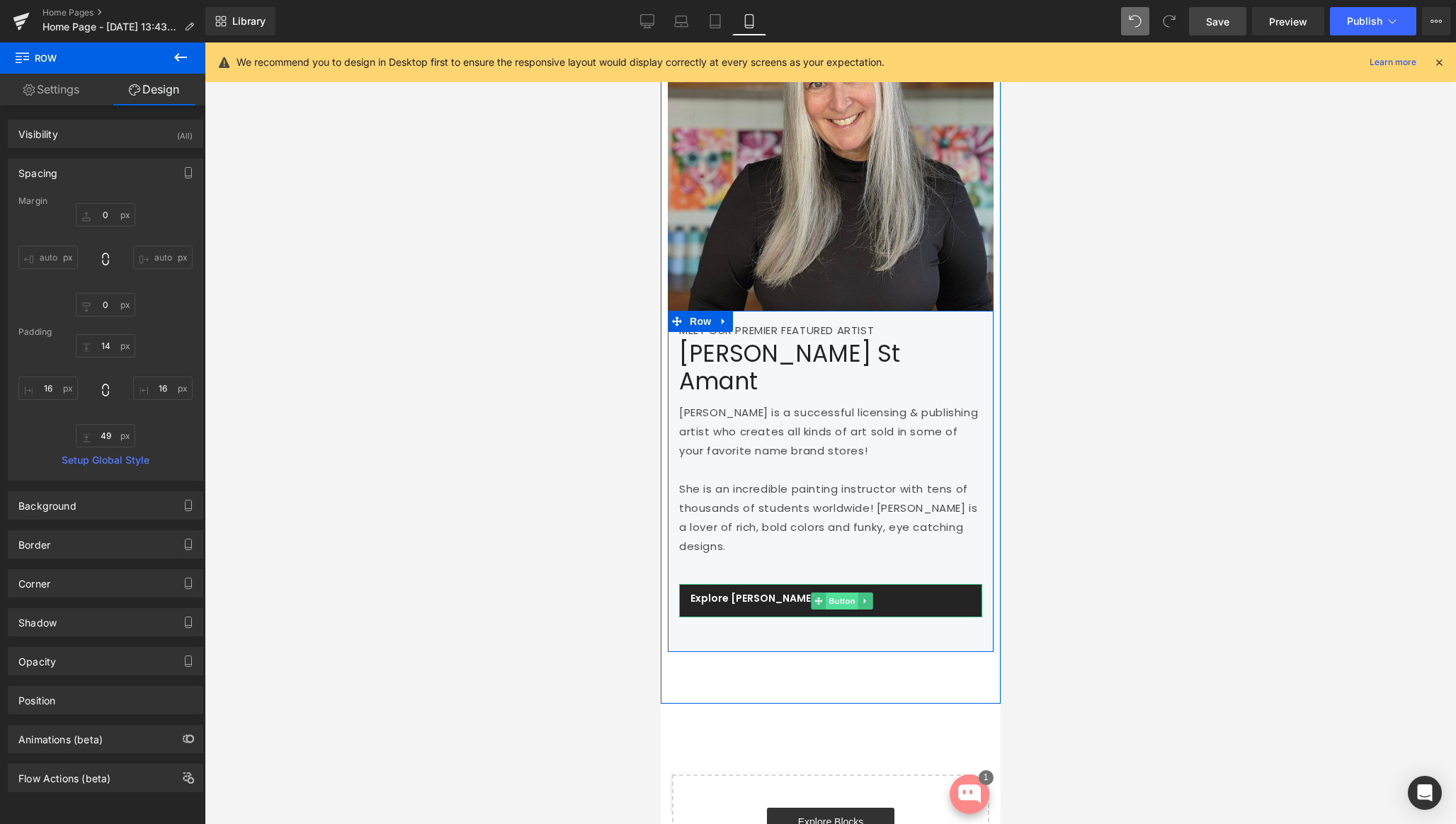
click at [833, 593] on span "Button" at bounding box center [842, 601] width 33 height 17
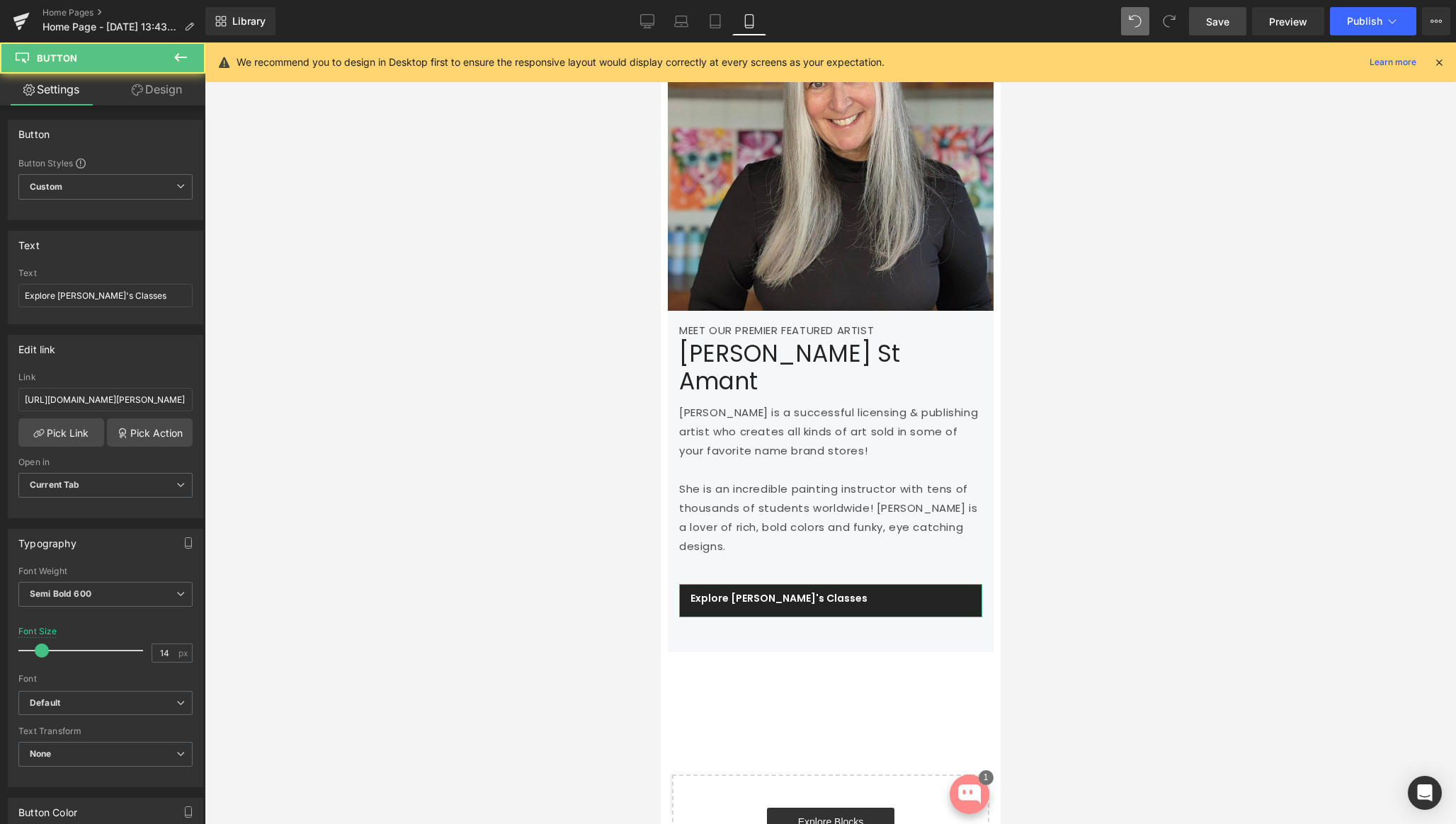
click at [145, 103] on link "Design" at bounding box center [156, 89] width 103 height 32
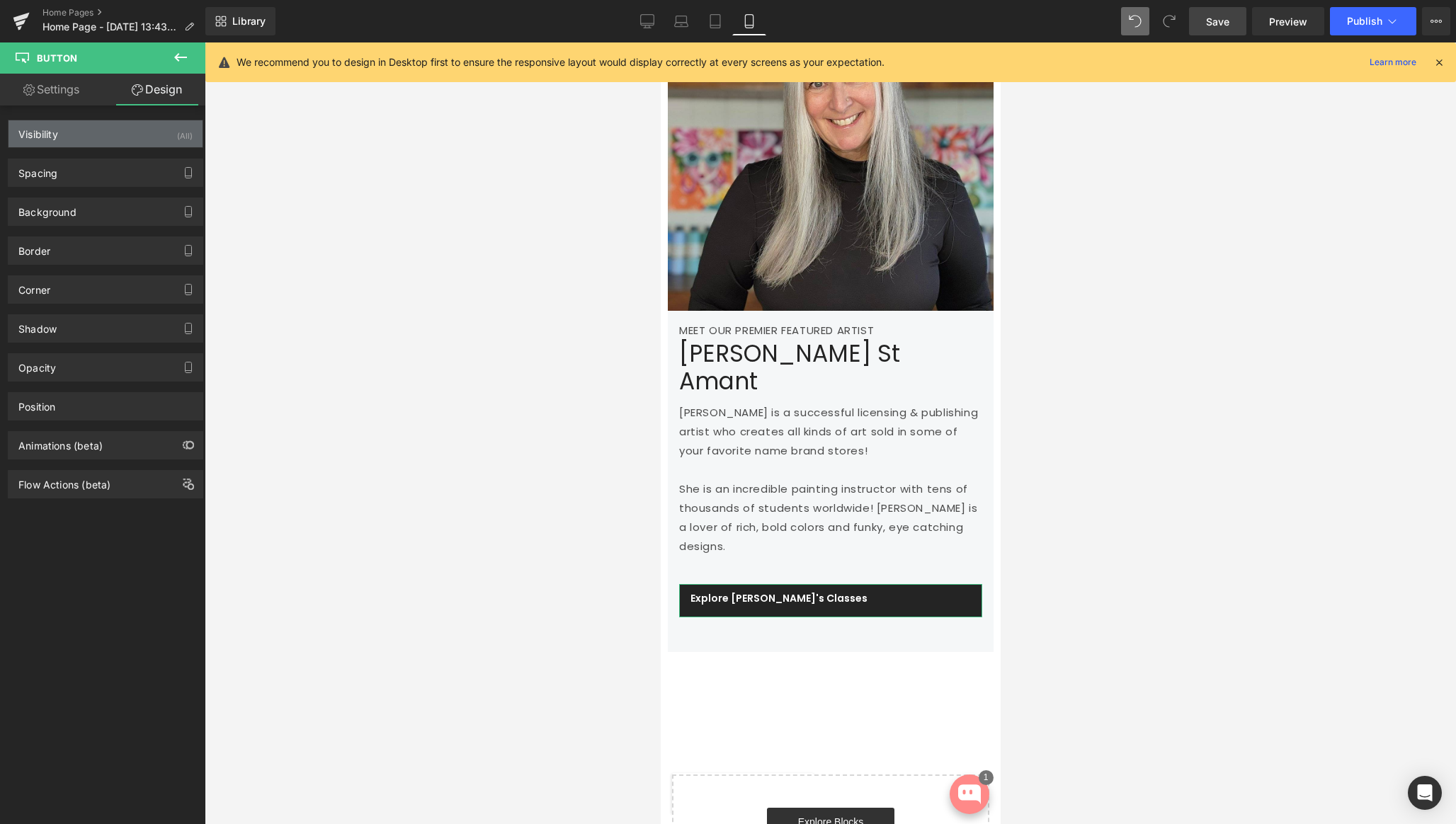
click at [150, 133] on div "Visibility (All)" at bounding box center [106, 133] width 194 height 27
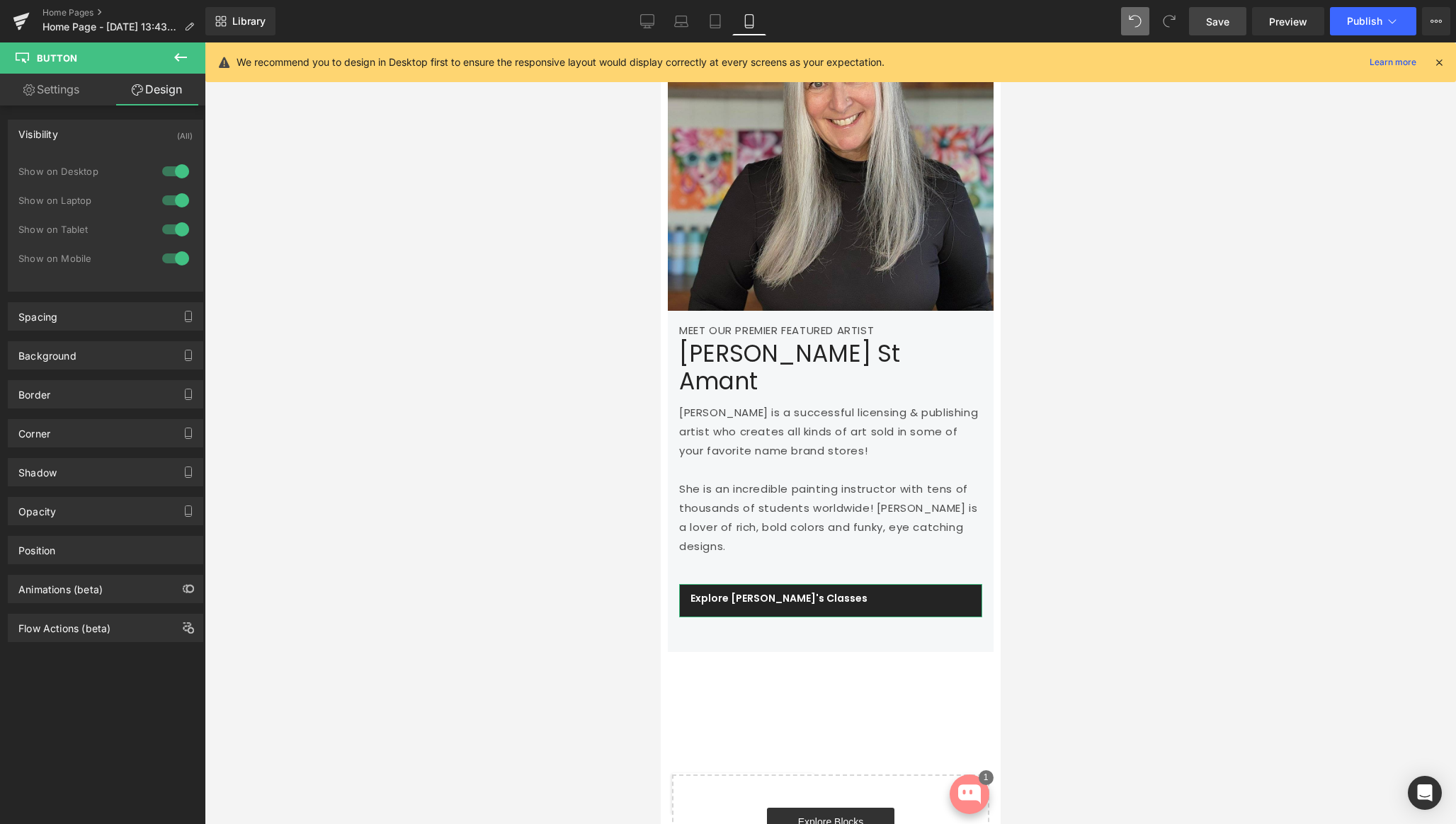
click at [150, 133] on div "Visibility (All)" at bounding box center [106, 133] width 194 height 27
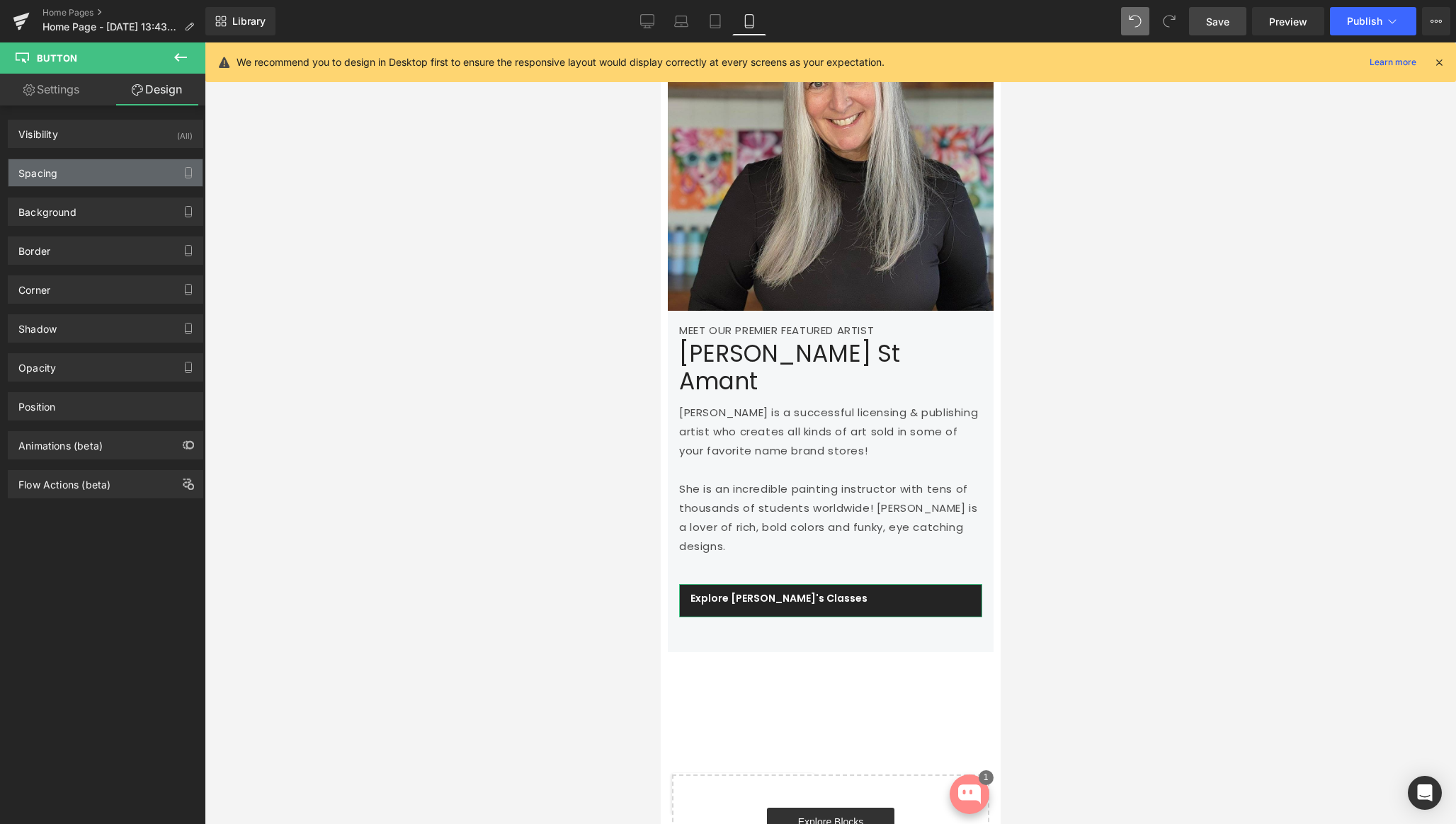
click at [129, 175] on div "Spacing" at bounding box center [106, 173] width 194 height 27
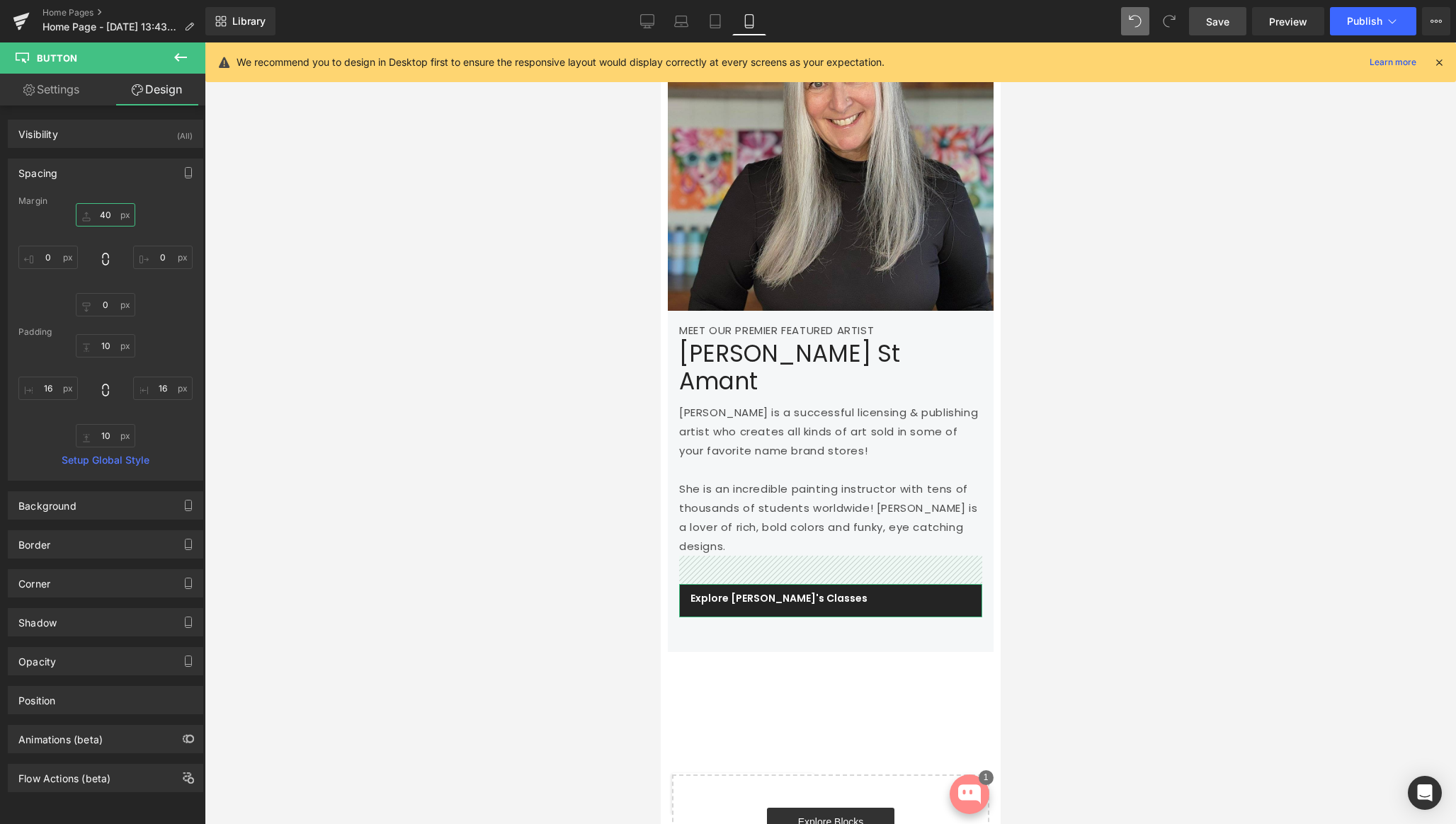
click at [83, 209] on input "40" at bounding box center [106, 215] width 60 height 23
click at [83, 223] on input "40" at bounding box center [106, 215] width 60 height 23
click at [103, 342] on input "10" at bounding box center [106, 345] width 60 height 23
type input "13"
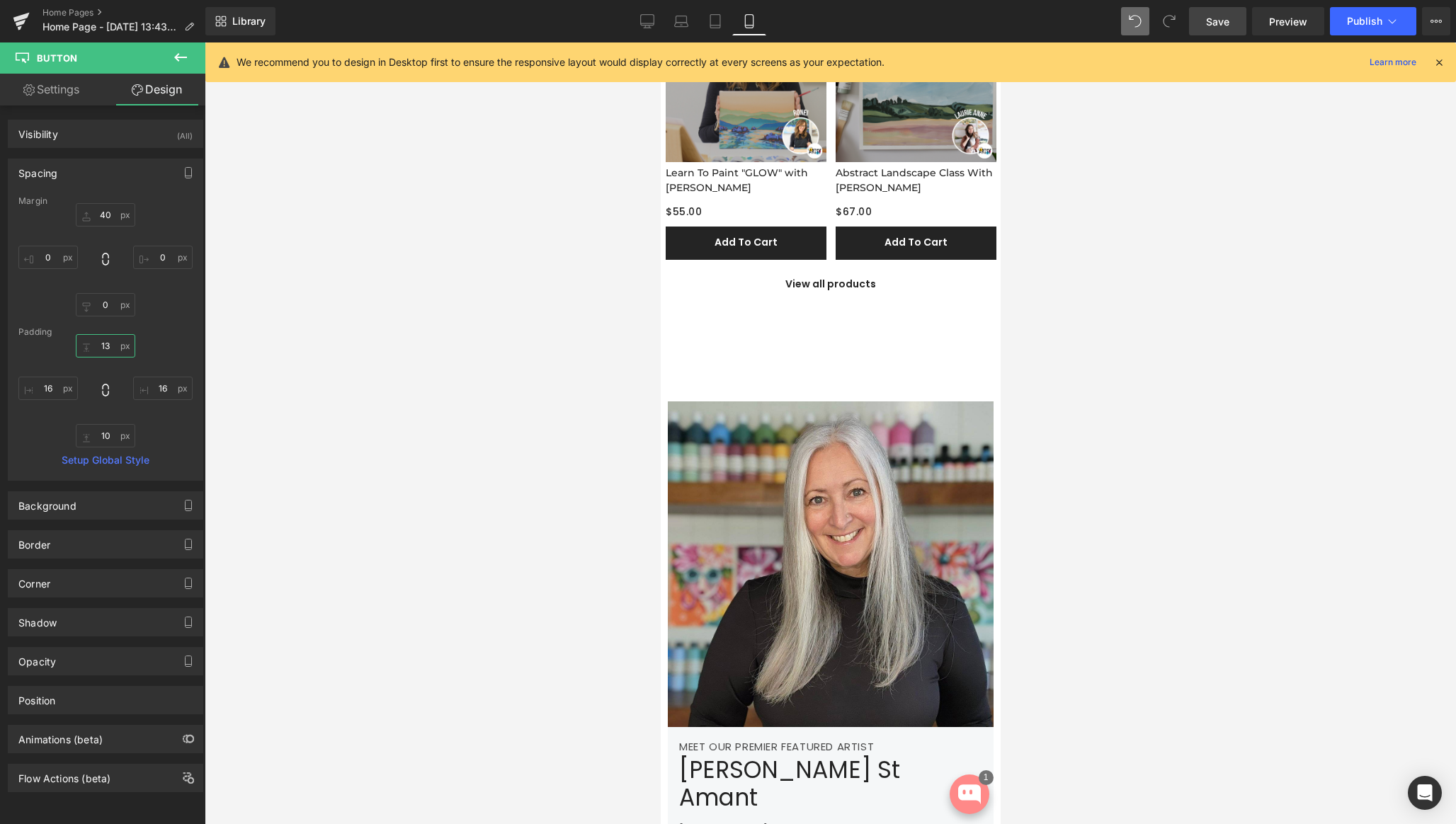
scroll to position [1913, 0]
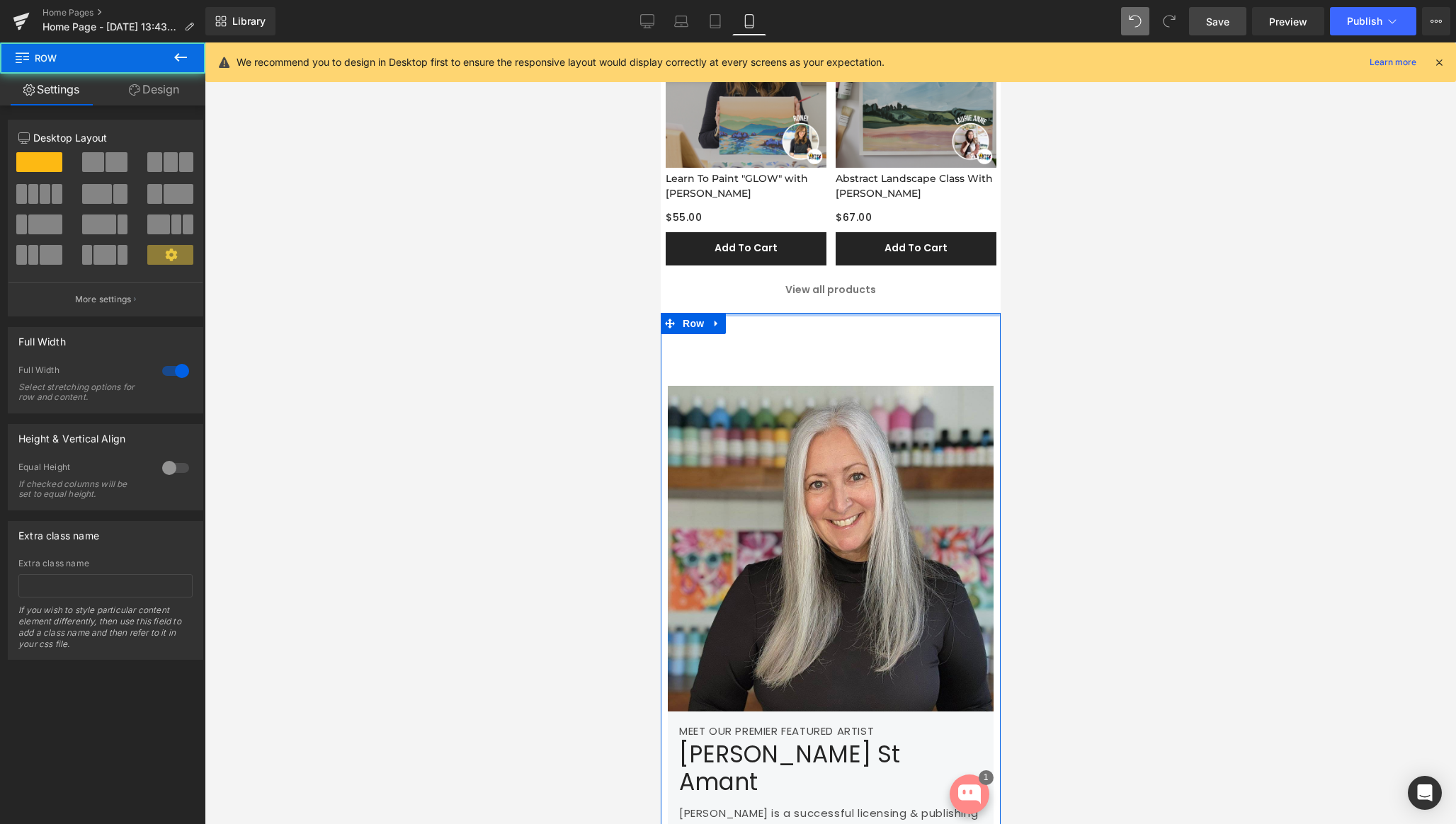
drag, startPoint x: 803, startPoint y: 315, endPoint x: 803, endPoint y: 299, distance: 16.0
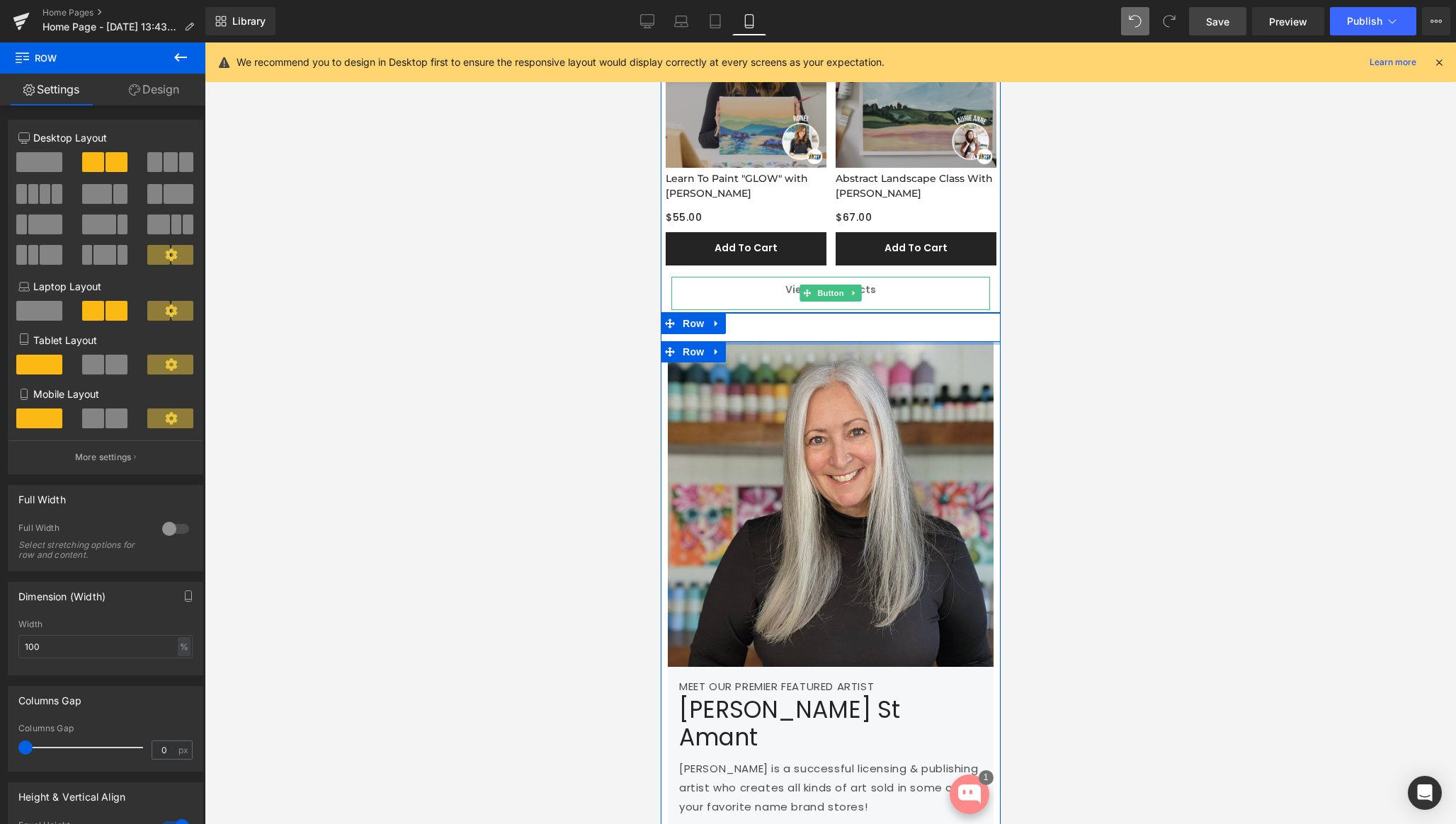
drag, startPoint x: 796, startPoint y: 344, endPoint x: 799, endPoint y: 296, distance: 48.1
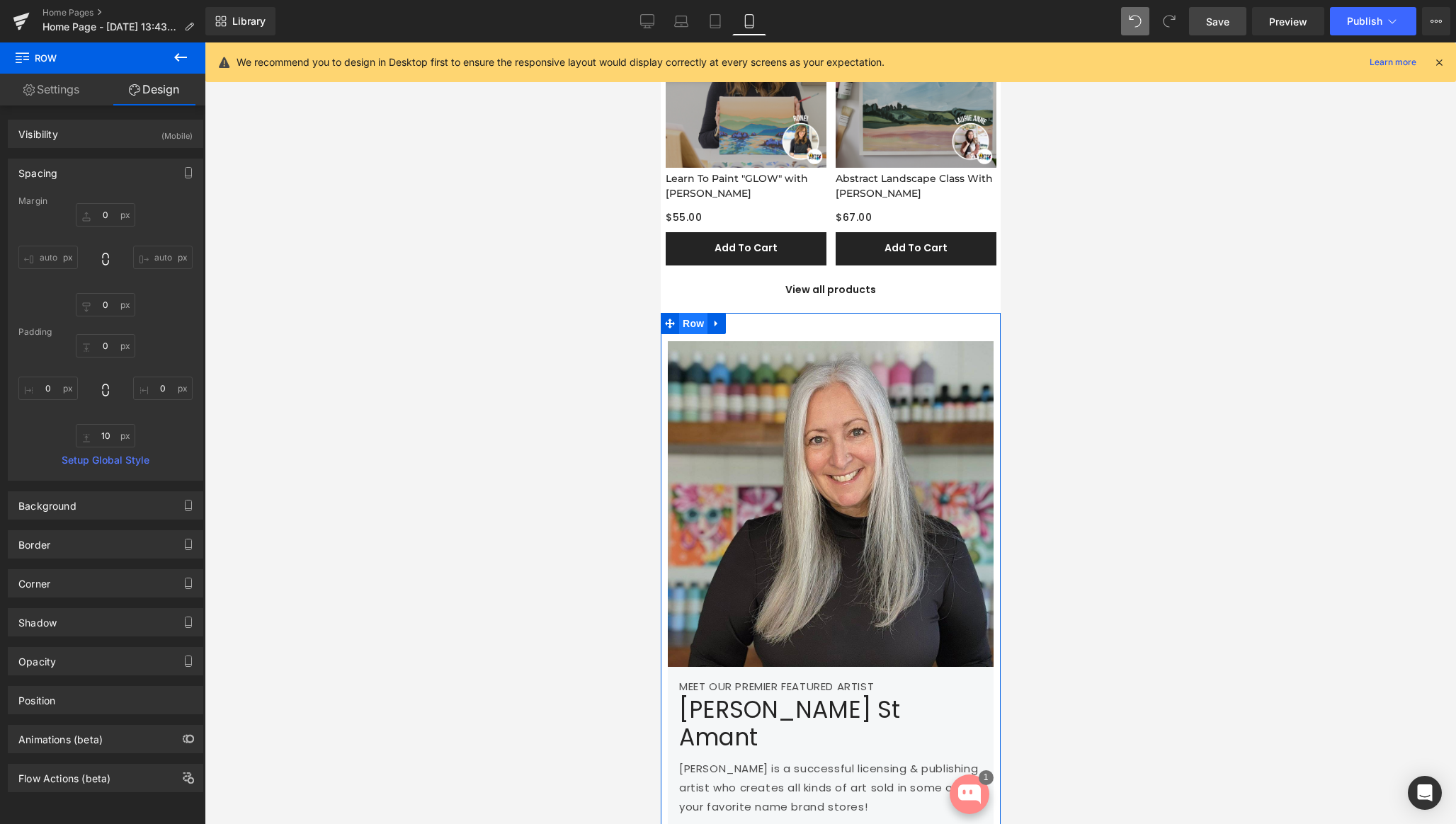
click at [693, 323] on span "Row" at bounding box center [693, 323] width 29 height 21
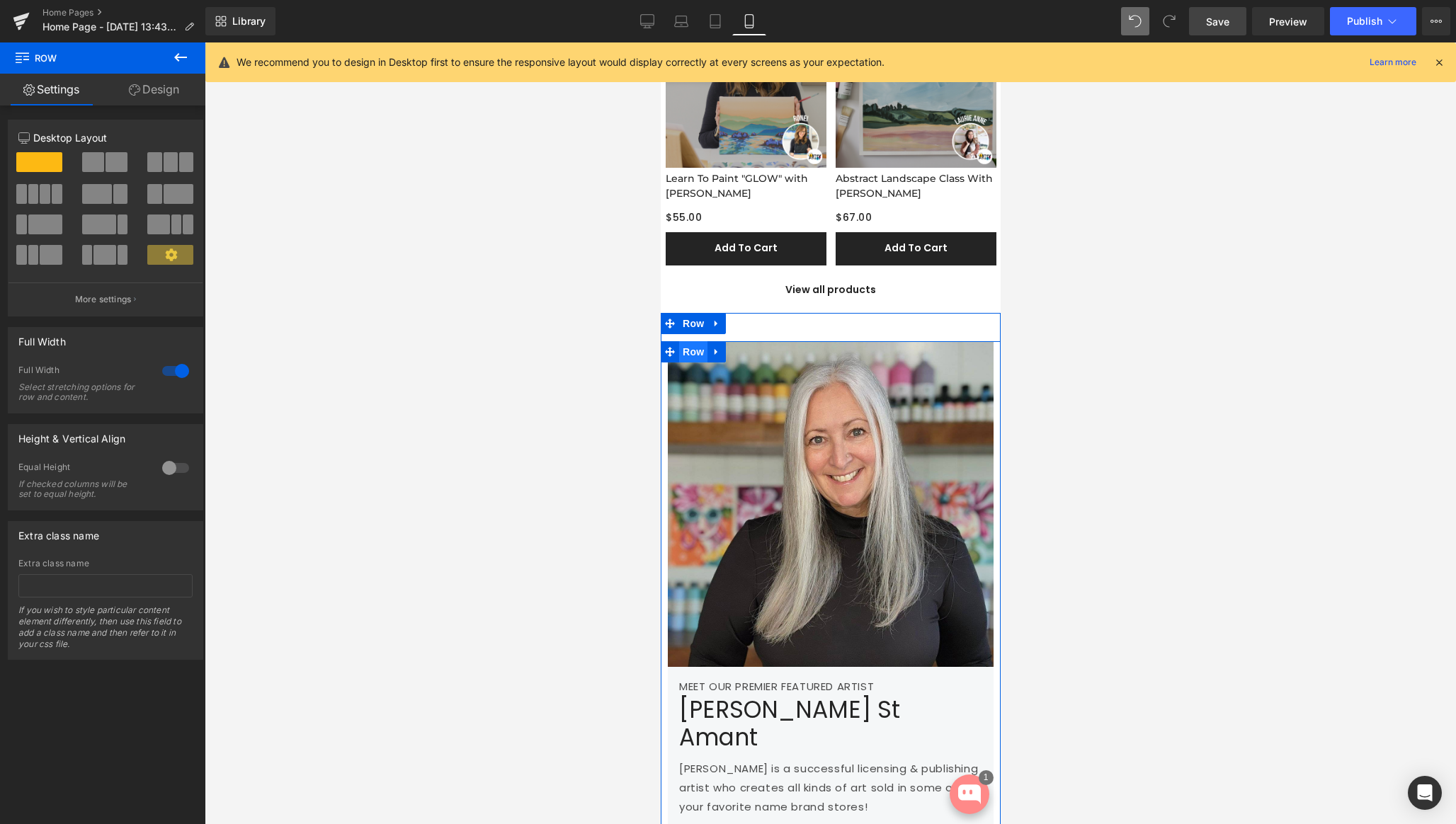
click at [688, 349] on span "Row" at bounding box center [693, 352] width 29 height 21
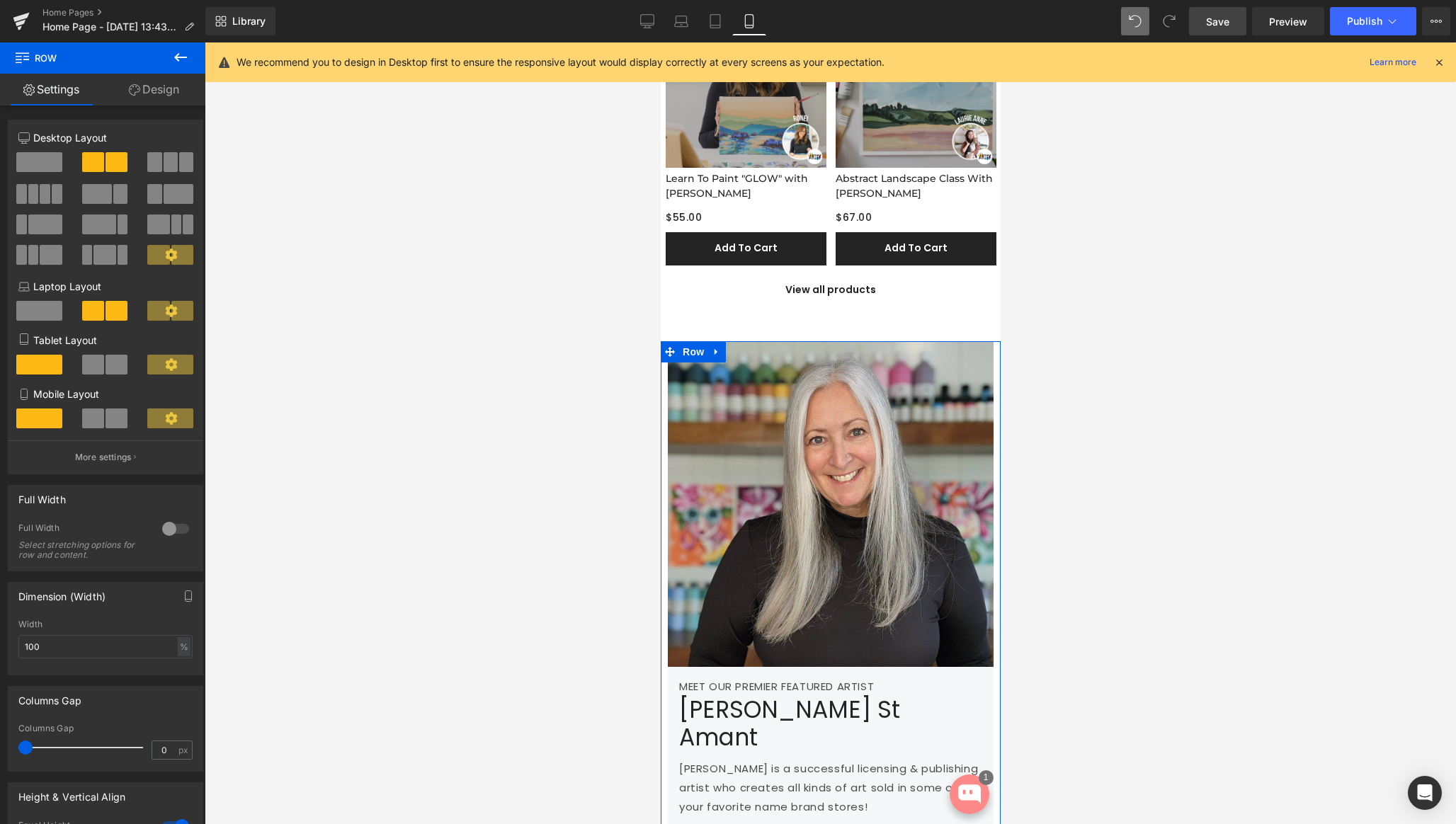
drag, startPoint x: 155, startPoint y: 87, endPoint x: 133, endPoint y: 114, distance: 34.8
click at [155, 87] on link "Design" at bounding box center [154, 89] width 103 height 32
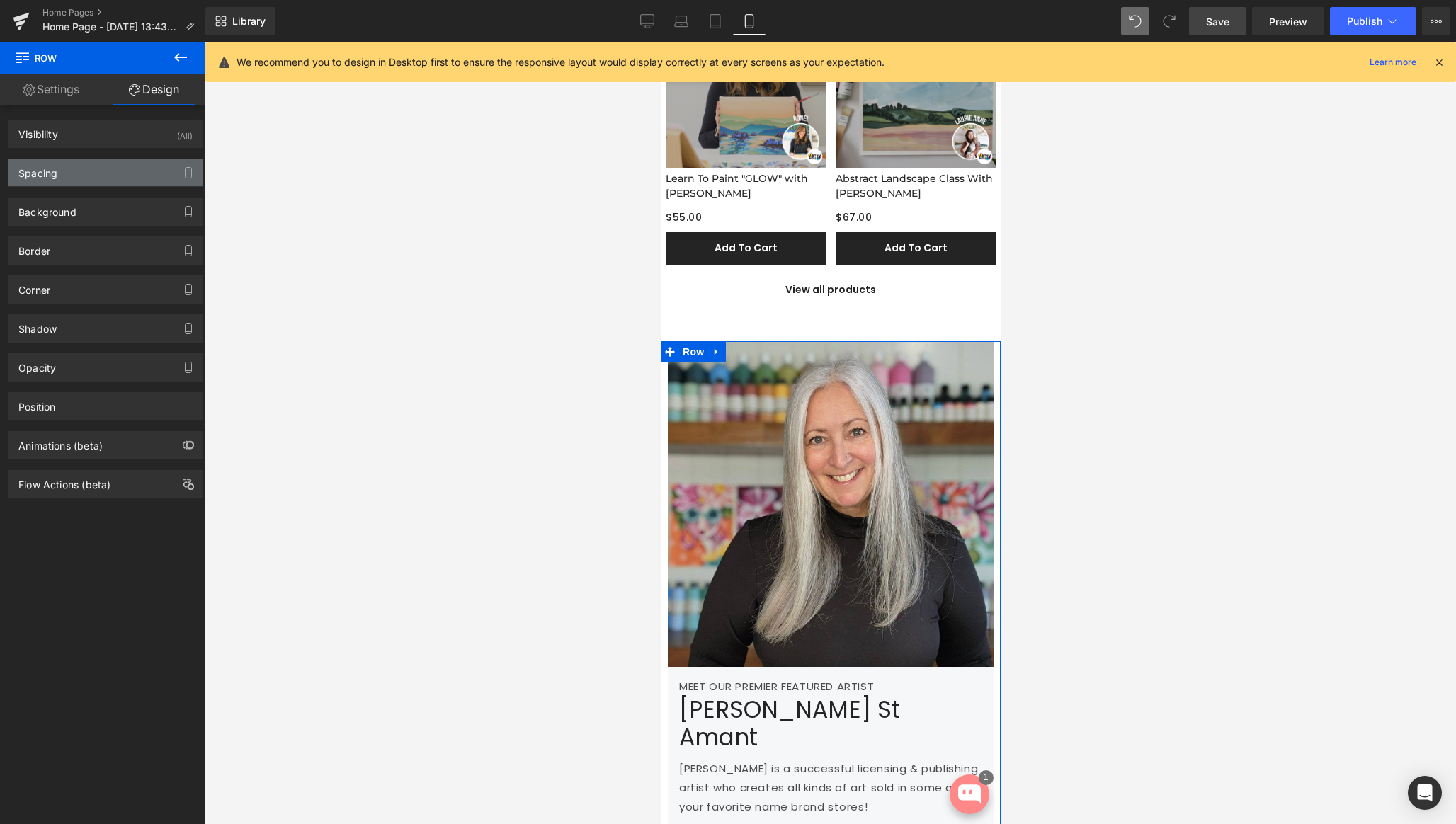
click at [84, 169] on div "Spacing" at bounding box center [106, 173] width 194 height 27
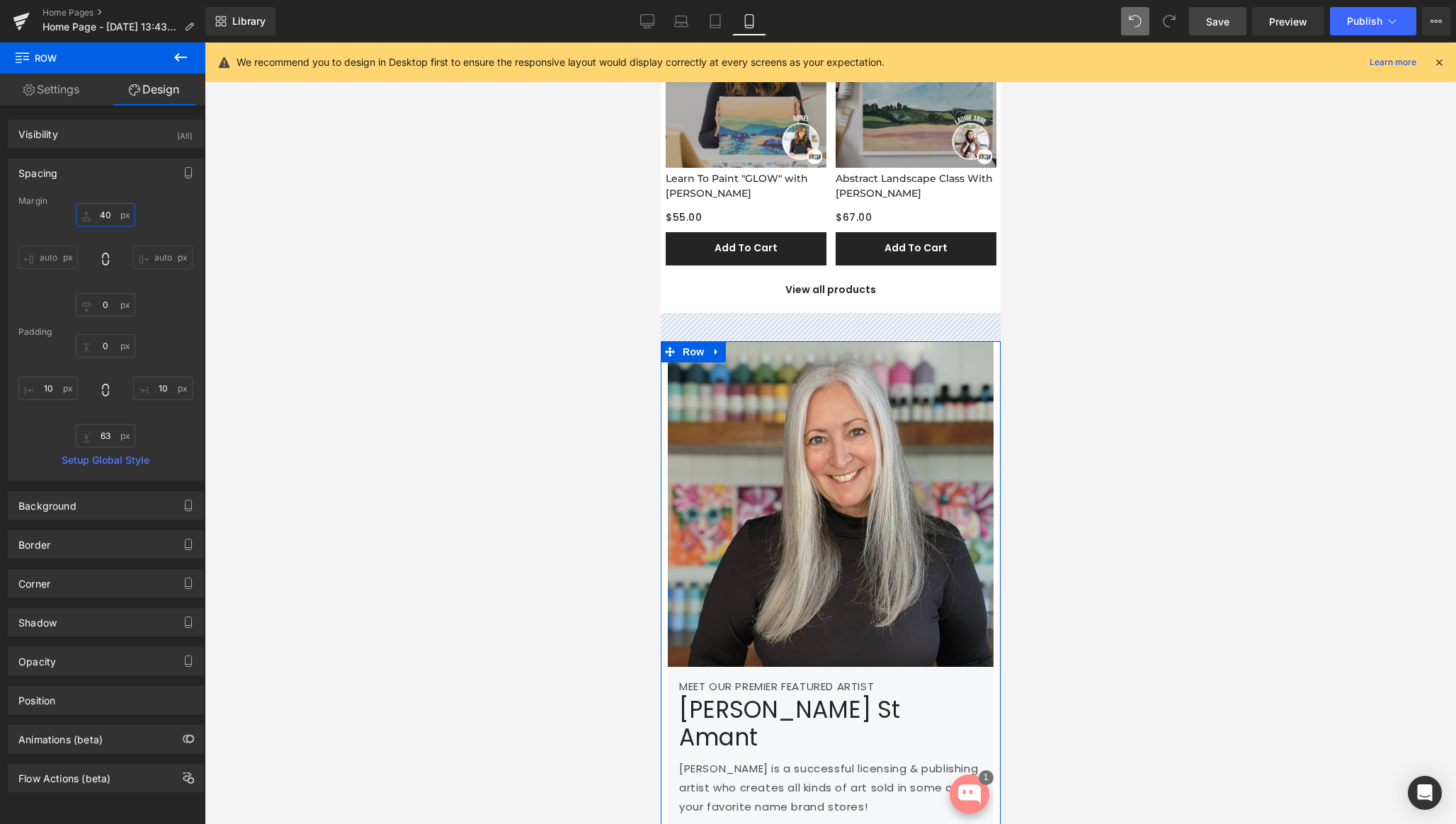
drag, startPoint x: 82, startPoint y: 213, endPoint x: 81, endPoint y: 223, distance: 10.0
click at [81, 223] on input "text" at bounding box center [106, 215] width 60 height 23
drag, startPoint x: 84, startPoint y: 218, endPoint x: 89, endPoint y: 210, distance: 9.4
click at [85, 209] on input "text" at bounding box center [106, 215] width 60 height 23
drag, startPoint x: 80, startPoint y: 215, endPoint x: 78, endPoint y: 224, distance: 9.2
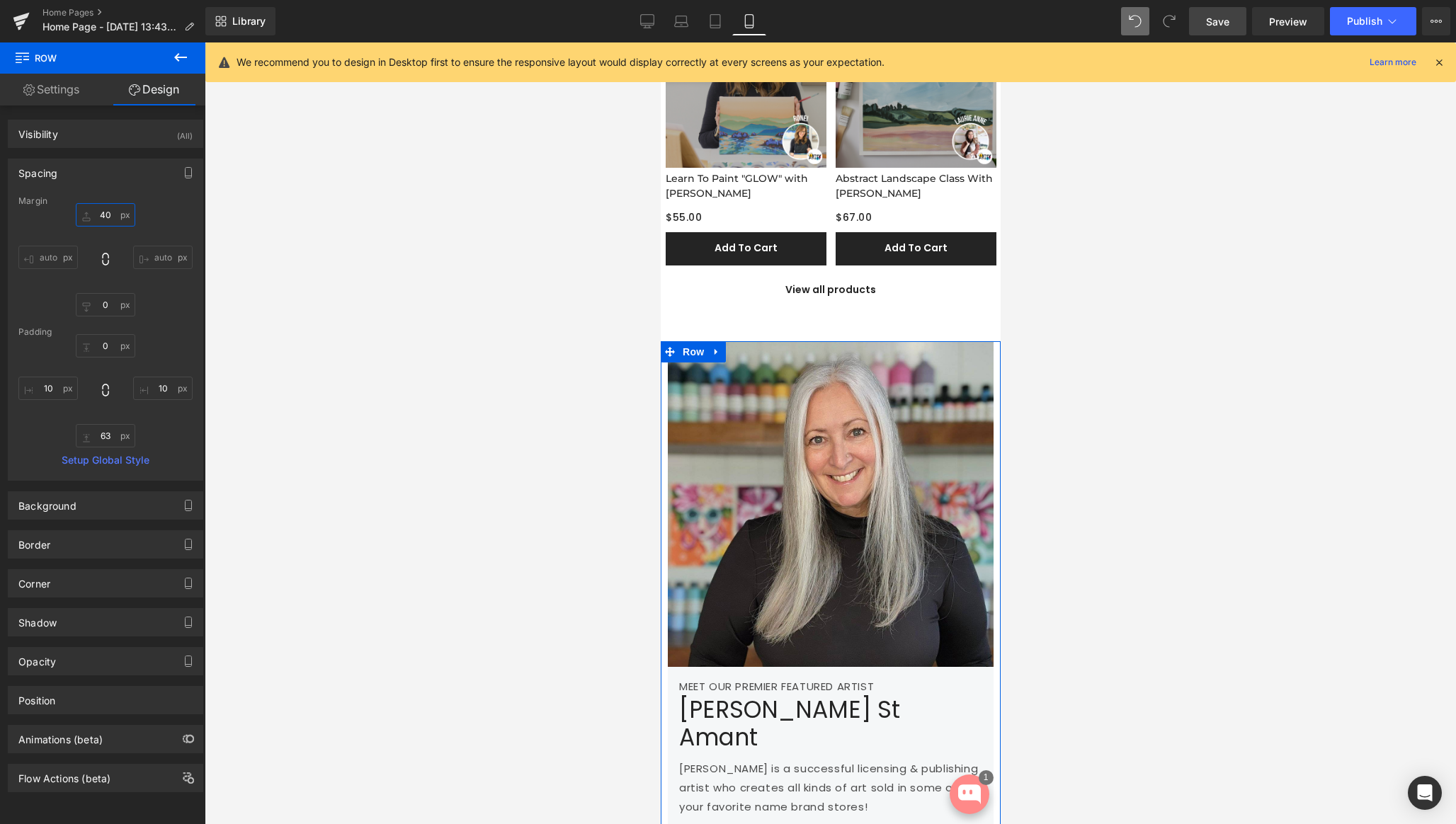
click at [78, 224] on input "text" at bounding box center [106, 215] width 60 height 23
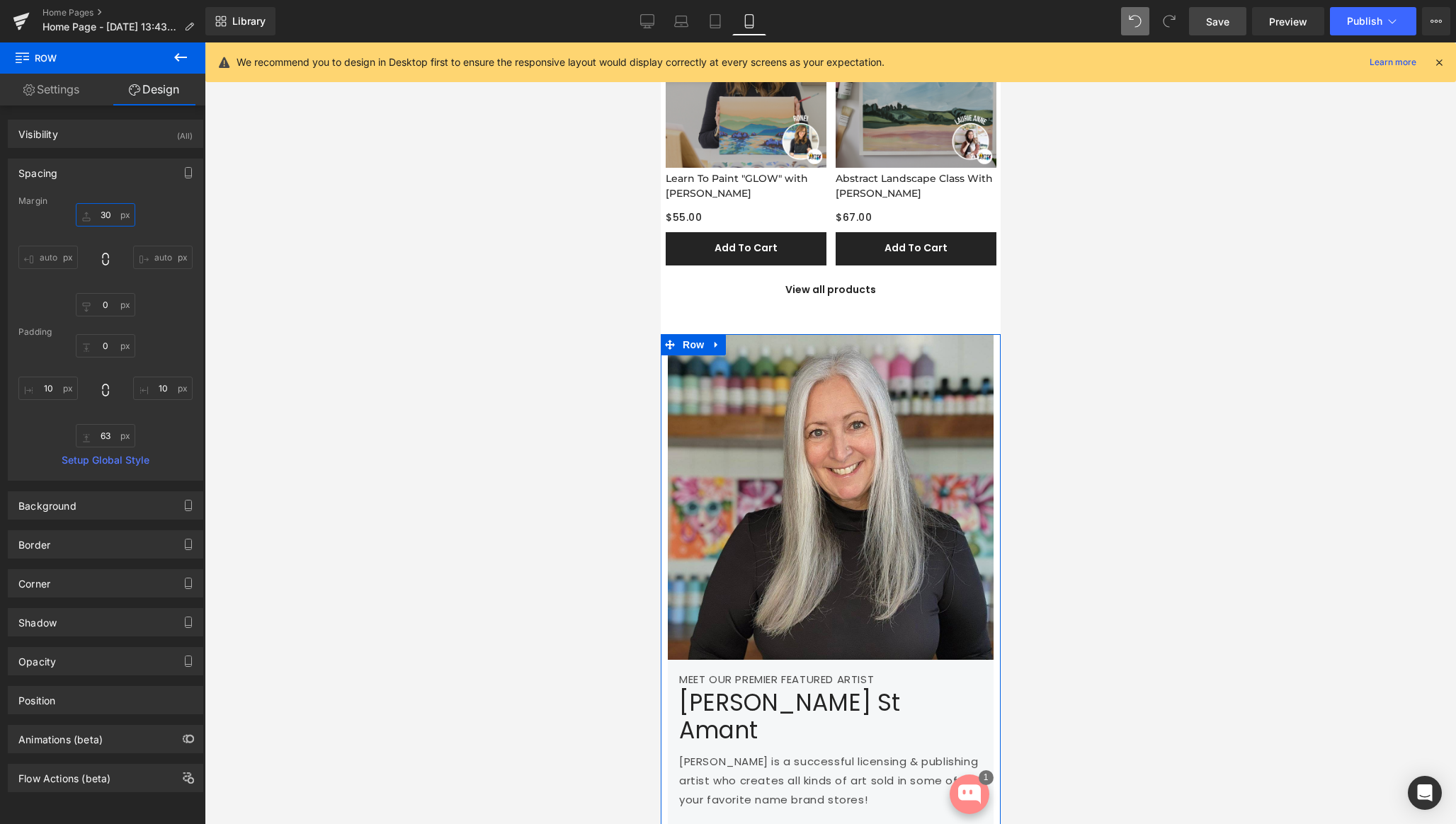
type input "3"
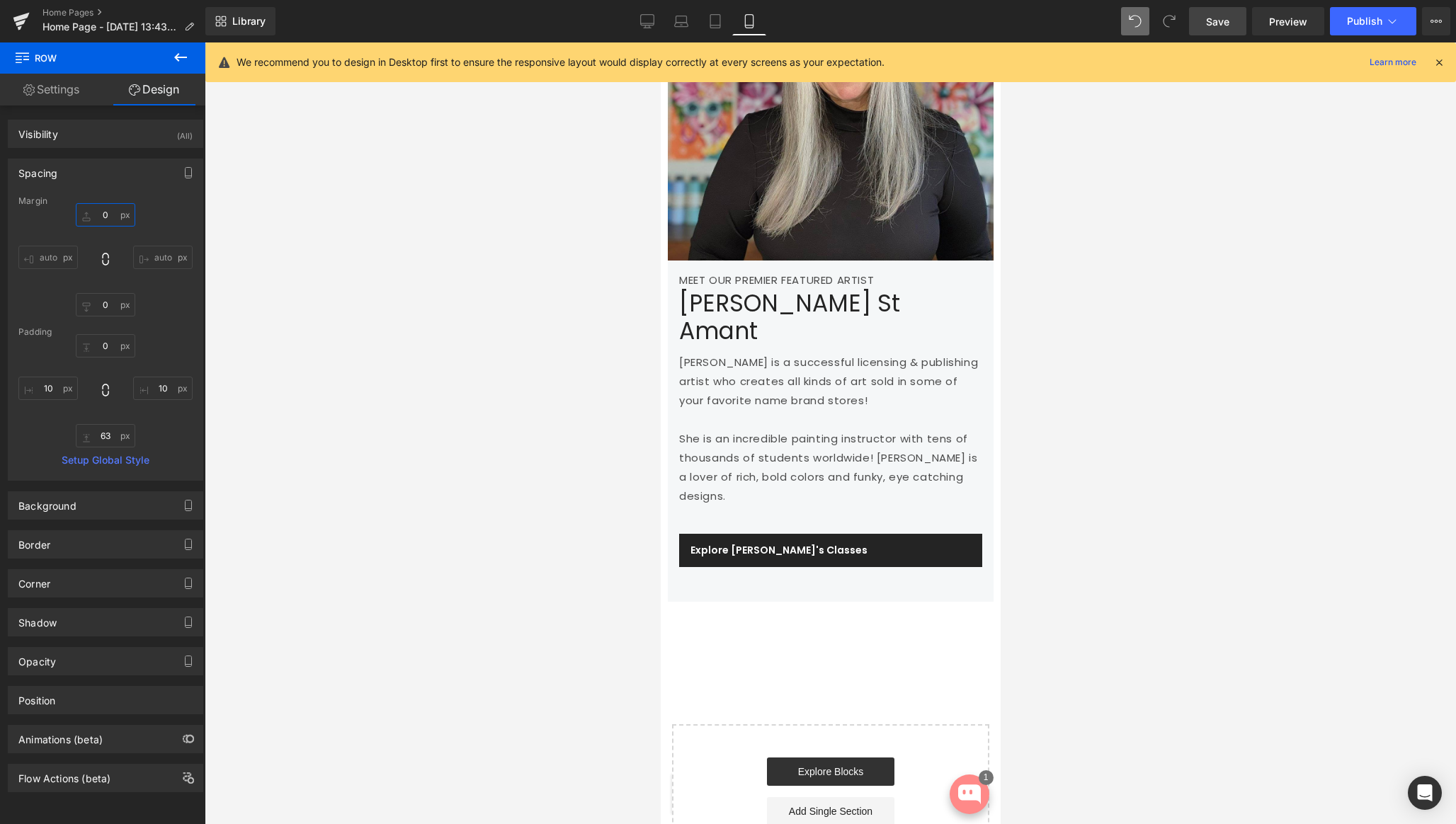
scroll to position [2343, 0]
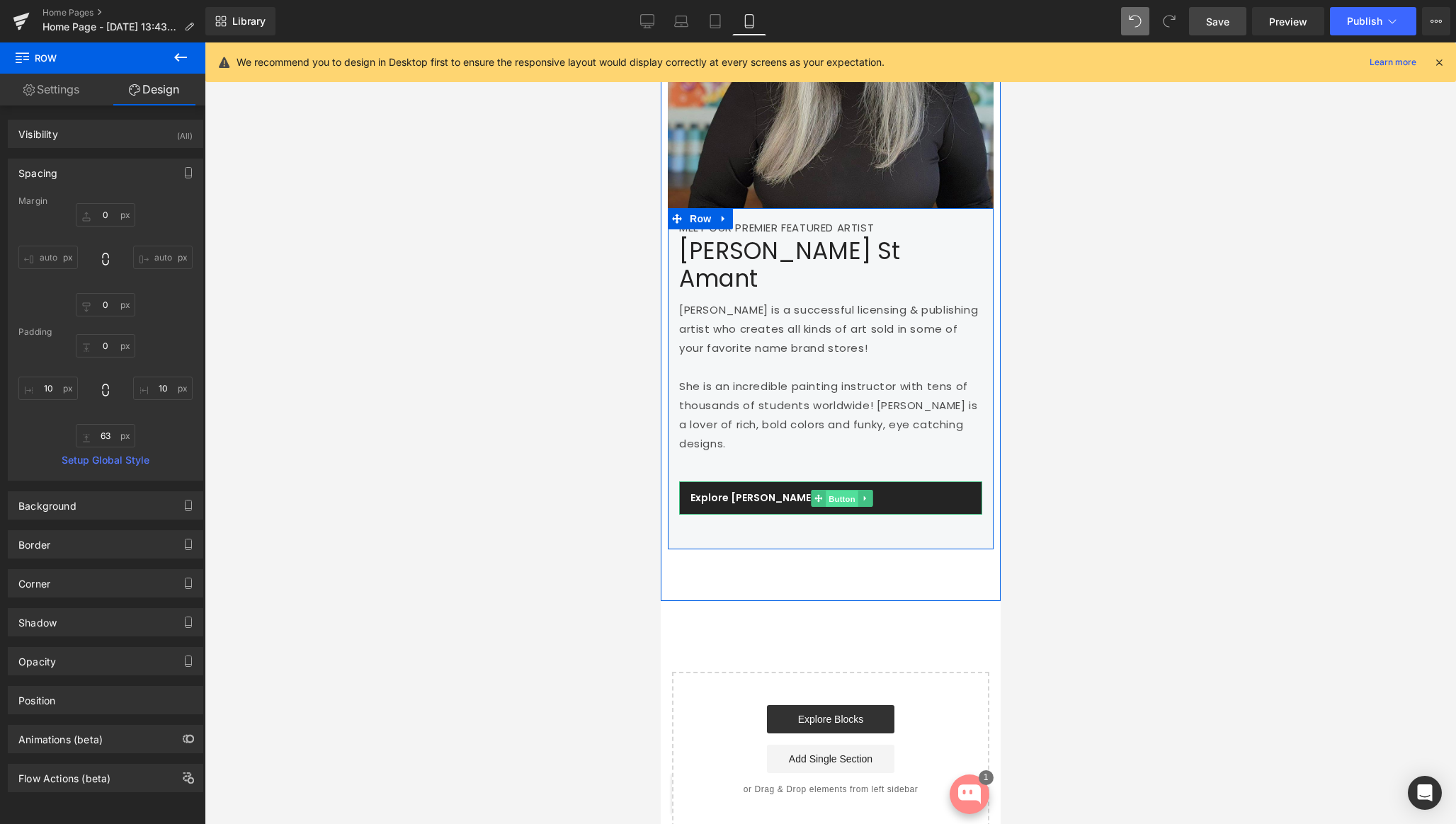
click at [833, 490] on span "Button" at bounding box center [842, 499] width 33 height 17
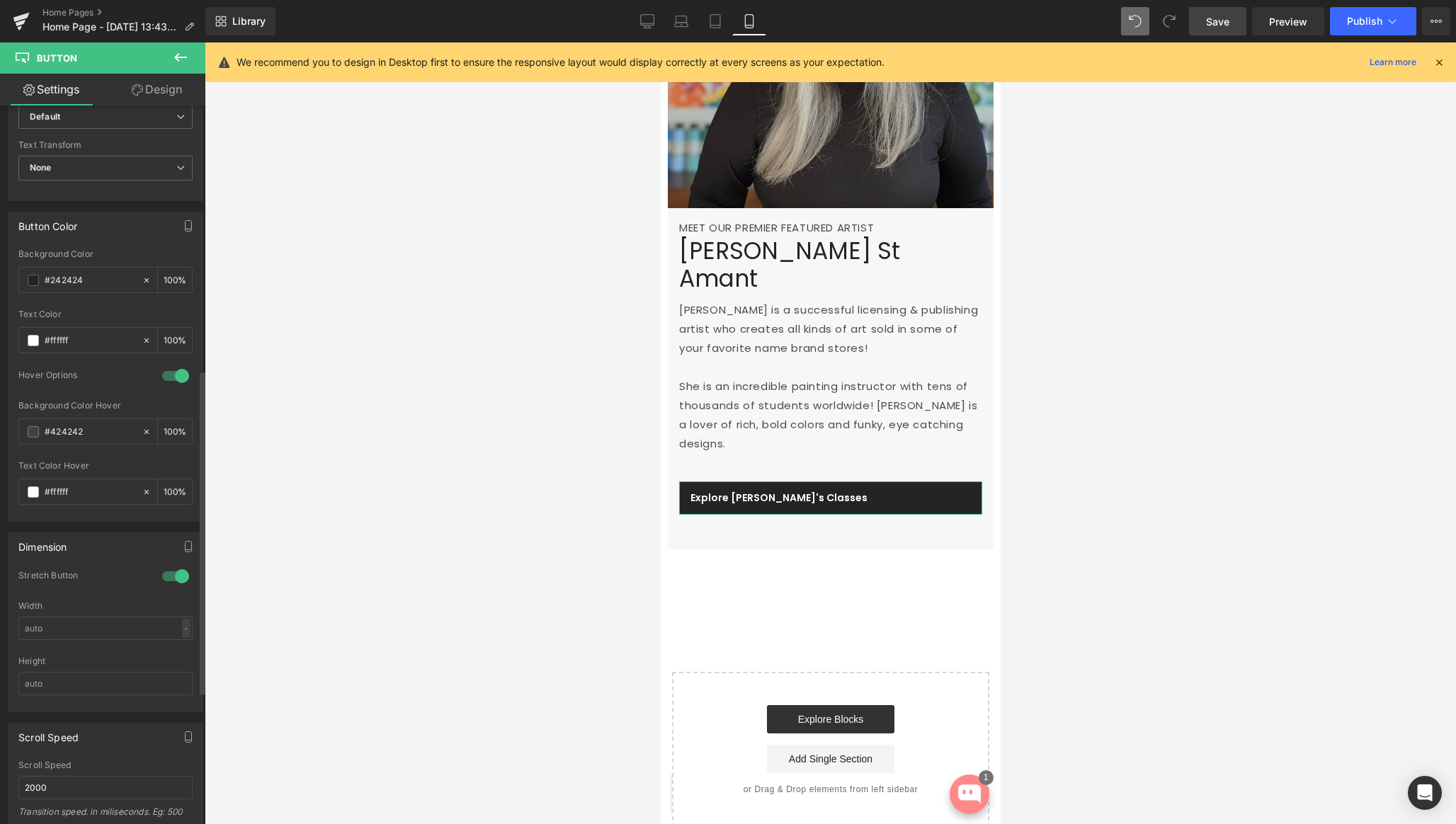
scroll to position [881, 0]
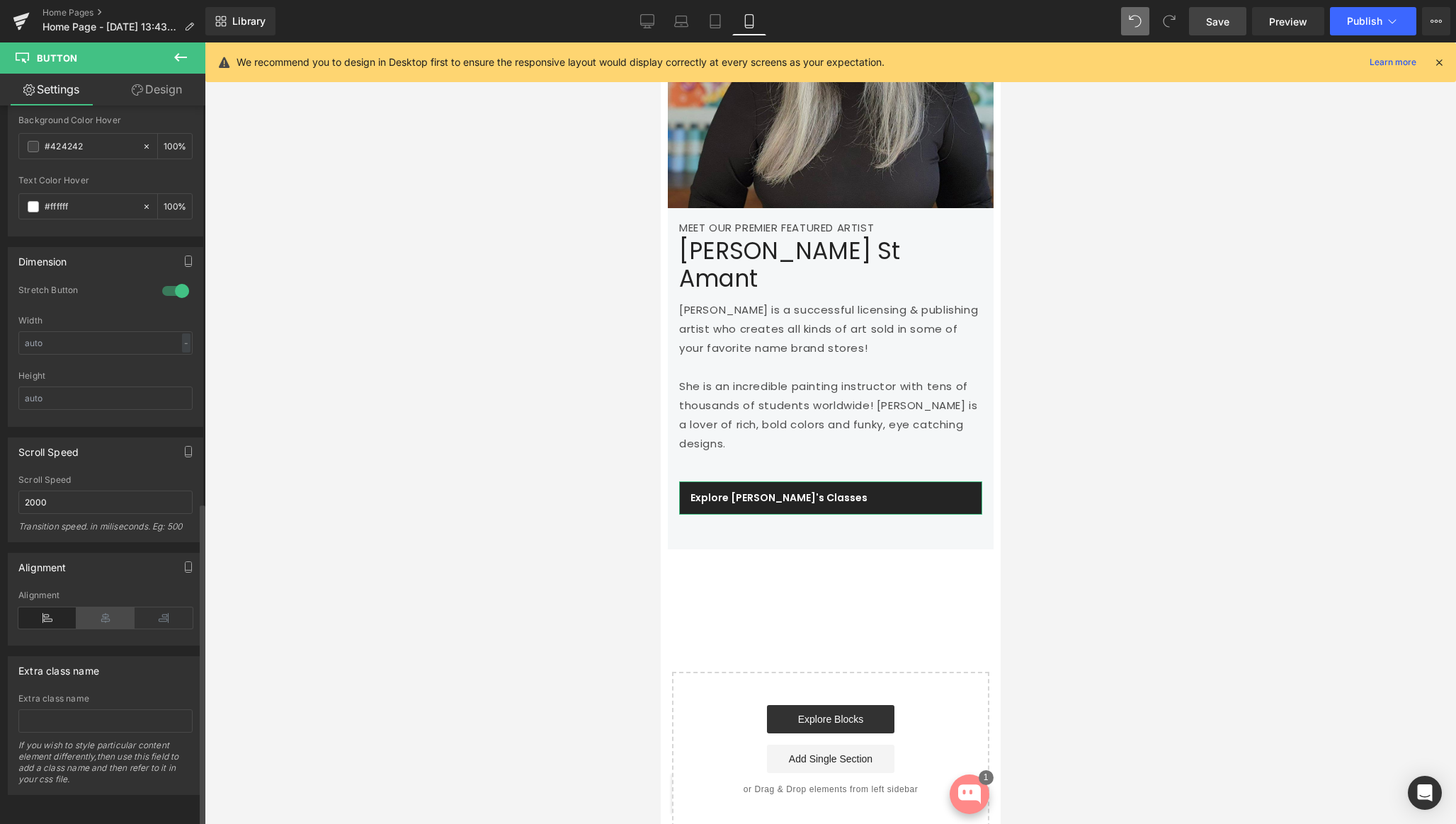
click at [85, 607] on icon at bounding box center [106, 618] width 59 height 21
click at [170, 284] on div at bounding box center [175, 291] width 34 height 23
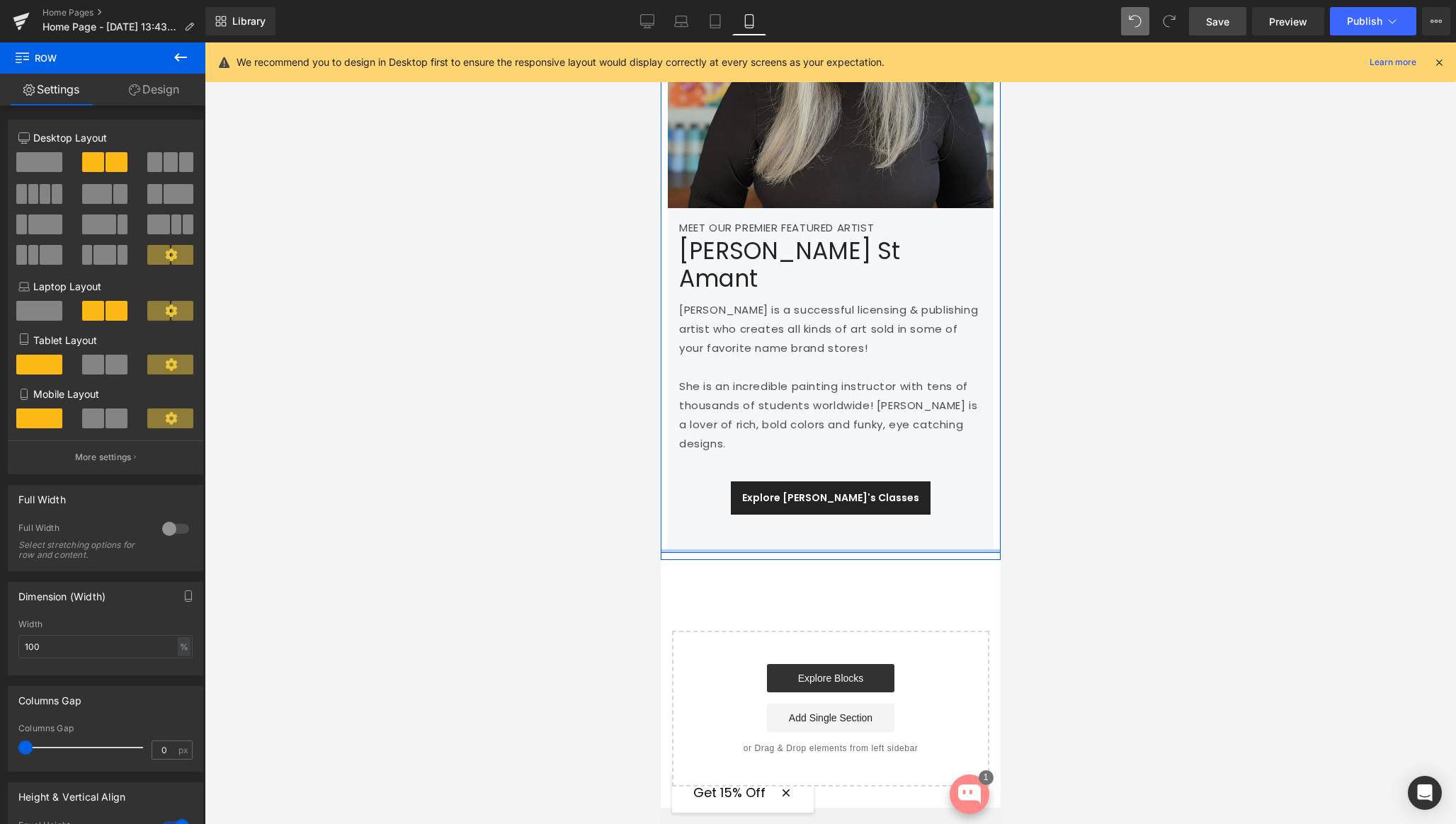
drag, startPoint x: 789, startPoint y: 539, endPoint x: 790, endPoint y: 498, distance: 41.0
click at [790, 498] on div "Image MEET OUR PREMIER FEATURED ARTIST Text Block Yvette St Amant Heading Yvett…" at bounding box center [830, 218] width 340 height 671
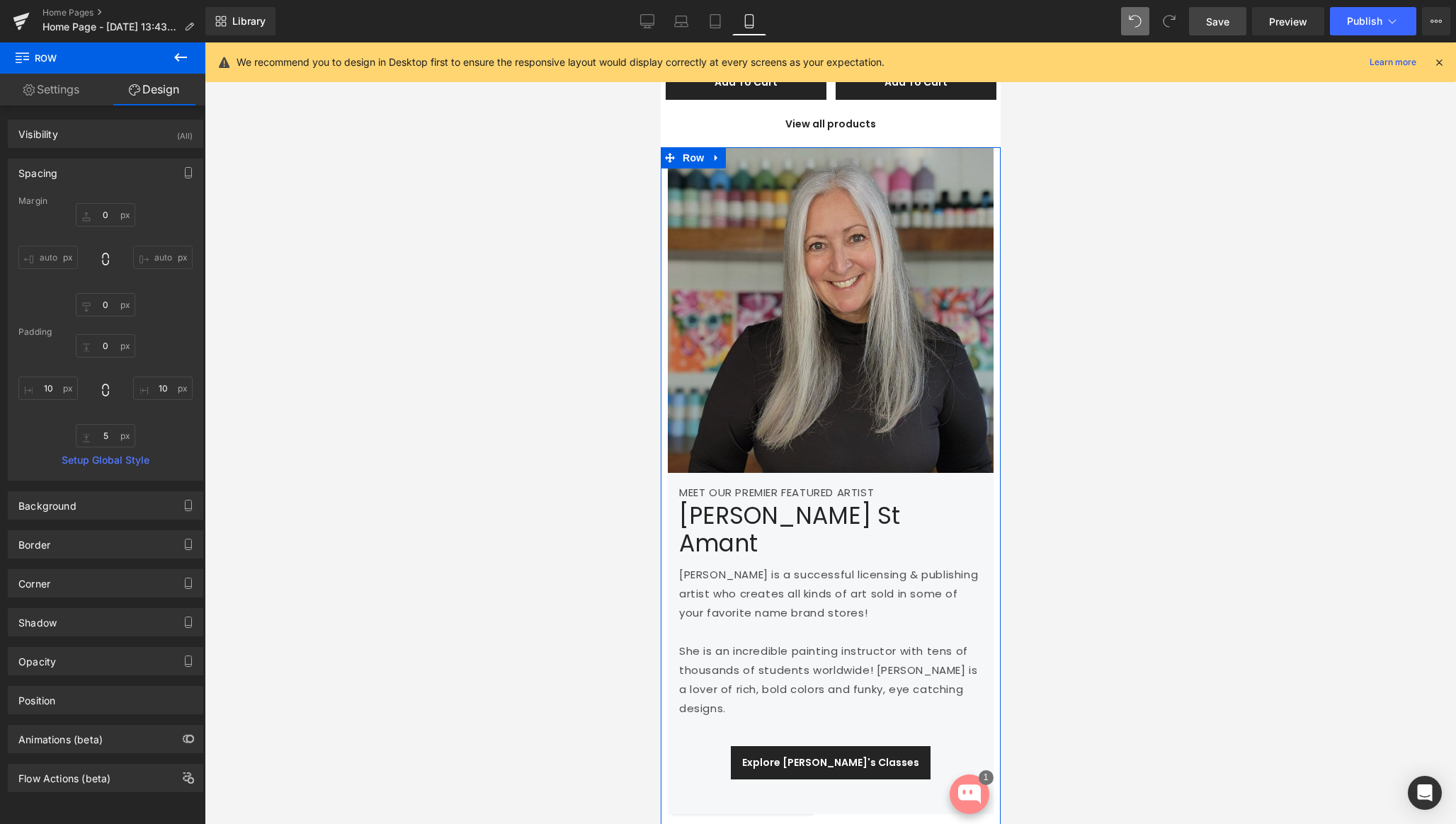
scroll to position [2050, 0]
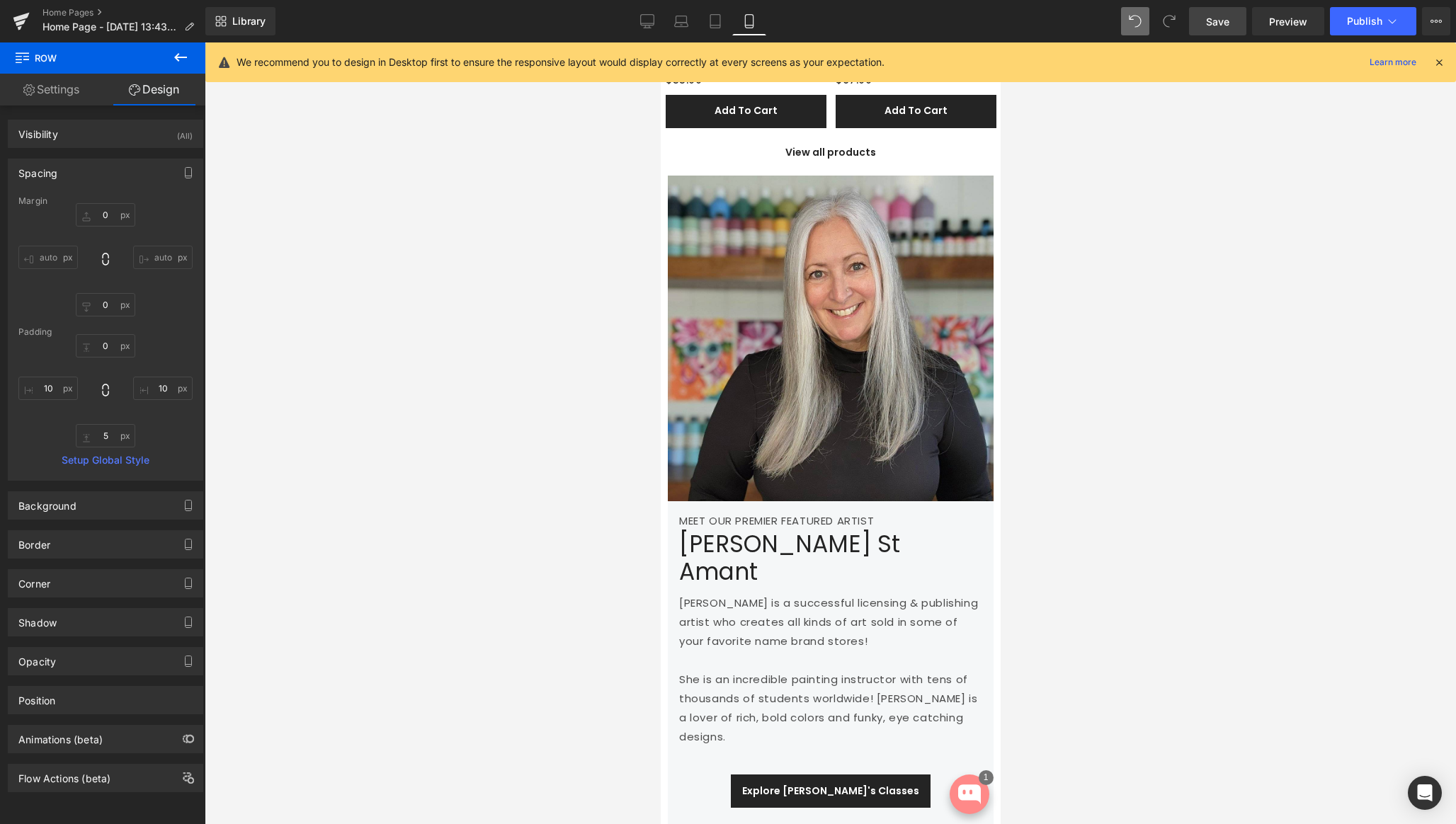
click at [1228, 27] on span "Save" at bounding box center [1217, 21] width 23 height 14
click at [639, 17] on link "Desktop" at bounding box center [647, 21] width 34 height 29
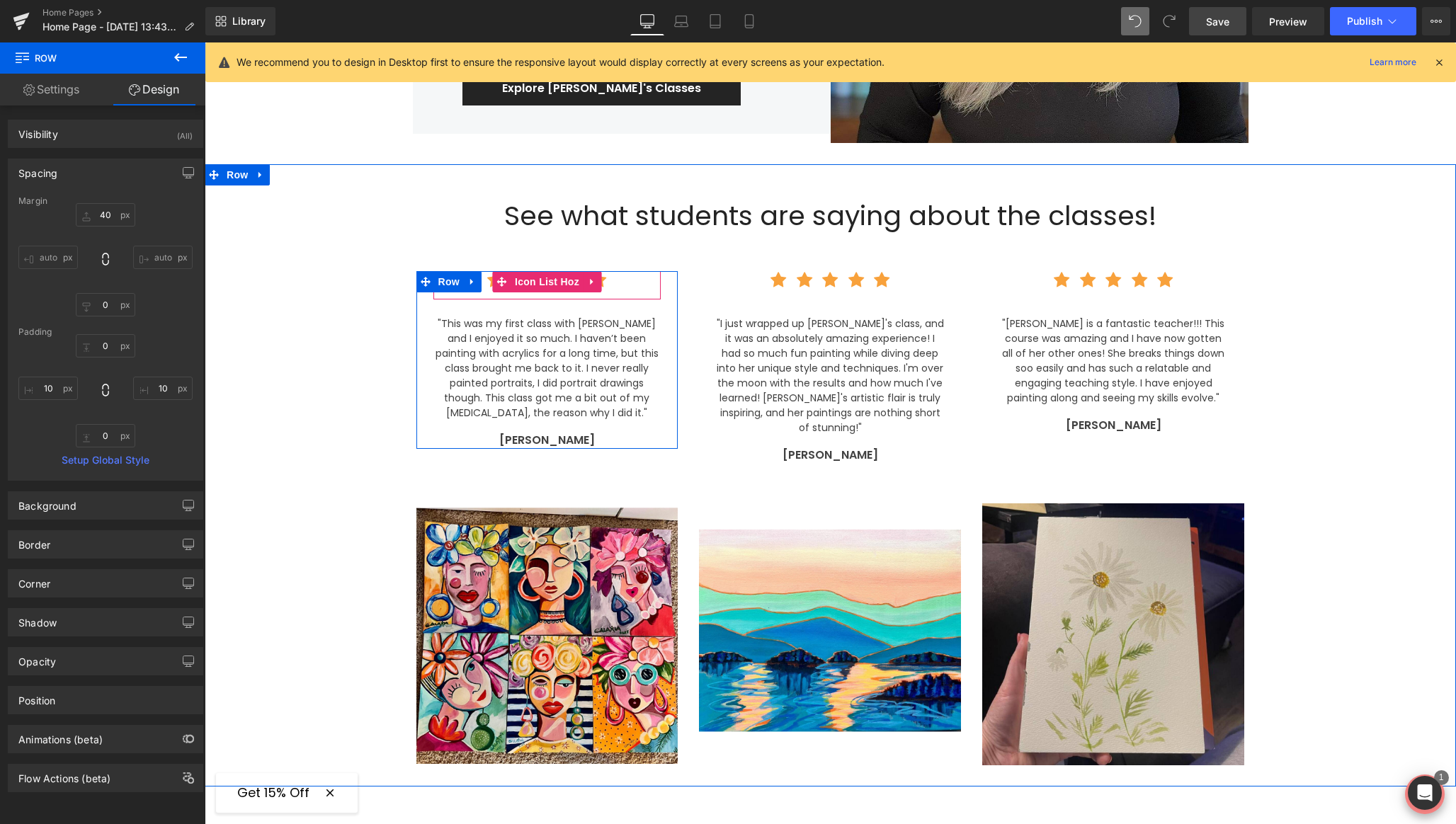
scroll to position [2056, 0]
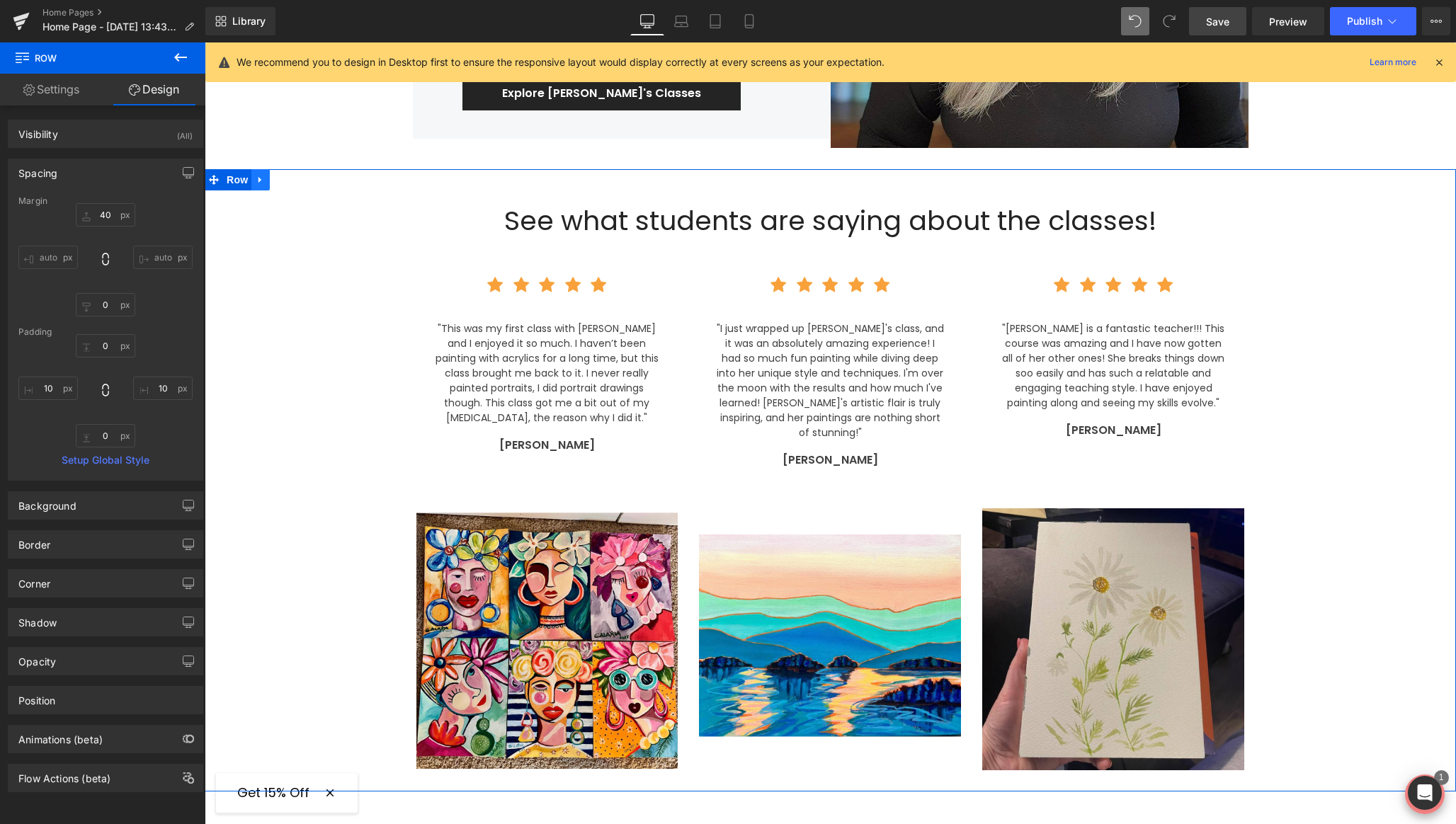
click at [255, 175] on icon at bounding box center [260, 179] width 10 height 11
click at [259, 175] on icon at bounding box center [260, 179] width 10 height 10
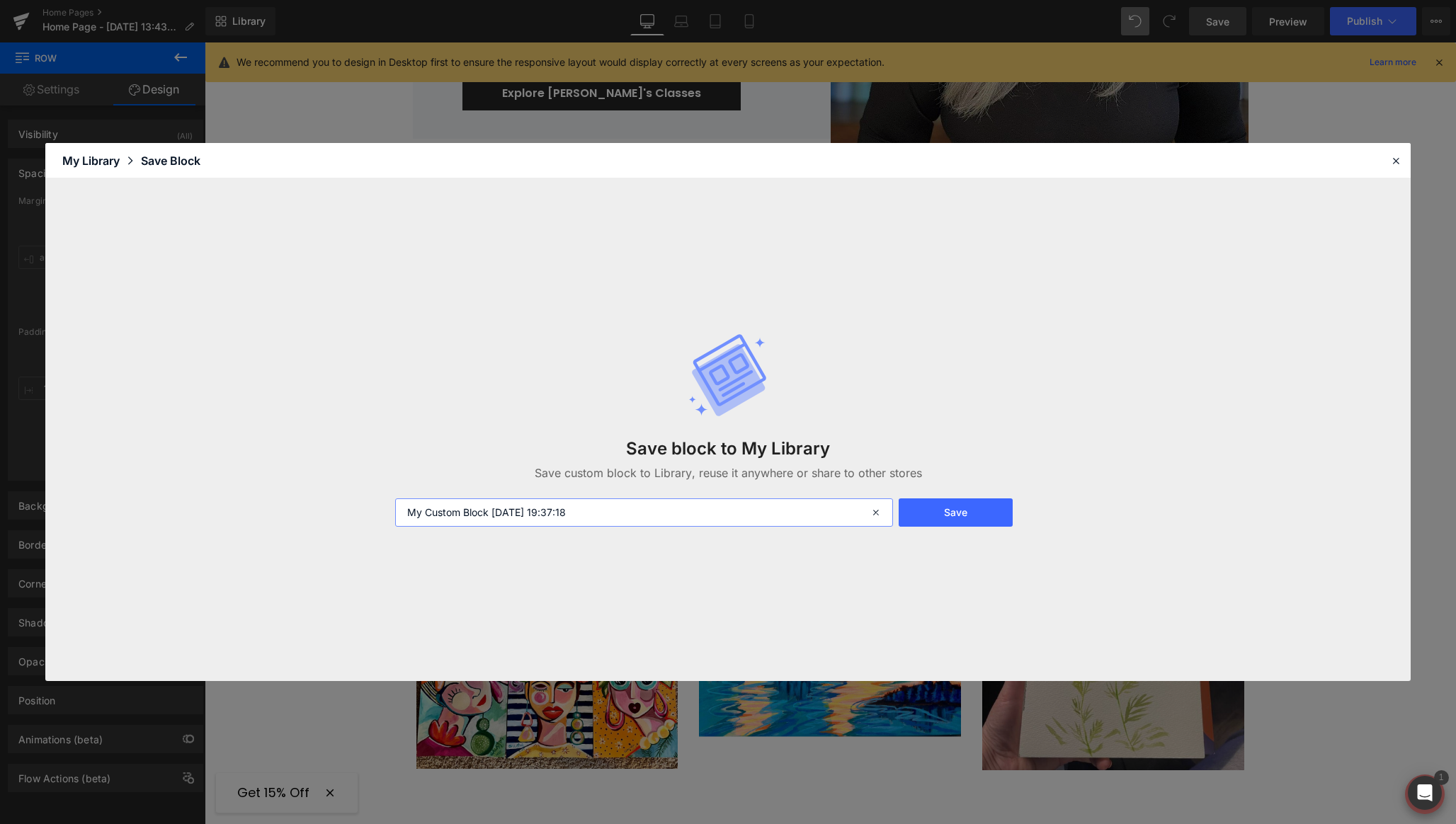
click at [706, 514] on input "My Custom Block 2025-08-19 19:37:18" at bounding box center [644, 512] width 498 height 29
type input "Hero - Section 5"
click at [942, 513] on button "Save" at bounding box center [955, 512] width 114 height 29
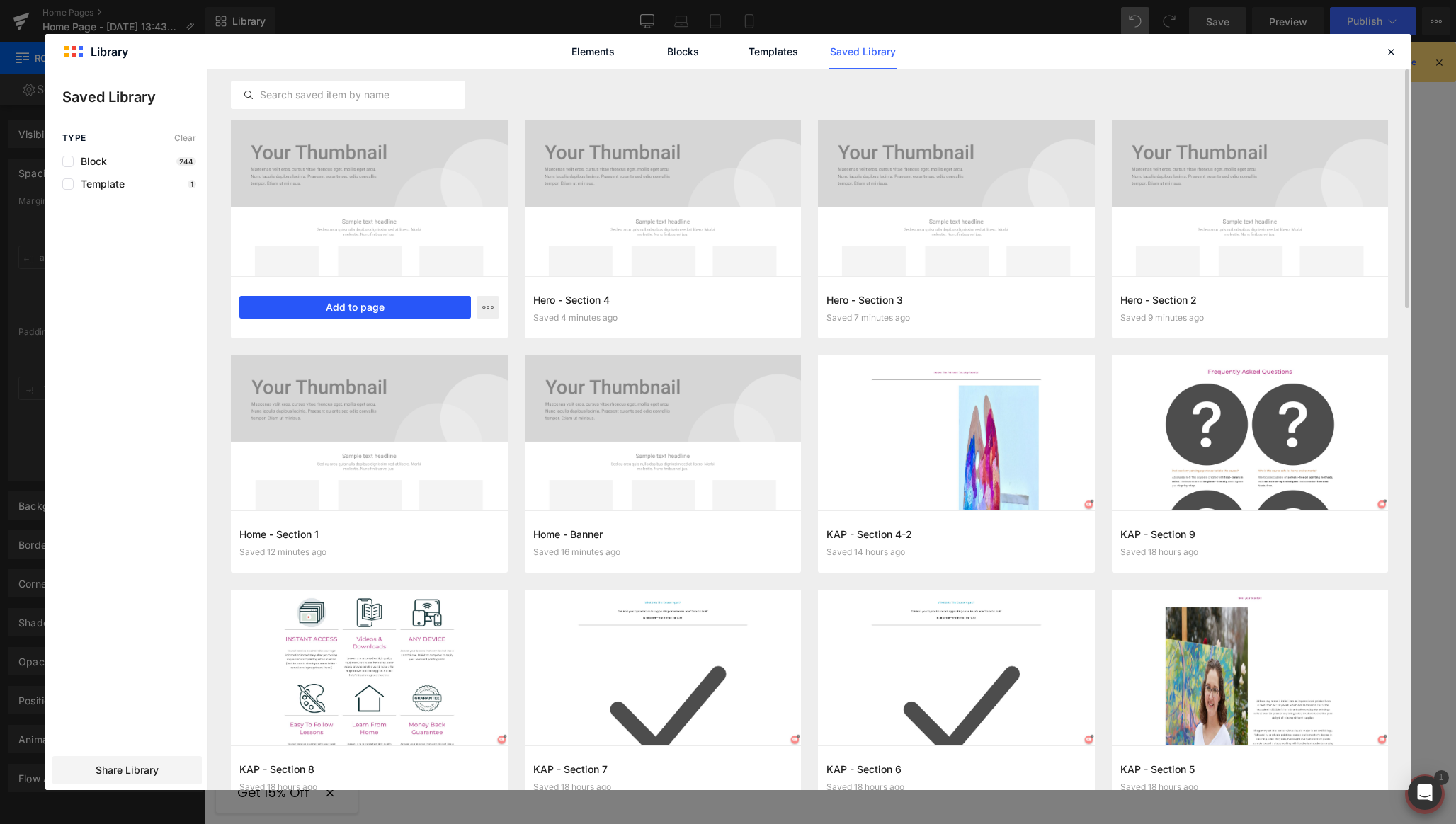
click at [341, 306] on button "Add to page" at bounding box center [354, 307] width 231 height 23
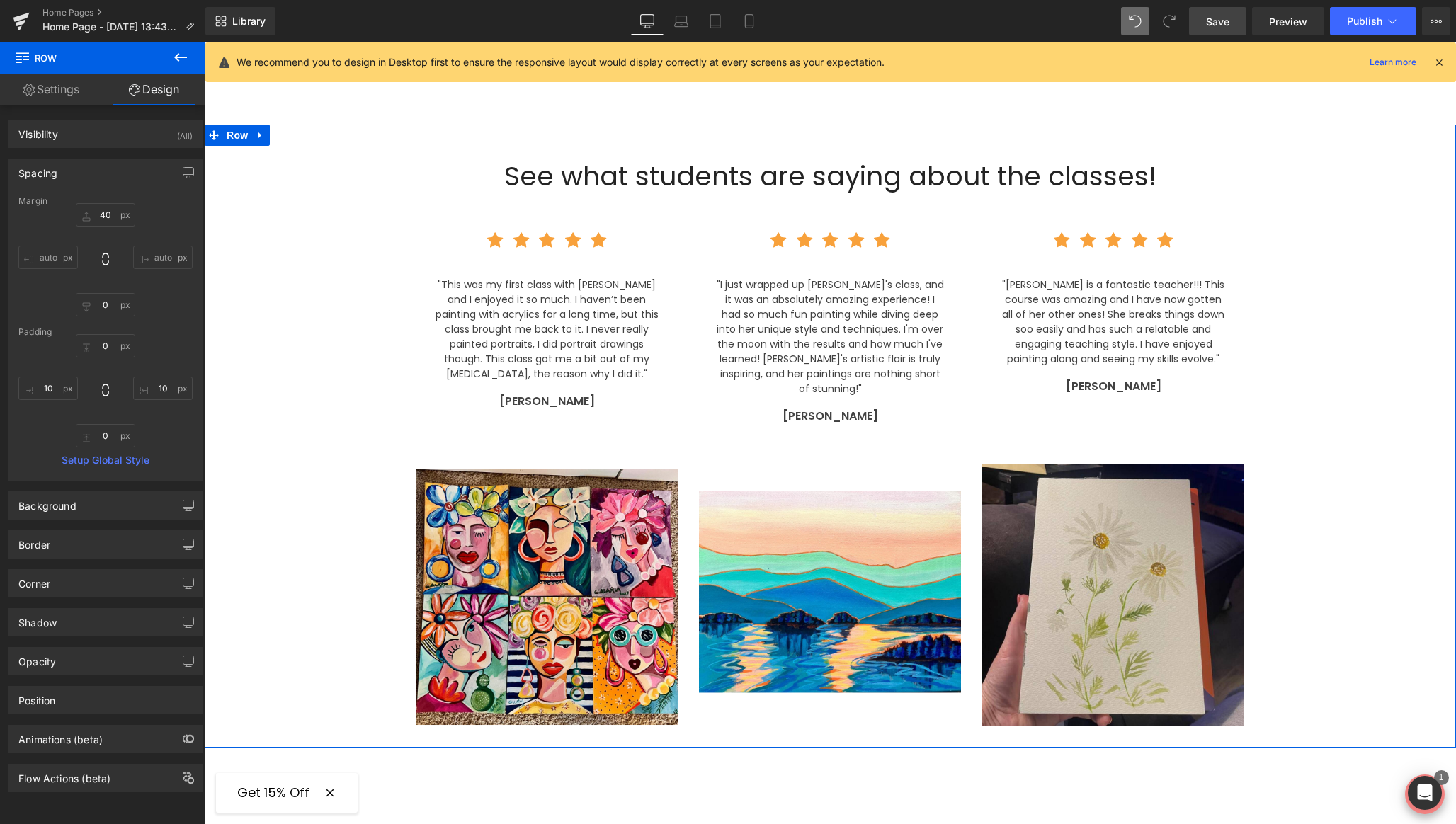
scroll to position [2746, 0]
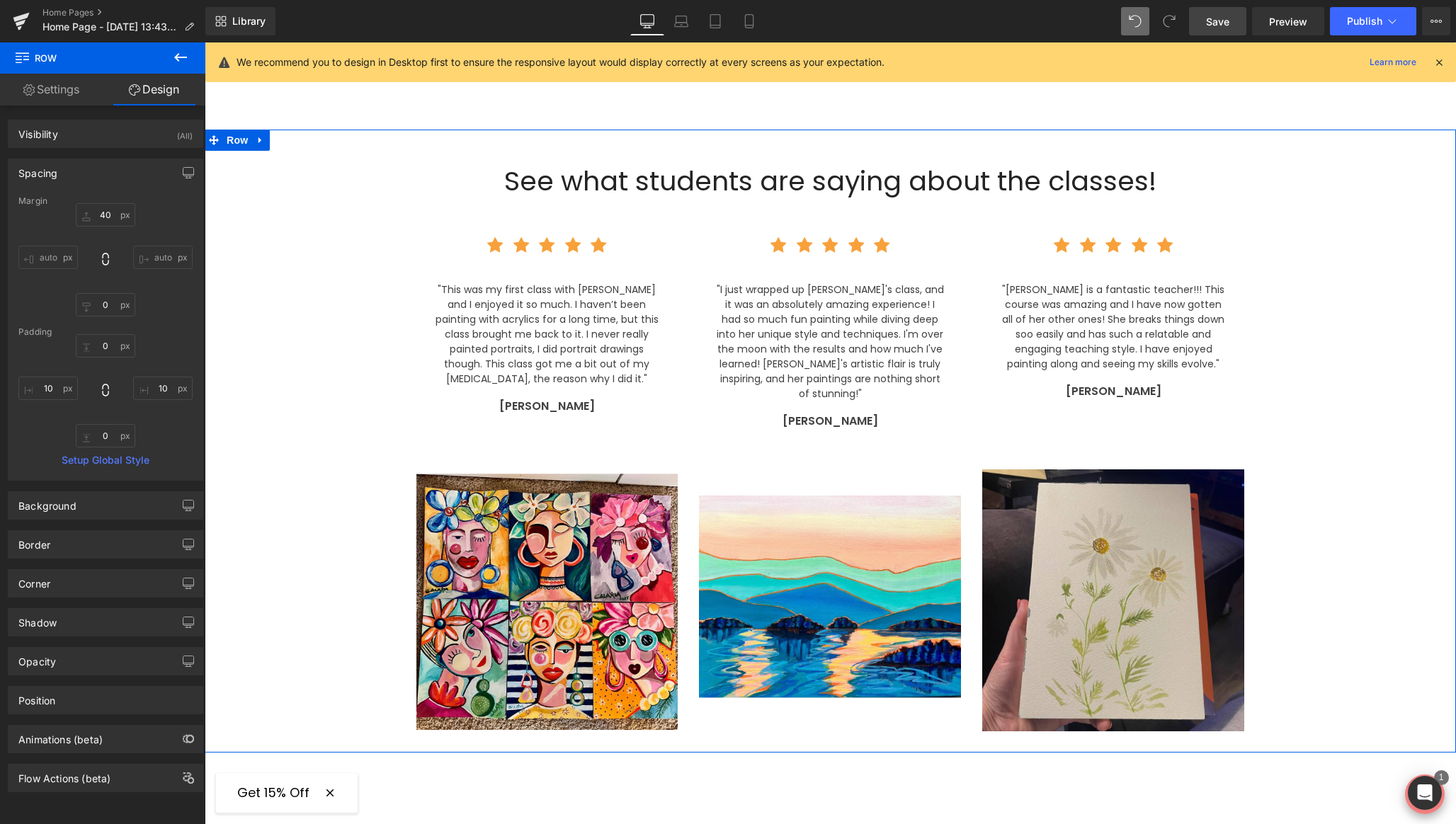
drag, startPoint x: 231, startPoint y: 117, endPoint x: 205, endPoint y: 102, distance: 30.0
click at [231, 129] on span "Row" at bounding box center [237, 140] width 29 height 21
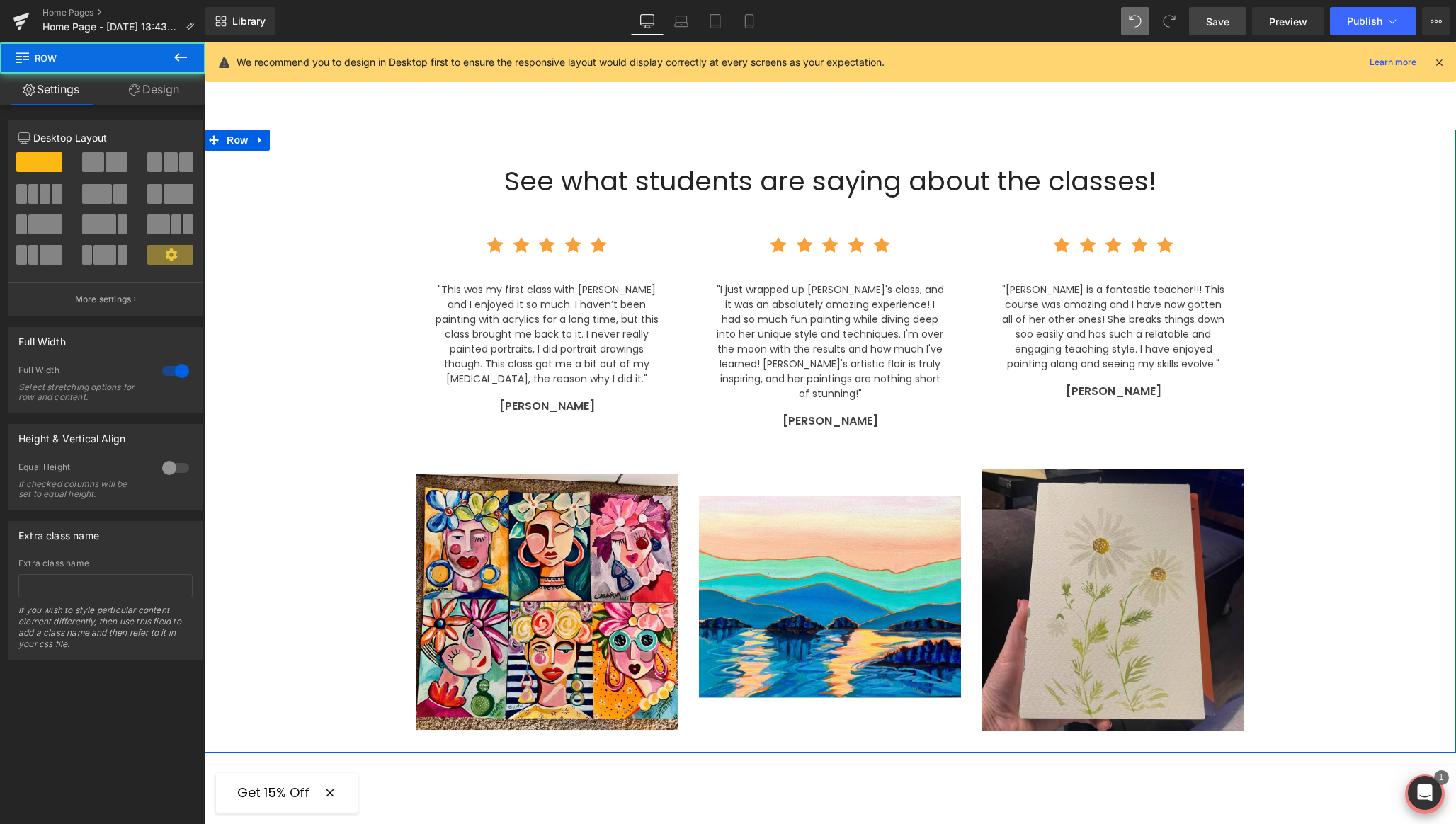
click at [163, 87] on link "Design" at bounding box center [154, 89] width 103 height 32
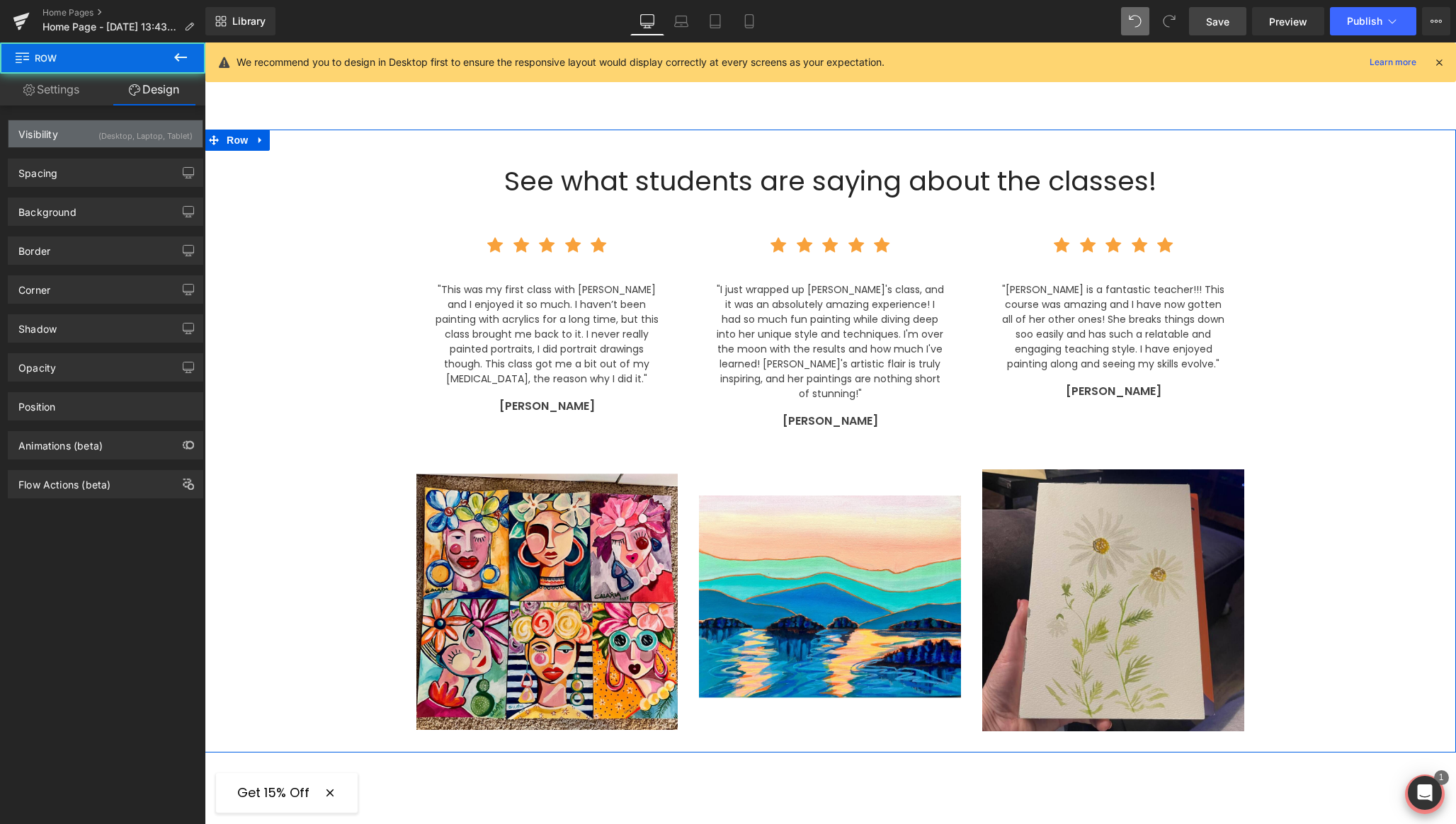
click at [167, 134] on div "(Desktop, Laptop, Tablet)" at bounding box center [146, 131] width 94 height 23
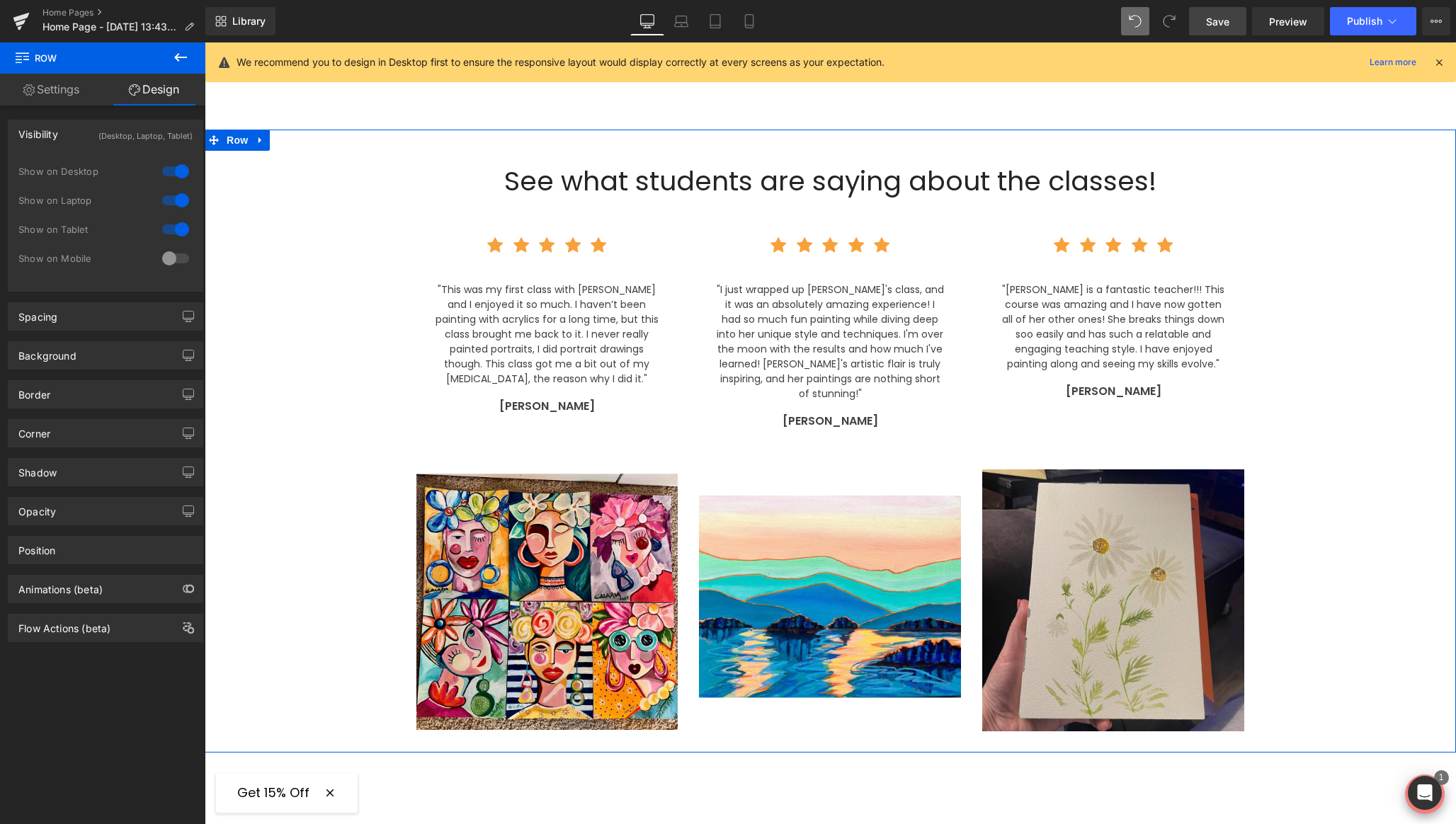
drag, startPoint x: 172, startPoint y: 259, endPoint x: 172, endPoint y: 250, distance: 9.0
click at [172, 257] on div at bounding box center [175, 258] width 34 height 23
drag, startPoint x: 169, startPoint y: 228, endPoint x: 168, endPoint y: 201, distance: 27.0
click at [169, 228] on div at bounding box center [175, 229] width 34 height 23
drag, startPoint x: 168, startPoint y: 200, endPoint x: 170, endPoint y: 191, distance: 9.2
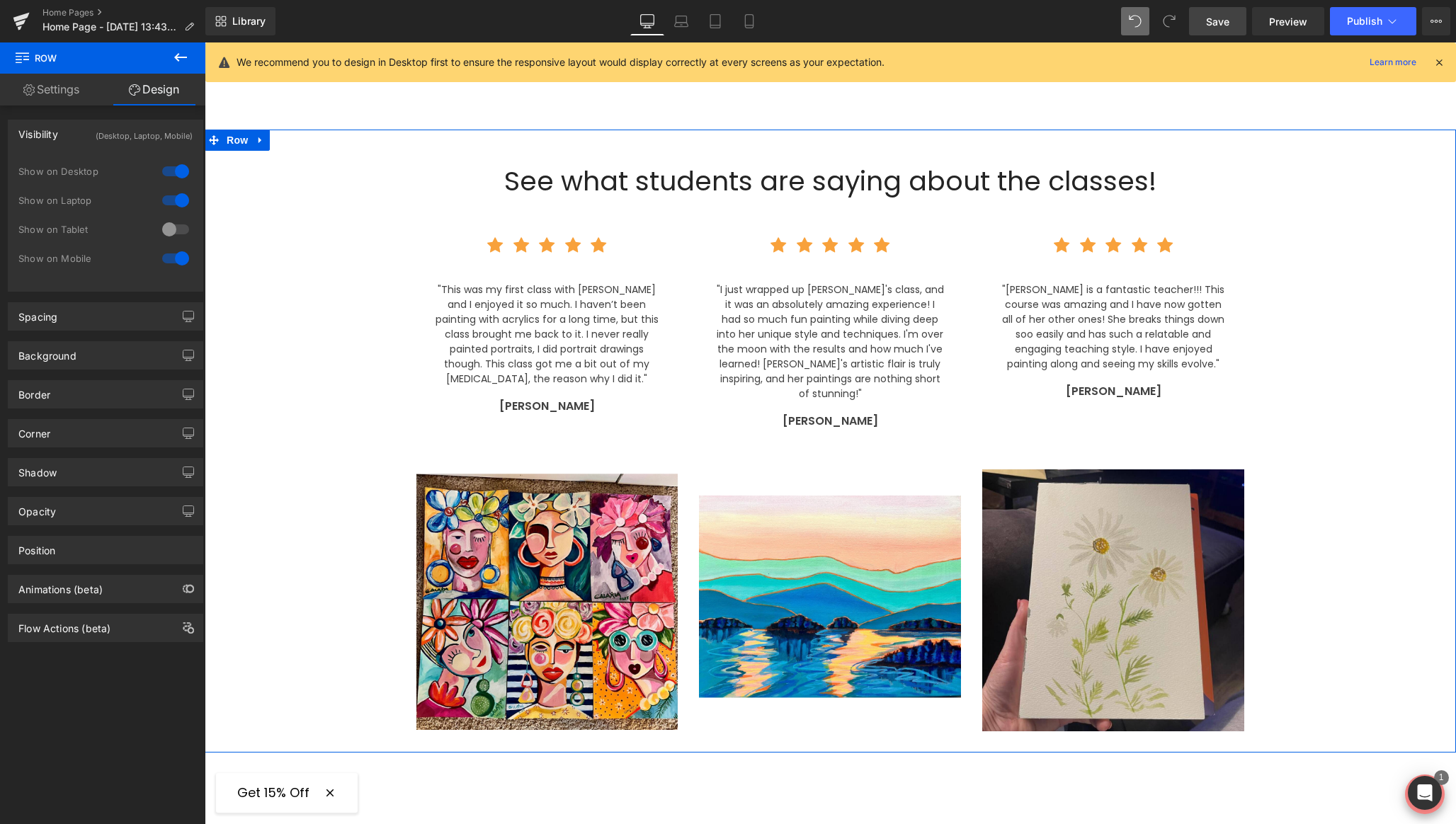
click at [168, 199] on div at bounding box center [175, 200] width 34 height 23
click at [170, 173] on div at bounding box center [175, 172] width 34 height 23
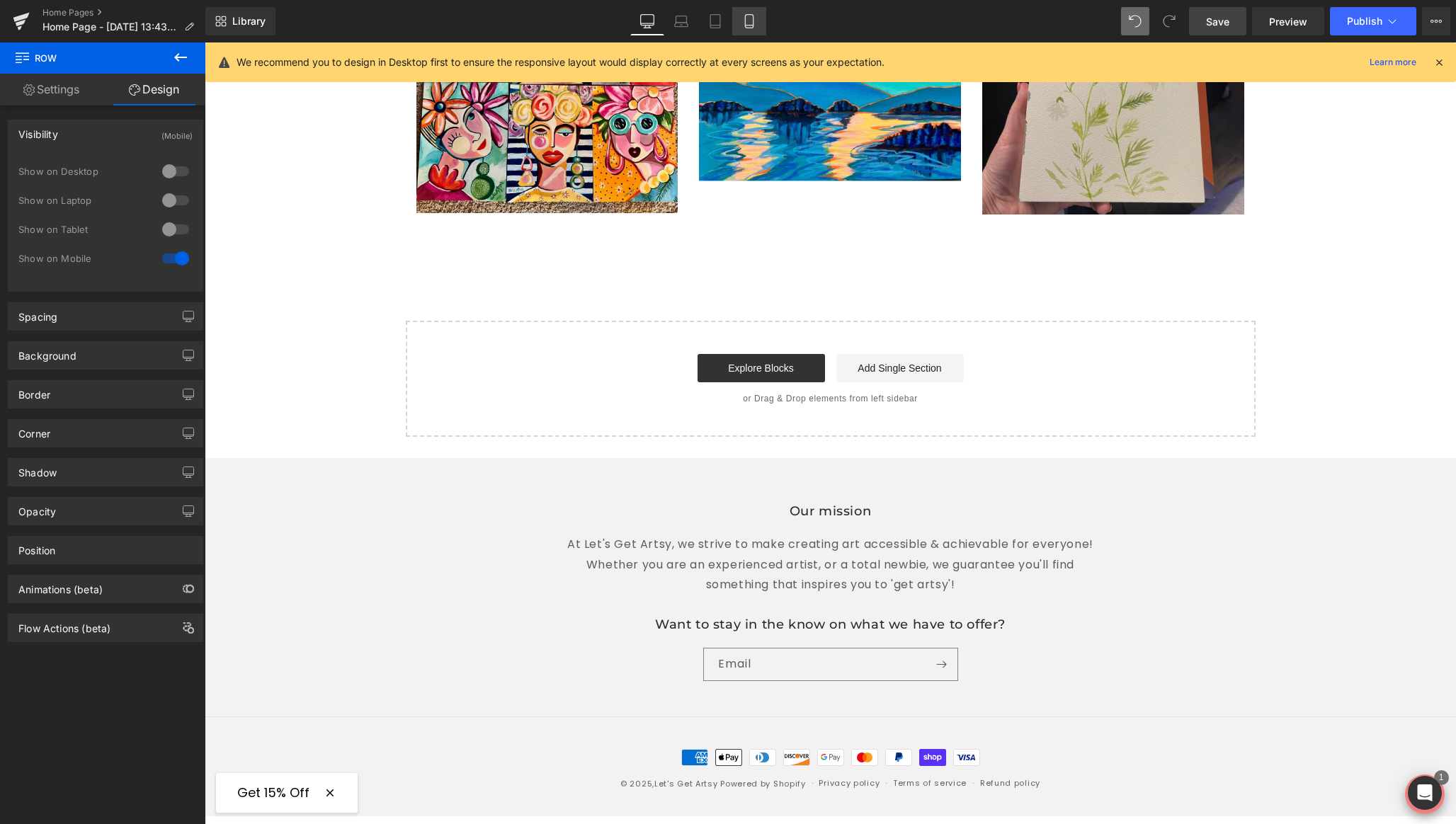
click at [756, 26] on icon at bounding box center [749, 21] width 14 height 14
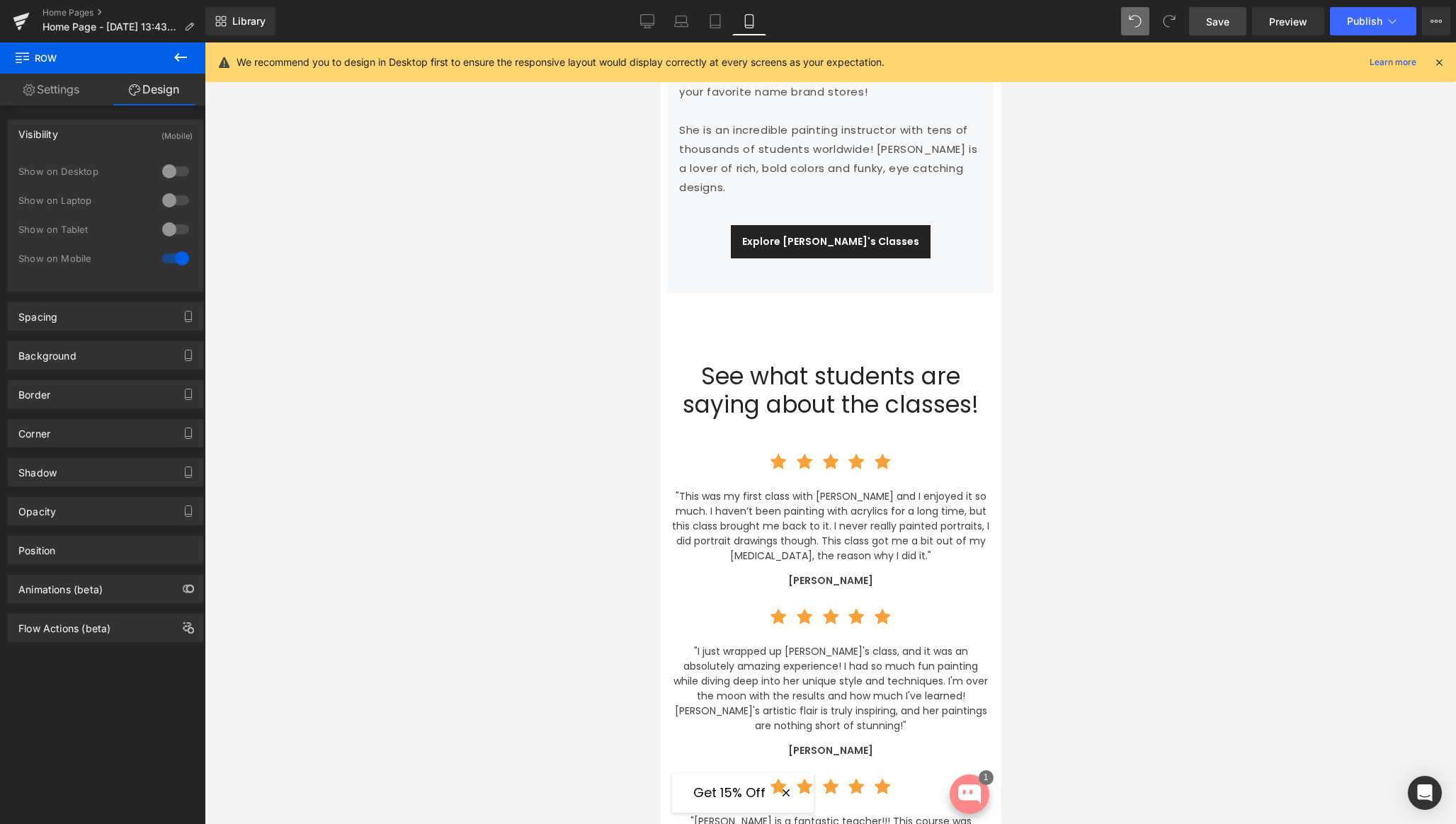
scroll to position [2596, 0]
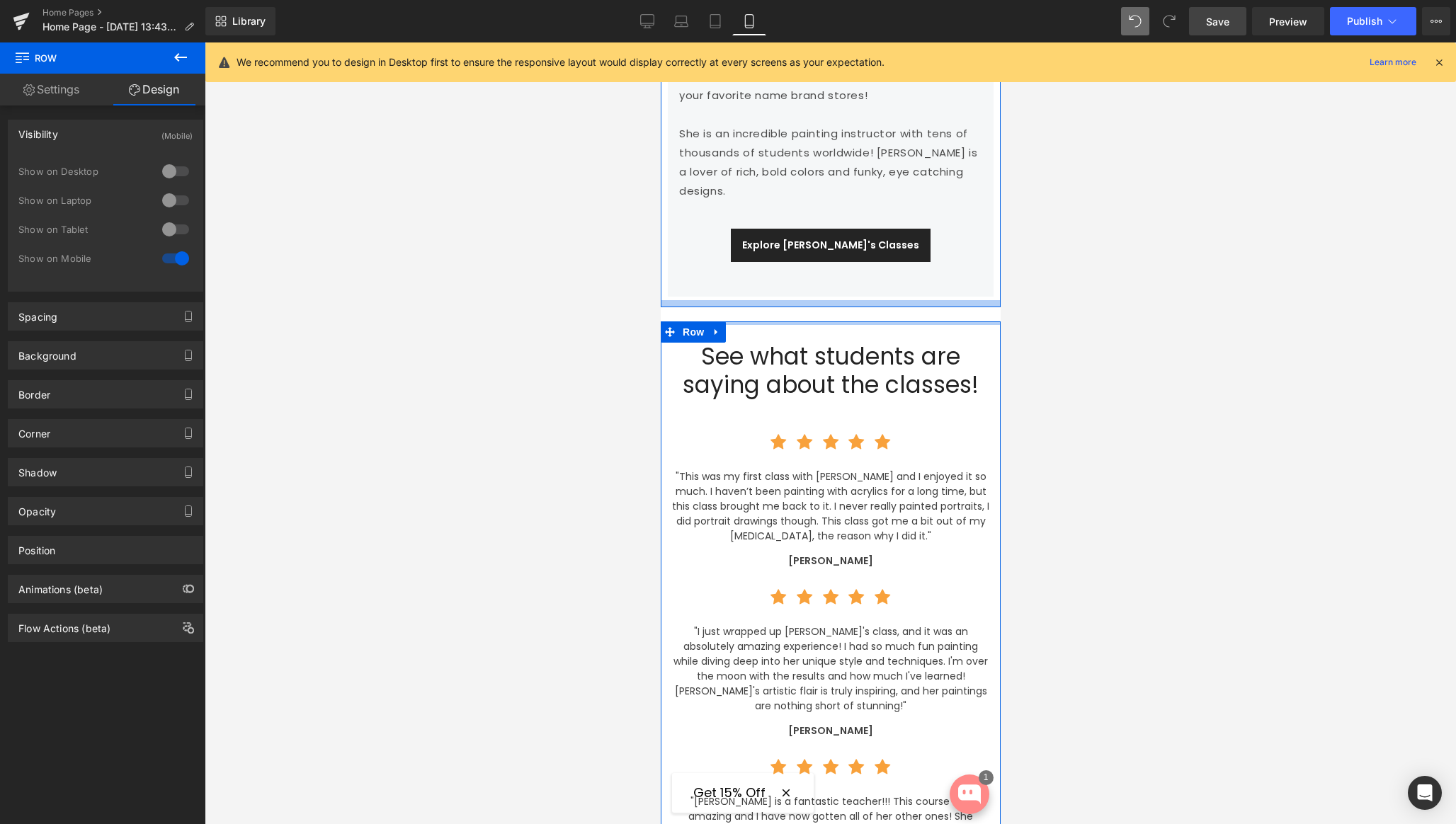
drag, startPoint x: 792, startPoint y: 285, endPoint x: 792, endPoint y: 258, distance: 27.0
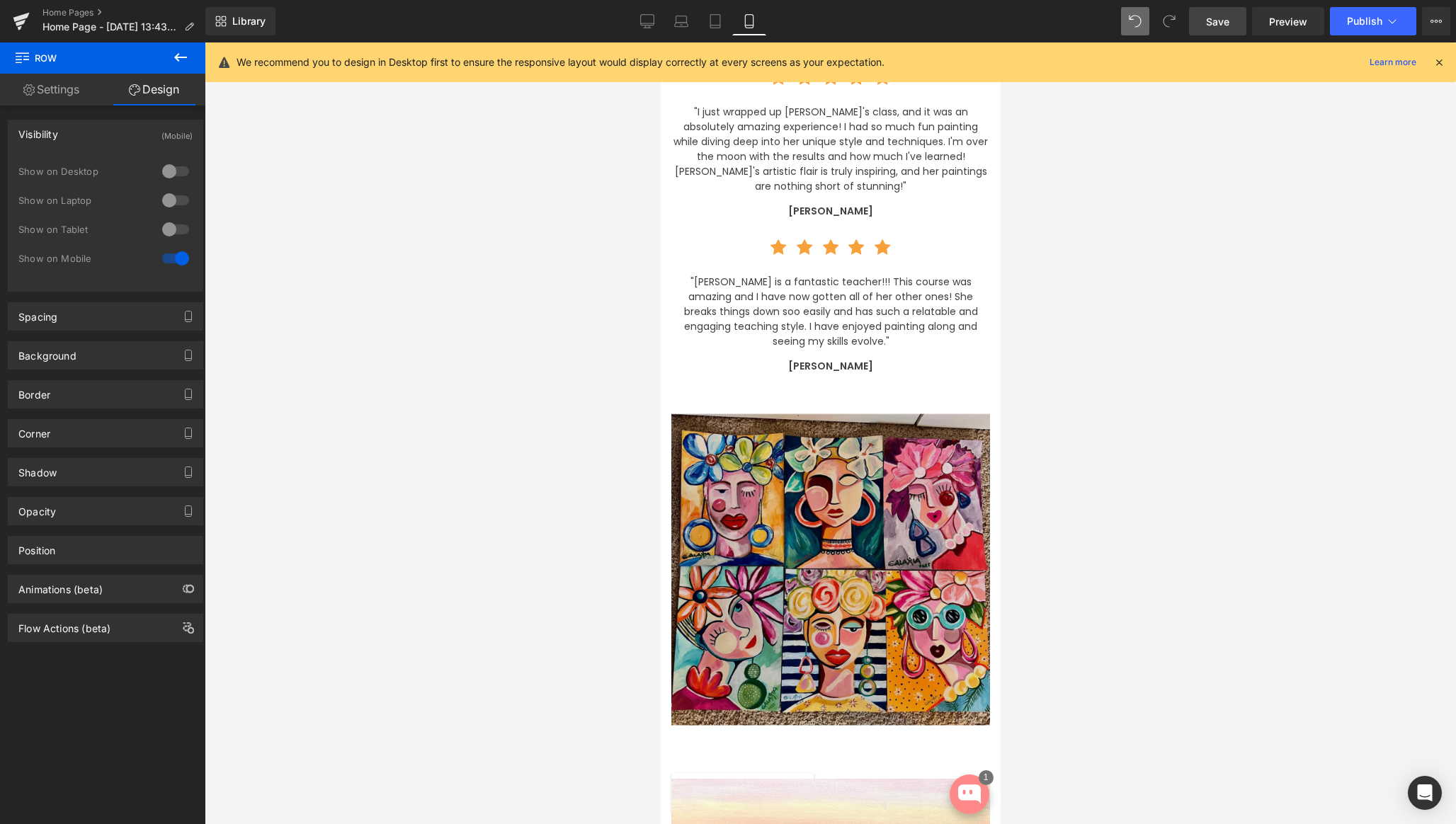
scroll to position [3119, 0]
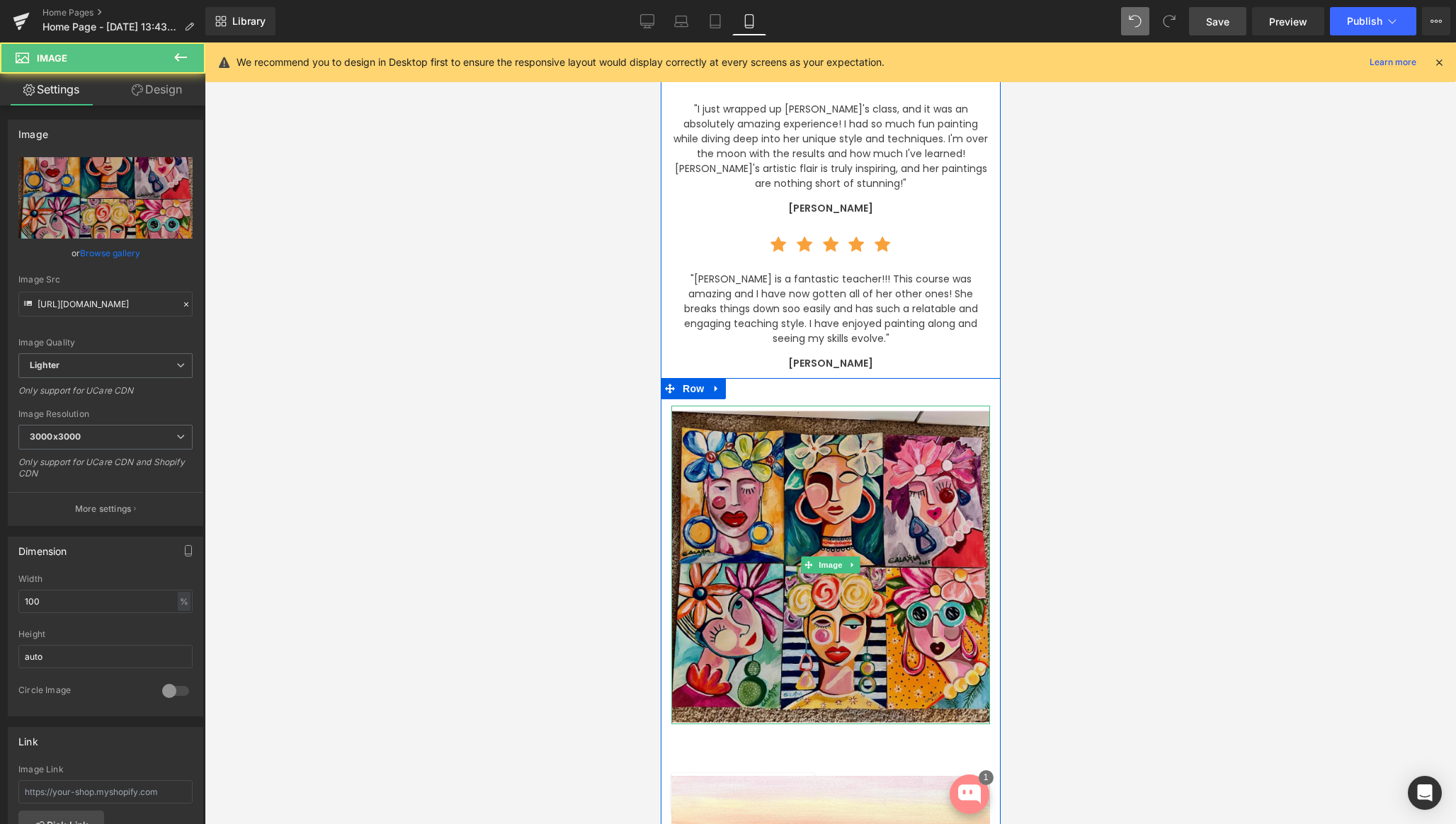
click at [824, 417] on img at bounding box center [830, 565] width 319 height 318
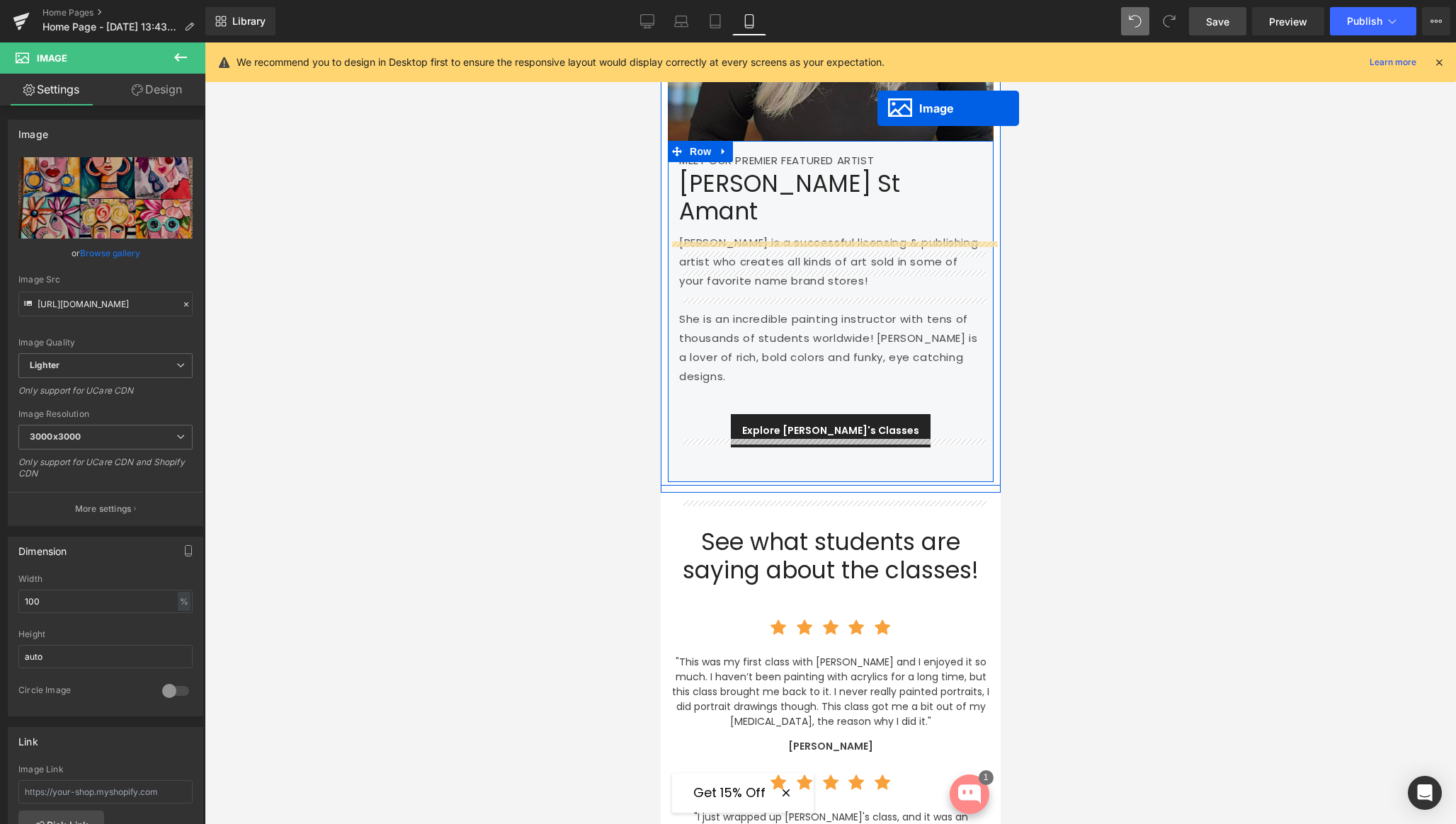
scroll to position [2312, 0]
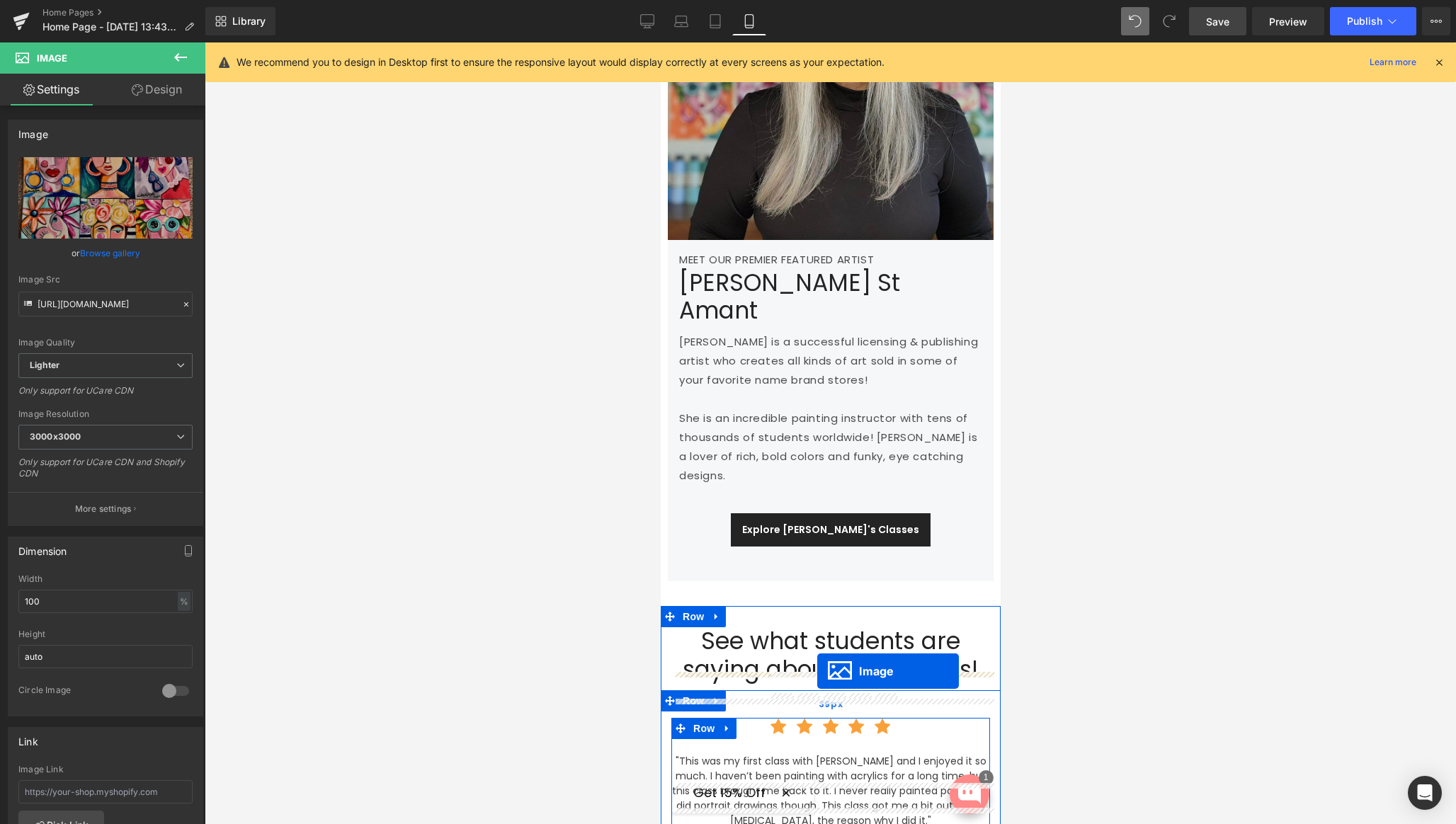
drag, startPoint x: 805, startPoint y: 490, endPoint x: 817, endPoint y: 671, distance: 181.4
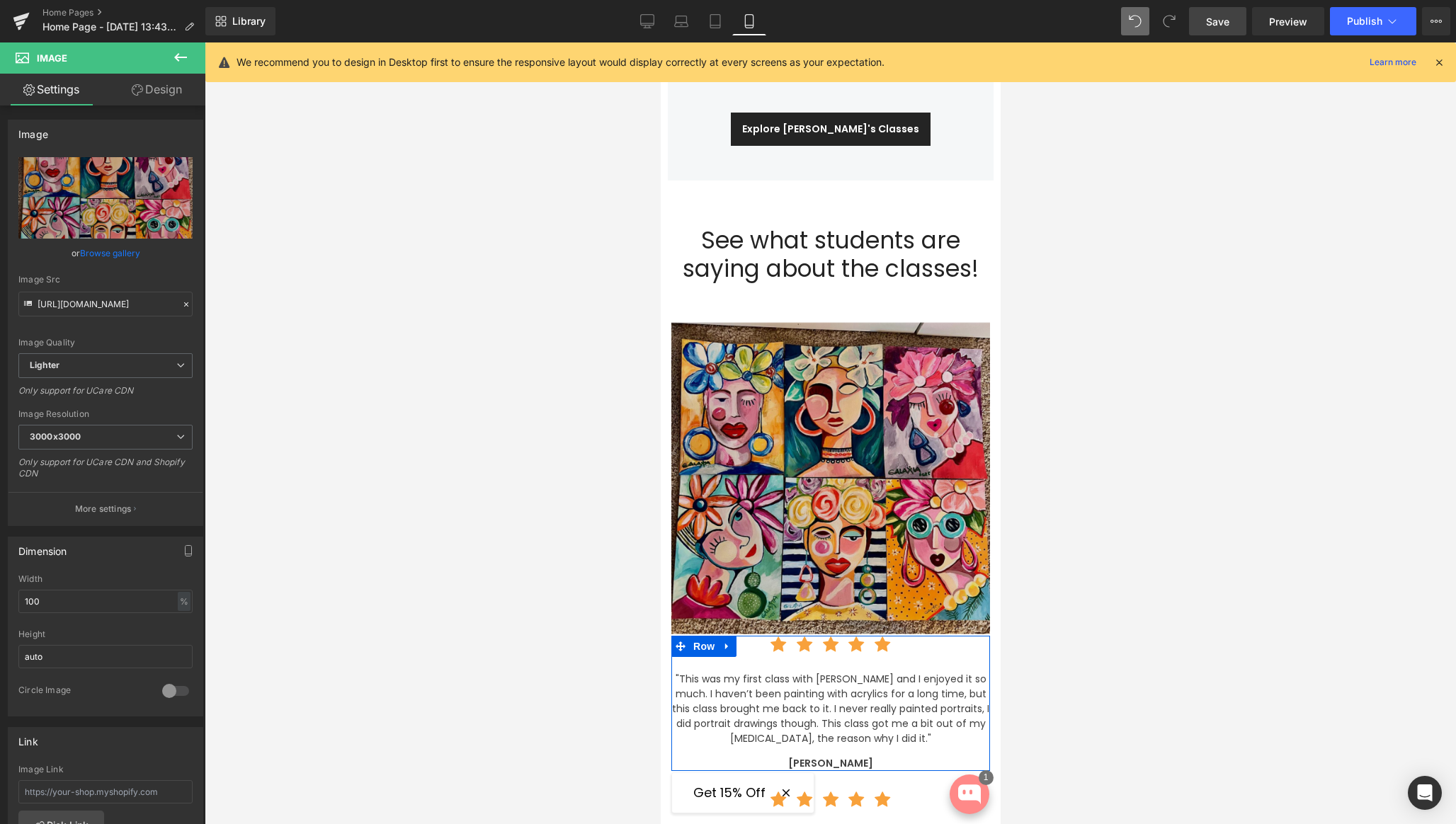
scroll to position [2769, 0]
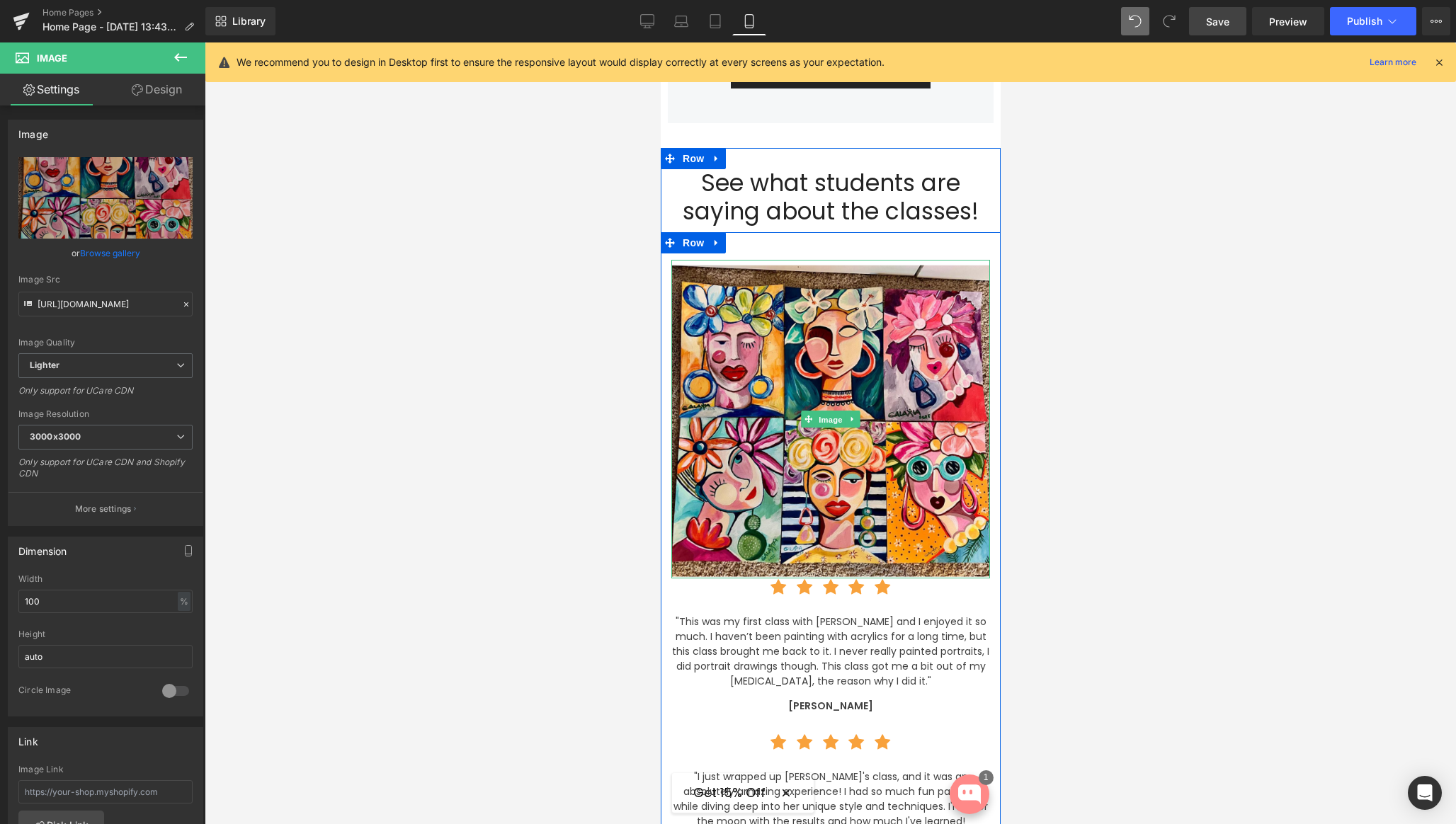
drag, startPoint x: 823, startPoint y: 374, endPoint x: 697, endPoint y: 317, distance: 138.3
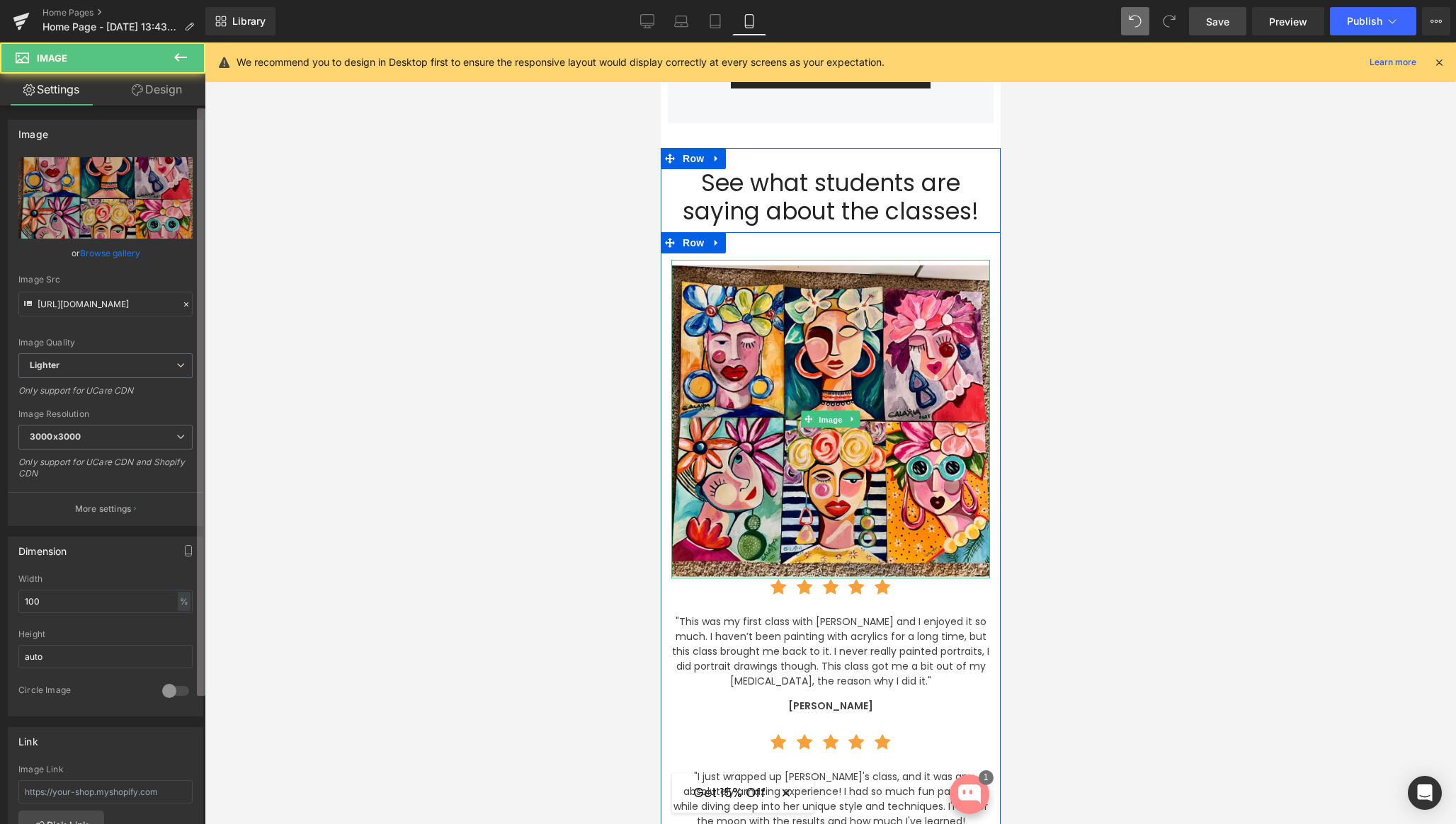
scroll to position [3109, 0]
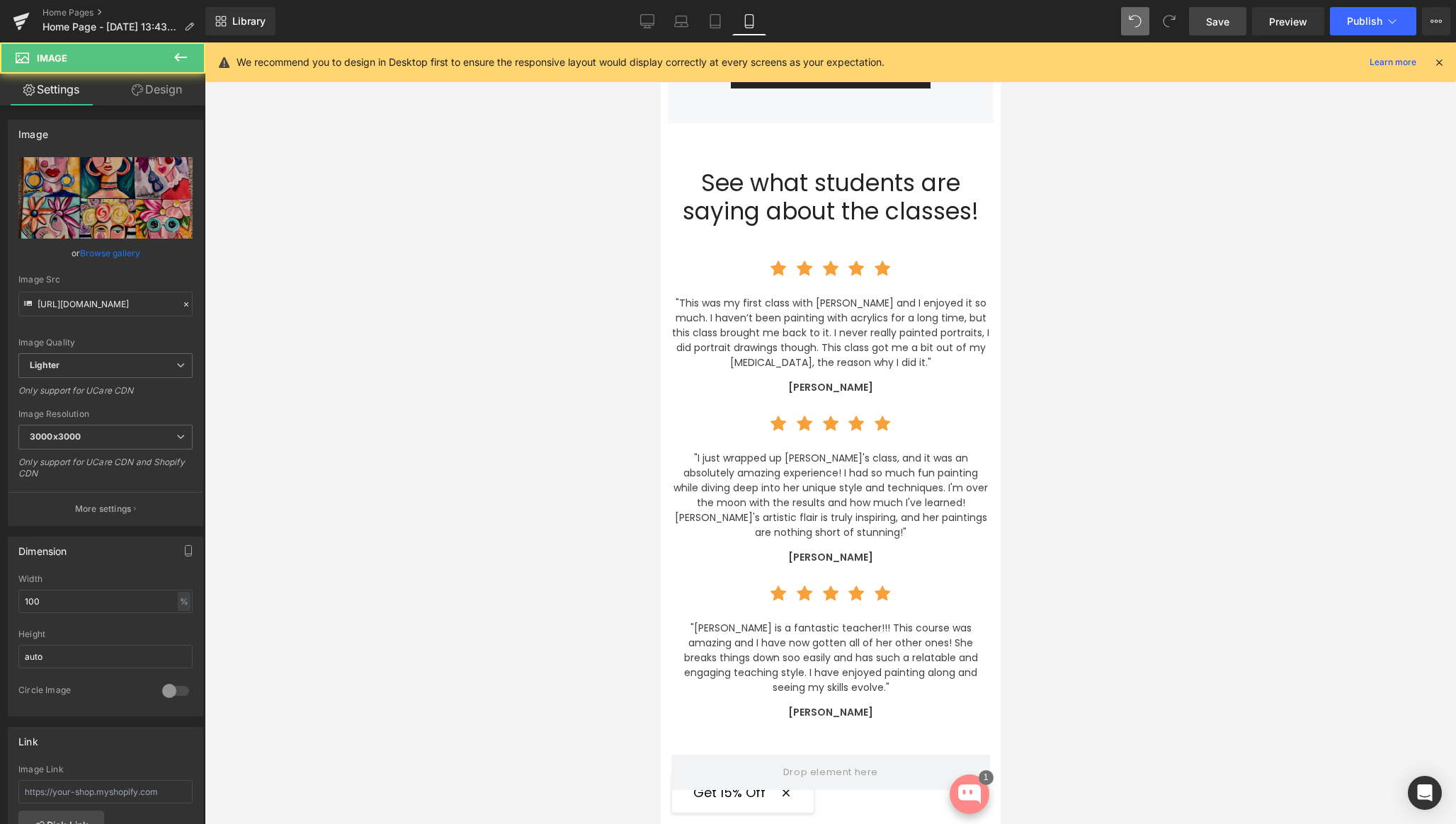
click at [147, 91] on link "Design" at bounding box center [156, 89] width 103 height 32
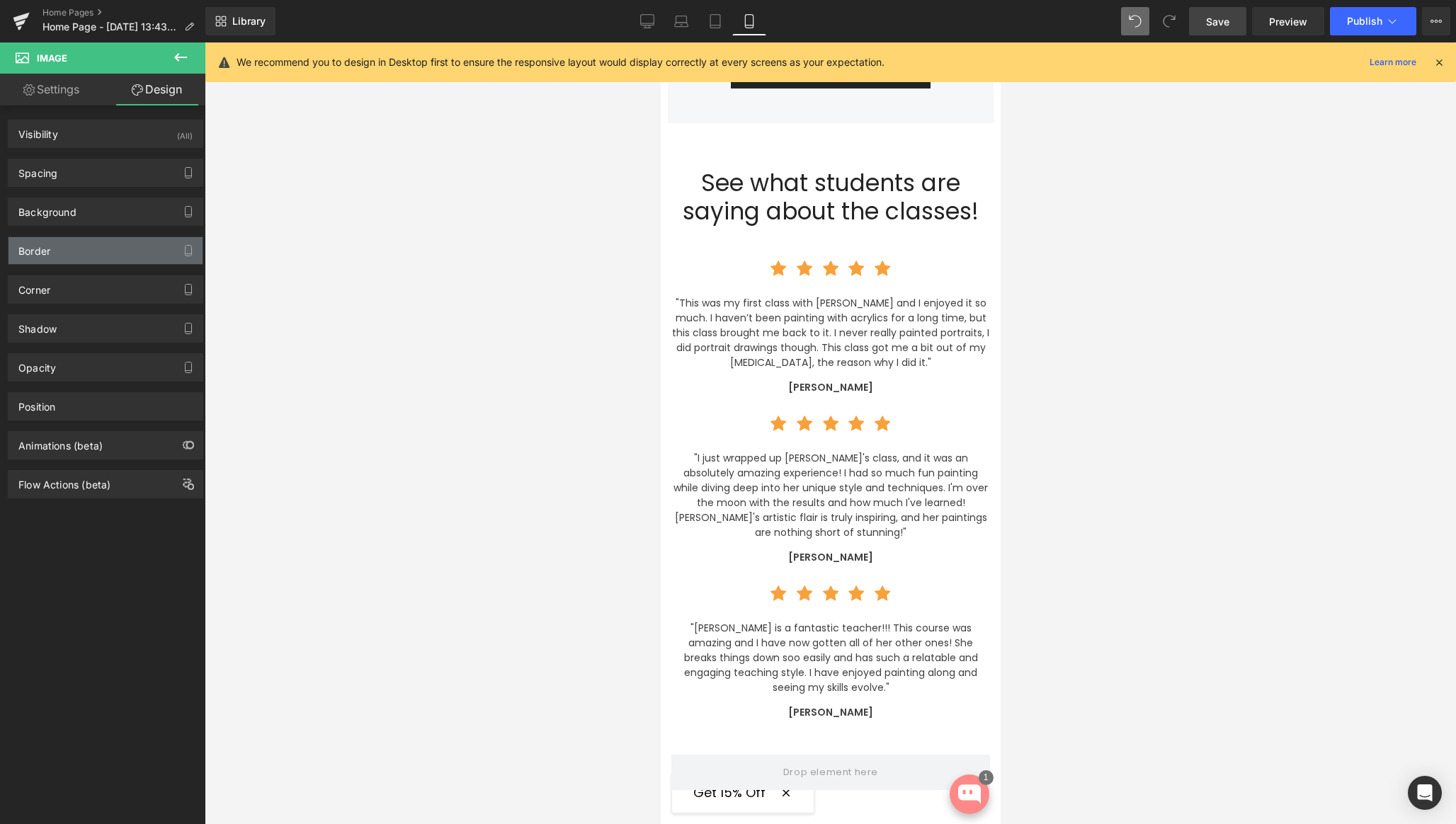
click at [56, 251] on div "Border" at bounding box center [106, 250] width 194 height 27
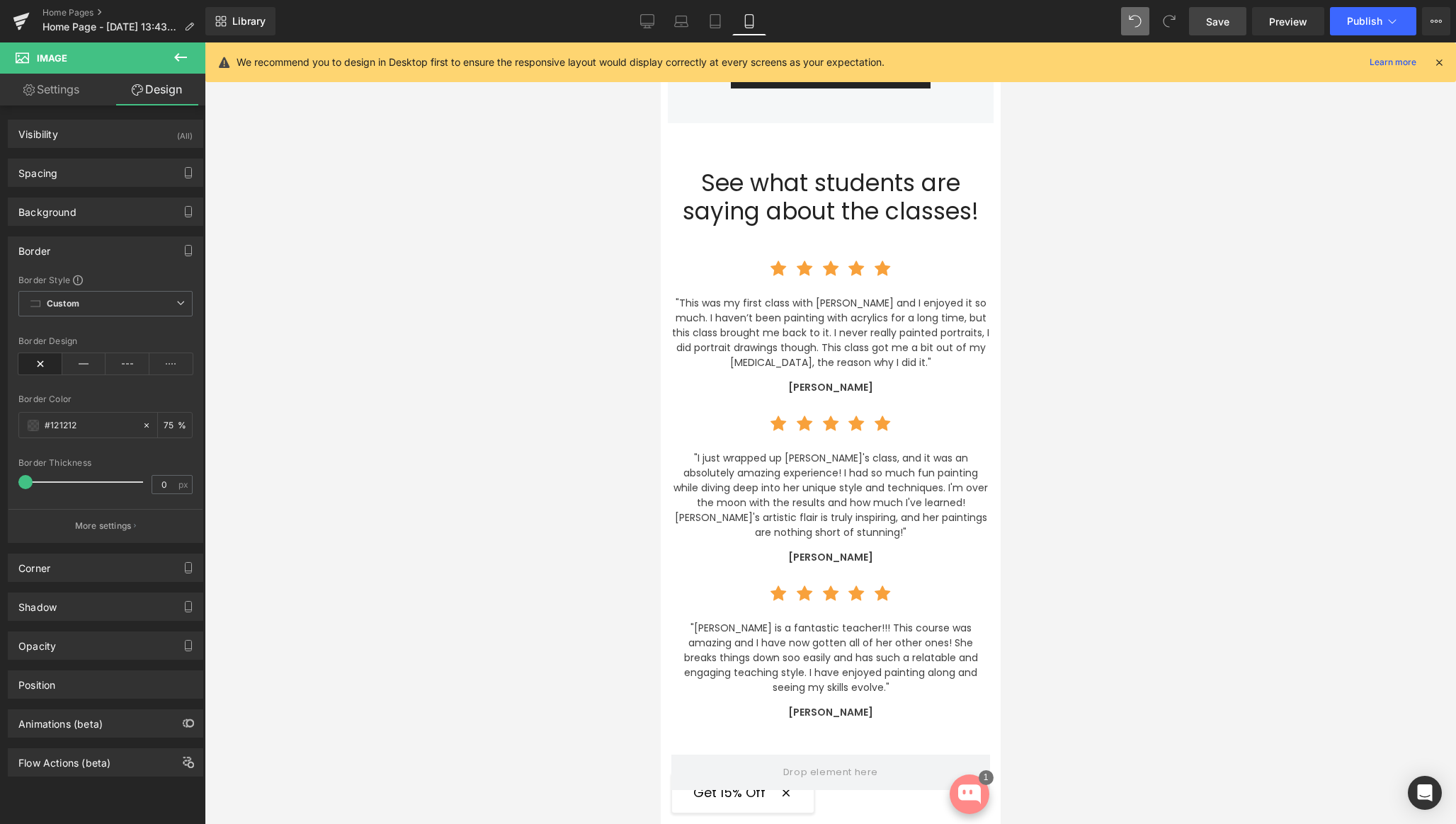
click at [56, 247] on div "Border" at bounding box center [106, 250] width 194 height 27
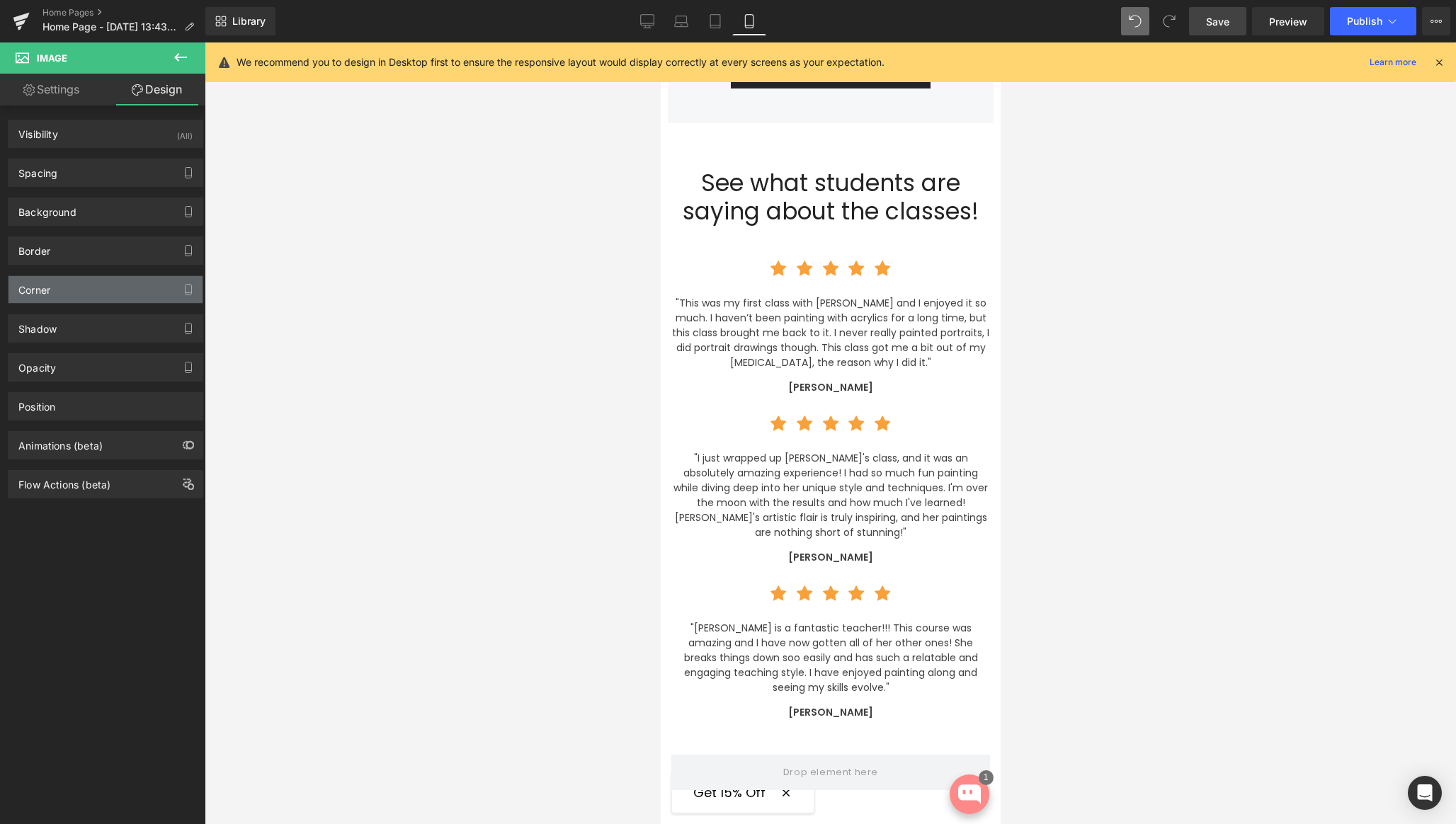
click at [59, 293] on div "Corner" at bounding box center [106, 290] width 194 height 27
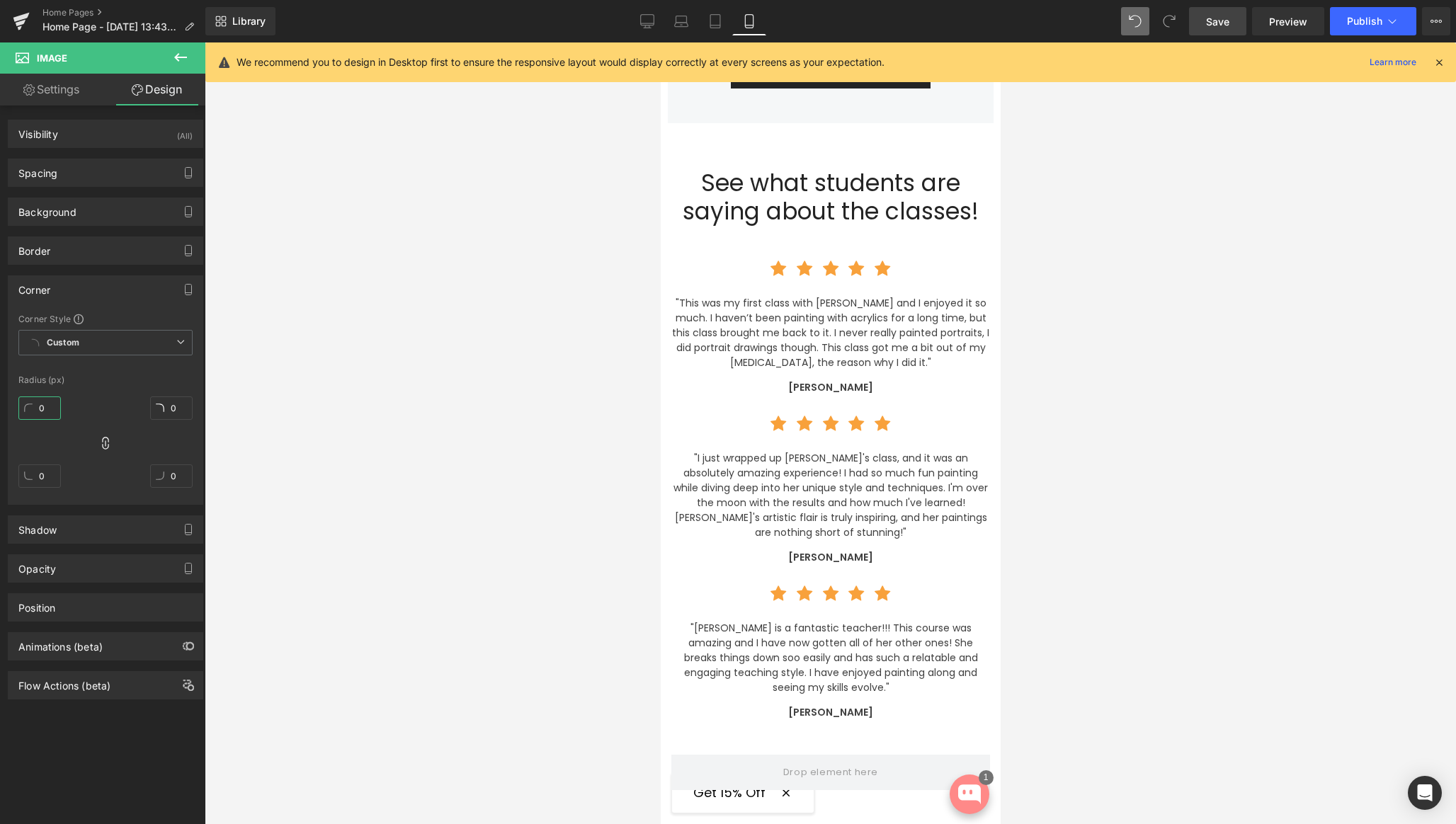
click at [41, 409] on input "0" at bounding box center [39, 408] width 42 height 23
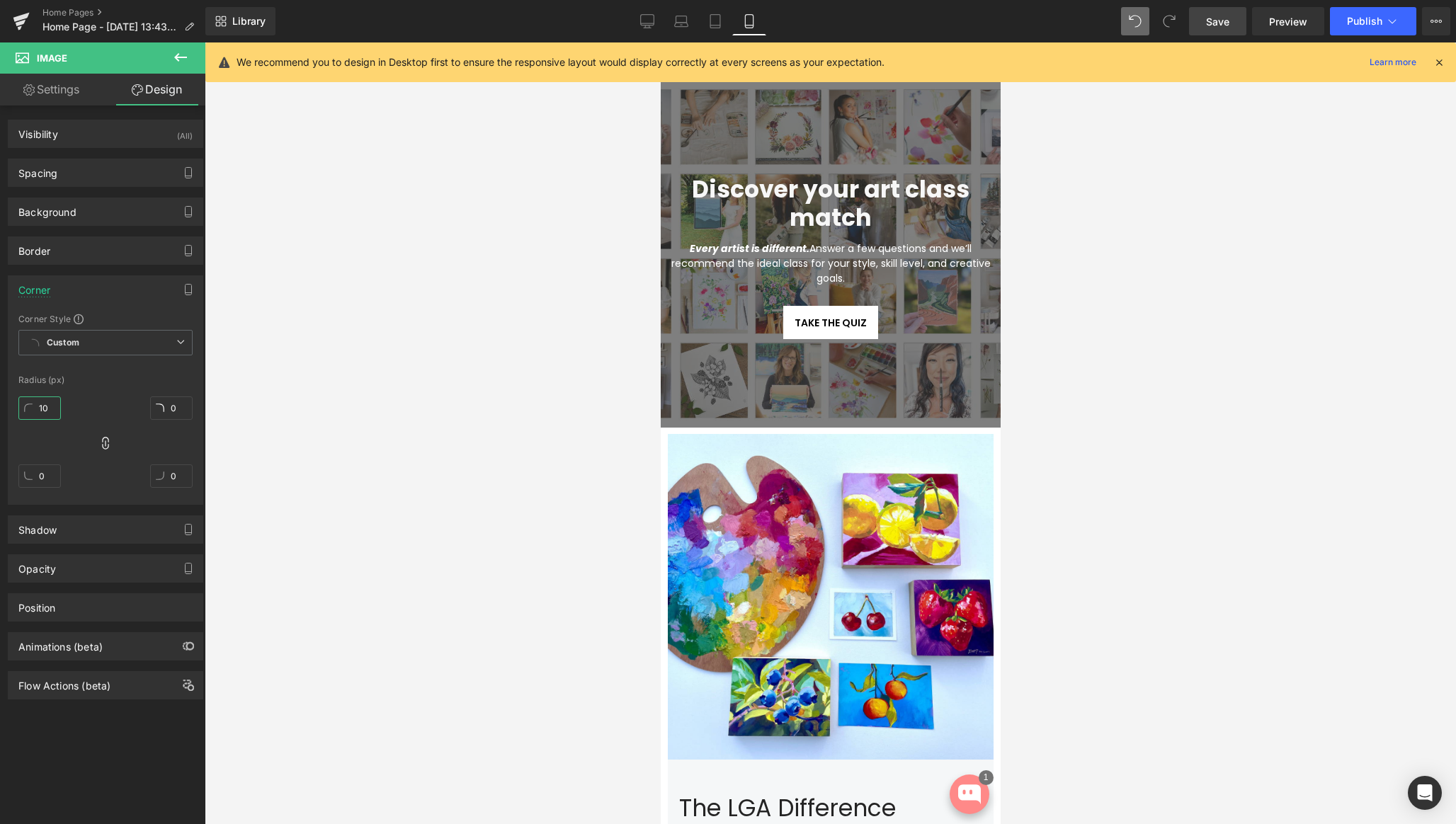
scroll to position [0, 0]
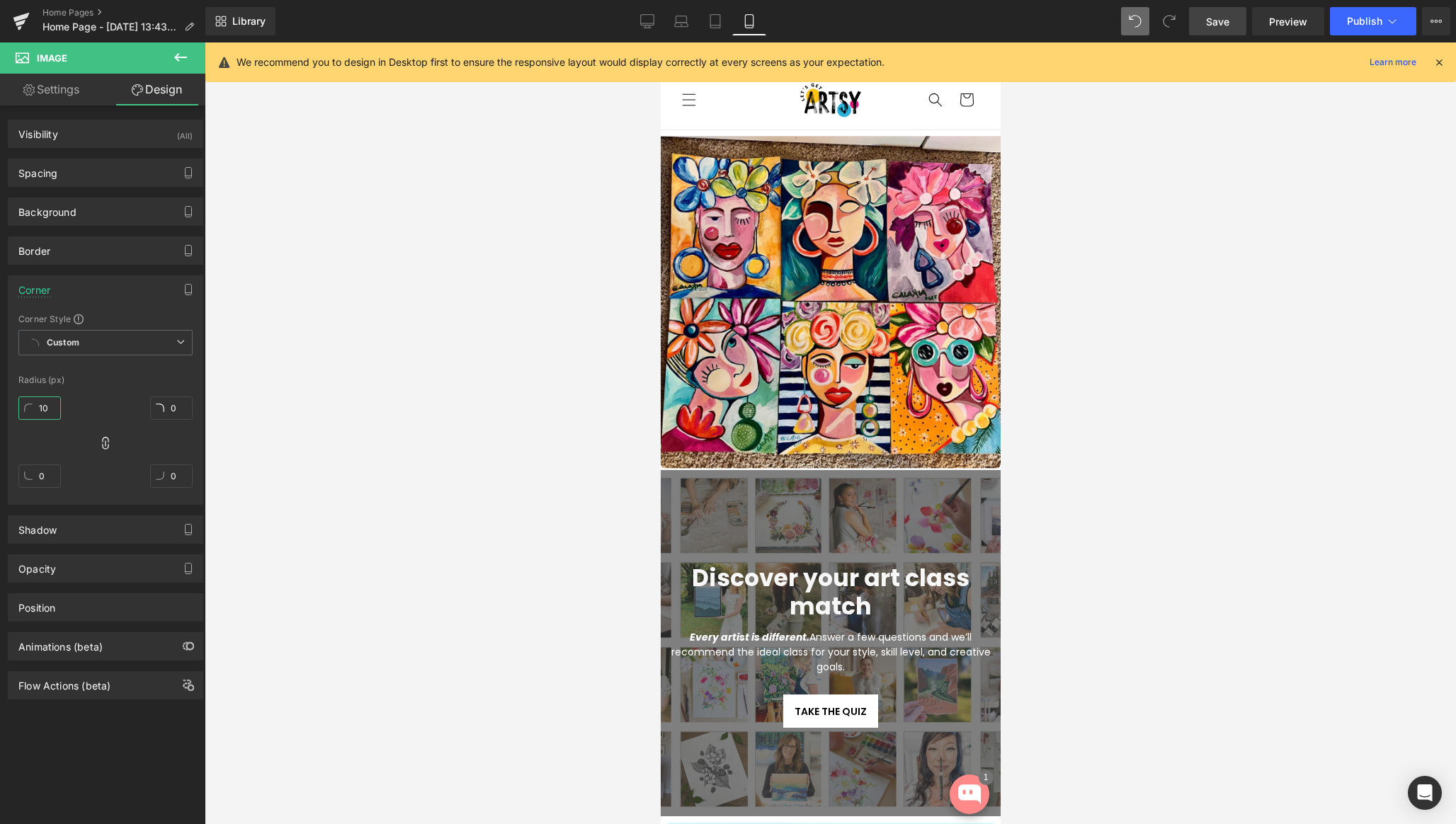
type input "10"
click at [1197, 311] on div at bounding box center [830, 433] width 1252 height 782
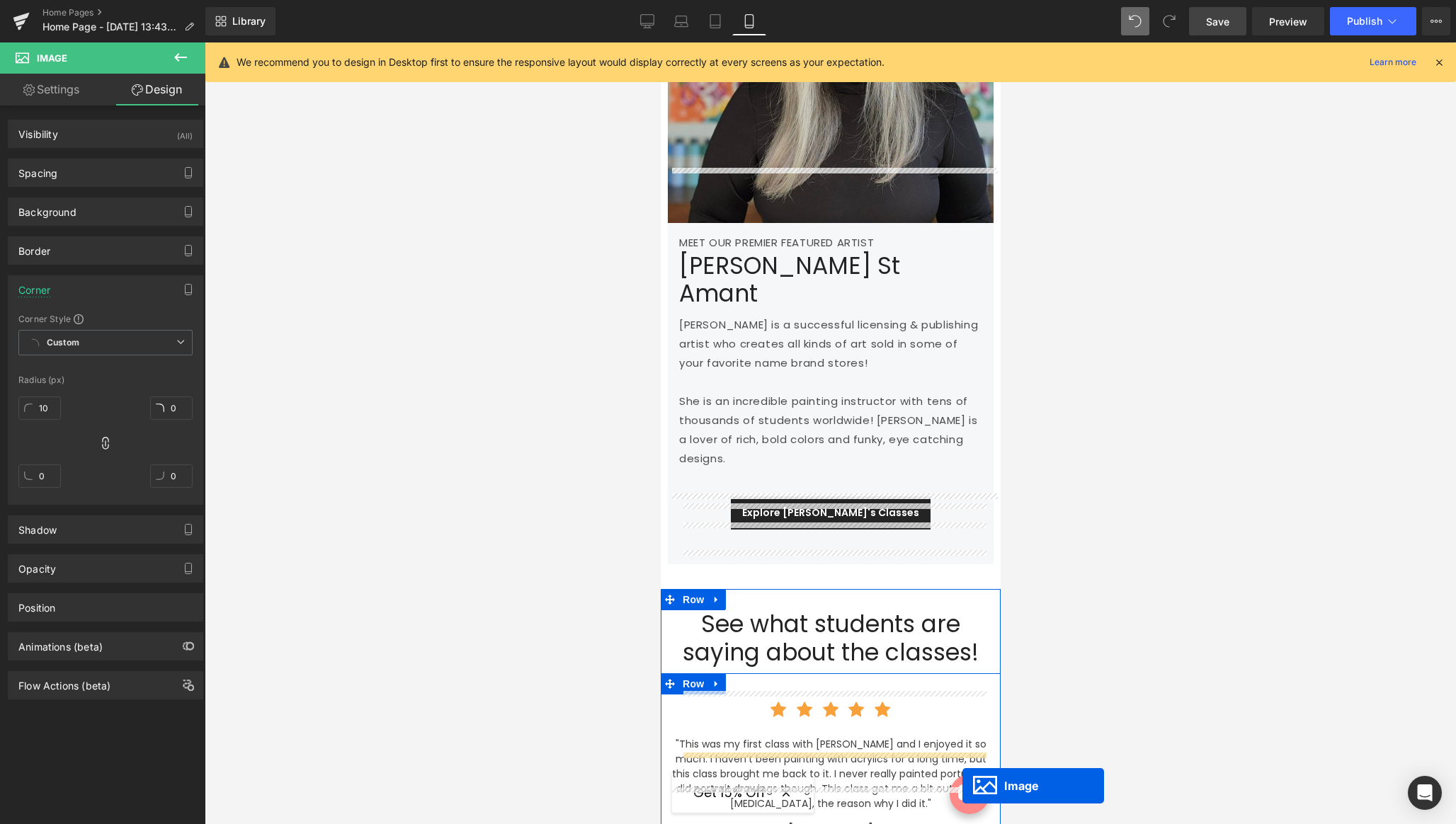
scroll to position [2533, 0]
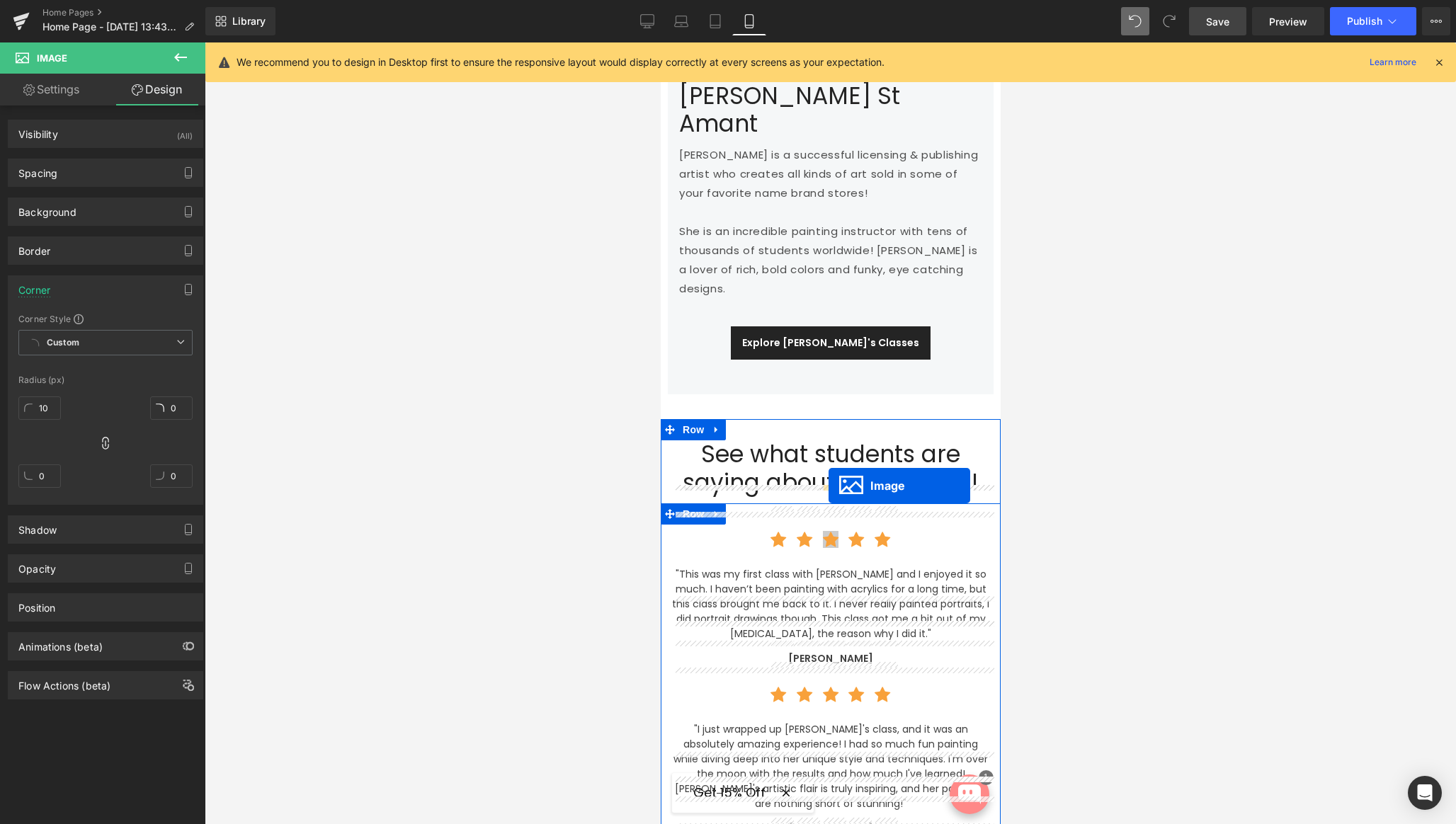
drag, startPoint x: 809, startPoint y: 299, endPoint x: 828, endPoint y: 485, distance: 187.0
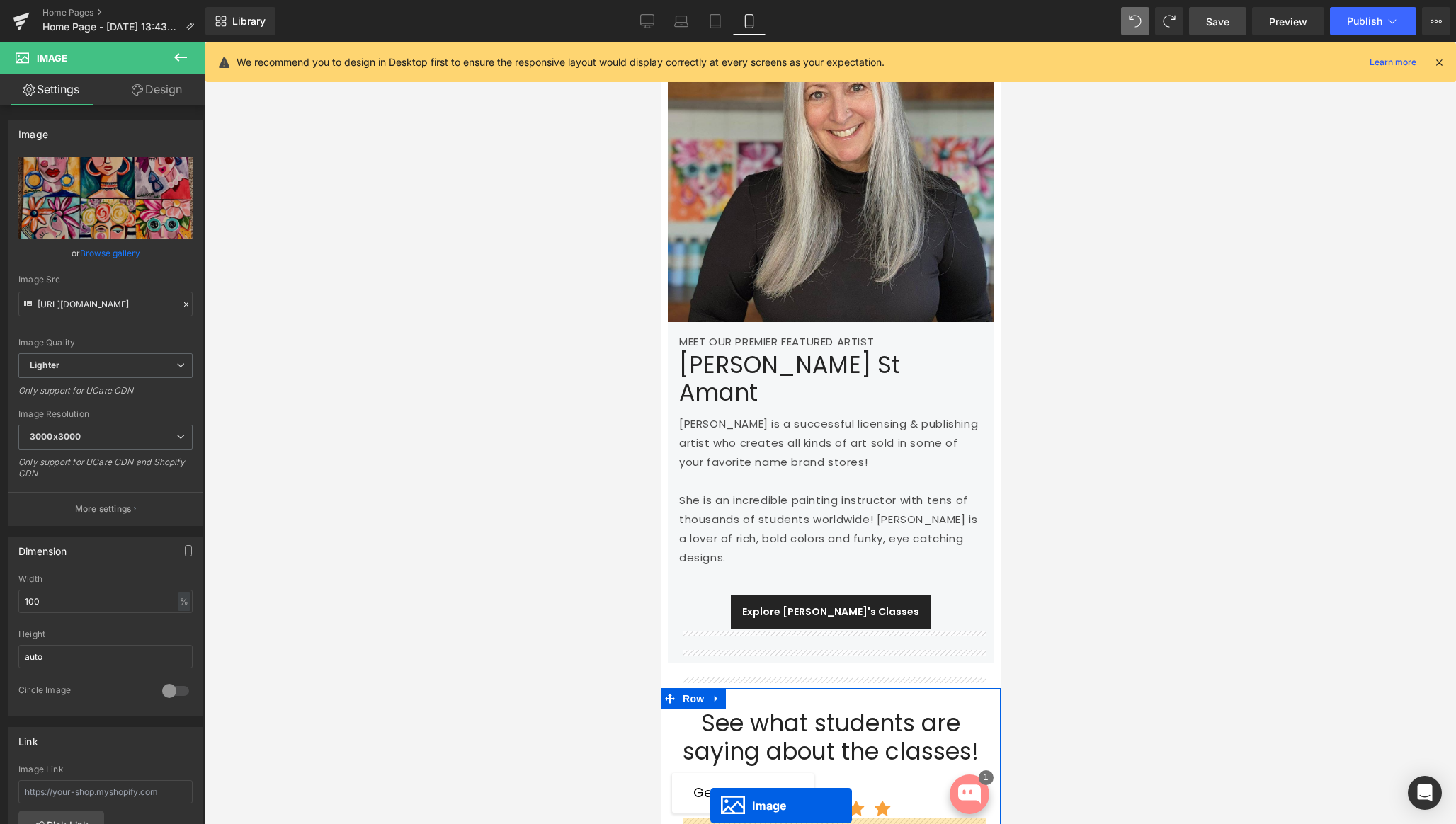
scroll to position [2449, 0]
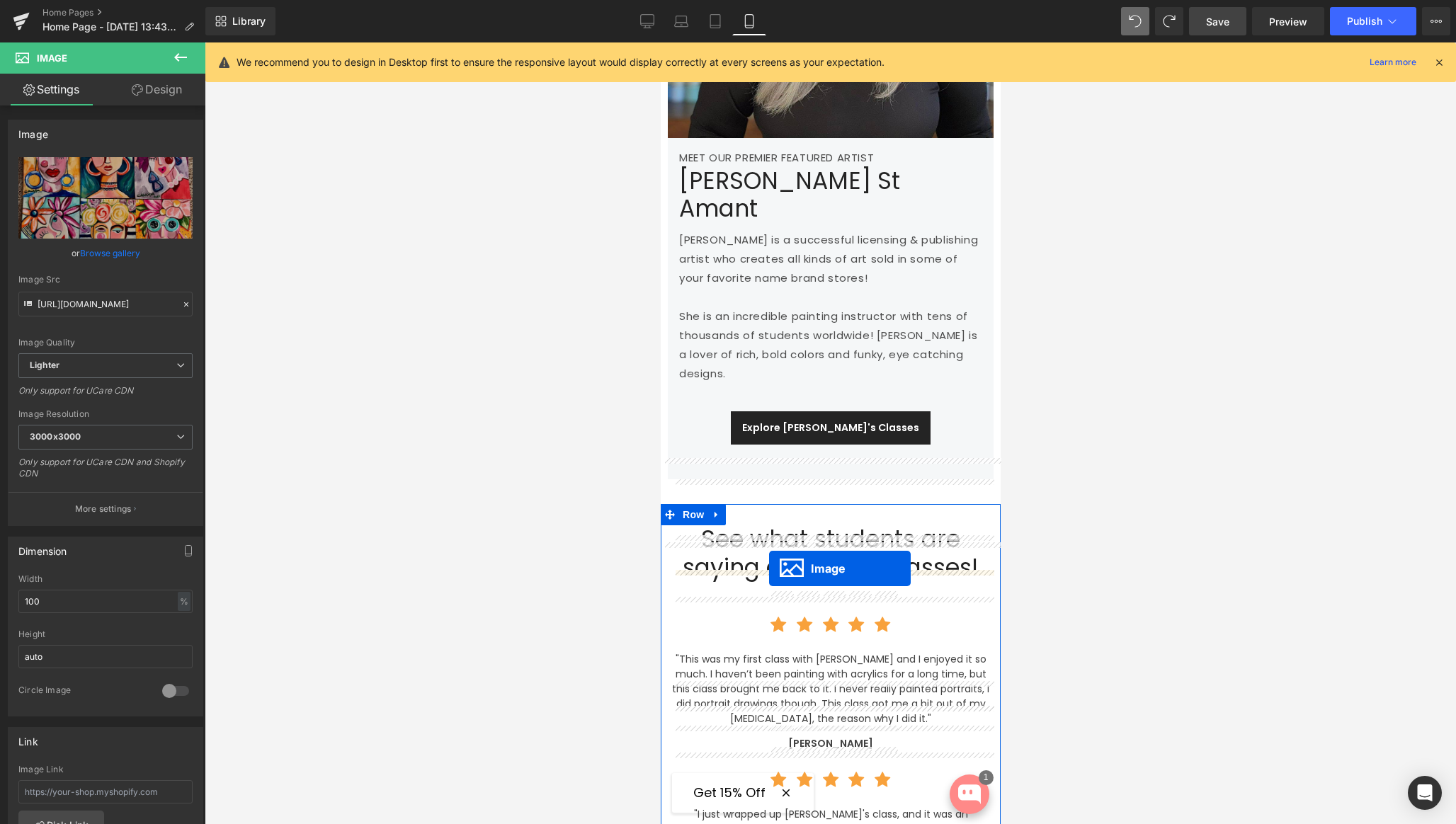
drag, startPoint x: 806, startPoint y: 298, endPoint x: 769, endPoint y: 568, distance: 272.5
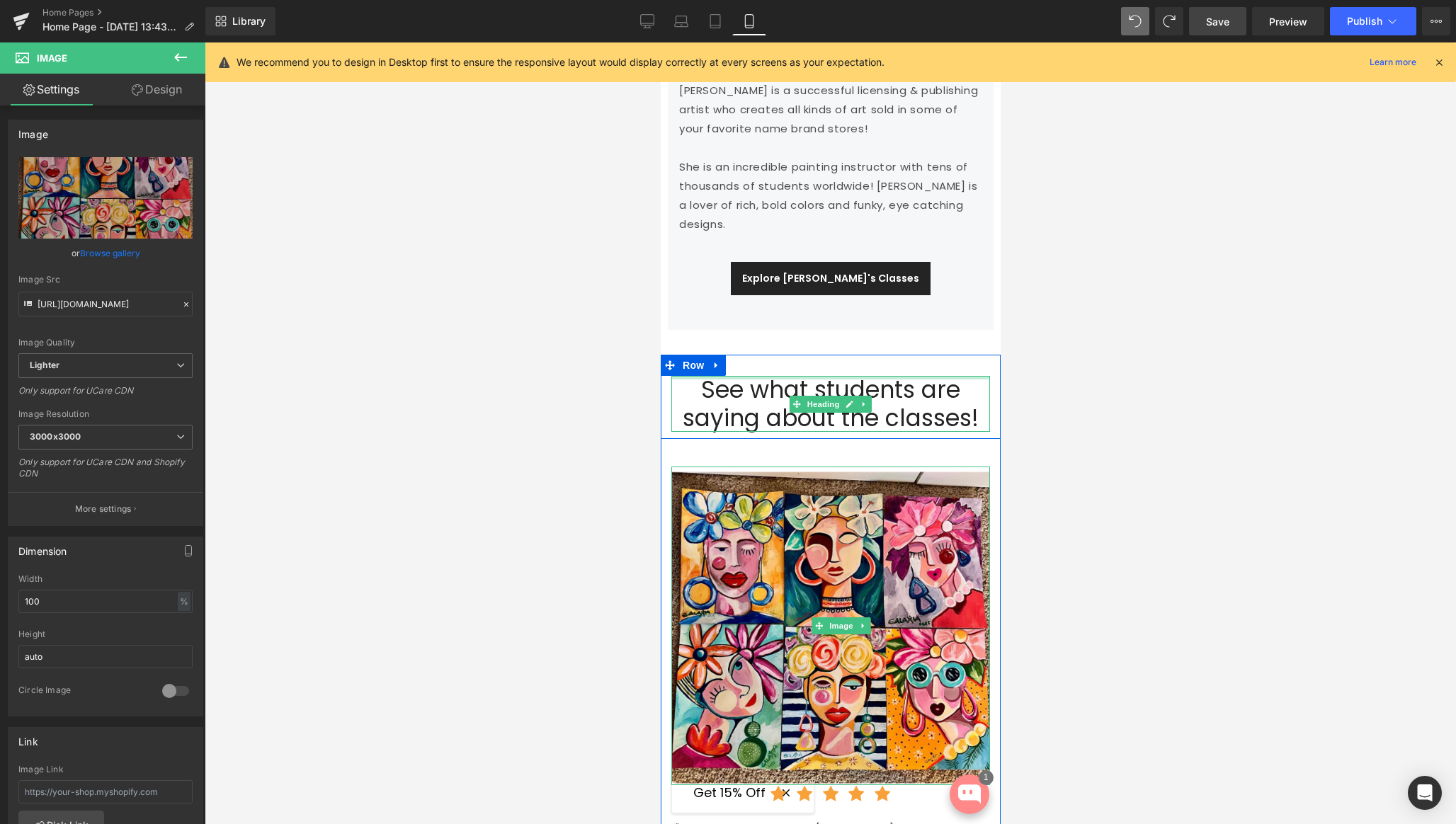
scroll to position [2585, 0]
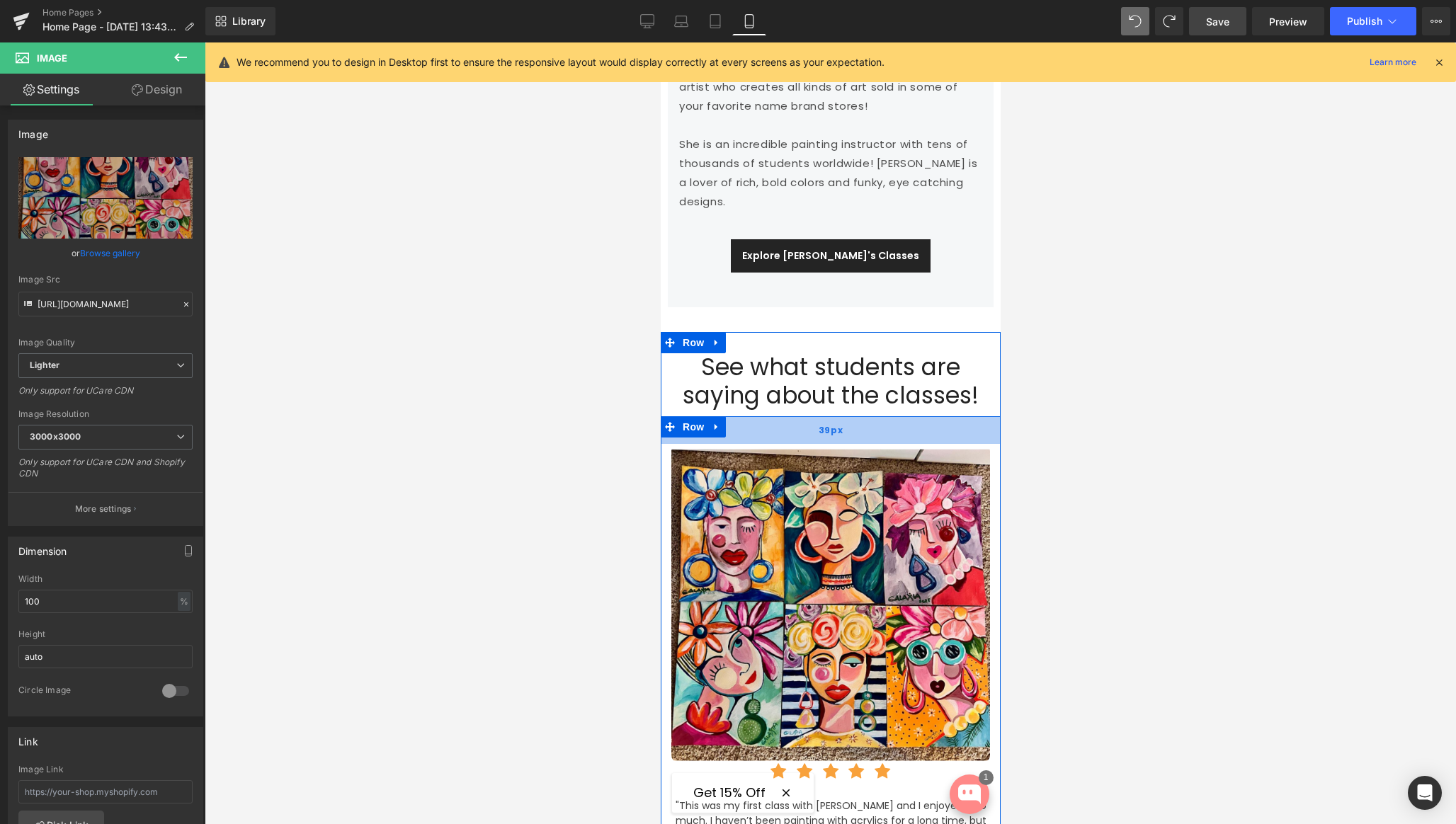
drag, startPoint x: 768, startPoint y: 398, endPoint x: 768, endPoint y: 390, distance: 8.0
click at [768, 416] on div "Image Icon Icon Icon Icon Icon Icon List Hoz "This was my first class with Yvet…" at bounding box center [830, 823] width 340 height 813
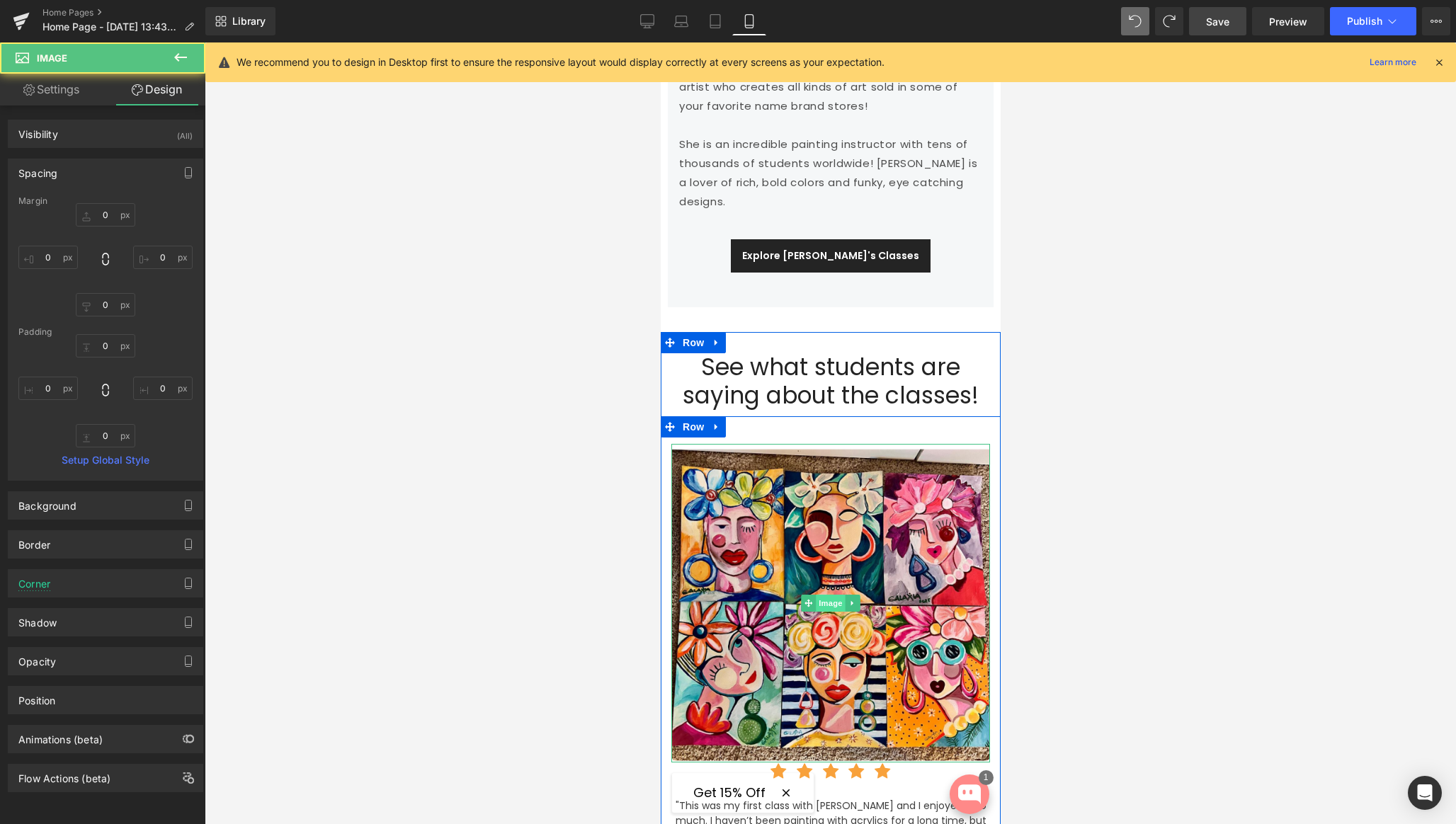
click at [825, 595] on span "Image" at bounding box center [829, 603] width 30 height 17
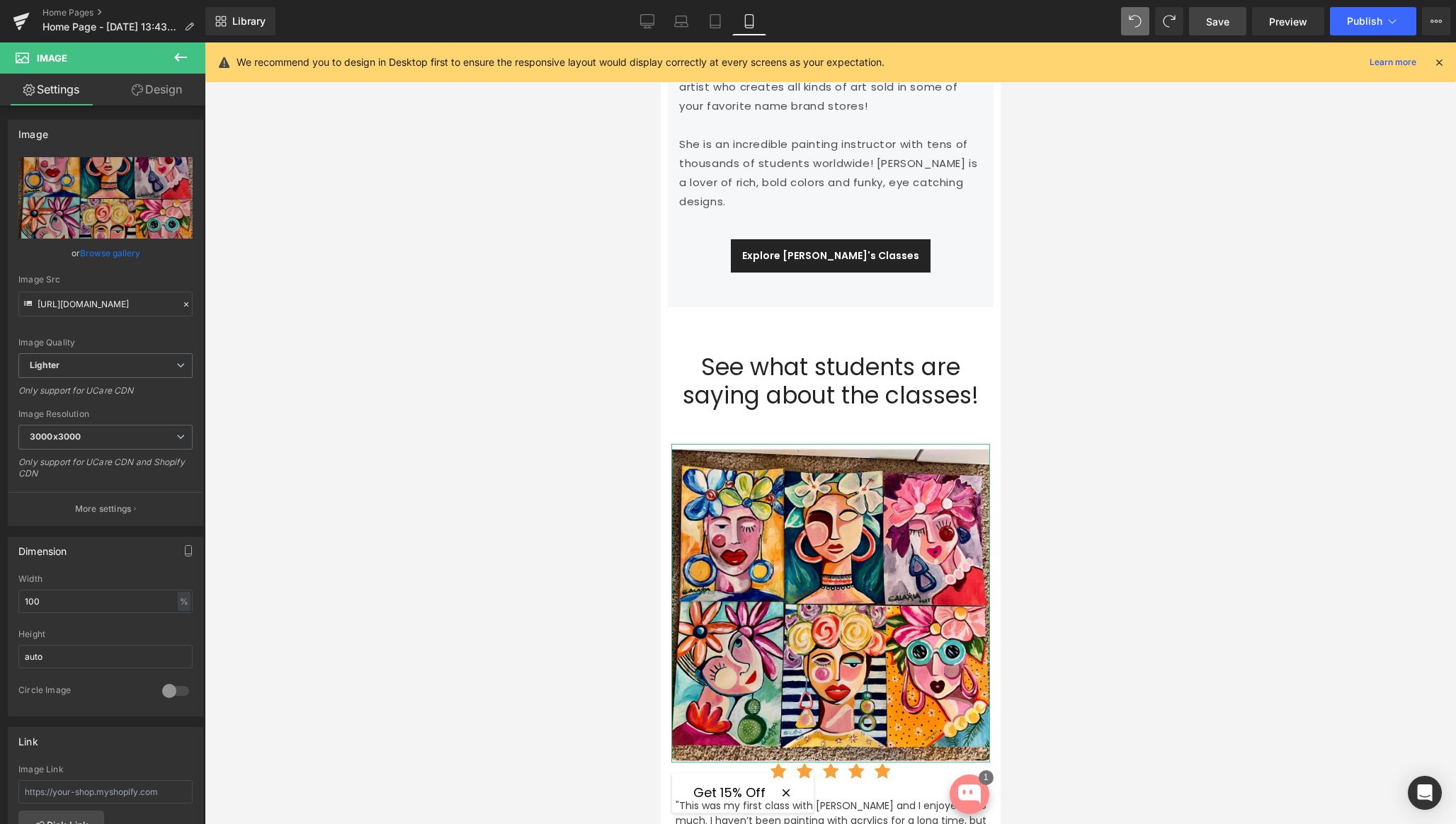
click at [140, 78] on link "Design" at bounding box center [156, 89] width 103 height 32
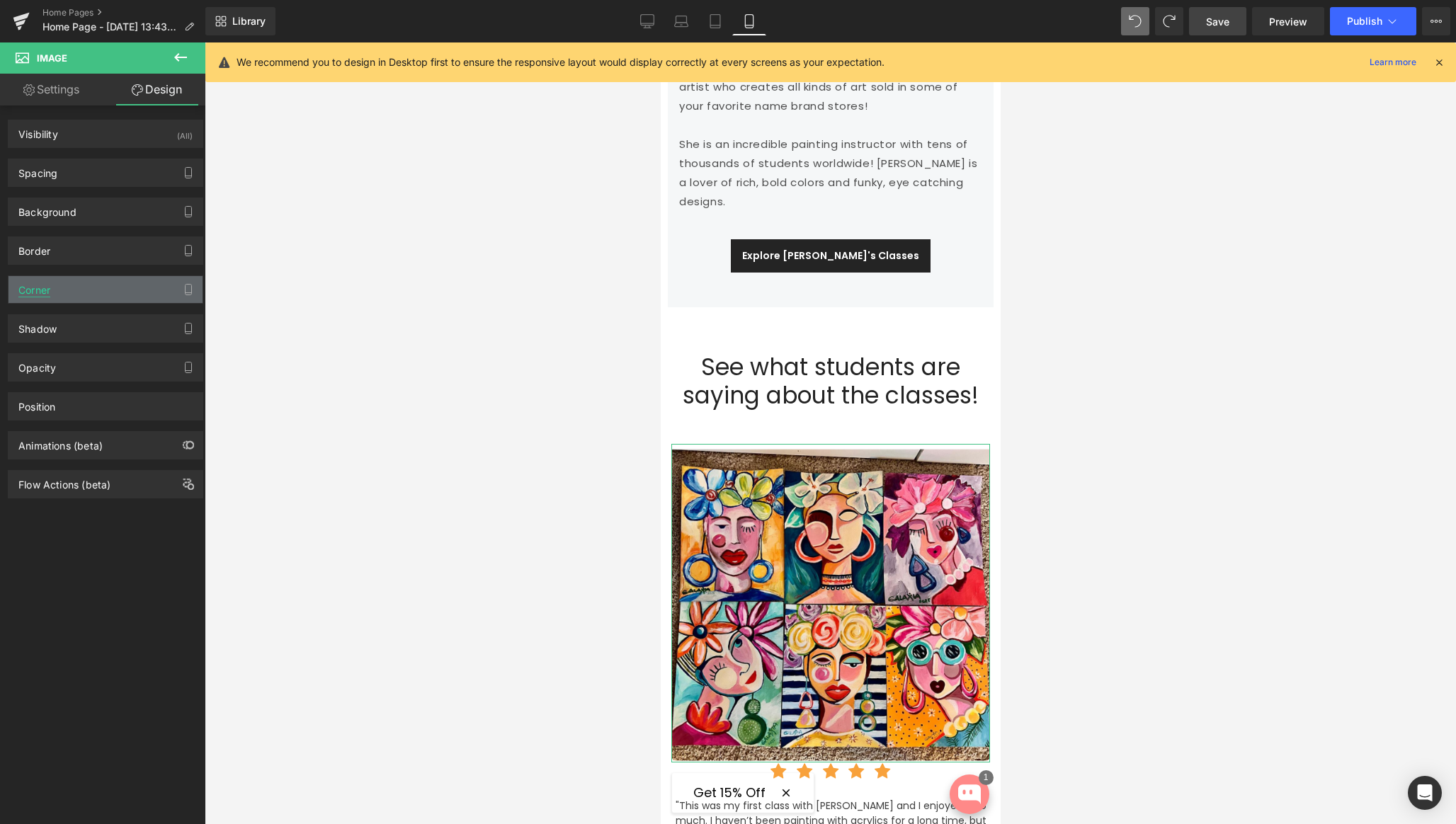
click at [47, 291] on div "Corner" at bounding box center [34, 286] width 32 height 20
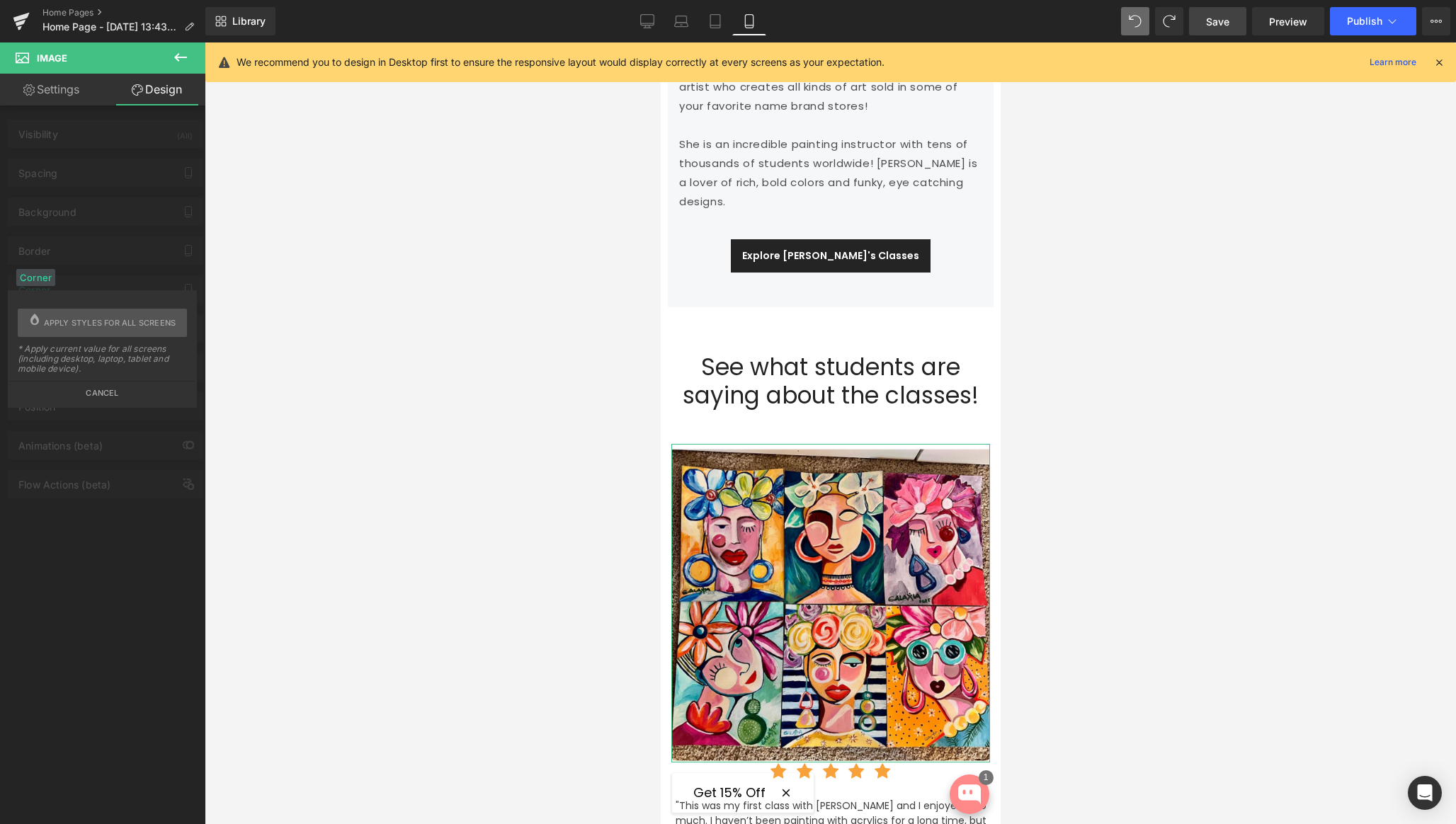
click at [96, 395] on button "Cancel" at bounding box center [103, 388] width 186 height 16
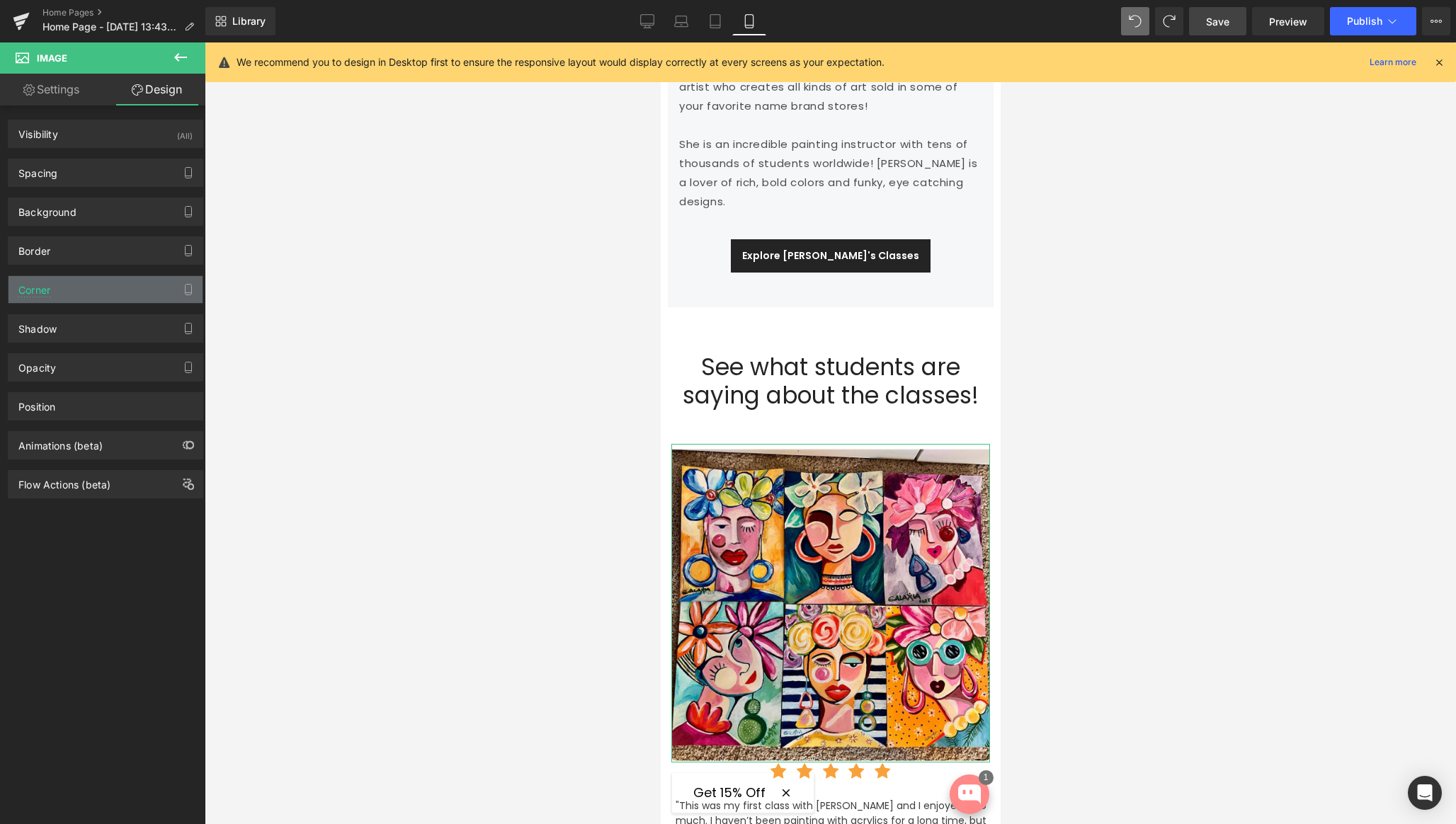
click at [66, 294] on div "Corner" at bounding box center [106, 290] width 194 height 27
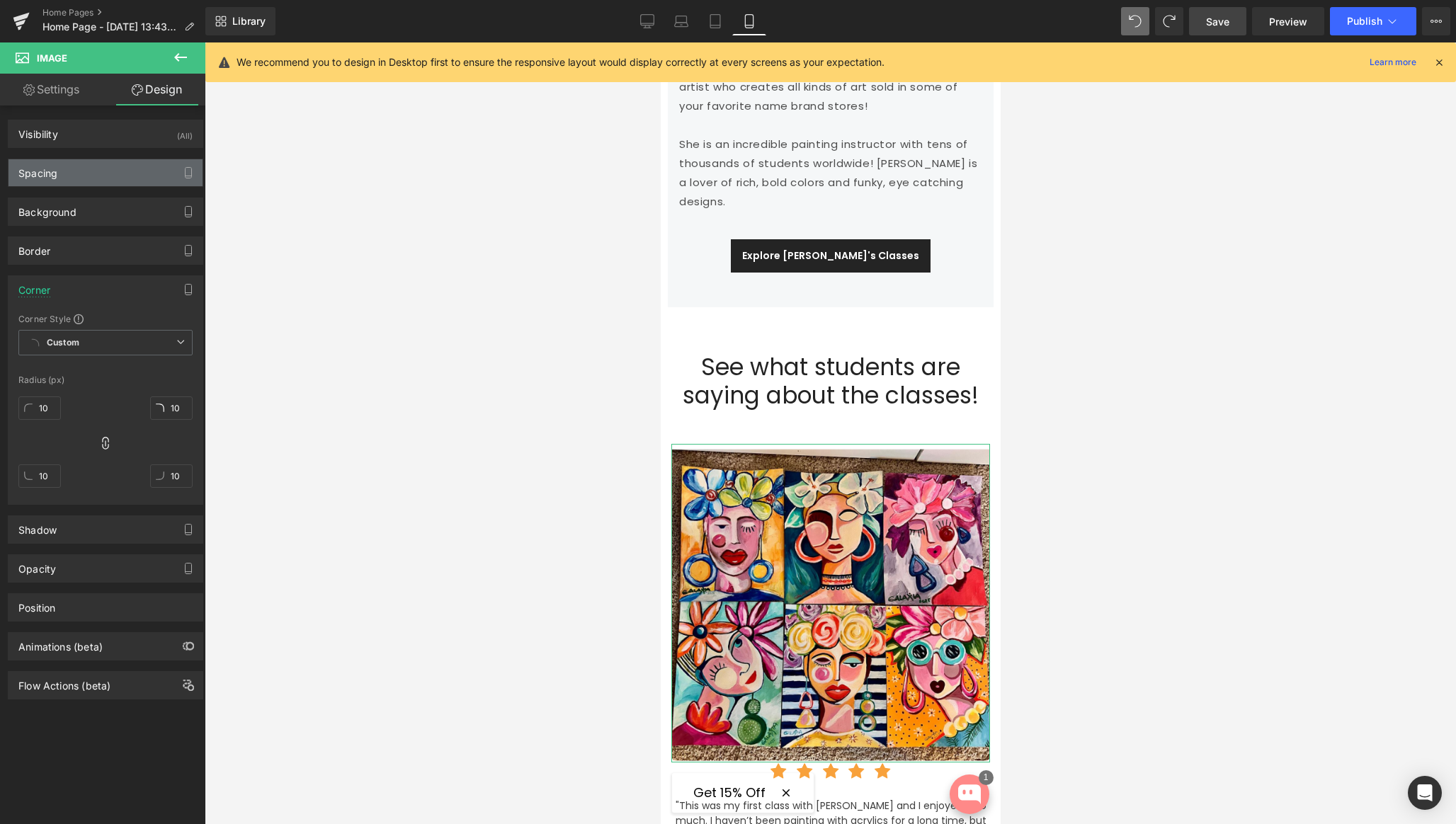
click at [77, 177] on div "Spacing" at bounding box center [106, 173] width 194 height 27
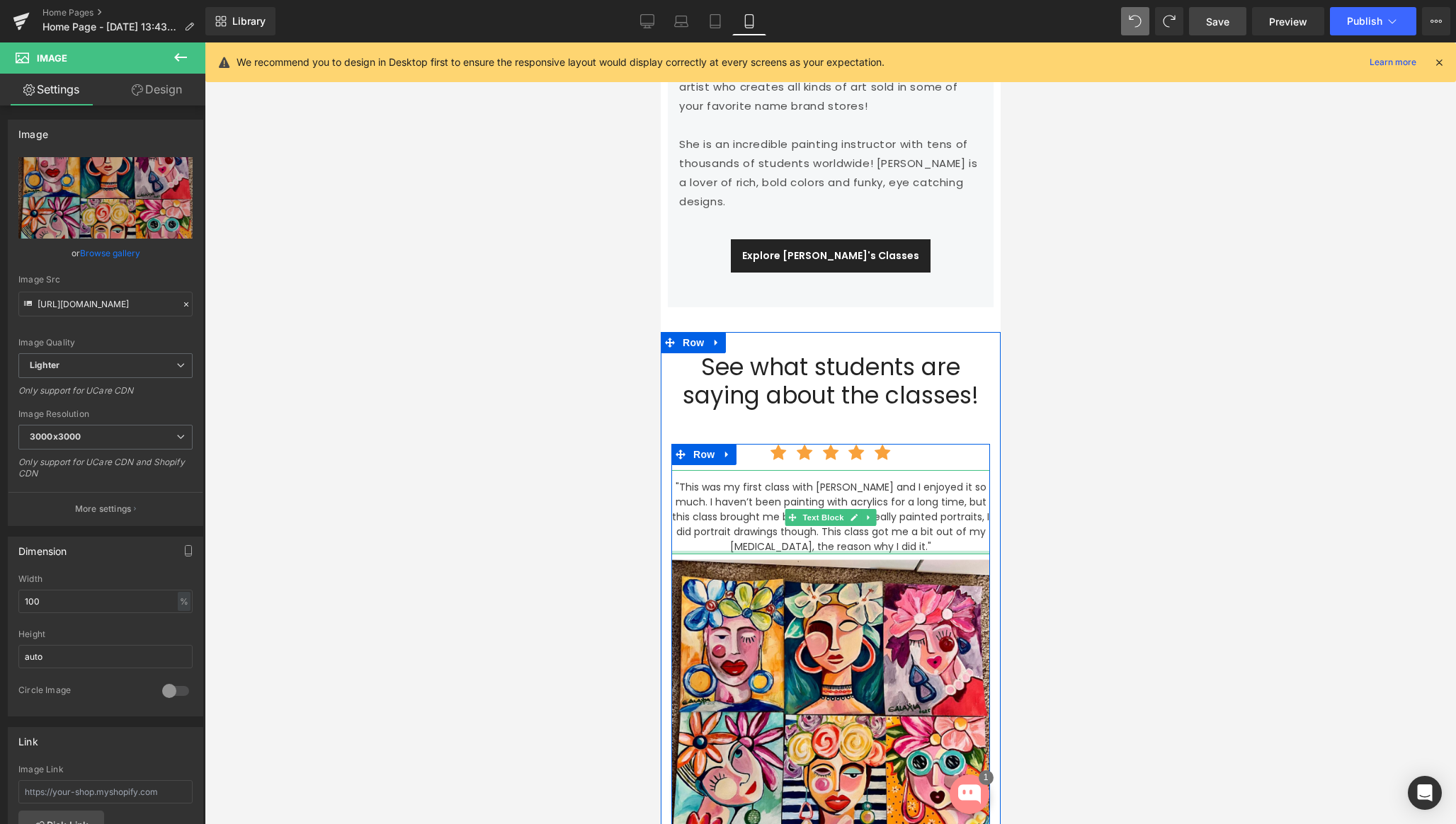
click at [847, 506] on div "Icon Icon Icon Icon Icon Icon List Hoz "This was my first class with Yvette and…" at bounding box center [830, 671] width 319 height 454
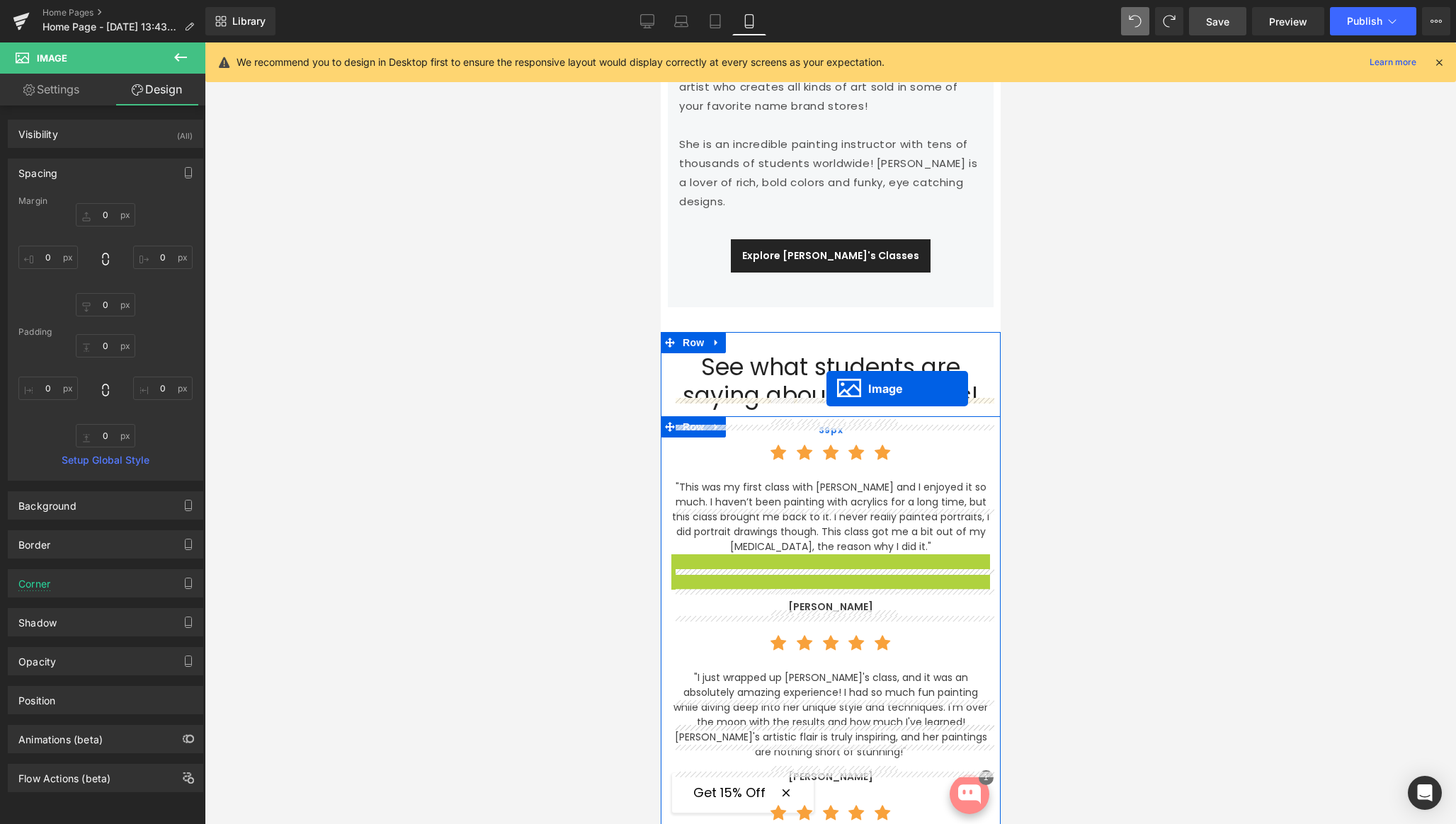
drag, startPoint x: 809, startPoint y: 659, endPoint x: 825, endPoint y: 388, distance: 271.5
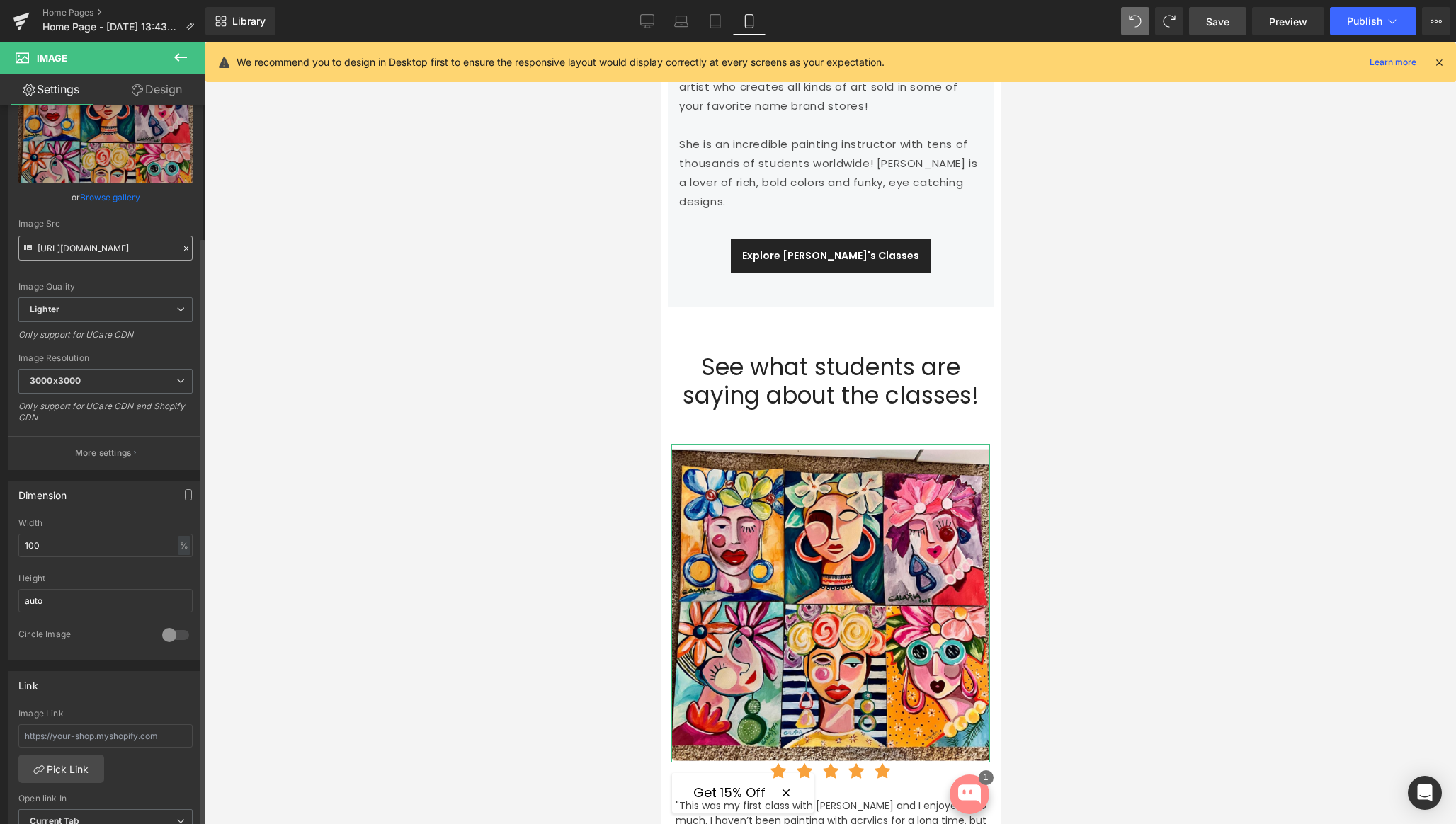
scroll to position [0, 0]
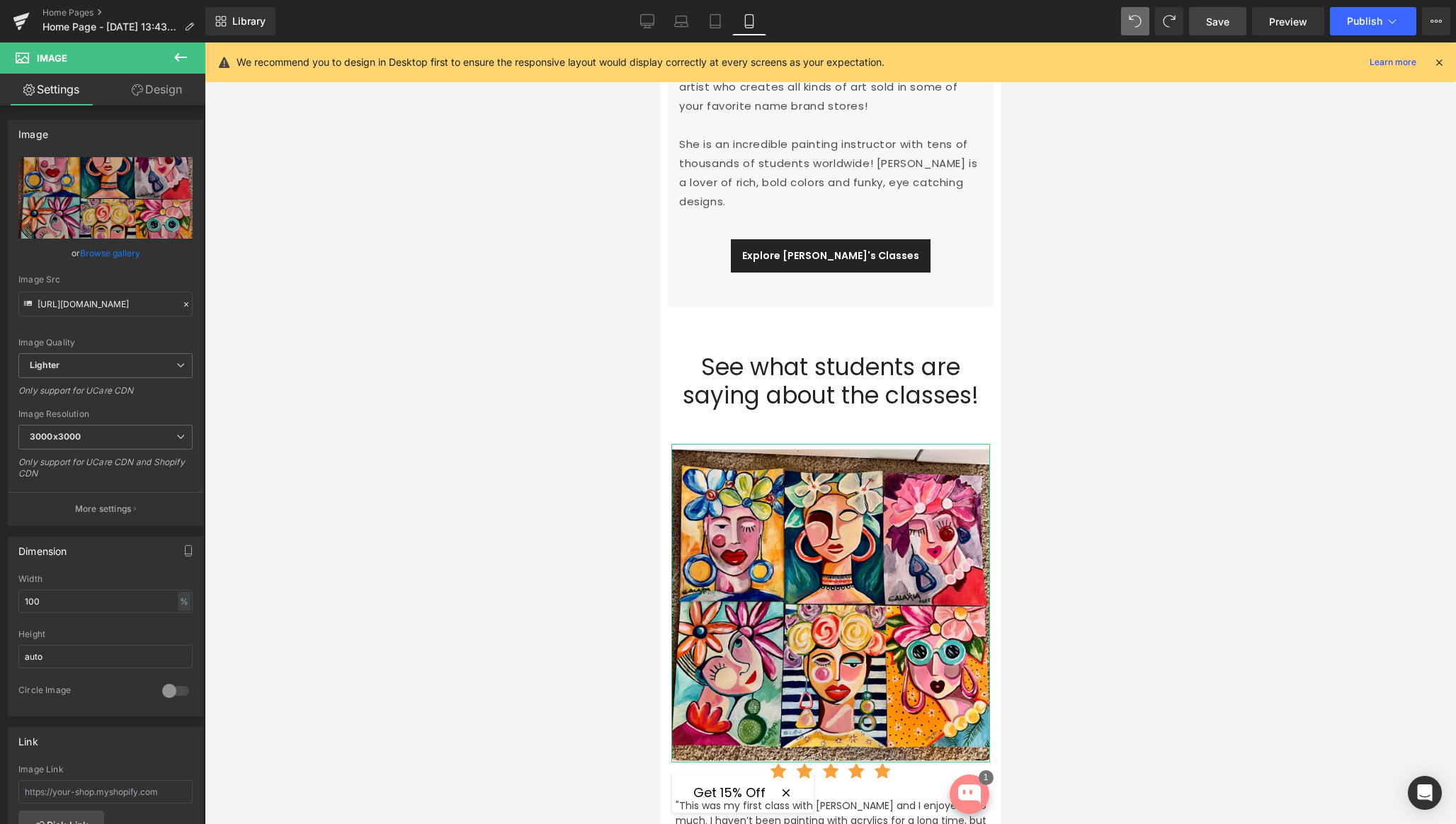
drag, startPoint x: 169, startPoint y: 99, endPoint x: 155, endPoint y: 121, distance: 26.1
click at [169, 99] on link "Design" at bounding box center [156, 89] width 103 height 32
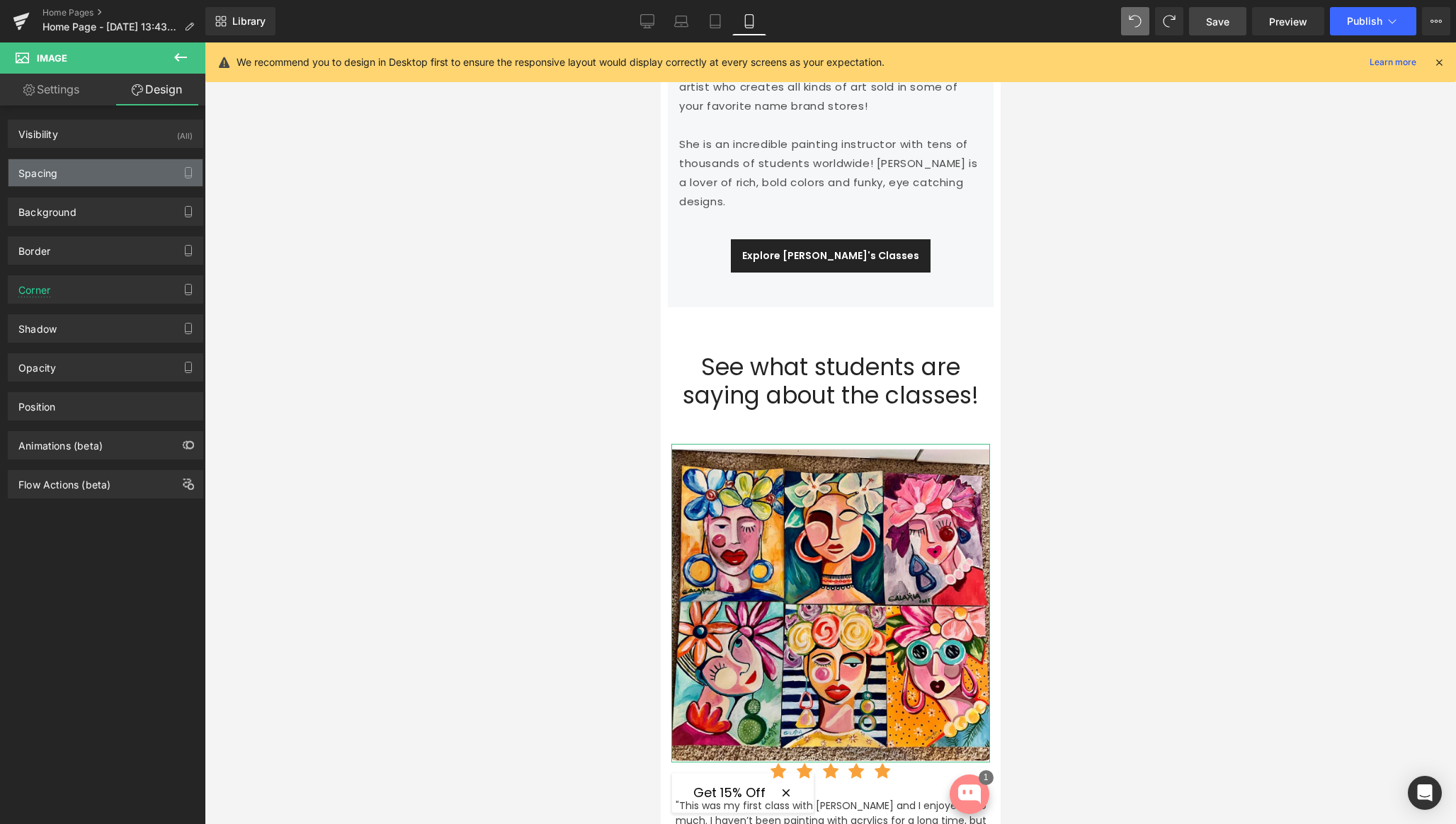
click at [93, 168] on div "Spacing" at bounding box center [106, 173] width 194 height 27
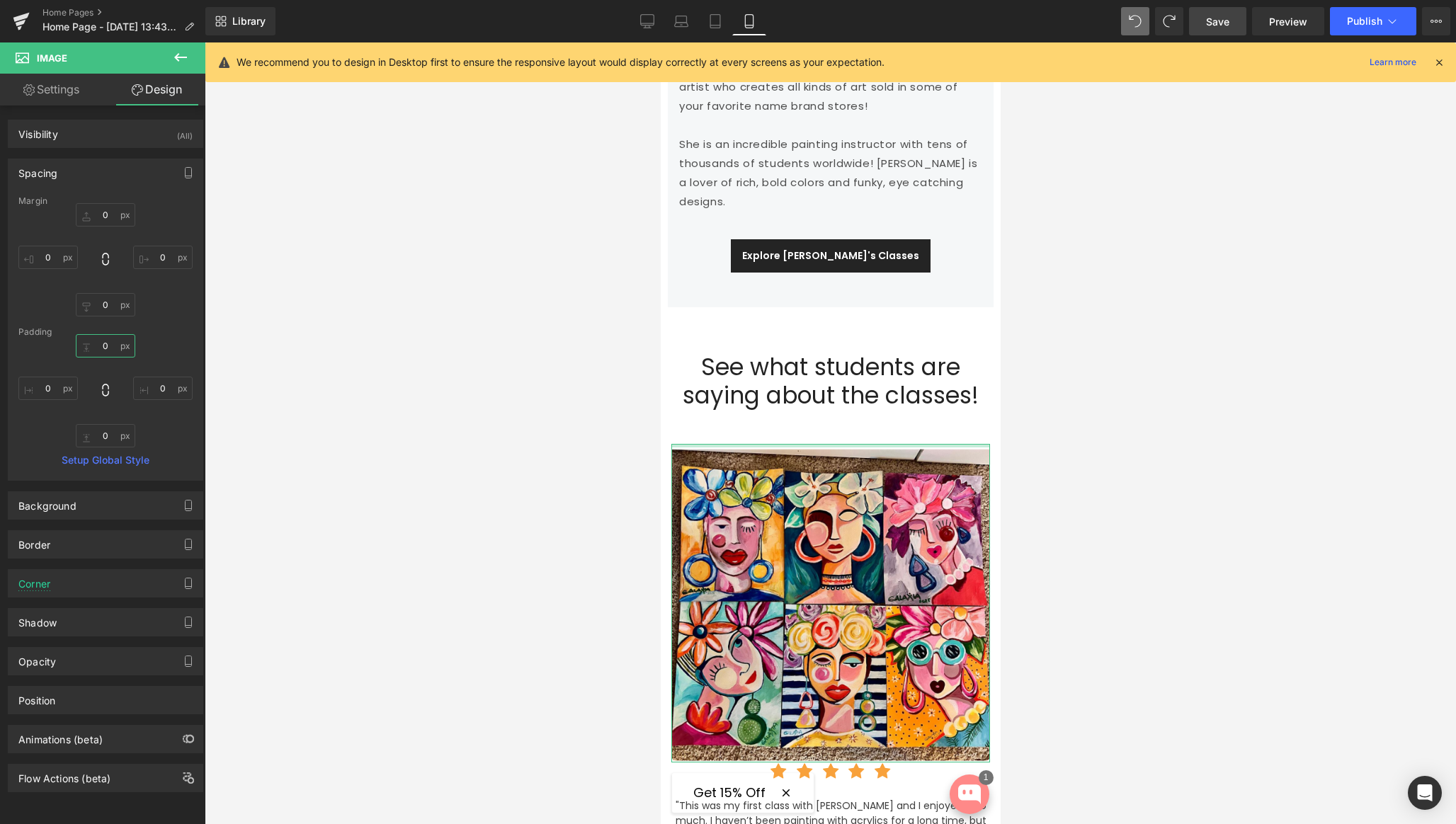
click at [102, 345] on input "text" at bounding box center [106, 345] width 60 height 23
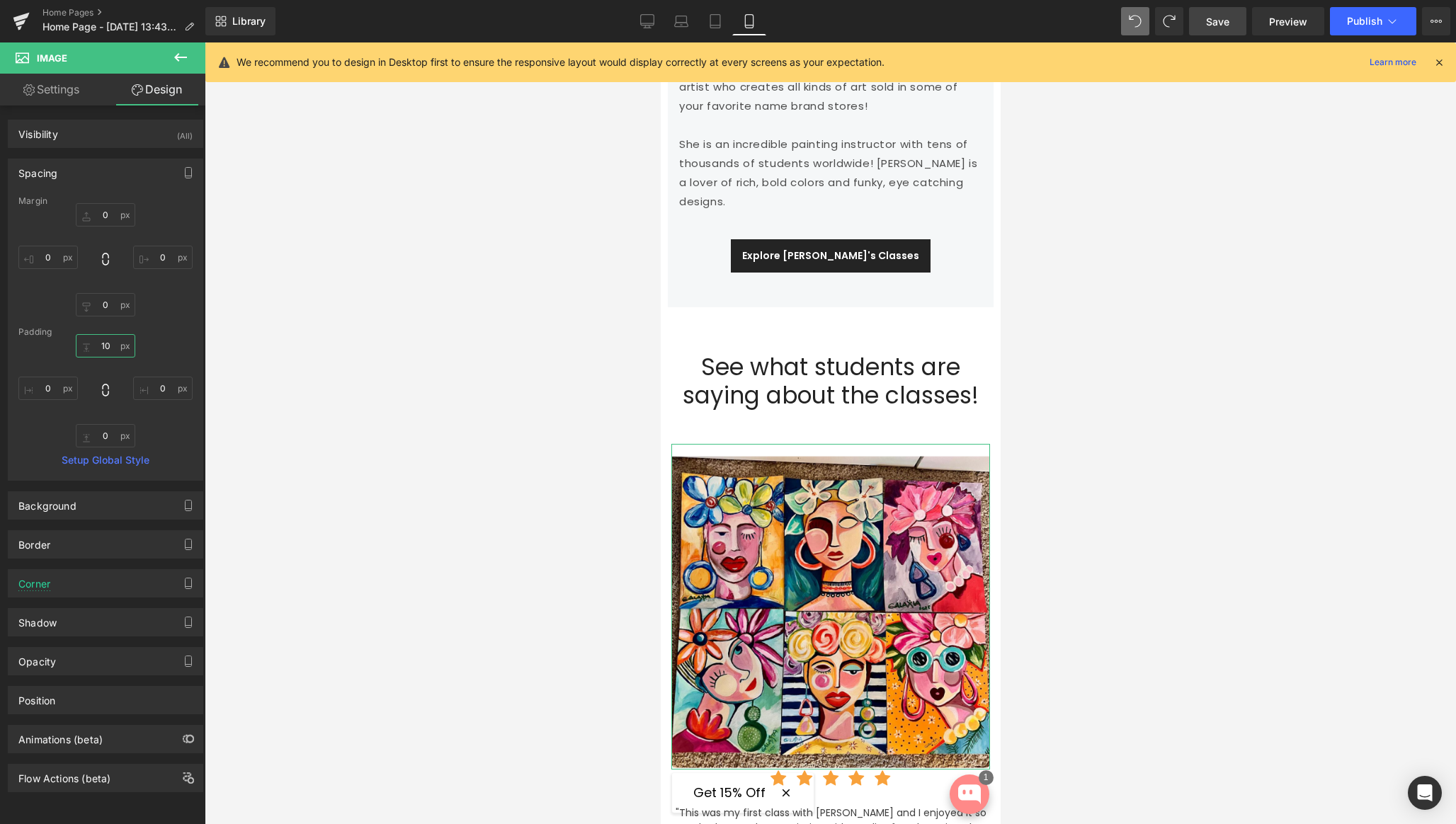
type input "1"
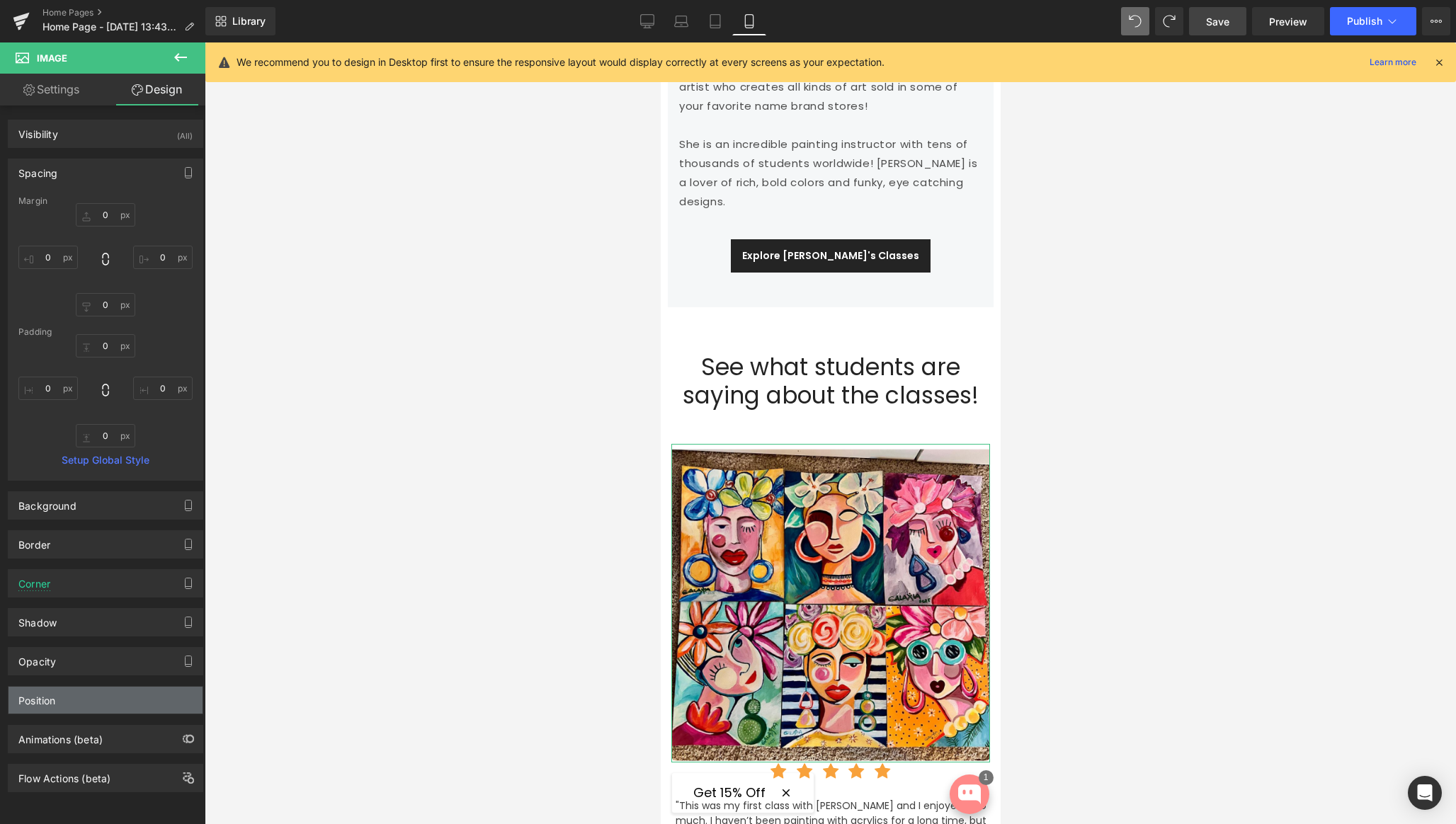
click at [57, 706] on div "Position" at bounding box center [106, 700] width 194 height 27
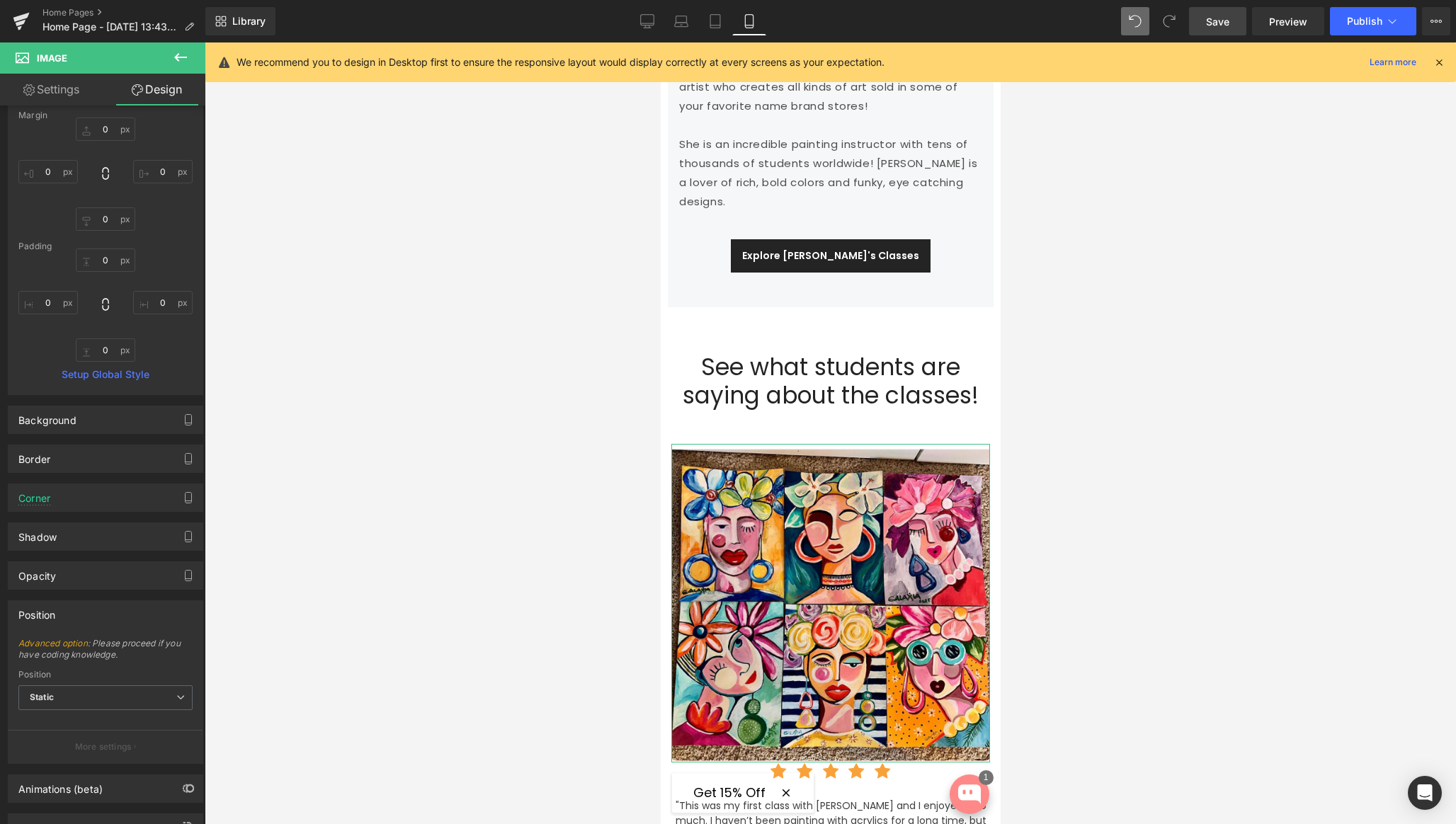
scroll to position [144, 0]
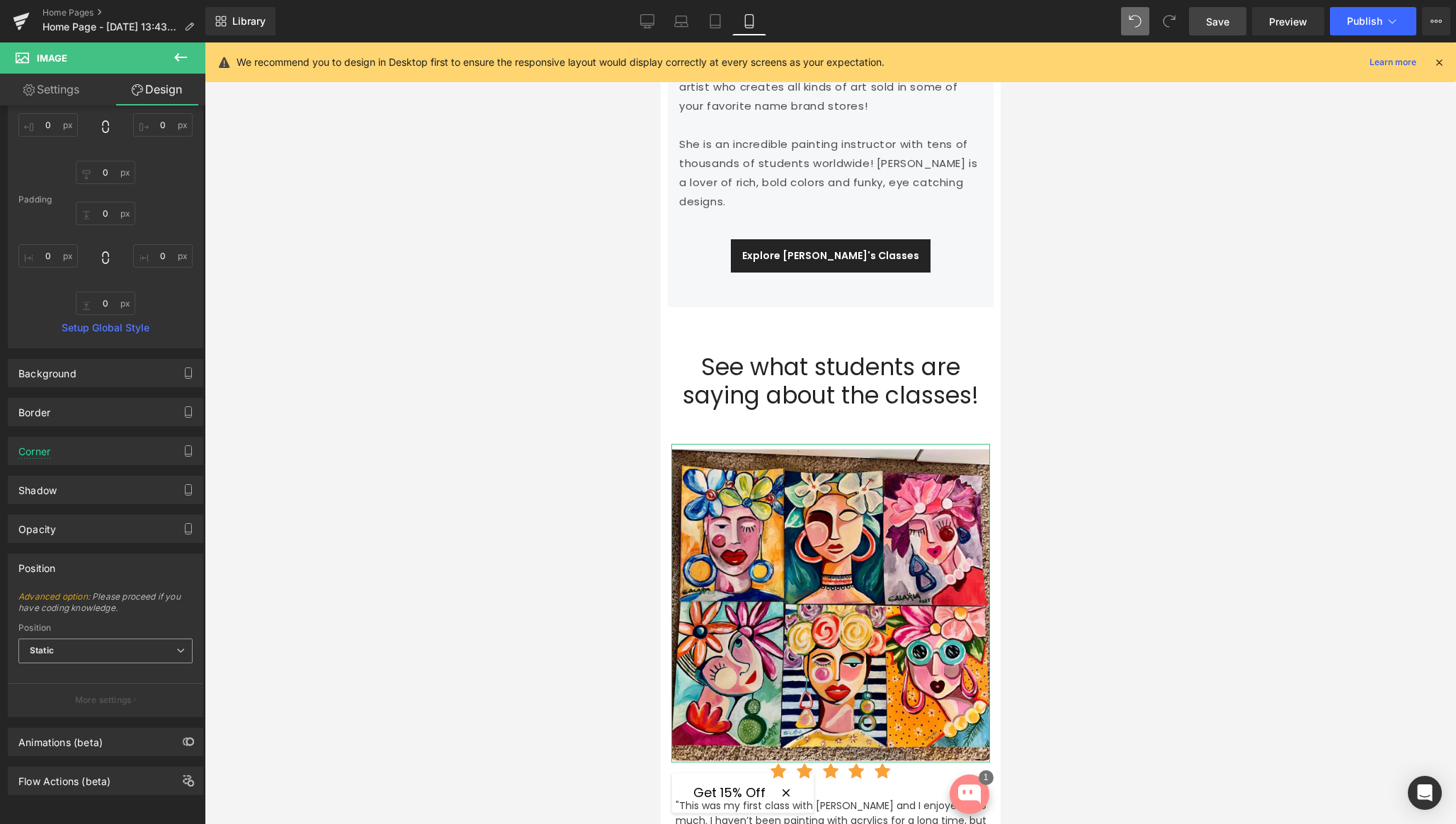
click at [133, 639] on span "Static" at bounding box center [106, 651] width 175 height 25
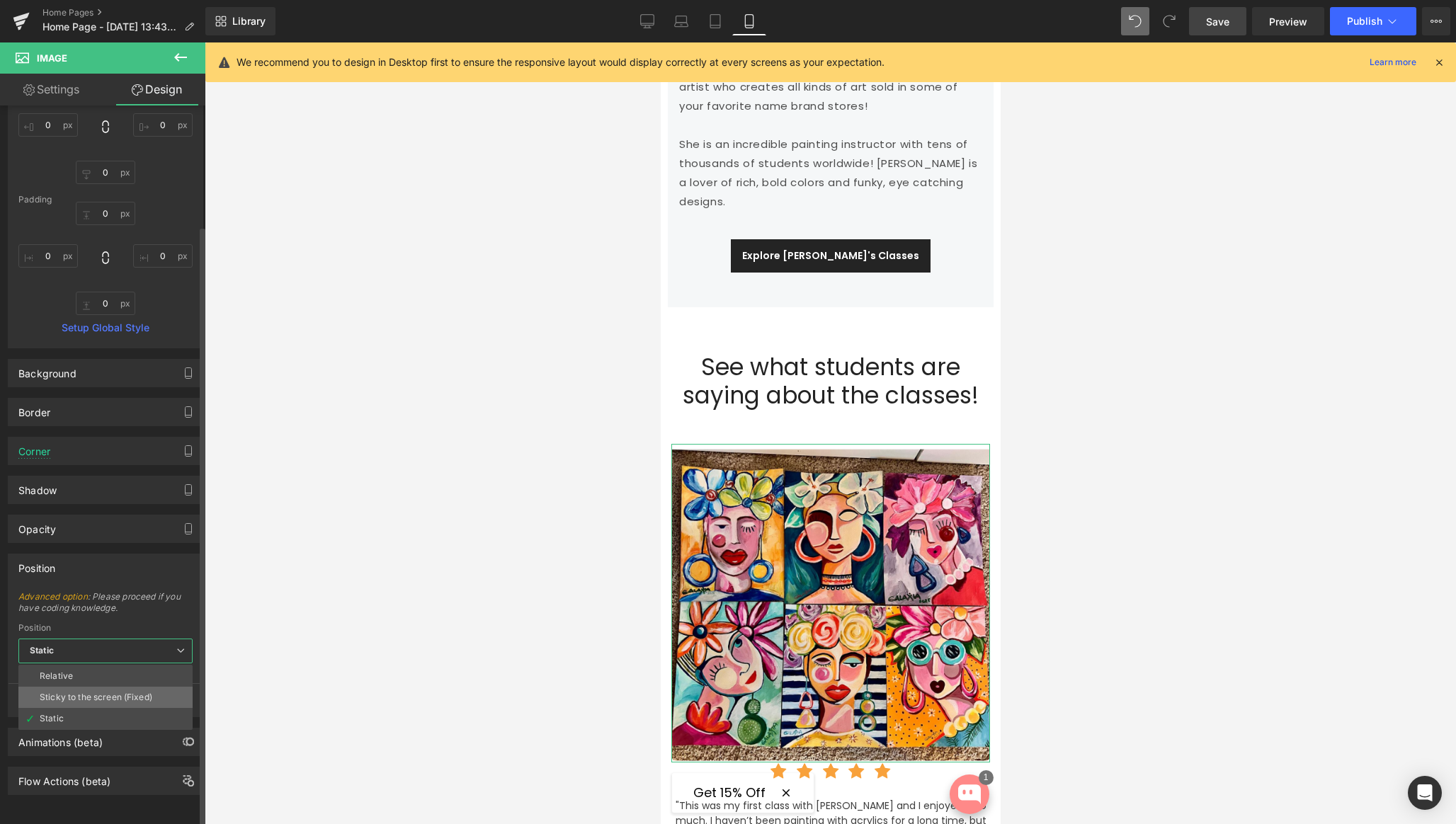
click at [95, 693] on div "Sticky to the screen (Fixed)" at bounding box center [95, 697] width 112 height 10
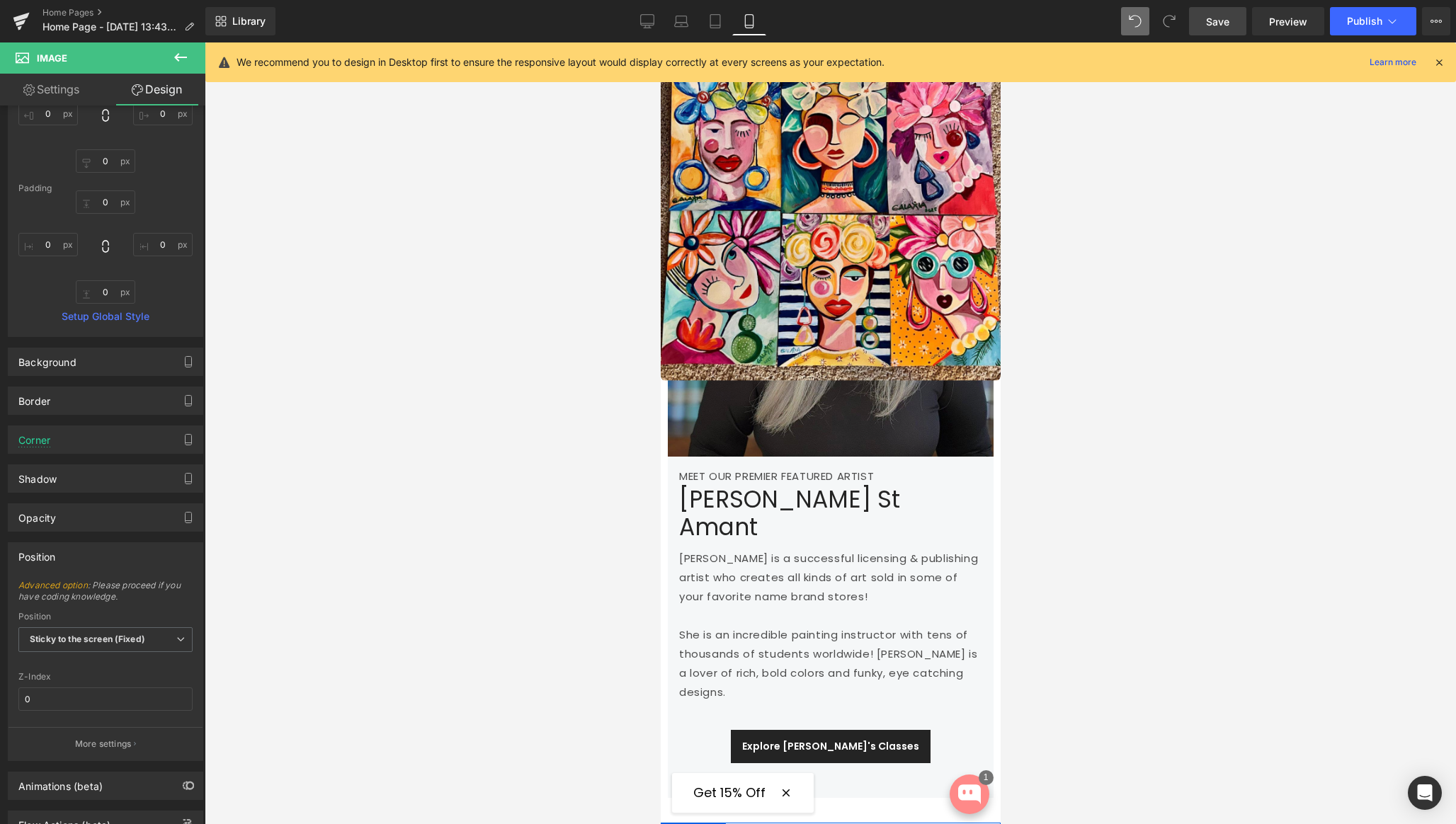
scroll to position [2059, 0]
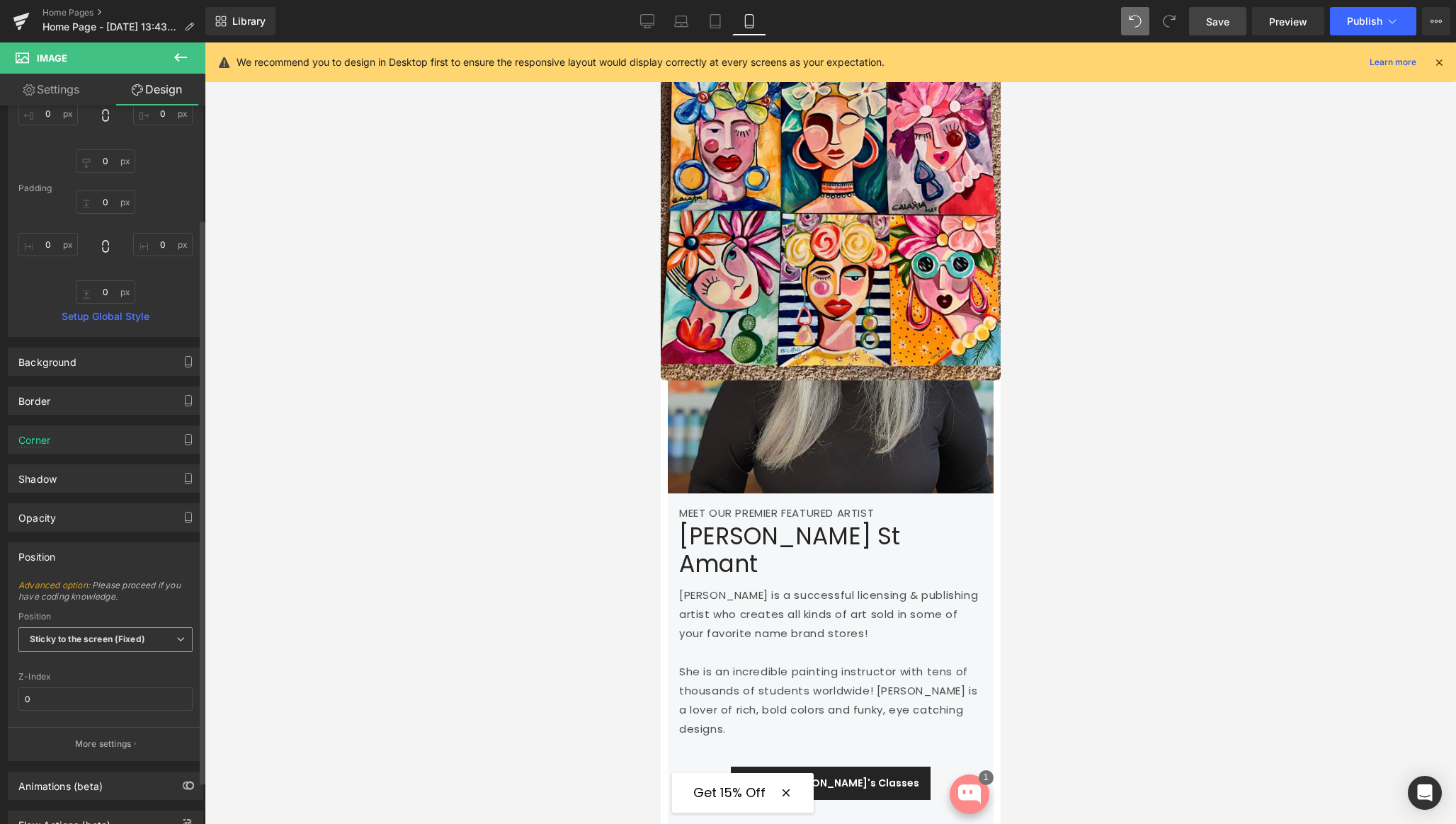
click at [60, 643] on b "Sticky to the screen (Fixed)" at bounding box center [87, 638] width 115 height 11
click at [48, 713] on li "Static" at bounding box center [106, 707] width 175 height 21
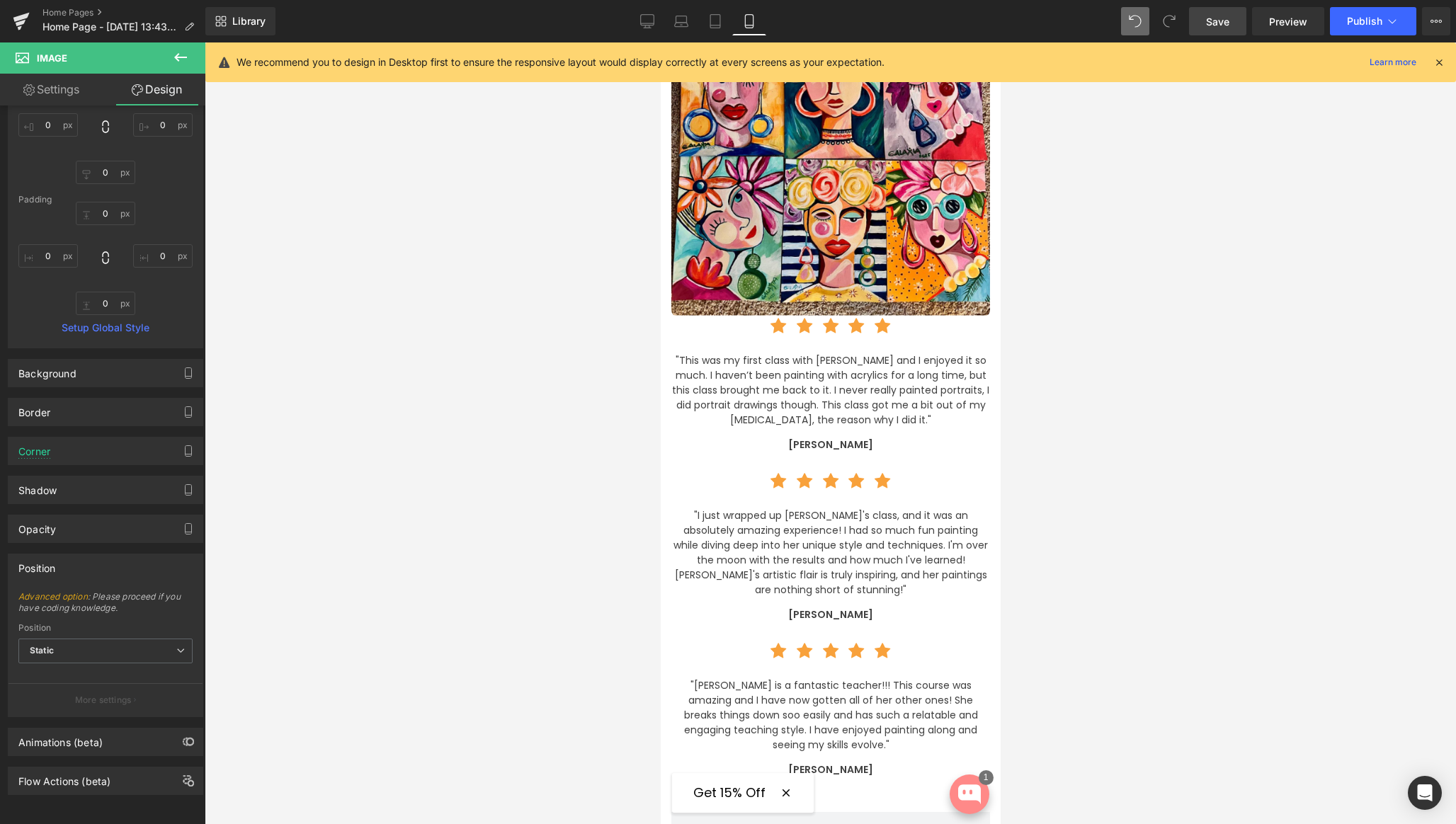
scroll to position [2953, 0]
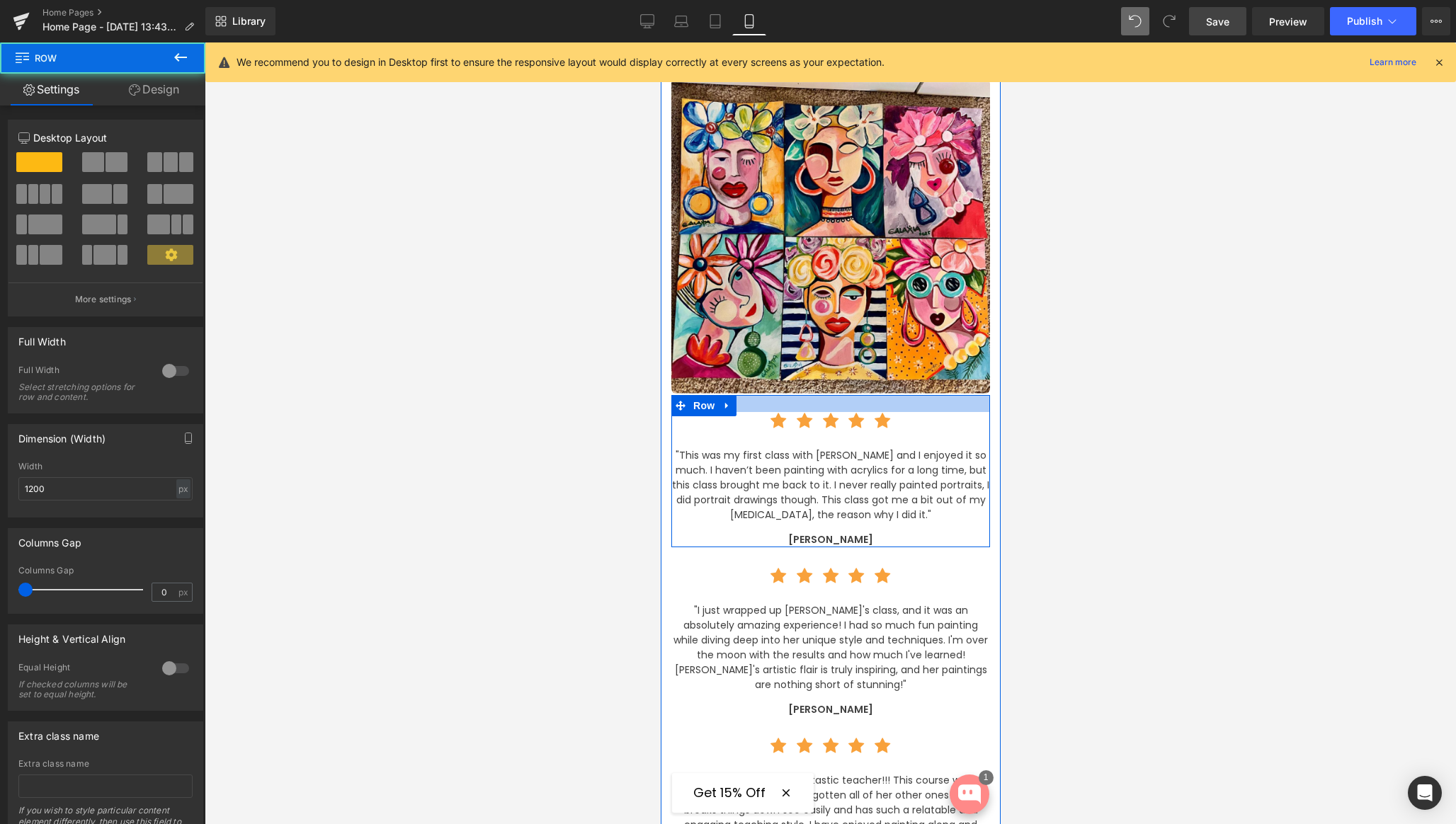
drag, startPoint x: 904, startPoint y: 350, endPoint x: 904, endPoint y: 368, distance: 18.0
click at [904, 395] on div "Icon Icon Icon Icon Icon Icon List Hoz "This was my first class with Yvette and…" at bounding box center [830, 471] width 319 height 153
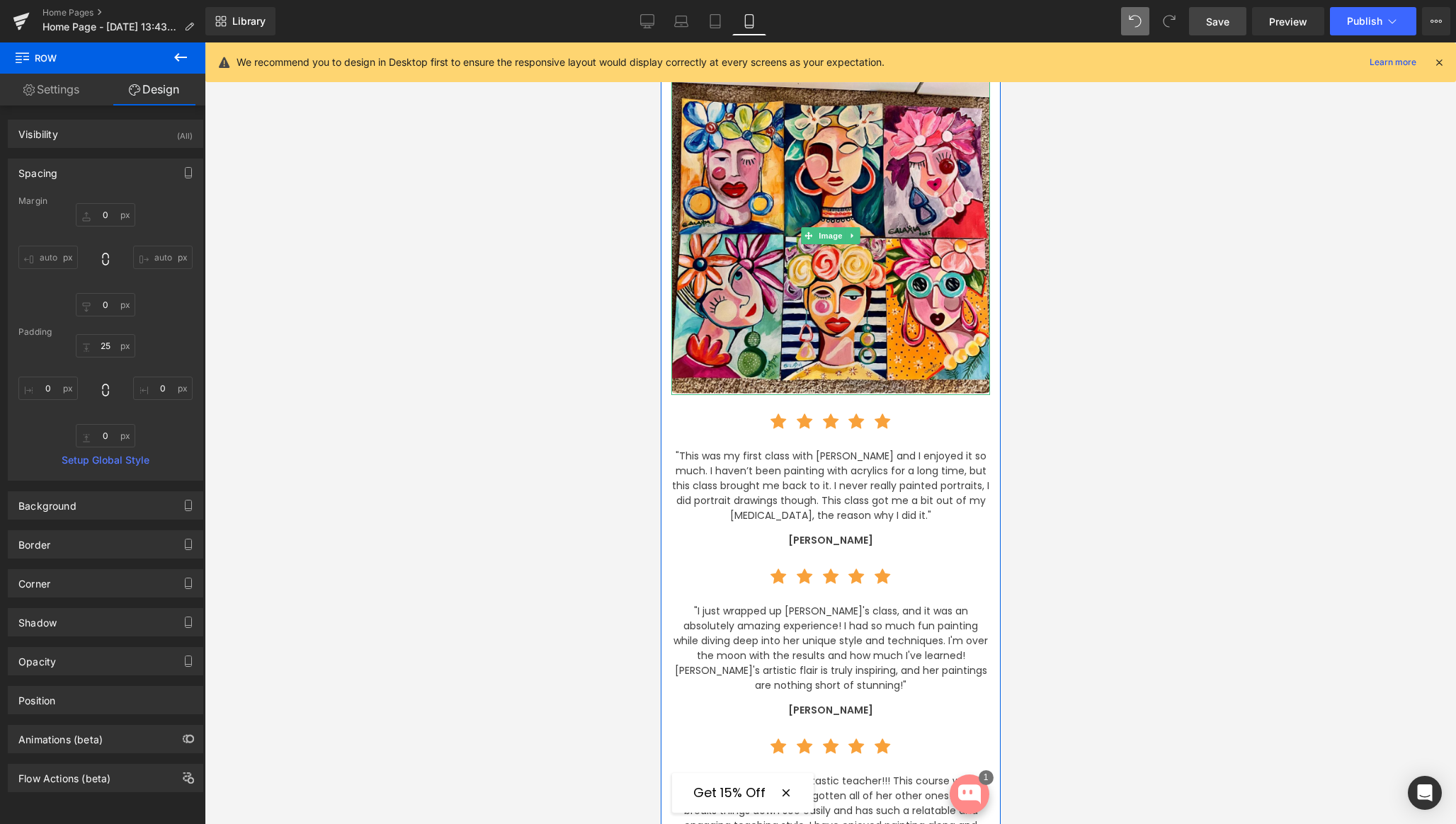
scroll to position [2670, 0]
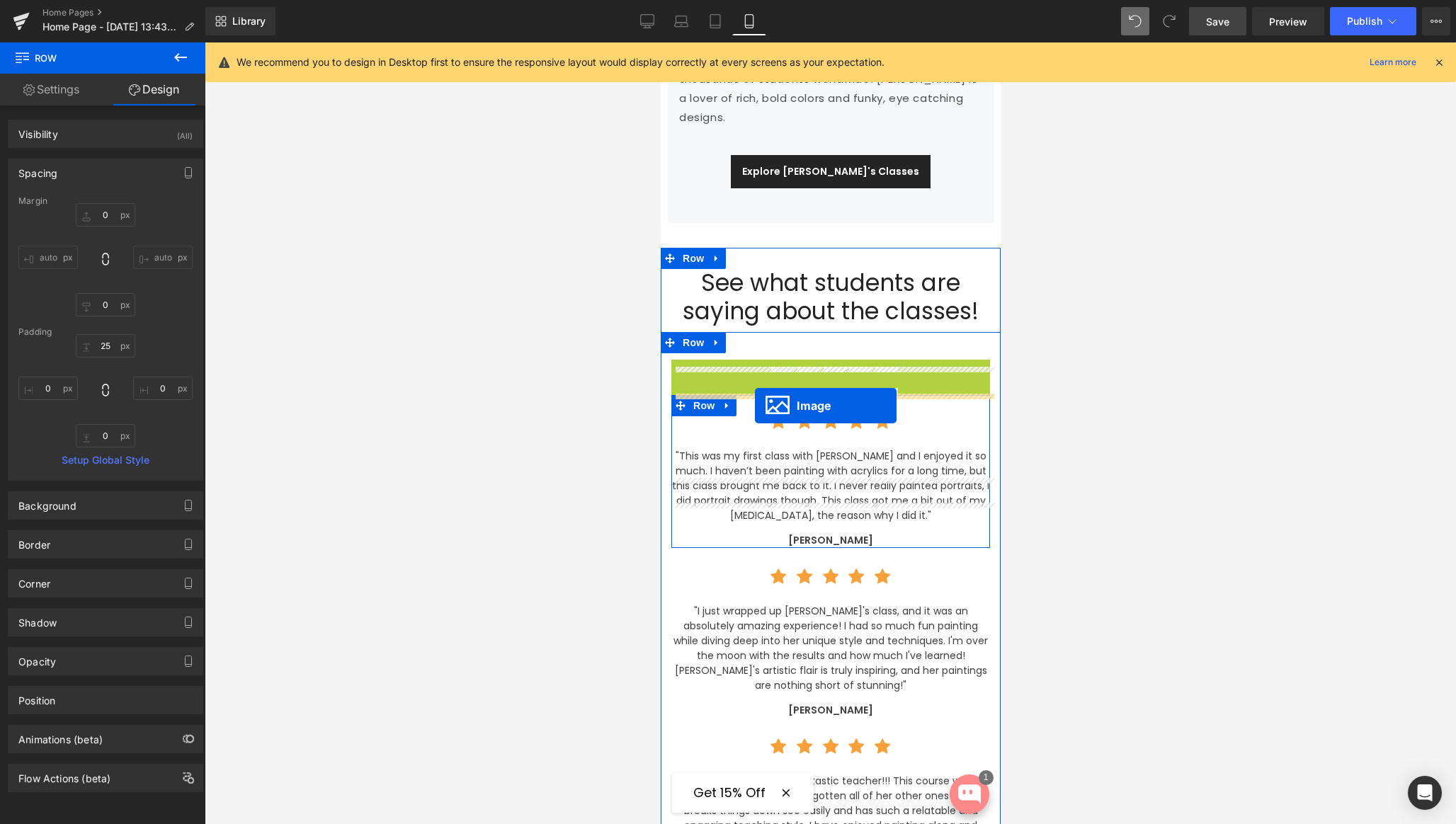
drag, startPoint x: 803, startPoint y: 188, endPoint x: 754, endPoint y: 406, distance: 223.4
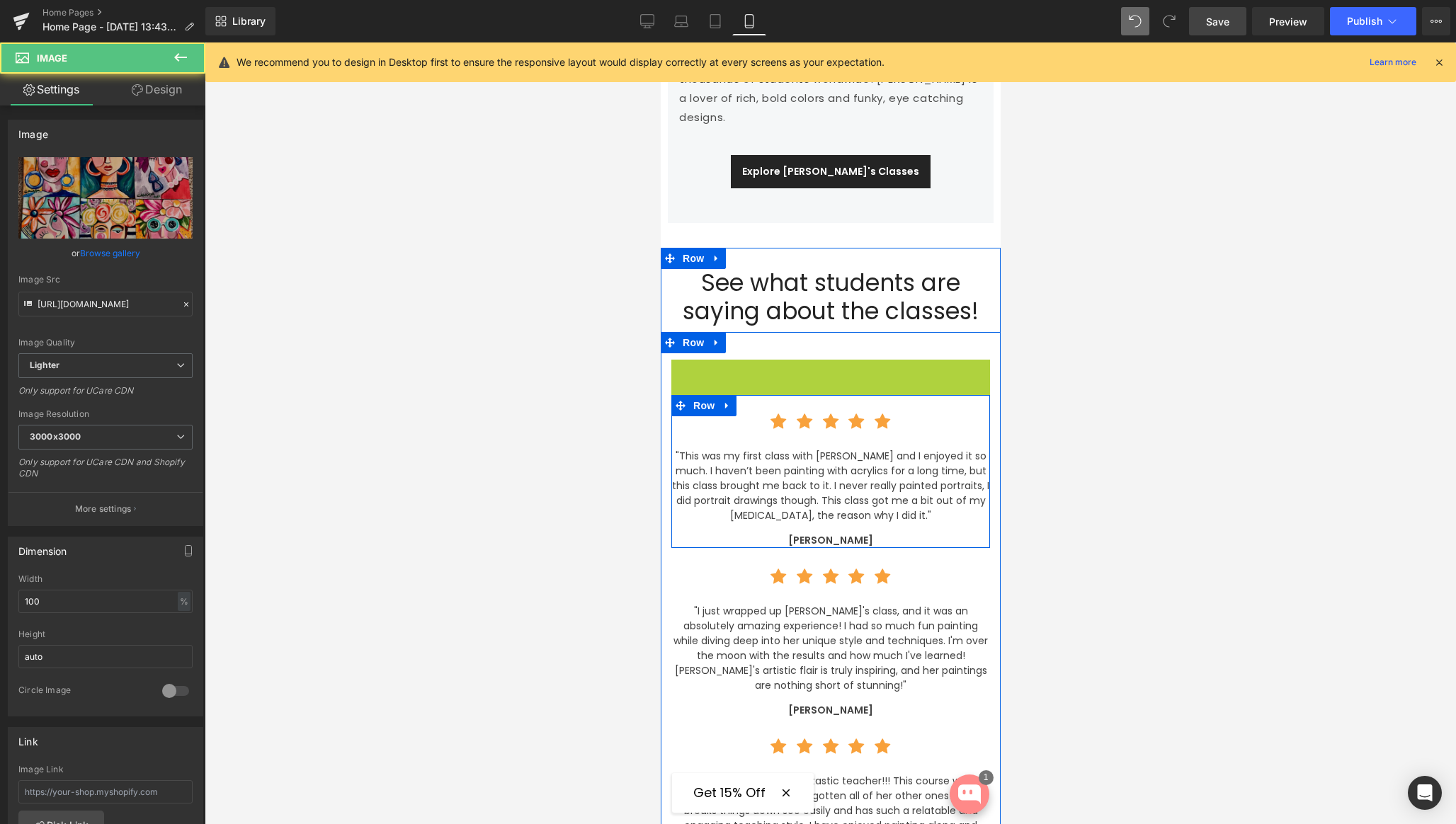
scroll to position [2634, 0]
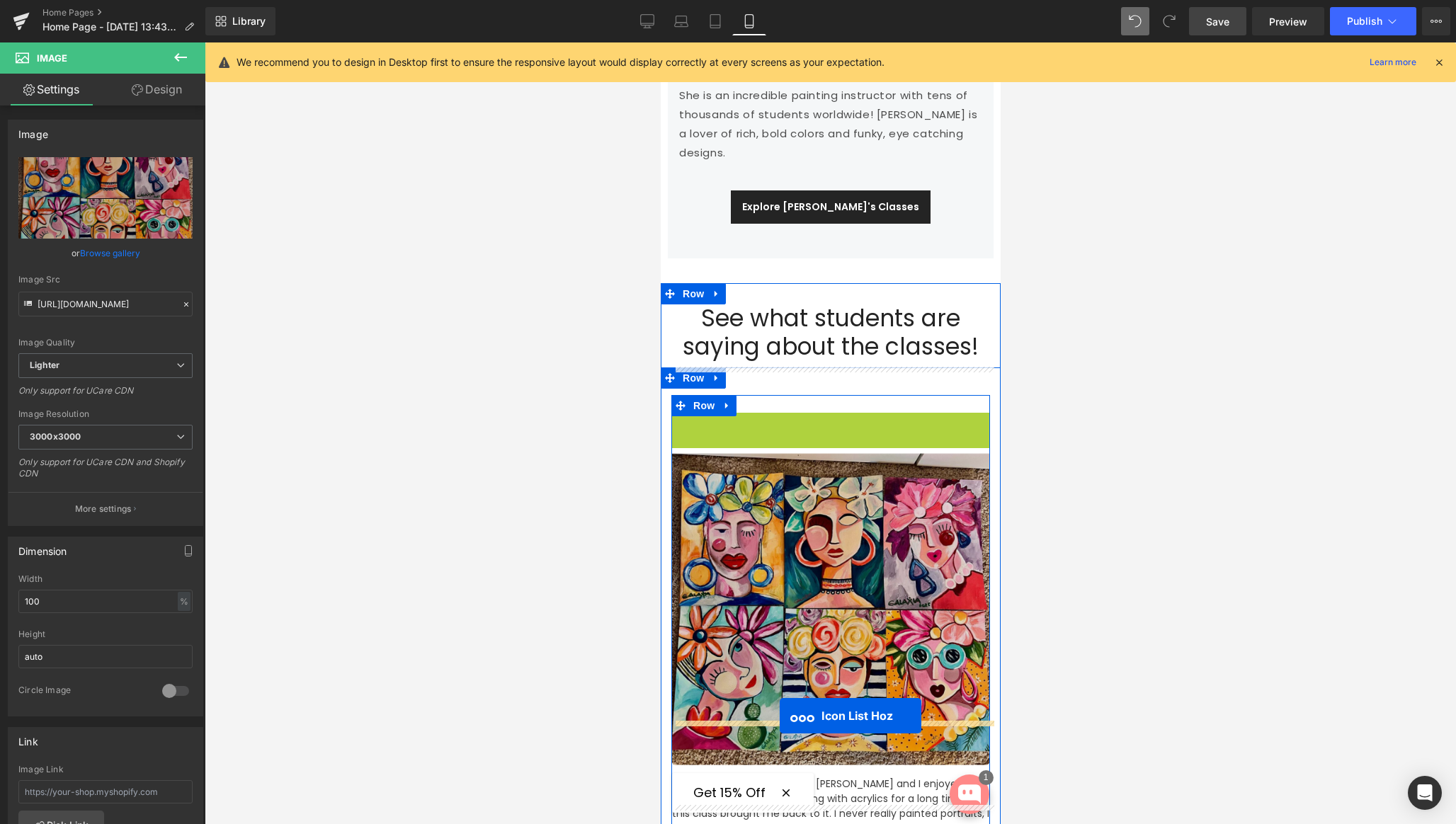
drag, startPoint x: 785, startPoint y: 375, endPoint x: 779, endPoint y: 716, distance: 341.1
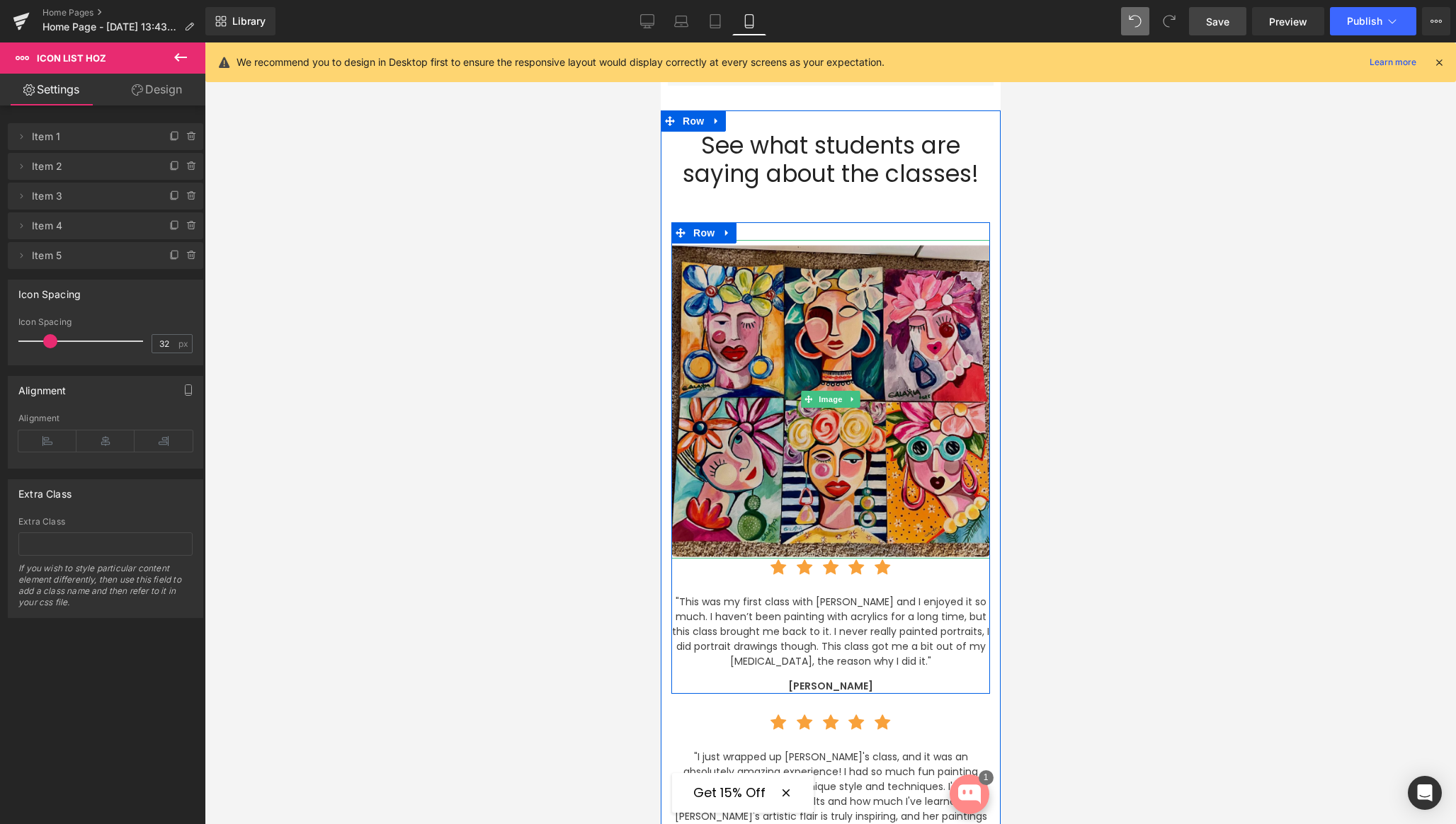
scroll to position [2808, 0]
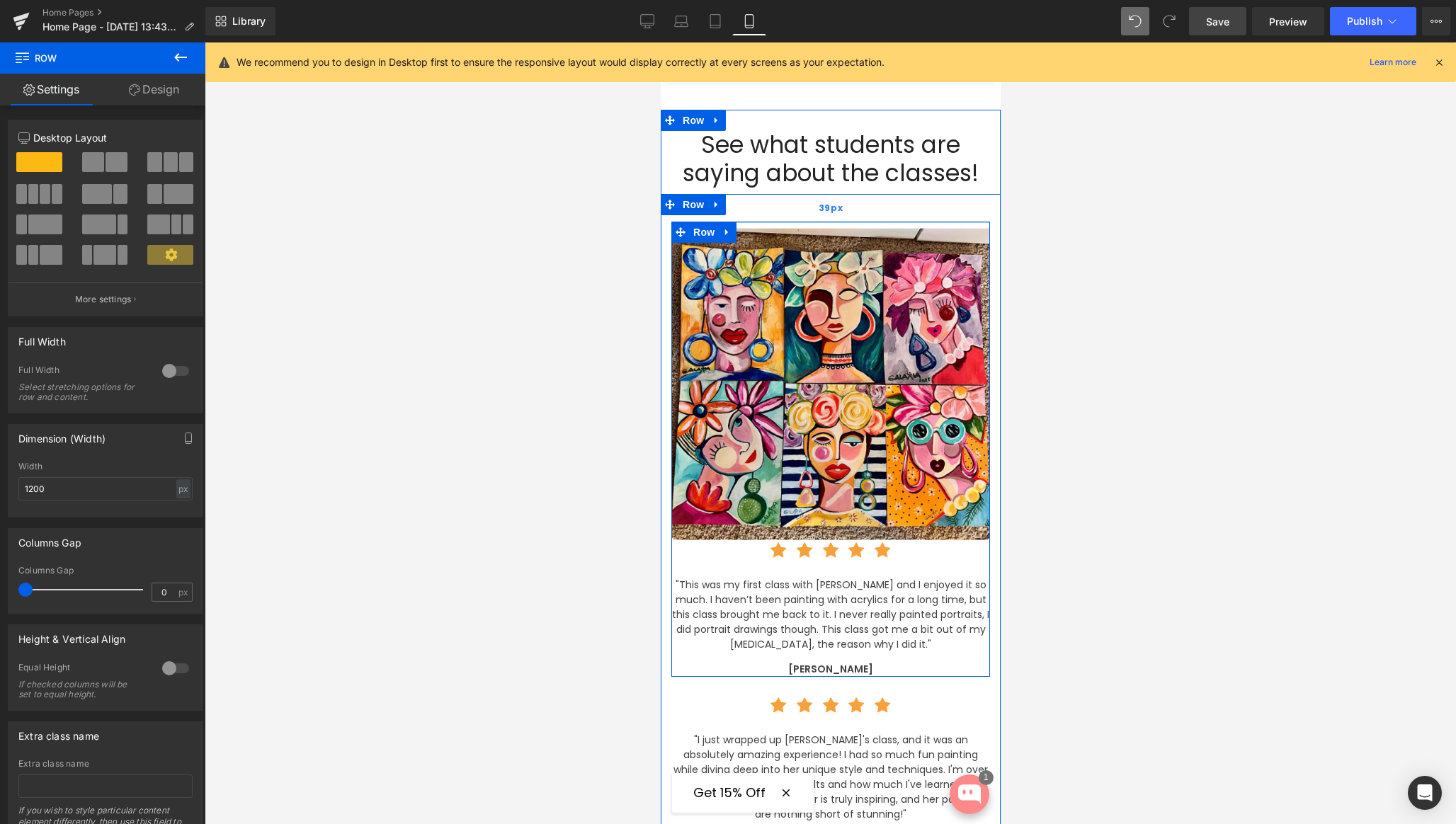
drag, startPoint x: 796, startPoint y: 185, endPoint x: 796, endPoint y: 169, distance: 16.0
click at [796, 194] on div "Image NaNpx Icon Icon Icon Icon Icon Icon List Hoz "This was my first class wit…" at bounding box center [830, 600] width 340 height 814
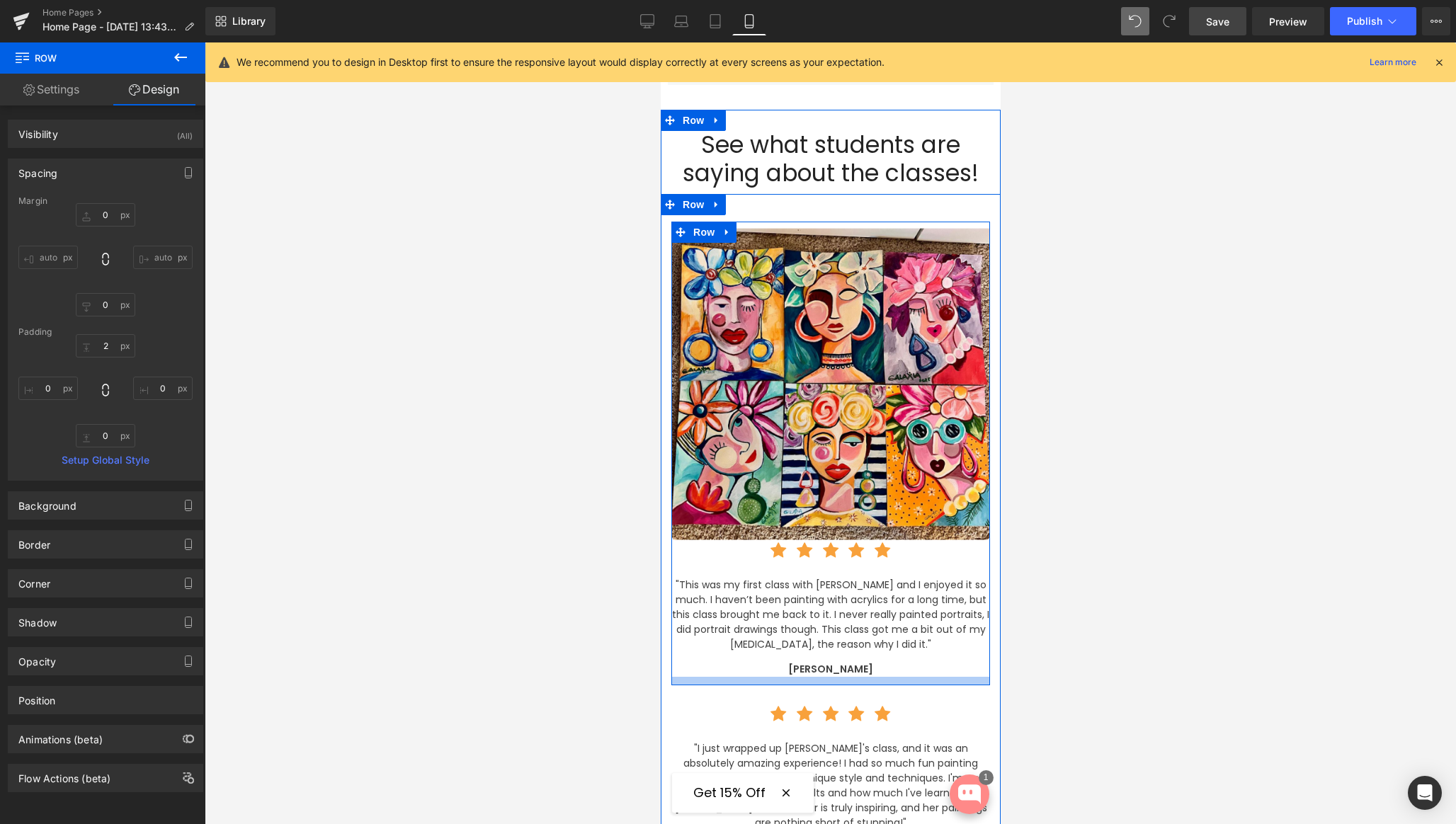
drag, startPoint x: 925, startPoint y: 629, endPoint x: 925, endPoint y: 636, distance: 7.0
click at [925, 676] on div at bounding box center [830, 680] width 319 height 9
click at [700, 222] on span "Row" at bounding box center [704, 232] width 29 height 21
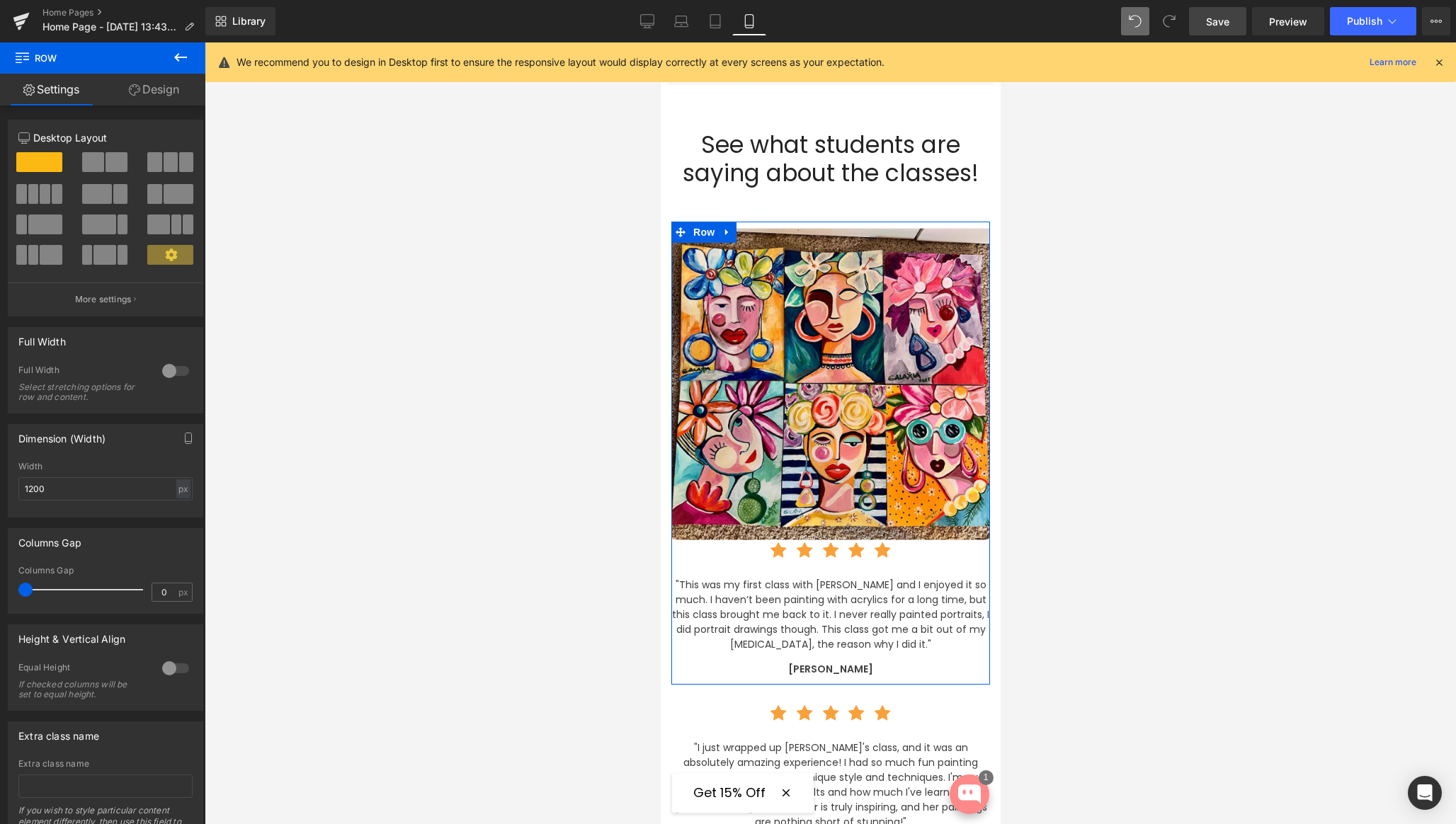
click at [158, 95] on link "Design" at bounding box center [154, 89] width 103 height 32
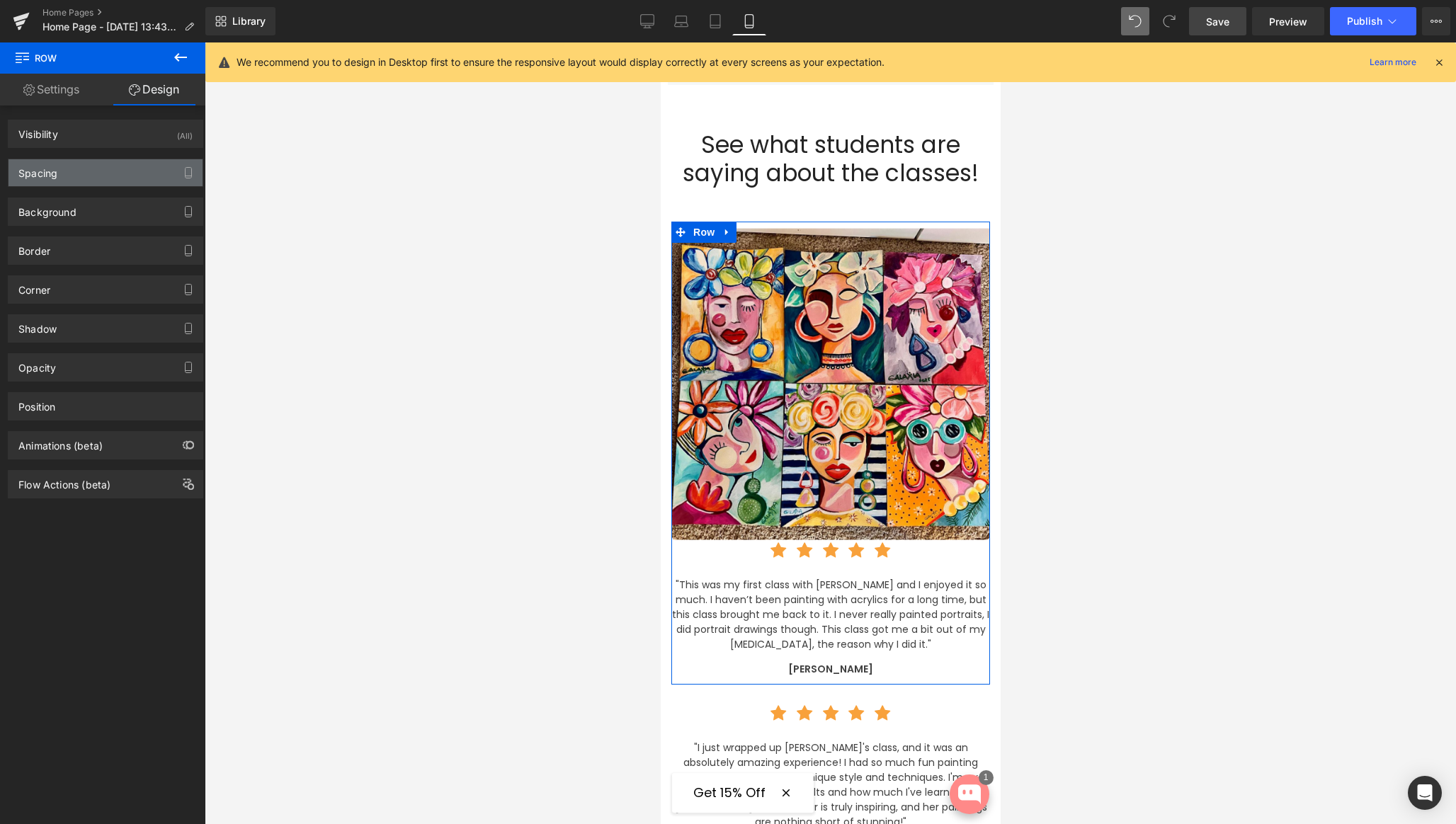
click at [89, 179] on div "Spacing" at bounding box center [106, 173] width 194 height 27
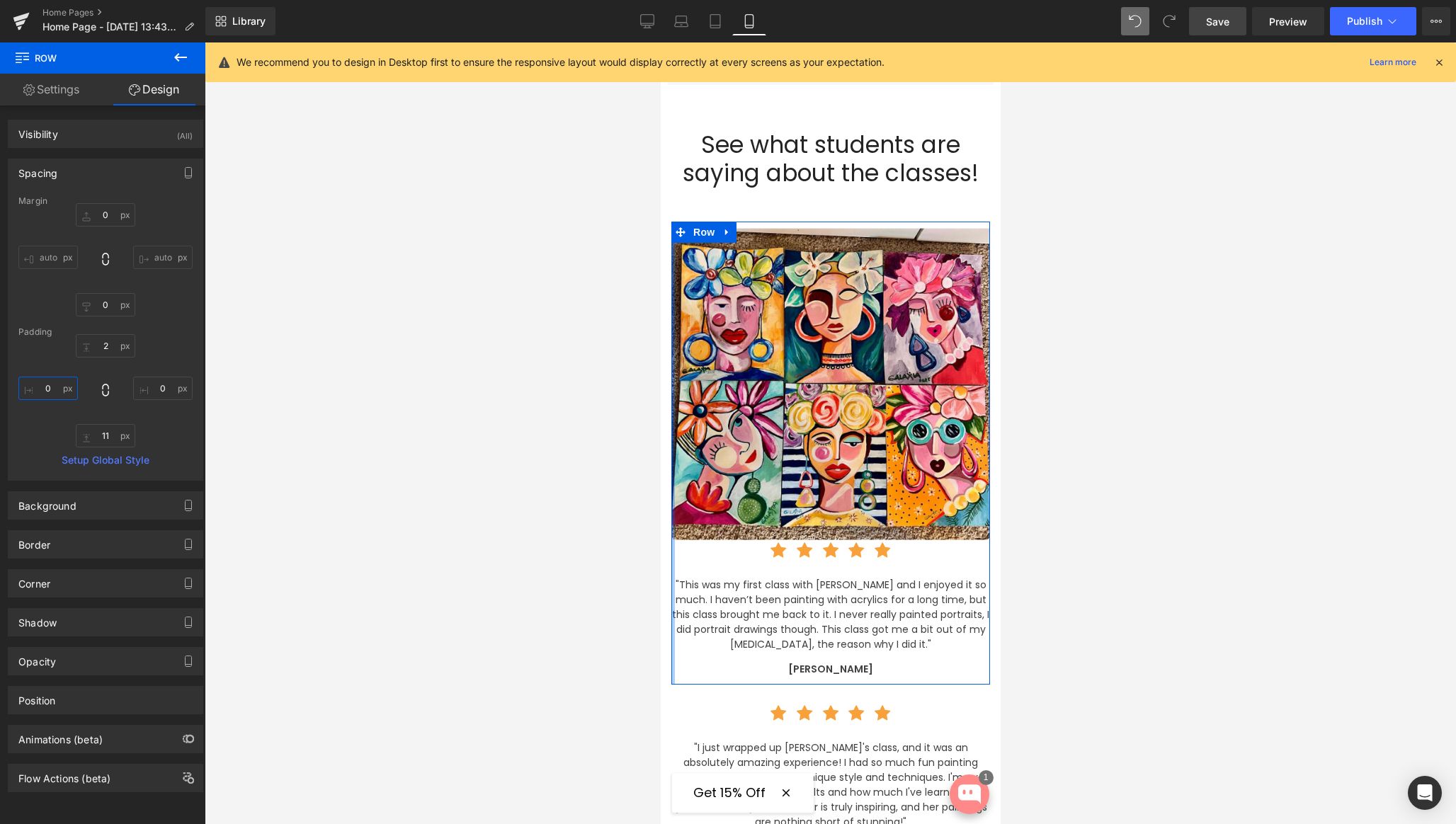
click at [46, 385] on input "0" at bounding box center [48, 388] width 60 height 23
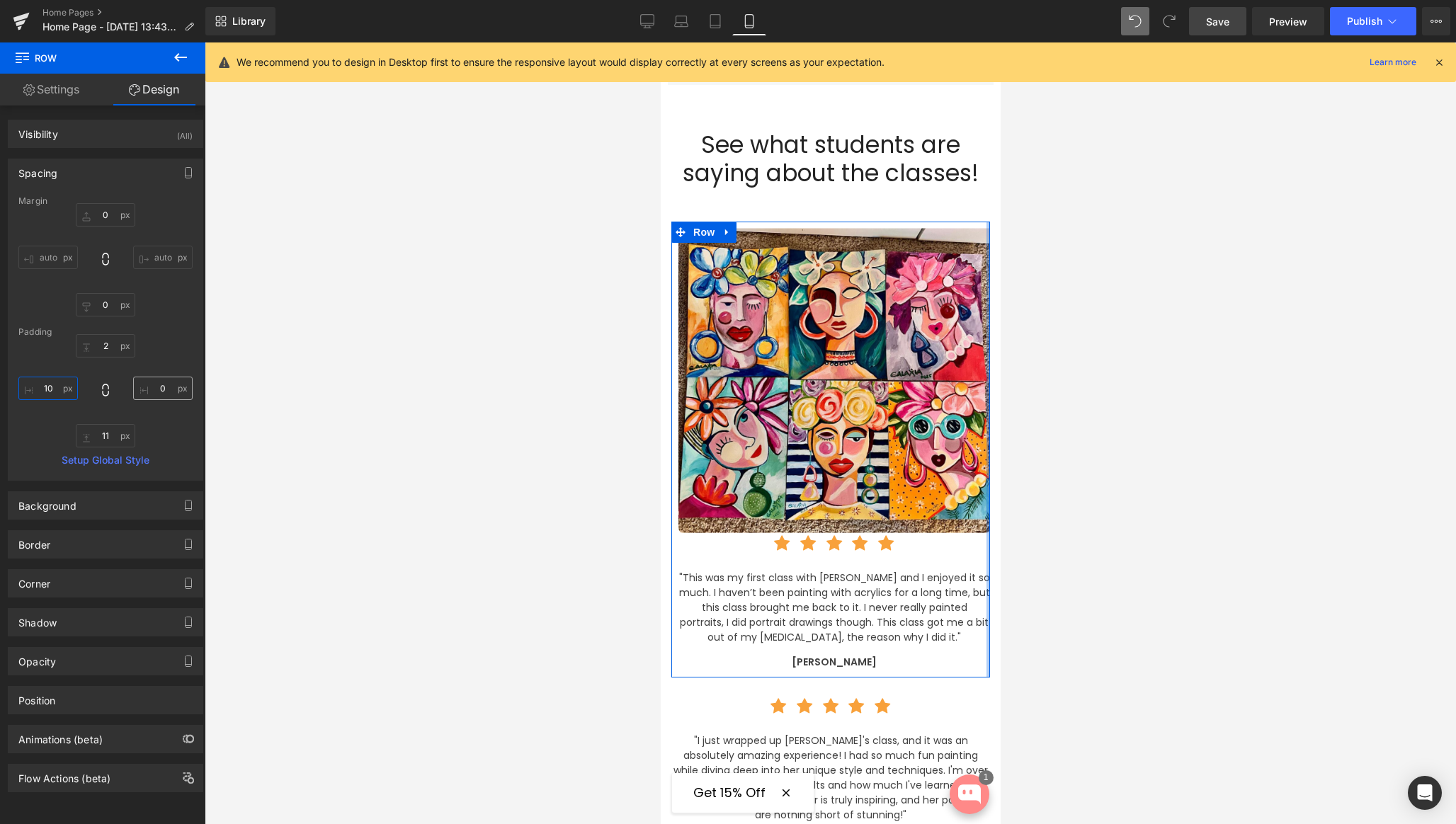
type input "10"
click at [158, 388] on input "0" at bounding box center [163, 388] width 60 height 23
paste input "1"
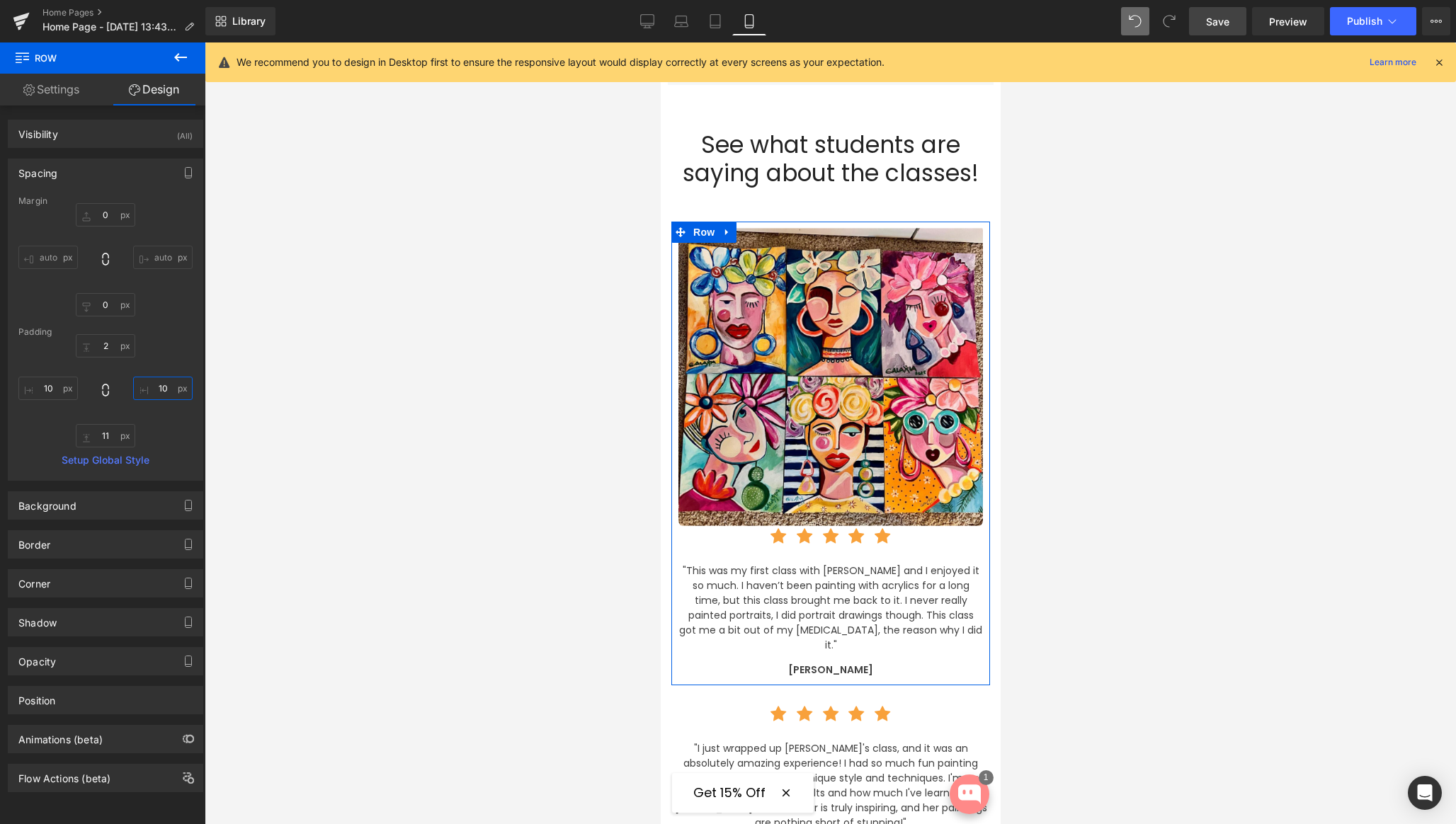
type input "10"
click at [102, 382] on div "2 10 11 10" at bounding box center [106, 390] width 175 height 113
click at [102, 390] on icon at bounding box center [105, 389] width 7 height 12
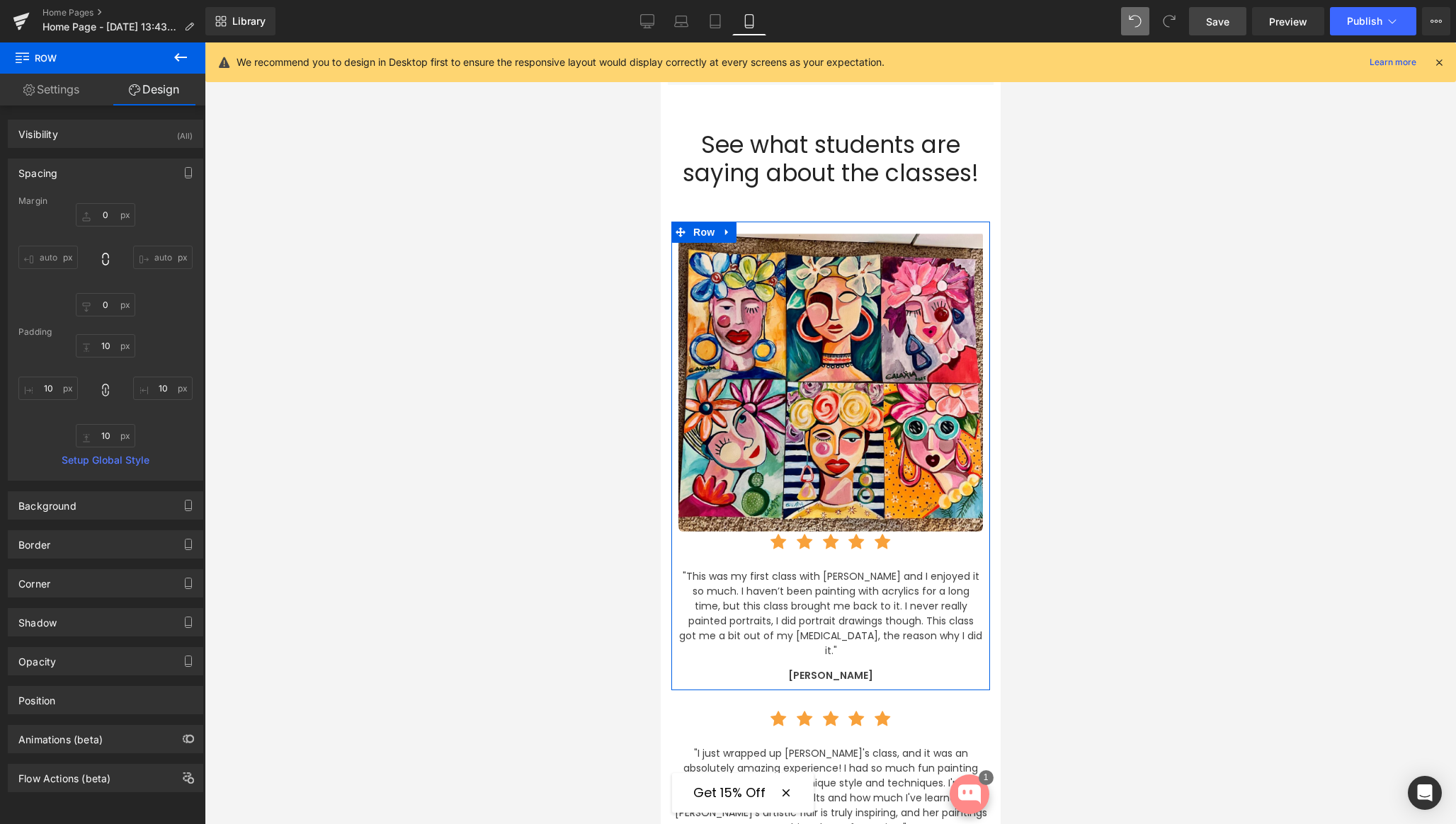
click at [76, 173] on div "Spacing" at bounding box center [106, 173] width 194 height 27
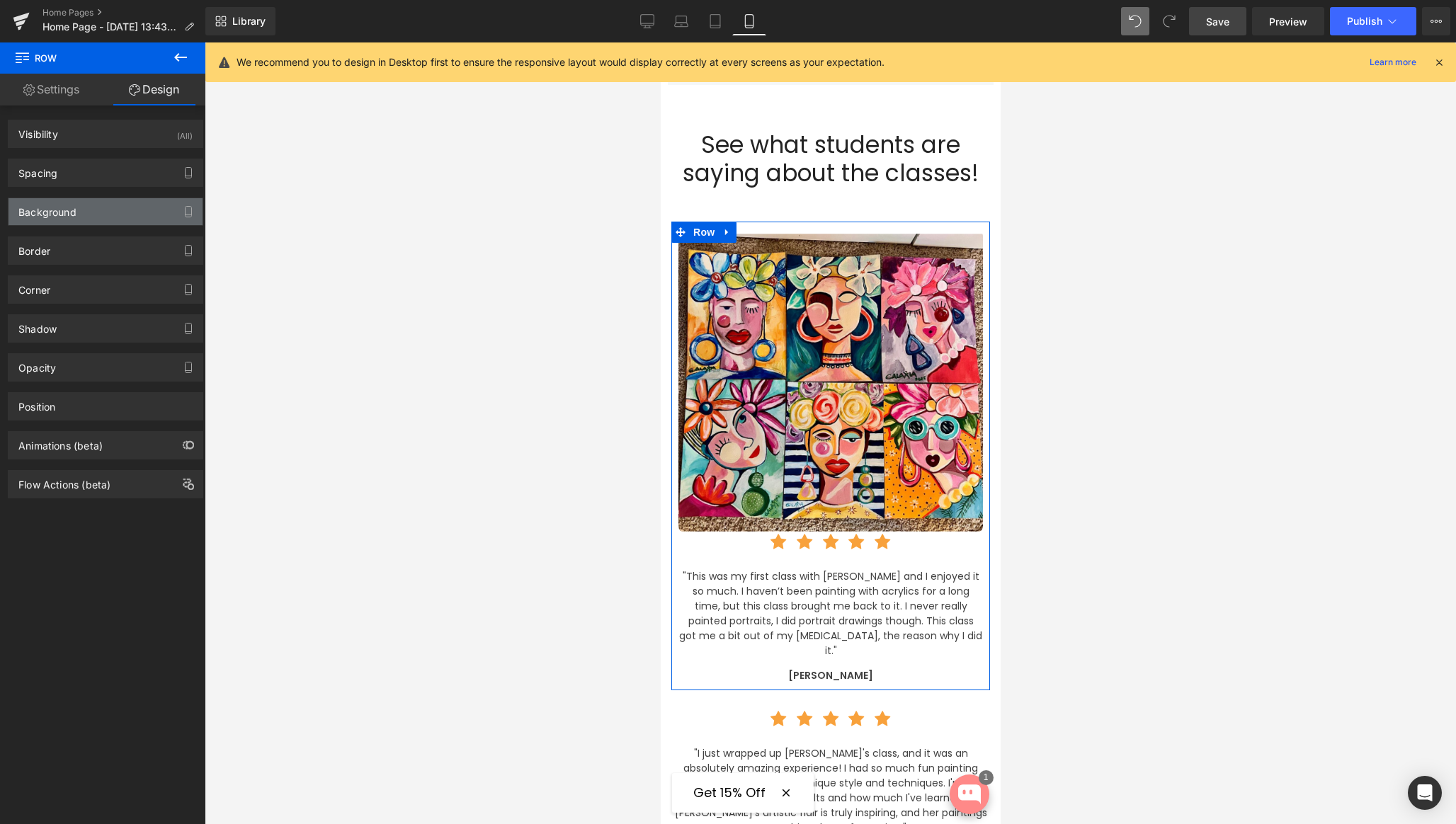
click at [77, 216] on div "Background" at bounding box center [106, 212] width 194 height 27
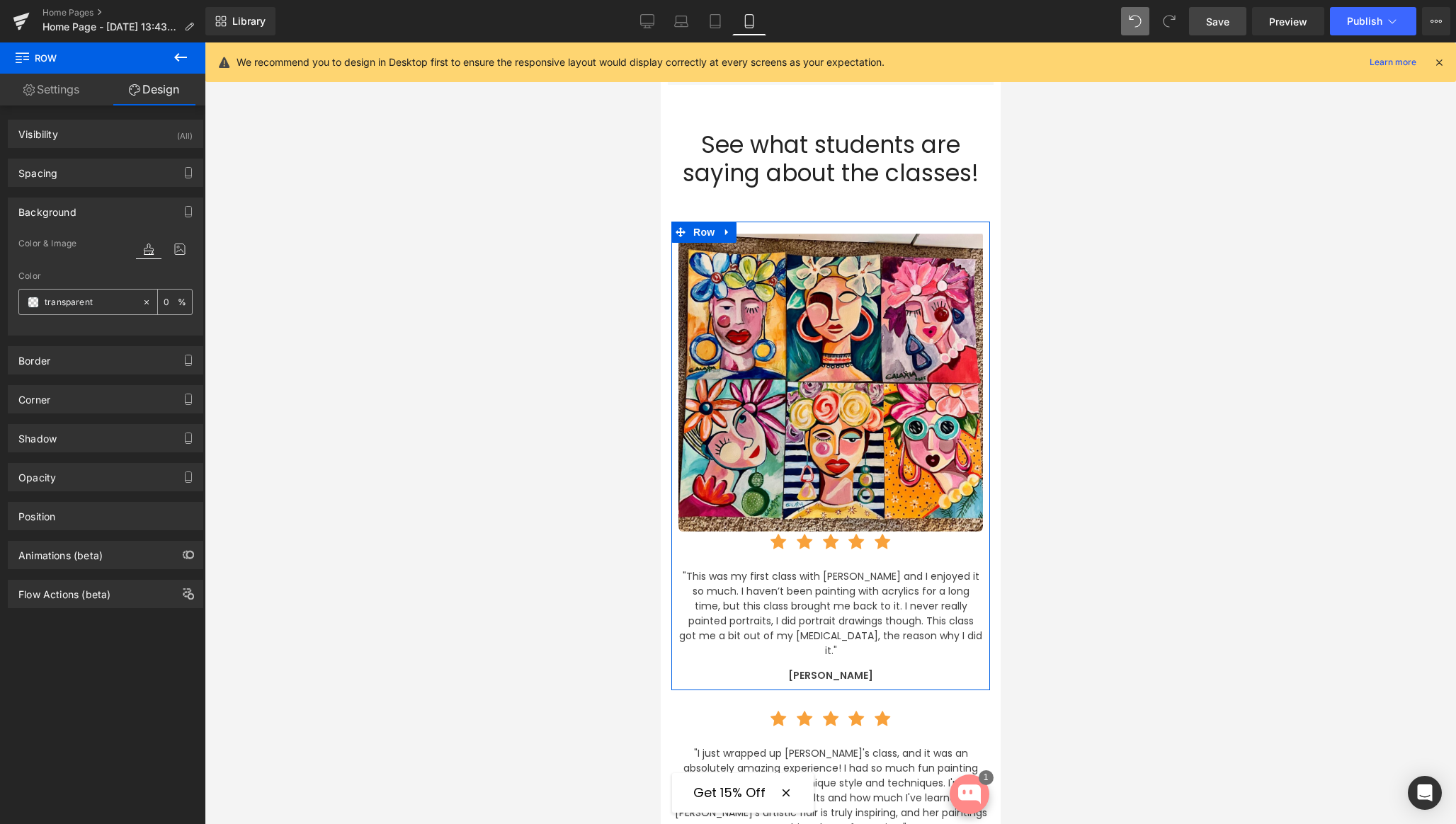
click at [32, 301] on span at bounding box center [34, 302] width 12 height 12
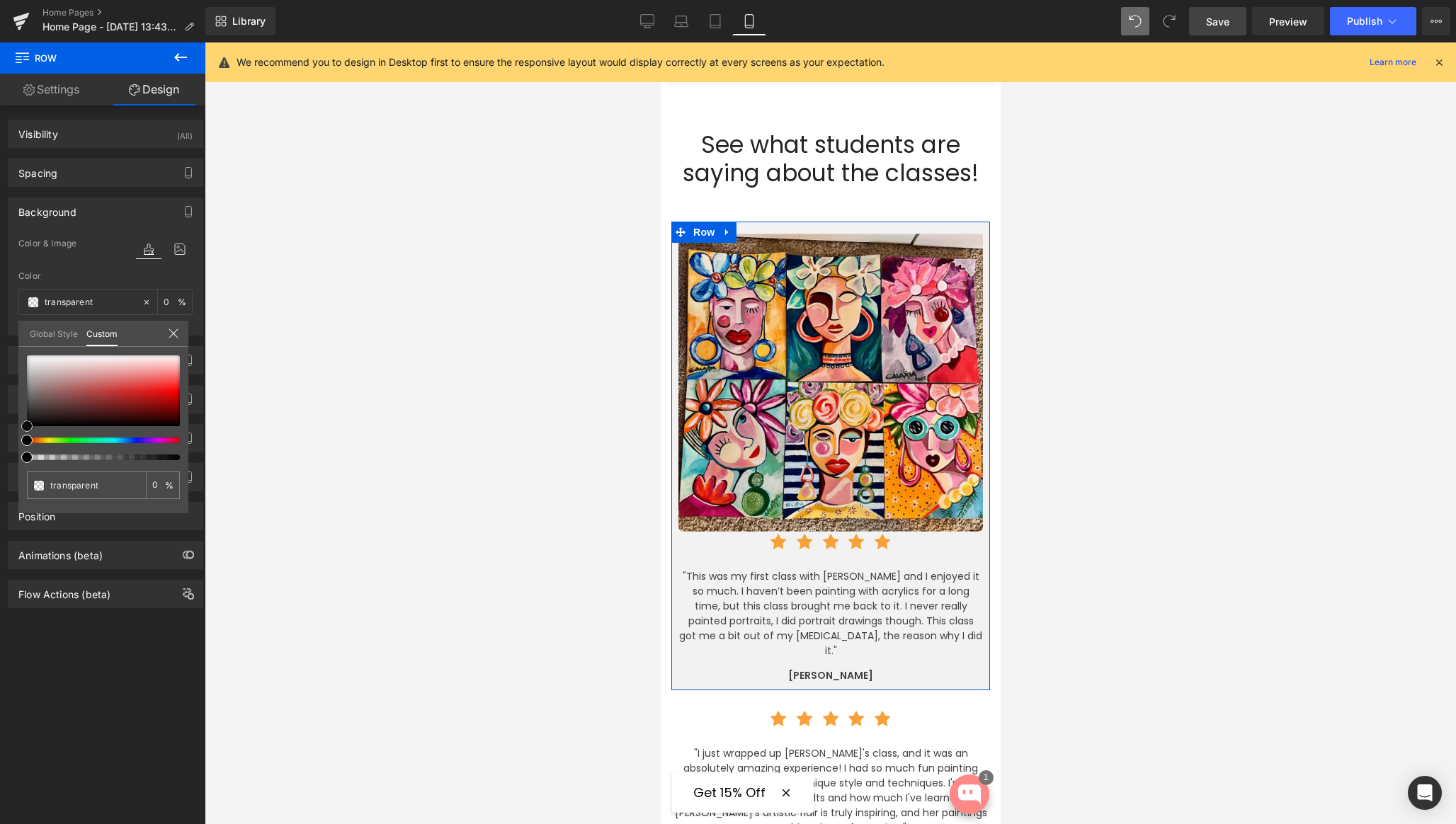
click at [28, 359] on div at bounding box center [103, 390] width 153 height 71
click at [186, 59] on icon at bounding box center [180, 58] width 17 height 17
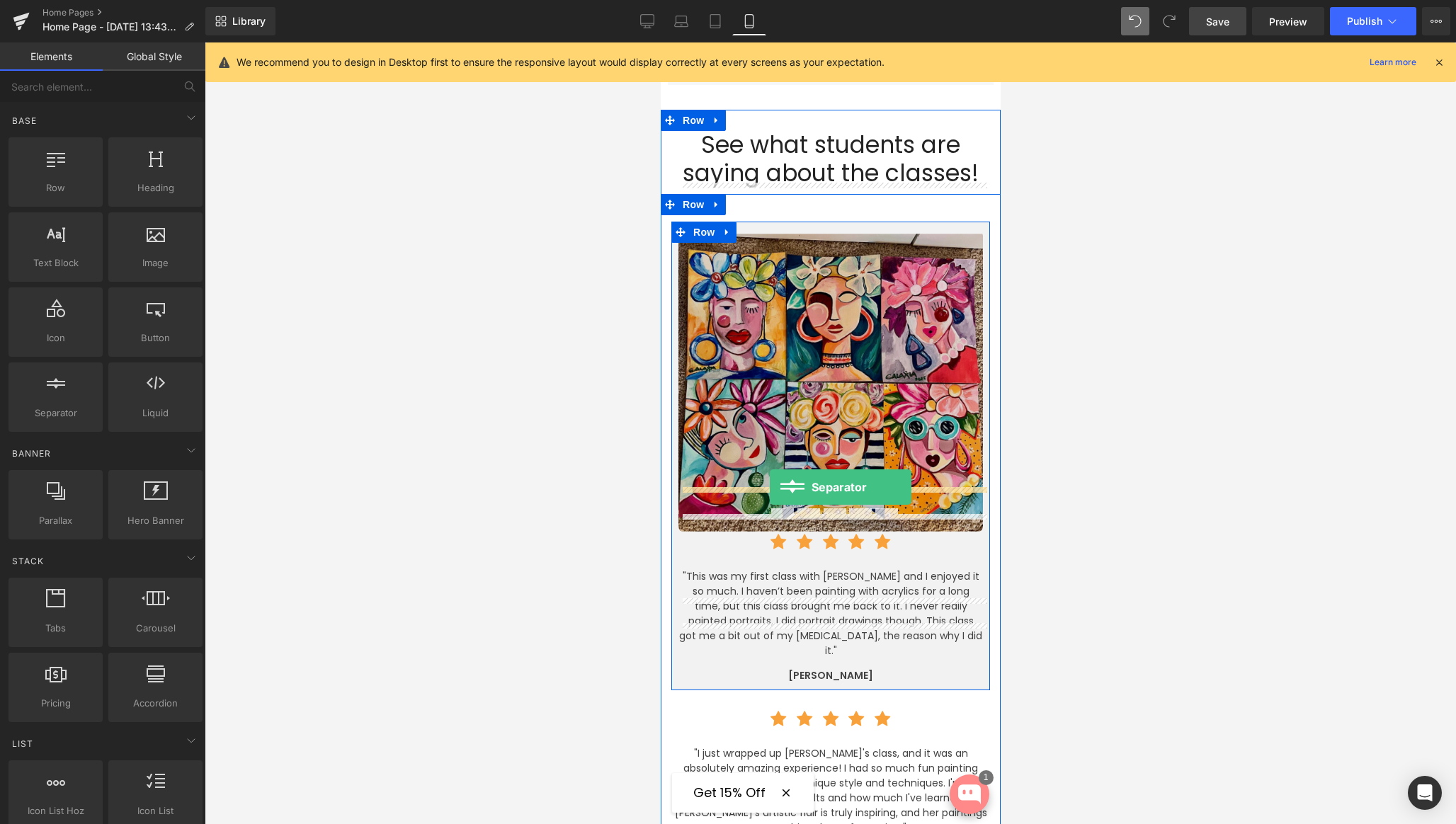
drag, startPoint x: 729, startPoint y: 444, endPoint x: 769, endPoint y: 487, distance: 58.7
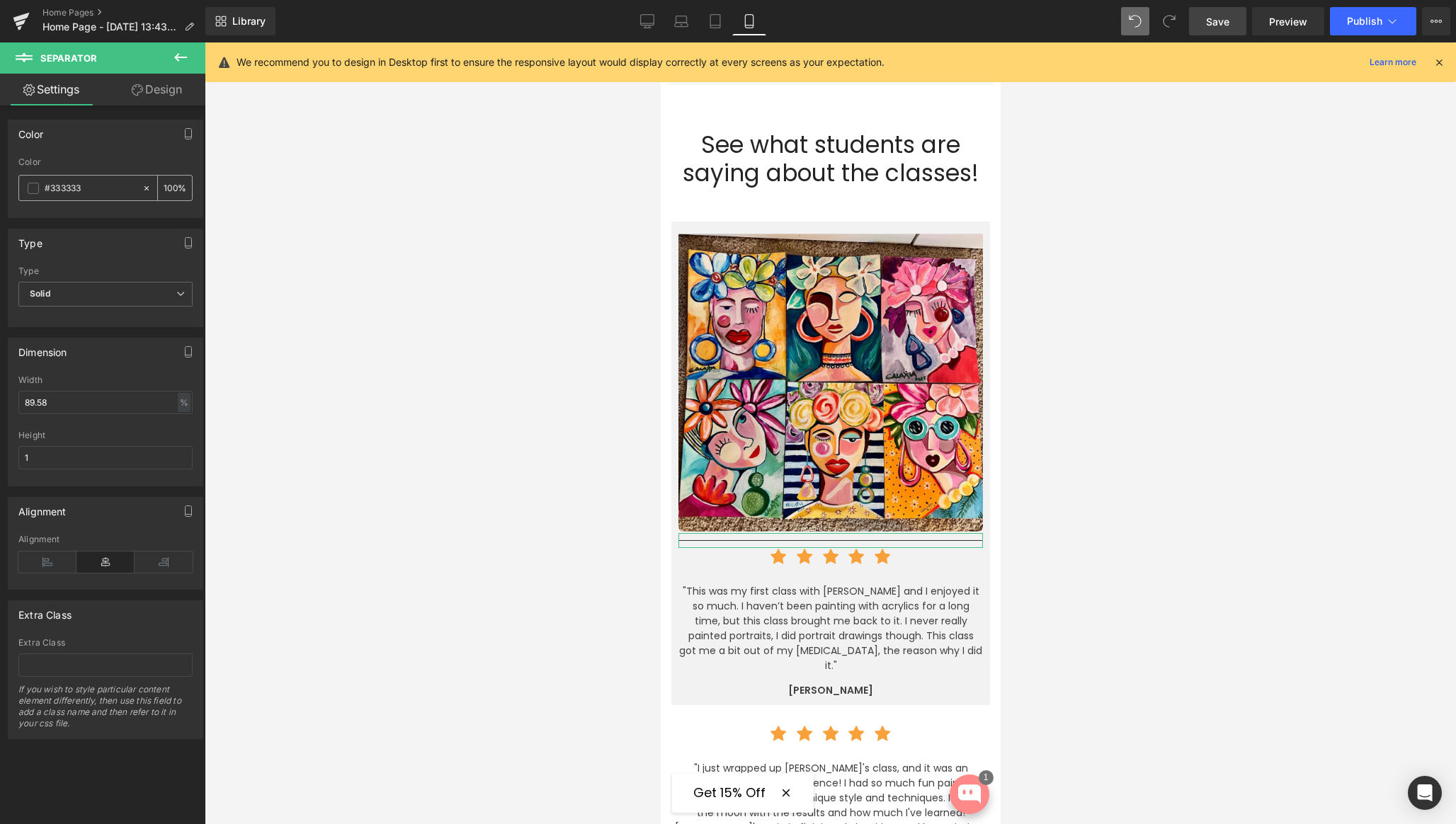
click at [34, 192] on span at bounding box center [34, 188] width 12 height 12
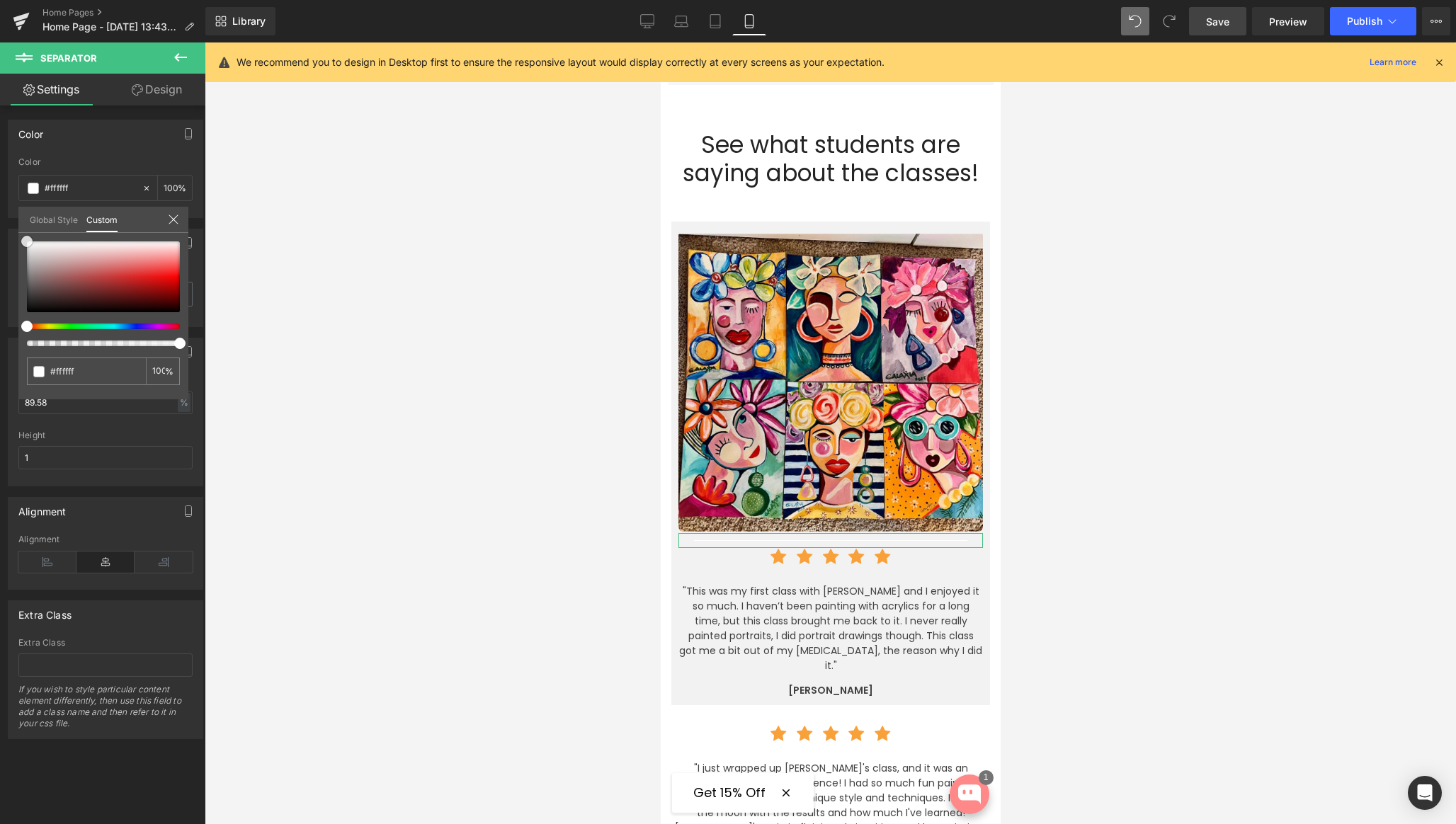
drag, startPoint x: 31, startPoint y: 237, endPoint x: 23, endPoint y: 239, distance: 8.2
click at [20, 225] on div "Global Style Custom Setup Global Style #333333 100 %" at bounding box center [103, 227] width 170 height 43
drag, startPoint x: 53, startPoint y: 344, endPoint x: 73, endPoint y: 336, distance: 21.5
click at [1, 218] on div "Color rgb(51, 51, 51) Color #333333 100 % Global Style Custom Setup Global Styl…" at bounding box center [106, 164] width 212 height 109
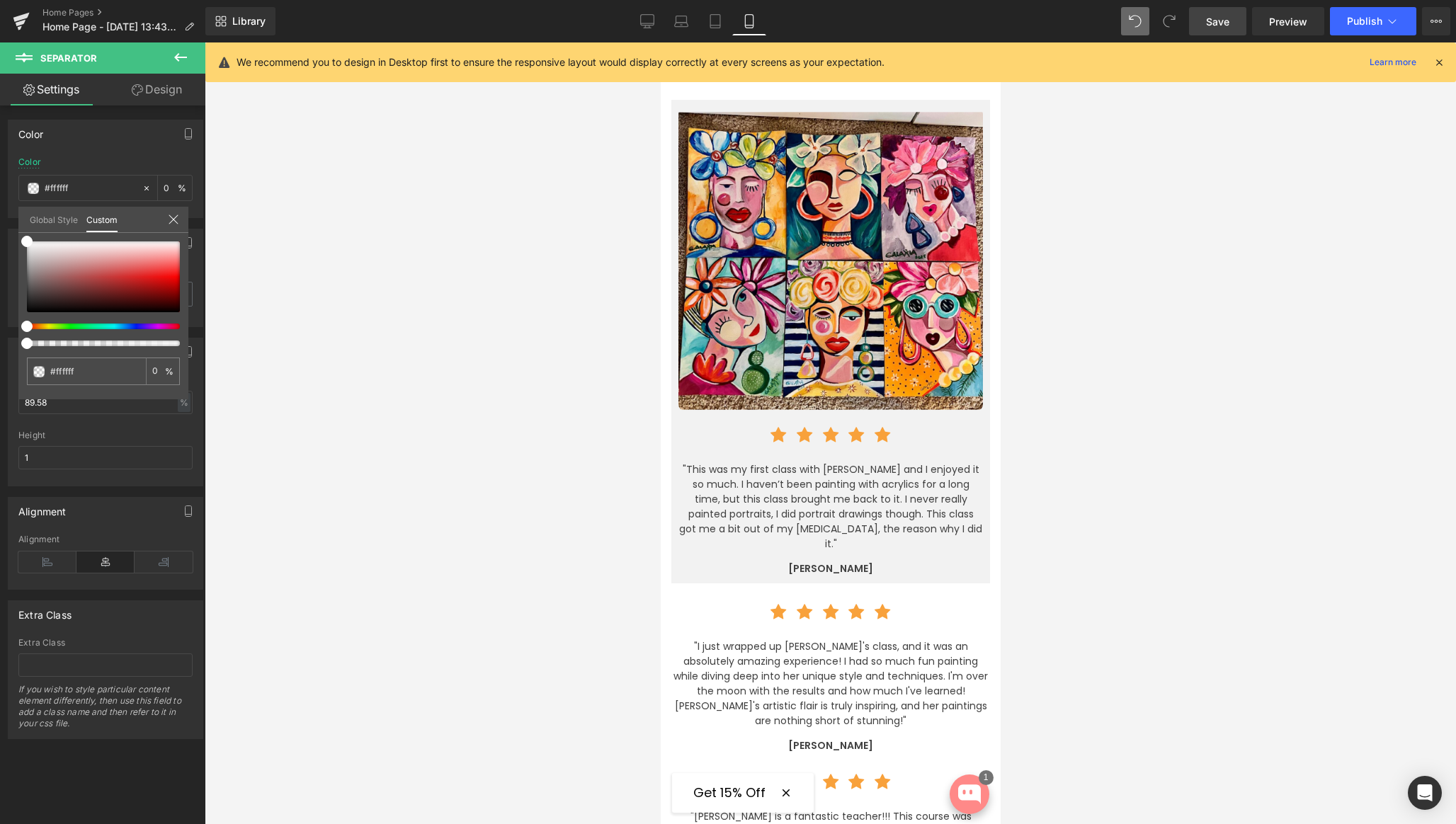
scroll to position [2931, 0]
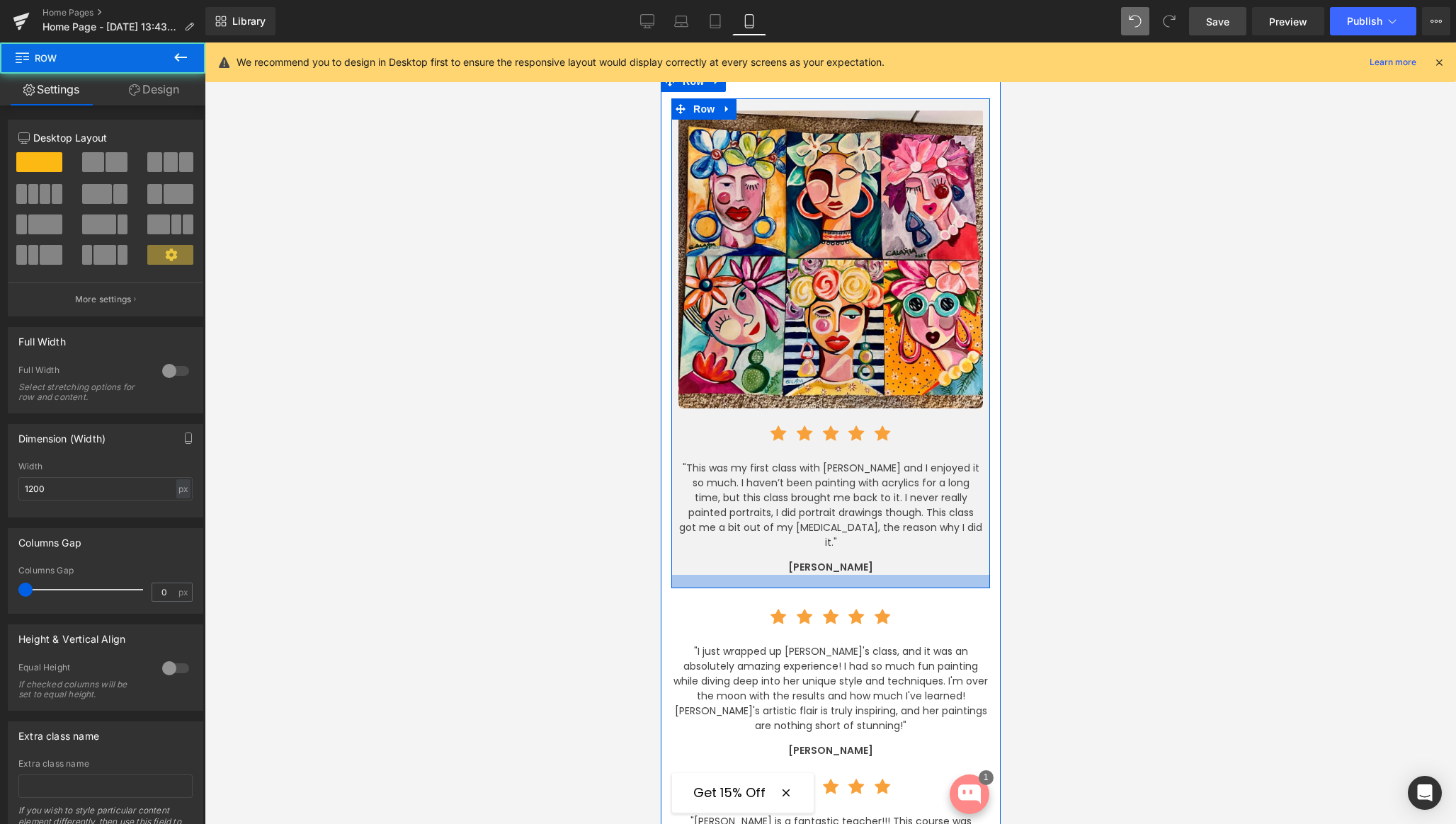
drag, startPoint x: 889, startPoint y: 520, endPoint x: 893, endPoint y: 401, distance: 119.1
click at [889, 575] on div at bounding box center [830, 581] width 319 height 13
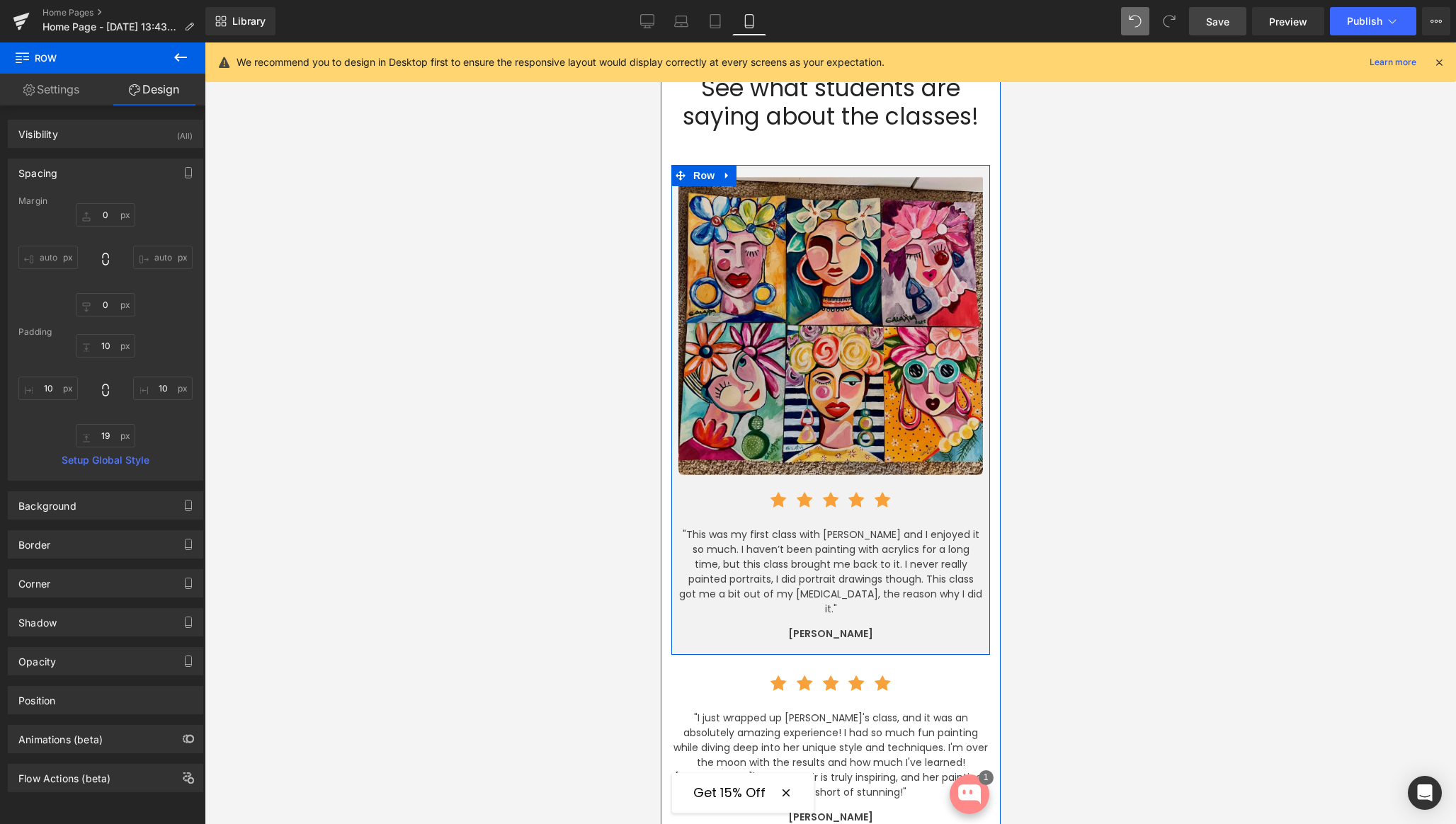
scroll to position [2863, 0]
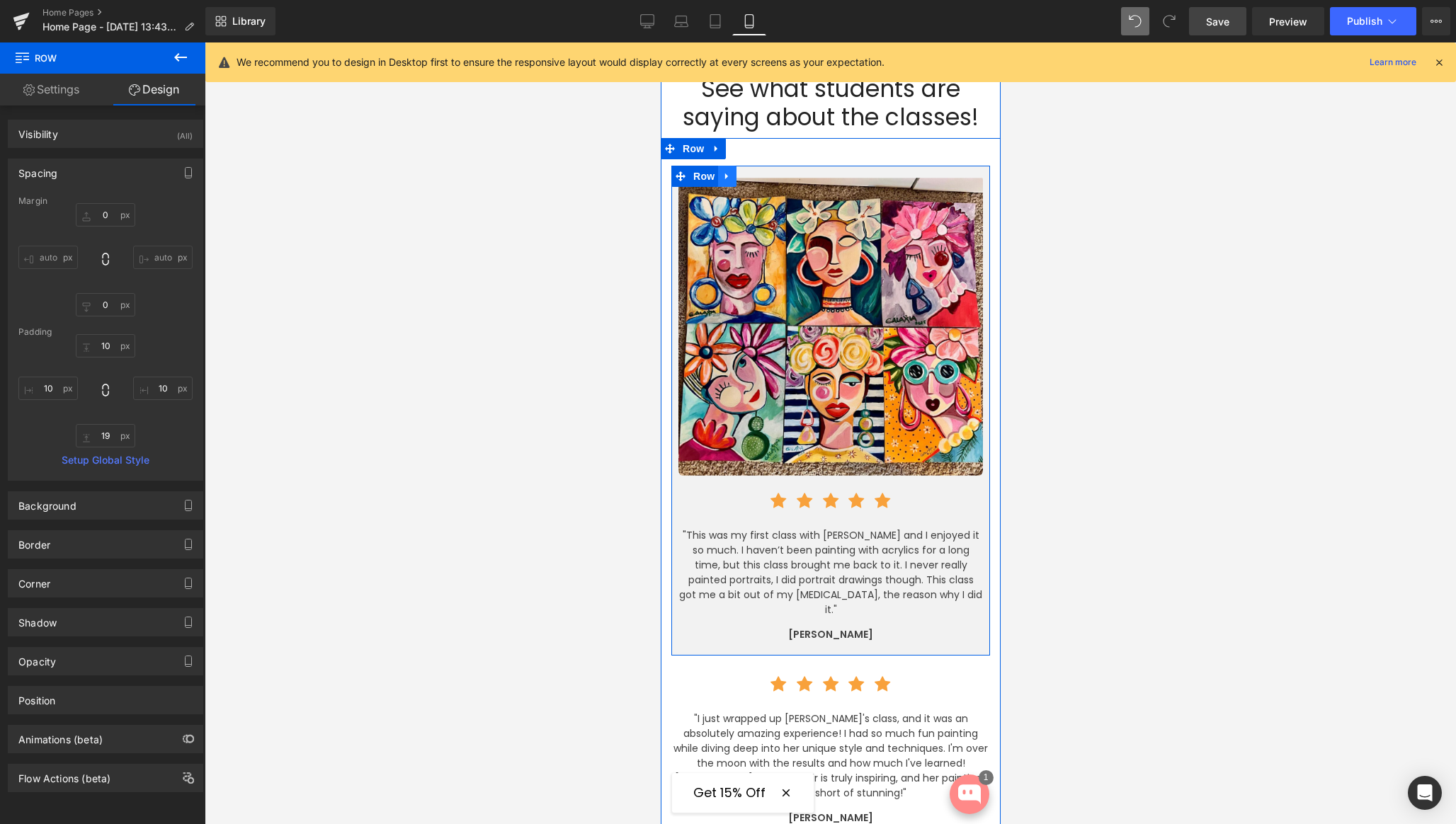
click at [725, 174] on icon at bounding box center [726, 177] width 3 height 7
click at [742, 172] on icon at bounding box center [745, 177] width 10 height 10
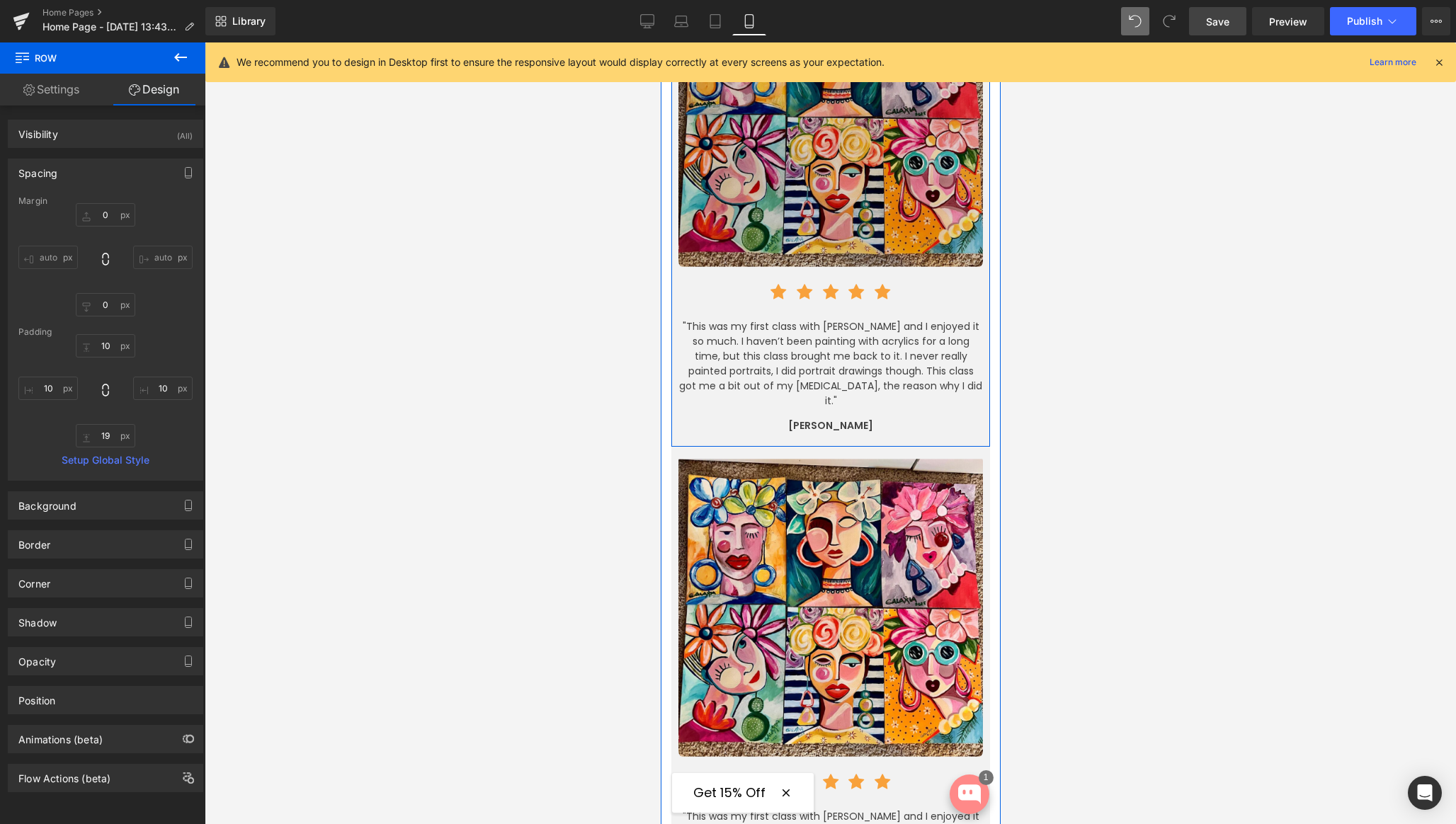
scroll to position [3073, 0]
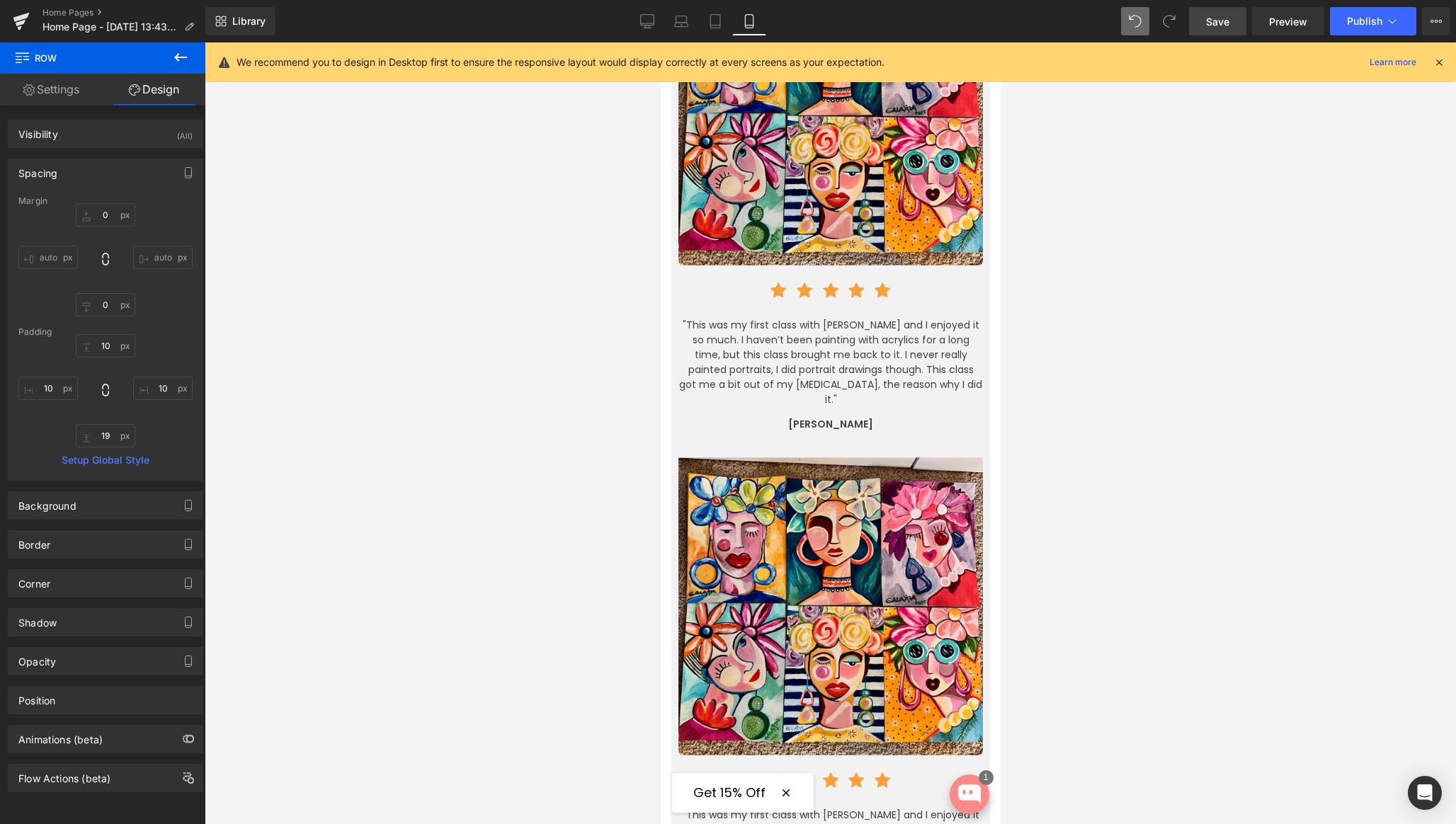
click at [180, 63] on icon at bounding box center [180, 58] width 17 height 17
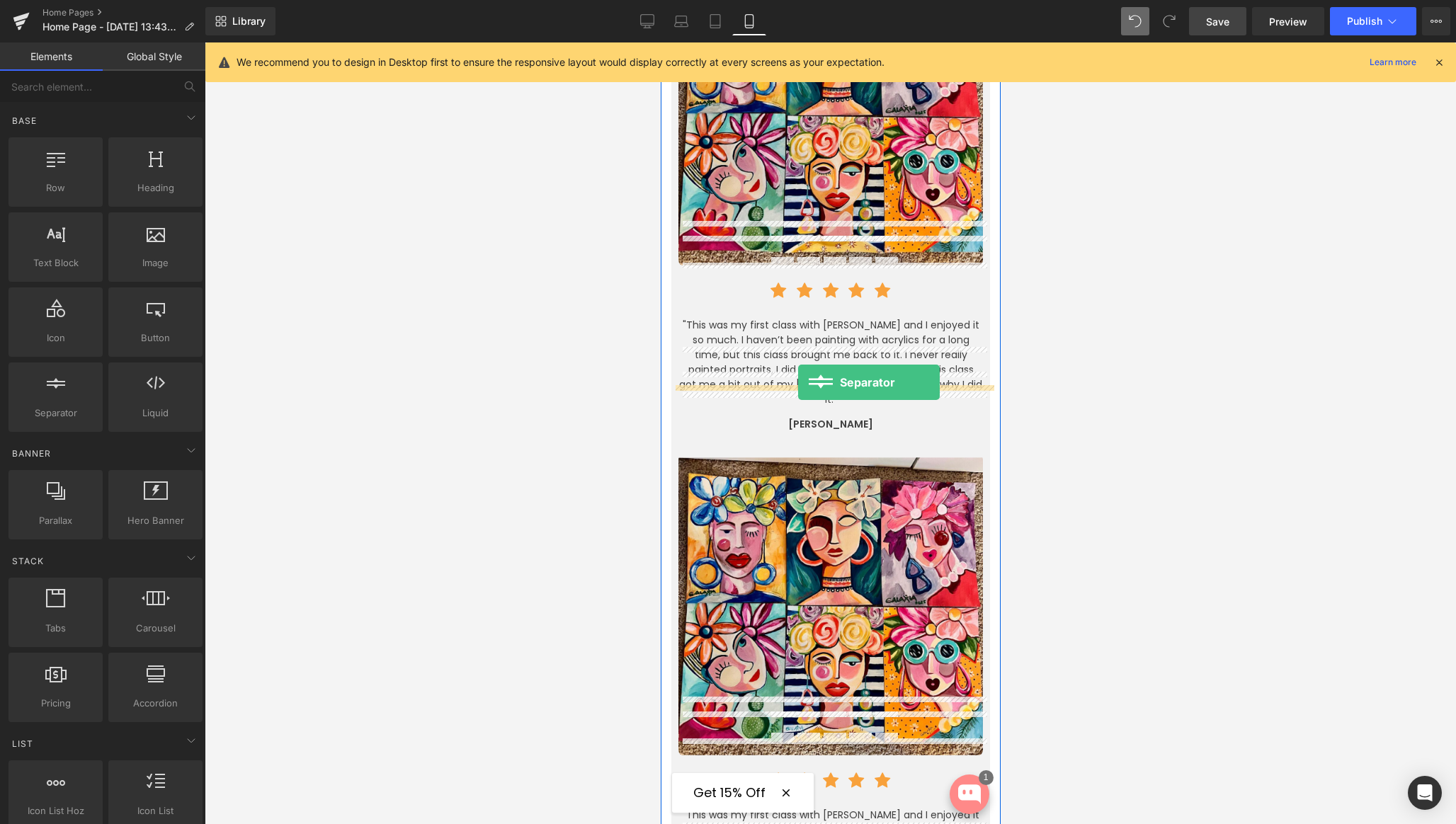
drag, startPoint x: 704, startPoint y: 436, endPoint x: 798, endPoint y: 382, distance: 108.4
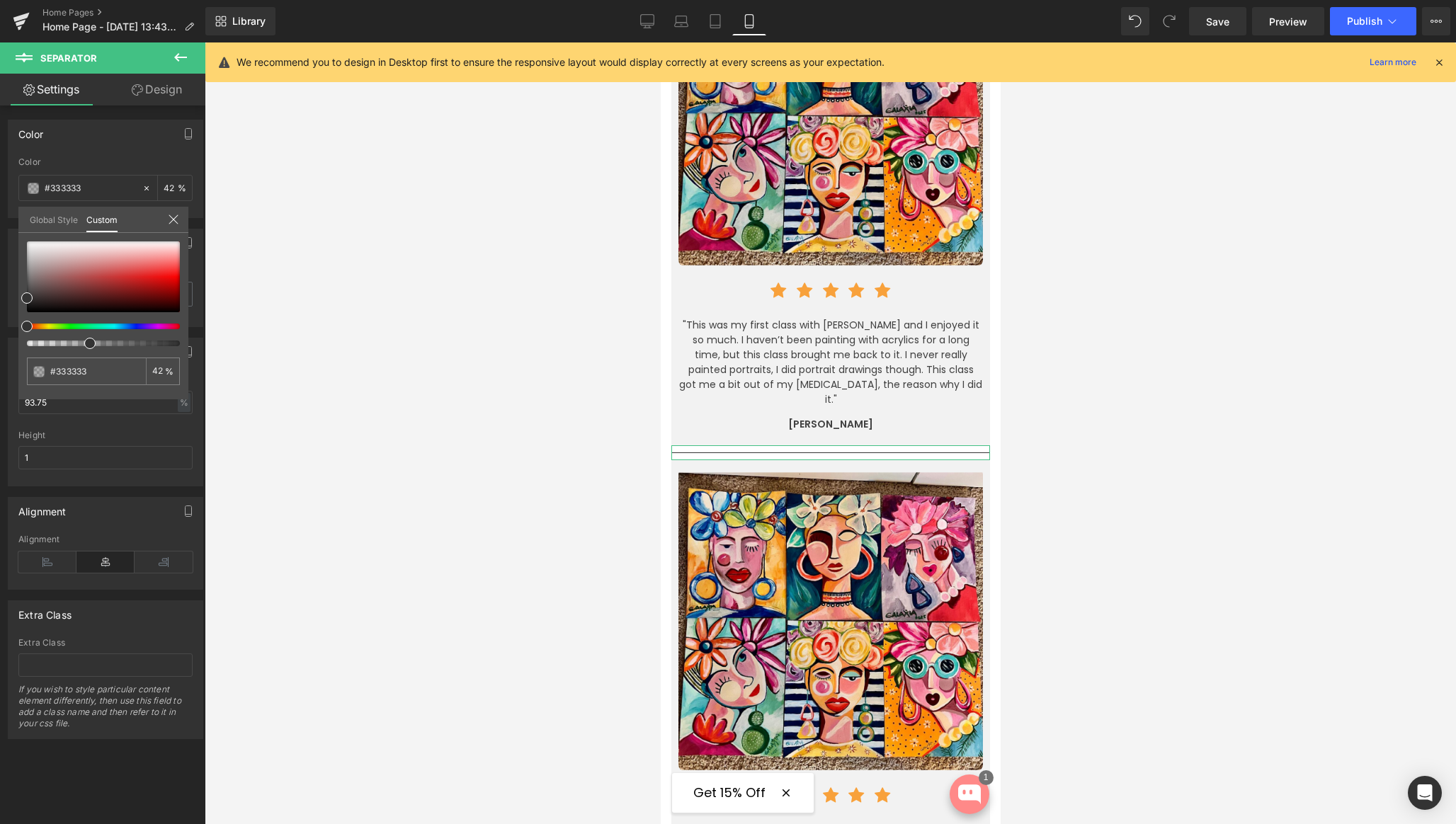
type input "42"
type input "41"
type input "35"
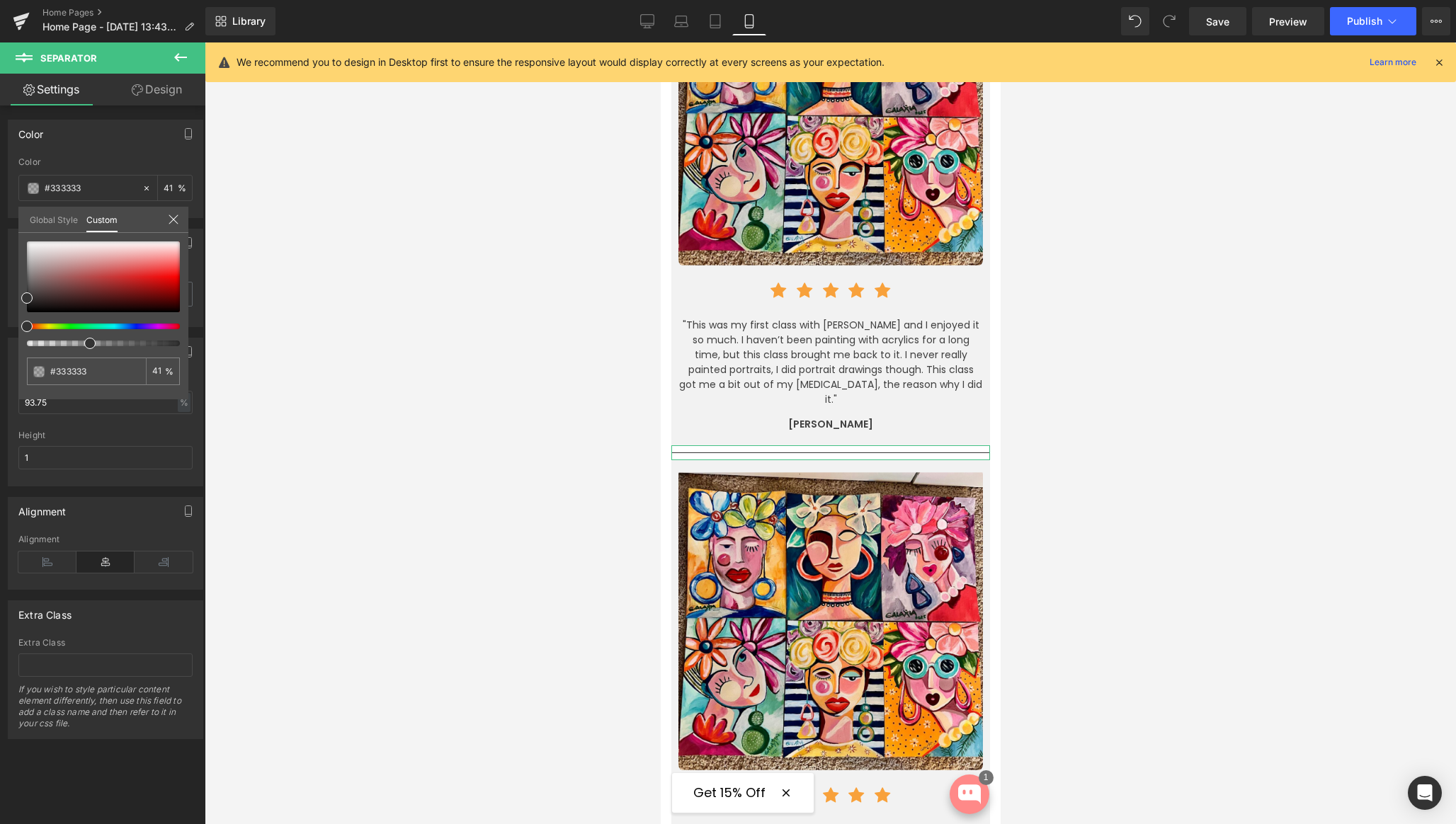
type input "35"
type input "24"
type input "12"
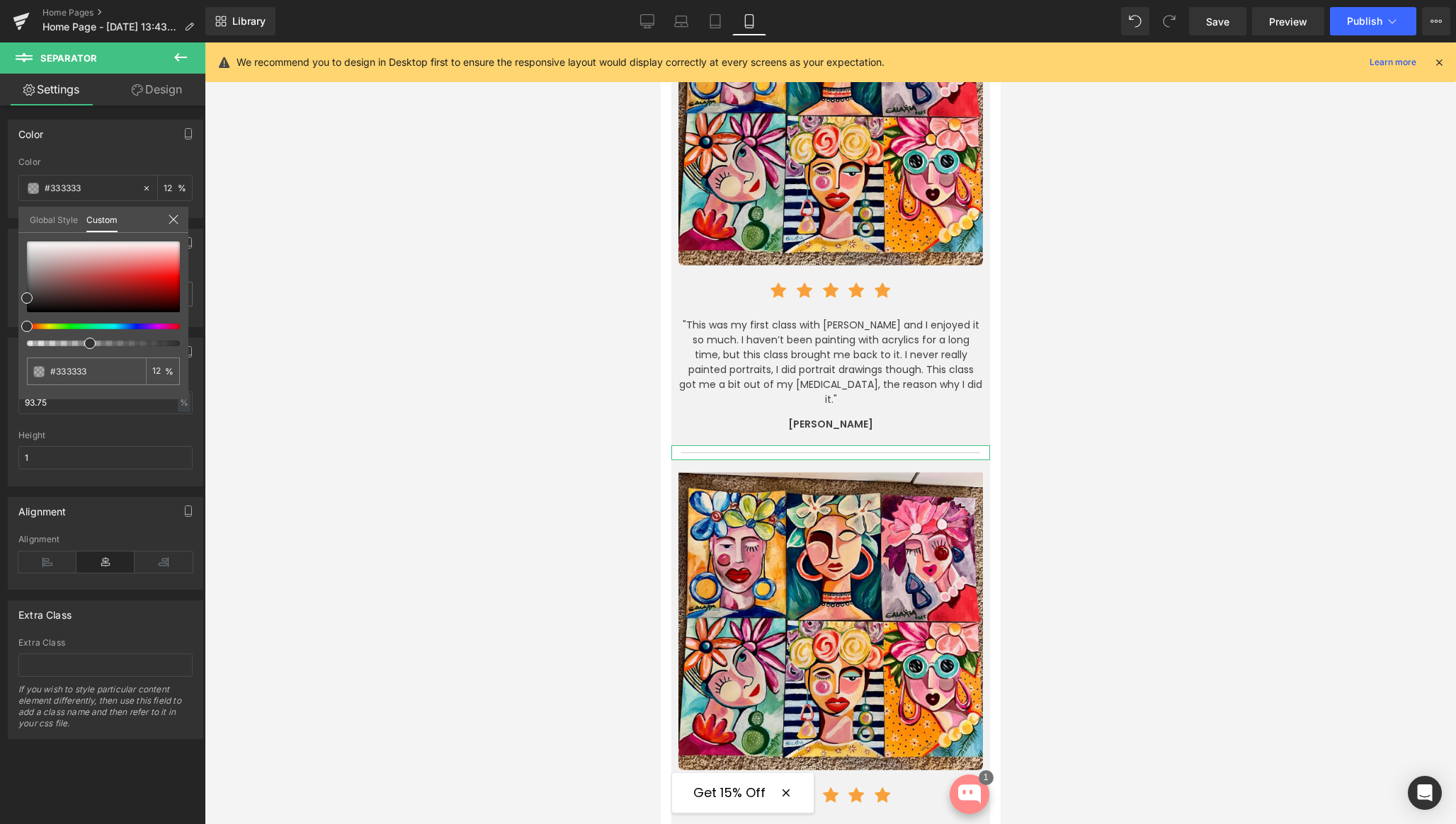
type input "0"
drag, startPoint x: 84, startPoint y: 344, endPoint x: 515, endPoint y: 331, distance: 431.2
click at [0, 218] on div "Color rgba(51, 51, 51, 0) Color #333333 0 % Global Style Custom Setup Global St…" at bounding box center [106, 164] width 212 height 109
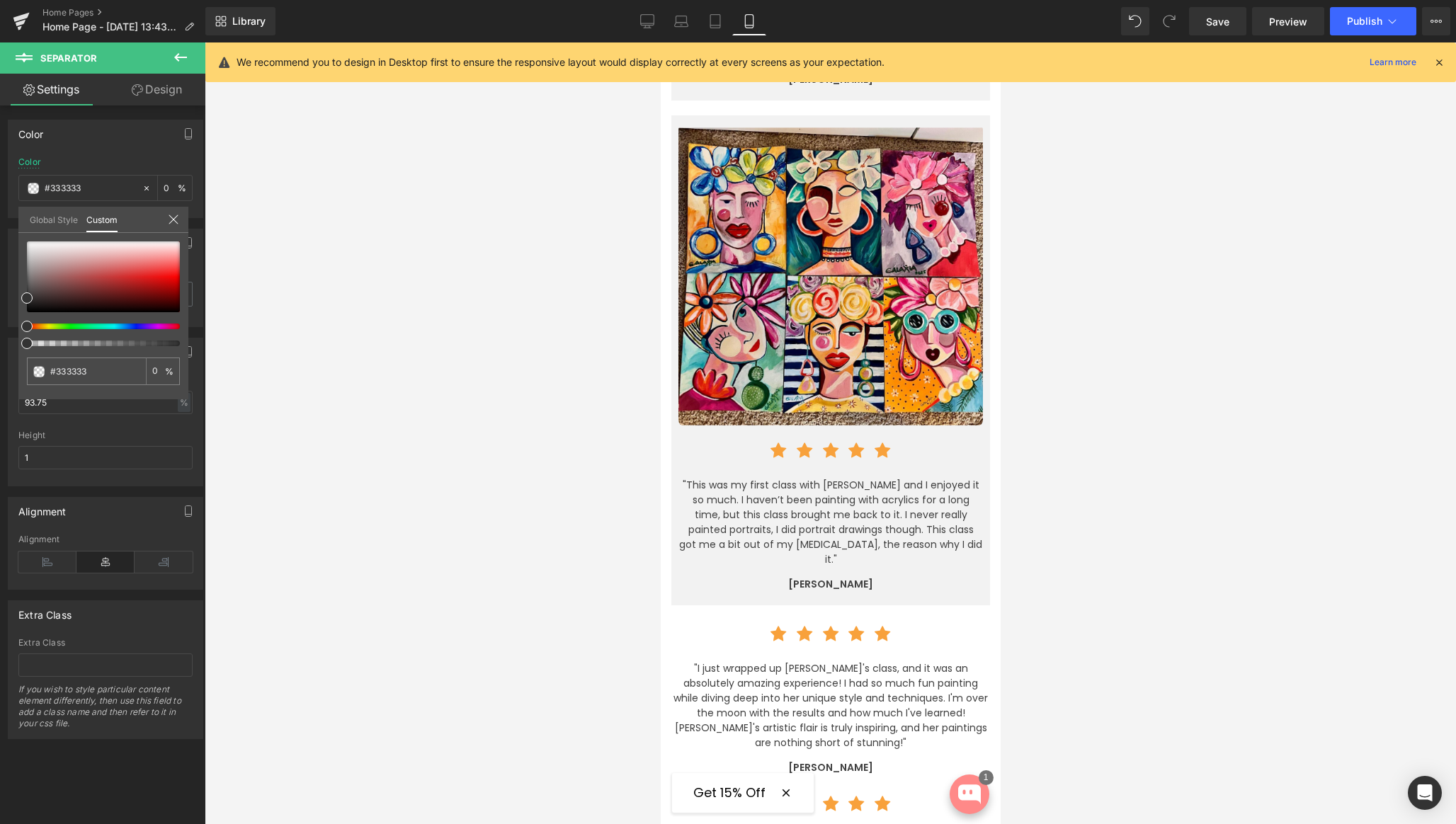
scroll to position [3436, 0]
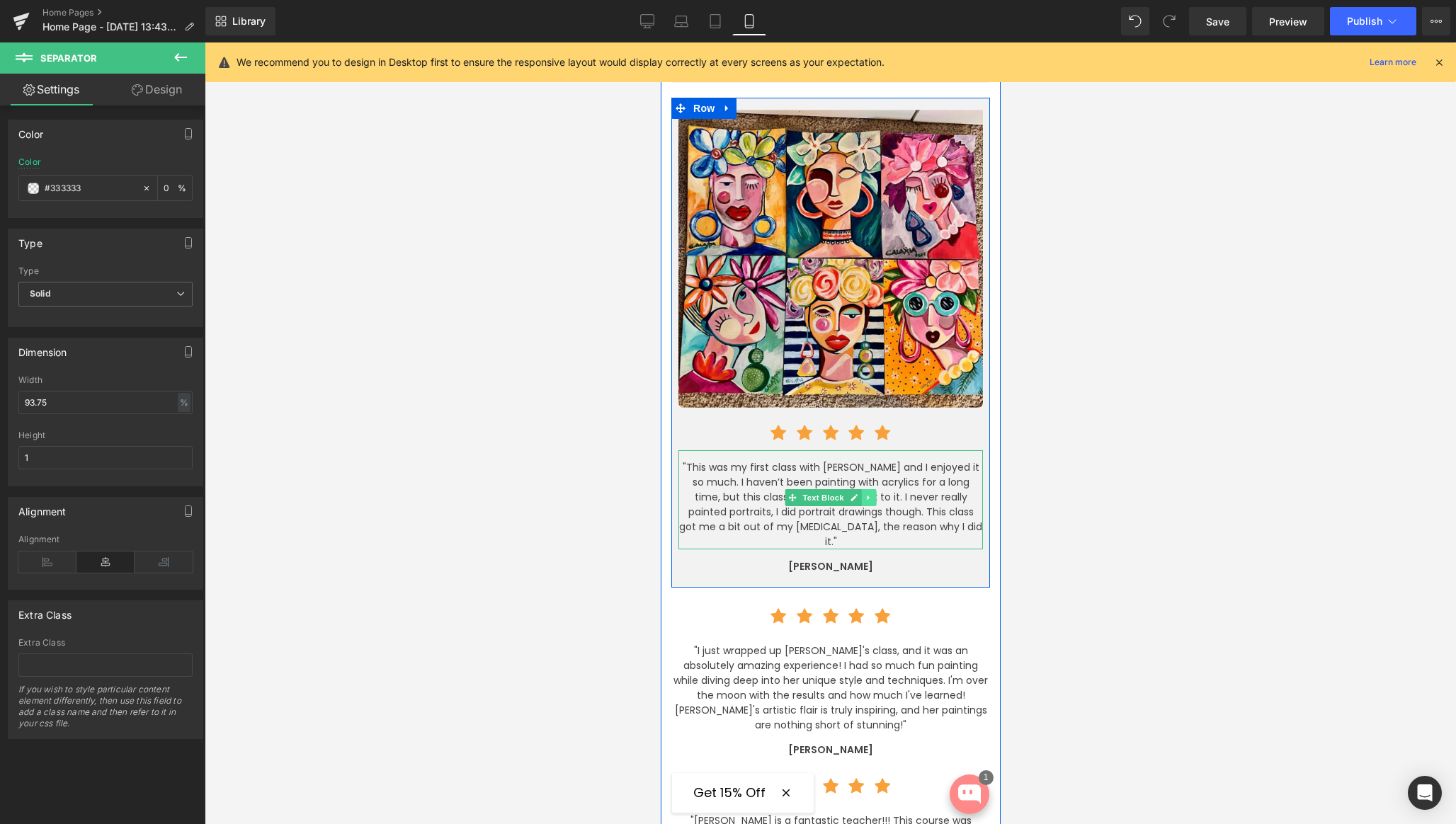
click at [866, 495] on icon at bounding box center [867, 497] width 2 height 5
click at [871, 493] on icon at bounding box center [875, 497] width 8 height 8
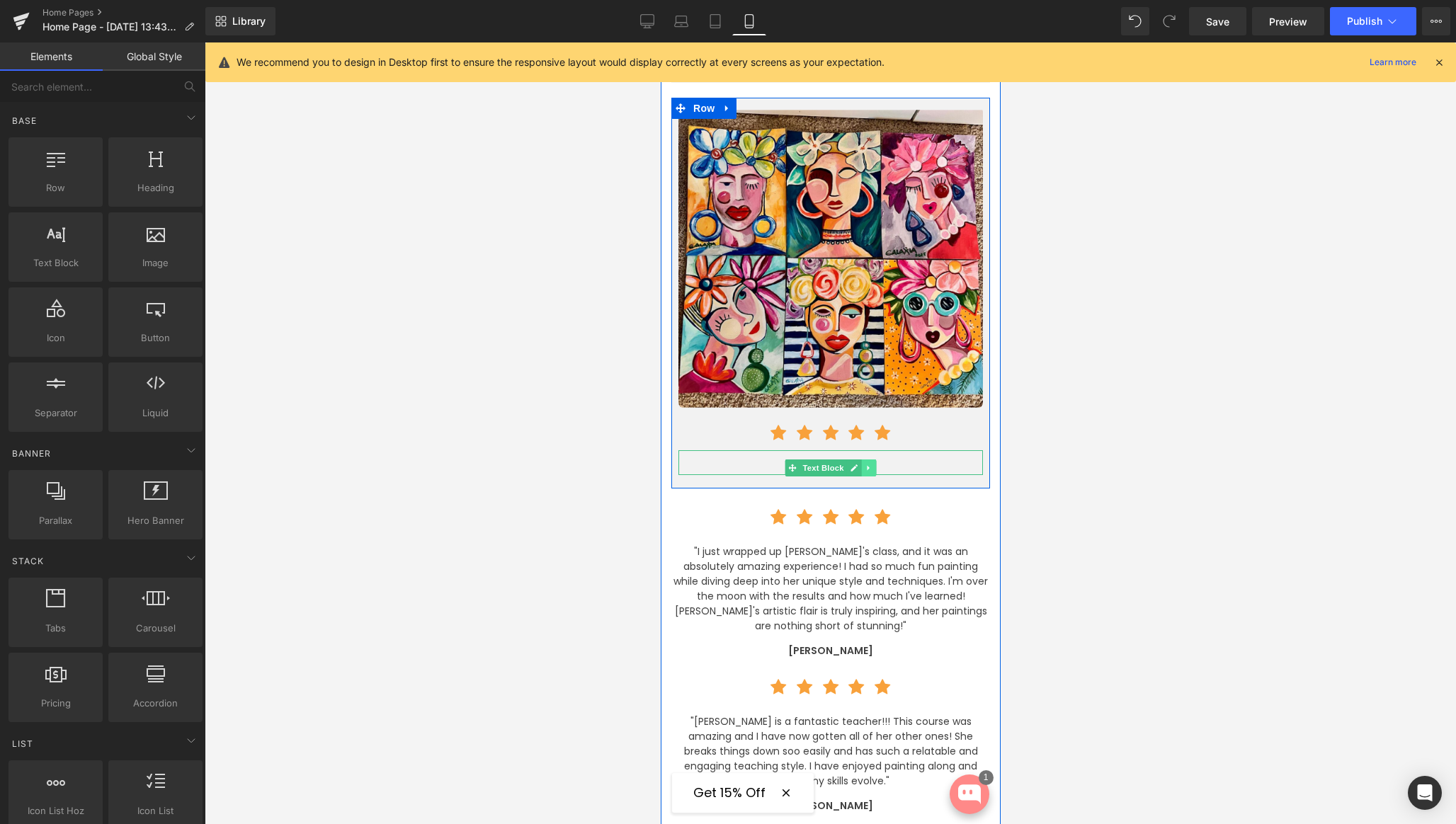
click at [866, 463] on icon at bounding box center [868, 467] width 8 height 9
click at [873, 463] on icon at bounding box center [875, 467] width 8 height 8
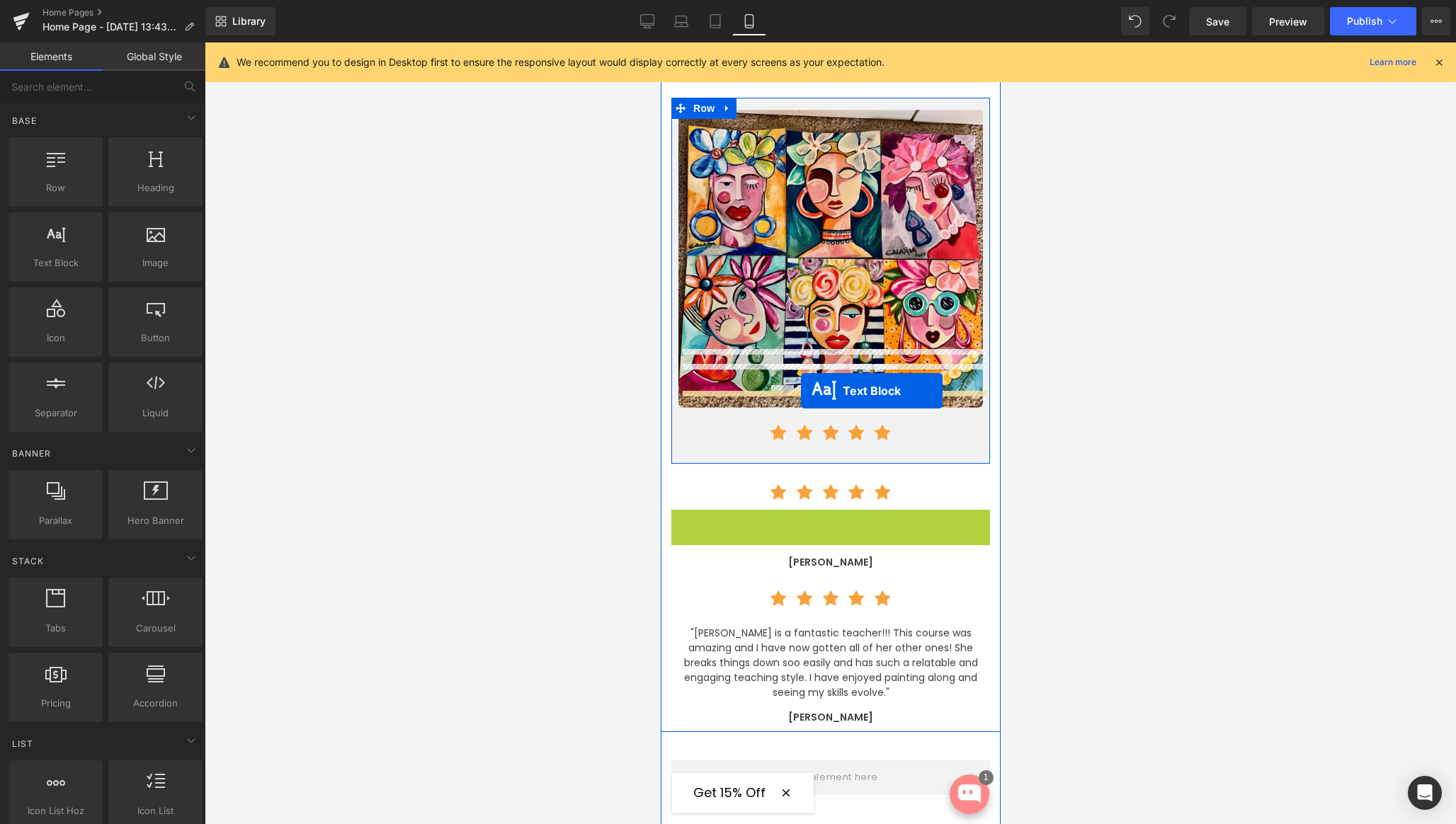
drag, startPoint x: 796, startPoint y: 495, endPoint x: 800, endPoint y: 390, distance: 105.1
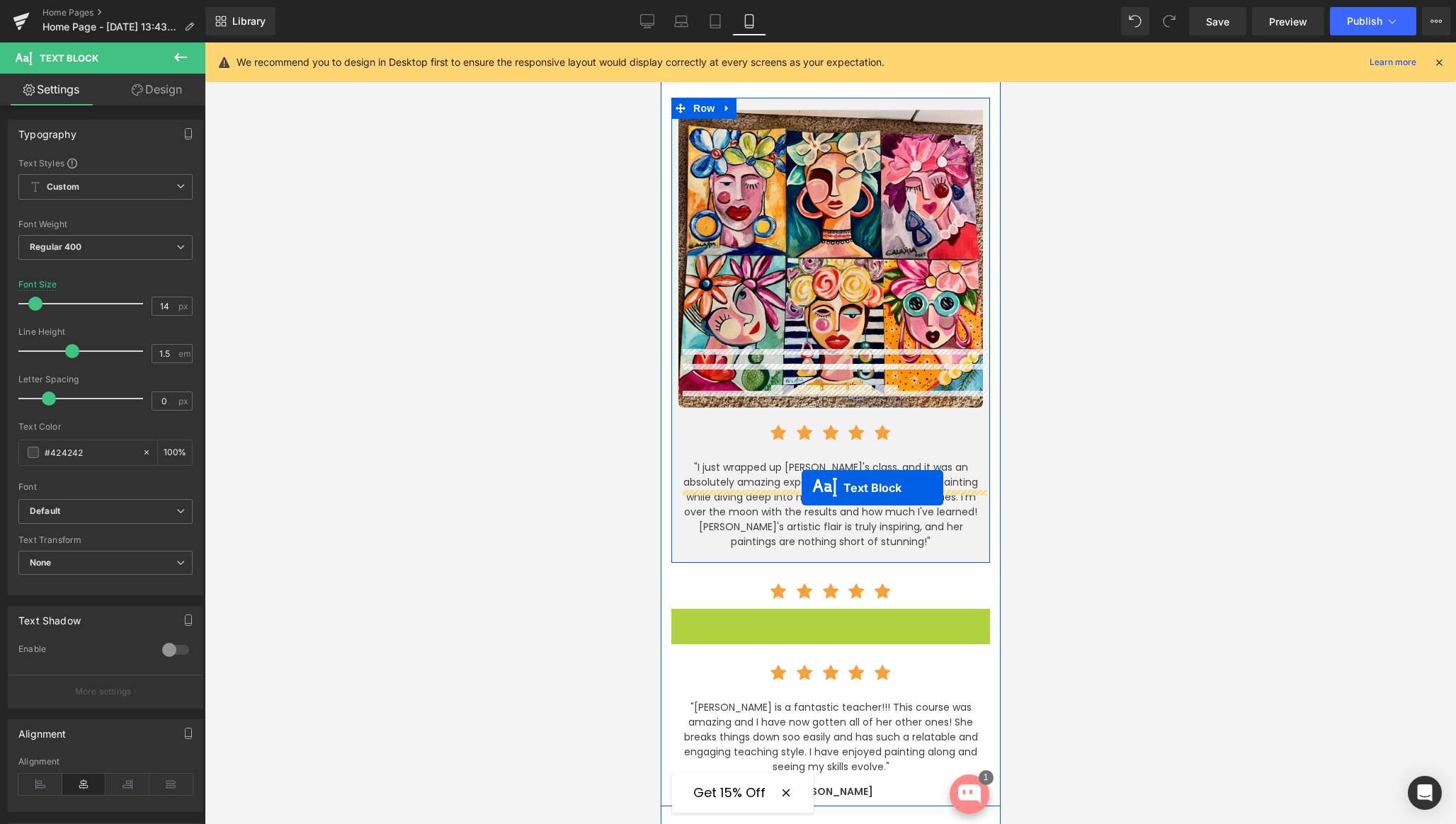
drag, startPoint x: 794, startPoint y: 511, endPoint x: 800, endPoint y: 487, distance: 24.7
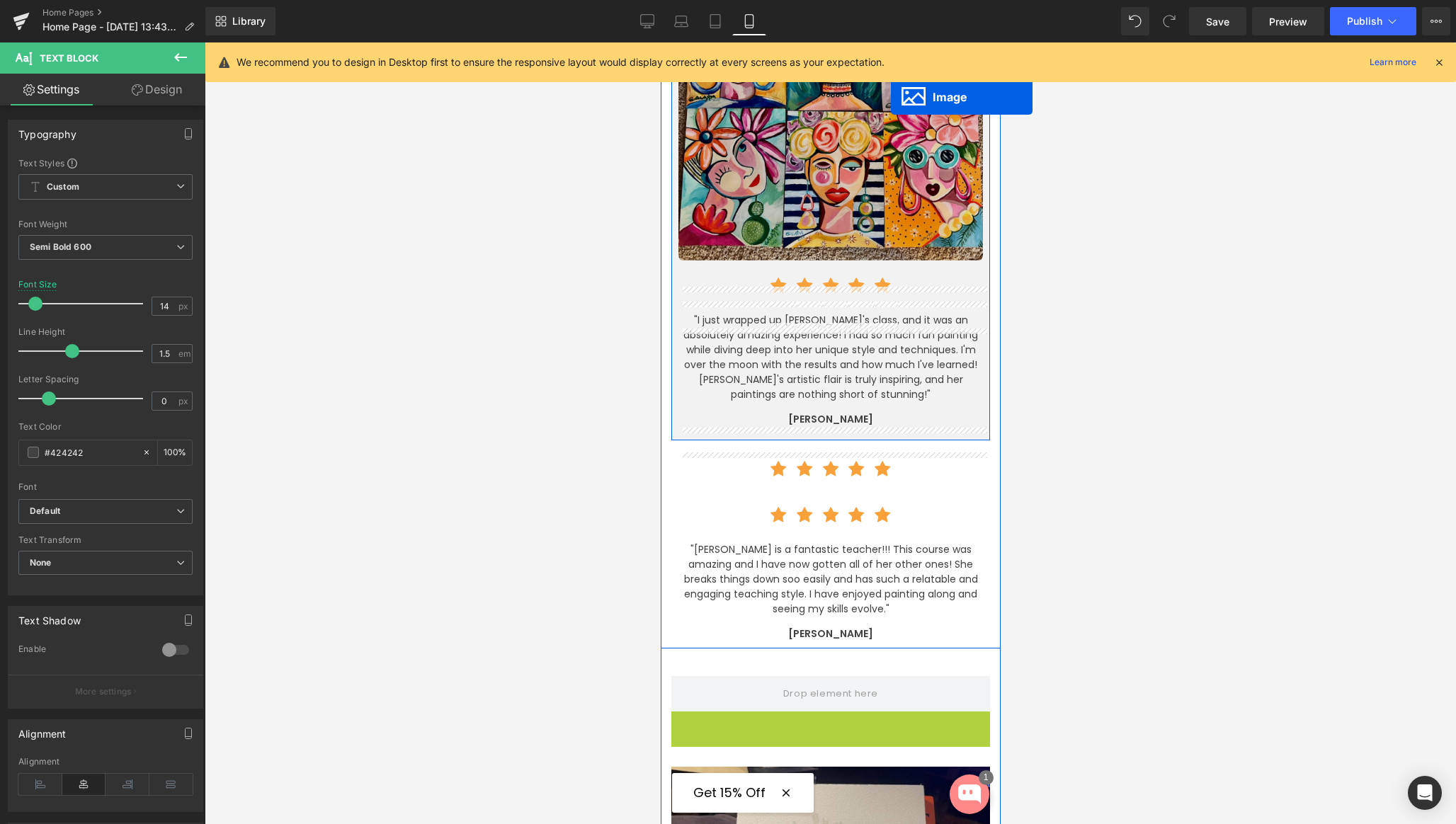
scroll to position [3470, 0]
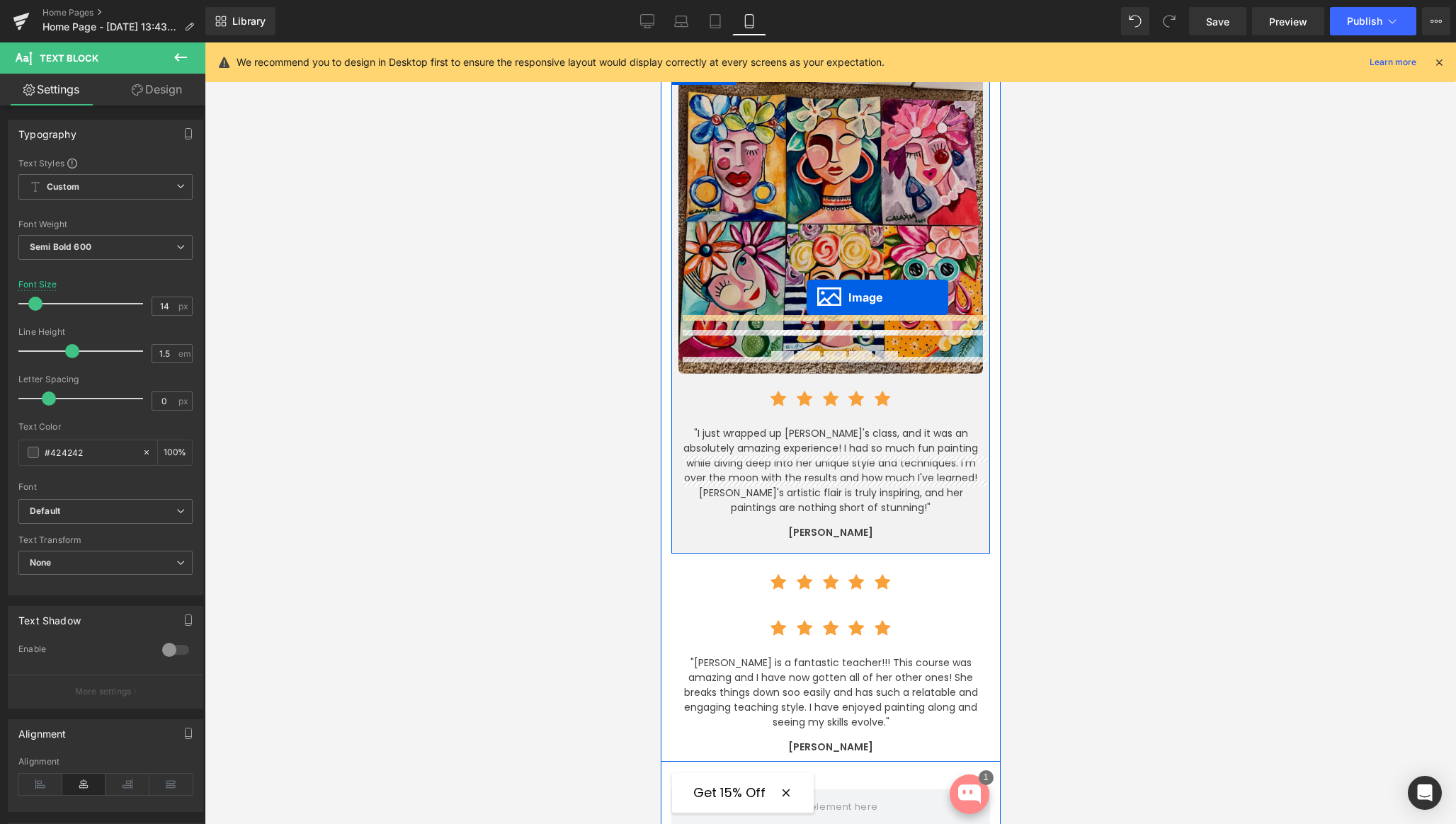
drag, startPoint x: 804, startPoint y: 581, endPoint x: 806, endPoint y: 296, distance: 285.0
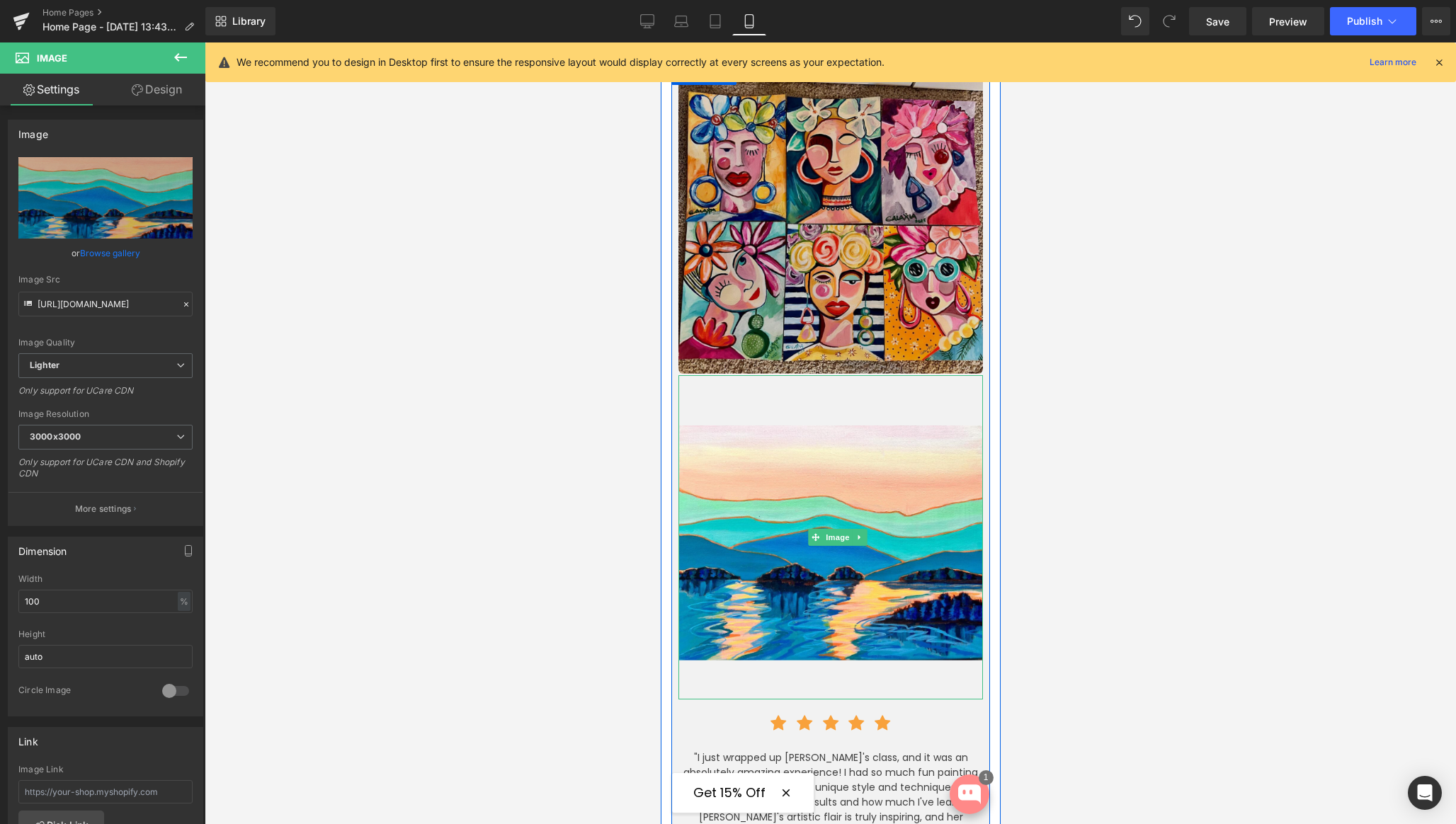
click at [814, 209] on img at bounding box center [829, 223] width 304 height 304
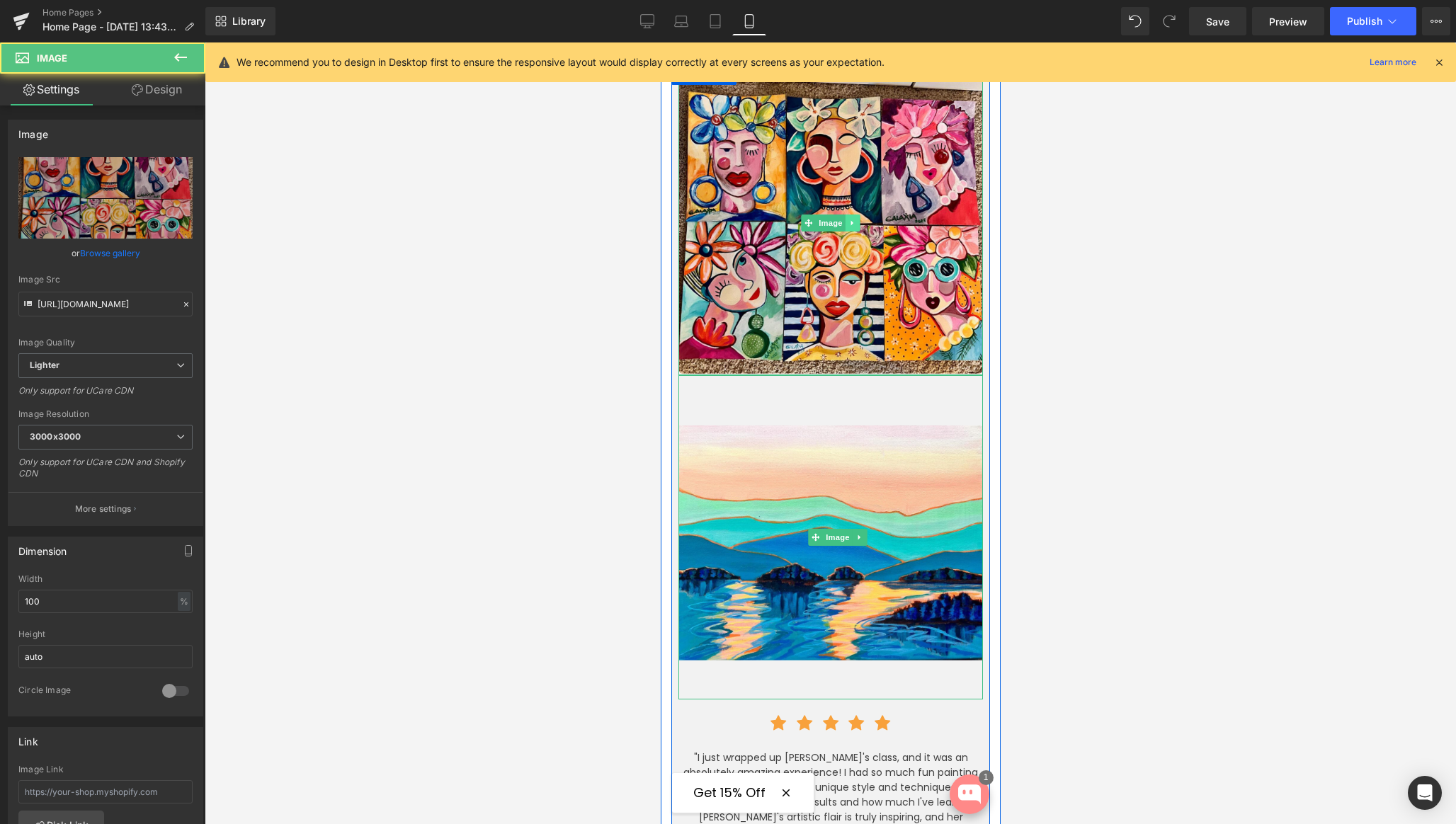
click at [854, 219] on icon at bounding box center [852, 223] width 8 height 9
click at [860, 220] on icon at bounding box center [859, 224] width 8 height 8
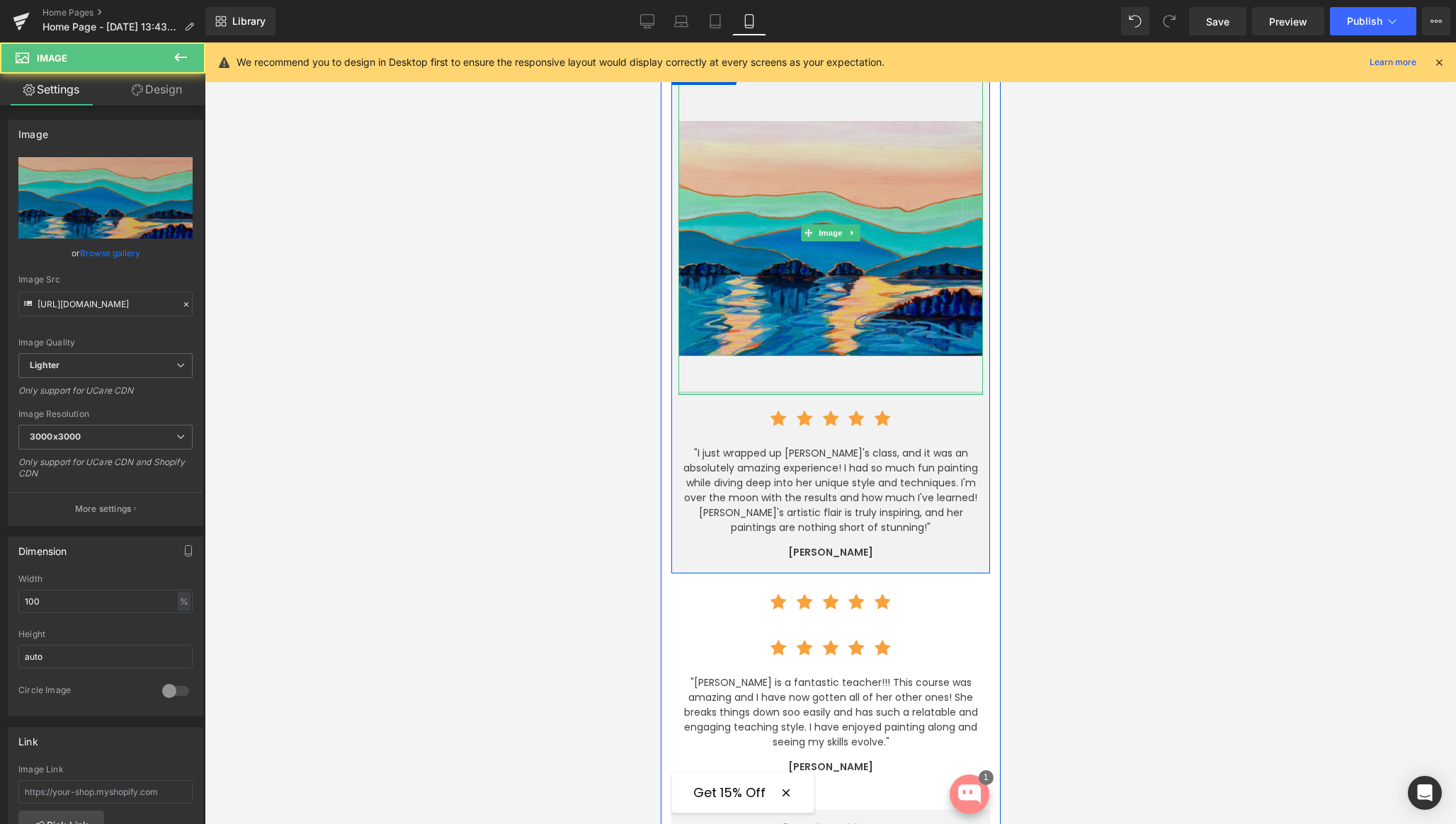
drag, startPoint x: 779, startPoint y: 309, endPoint x: 778, endPoint y: 296, distance: 13.0
click at [778, 296] on div "Image" at bounding box center [829, 233] width 304 height 324
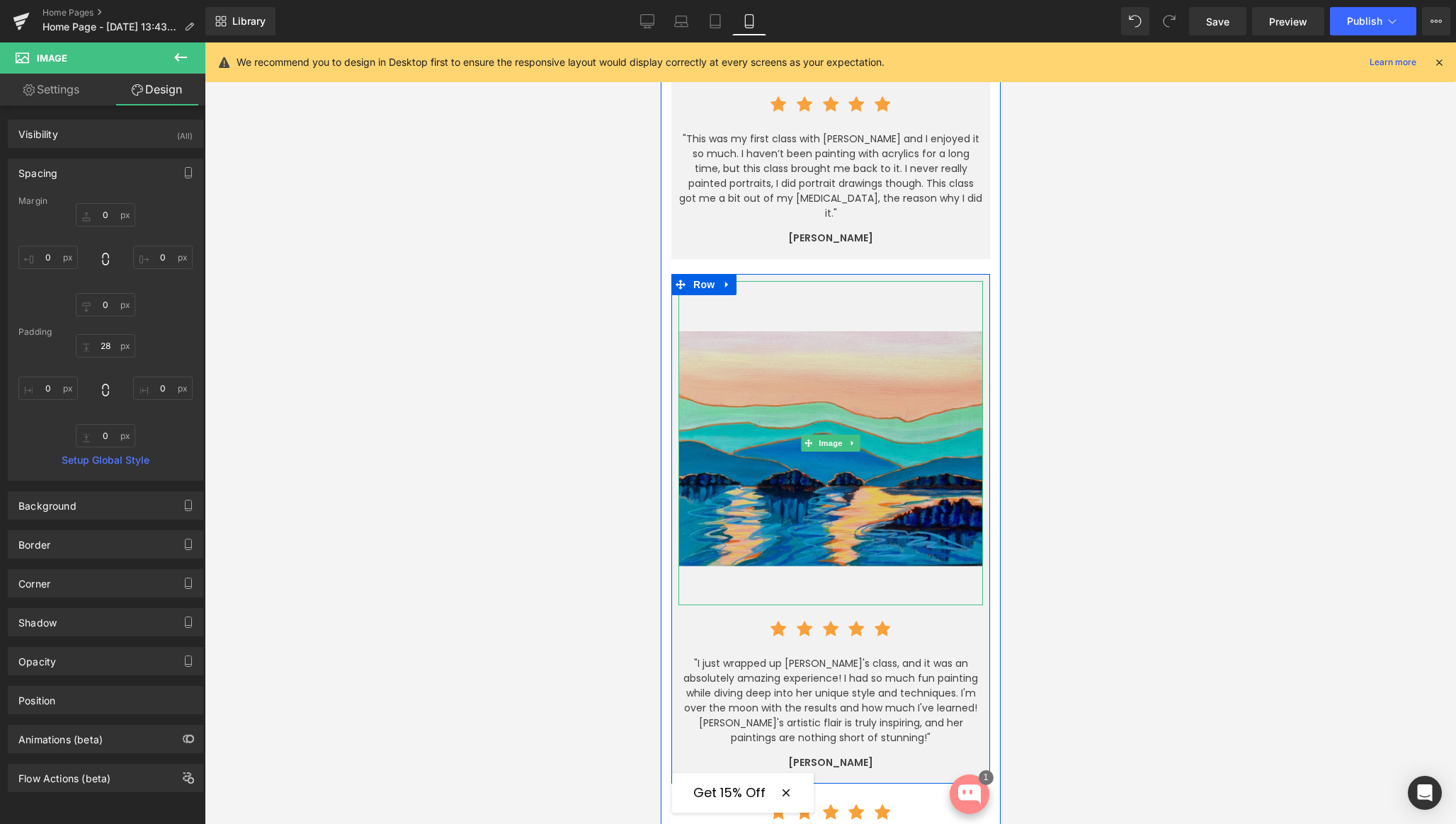
scroll to position [3262, 0]
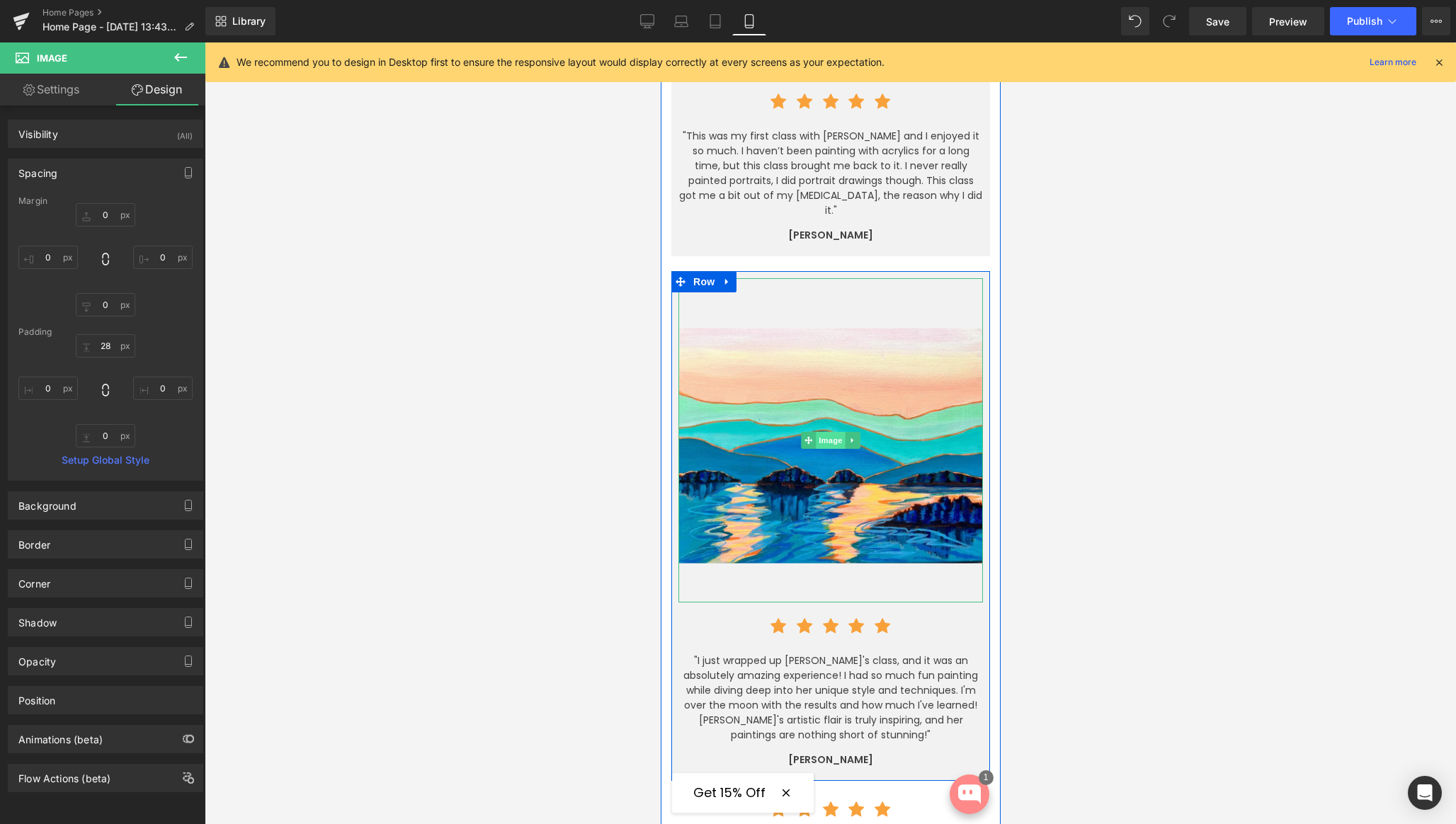
click at [823, 432] on span "Image" at bounding box center [829, 440] width 30 height 17
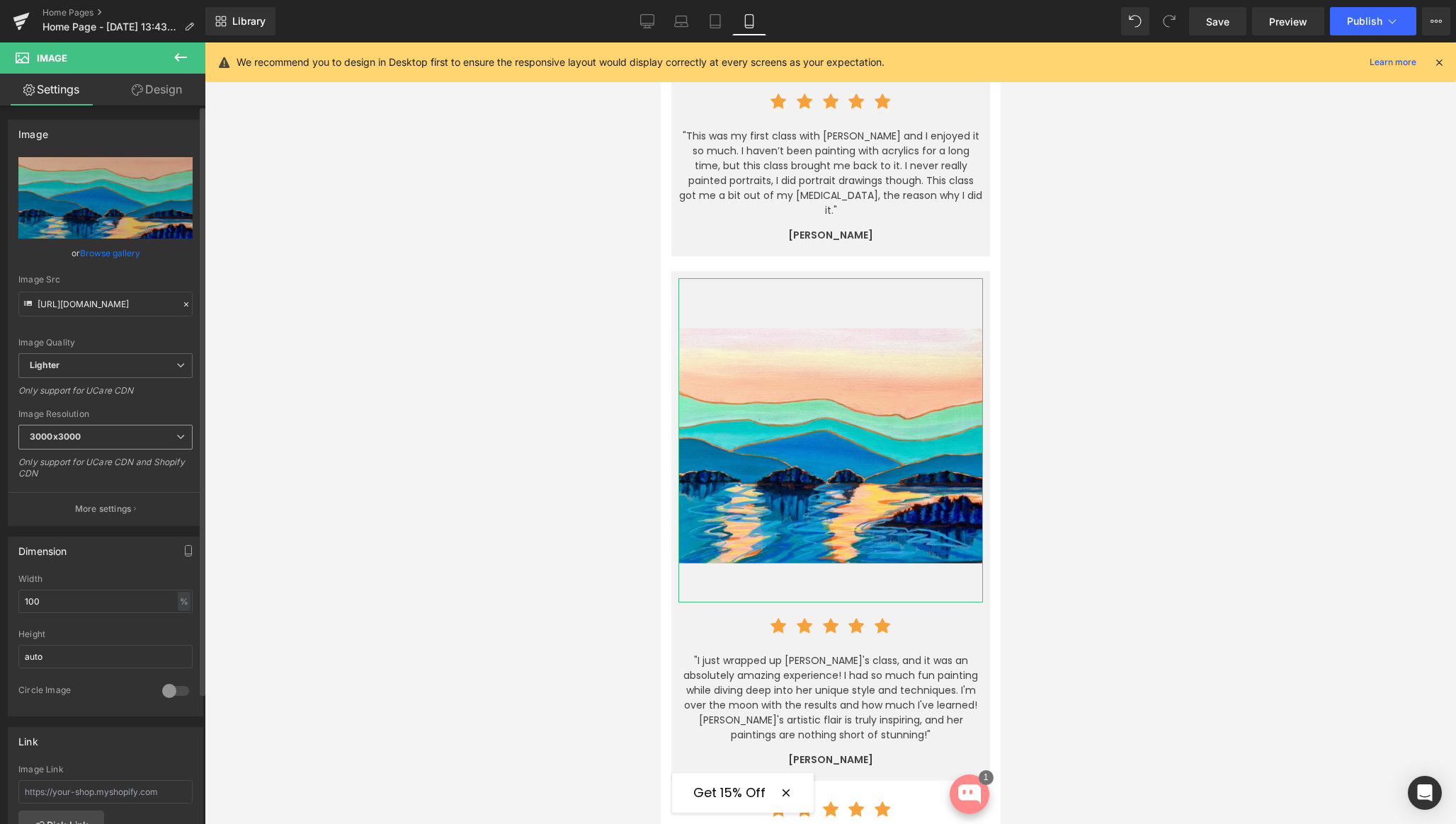
click at [85, 436] on span "3000x3000" at bounding box center [106, 437] width 175 height 25
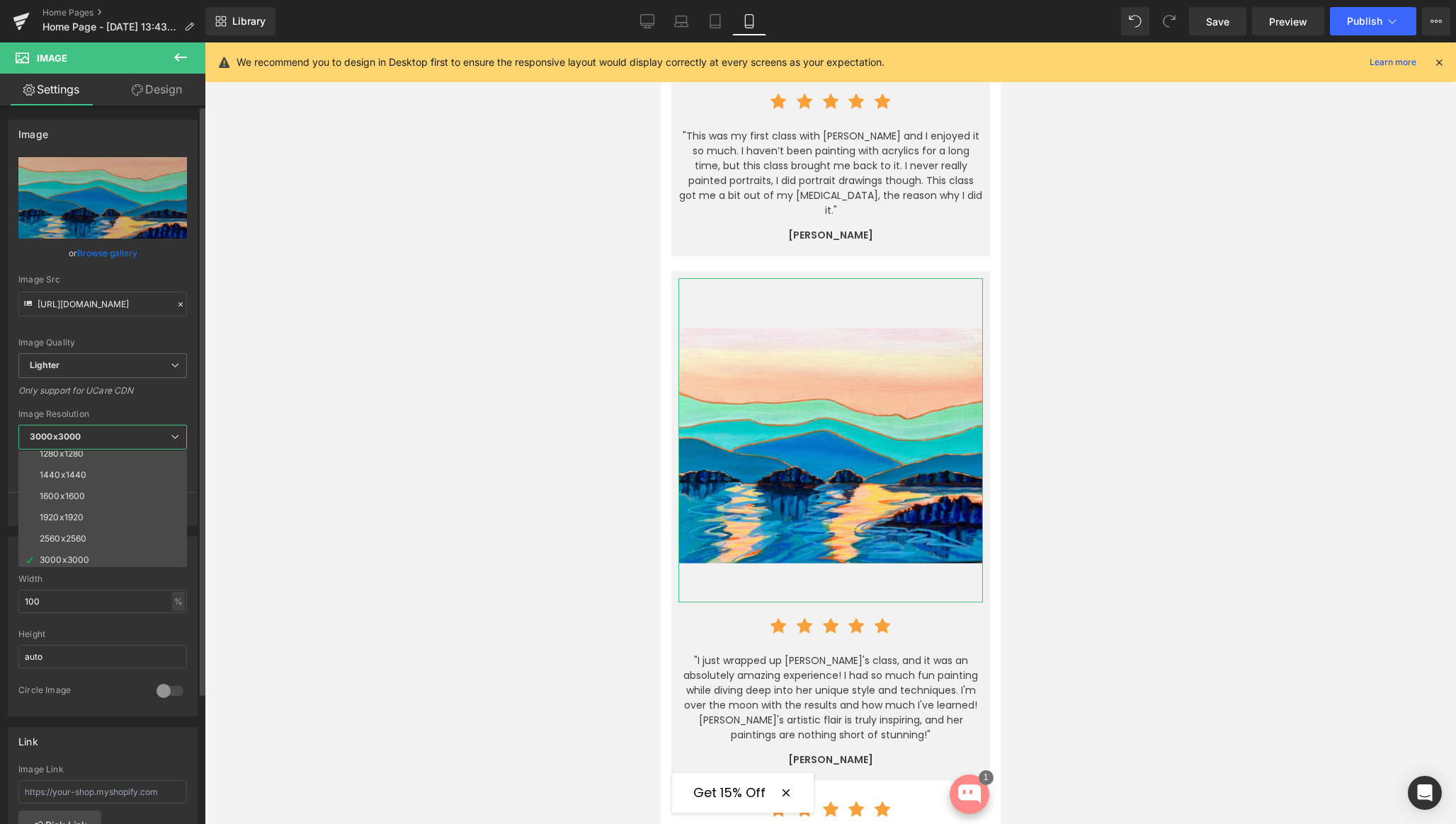
scroll to position [202, 0]
click at [60, 514] on div "1920x1920" at bounding box center [61, 513] width 44 height 10
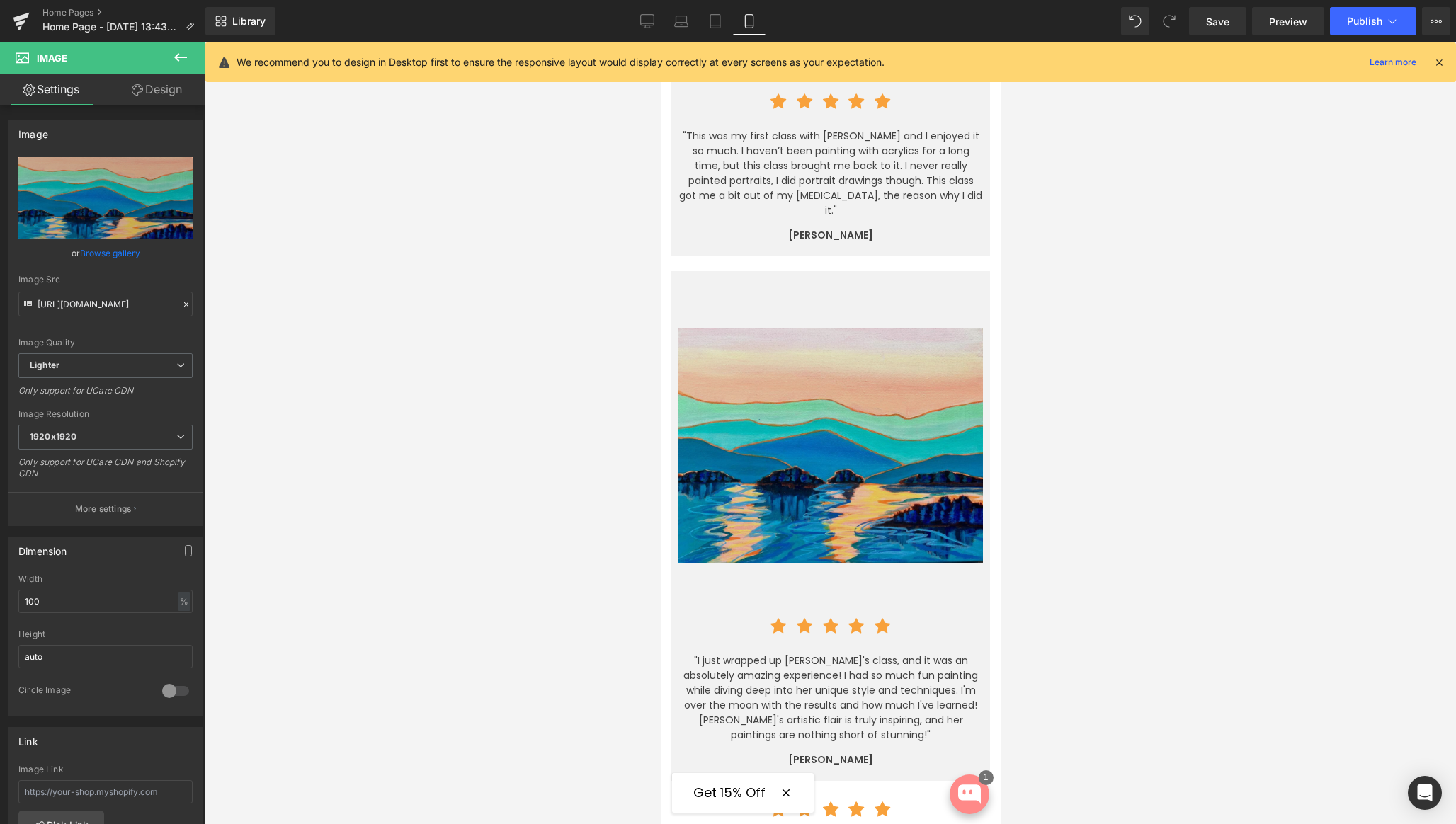
type input "[URL][DOMAIN_NAME]"
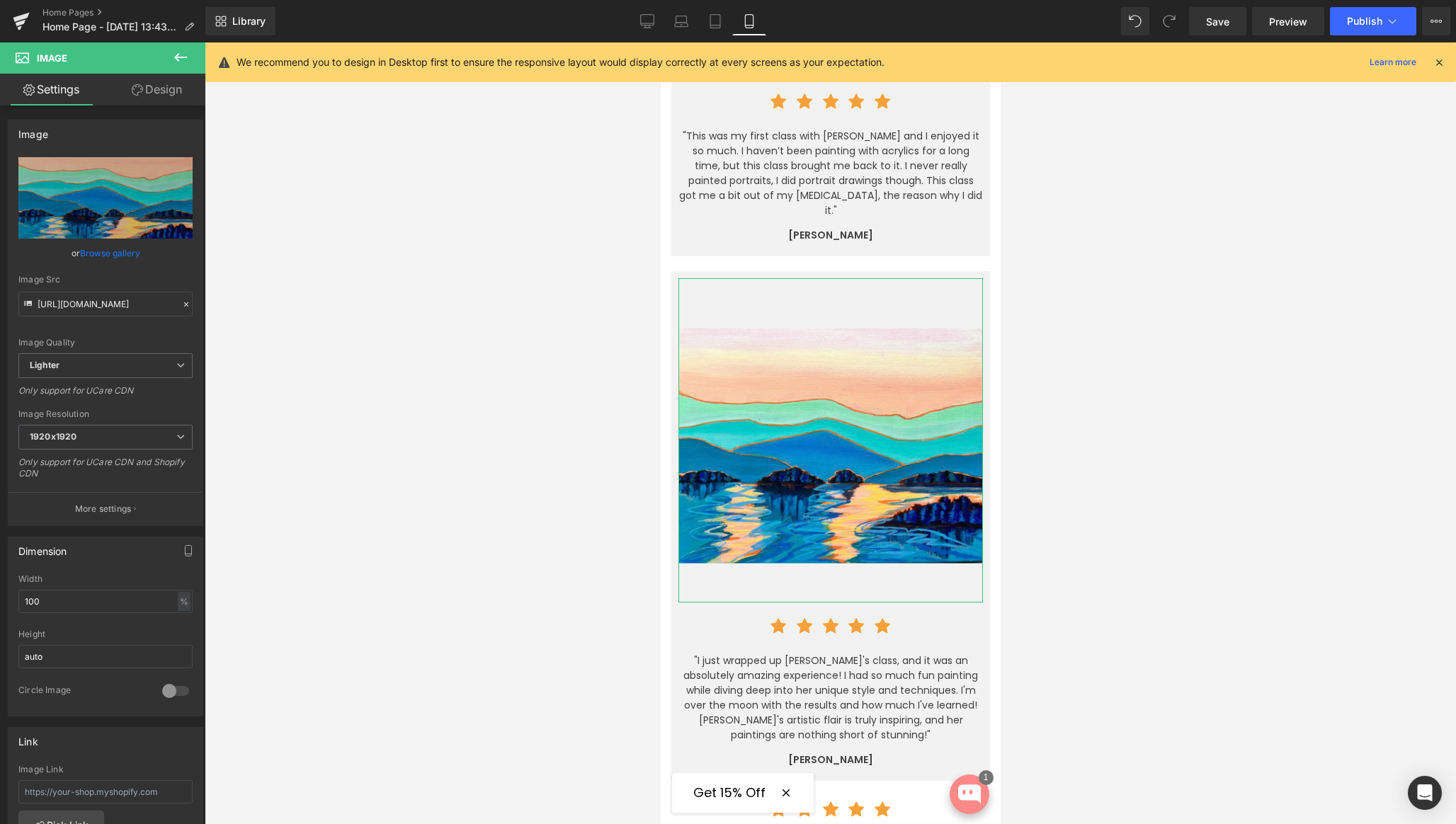
click at [159, 93] on link "Design" at bounding box center [156, 89] width 103 height 32
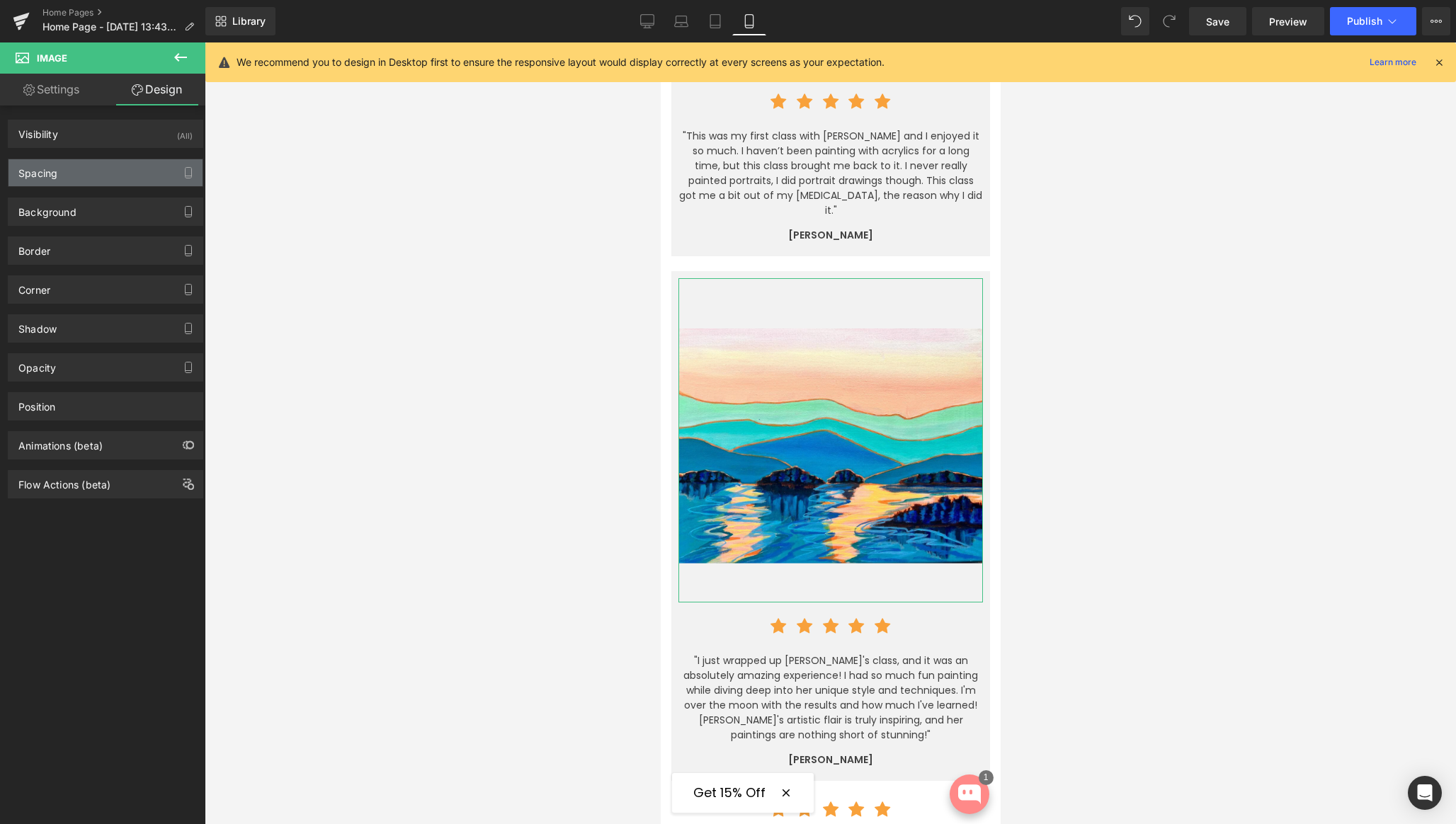
click at [80, 169] on div "Spacing" at bounding box center [106, 173] width 194 height 27
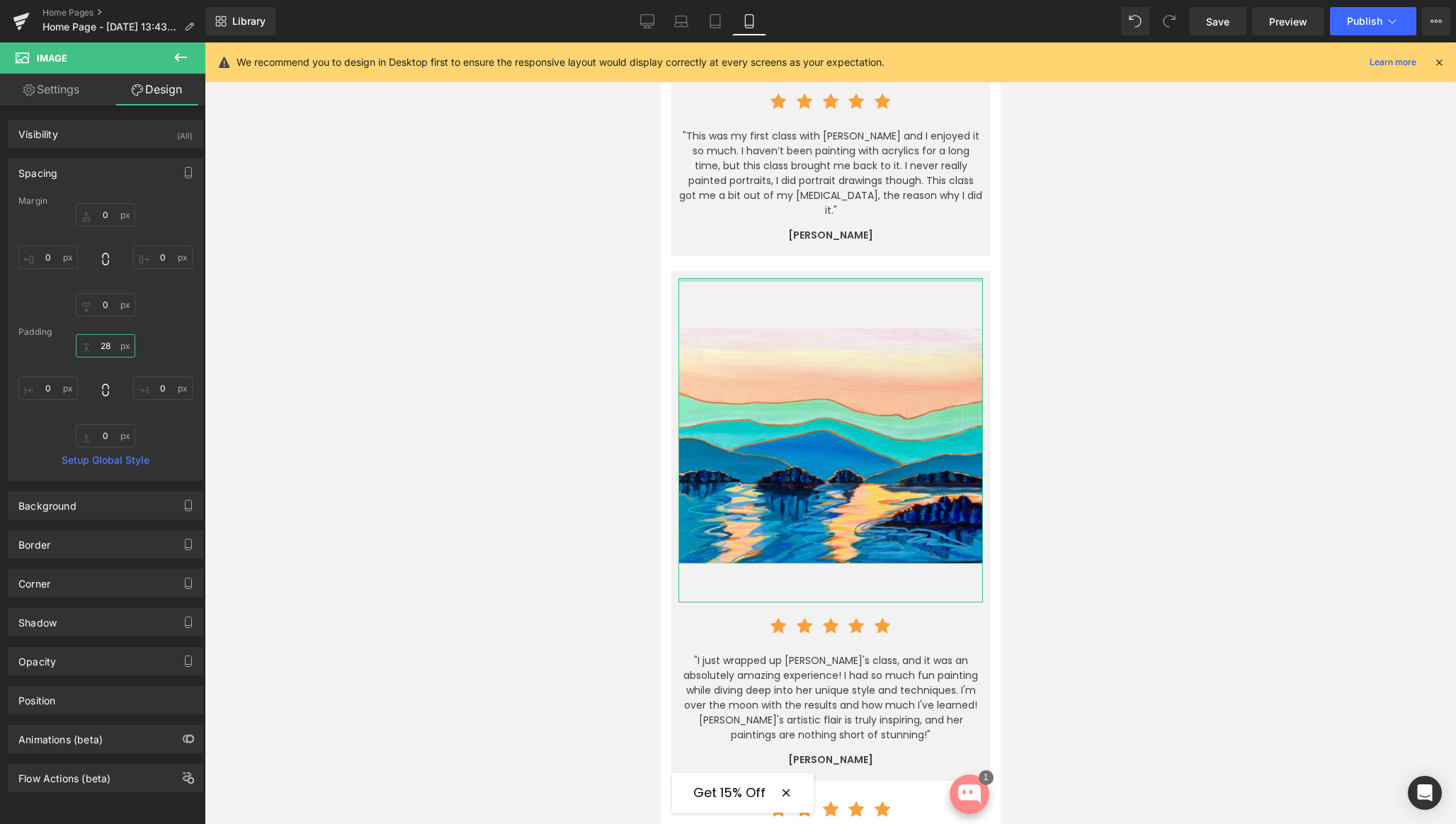
click at [103, 344] on input "28" at bounding box center [106, 345] width 60 height 23
type input "0"
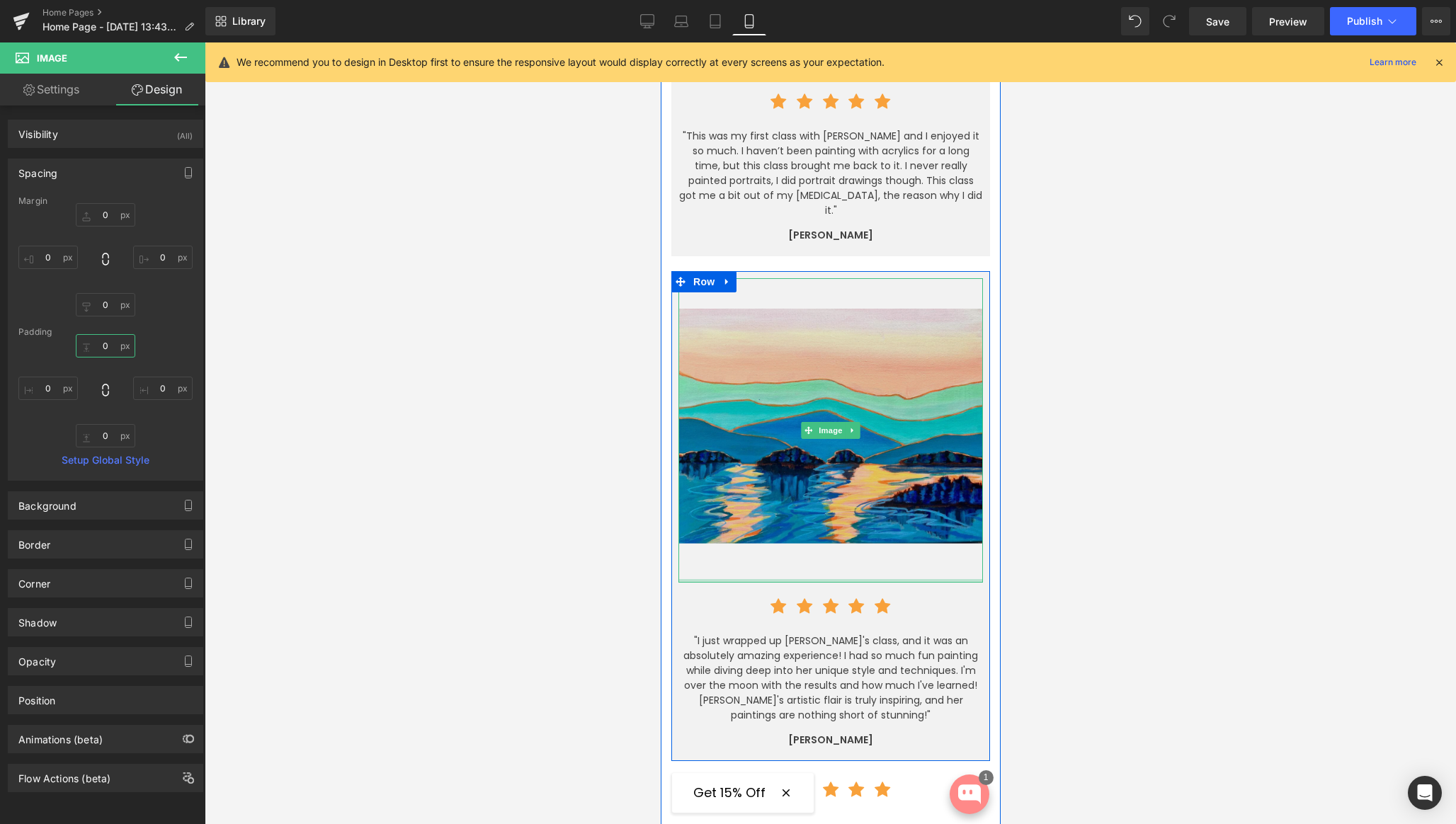
type input "0px"
drag, startPoint x: 825, startPoint y: 519, endPoint x: 826, endPoint y: 509, distance: 10.0
click at [826, 509] on div "Image" at bounding box center [829, 430] width 304 height 304
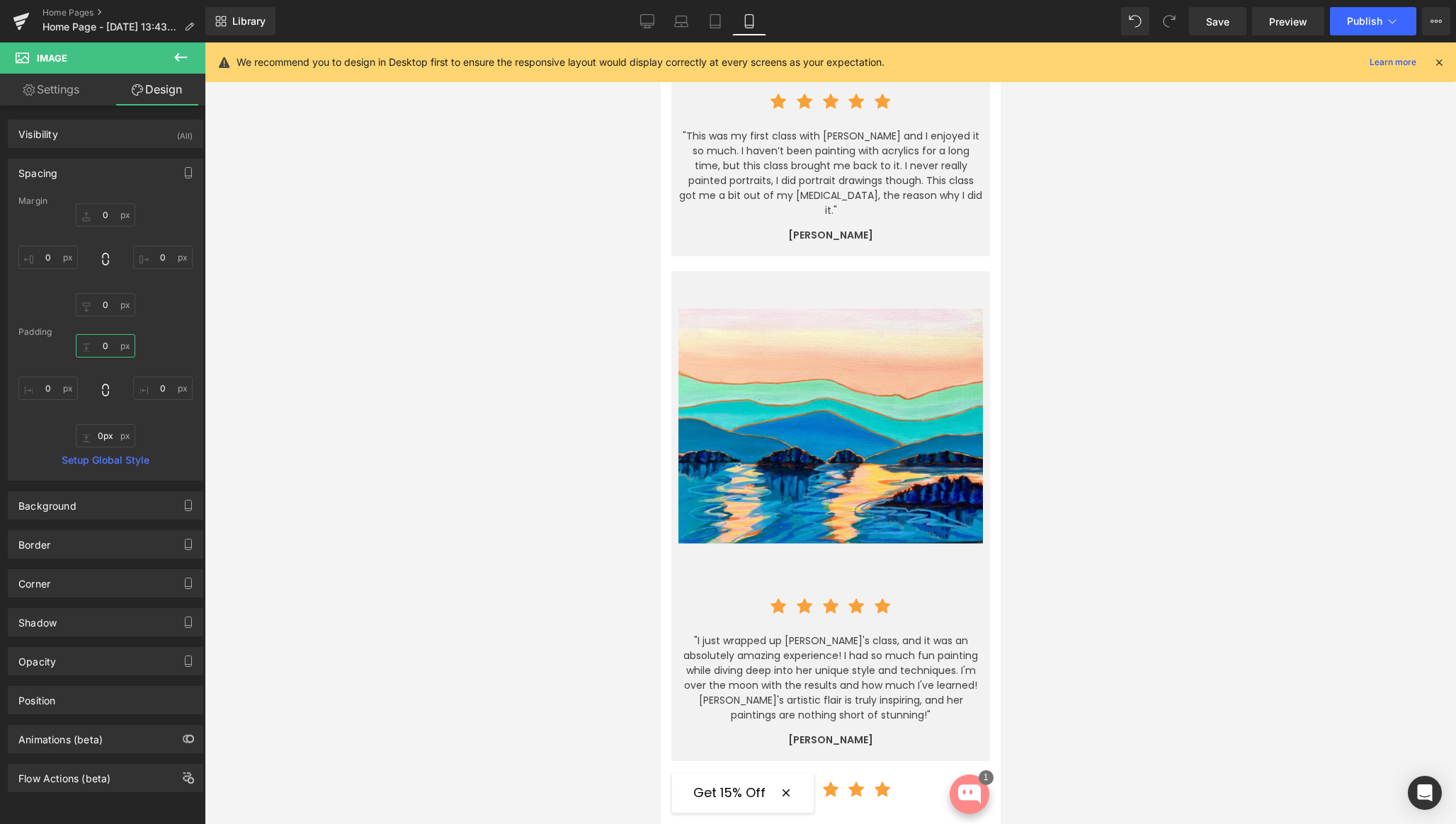
type input "0"
click at [180, 56] on icon at bounding box center [180, 58] width 17 height 17
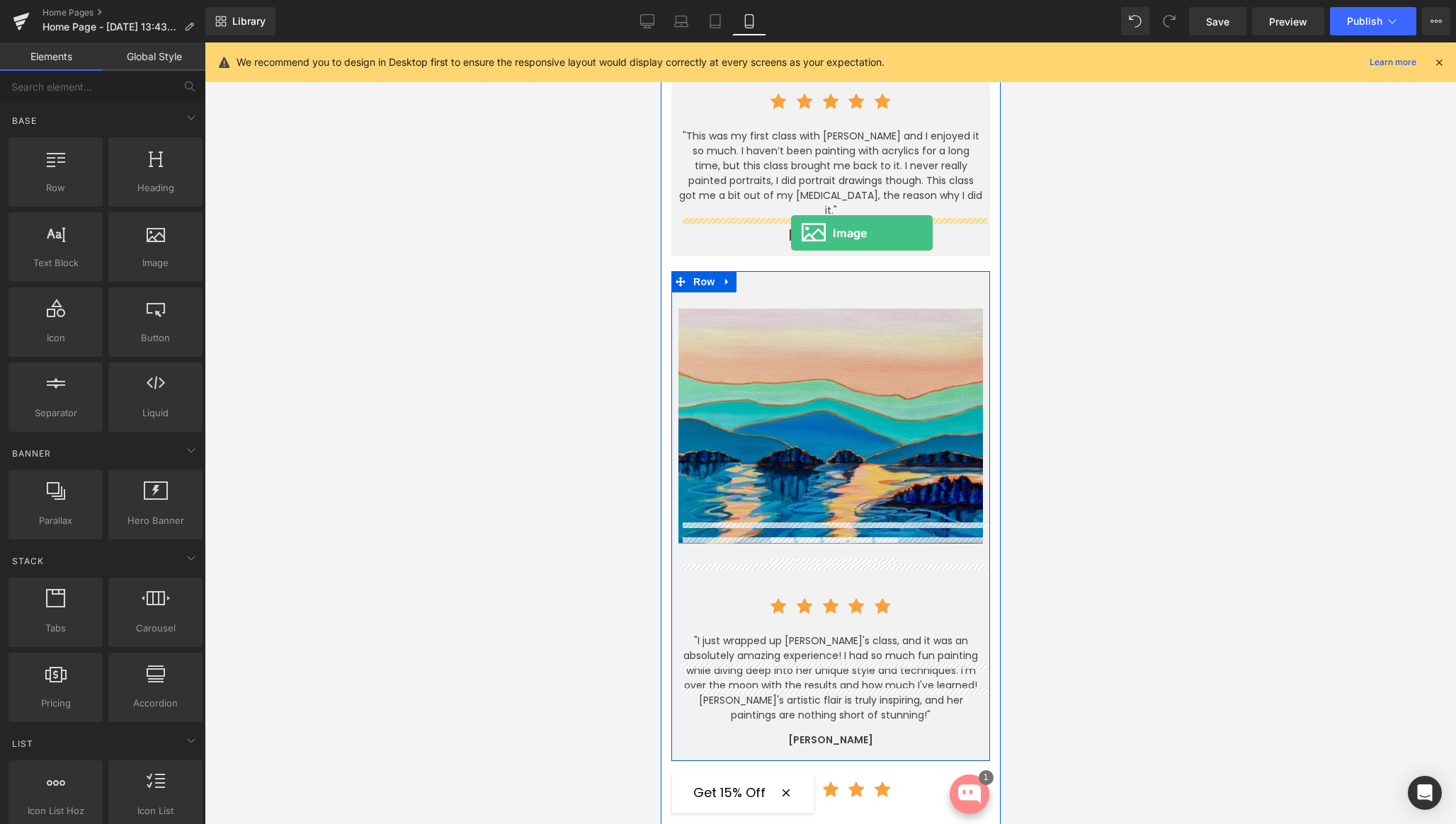
drag, startPoint x: 933, startPoint y: 339, endPoint x: 790, endPoint y: 233, distance: 178.0
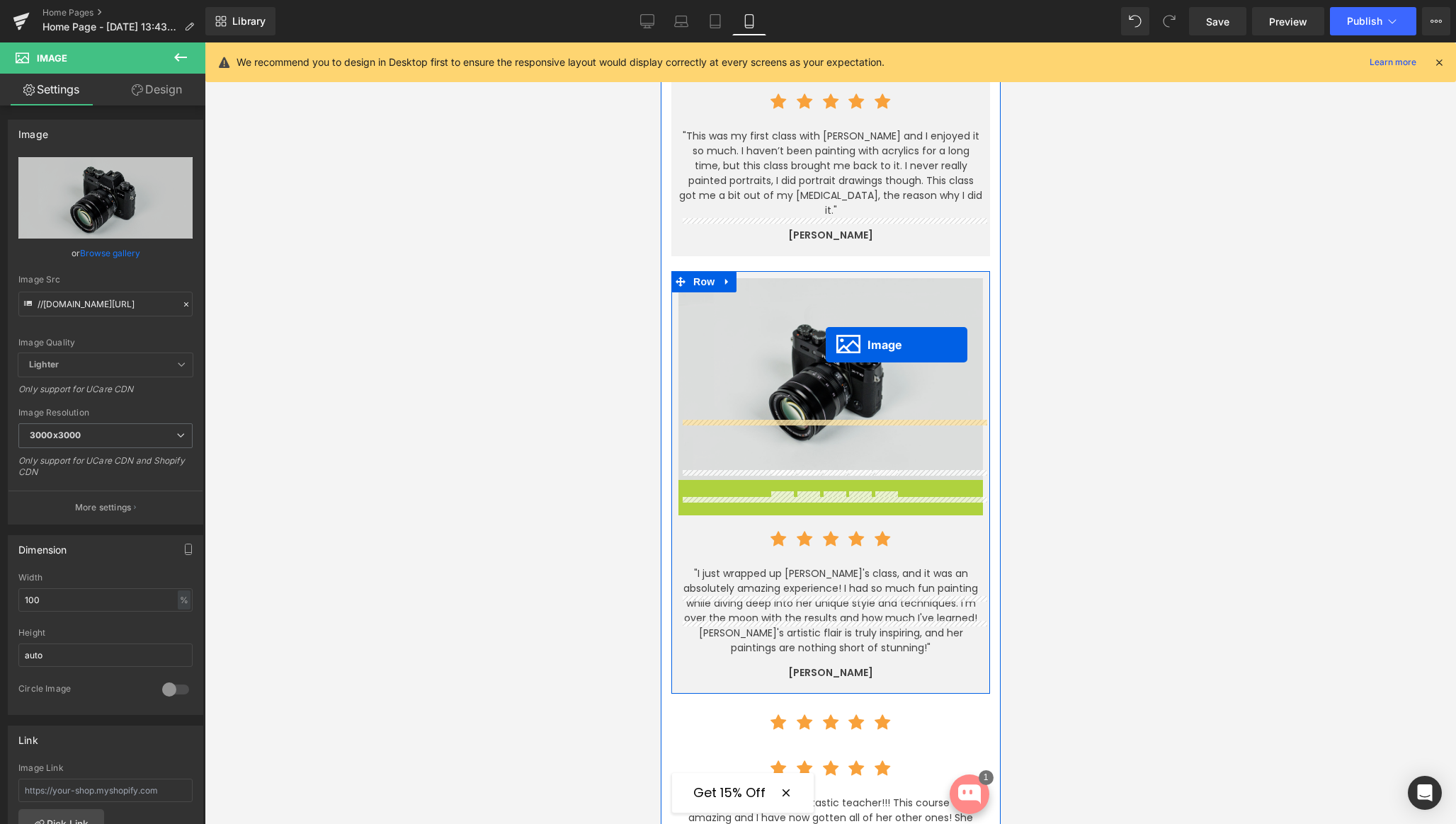
drag, startPoint x: 804, startPoint y: 571, endPoint x: 825, endPoint y: 344, distance: 228.0
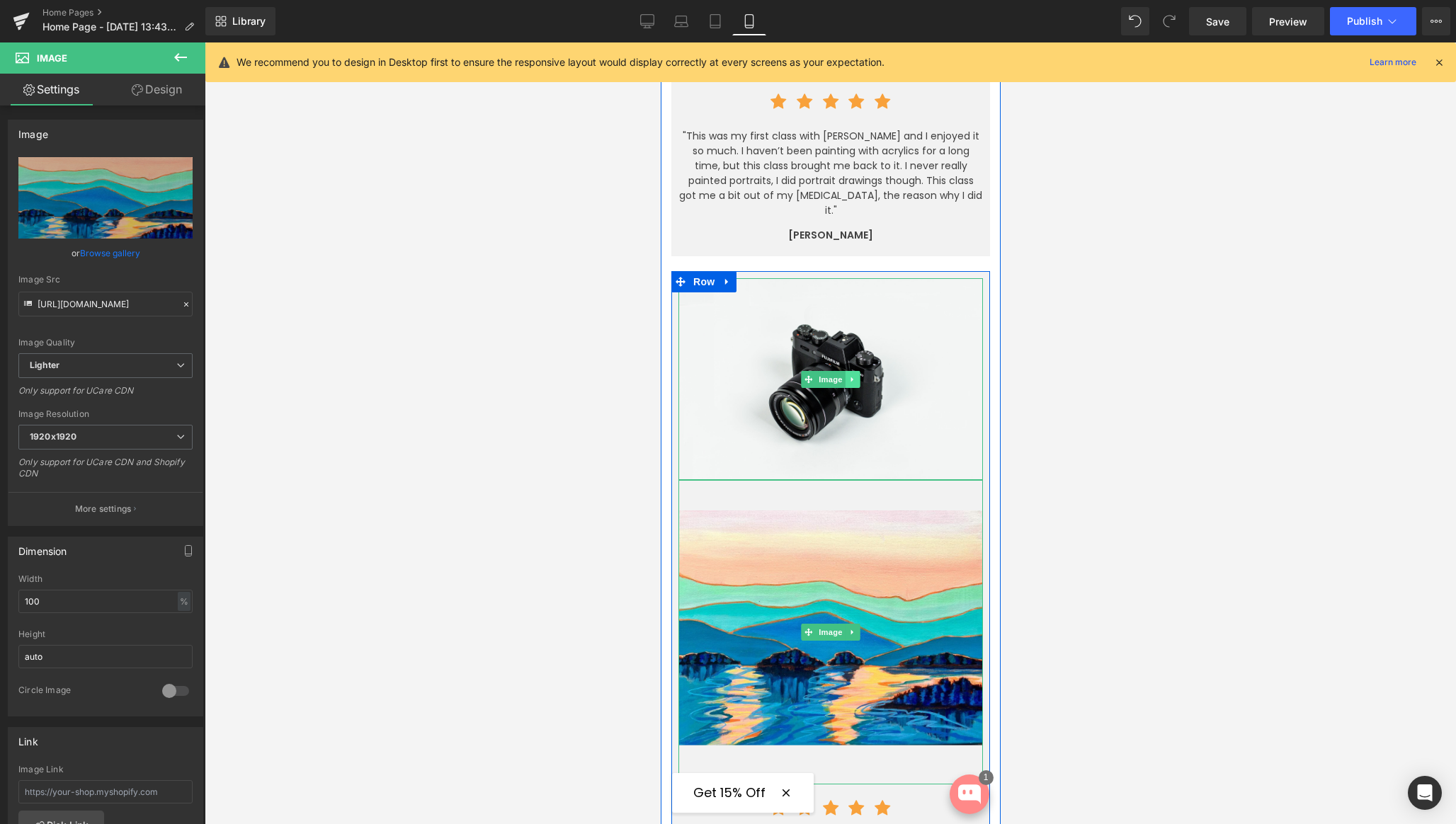
click at [849, 371] on link at bounding box center [851, 380] width 14 height 17
click at [861, 375] on icon at bounding box center [859, 379] width 8 height 8
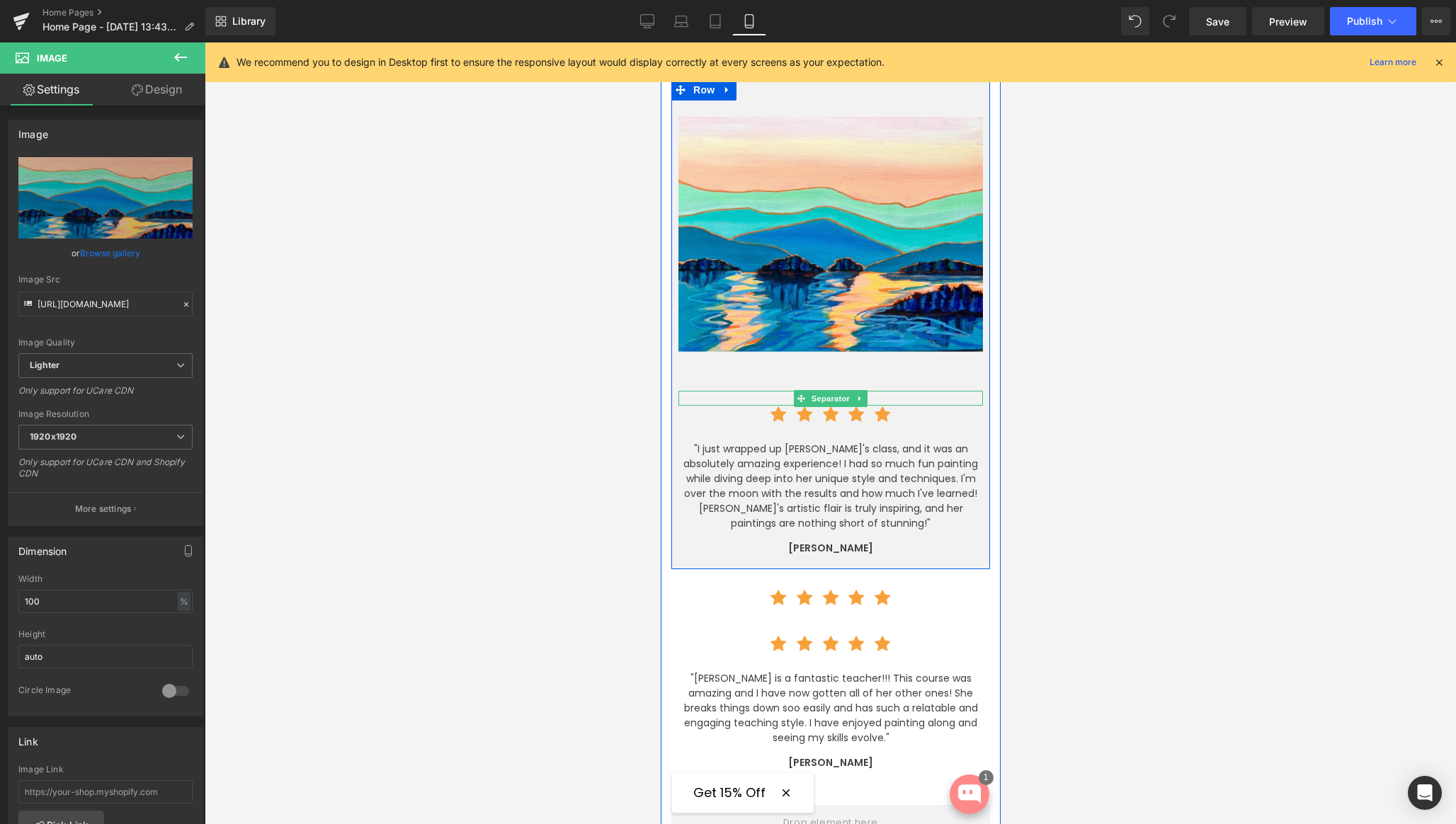
scroll to position [3453, 0]
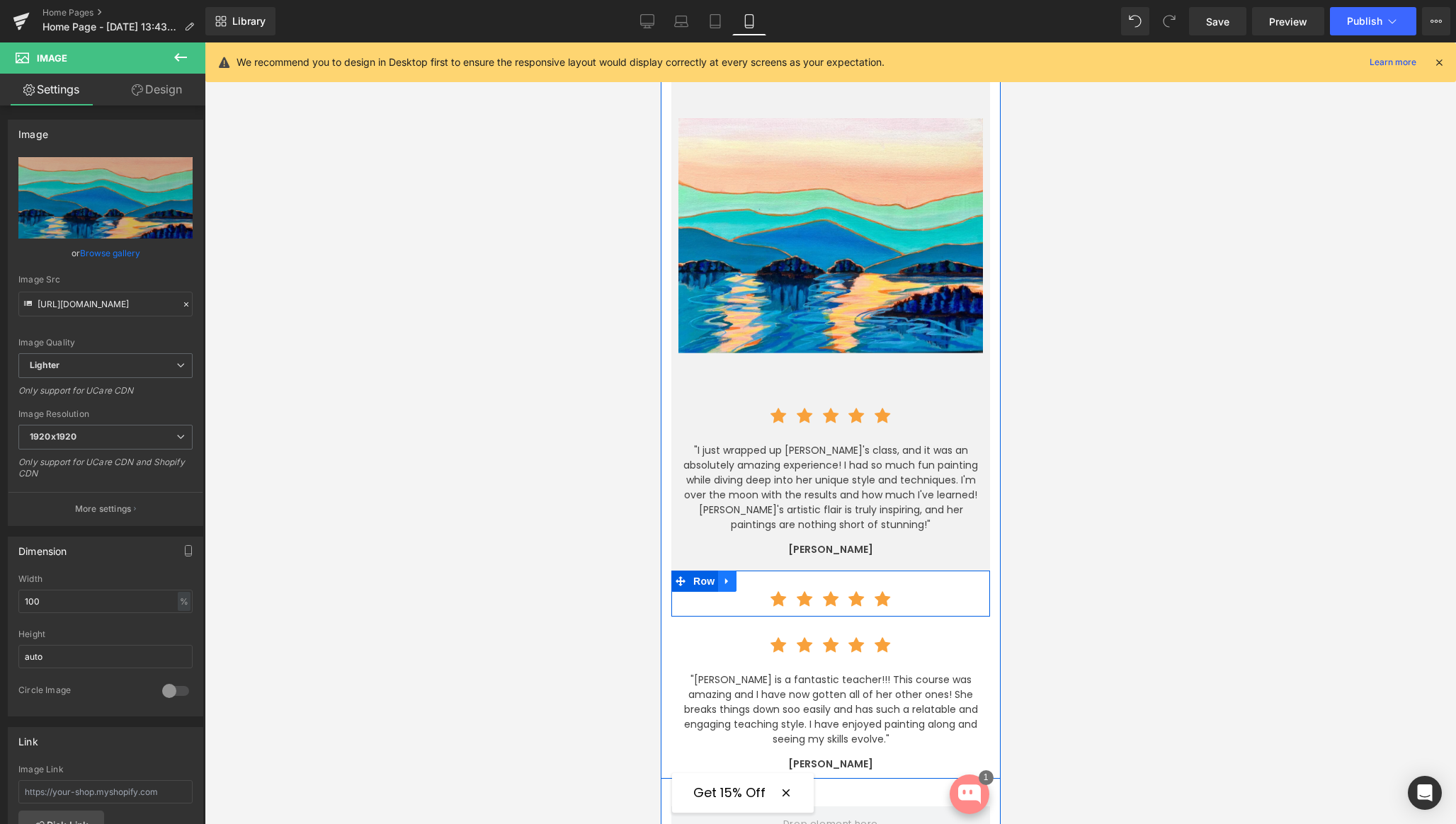
click at [725, 578] on icon at bounding box center [726, 581] width 3 height 7
click at [762, 577] on icon at bounding box center [763, 581] width 10 height 11
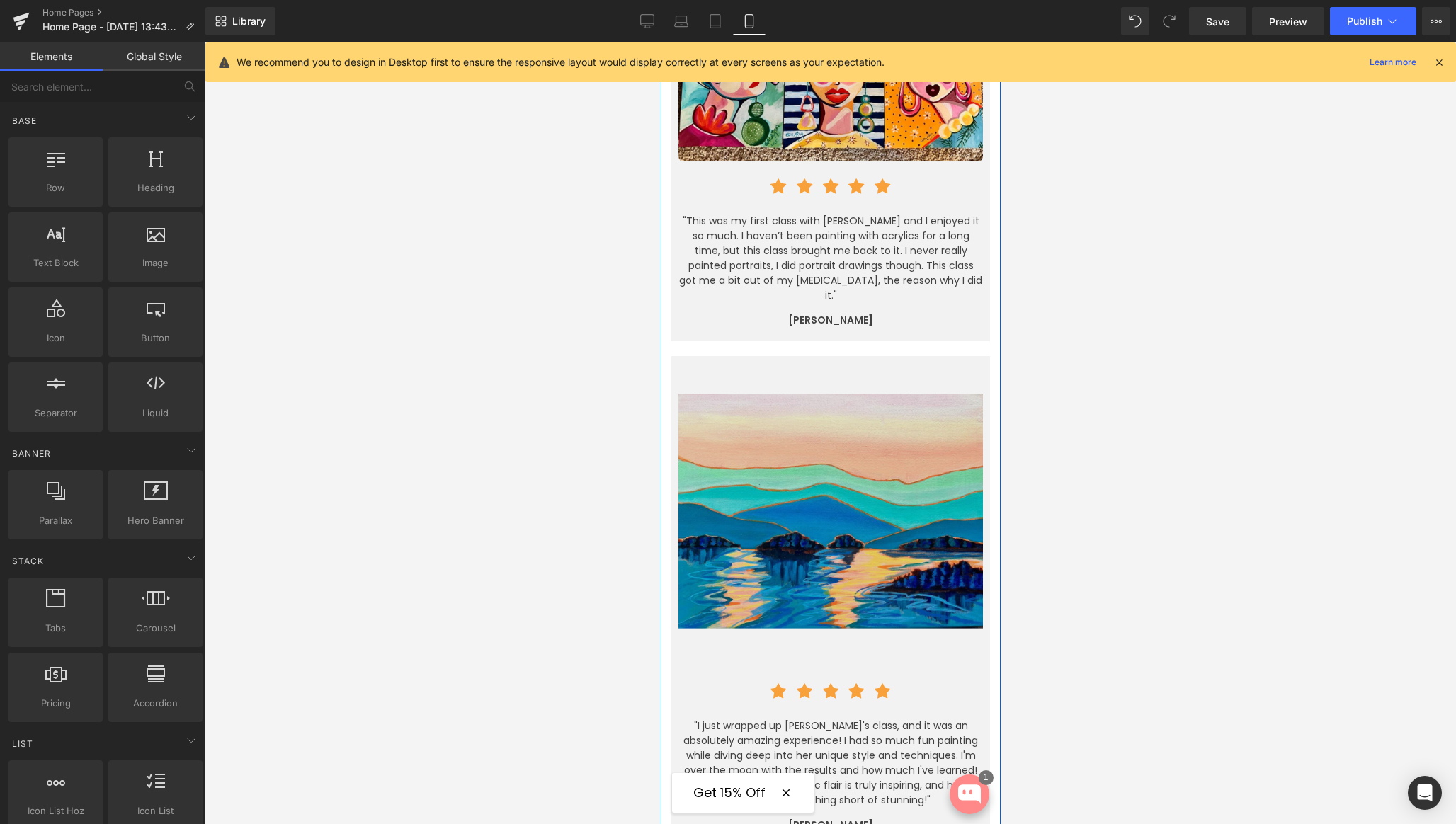
scroll to position [3126, 0]
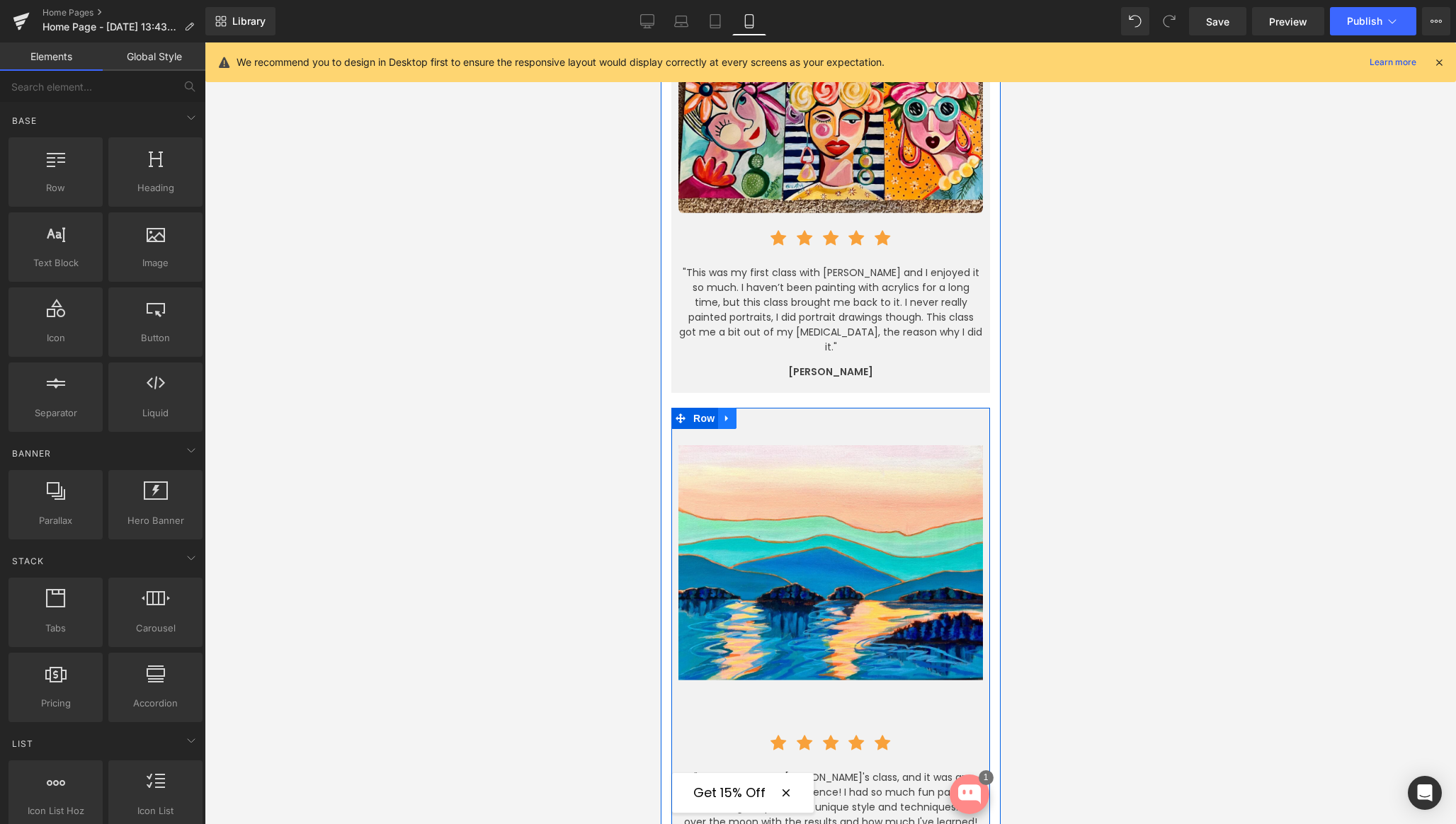
click at [725, 415] on icon at bounding box center [726, 418] width 3 height 7
click at [741, 413] on icon at bounding box center [745, 418] width 10 height 10
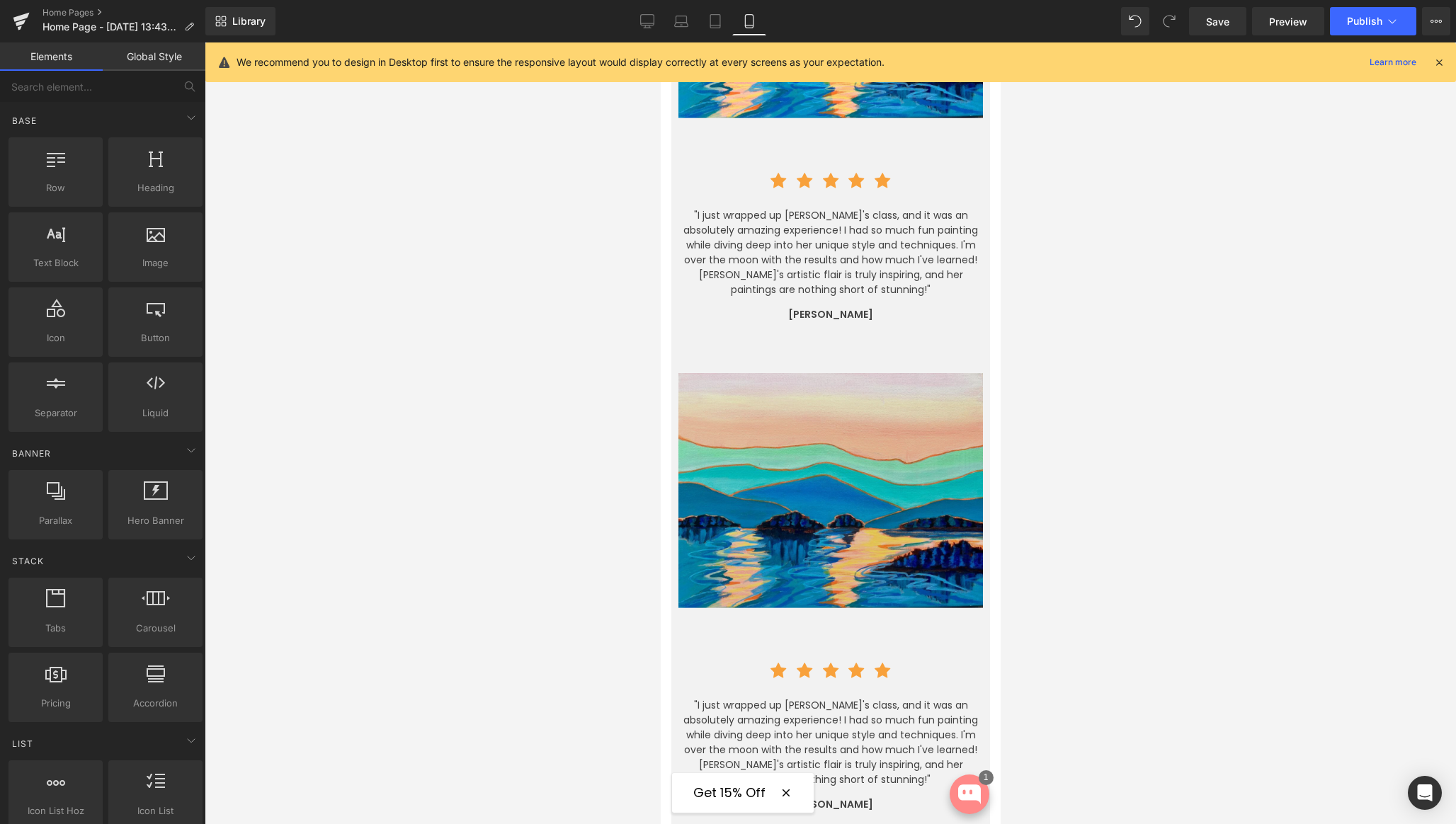
scroll to position [3684, 0]
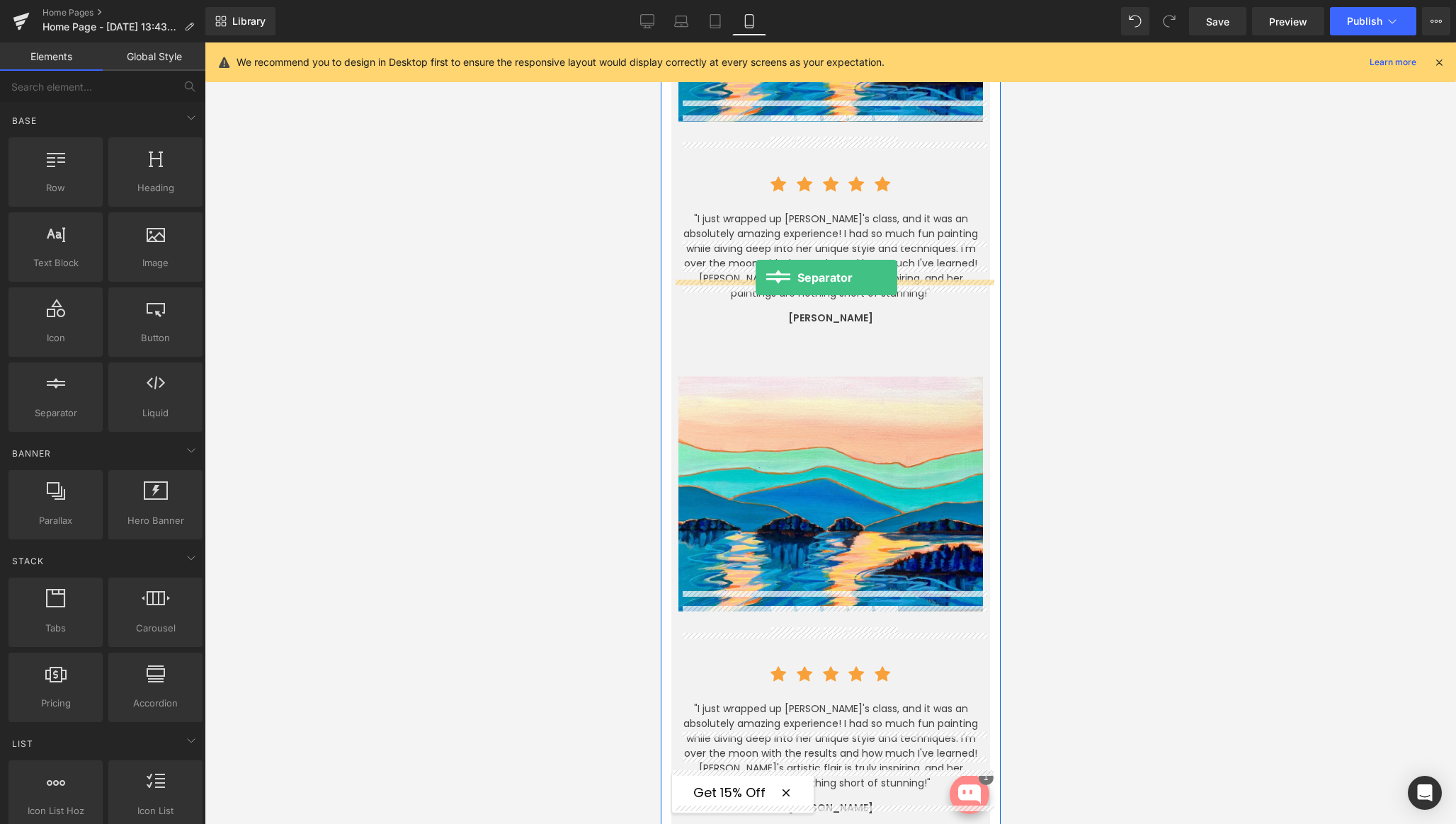
drag, startPoint x: 909, startPoint y: 420, endPoint x: 755, endPoint y: 277, distance: 210.2
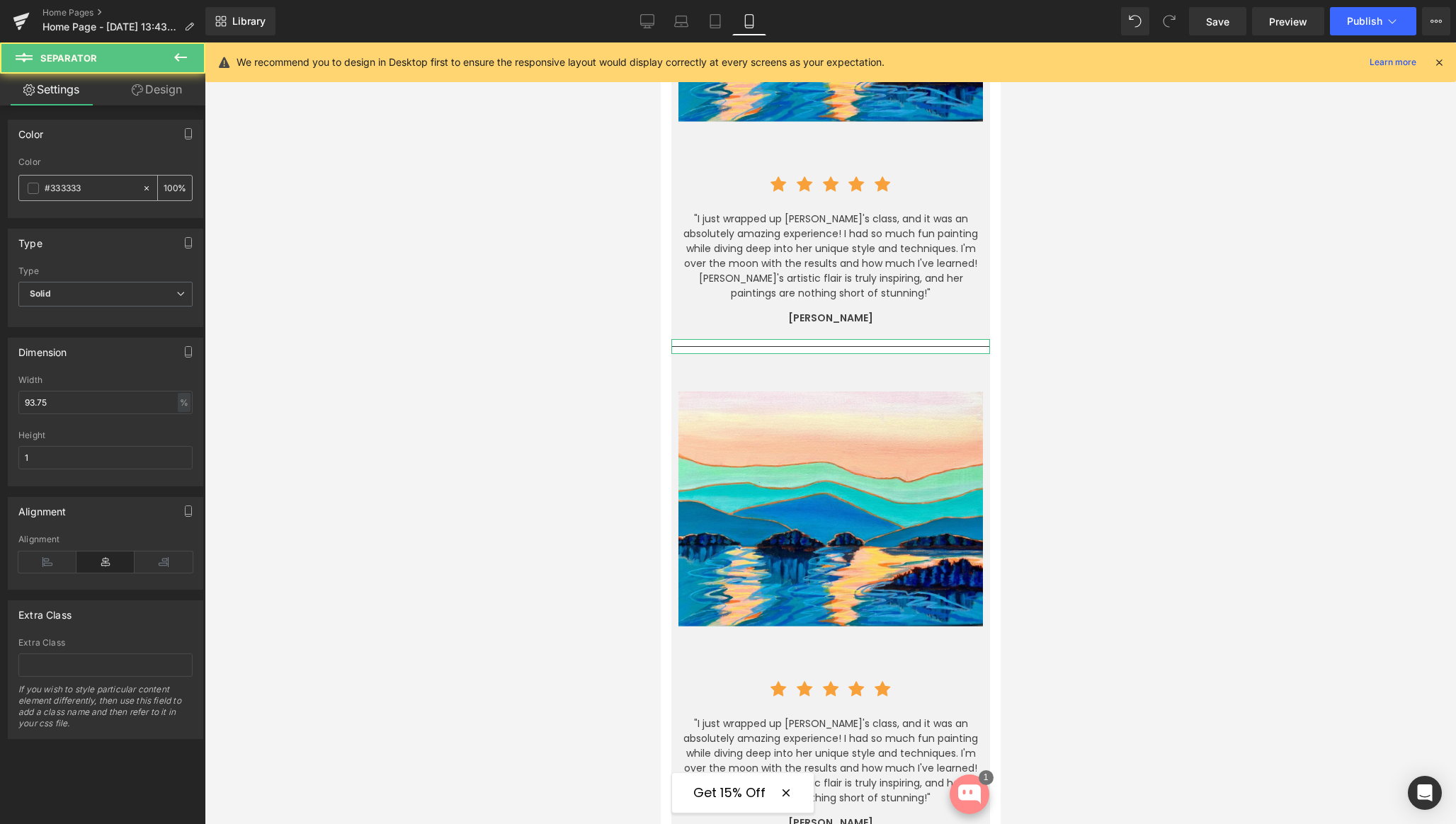
click at [35, 193] on span at bounding box center [34, 188] width 12 height 12
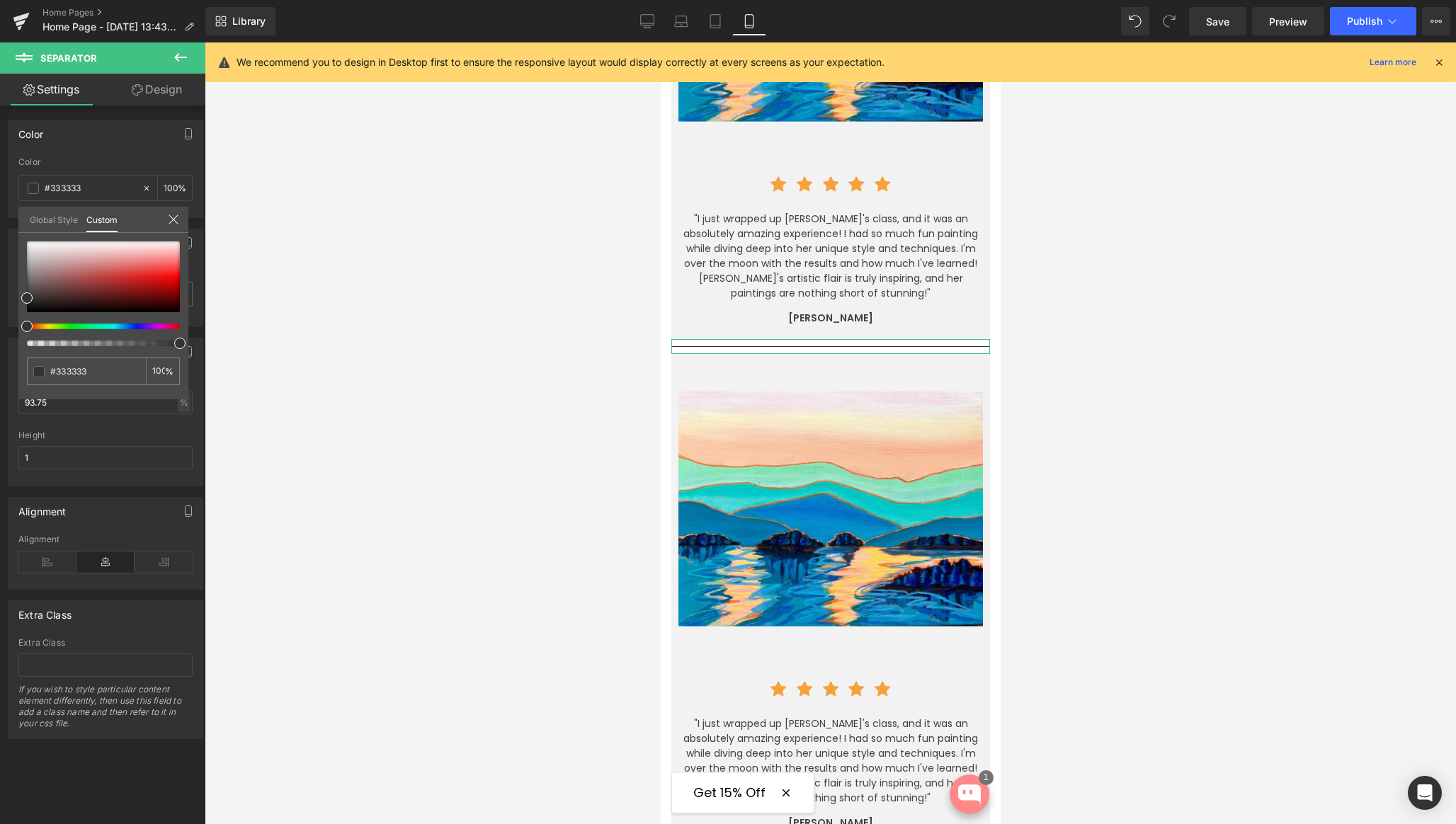
type input "41"
type input "40"
type input "38"
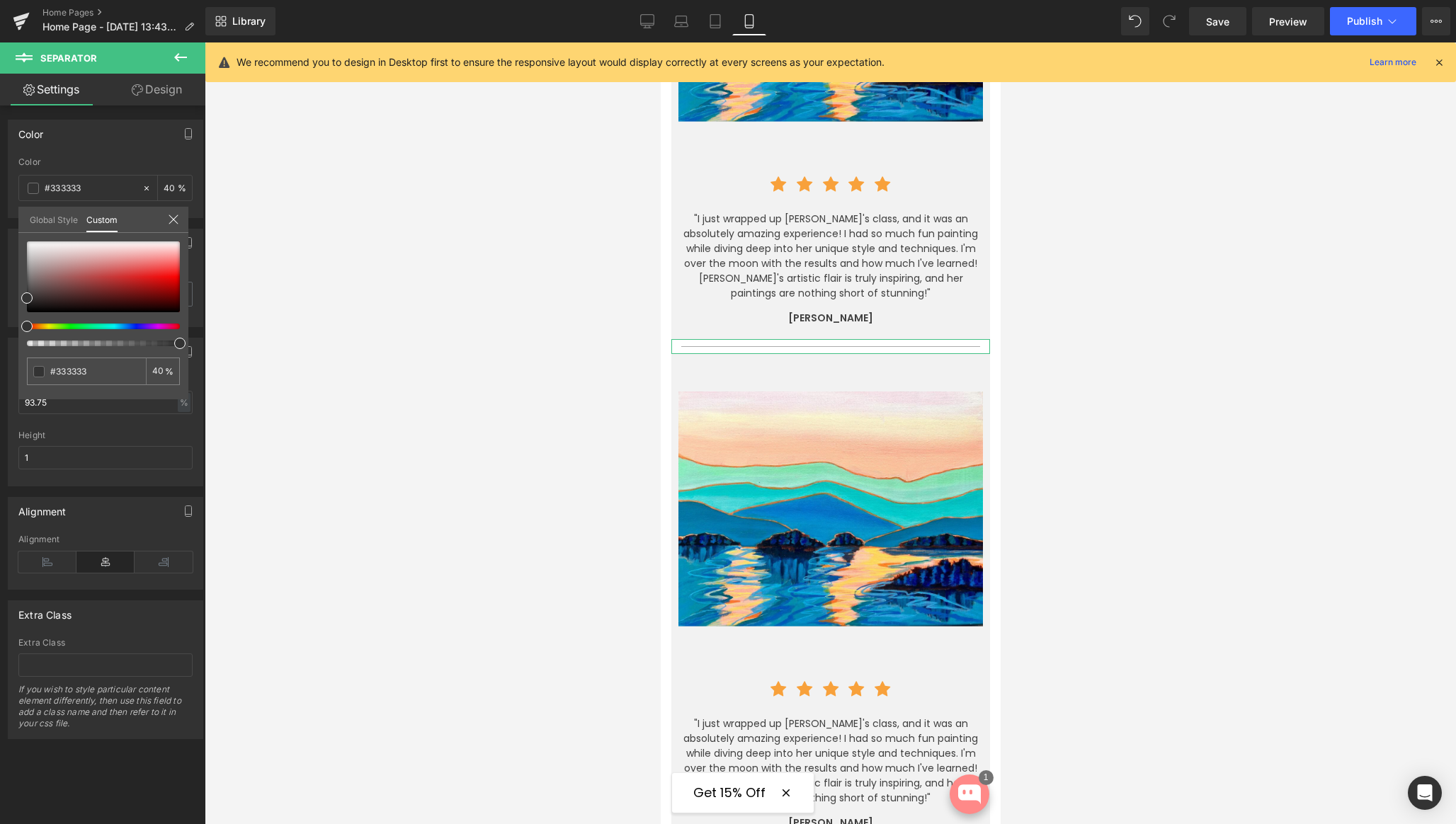
type input "38"
type input "34"
type input "22"
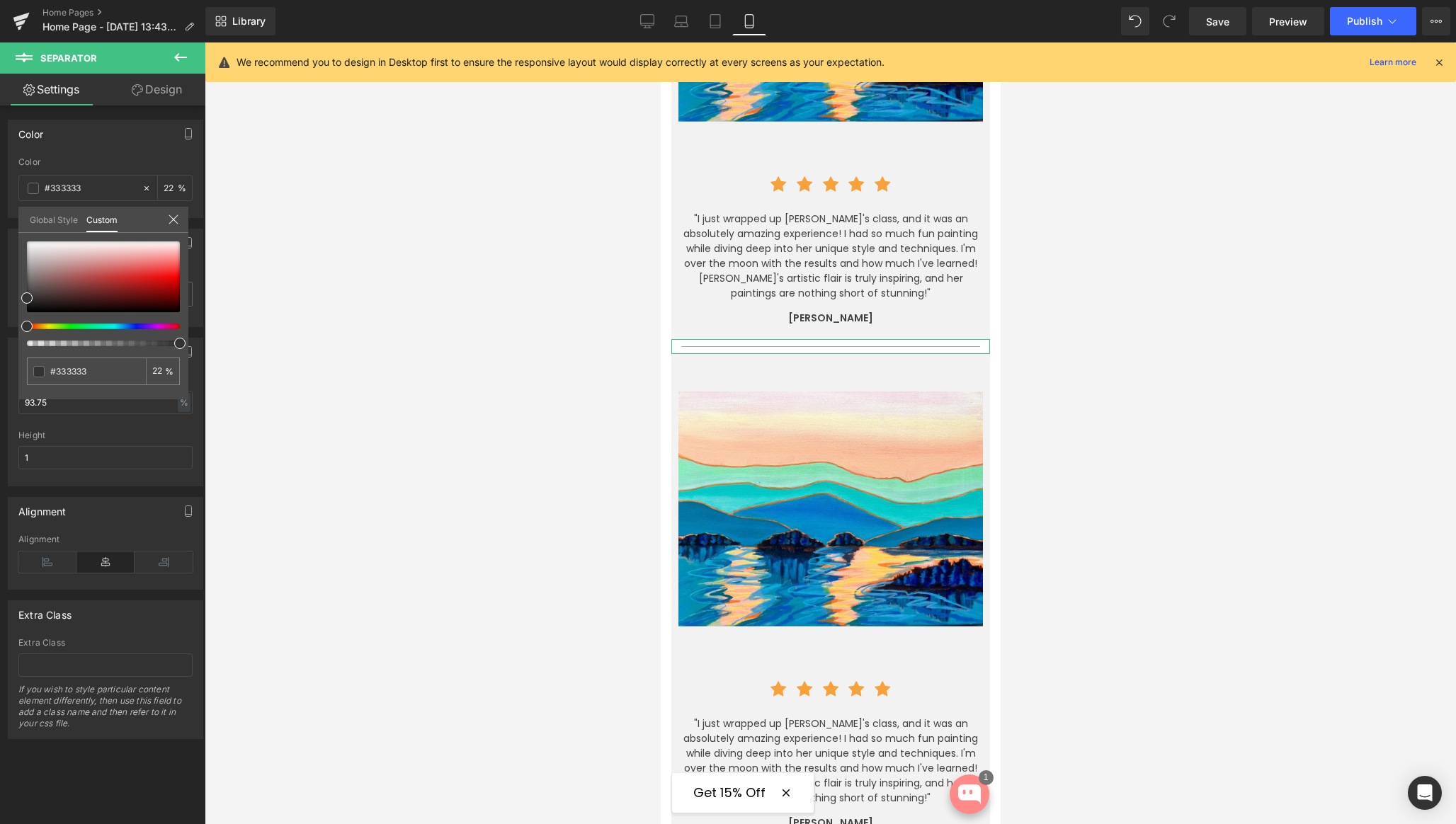
type input "5"
drag, startPoint x: 84, startPoint y: 343, endPoint x: 89, endPoint y: 336, distance: 8.6
click at [1, 218] on div "Color rgba(51, 51, 51, 0.05) Color #333333 5 % Global Style Custom Setup Global…" at bounding box center [106, 164] width 212 height 109
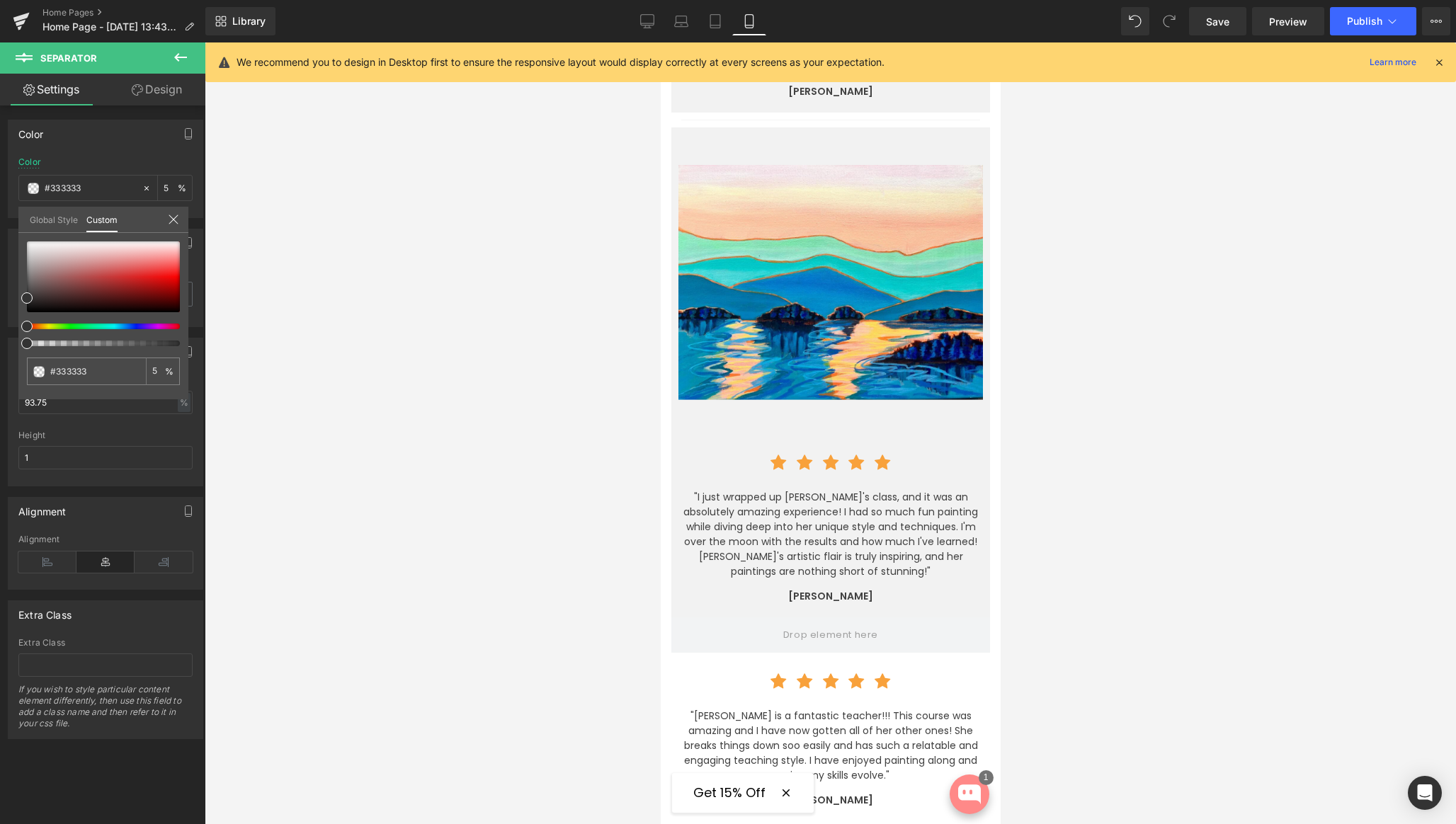
scroll to position [3945, 0]
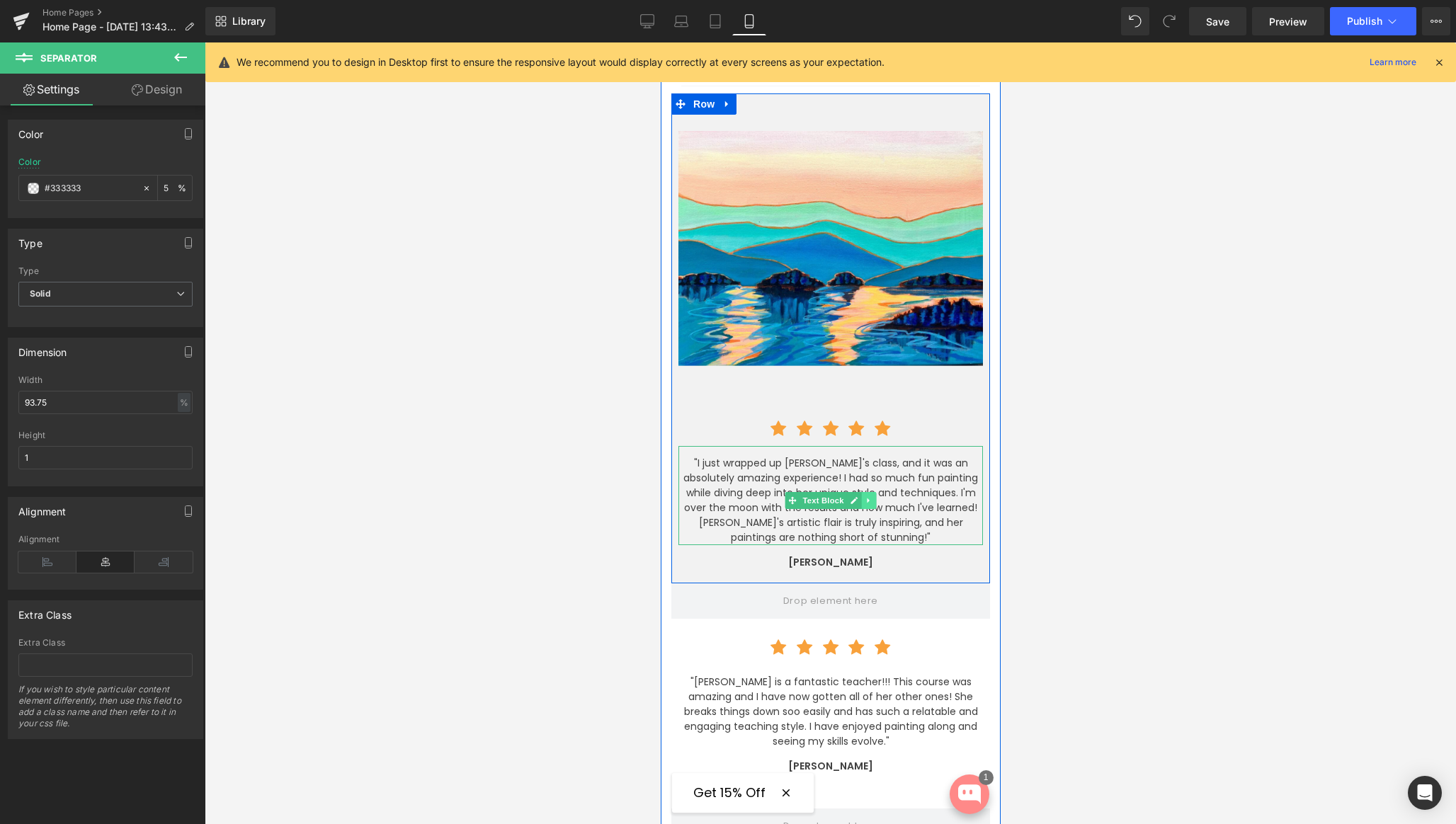
click at [868, 498] on icon at bounding box center [867, 500] width 2 height 5
click at [874, 497] on icon at bounding box center [875, 501] width 8 height 8
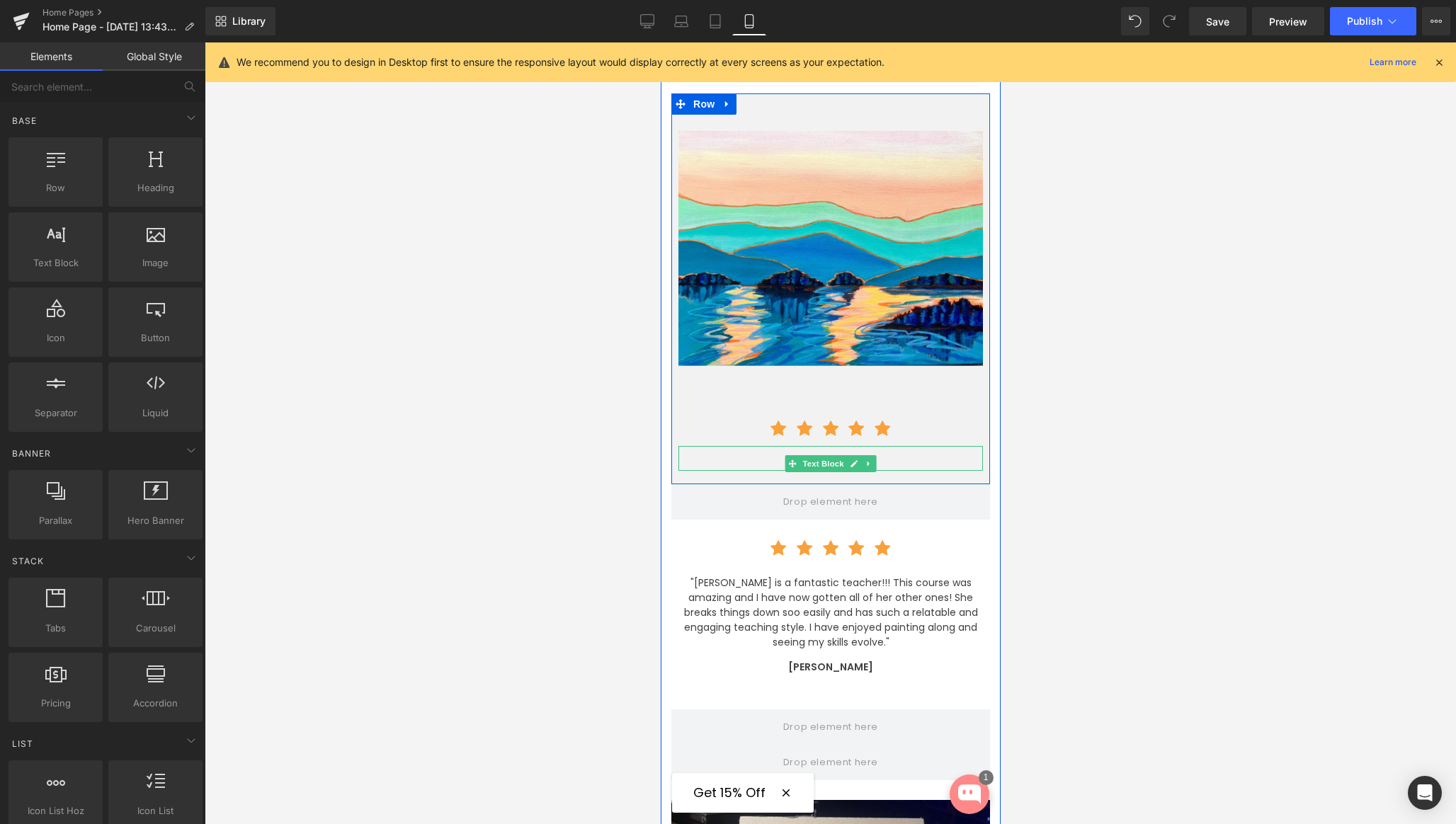
click at [869, 459] on icon at bounding box center [868, 463] width 8 height 9
click at [873, 459] on icon at bounding box center [875, 463] width 8 height 8
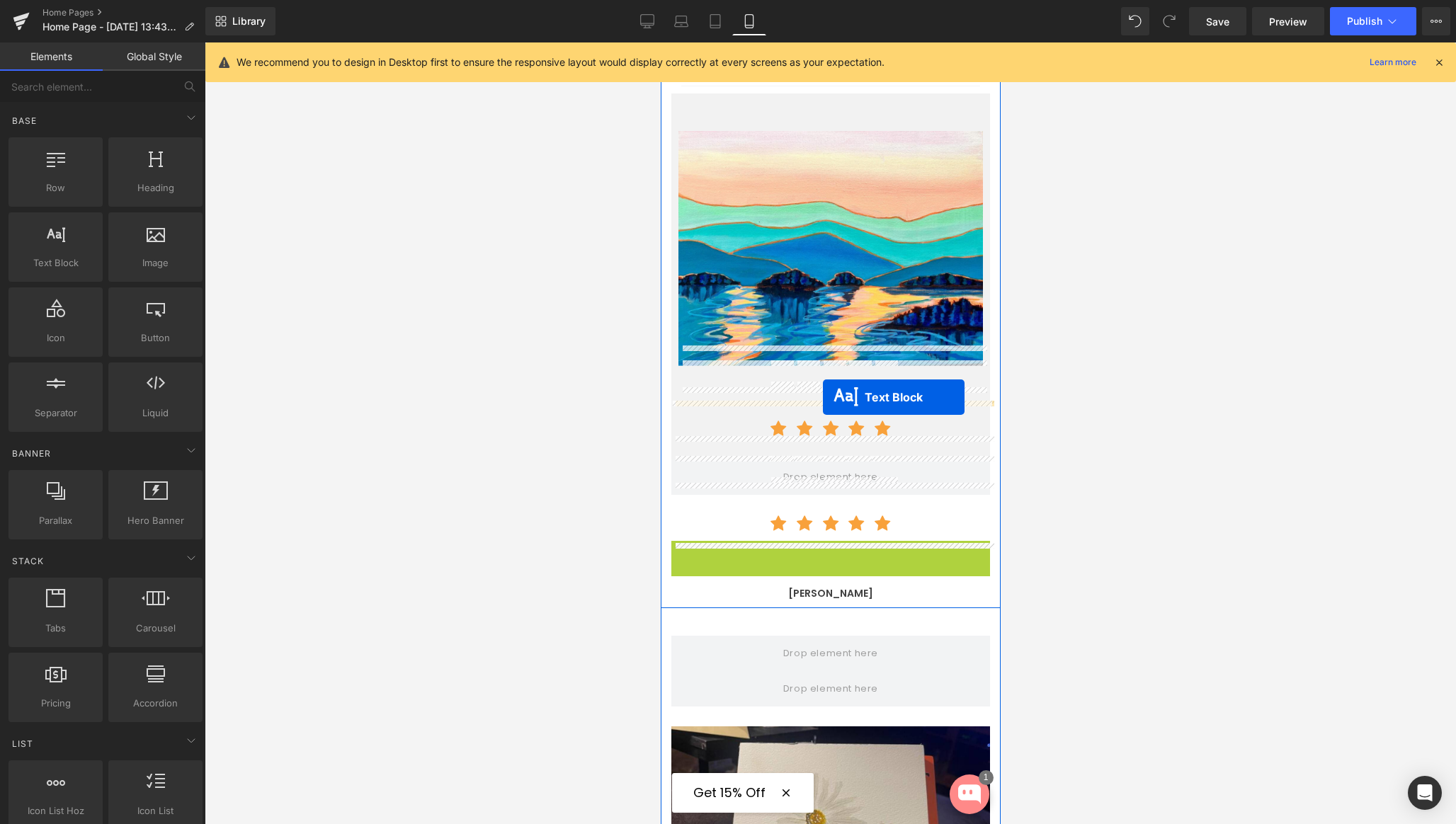
drag, startPoint x: 787, startPoint y: 520, endPoint x: 823, endPoint y: 397, distance: 128.2
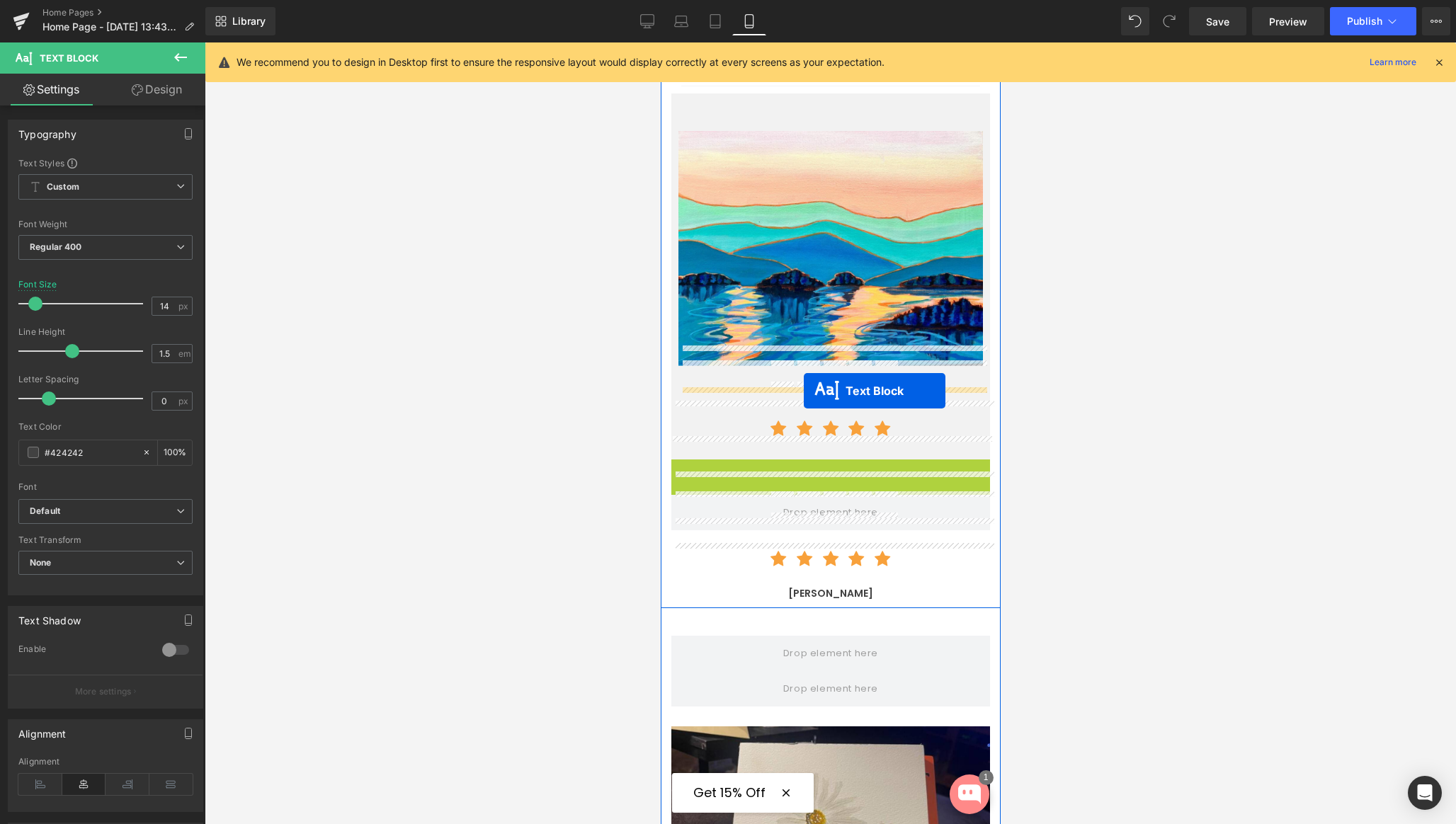
drag, startPoint x: 789, startPoint y: 433, endPoint x: 803, endPoint y: 390, distance: 45.2
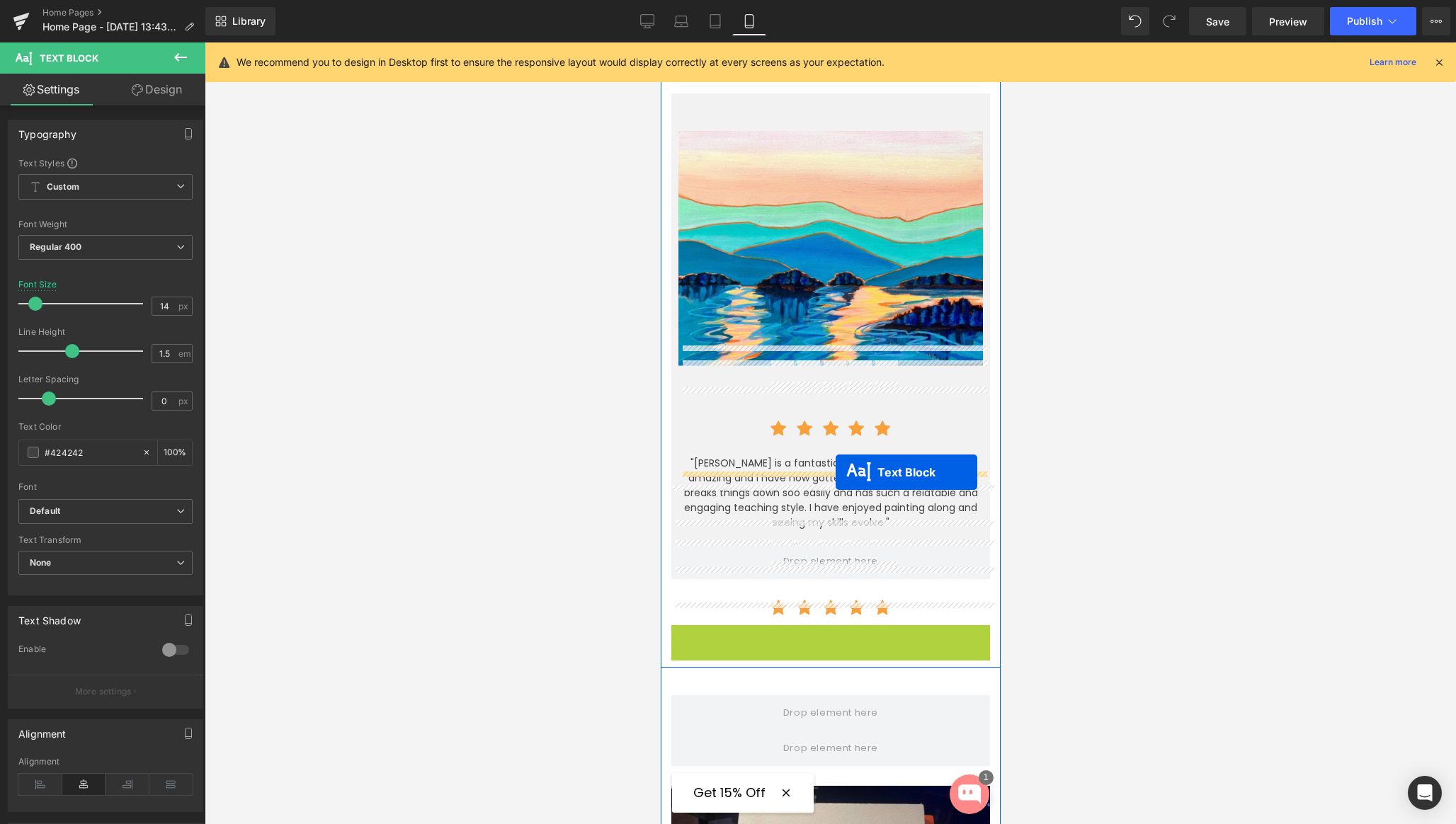
drag, startPoint x: 803, startPoint y: 550, endPoint x: 835, endPoint y: 472, distance: 84.3
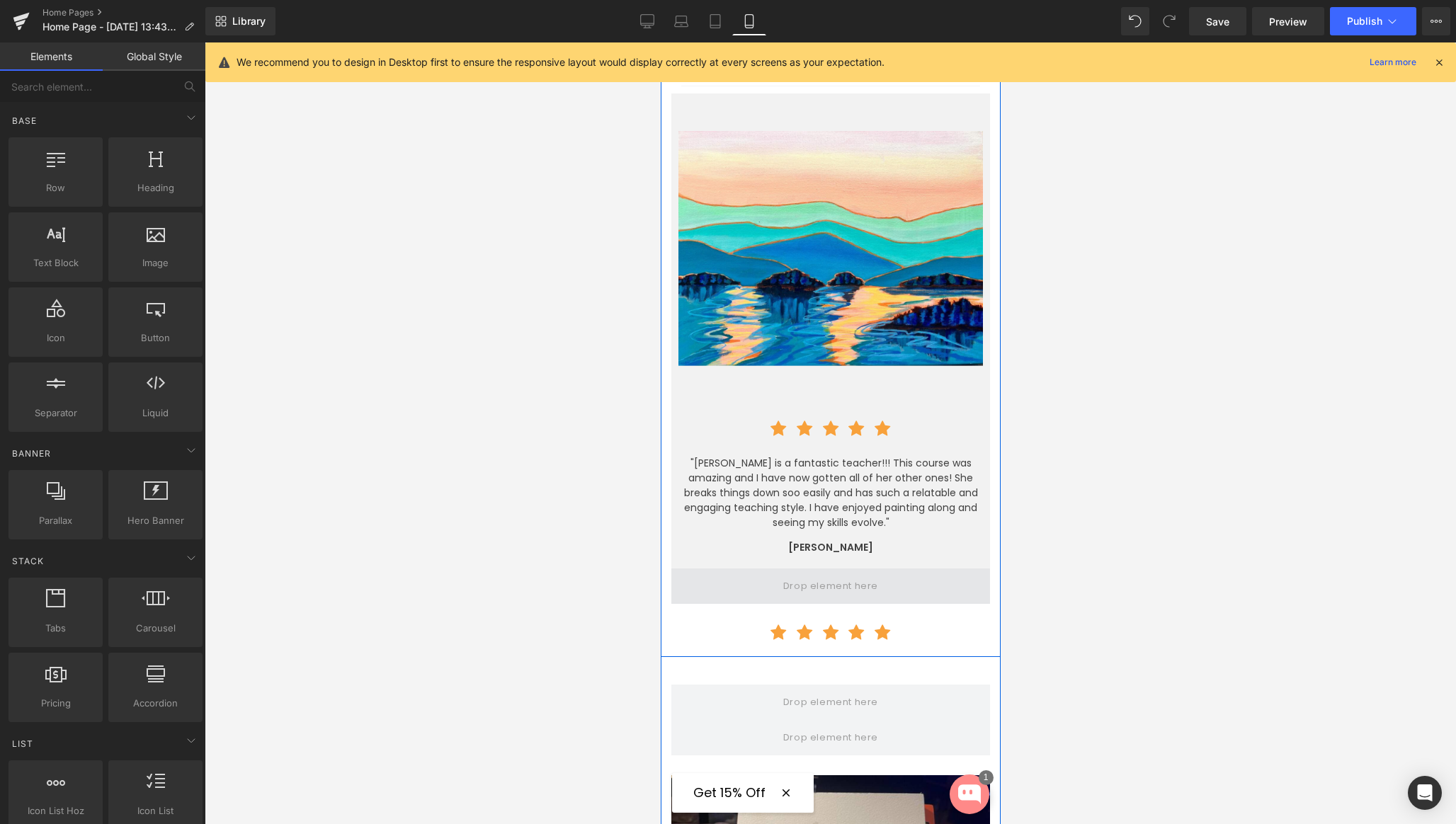
click at [825, 575] on span at bounding box center [829, 586] width 105 height 23
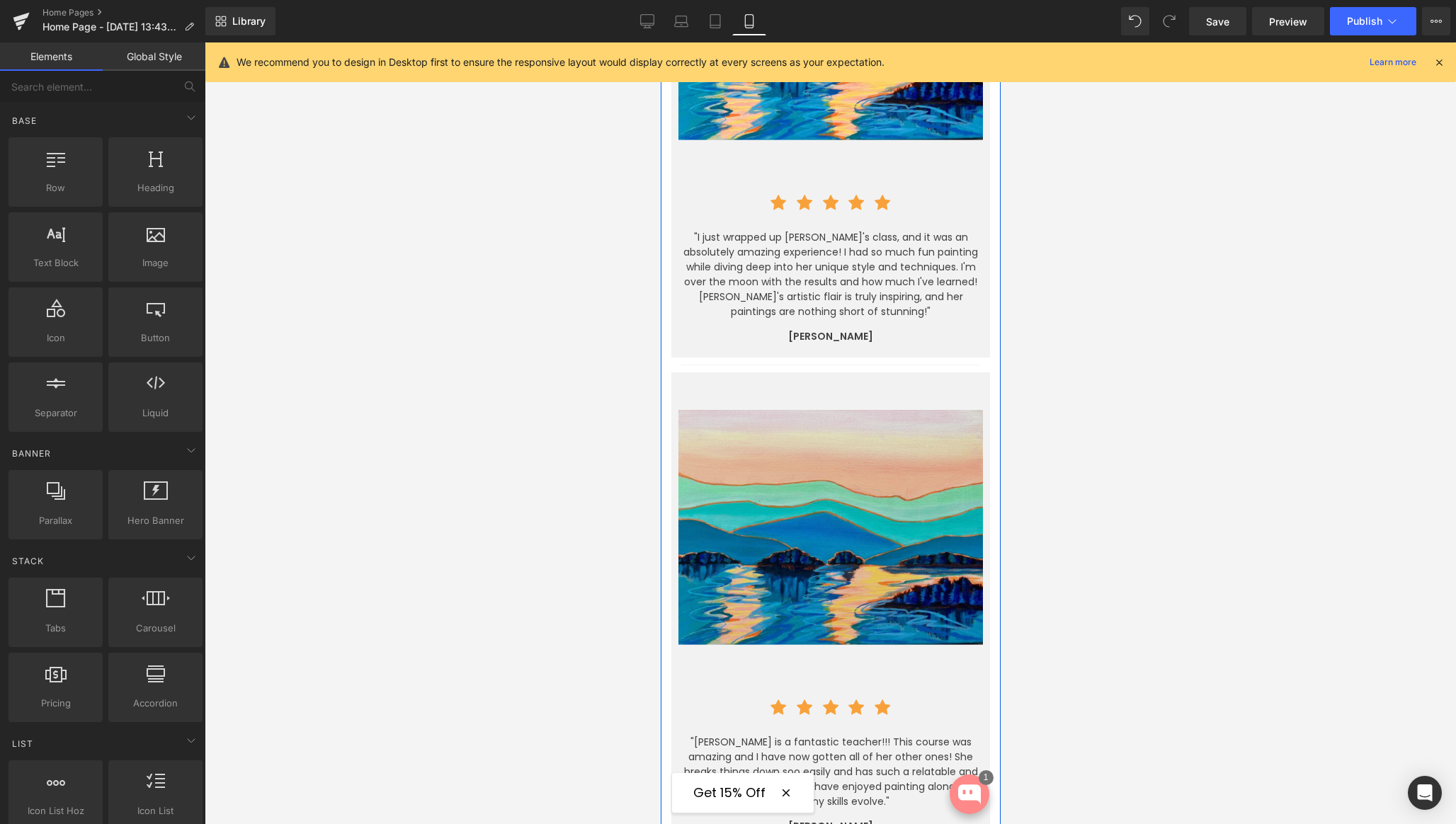
scroll to position [3502, 0]
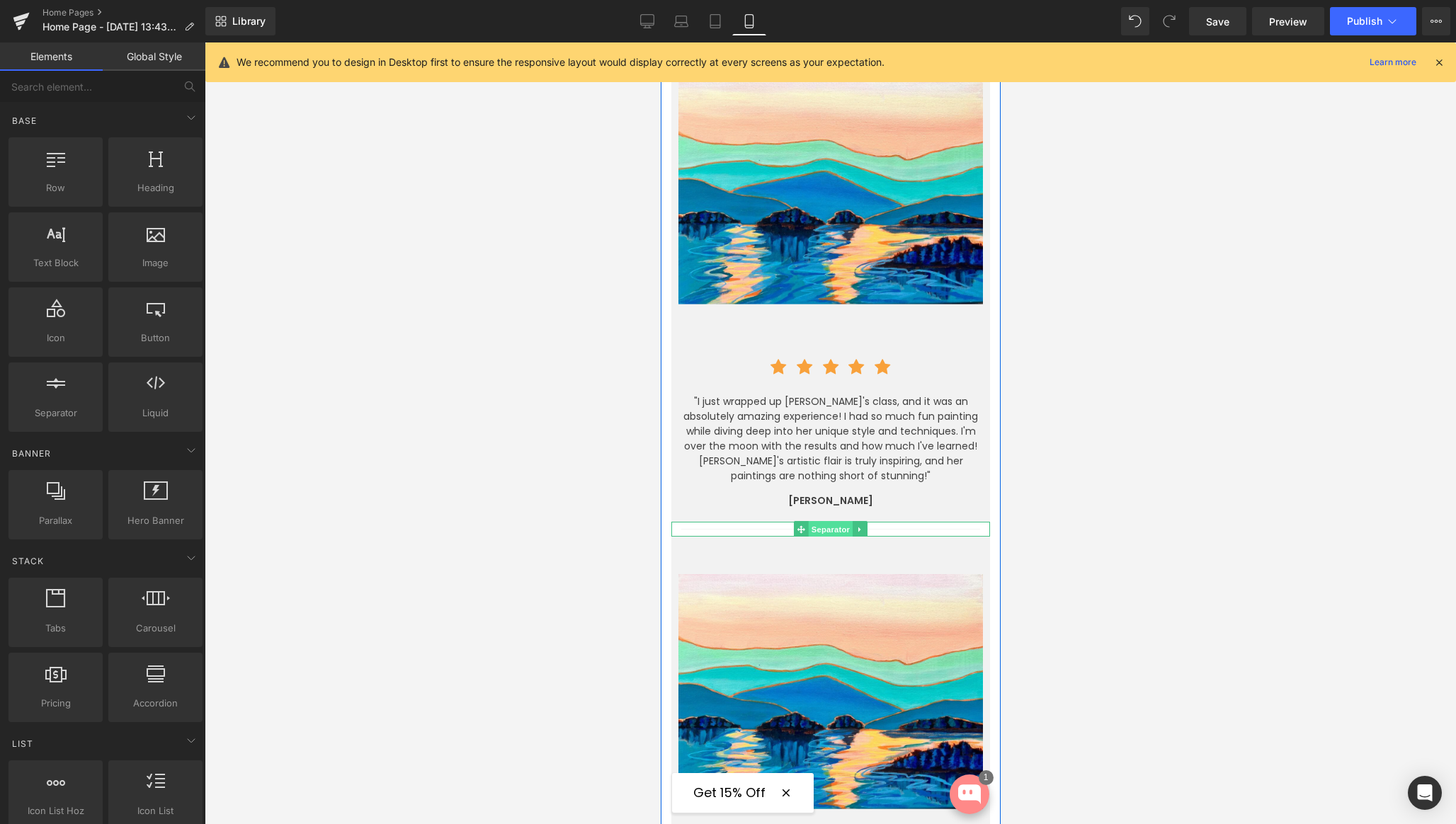
click at [820, 521] on span "Separator" at bounding box center [830, 530] width 44 height 17
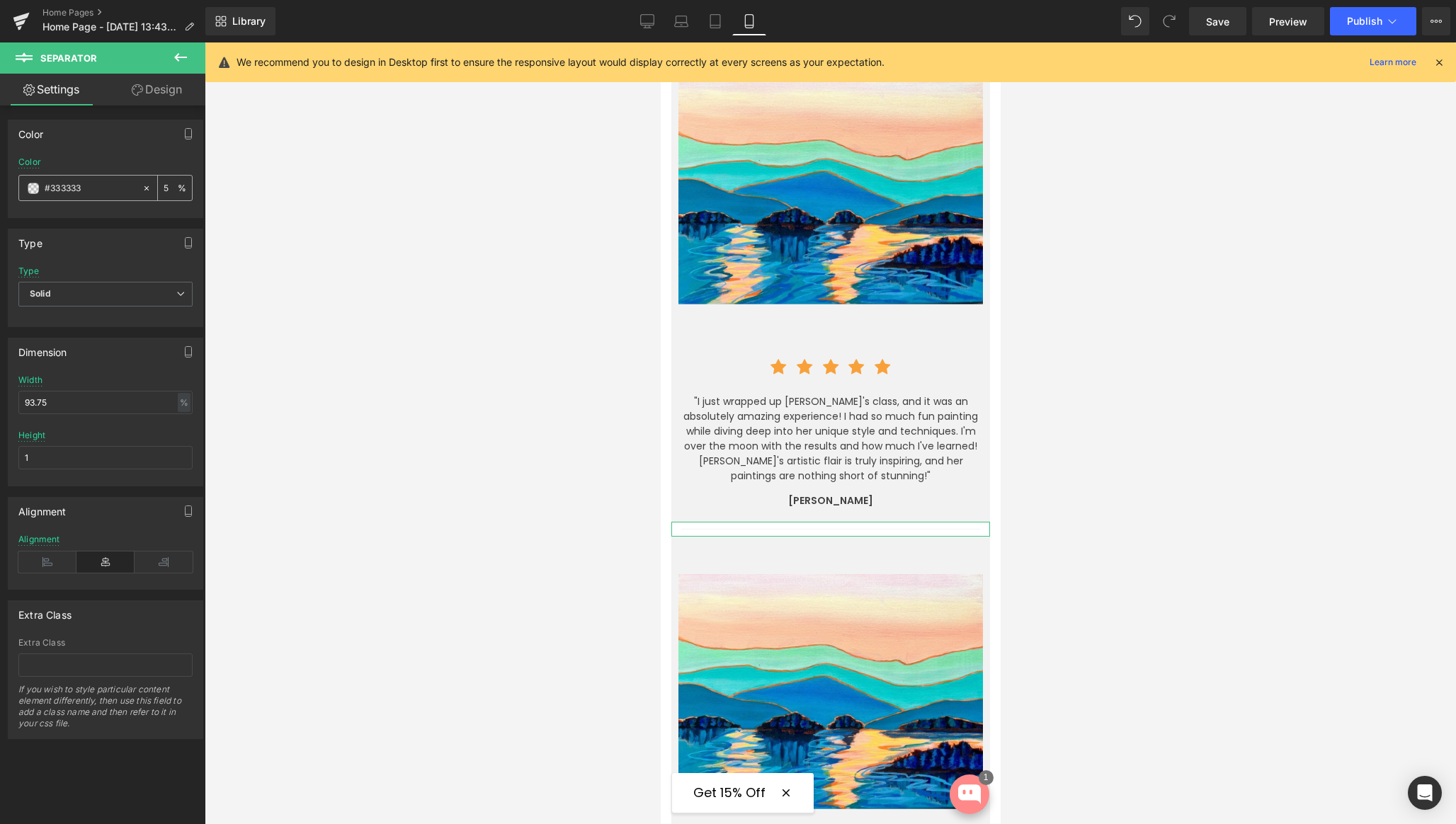
click at [34, 190] on span at bounding box center [34, 188] width 12 height 12
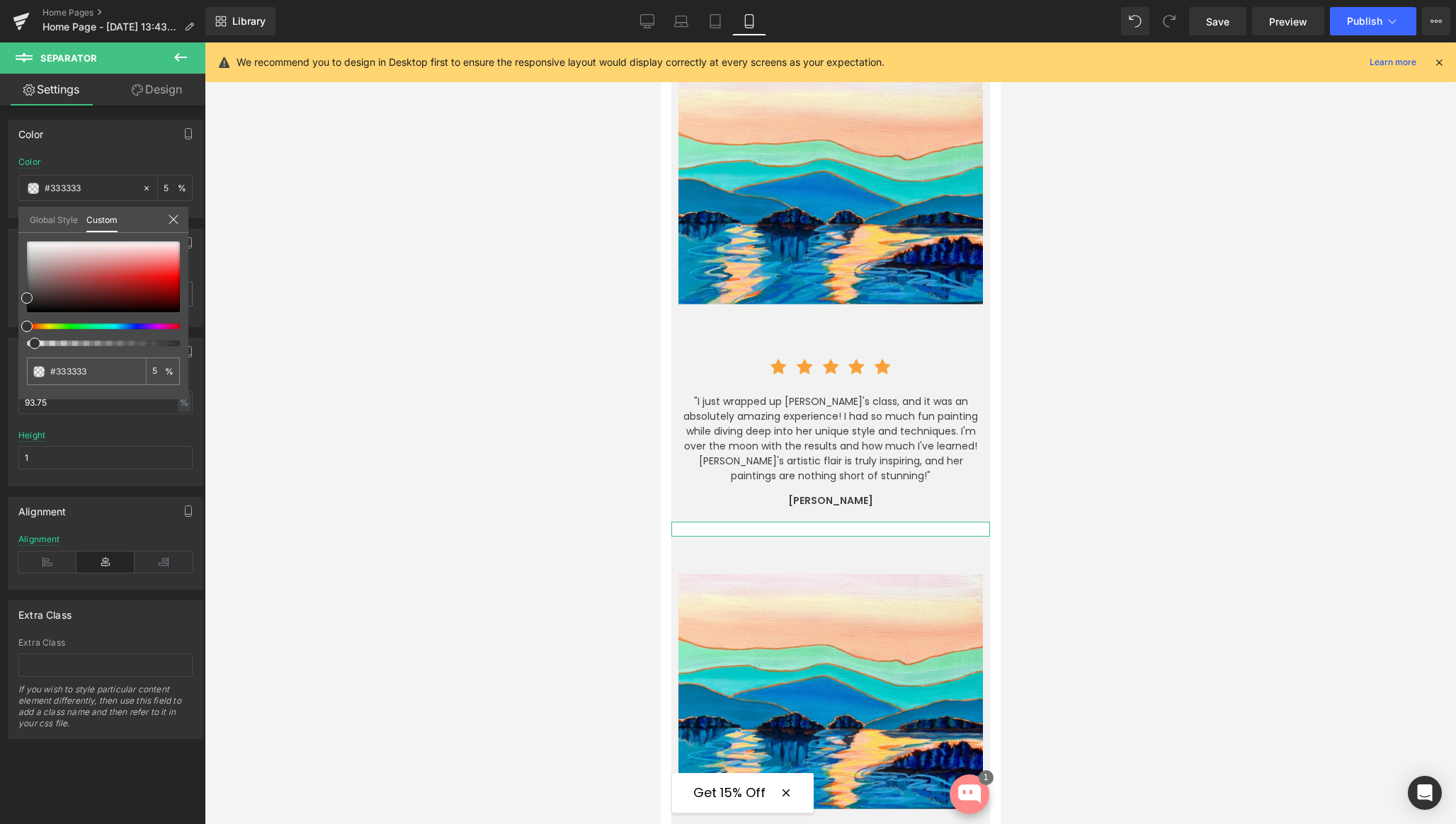
type input "8"
type input "6"
type input "4"
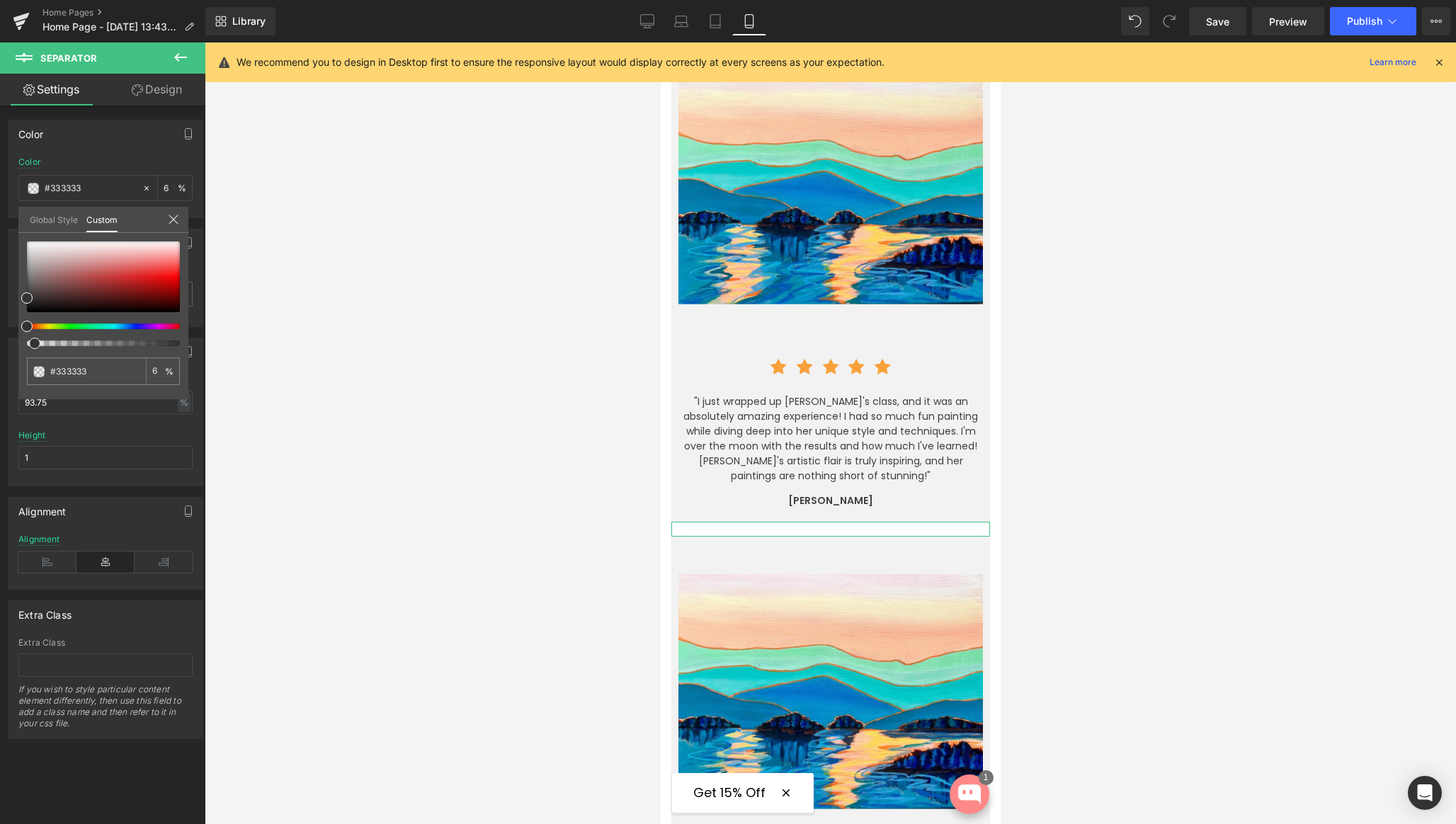
type input "4"
type input "2"
type input "1"
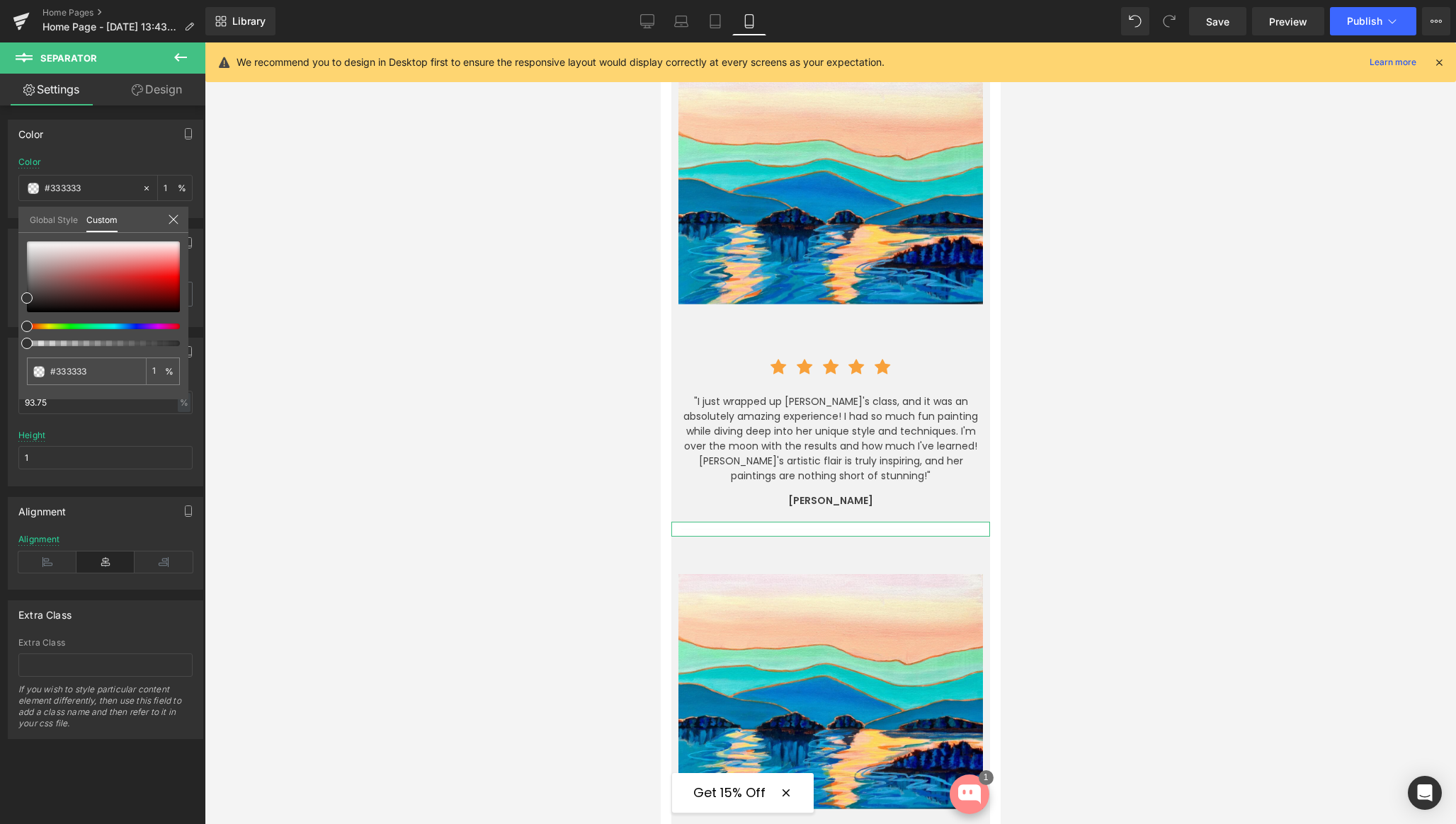
drag, startPoint x: 24, startPoint y: 342, endPoint x: 12, endPoint y: 343, distance: 12.0
click at [12, 218] on div "Color rgba(51, 51, 51, 0.01) Color #333333 1 % Global Style Custom Setup Global…" at bounding box center [106, 164] width 212 height 109
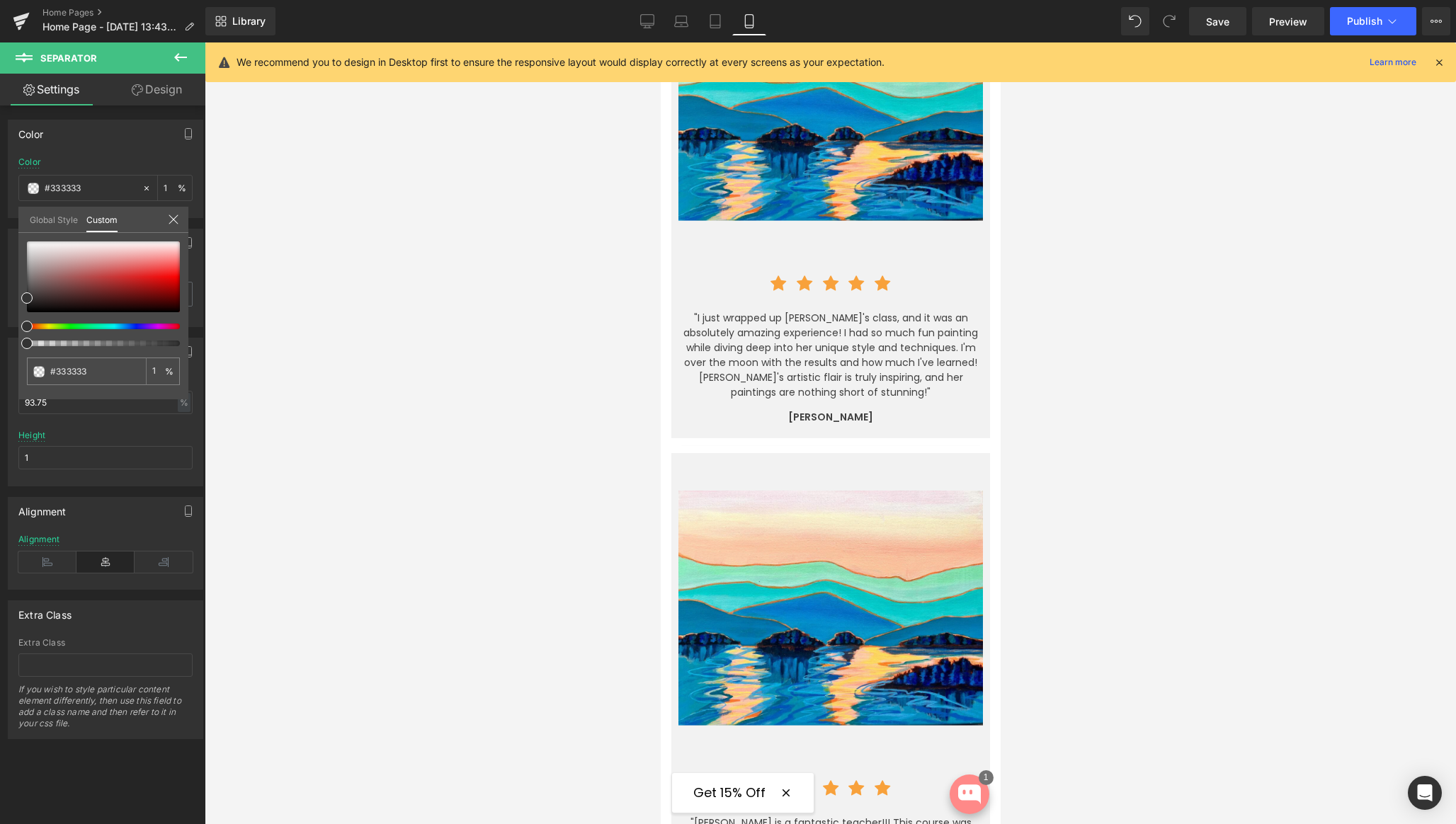
scroll to position [3533, 0]
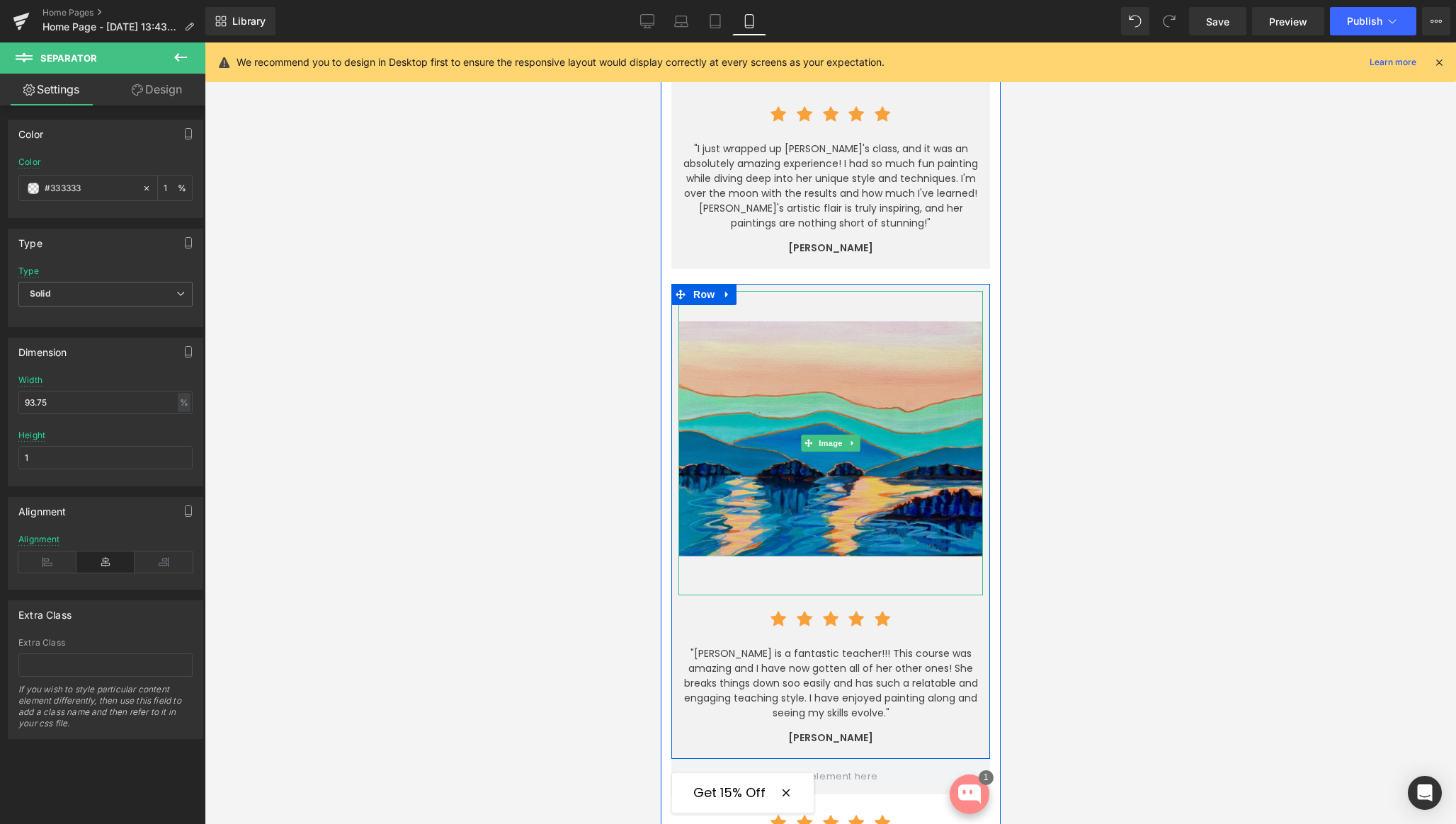
scroll to position [3760, 0]
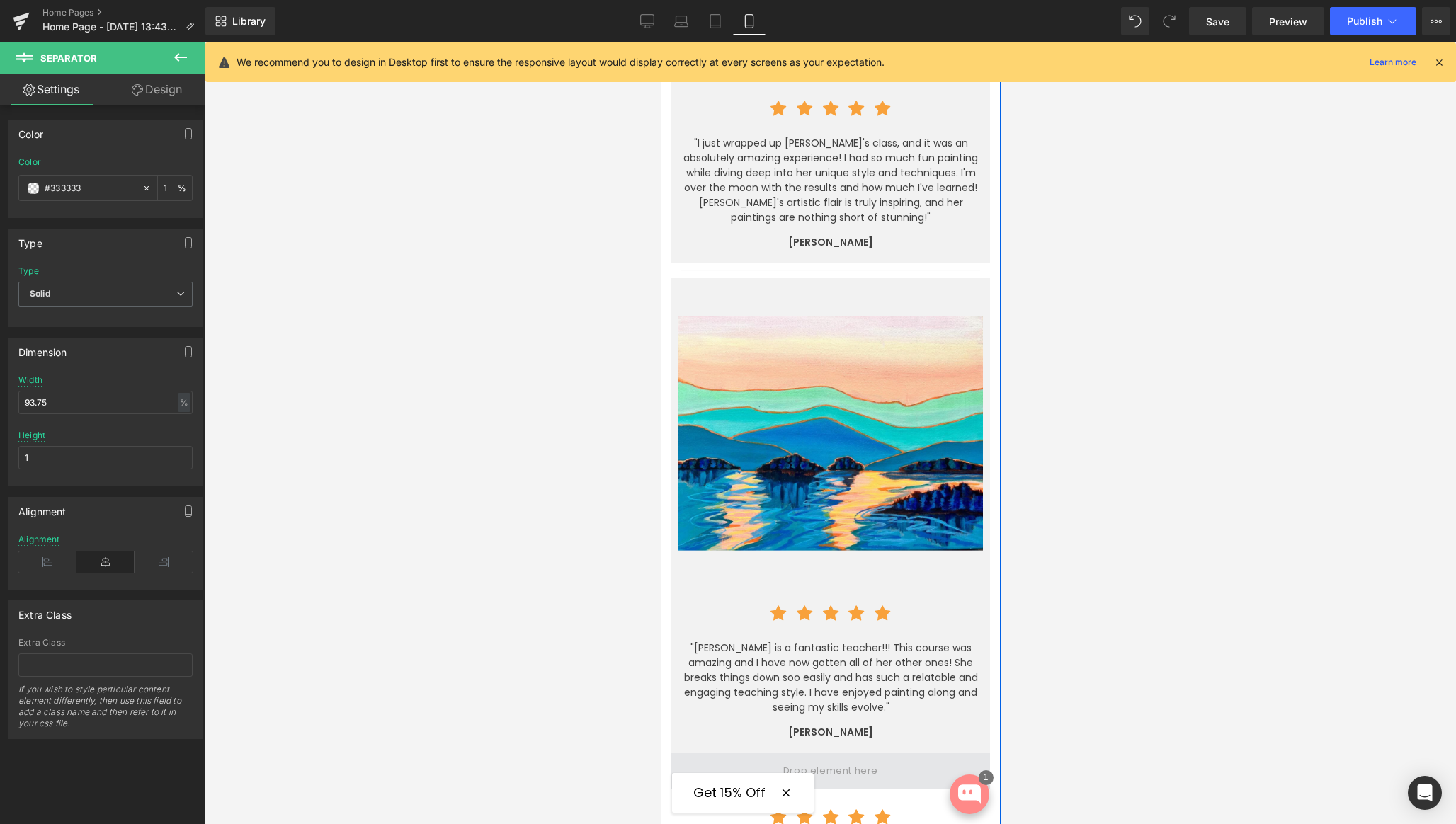
click at [721, 753] on span at bounding box center [830, 770] width 319 height 35
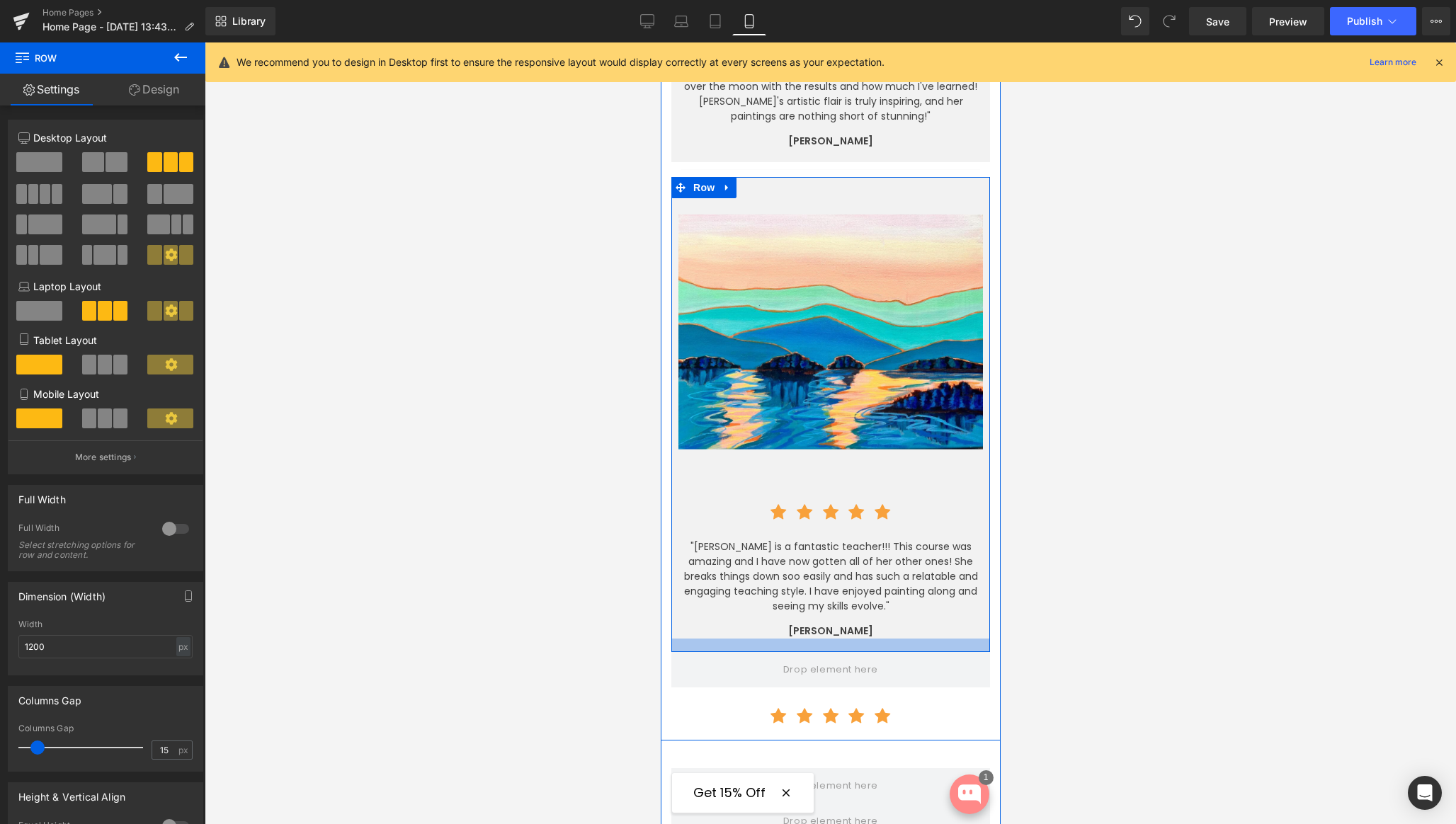
scroll to position [3873, 0]
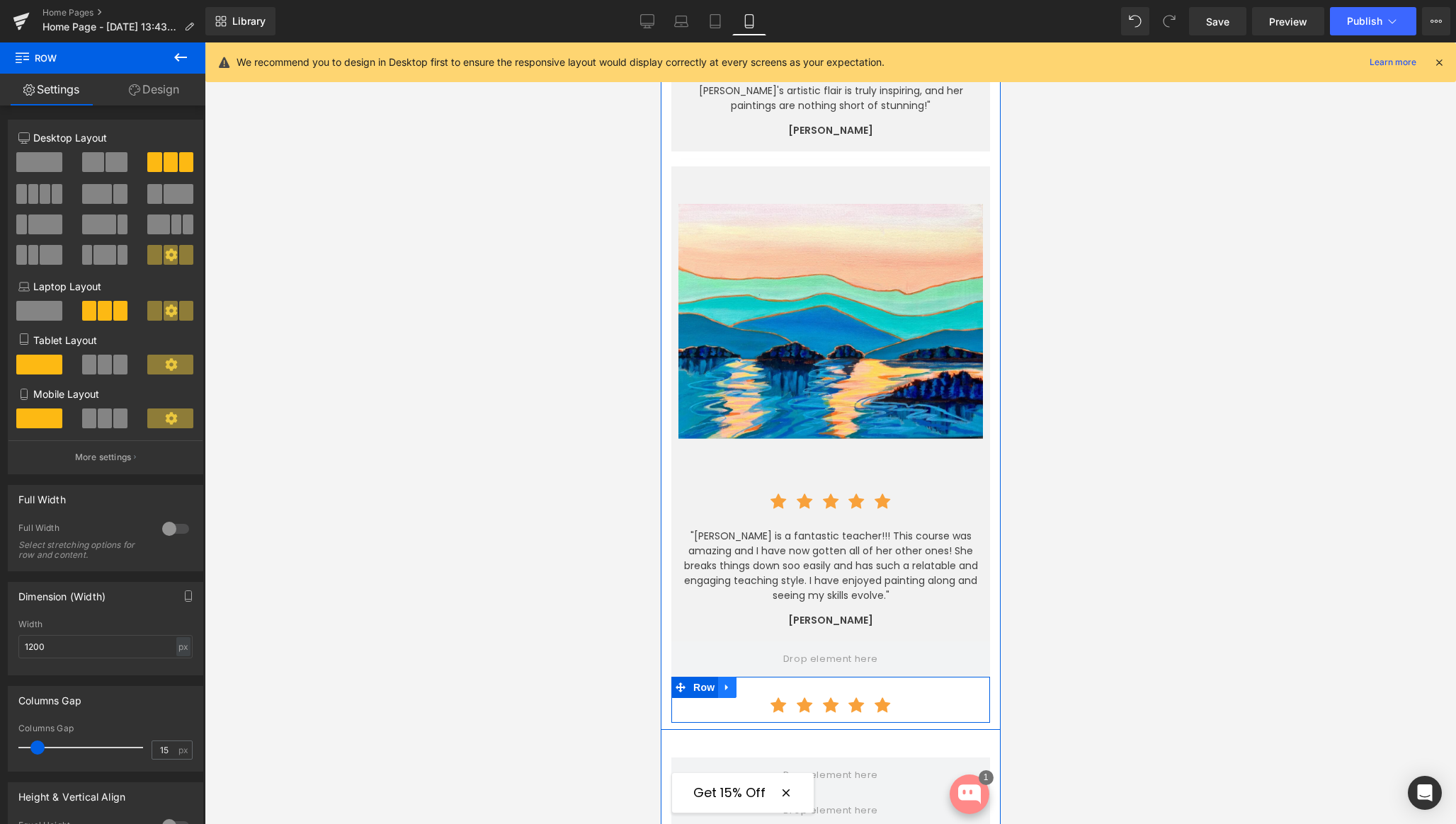
click at [726, 684] on icon at bounding box center [726, 687] width 3 height 7
click at [761, 682] on icon at bounding box center [763, 687] width 10 height 10
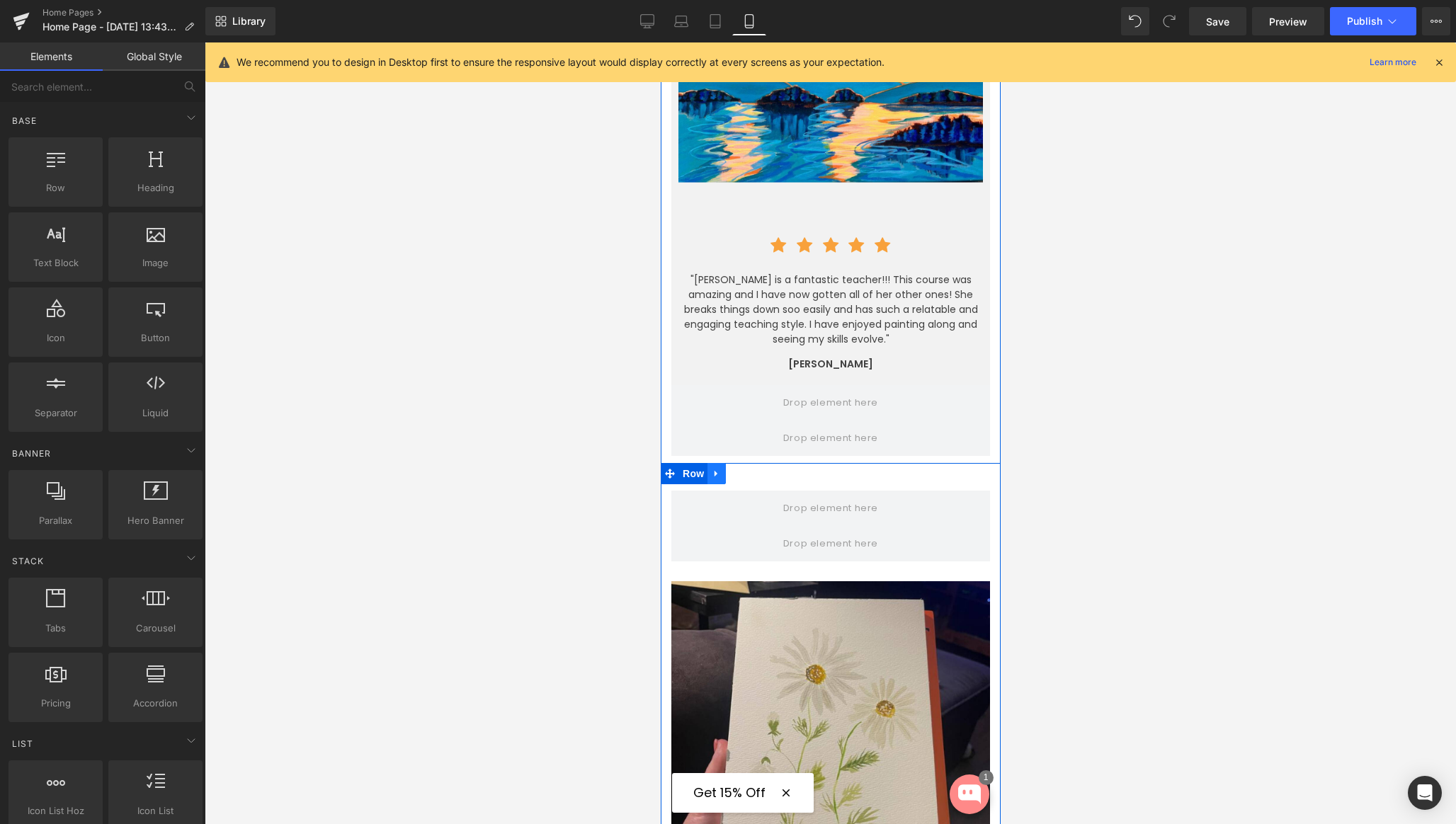
scroll to position [4099, 0]
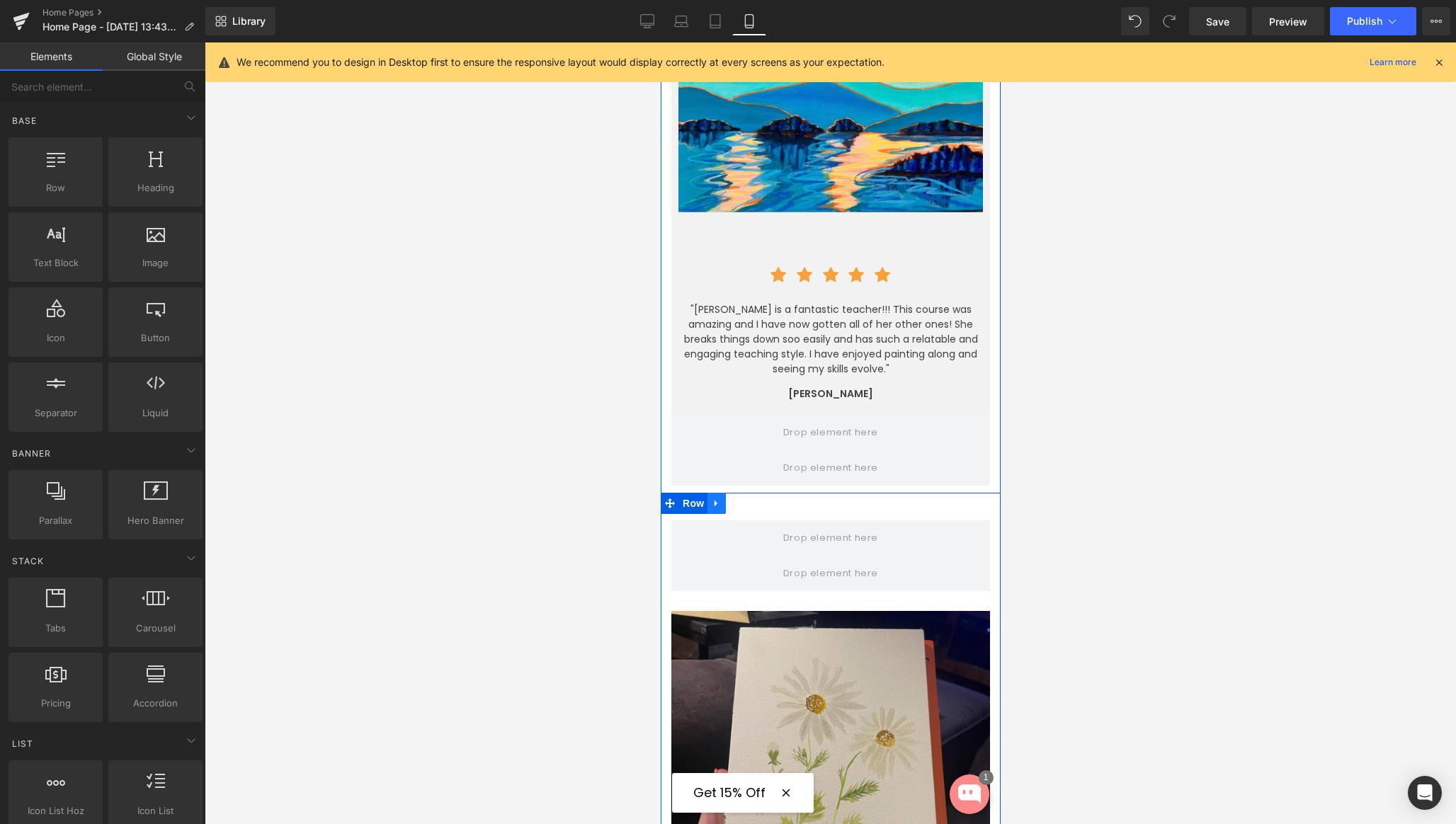
click at [716, 498] on icon at bounding box center [716, 503] width 10 height 11
click at [749, 498] on icon at bounding box center [752, 503] width 10 height 10
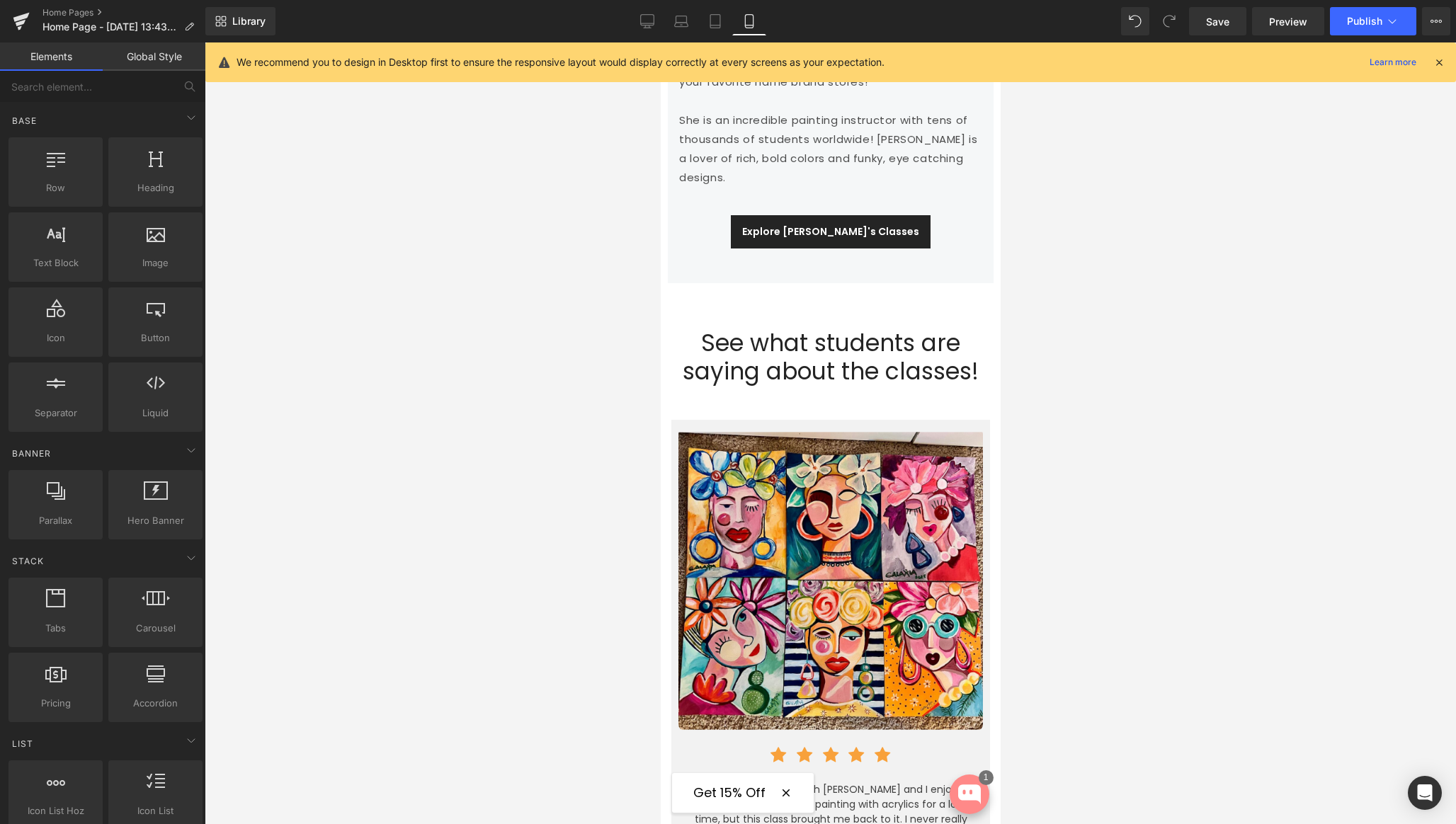
scroll to position [2697, 0]
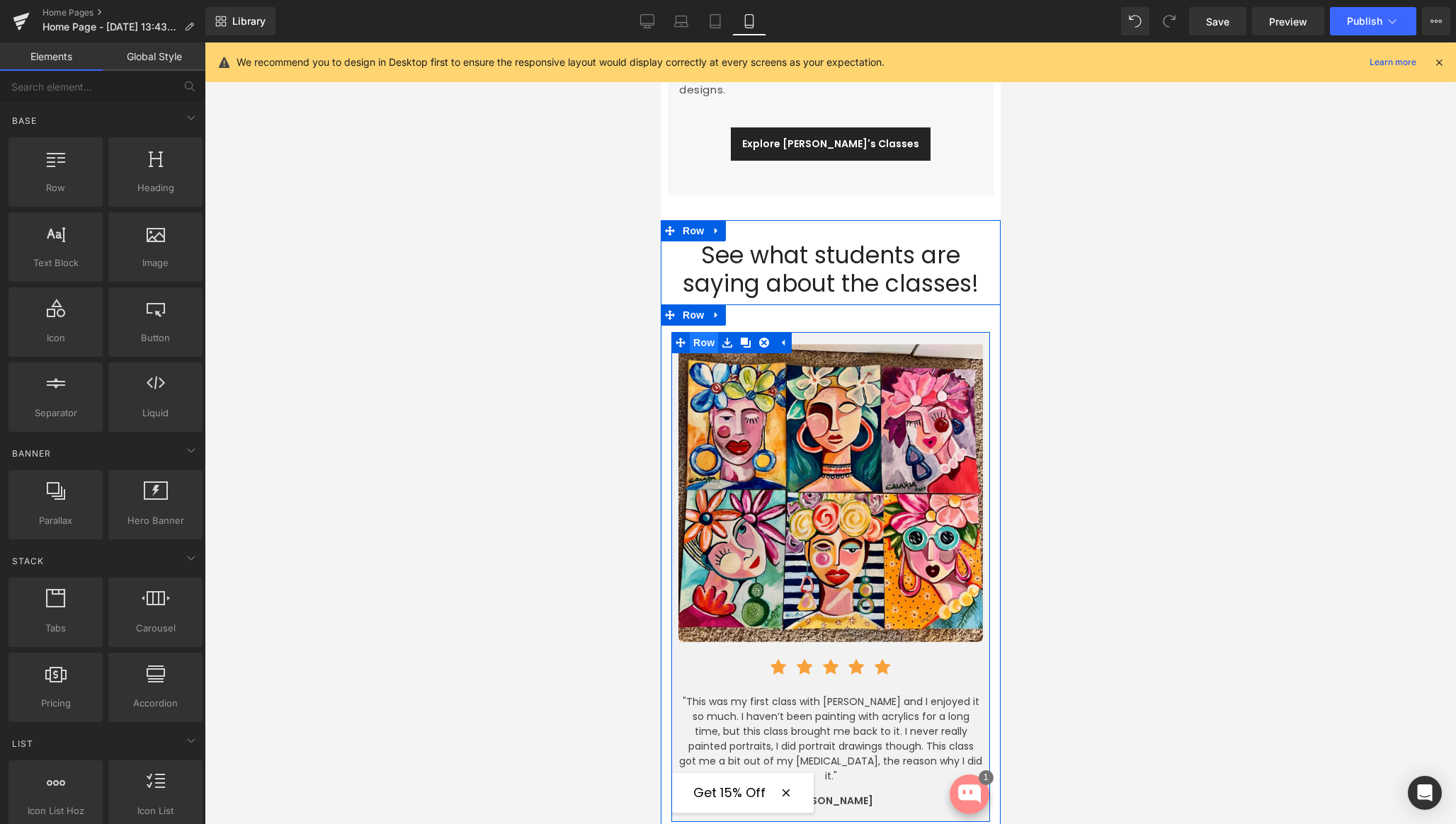
click at [693, 332] on span "Row" at bounding box center [704, 342] width 29 height 21
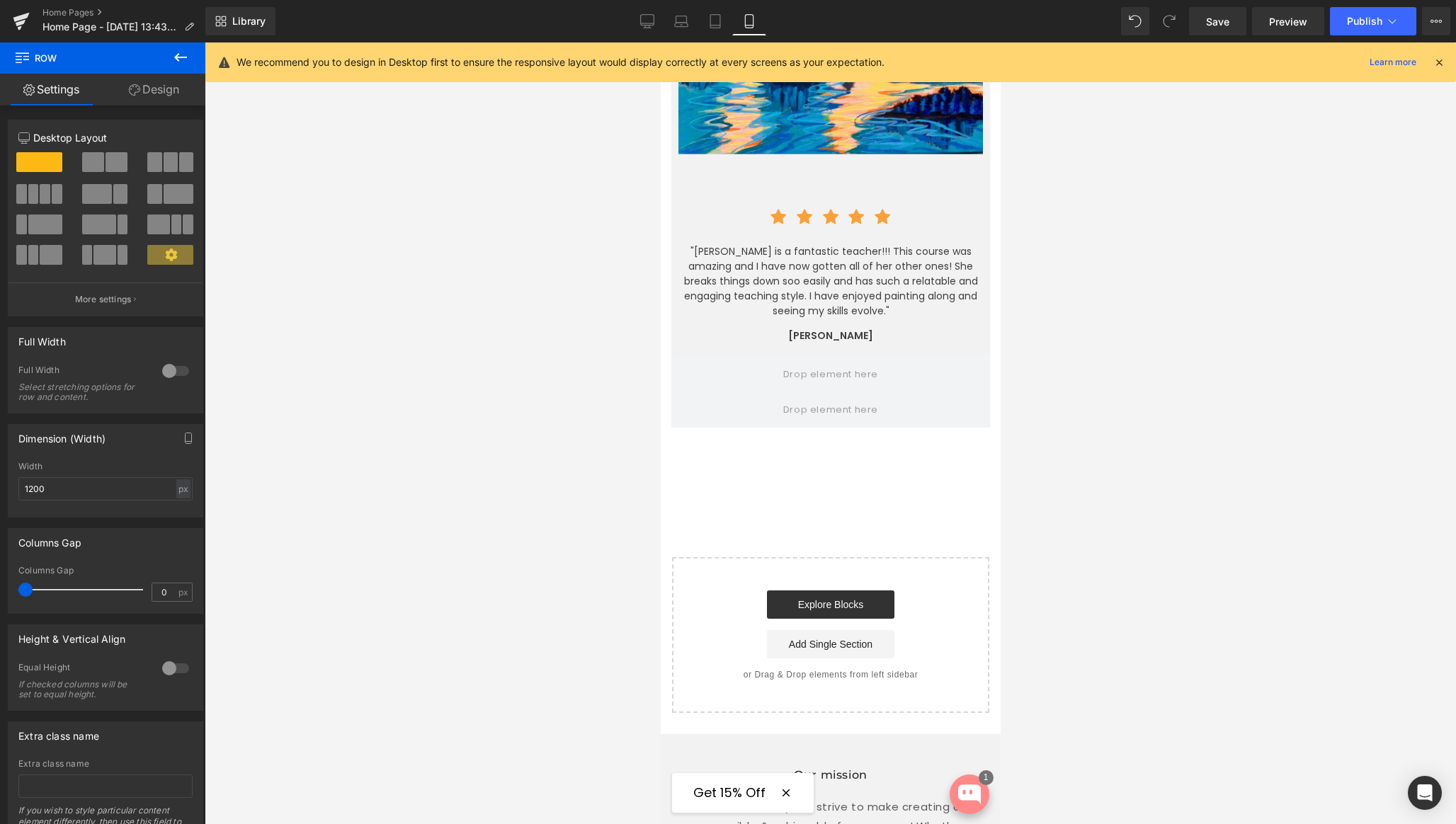
scroll to position [3973, 0]
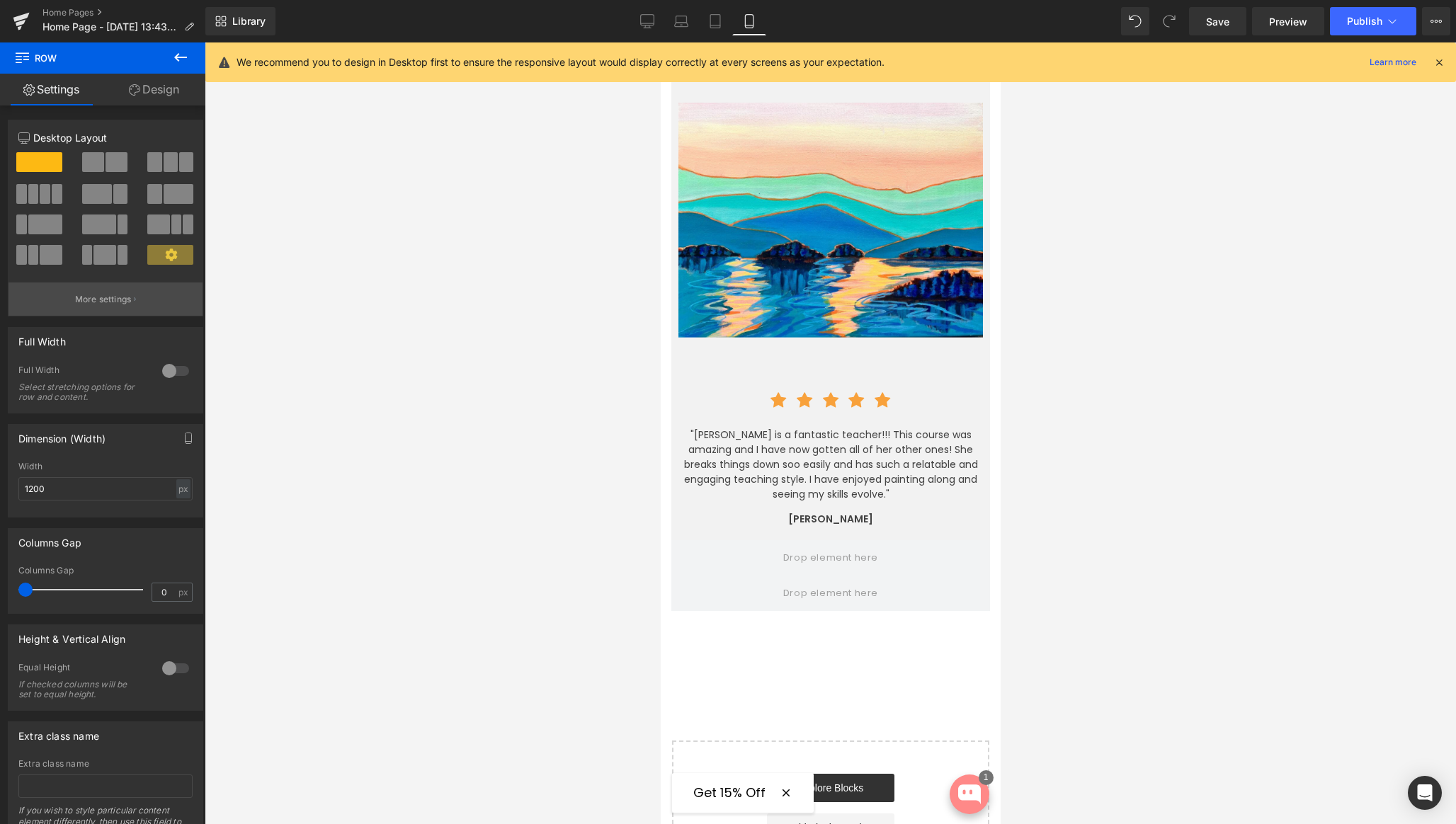
click at [90, 303] on p "More settings" at bounding box center [103, 298] width 57 height 12
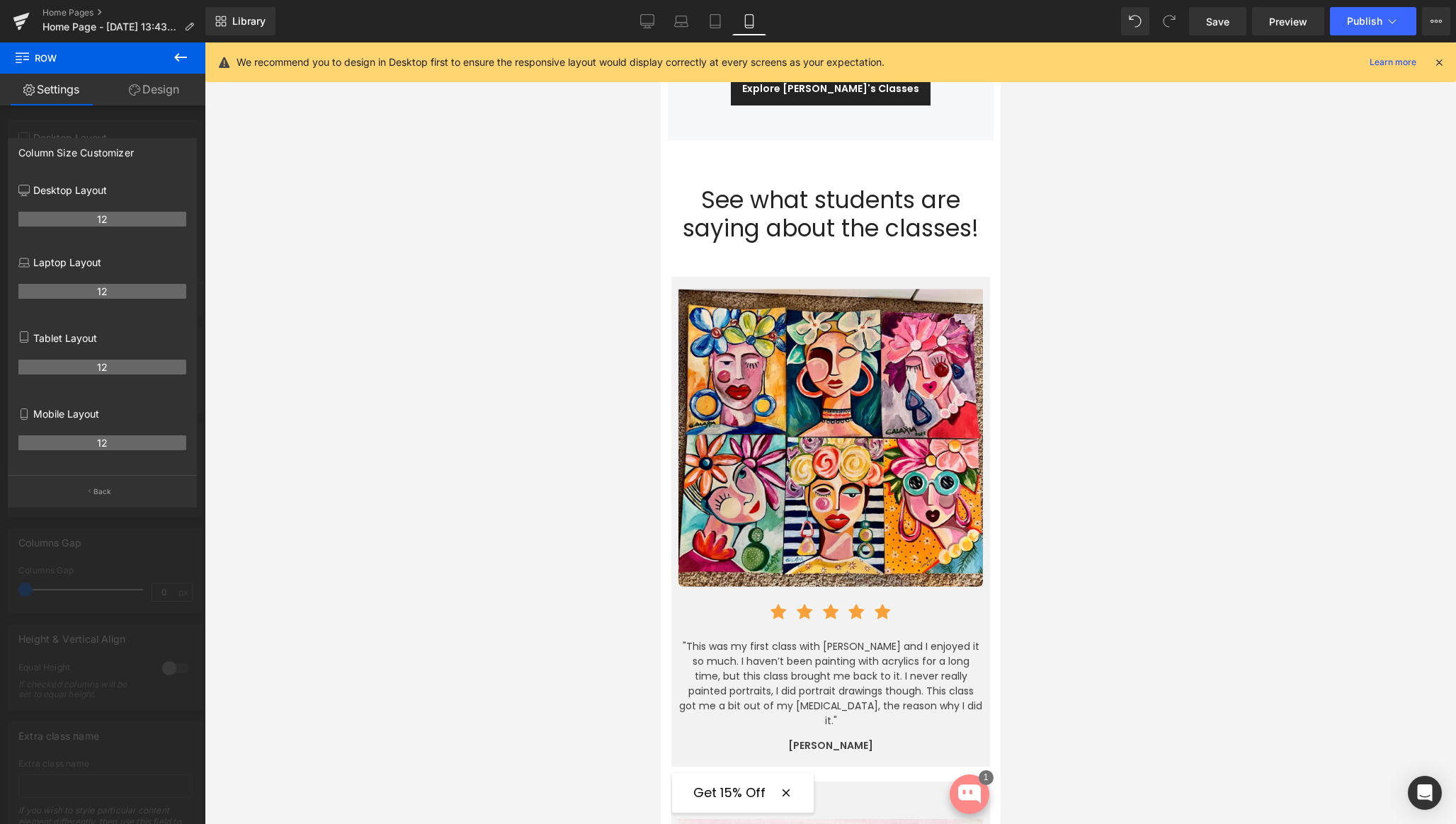
scroll to position [2753, 0]
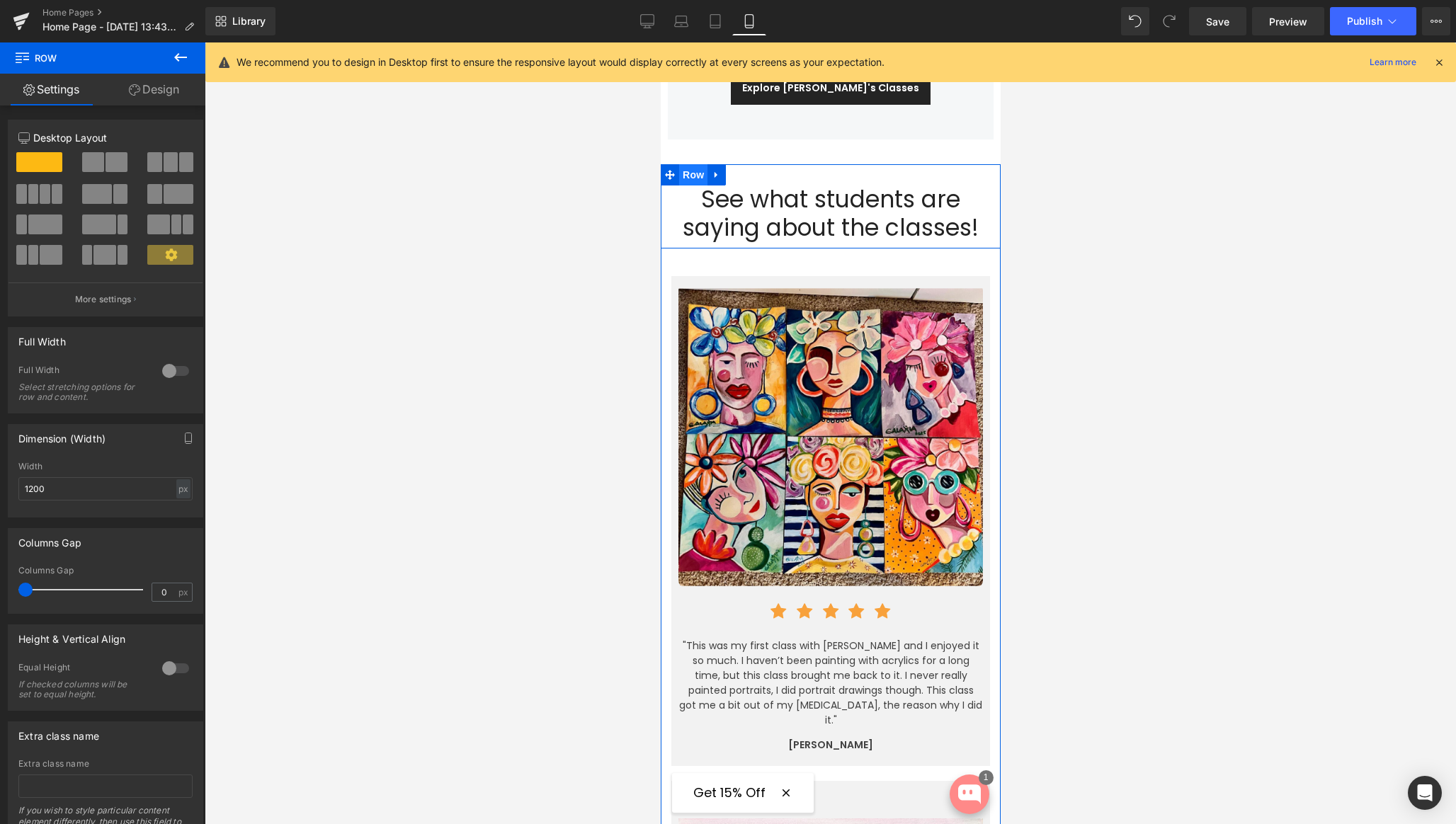
click at [693, 164] on span "Row" at bounding box center [693, 175] width 29 height 21
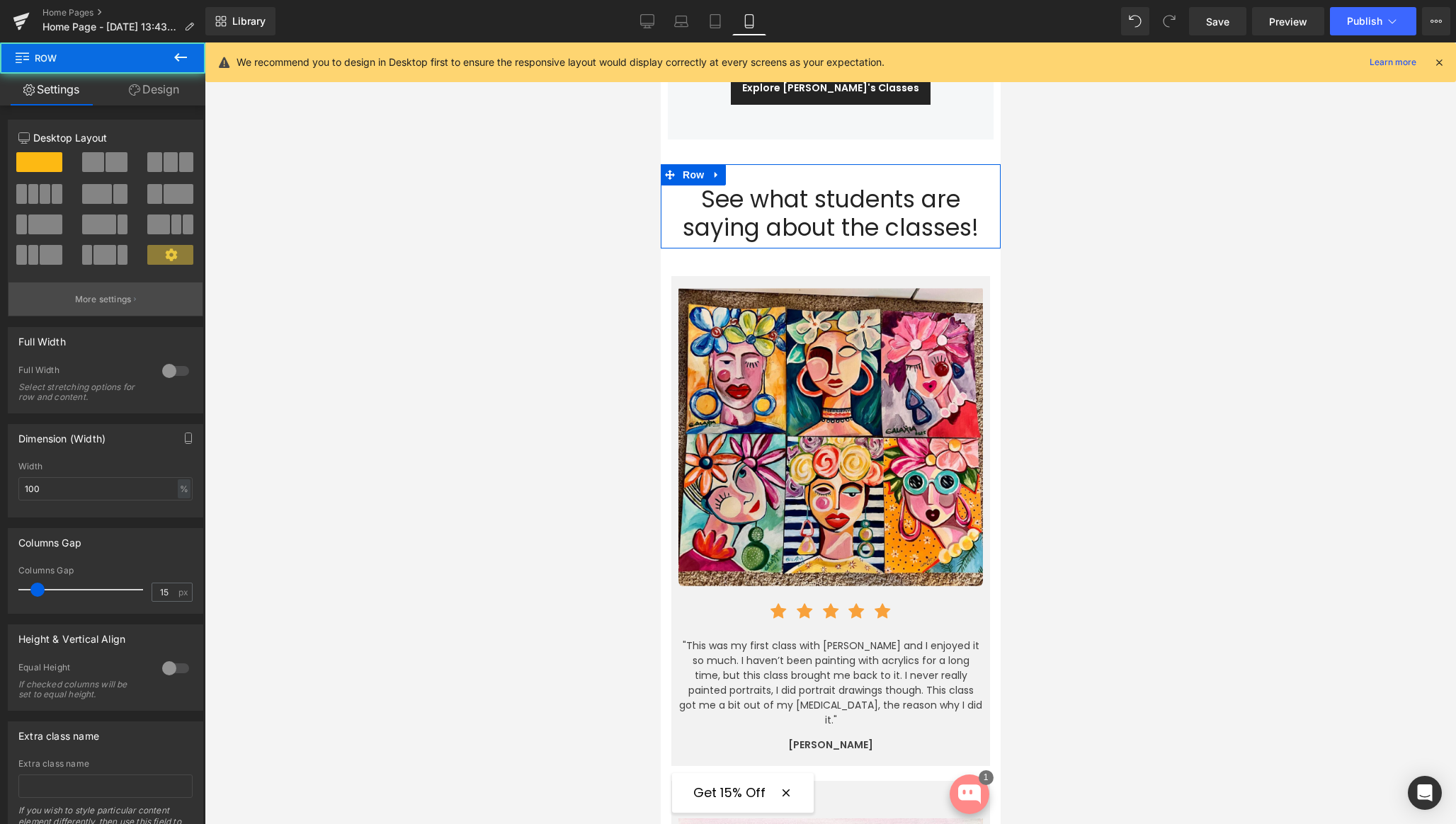
click at [112, 304] on p "More settings" at bounding box center [103, 298] width 57 height 12
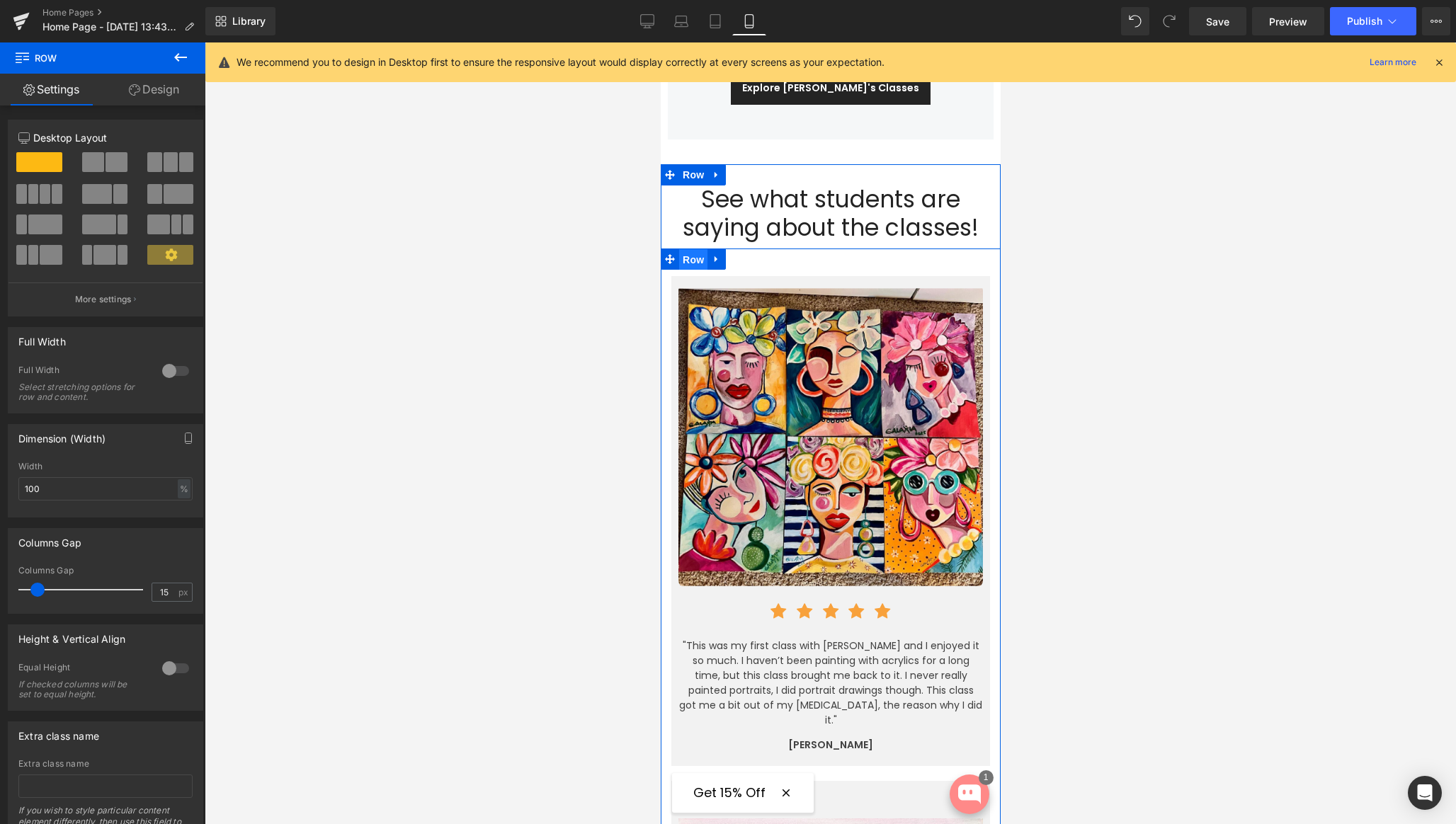
click at [694, 249] on span "Row" at bounding box center [693, 260] width 29 height 21
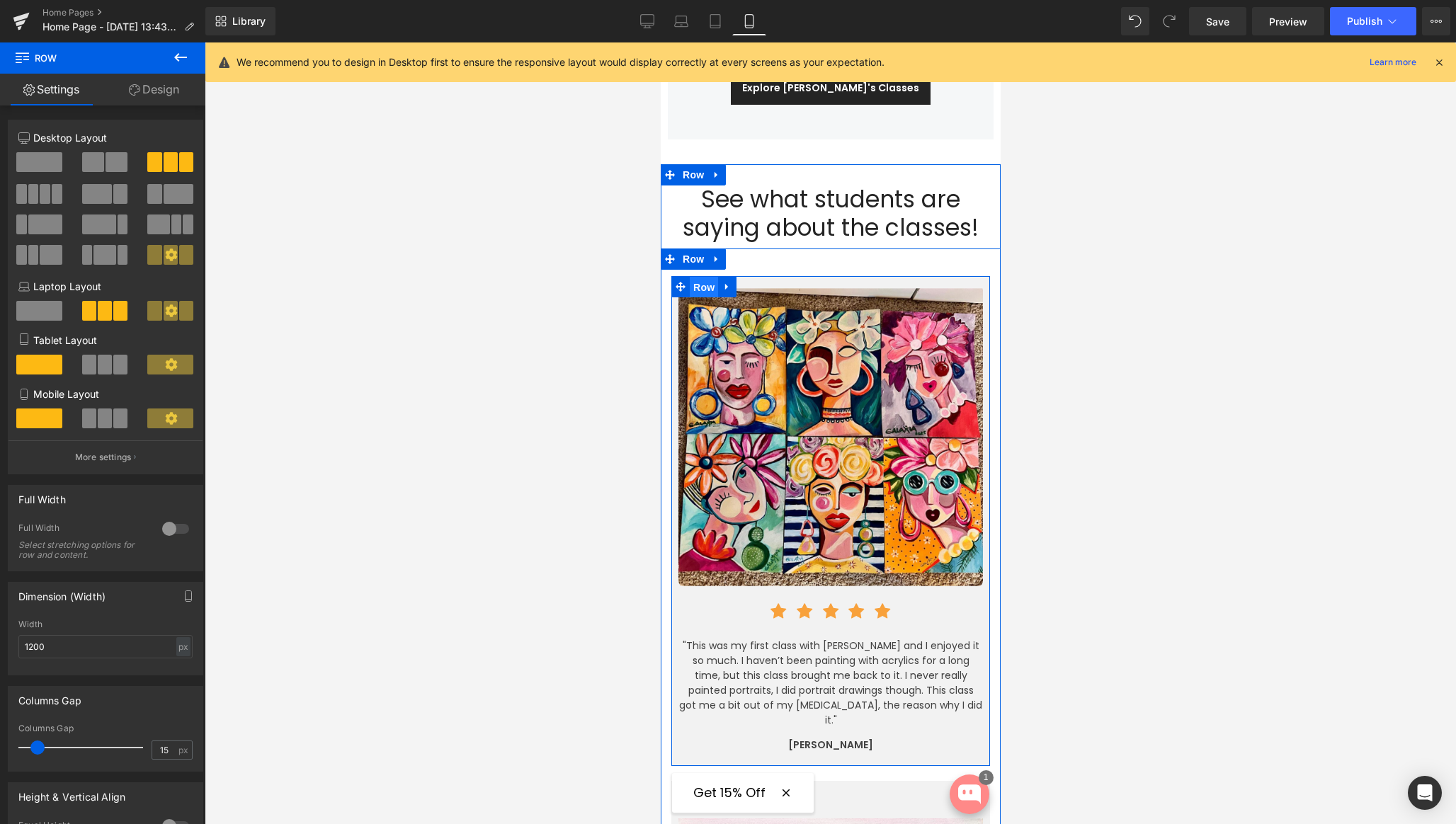
click at [698, 276] on span "Row" at bounding box center [704, 287] width 29 height 21
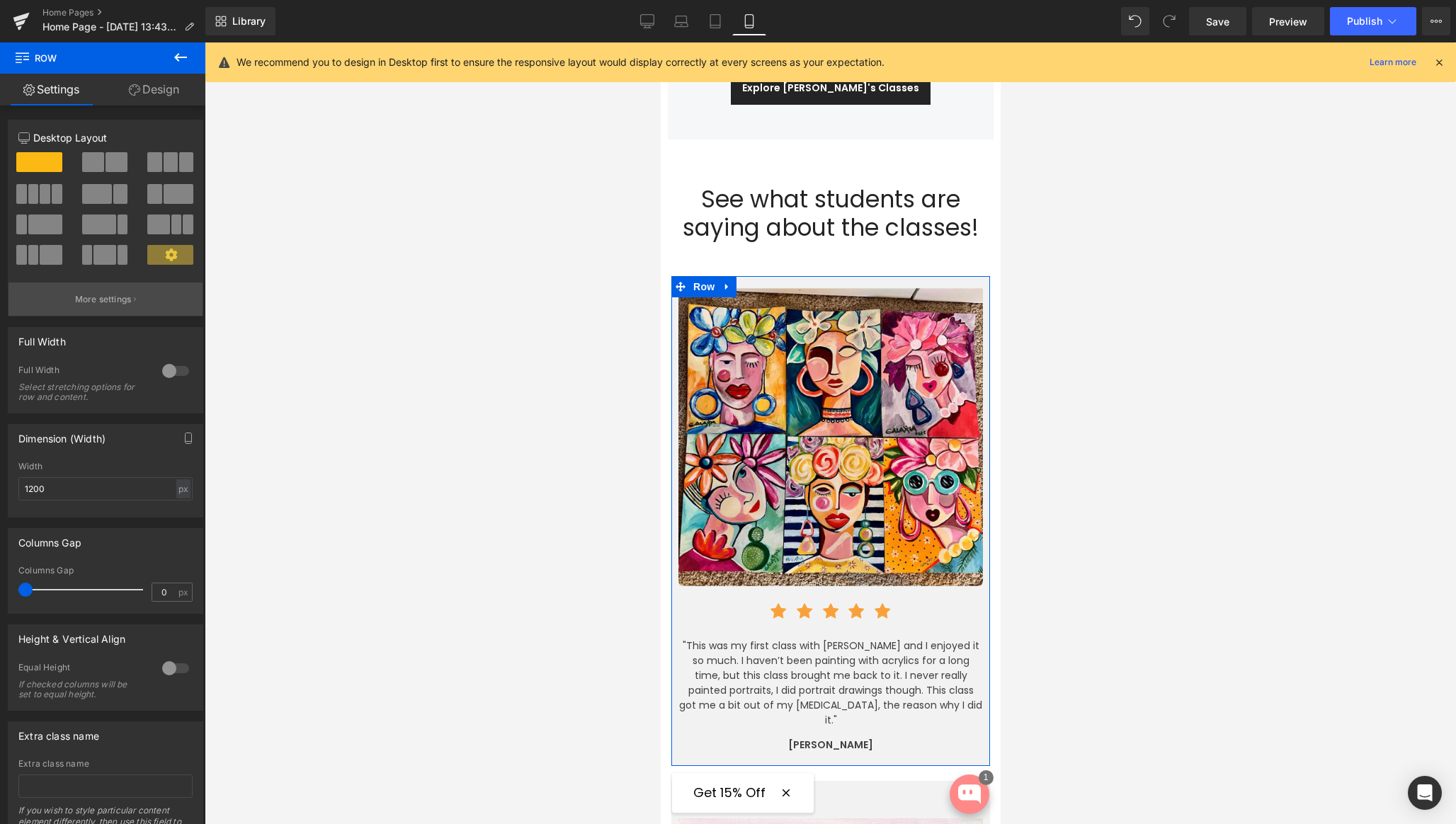
click at [87, 299] on p "More settings" at bounding box center [103, 298] width 57 height 12
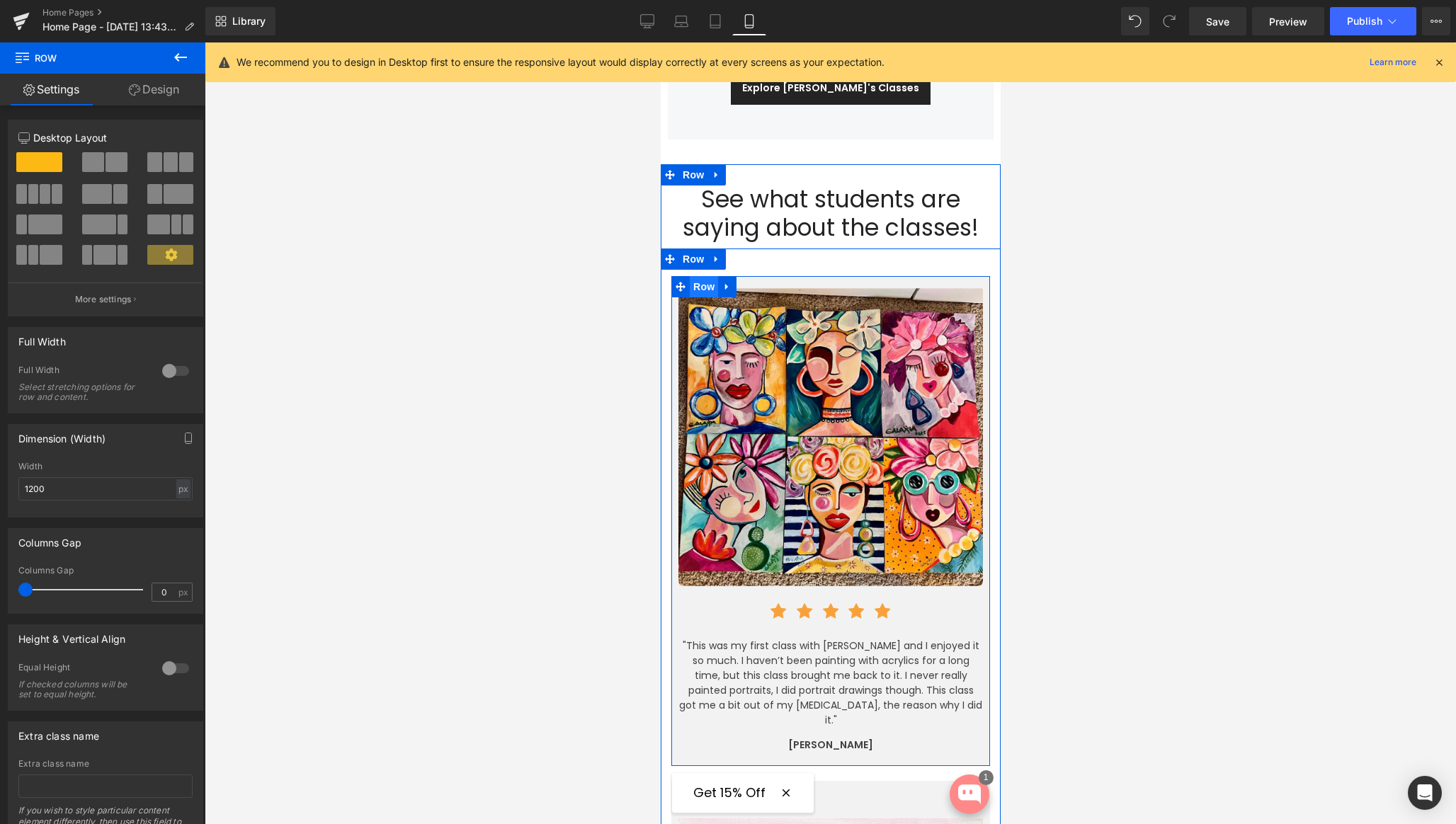
click at [700, 276] on span "Row" at bounding box center [704, 287] width 29 height 21
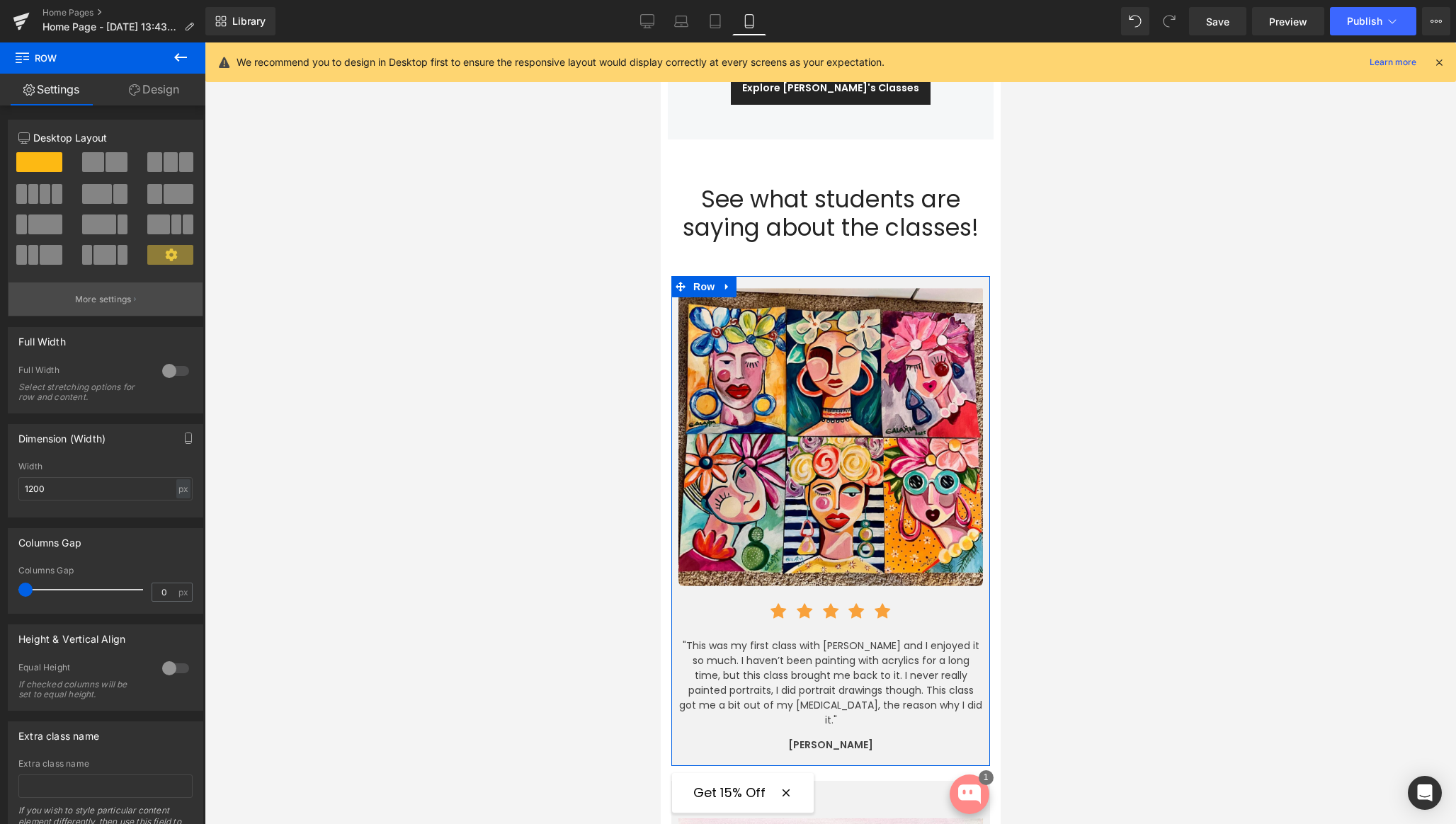
click at [102, 300] on p "More settings" at bounding box center [103, 298] width 57 height 12
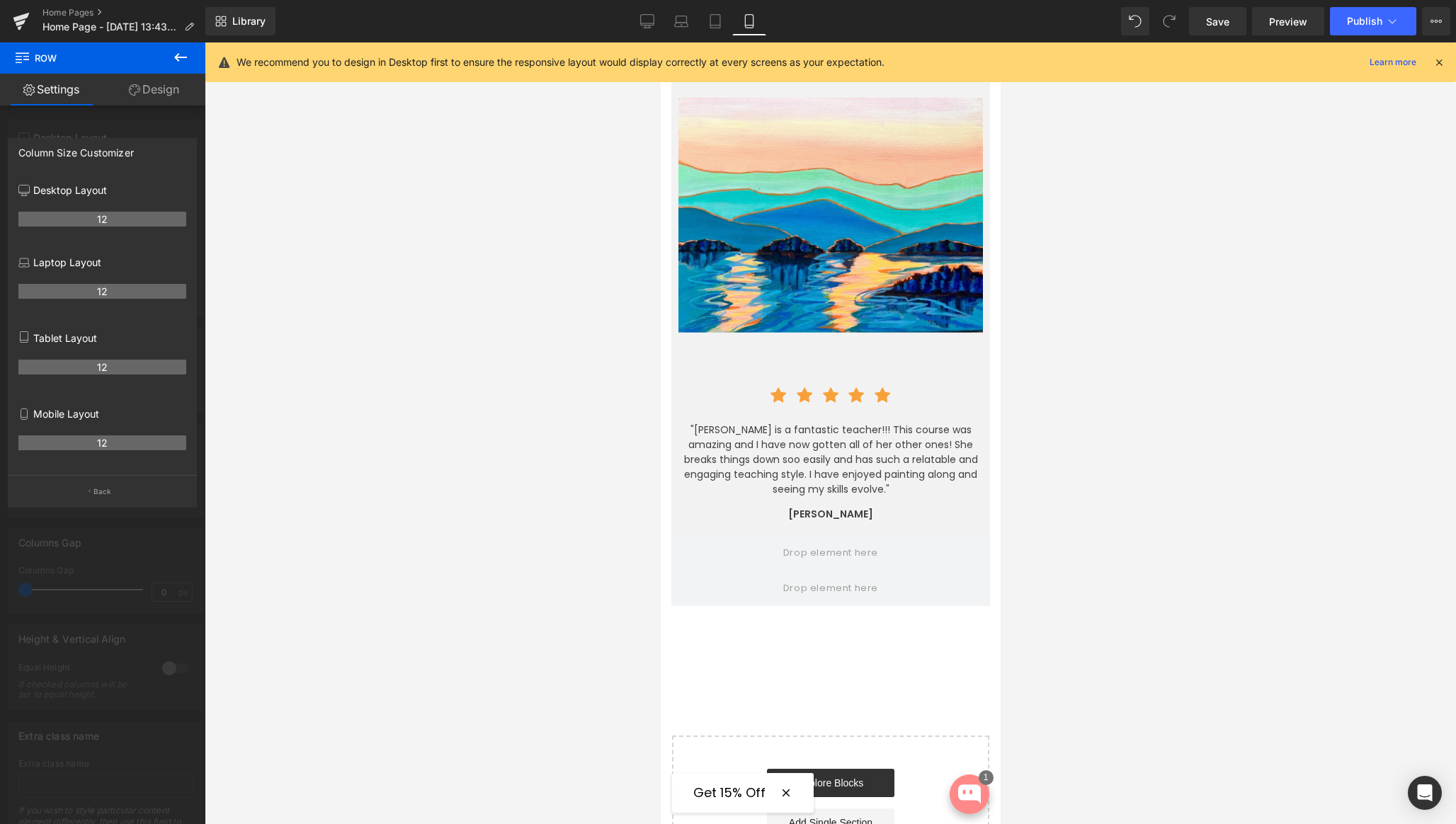
scroll to position [3942, 0]
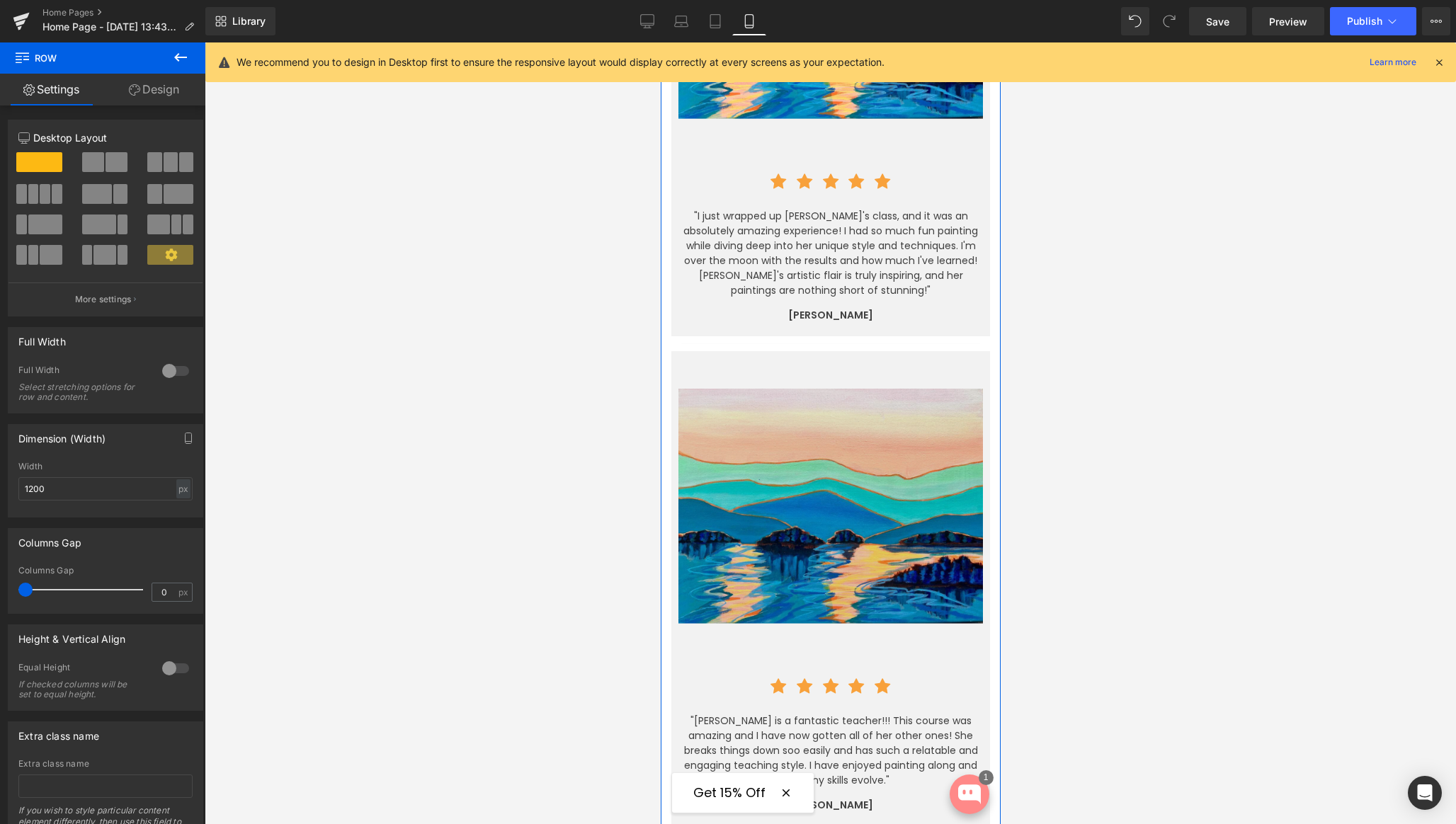
scroll to position [3986, 0]
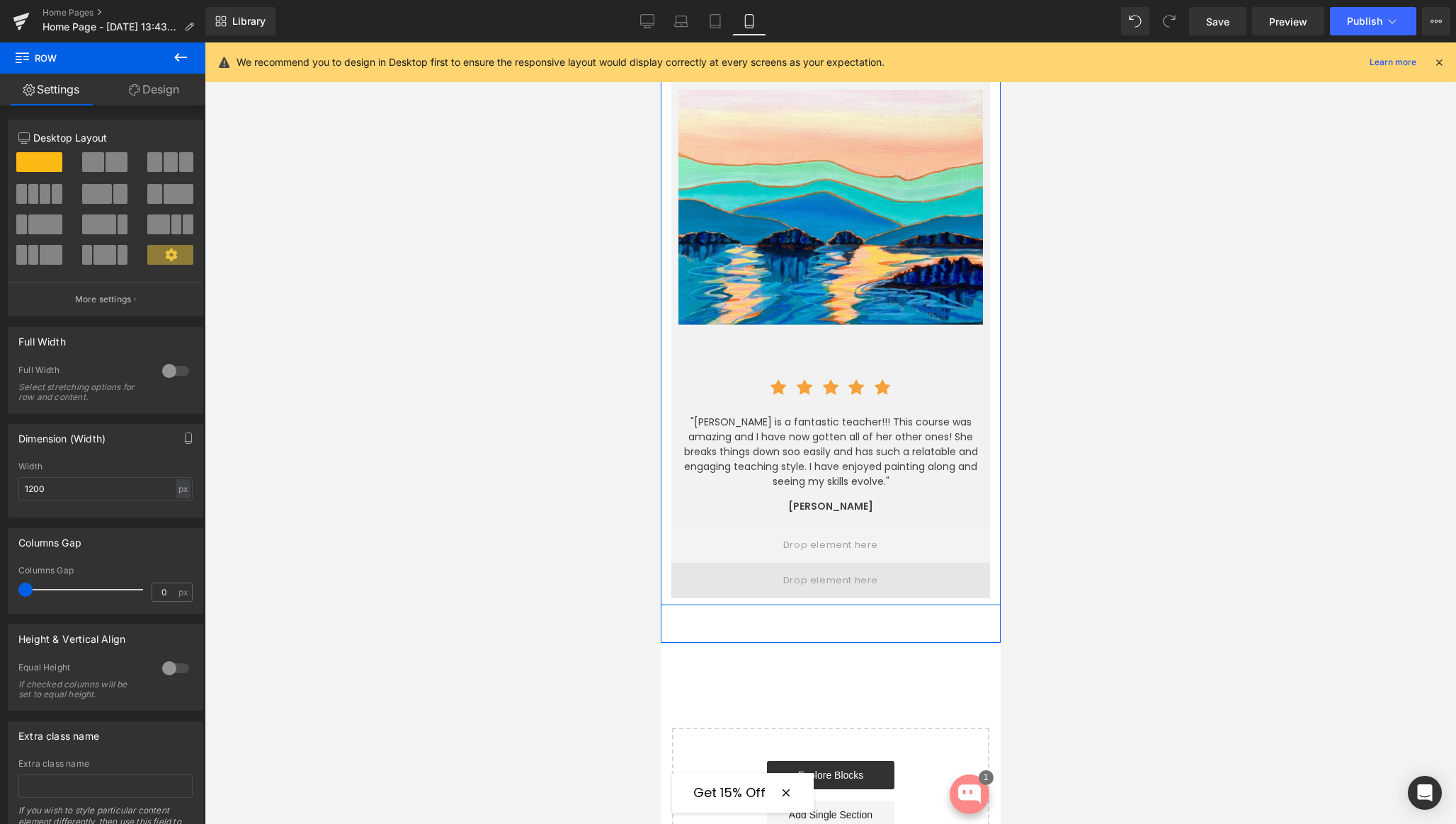
click at [735, 563] on span at bounding box center [830, 580] width 319 height 35
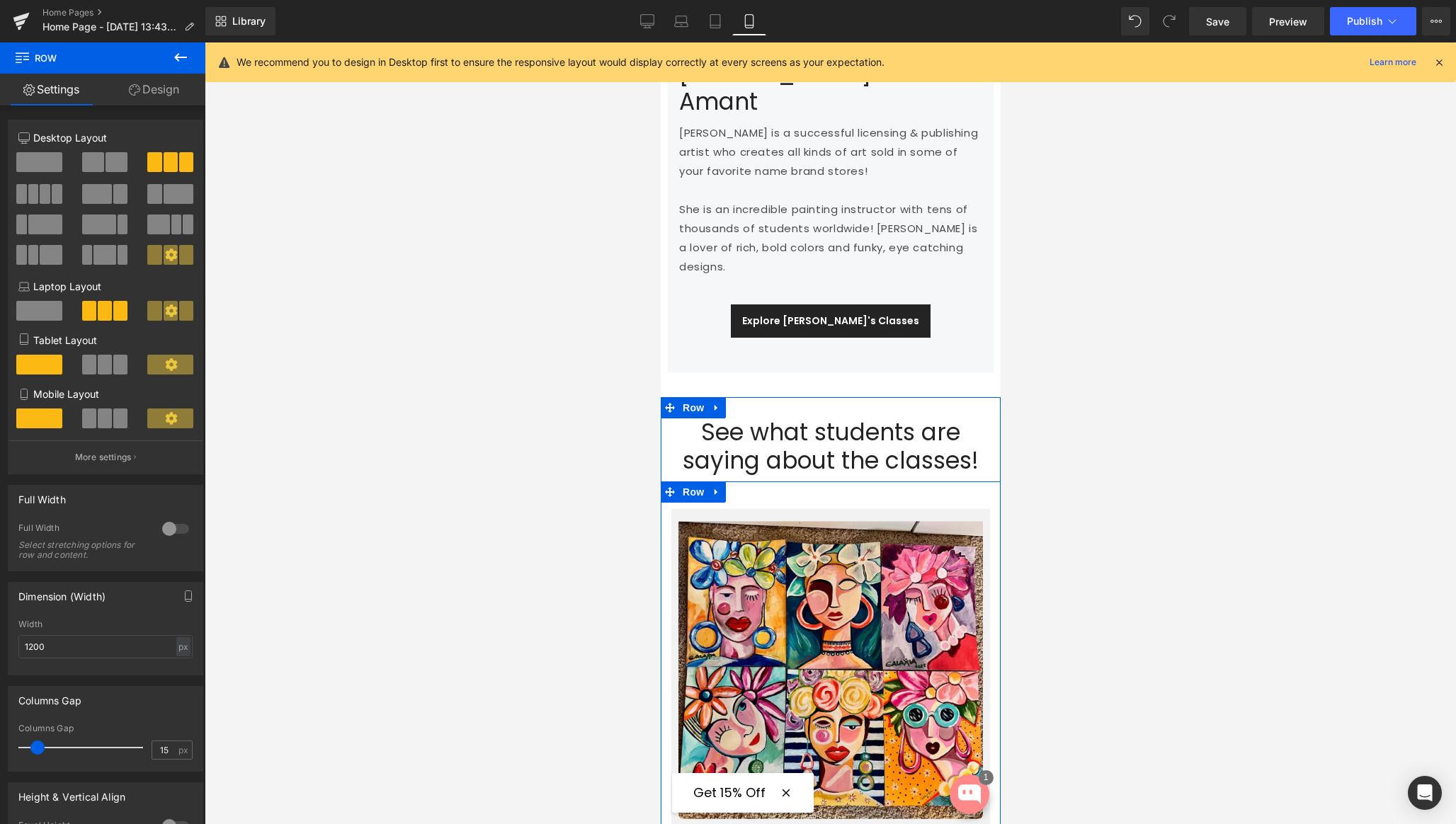
scroll to position [2466, 0]
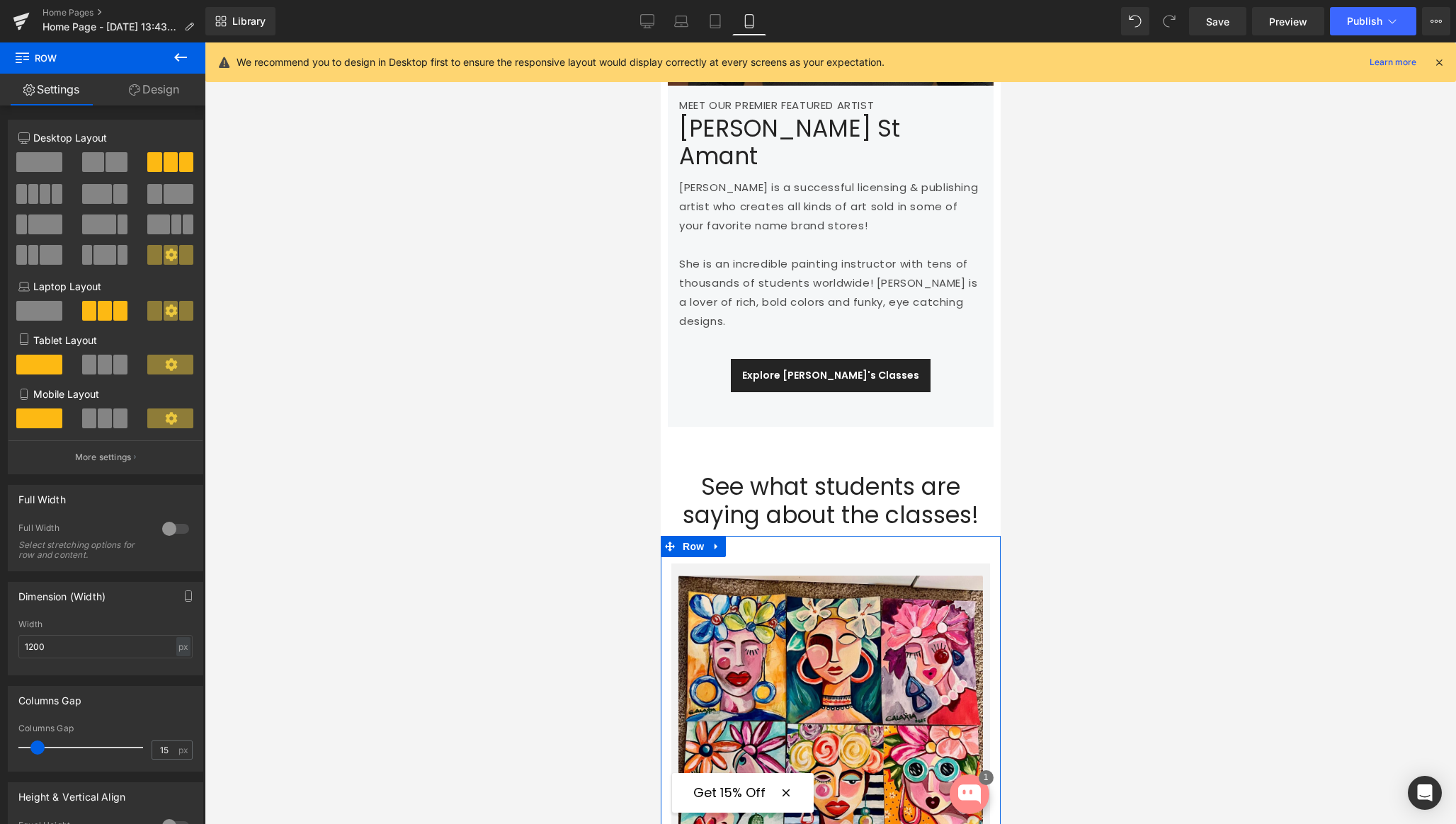
click at [29, 314] on span at bounding box center [39, 311] width 46 height 20
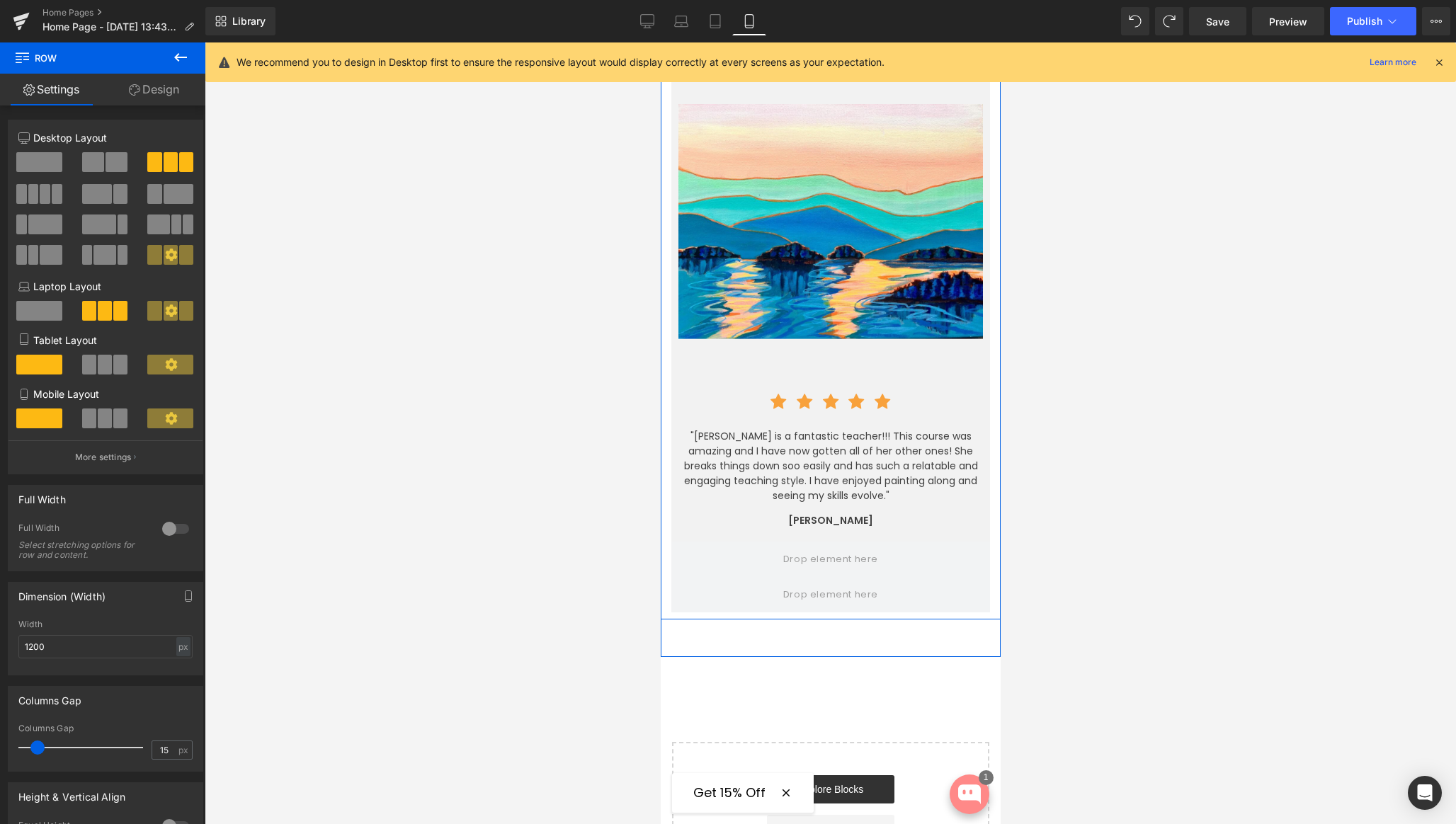
scroll to position [3975, 0]
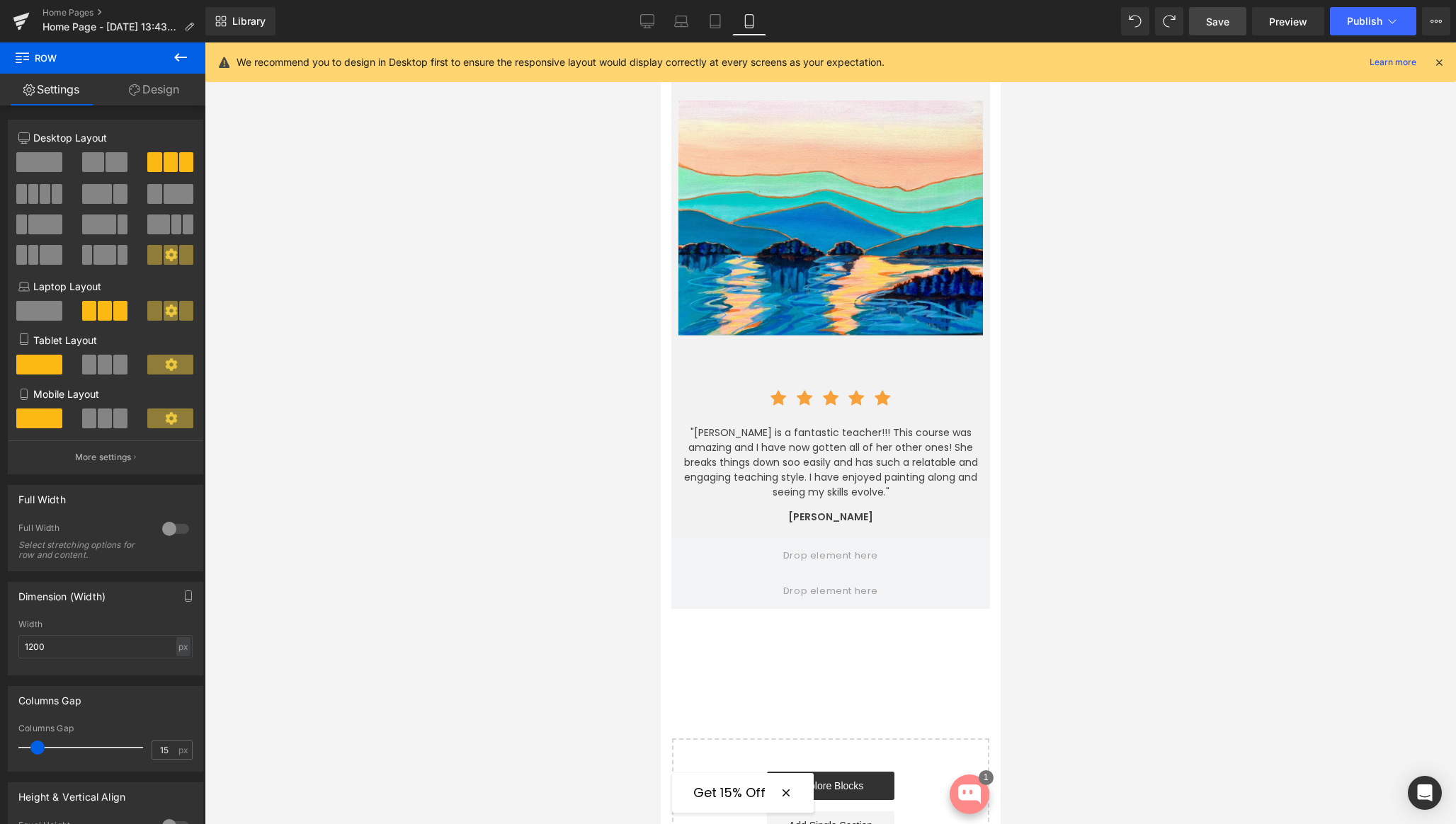
click at [1219, 24] on span "Save" at bounding box center [1217, 21] width 23 height 14
click at [1288, 21] on span "Preview" at bounding box center [1288, 21] width 38 height 14
click at [1205, 19] on link "Save" at bounding box center [1218, 21] width 58 height 29
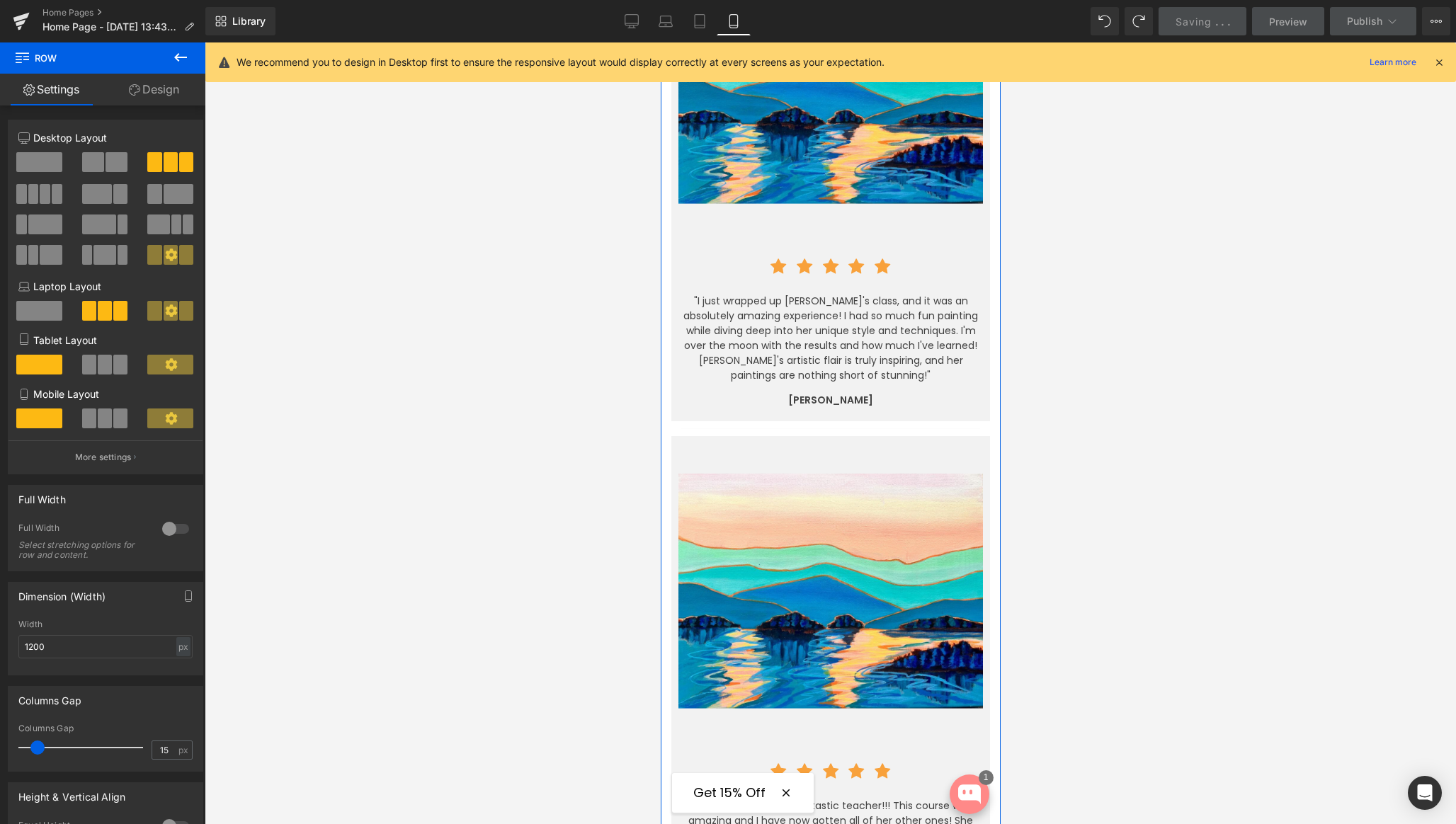
scroll to position [3597, 0]
